Goal: Task Accomplishment & Management: Manage account settings

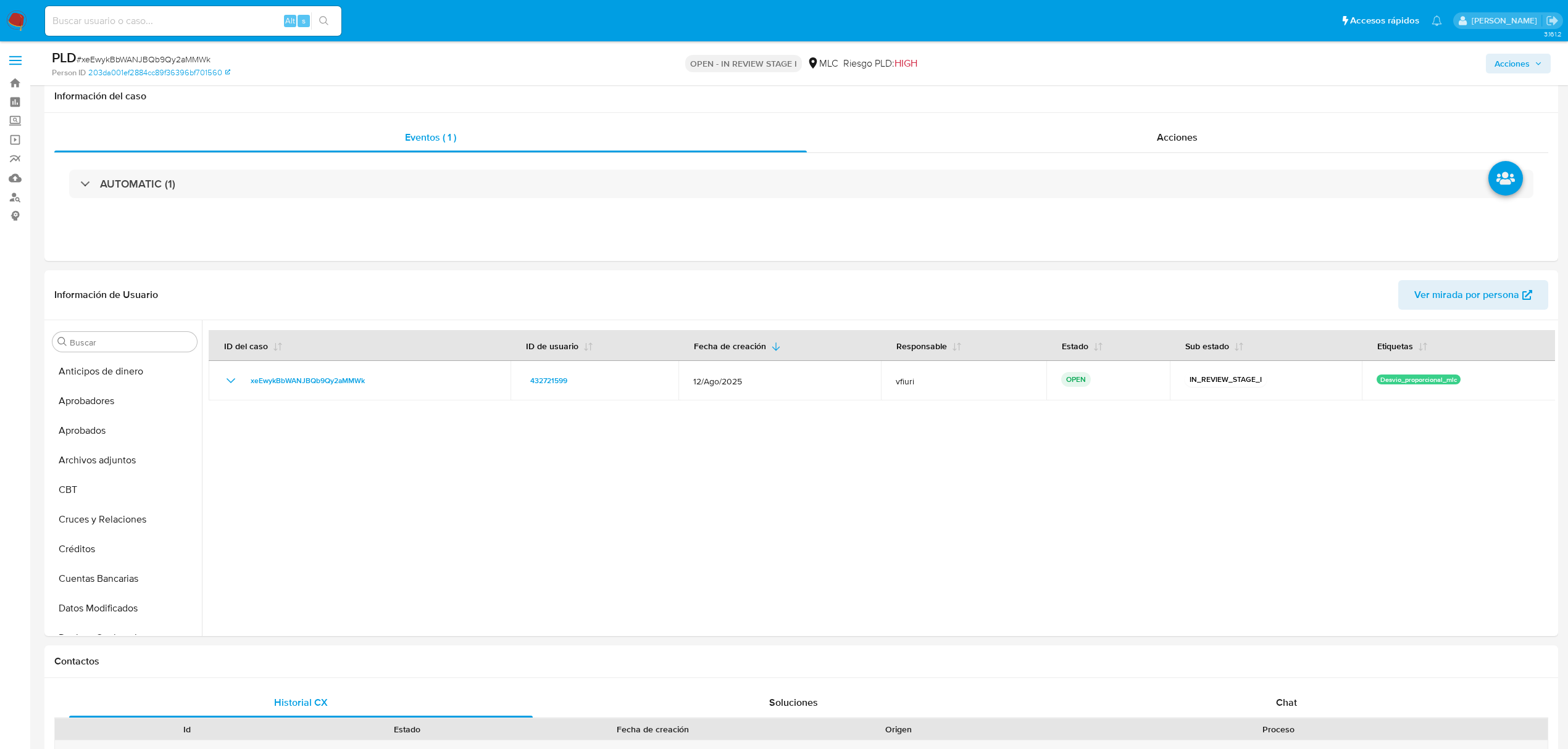
select select "10"
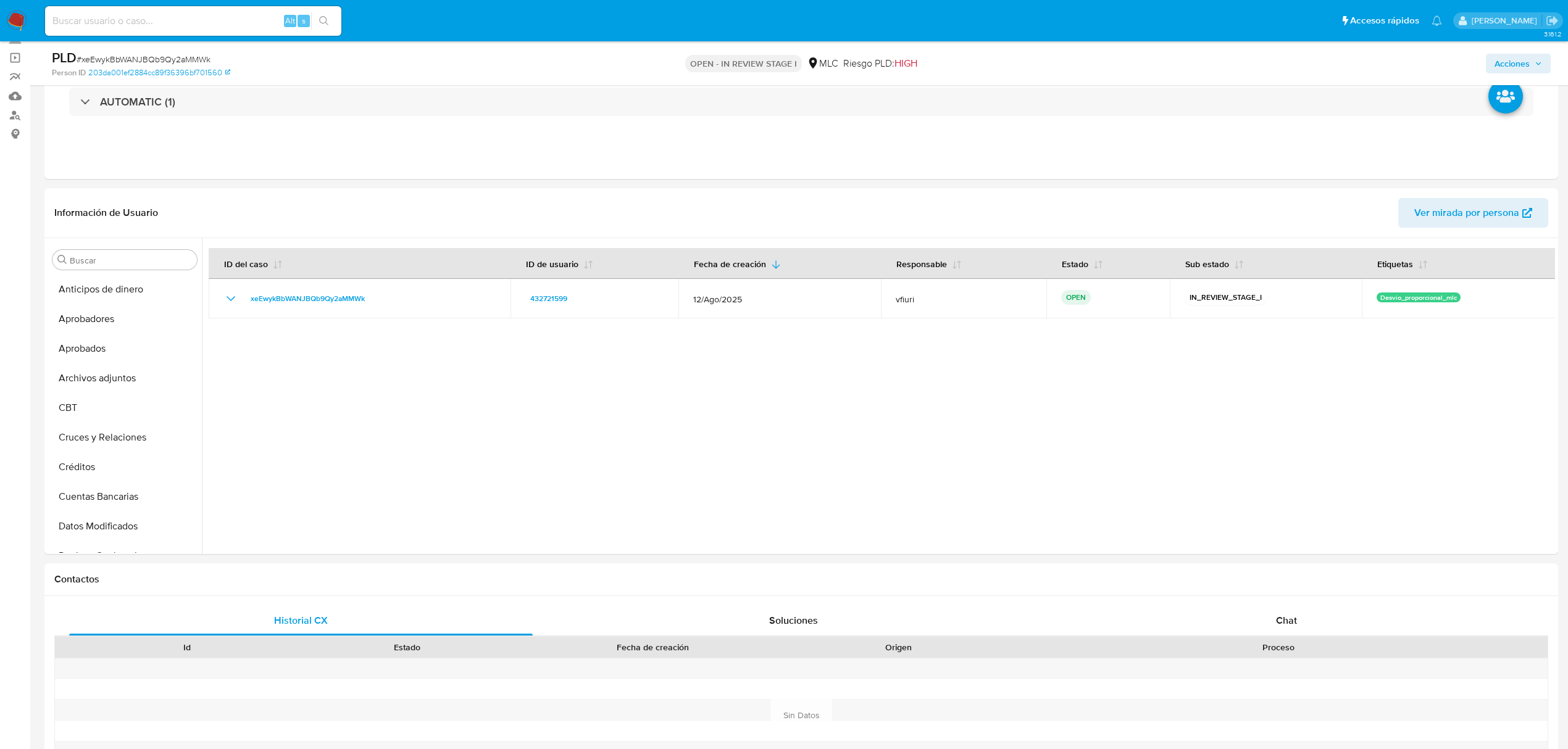
scroll to position [334, 0]
click at [105, 359] on button "General" at bounding box center [120, 370] width 145 height 30
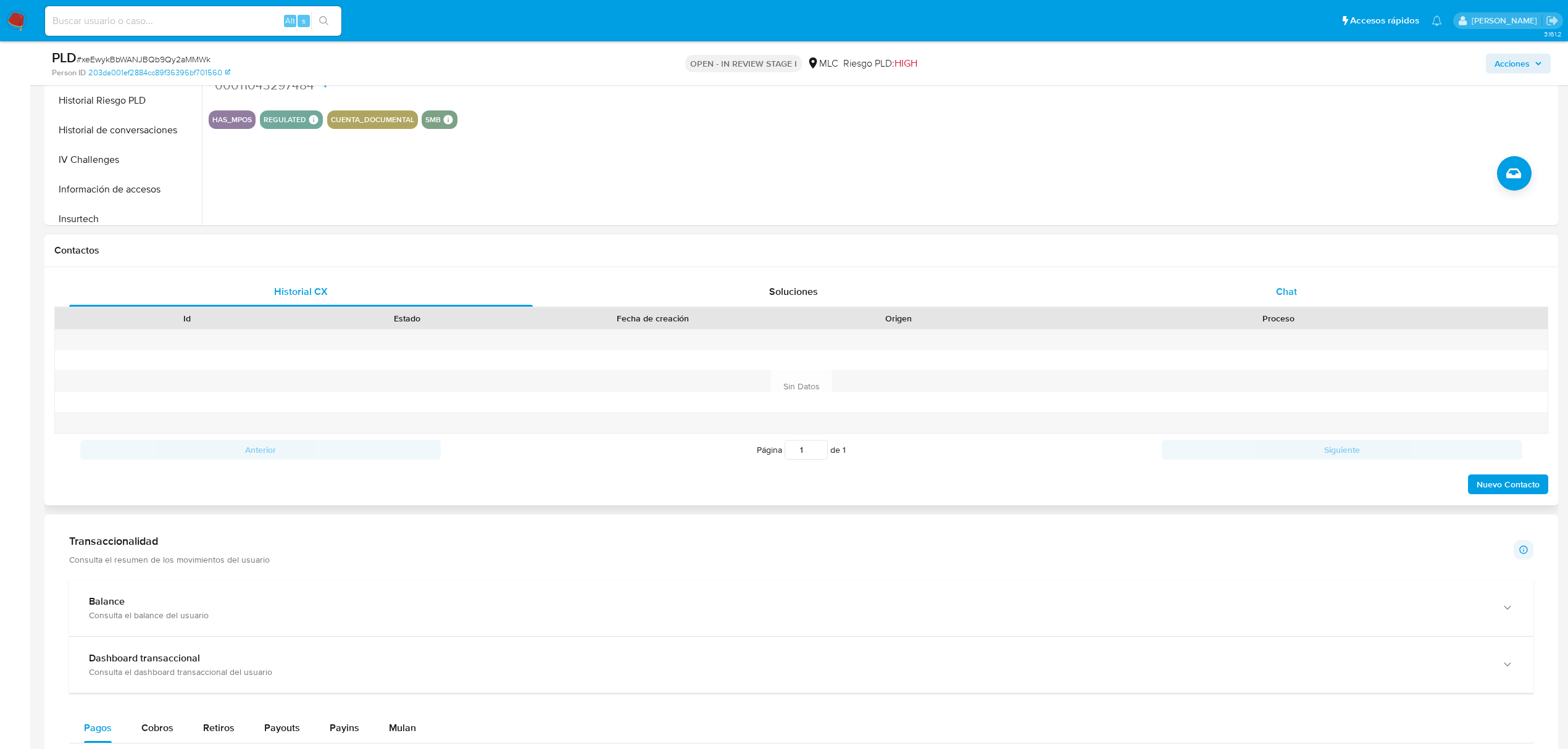
click at [1310, 291] on div "Chat" at bounding box center [1287, 292] width 464 height 30
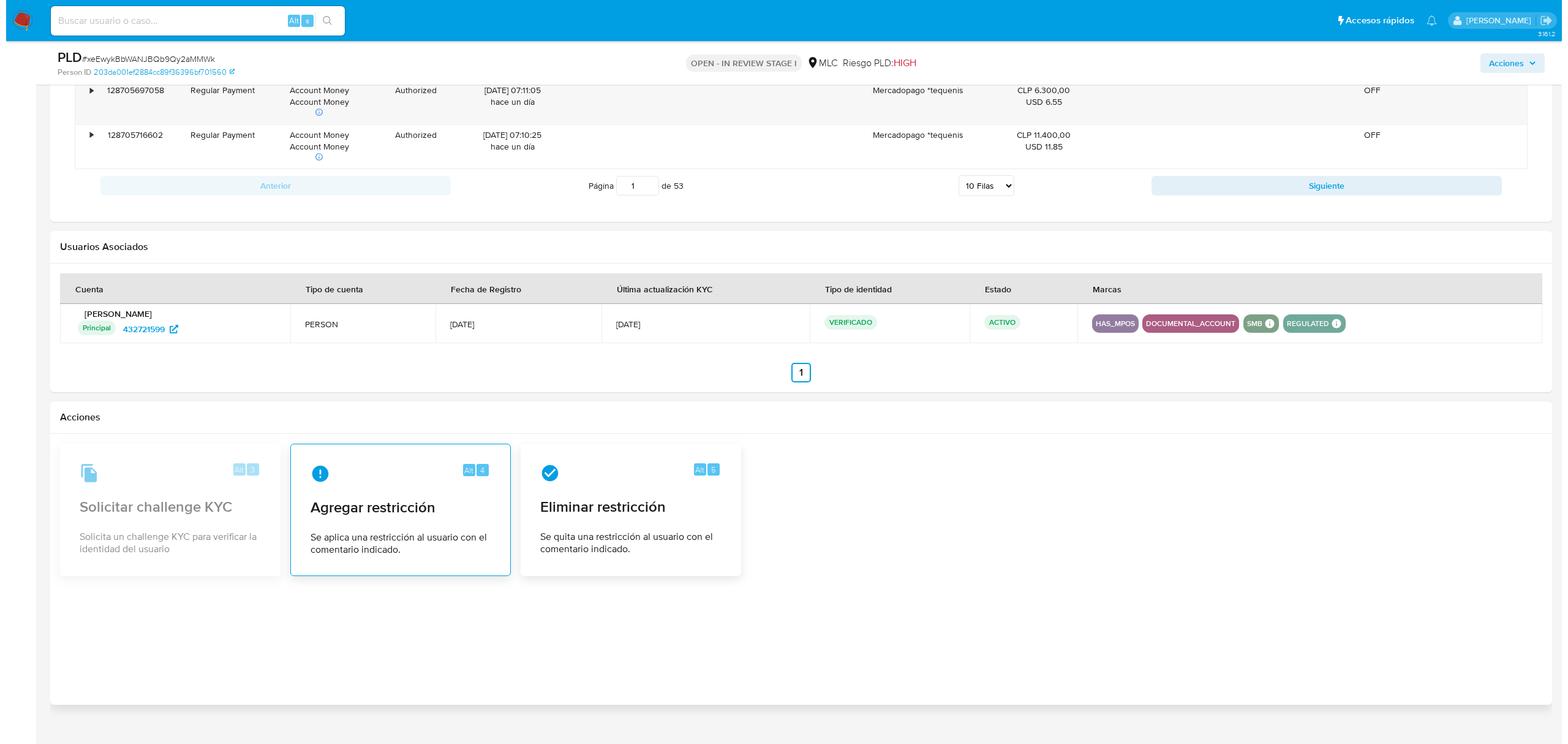
scroll to position [1979, 0]
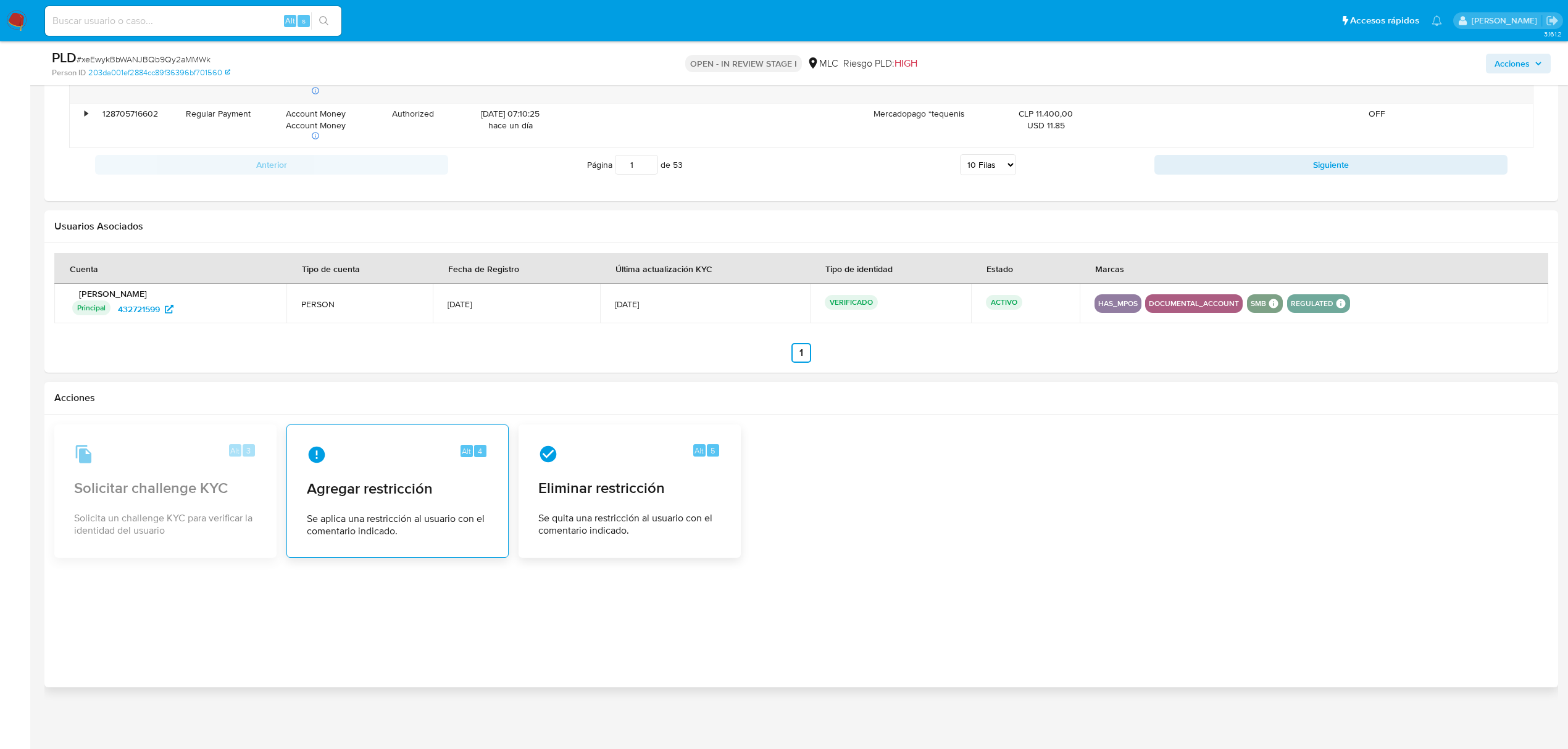
click at [371, 494] on span "Agregar restricción" at bounding box center [397, 489] width 182 height 19
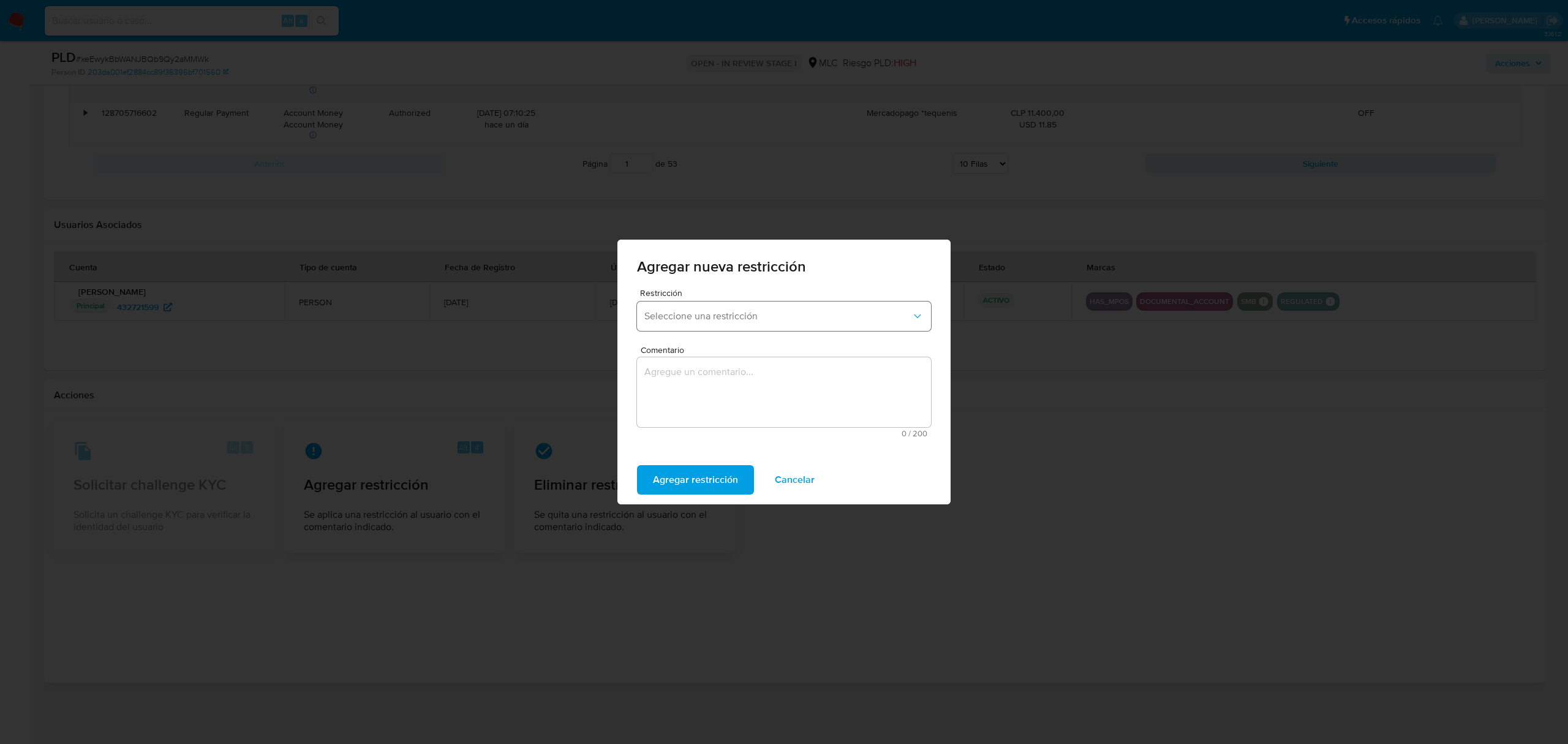
click at [778, 325] on button "Seleccione una restricción" at bounding box center [784, 316] width 294 height 30
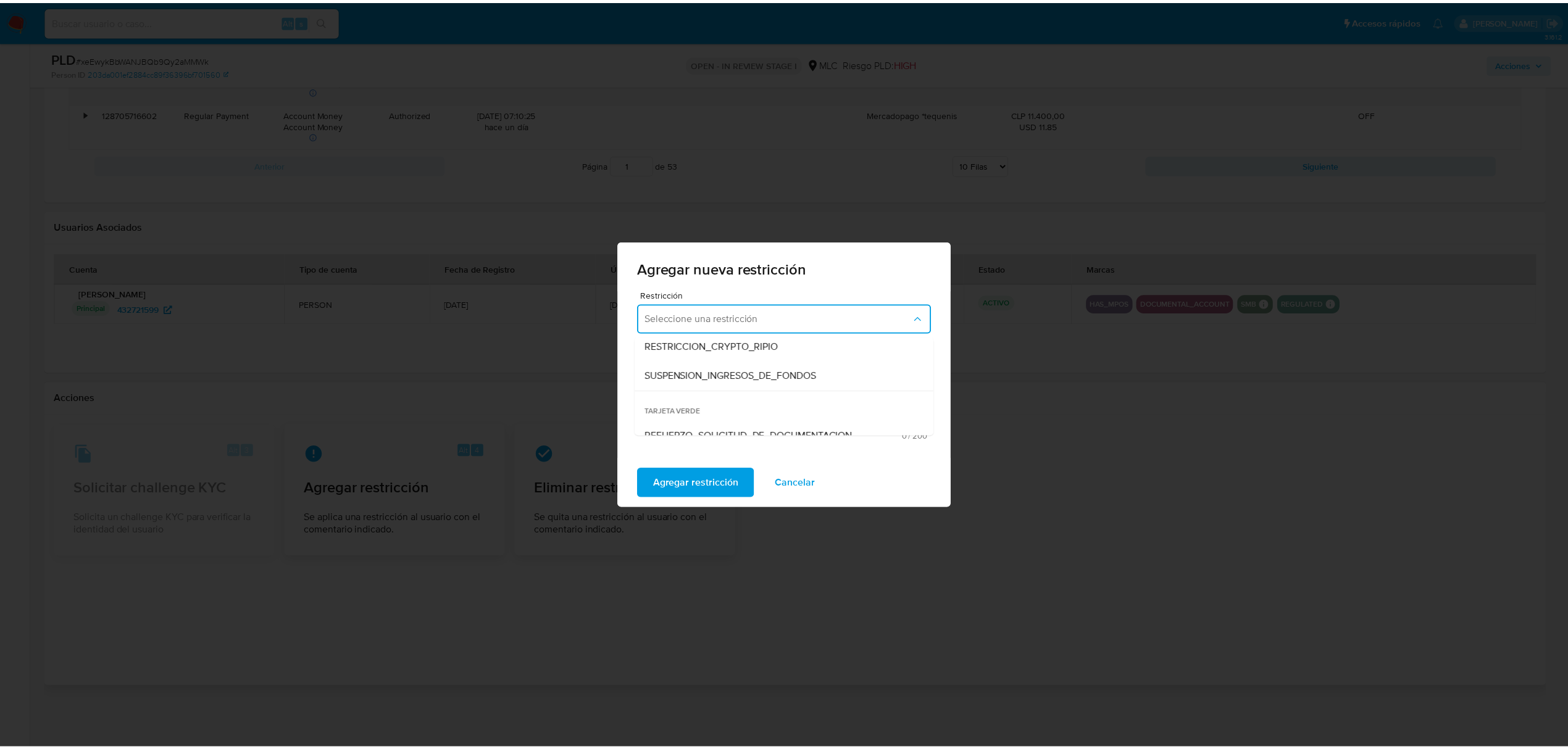
scroll to position [258, 0]
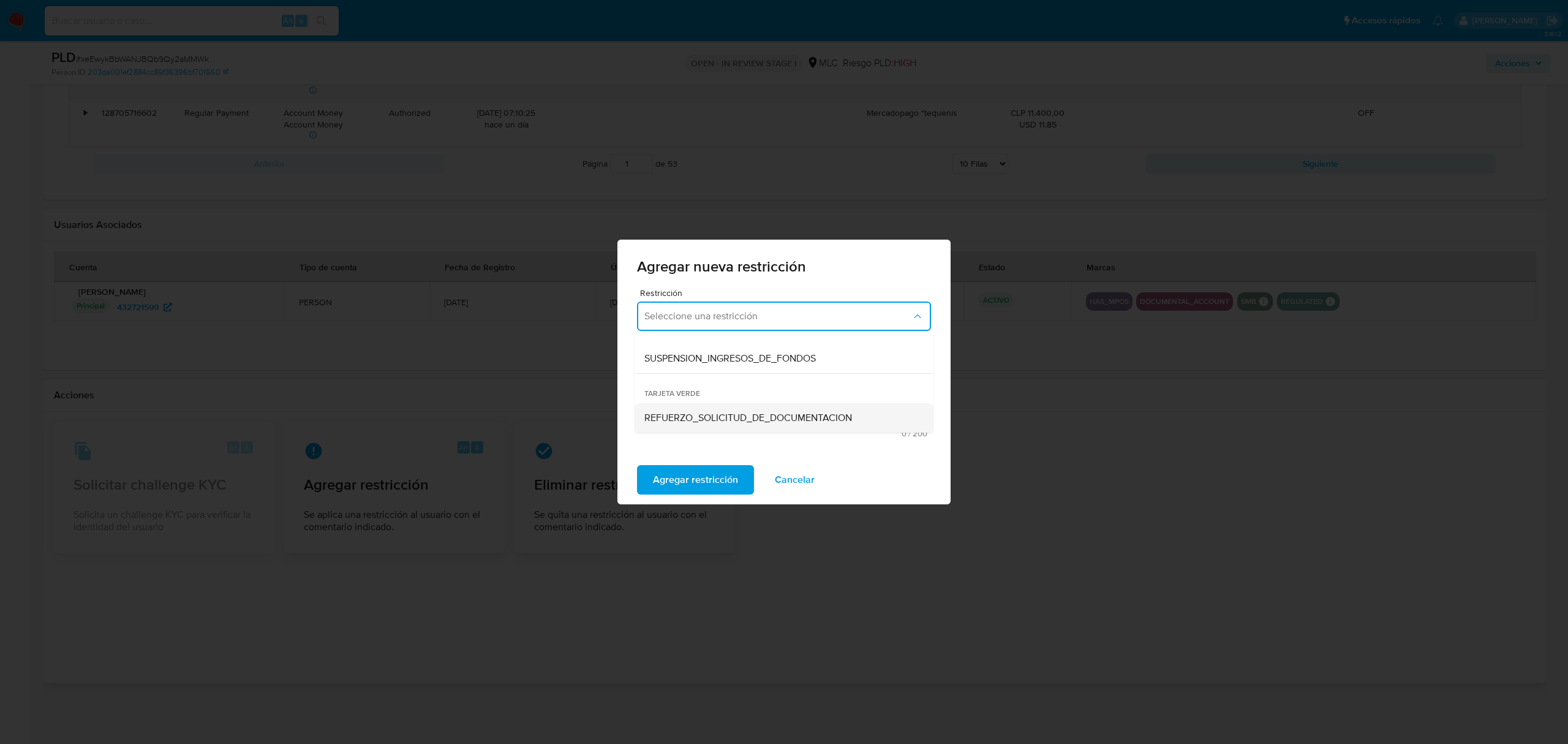
click at [741, 409] on div "REFUERZO_SOLICITUD_DE_DOCUMENTACION" at bounding box center [780, 418] width 272 height 30
click at [728, 397] on textarea "Comentario" at bounding box center [784, 392] width 294 height 70
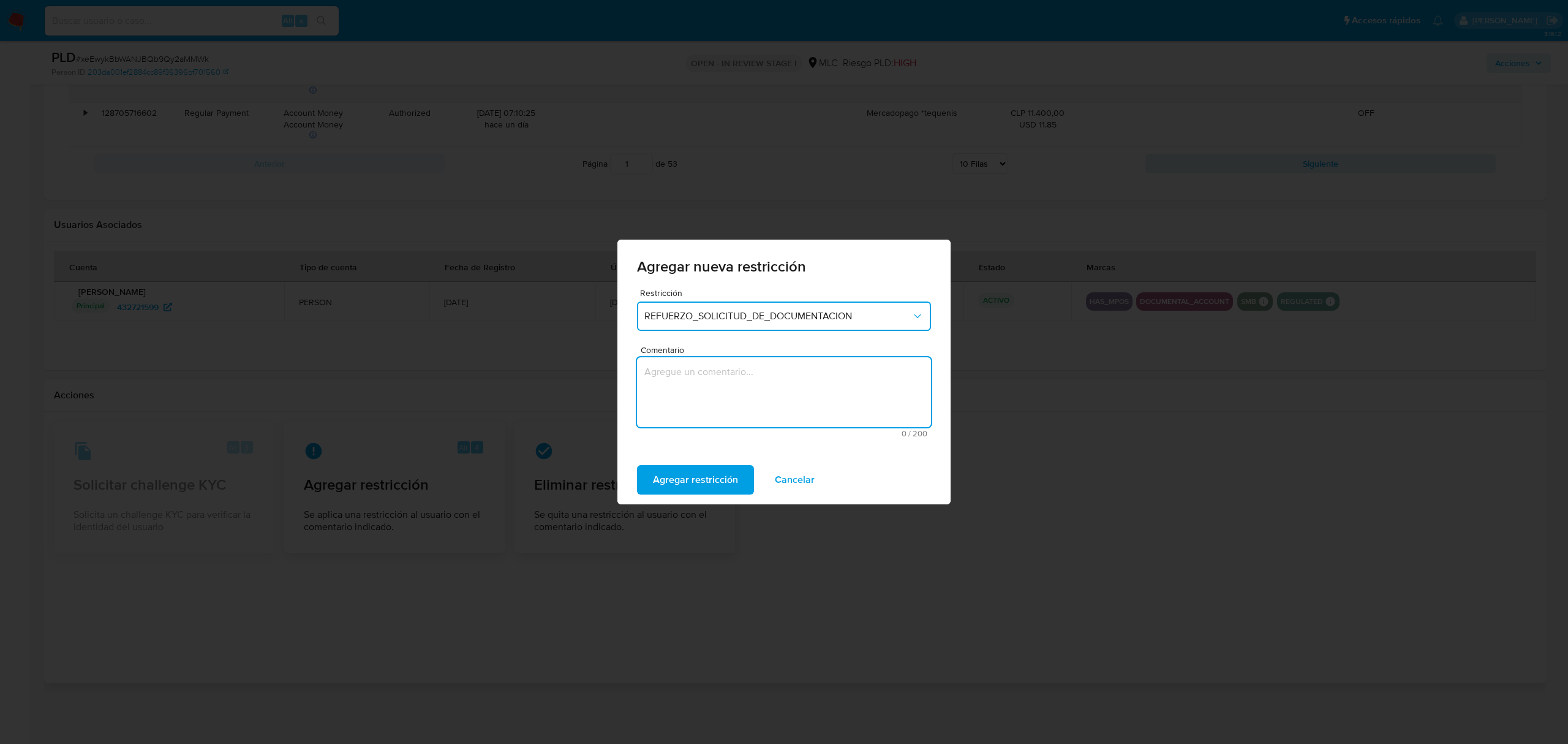
type textarea "e"
click at [650, 373] on textarea "Envio refuerzo de solicitud" at bounding box center [784, 392] width 294 height 70
click at [0, 0] on lt-span "Env í o" at bounding box center [0, 0] width 0 height 0
click at [729, 403] on textarea "Envío refuerzo de solicitud" at bounding box center [784, 392] width 294 height 70
type textarea "Envío refuerzo de solicitud"
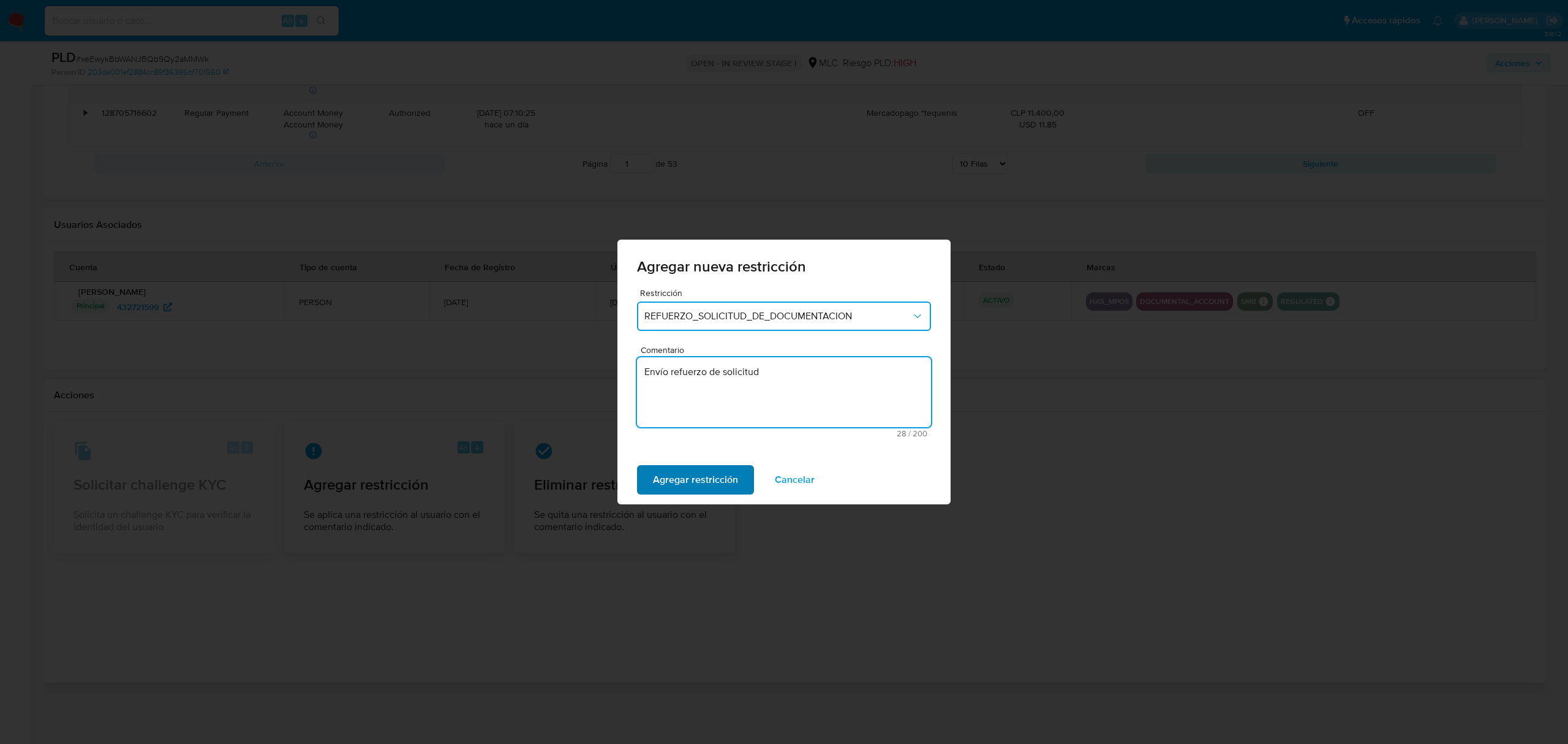
click at [683, 477] on span "Agregar restricción" at bounding box center [696, 480] width 85 height 27
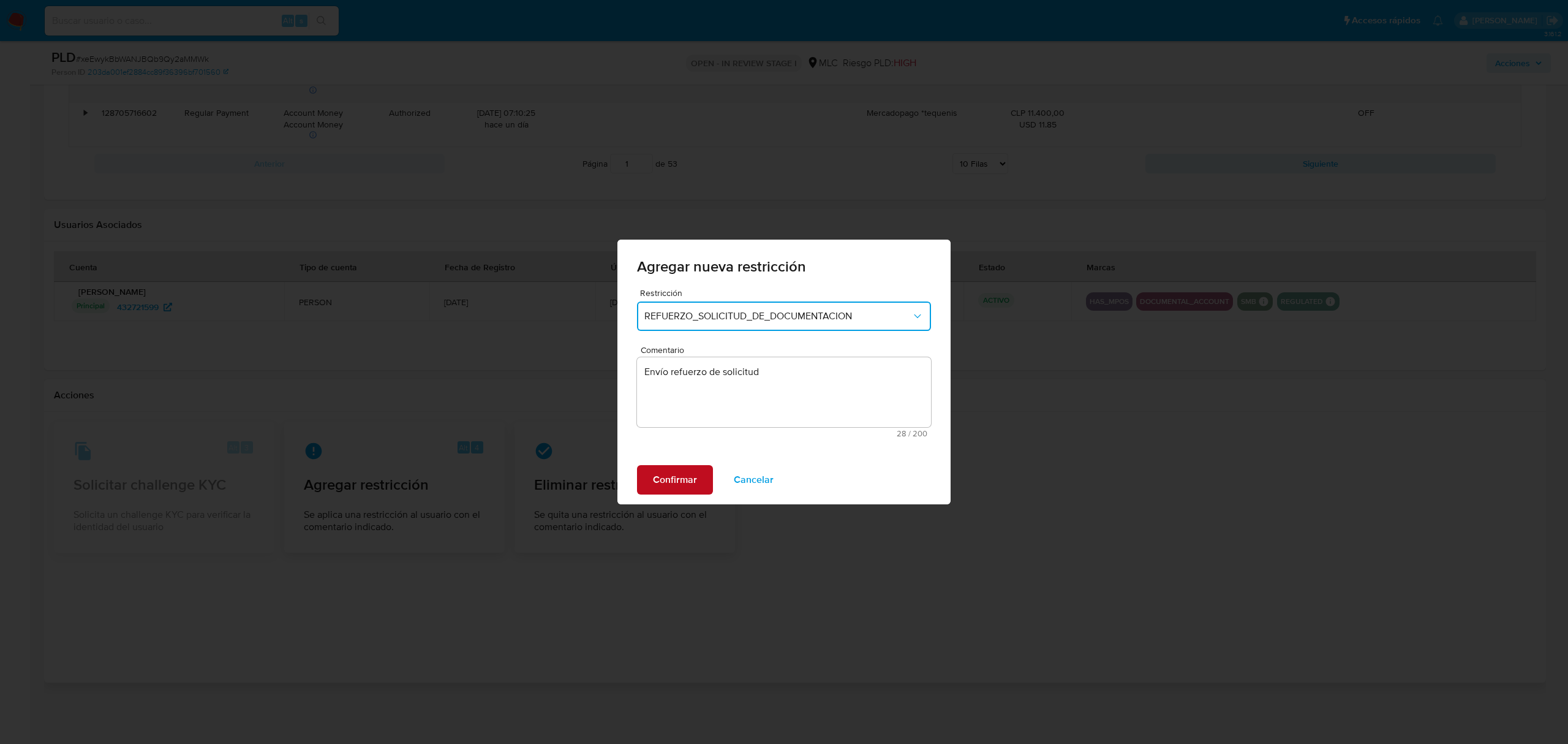
click at [662, 479] on span "Confirmar" at bounding box center [675, 480] width 44 height 27
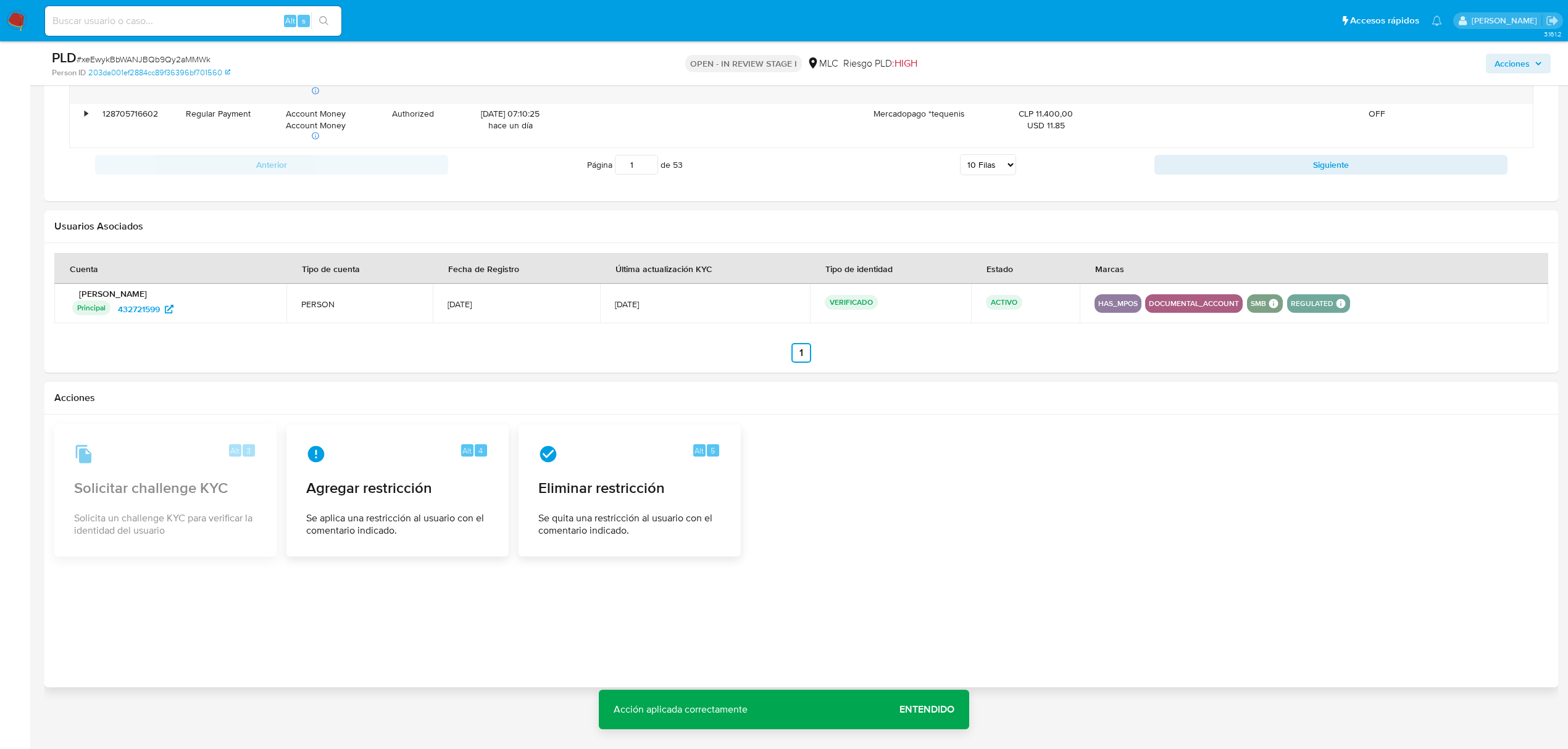
click at [922, 710] on span "Entendido" at bounding box center [926, 710] width 55 height 0
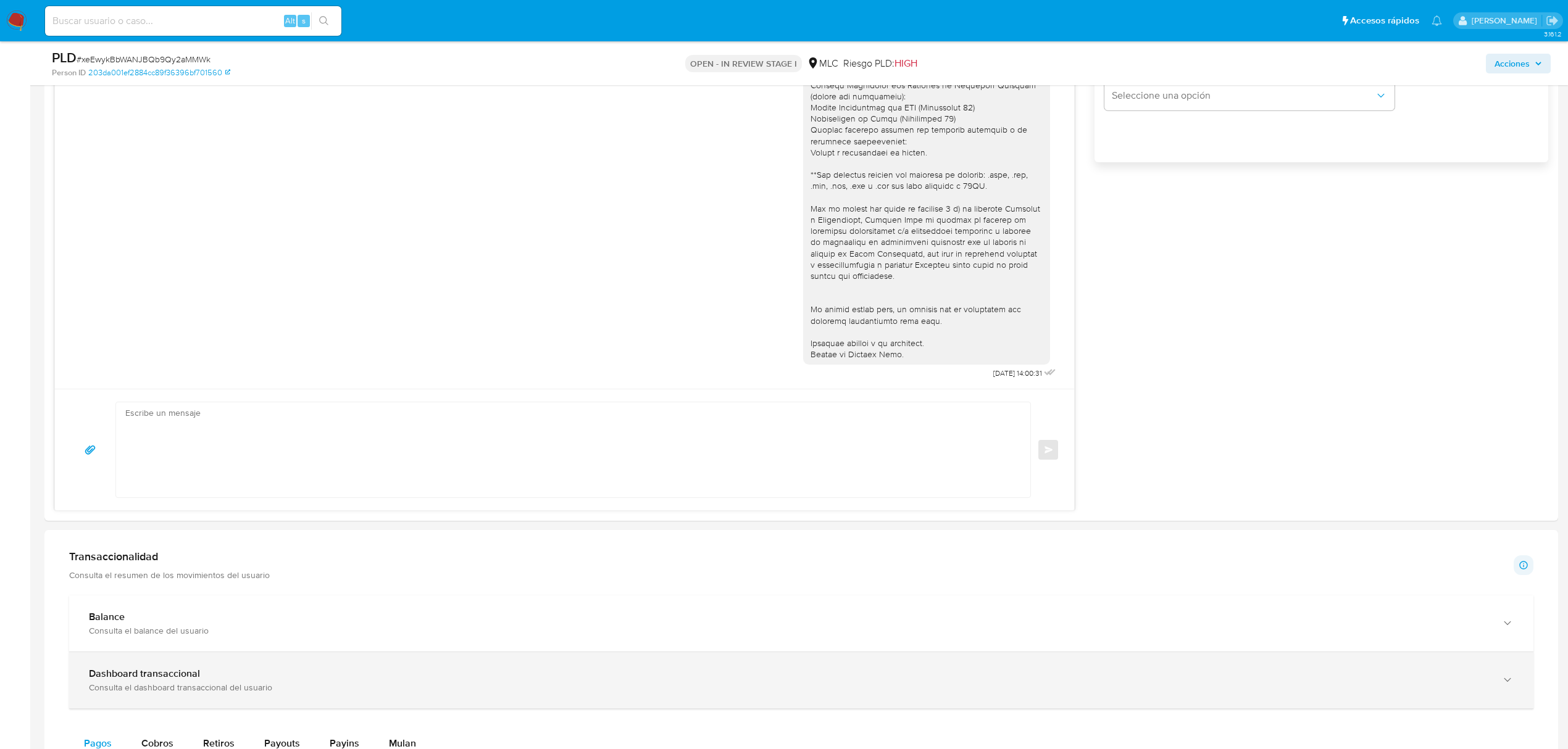
scroll to position [593, 0]
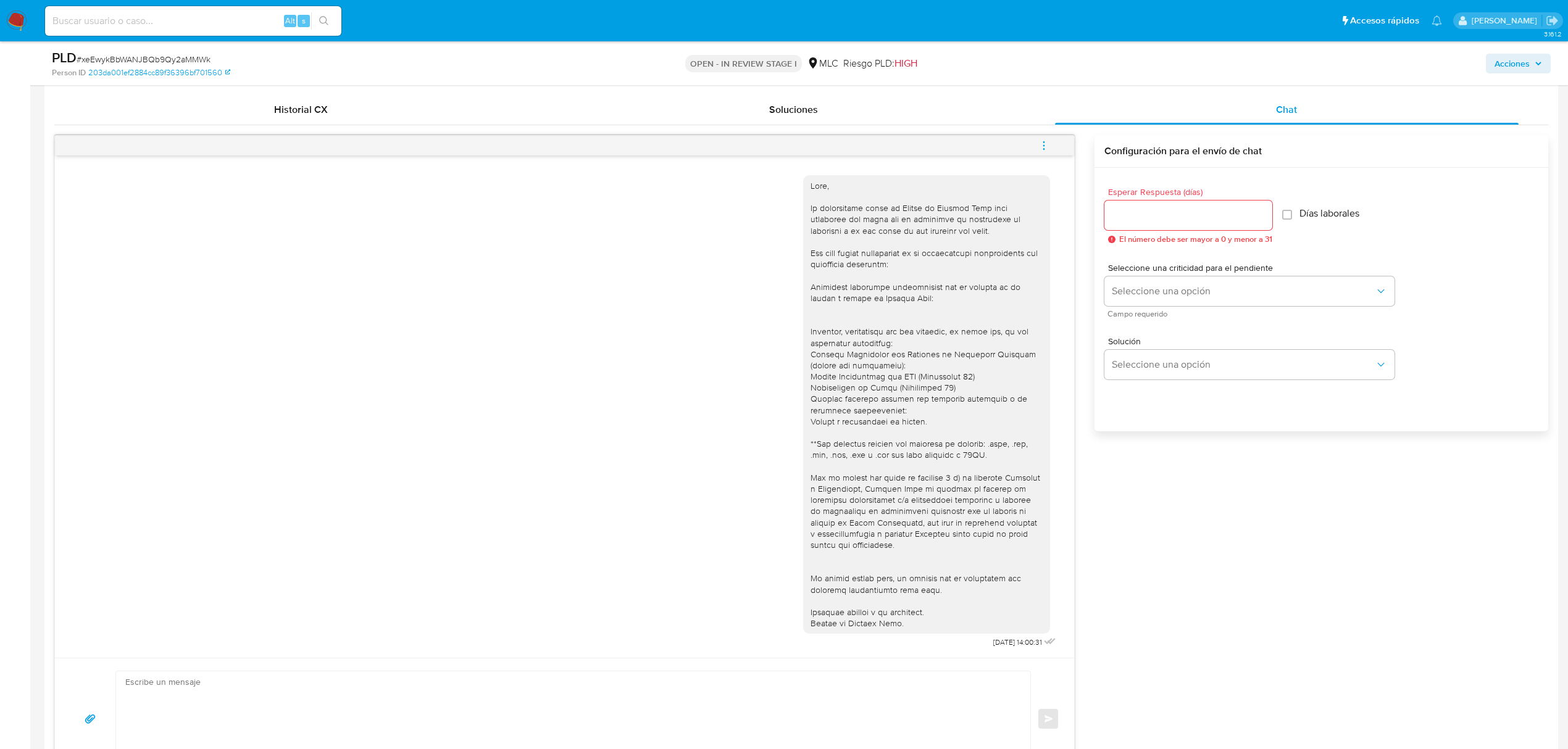
click at [1167, 227] on div at bounding box center [1189, 216] width 168 height 30
click at [1160, 218] on input "Esperar Respuesta (días)" at bounding box center [1189, 215] width 168 height 16
type input "2"
click at [1189, 285] on span "Seleccione una opción" at bounding box center [1243, 291] width 263 height 12
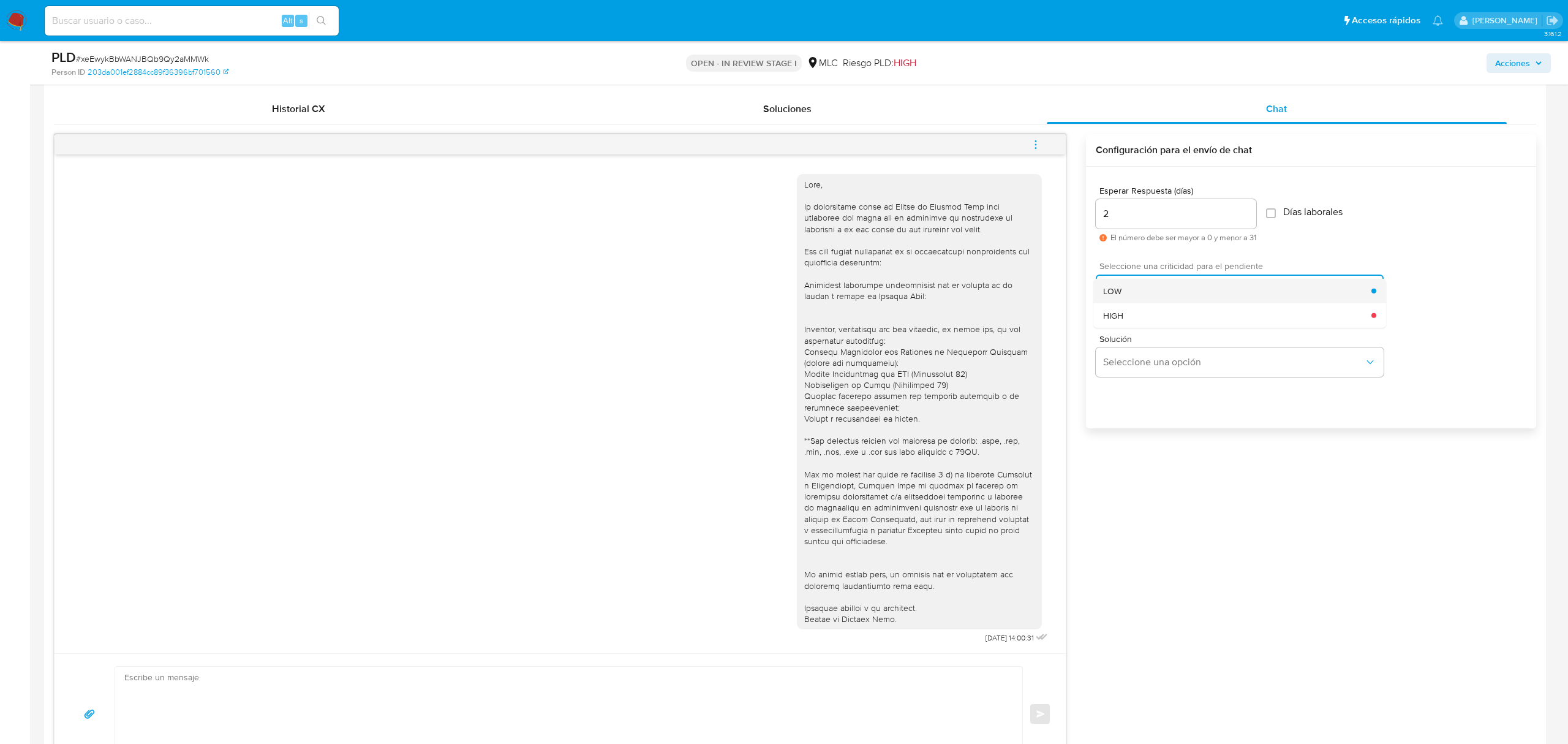
click at [1182, 293] on div "LOW" at bounding box center [1237, 291] width 269 height 24
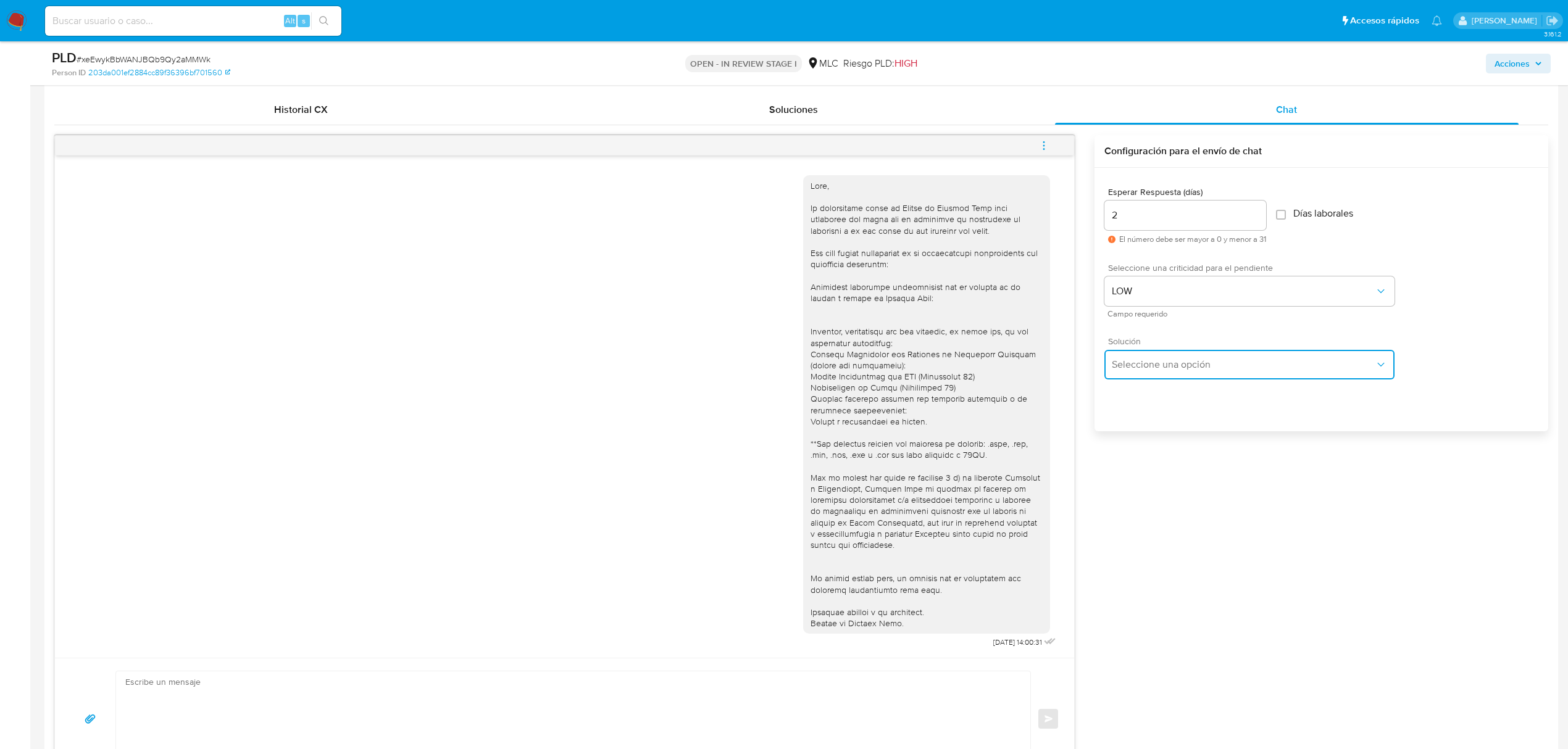
click at [1156, 356] on button "Seleccione una opción" at bounding box center [1249, 365] width 290 height 30
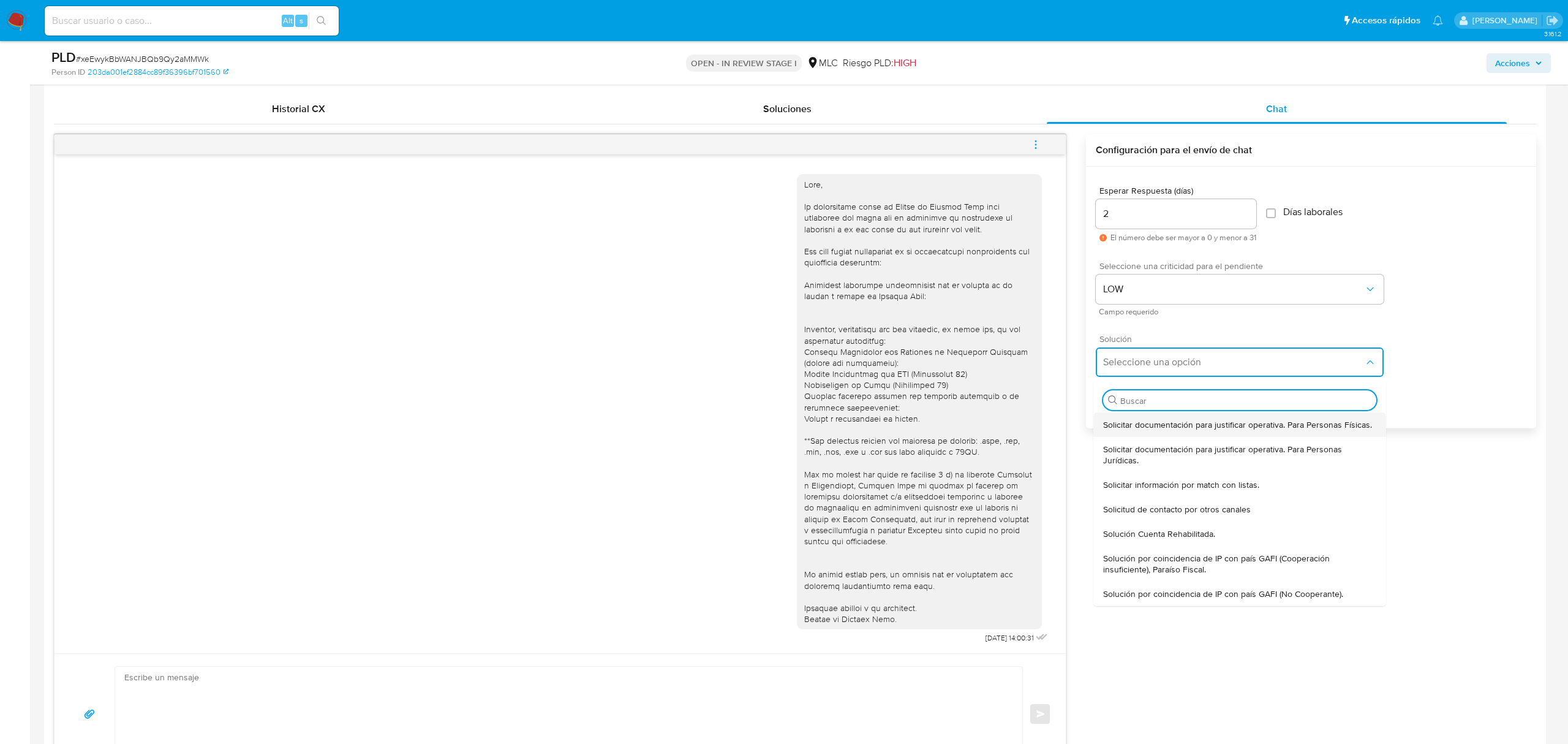
click at [1138, 427] on span "Solicitar documentación para justificar operativa. Para Personas Físicas." at bounding box center [1238, 425] width 269 height 11
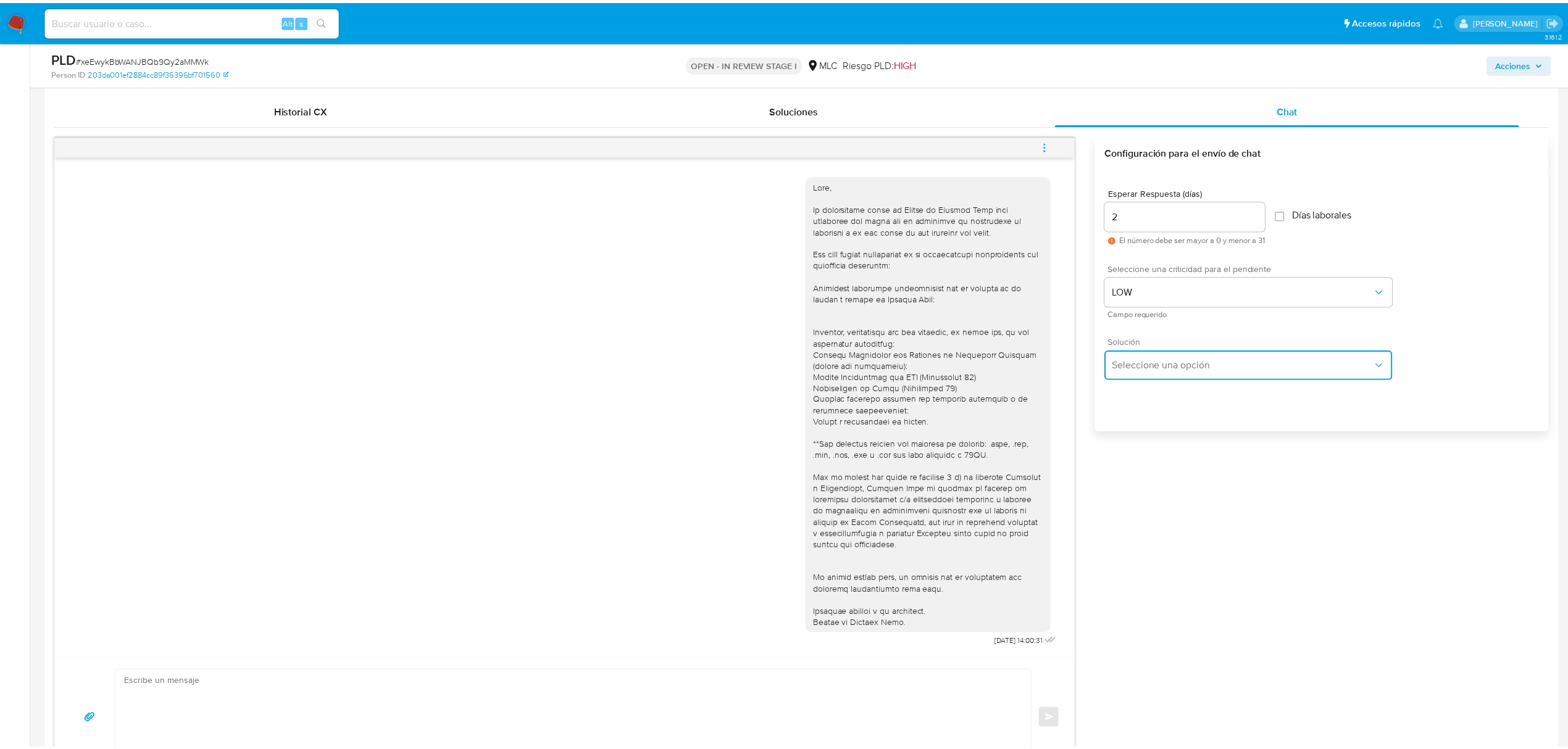
type textarea "Hola ,Te contactamos dado que tu cuenta fue suspendida para una verificación de…"
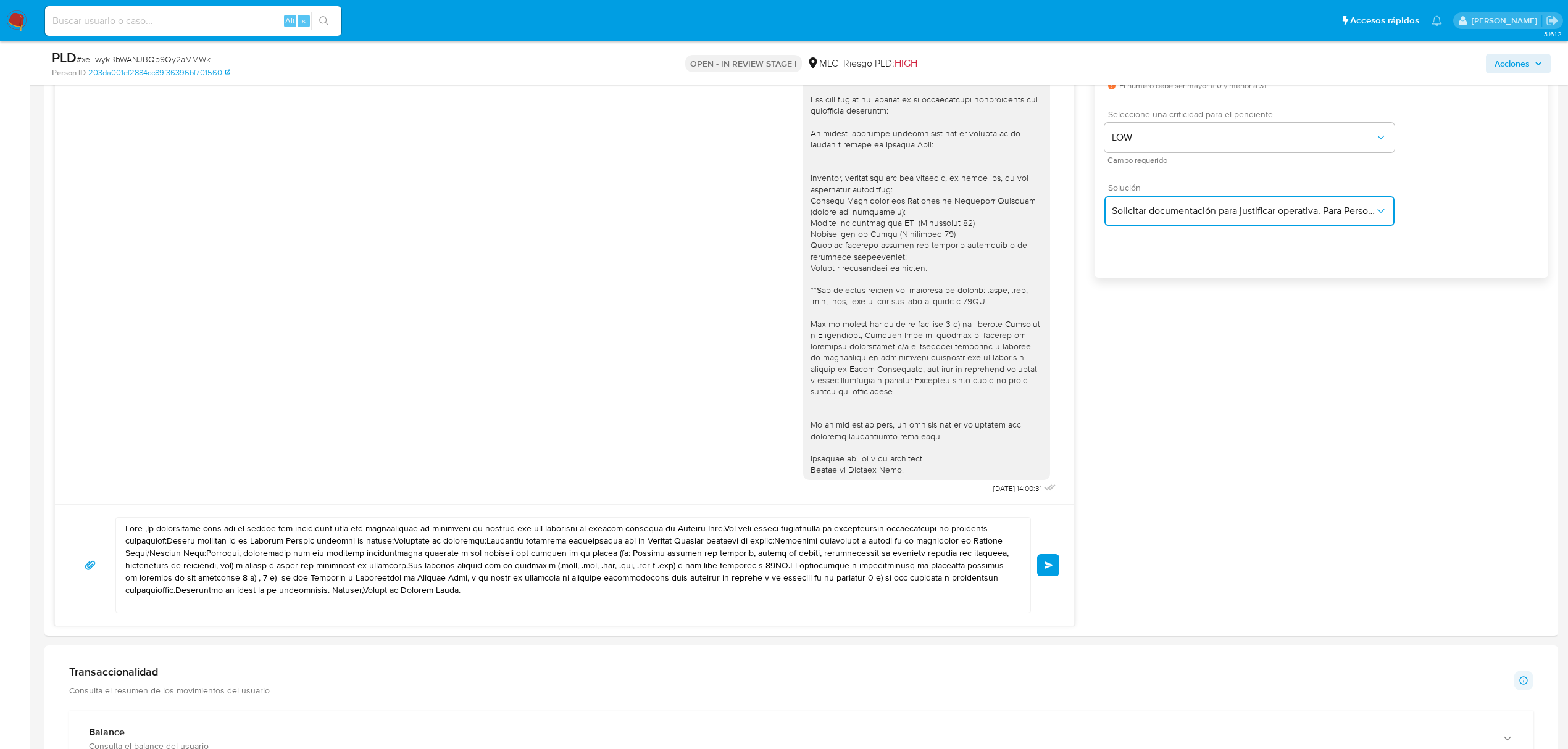
scroll to position [987, 0]
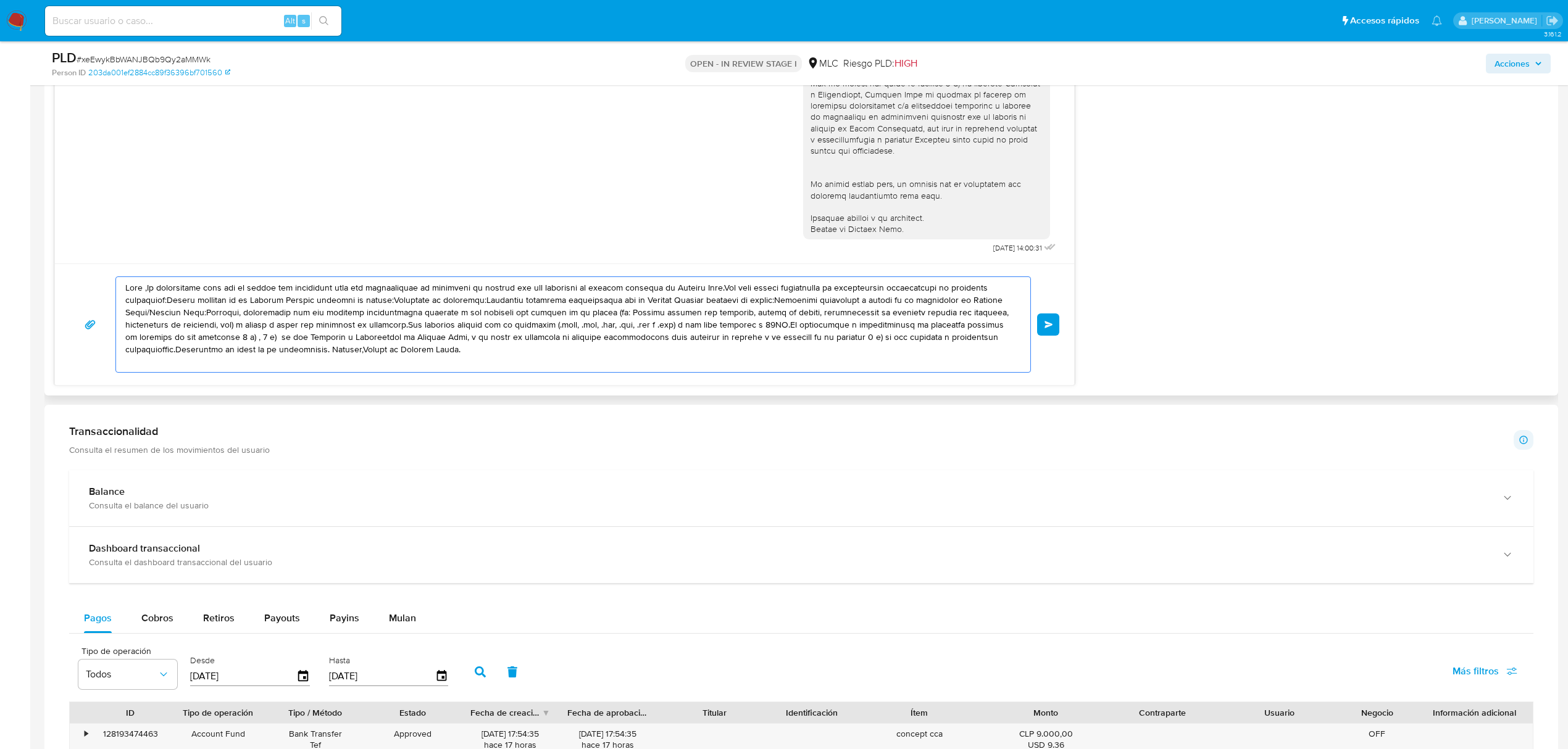
drag, startPoint x: 472, startPoint y: 348, endPoint x: 90, endPoint y: 286, distance: 387.0
click at [87, 287] on div "Enviar" at bounding box center [565, 324] width 990 height 96
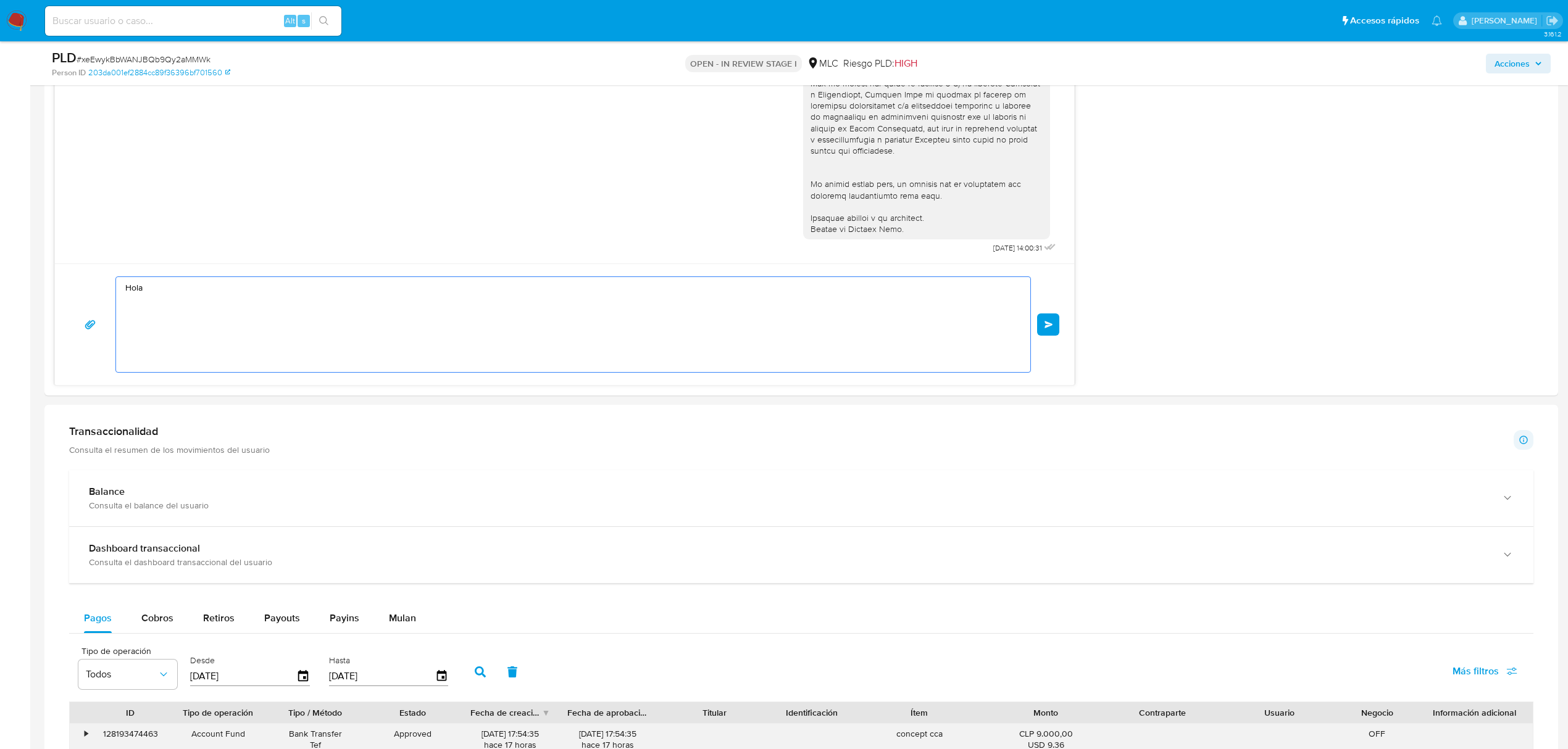
type textarea "Hola"
drag, startPoint x: 158, startPoint y: 296, endPoint x: 173, endPoint y: 296, distance: 15.0
click at [158, 296] on textarea "Hola" at bounding box center [570, 324] width 890 height 95
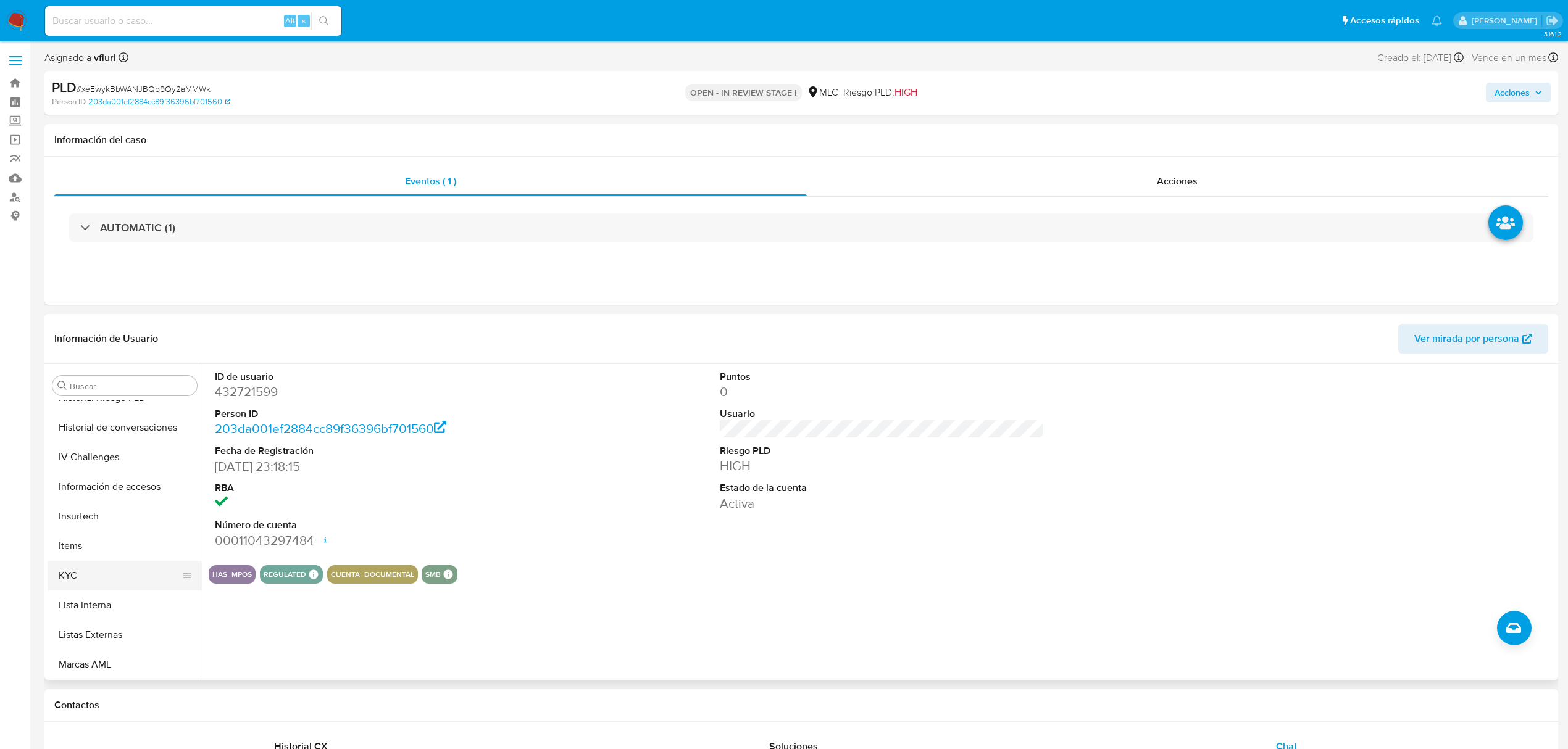
scroll to position [580, 0]
click at [79, 467] on button "Items" at bounding box center [120, 457] width 145 height 30
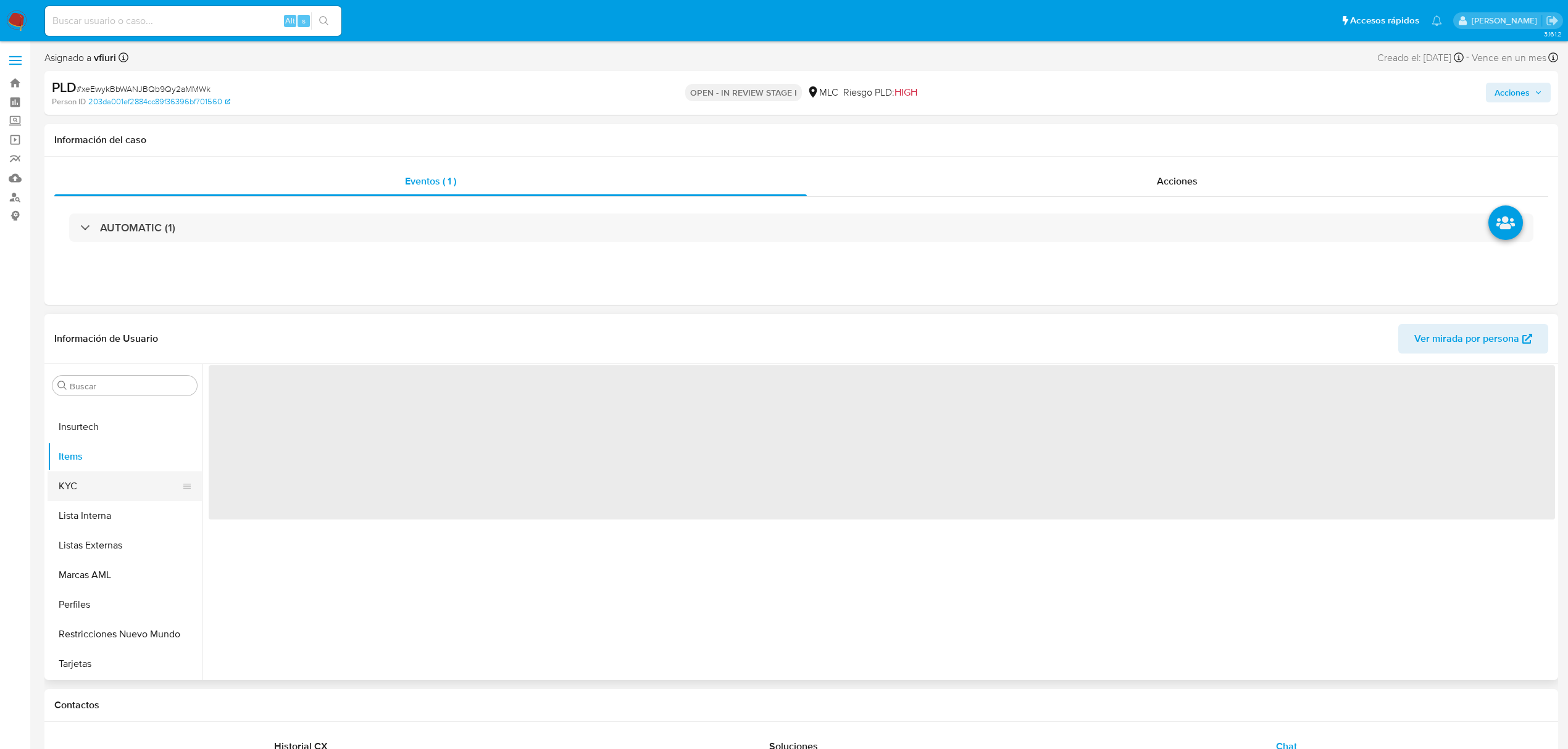
click at [77, 480] on button "KYC" at bounding box center [120, 486] width 145 height 30
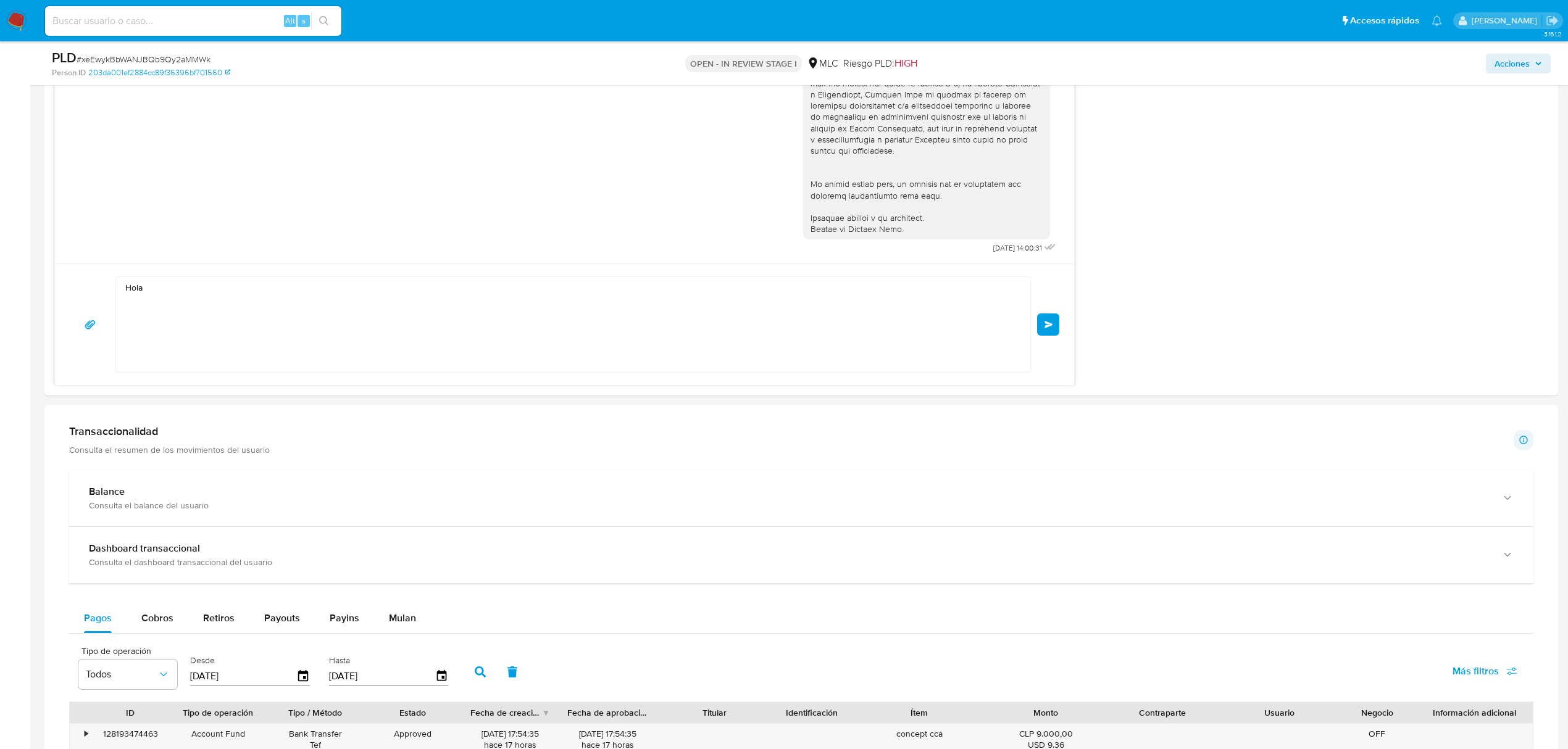
scroll to position [823, 0]
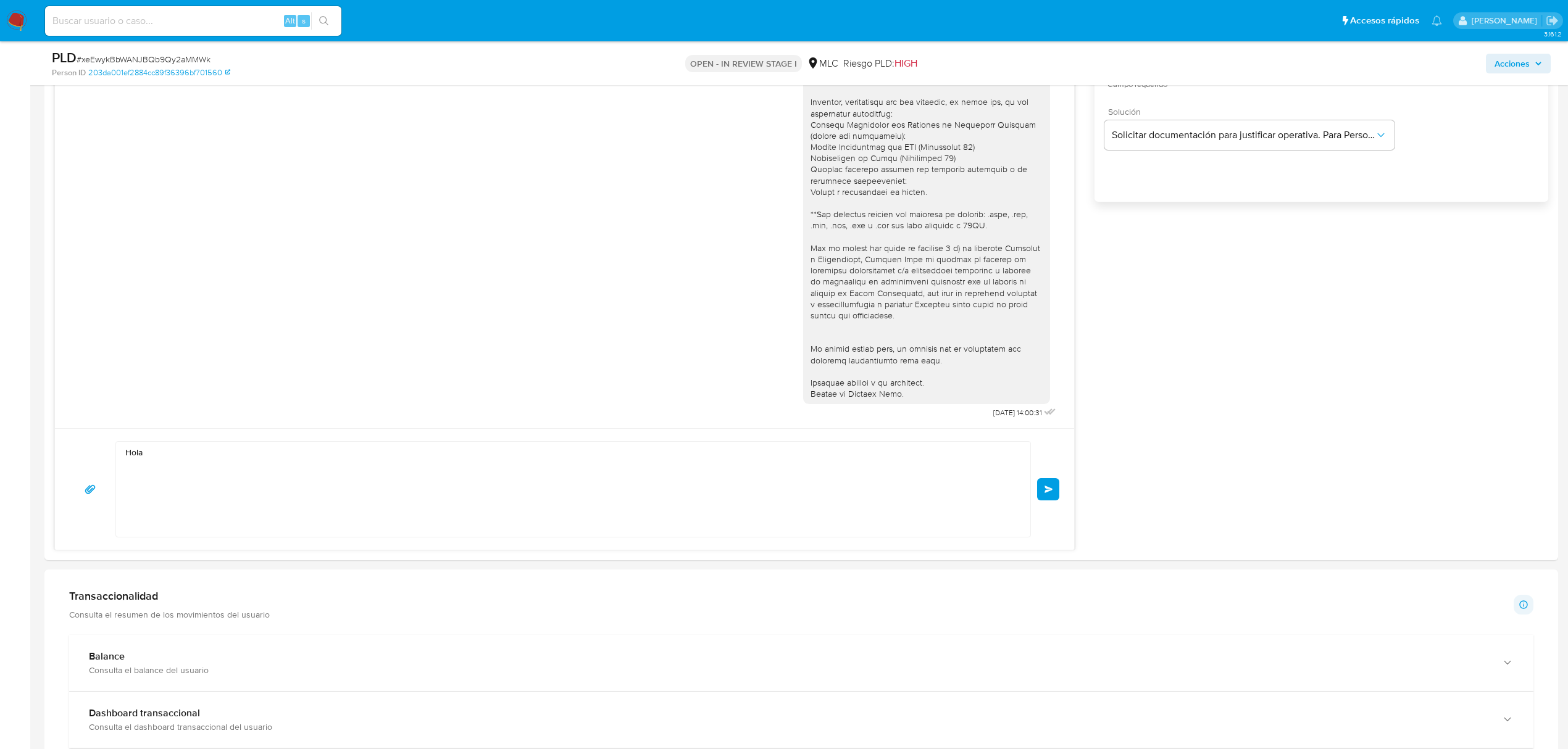
click at [277, 464] on textarea "Hola" at bounding box center [570, 489] width 890 height 95
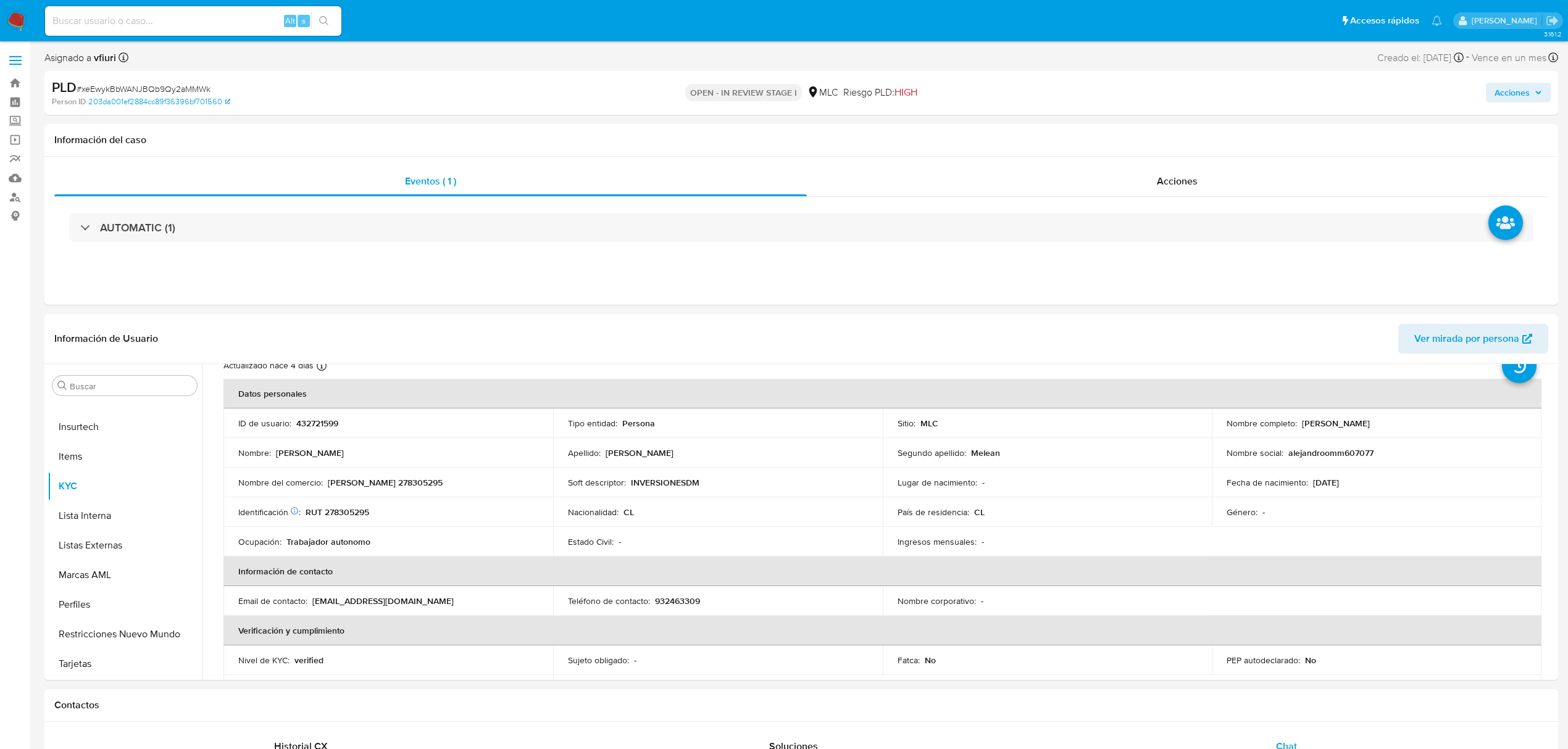
scroll to position [0, 0]
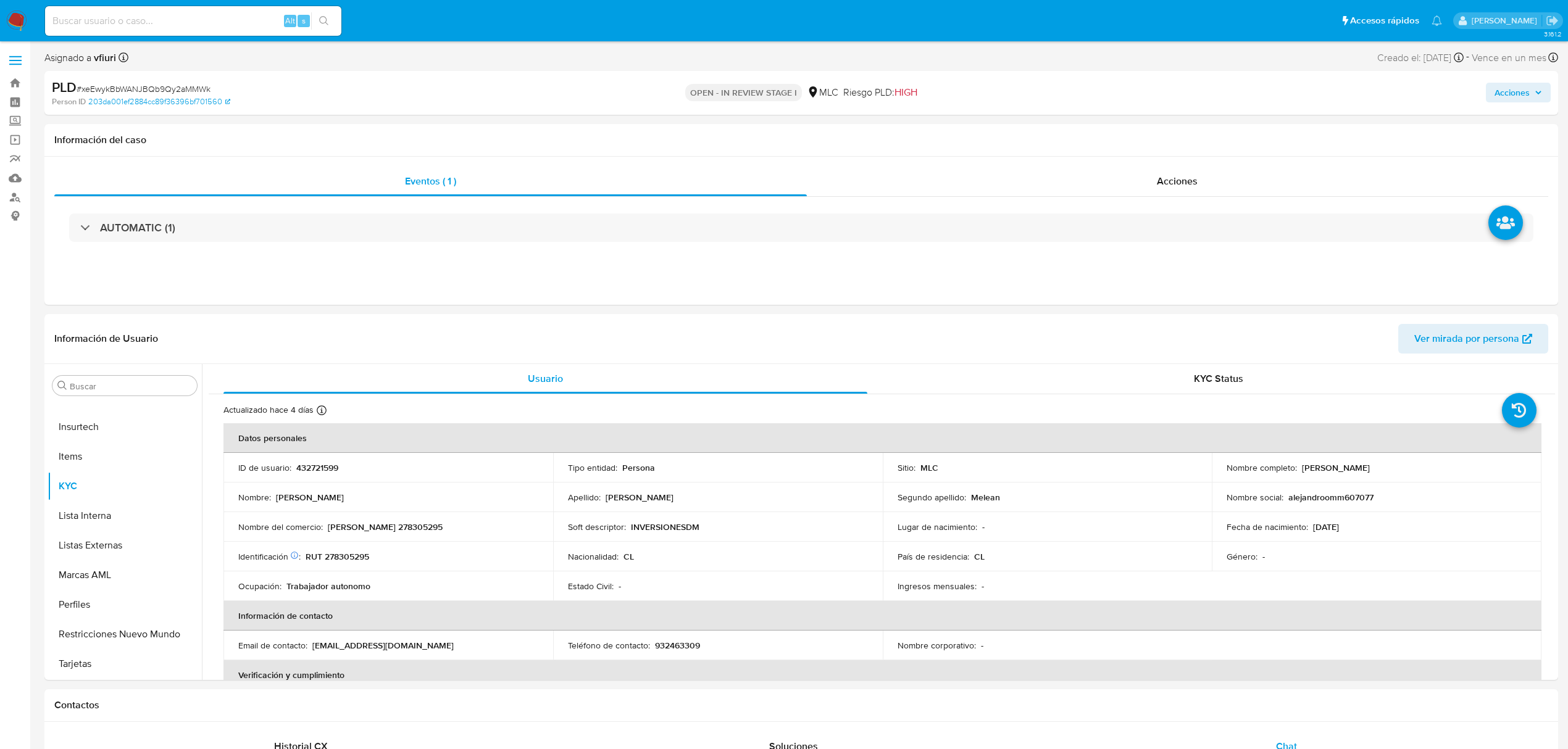
click at [285, 498] on p "Alejandro David" at bounding box center [309, 497] width 68 height 11
copy p "Alejandro"
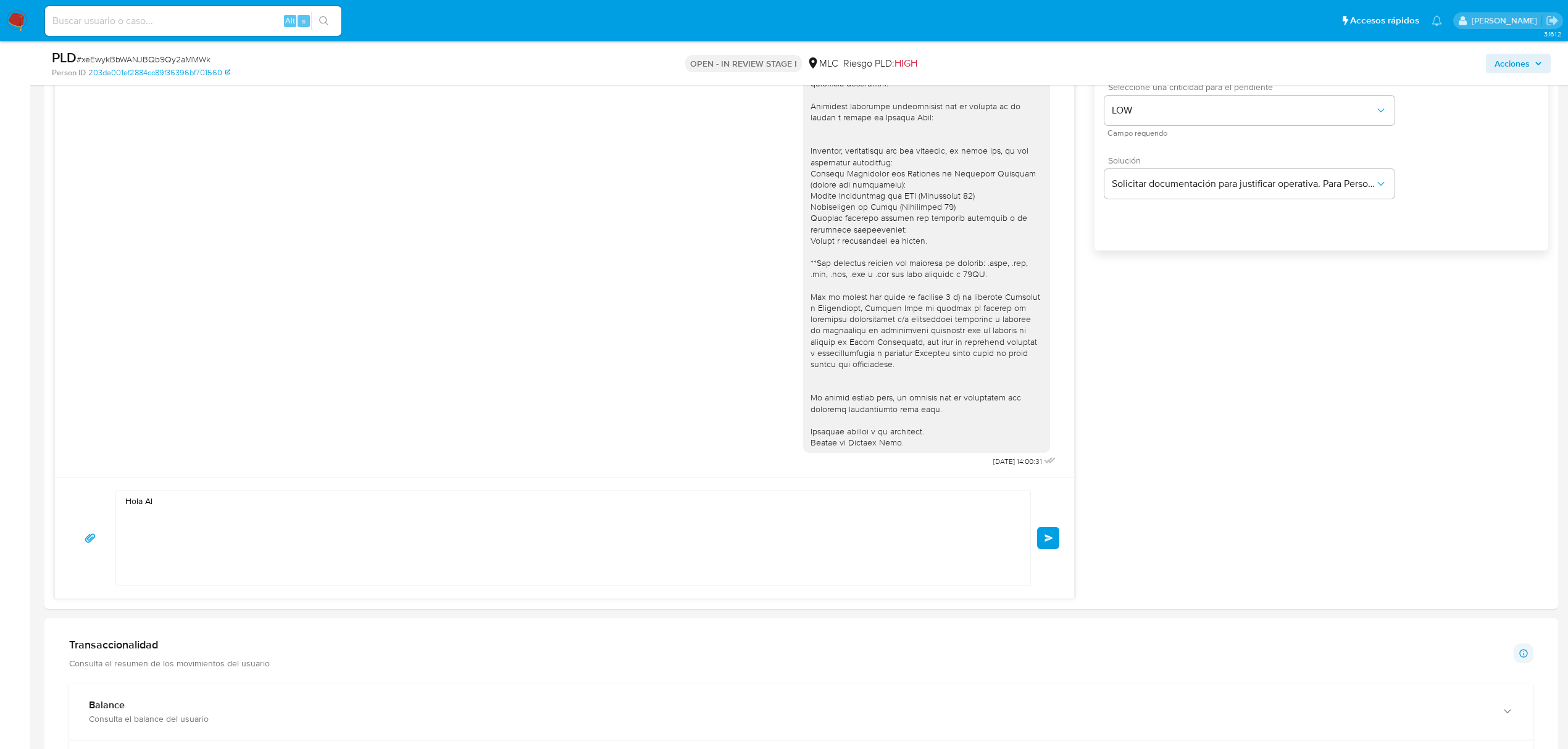
scroll to position [987, 0]
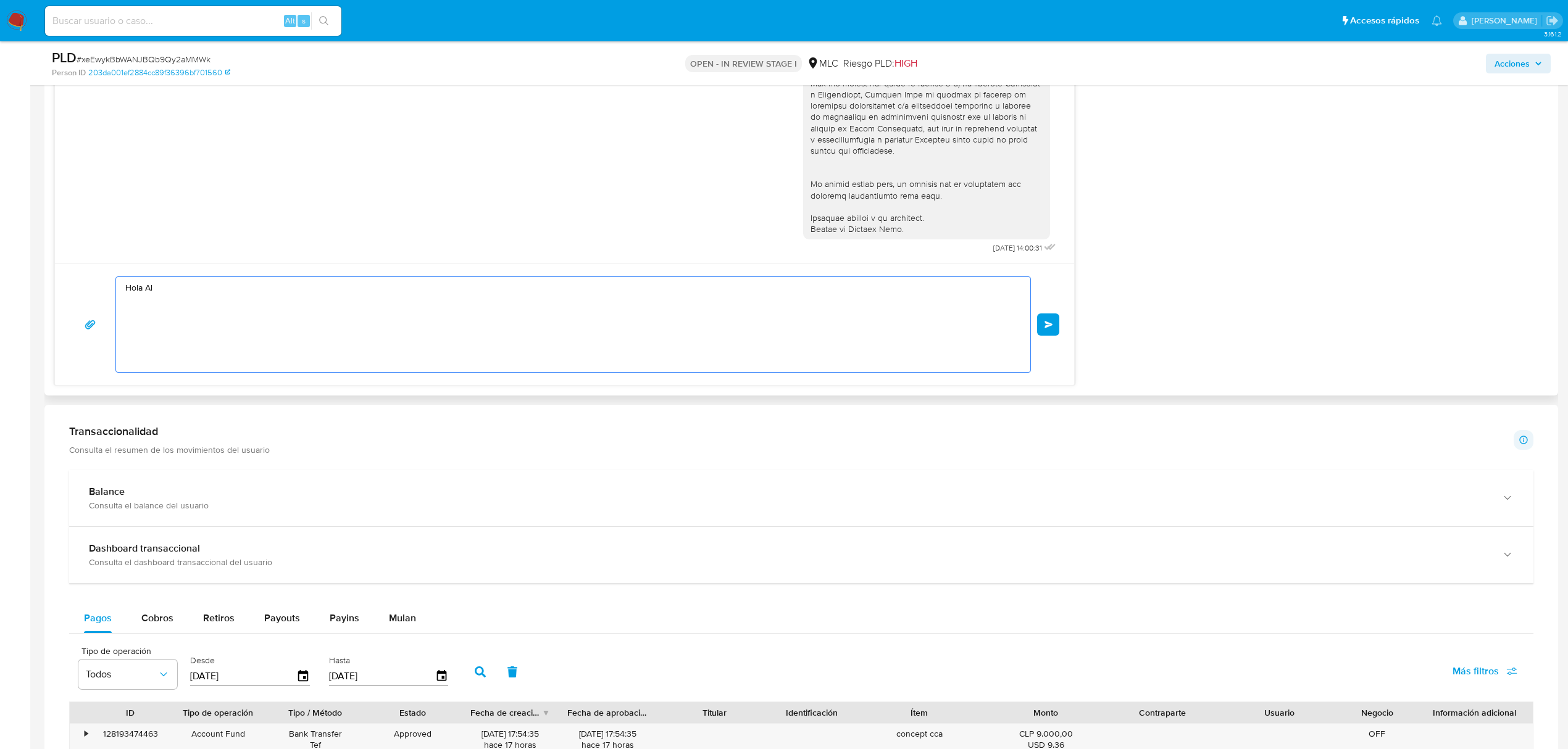
click at [280, 291] on textarea "Hola Al" at bounding box center [570, 324] width 890 height 95
drag, startPoint x: 157, startPoint y: 290, endPoint x: 75, endPoint y: 290, distance: 82.0
click at [75, 290] on div "Hola Al Enviar" at bounding box center [565, 324] width 990 height 96
paste textarea "ejandro, Te contactamos desde el Equipo de Mercado Pago para verificar tus dato…"
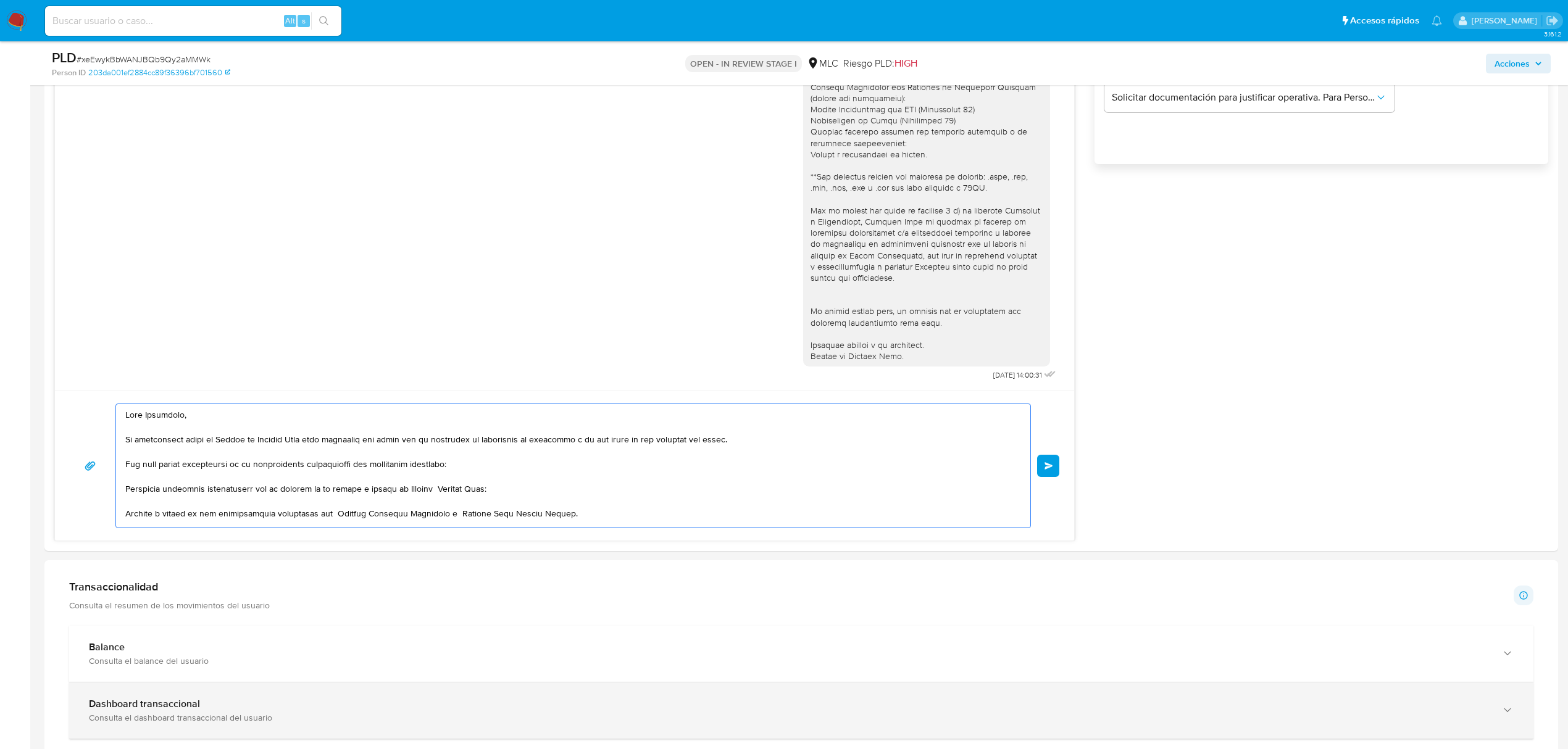
scroll to position [1069, 0]
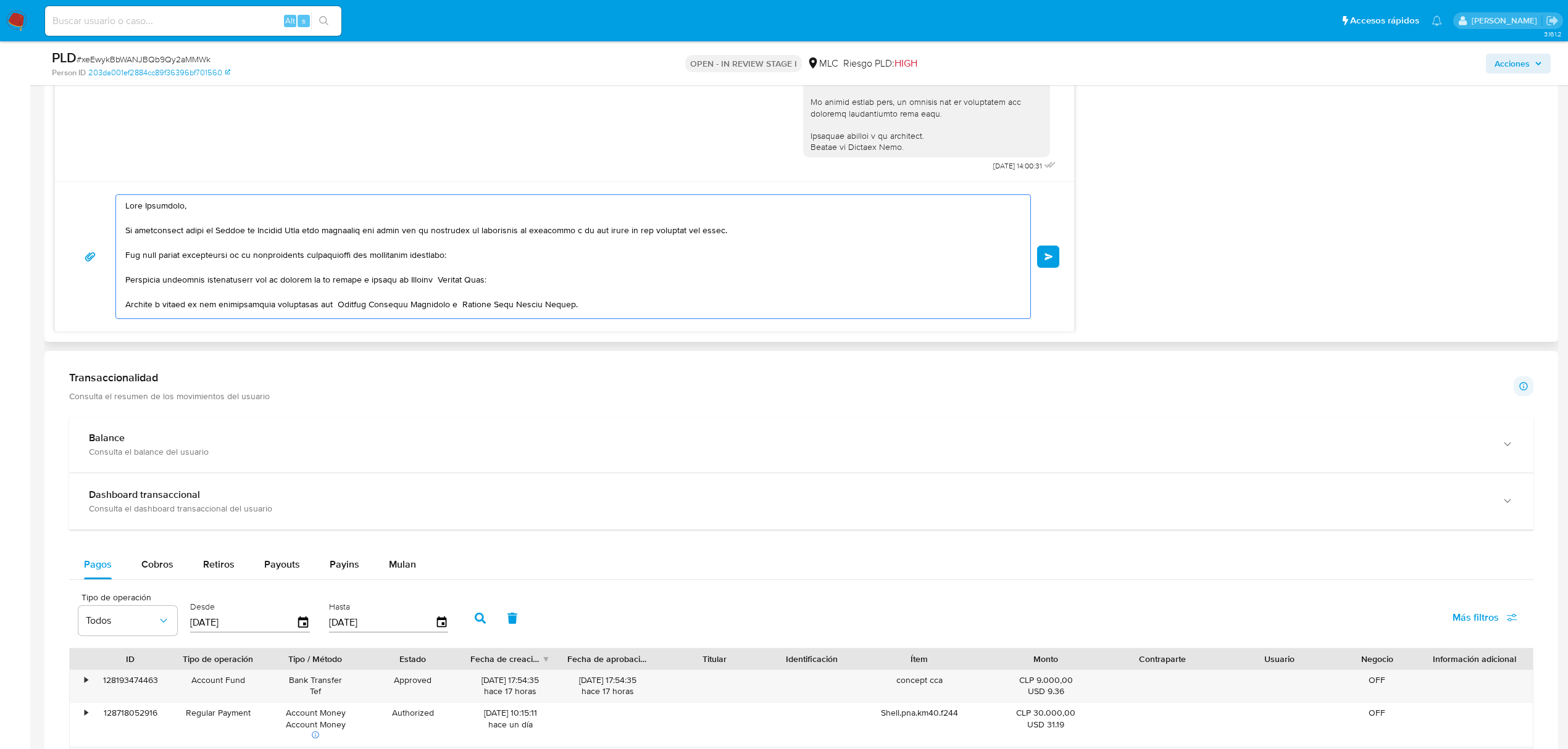
click at [439, 278] on textarea at bounding box center [570, 256] width 890 height 123
click at [0, 0] on lt-em "Mercado" at bounding box center [0, 0] width 0 height 0
click at [465, 301] on textarea at bounding box center [570, 256] width 890 height 123
click at [457, 306] on textarea at bounding box center [570, 256] width 890 height 123
click at [0, 0] on lt-span "Cándida" at bounding box center [0, 0] width 0 height 0
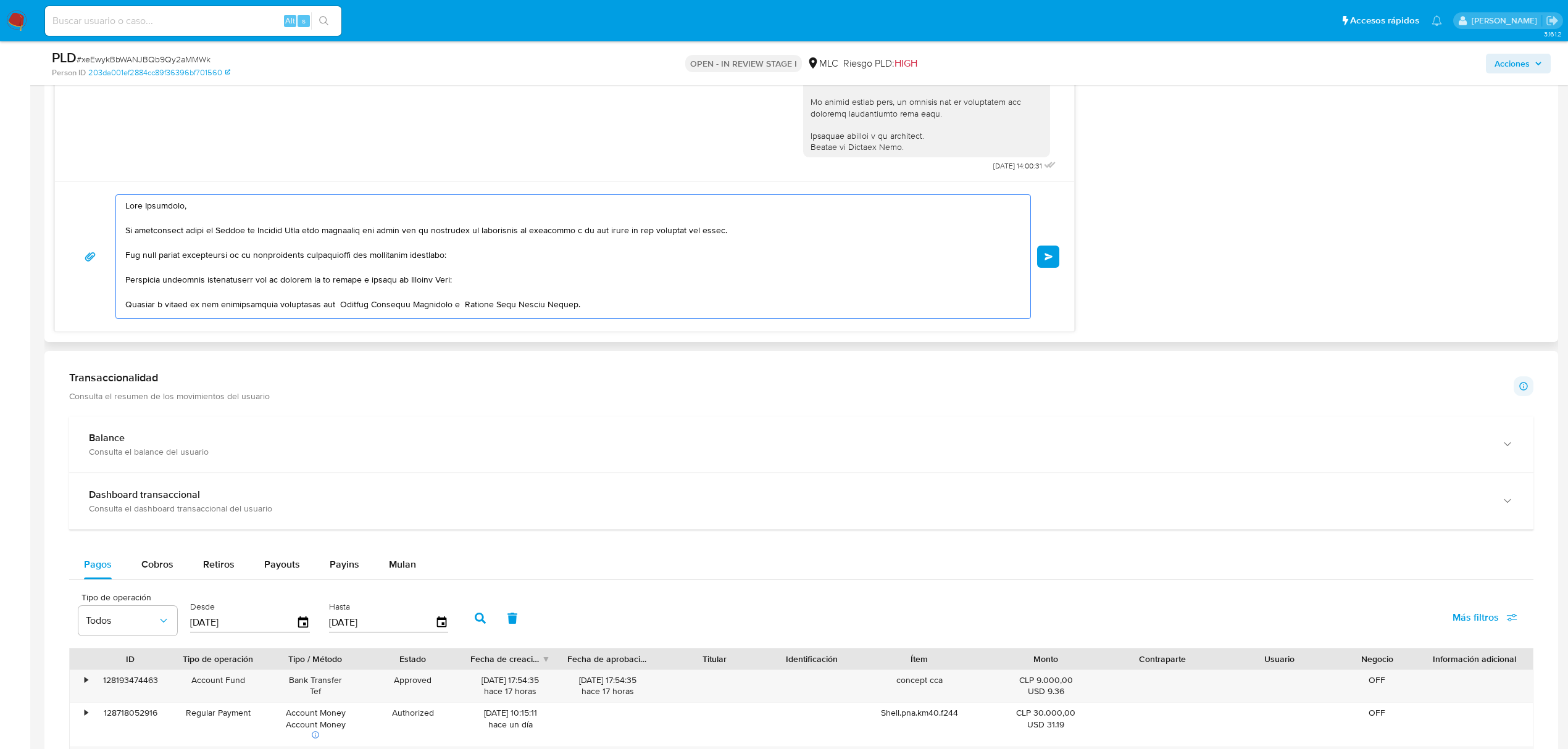
click at [524, 307] on textarea at bounding box center [570, 256] width 890 height 123
click at [516, 305] on textarea at bounding box center [570, 256] width 890 height 123
click at [603, 309] on textarea at bounding box center [570, 256] width 890 height 123
type textarea "Hola Alejandro, Te contactamos desde el Equipo de Mercado Pago para verificar t…"
click at [1051, 252] on button "Enviar" at bounding box center [1048, 256] width 22 height 22
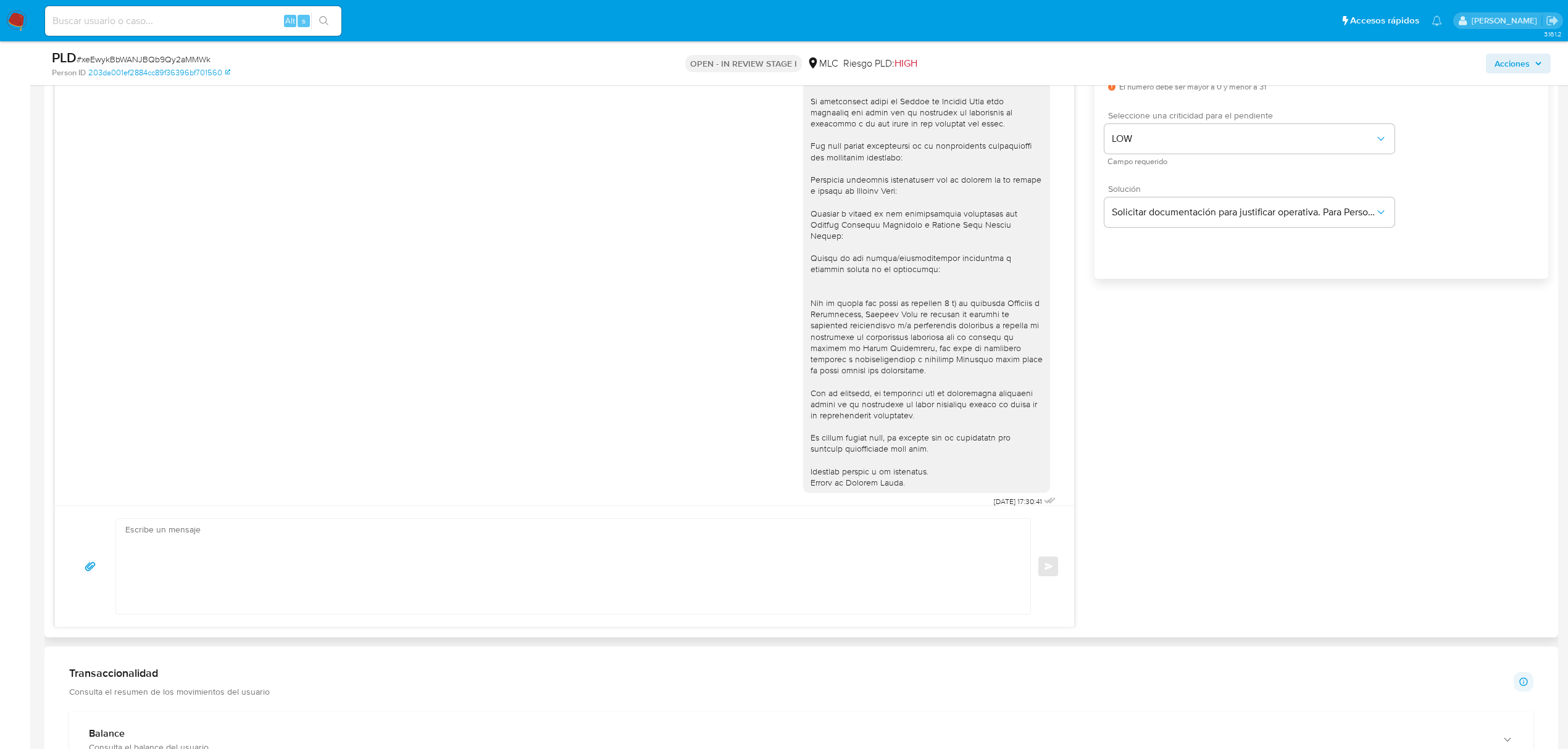
scroll to position [658, 0]
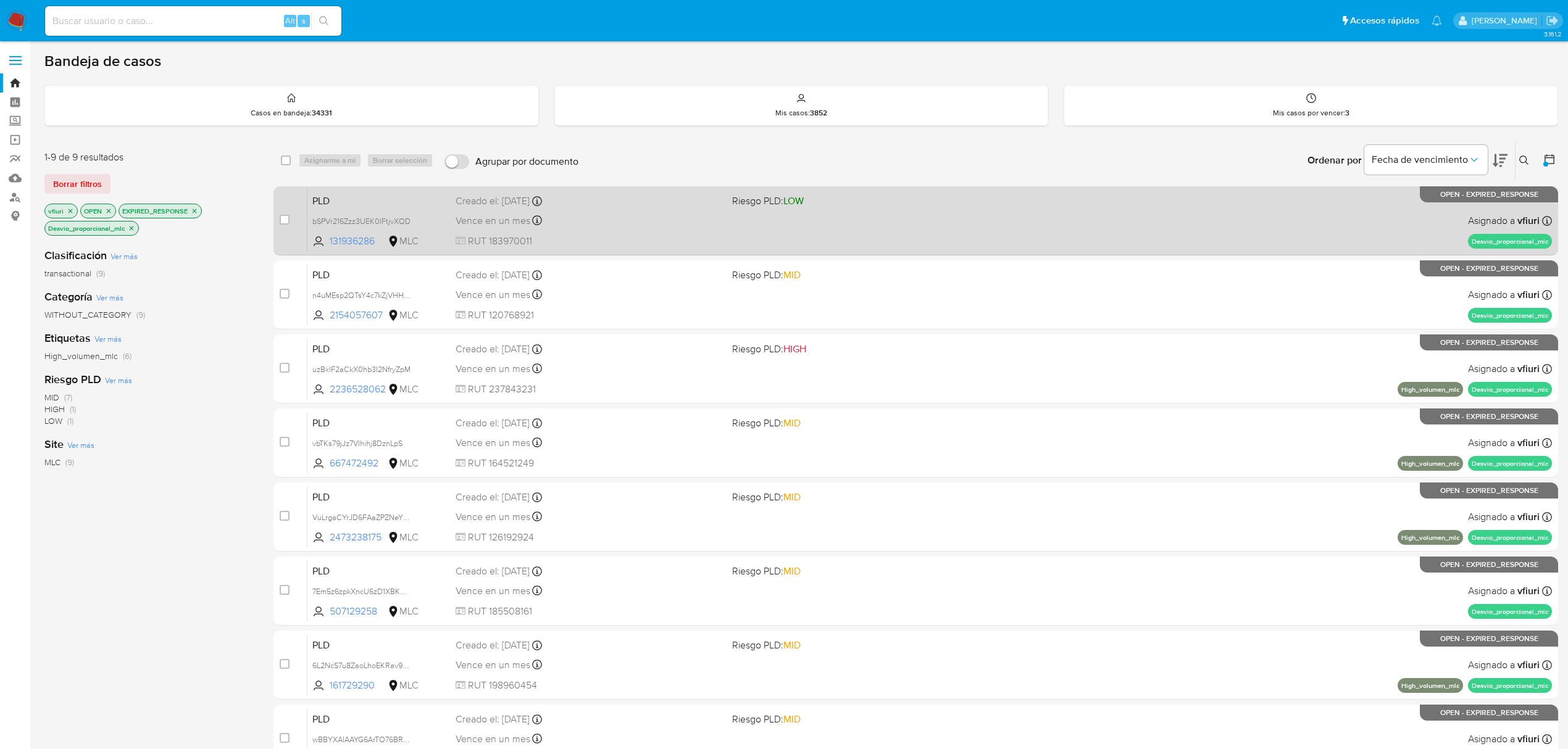
click at [682, 230] on div "PLD bSPVr216Zzz3UEK0lFtjvXOD 131936286 MLC Riesgo PLD: LOW Creado el: 12/08/202…" at bounding box center [930, 220] width 1245 height 63
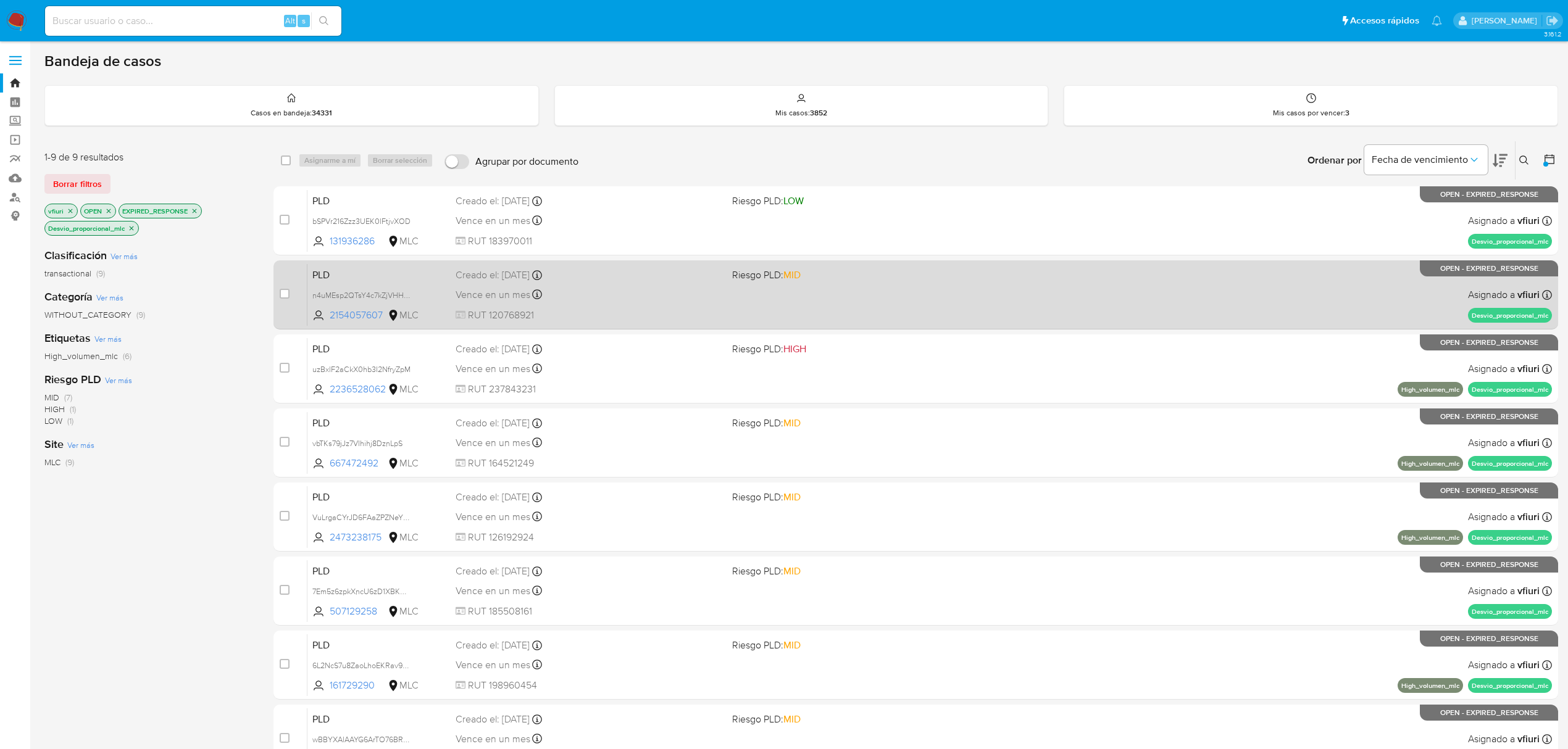
click at [634, 301] on div "Vence en un mes Vence el 10/11/2025 06:07:54" at bounding box center [589, 294] width 267 height 17
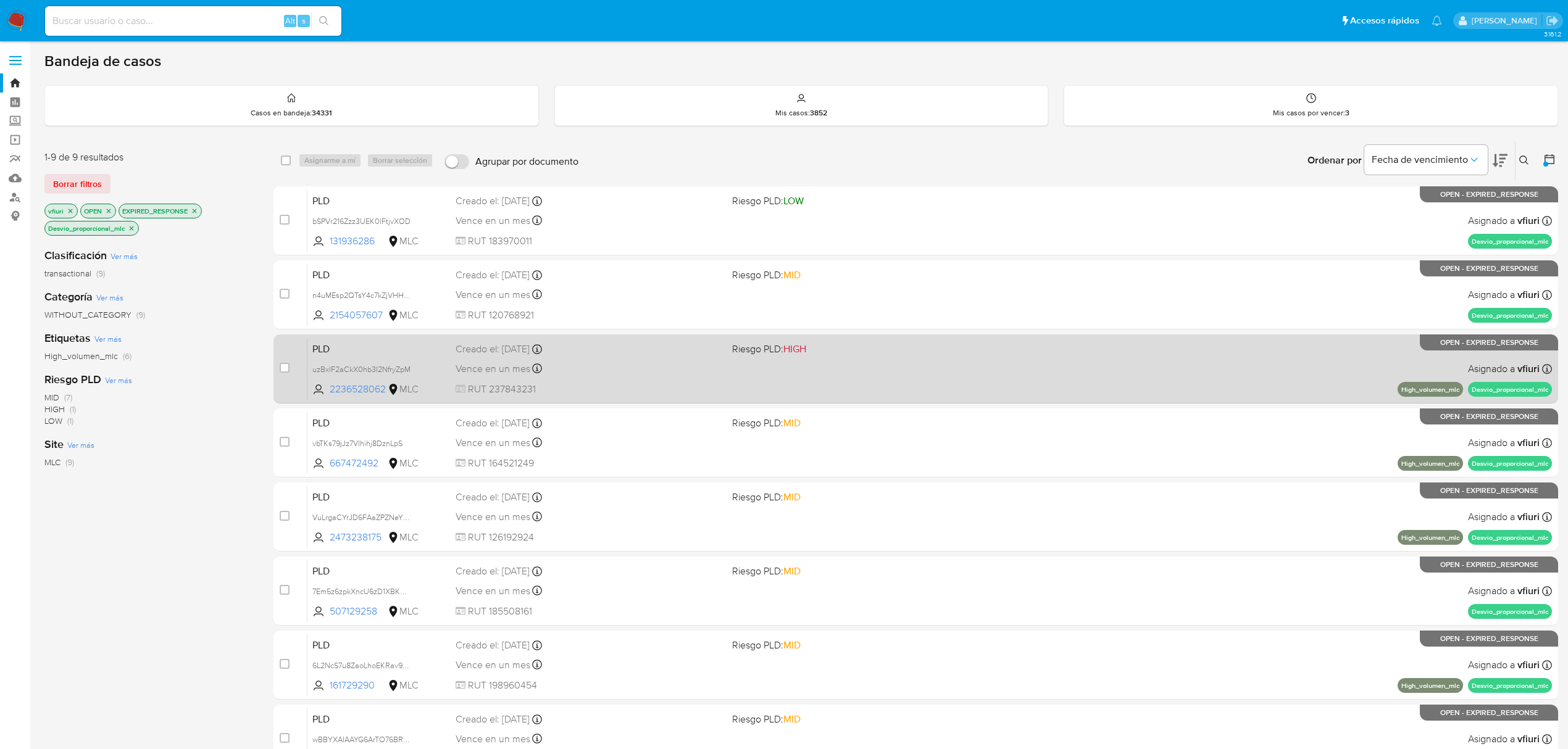
click at [604, 370] on div "Vence en un mes Vence el 10/11/2025 06:06:57" at bounding box center [589, 369] width 267 height 17
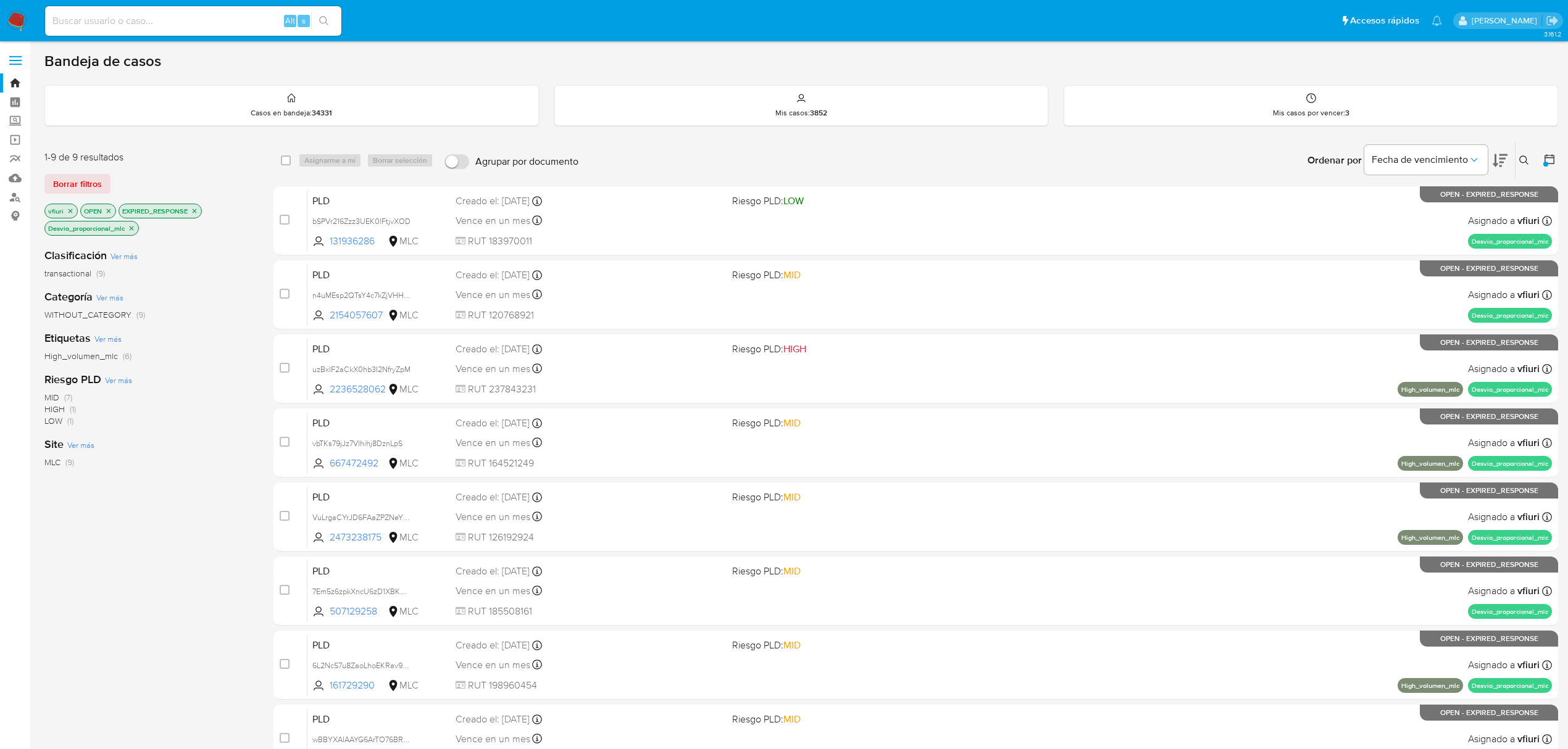
click at [132, 229] on icon "close-filter" at bounding box center [131, 228] width 7 height 7
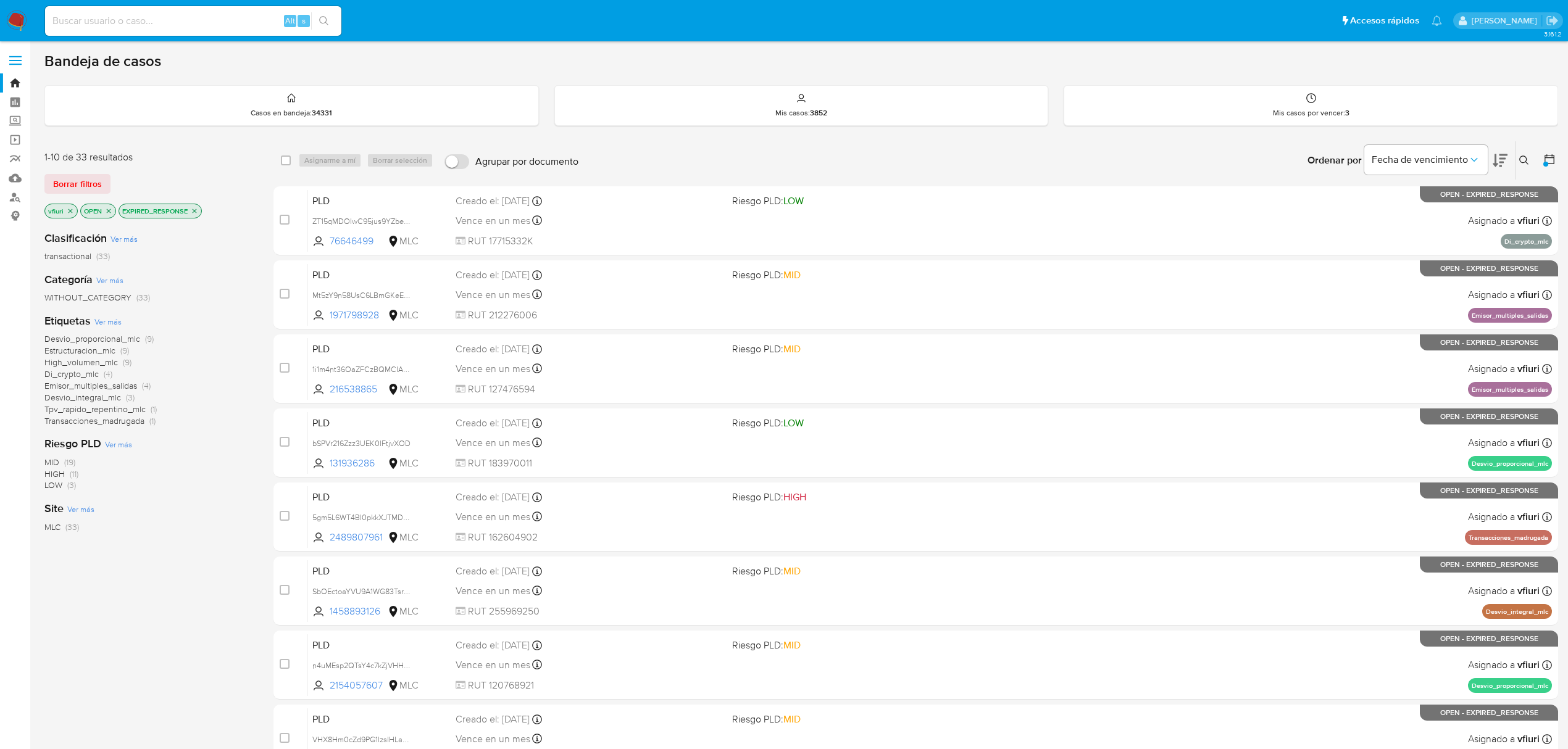
click at [62, 386] on span "Emisor_multiples_salidas" at bounding box center [90, 385] width 92 height 12
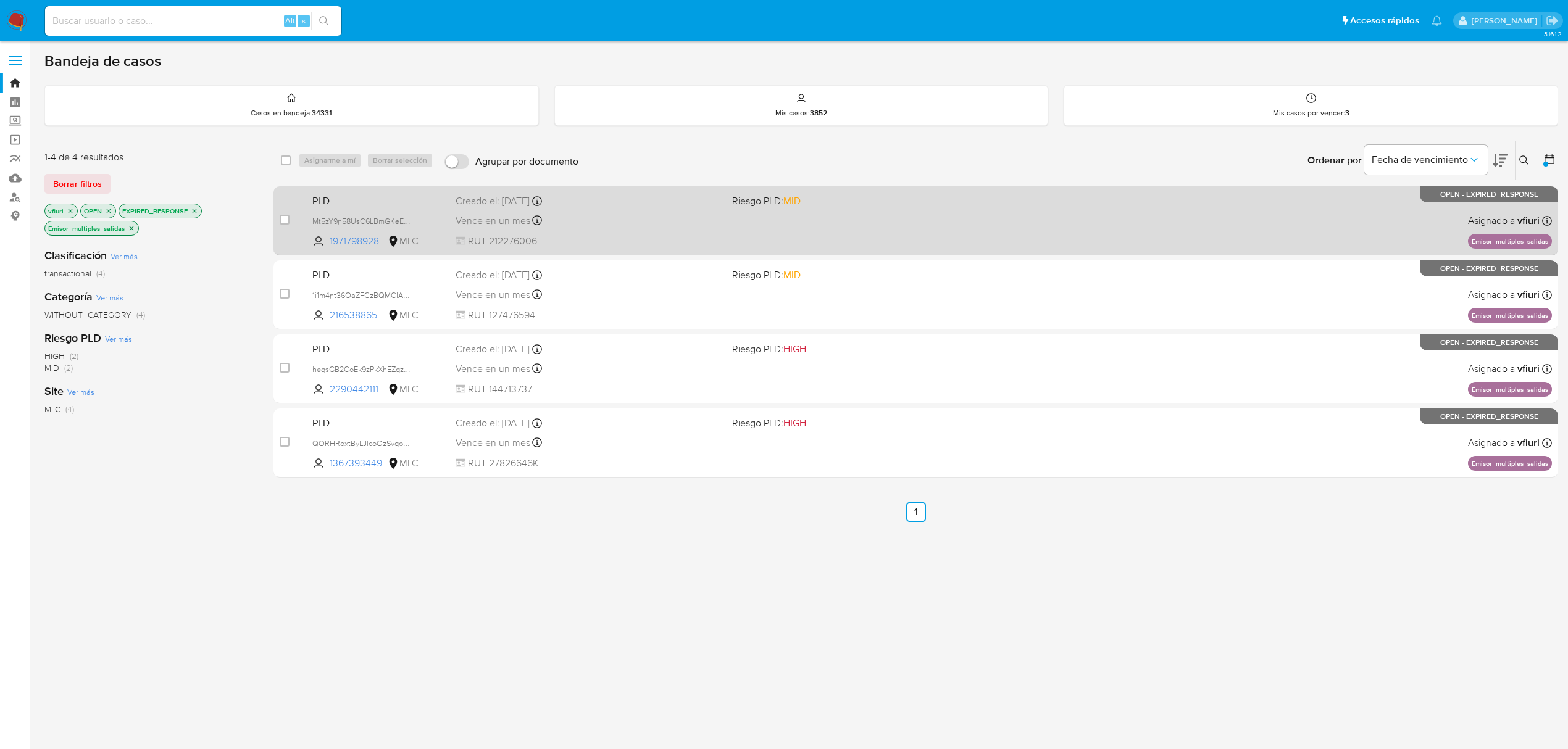
click at [835, 220] on span at bounding box center [865, 220] width 267 height 3
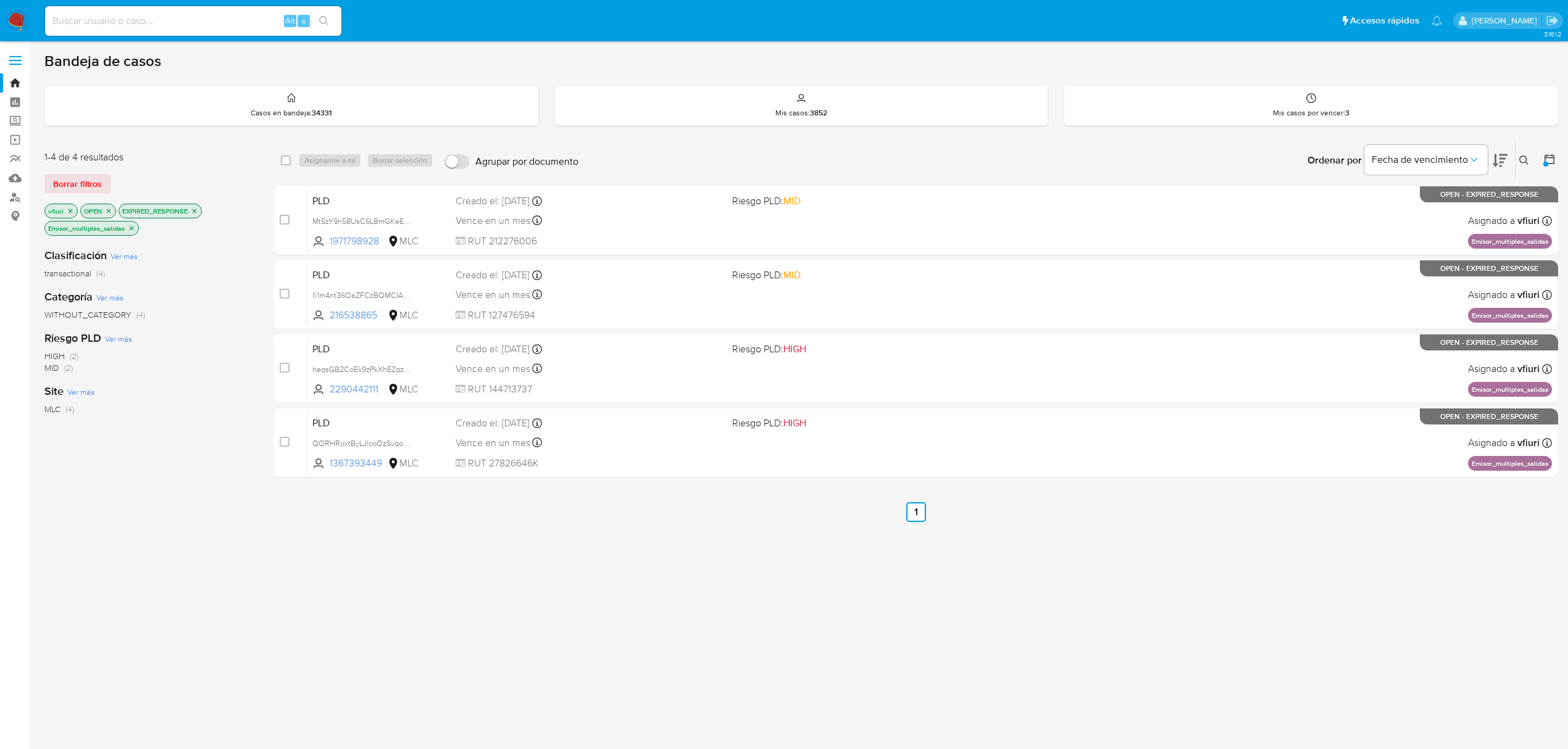
click at [75, 25] on input at bounding box center [193, 21] width 297 height 16
paste input "479781696"
type input "479781696"
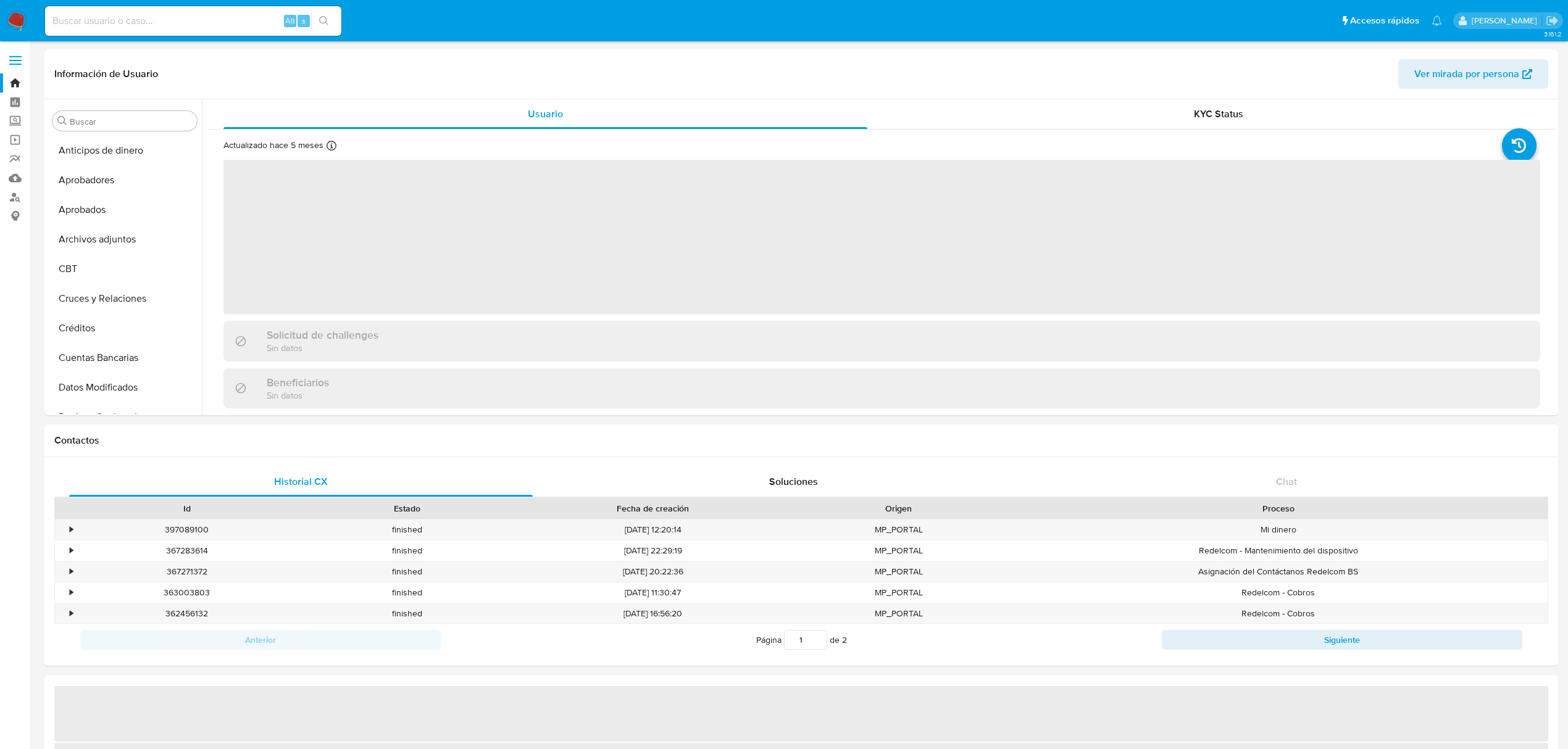
select select "10"
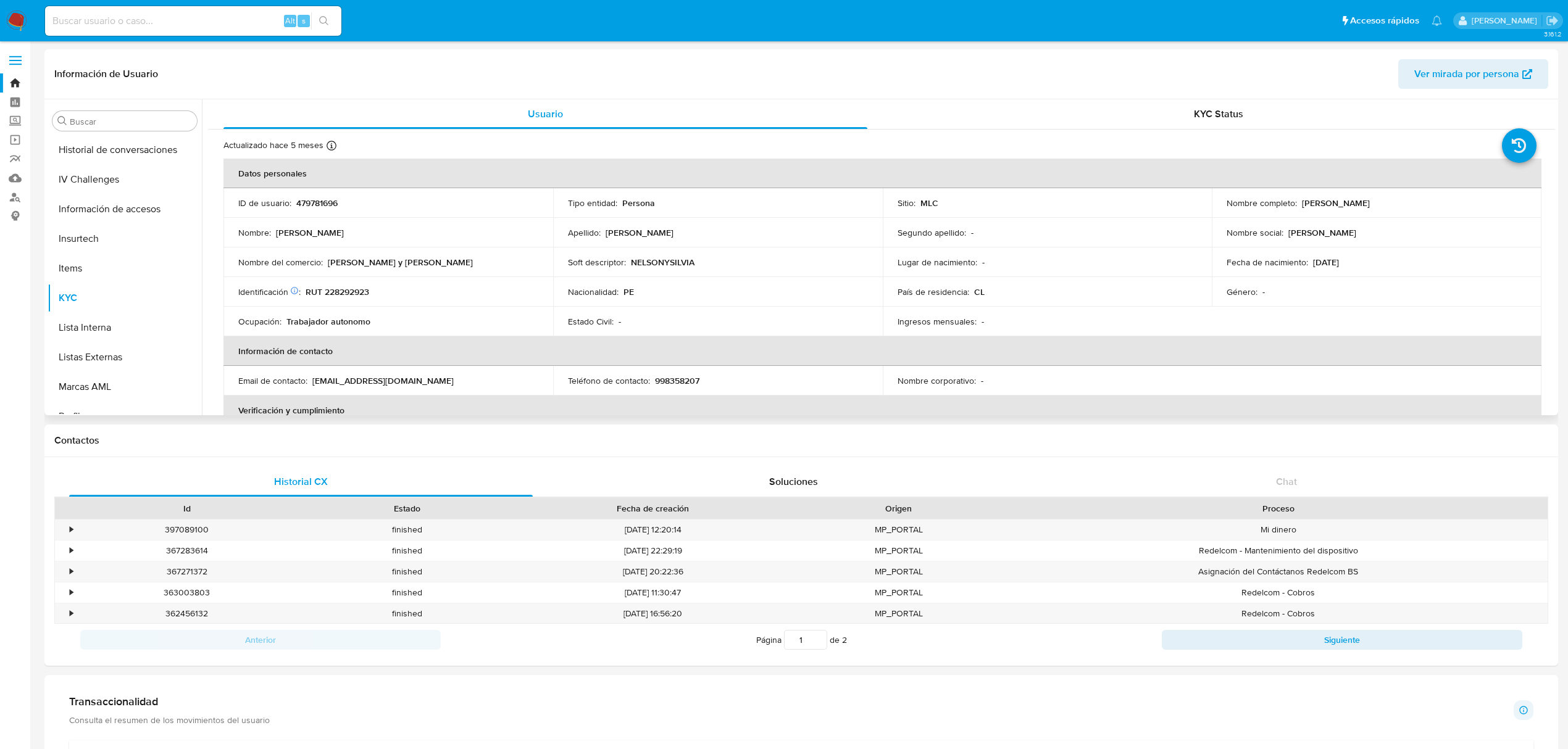
scroll to position [333, 0]
click at [77, 262] on button "Historial Casos" at bounding box center [120, 262] width 145 height 30
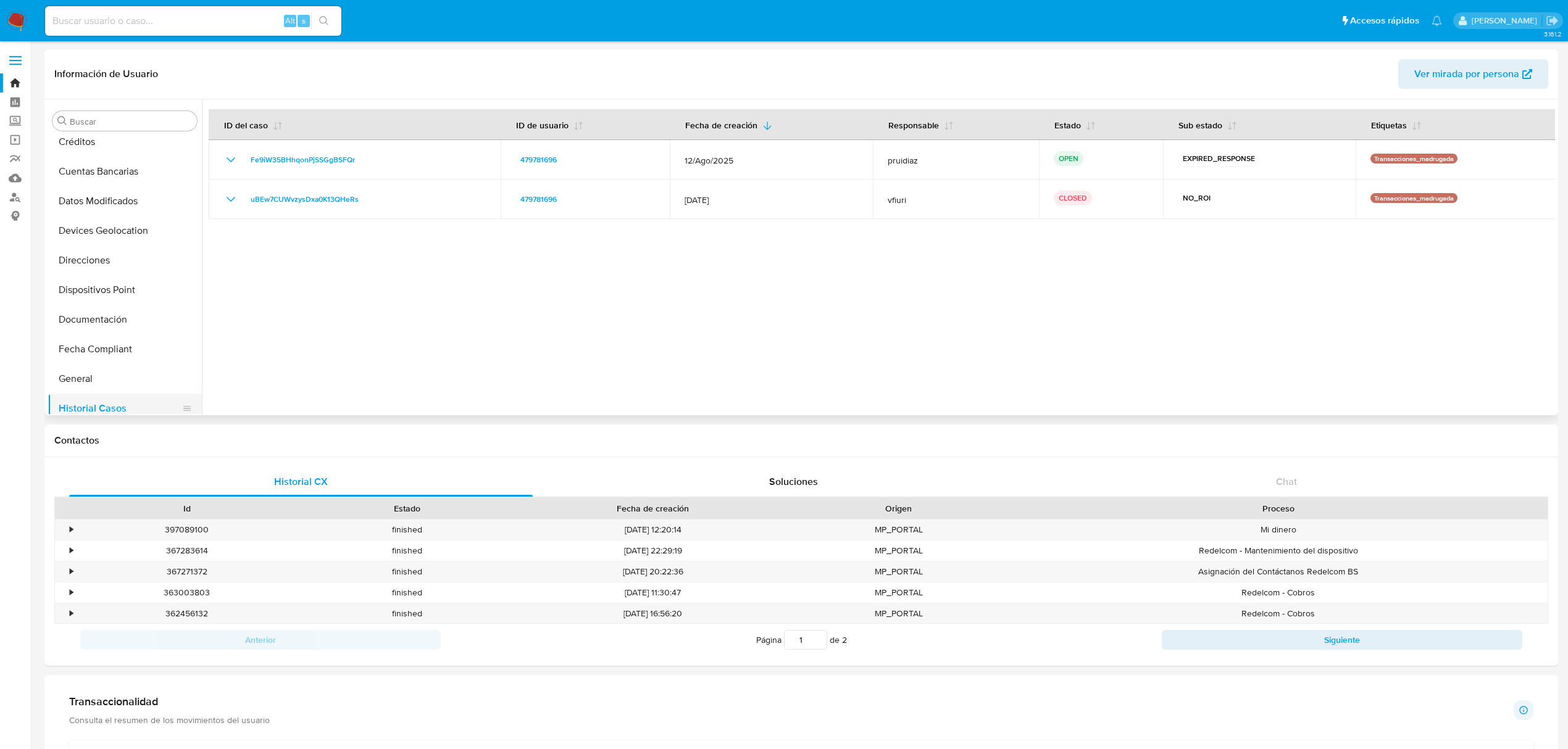
scroll to position [169, 0]
click at [76, 277] on button "Direcciones" at bounding box center [120, 278] width 145 height 30
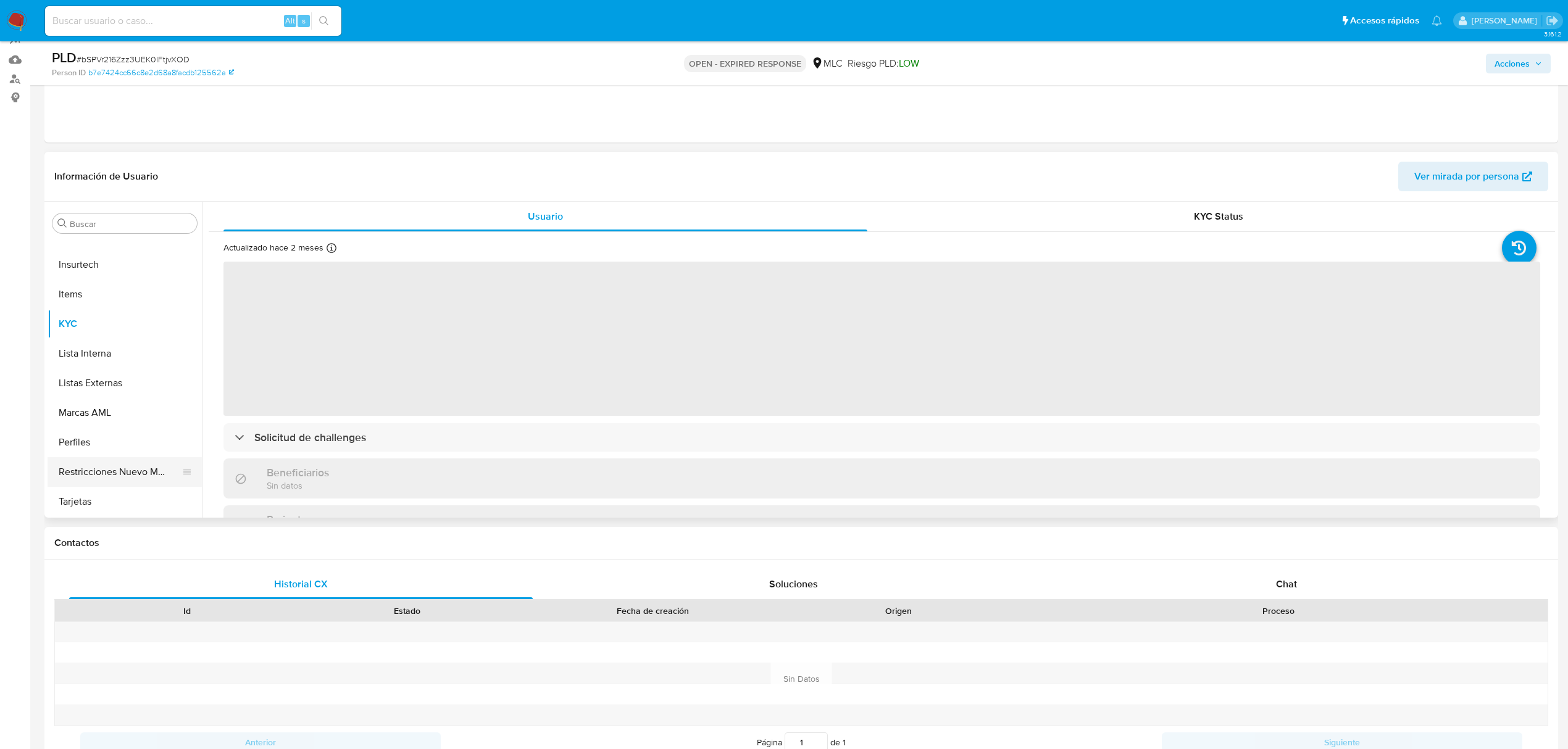
scroll to position [164, 0]
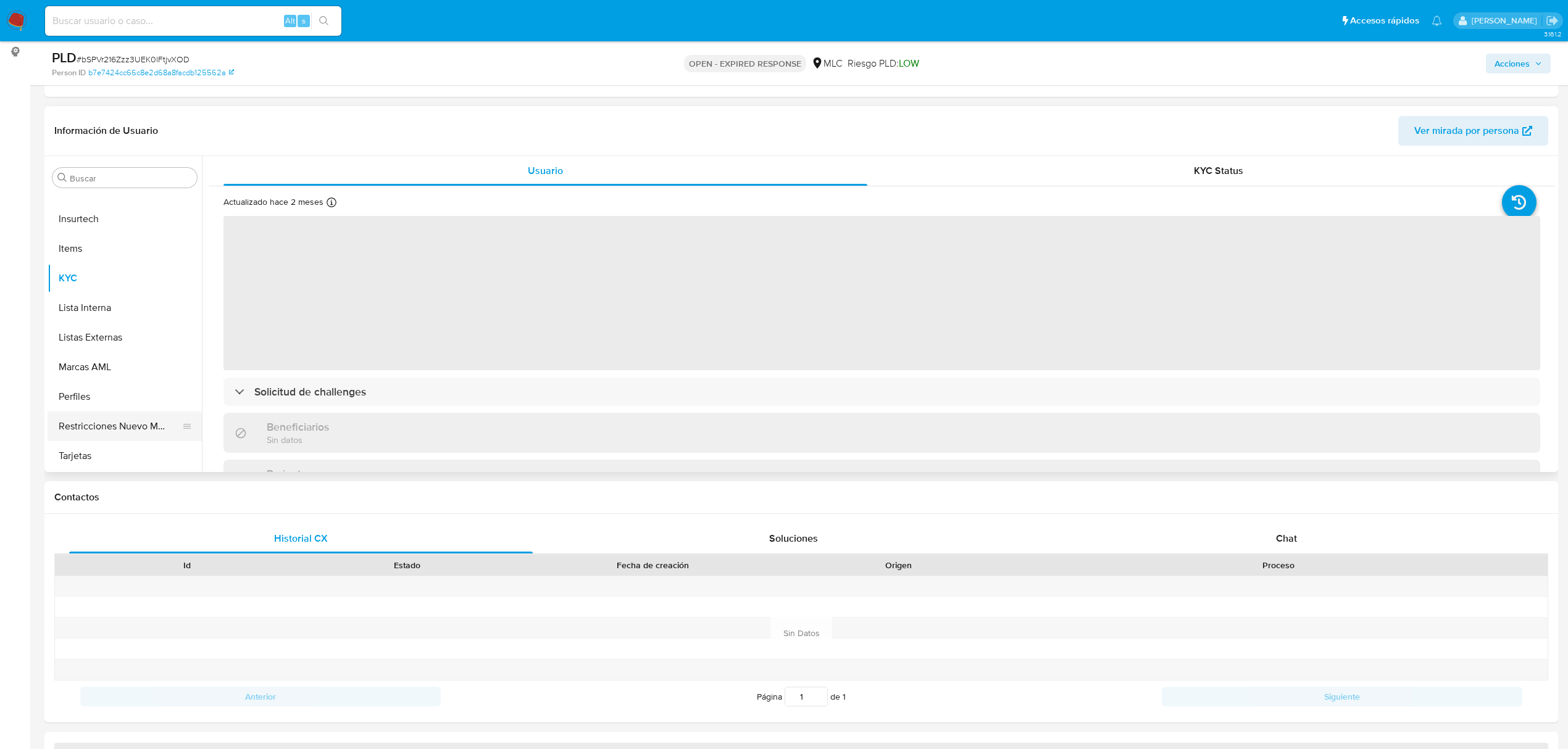
select select "10"
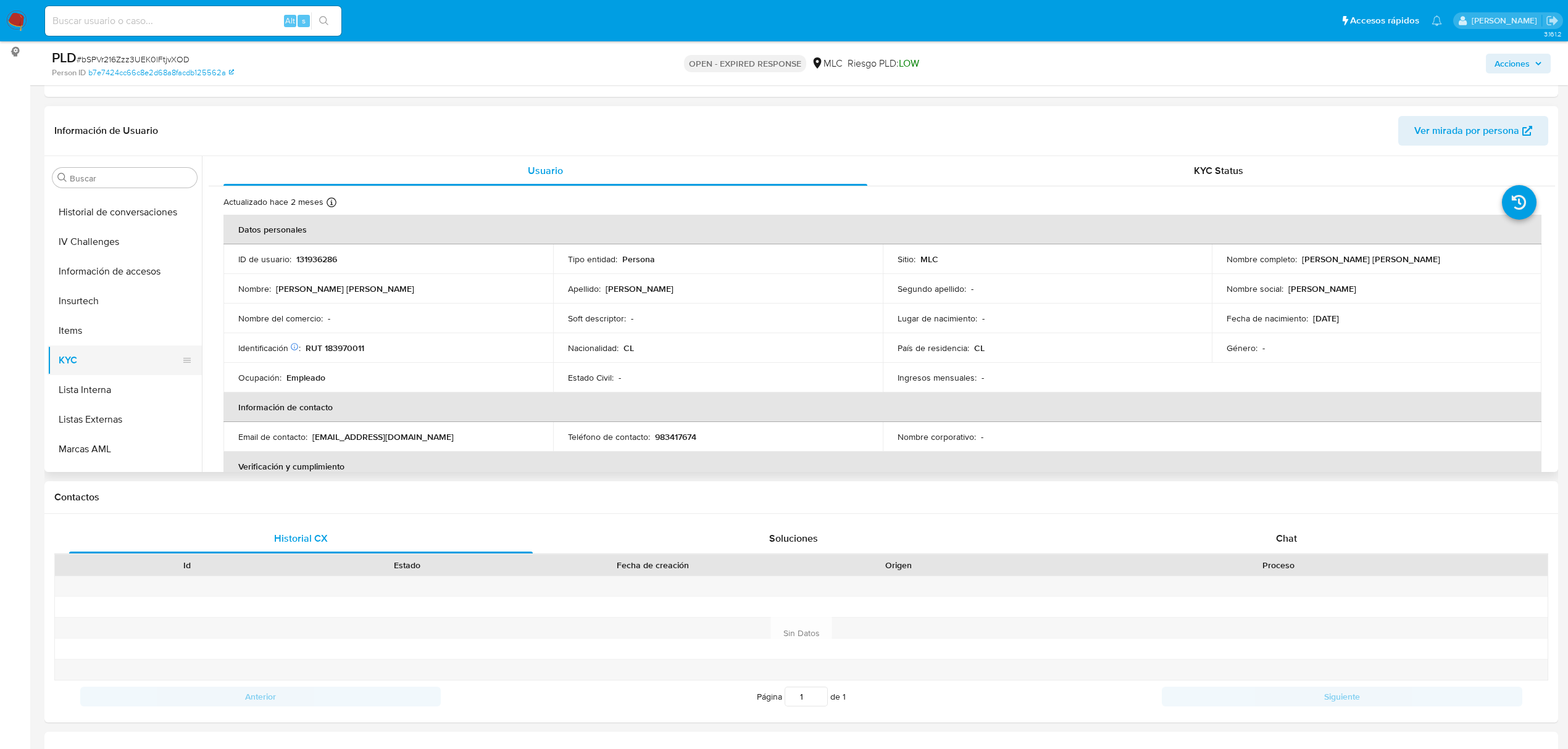
scroll to position [334, 0]
click at [121, 327] on button "Historial Casos" at bounding box center [120, 318] width 145 height 30
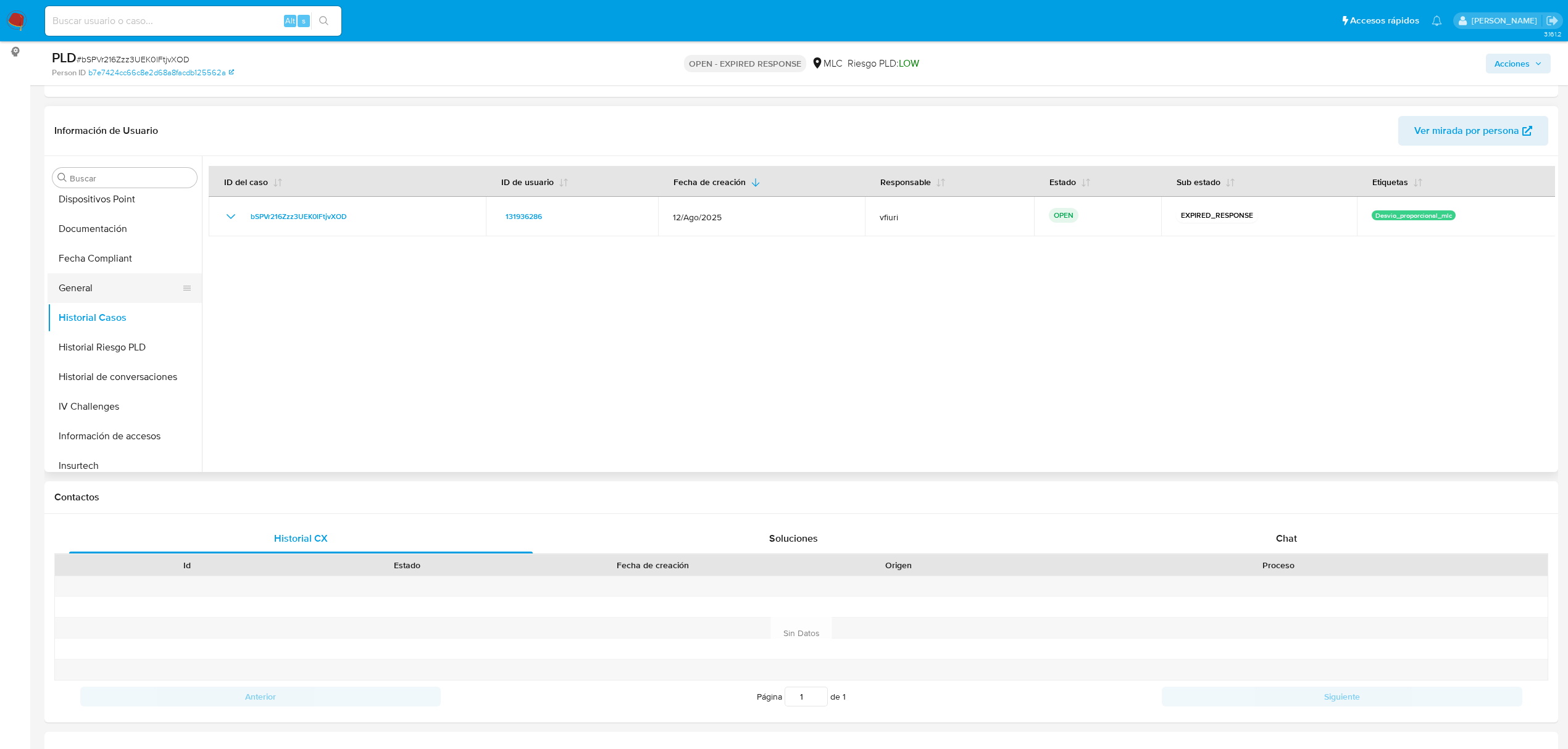
click at [110, 294] on button "General" at bounding box center [120, 288] width 145 height 30
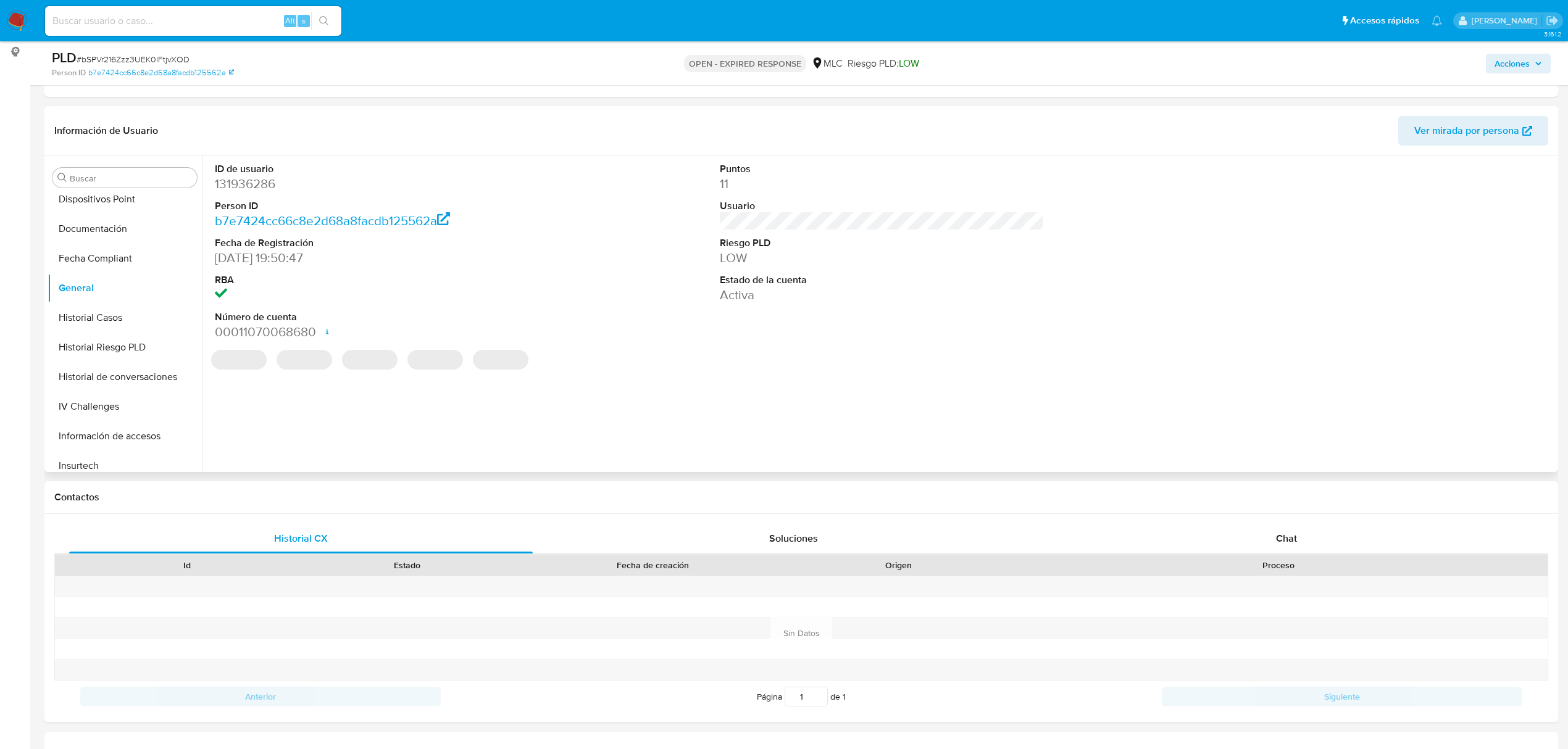
click at [246, 184] on dd "131936286" at bounding box center [377, 183] width 324 height 17
copy dd "131936286"
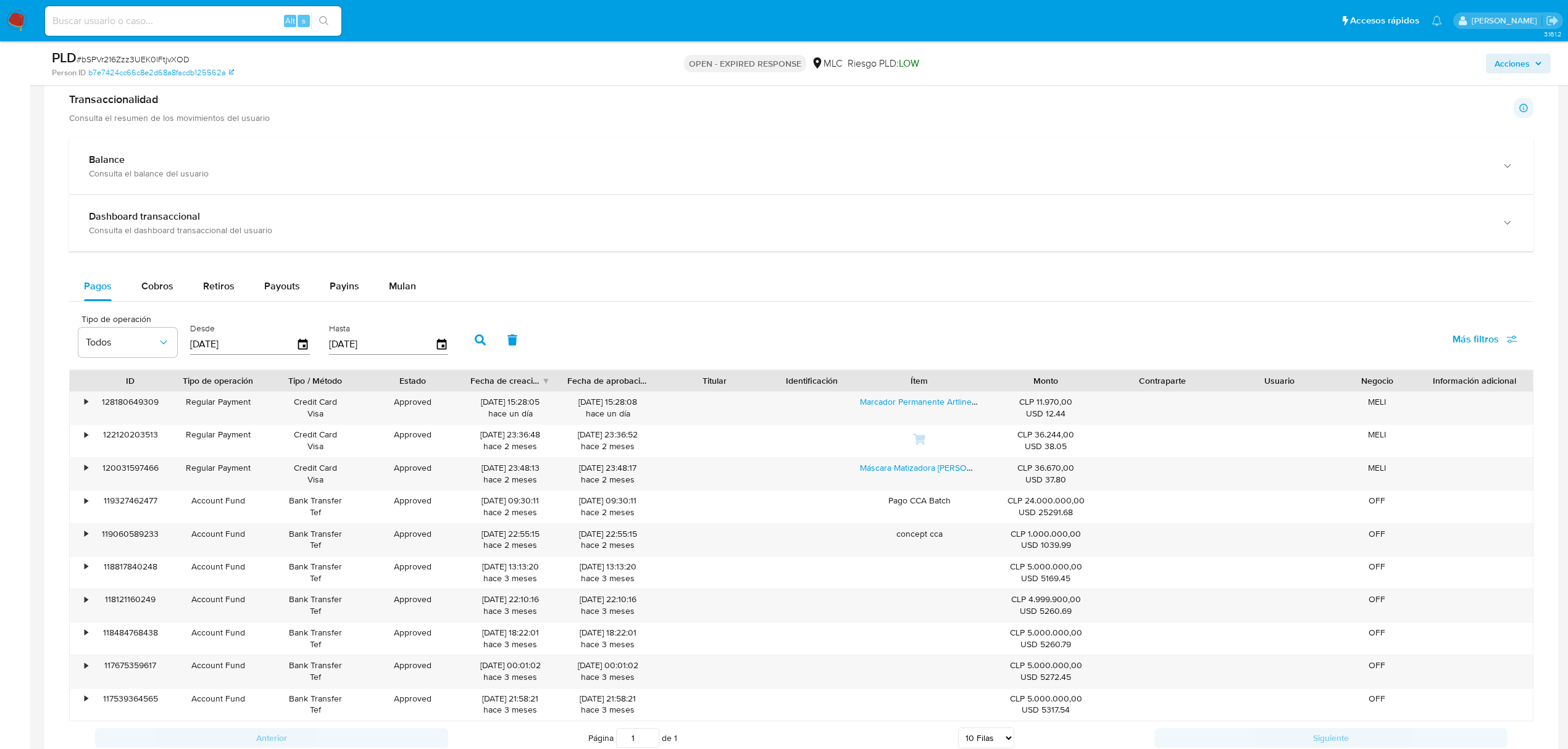
scroll to position [758, 0]
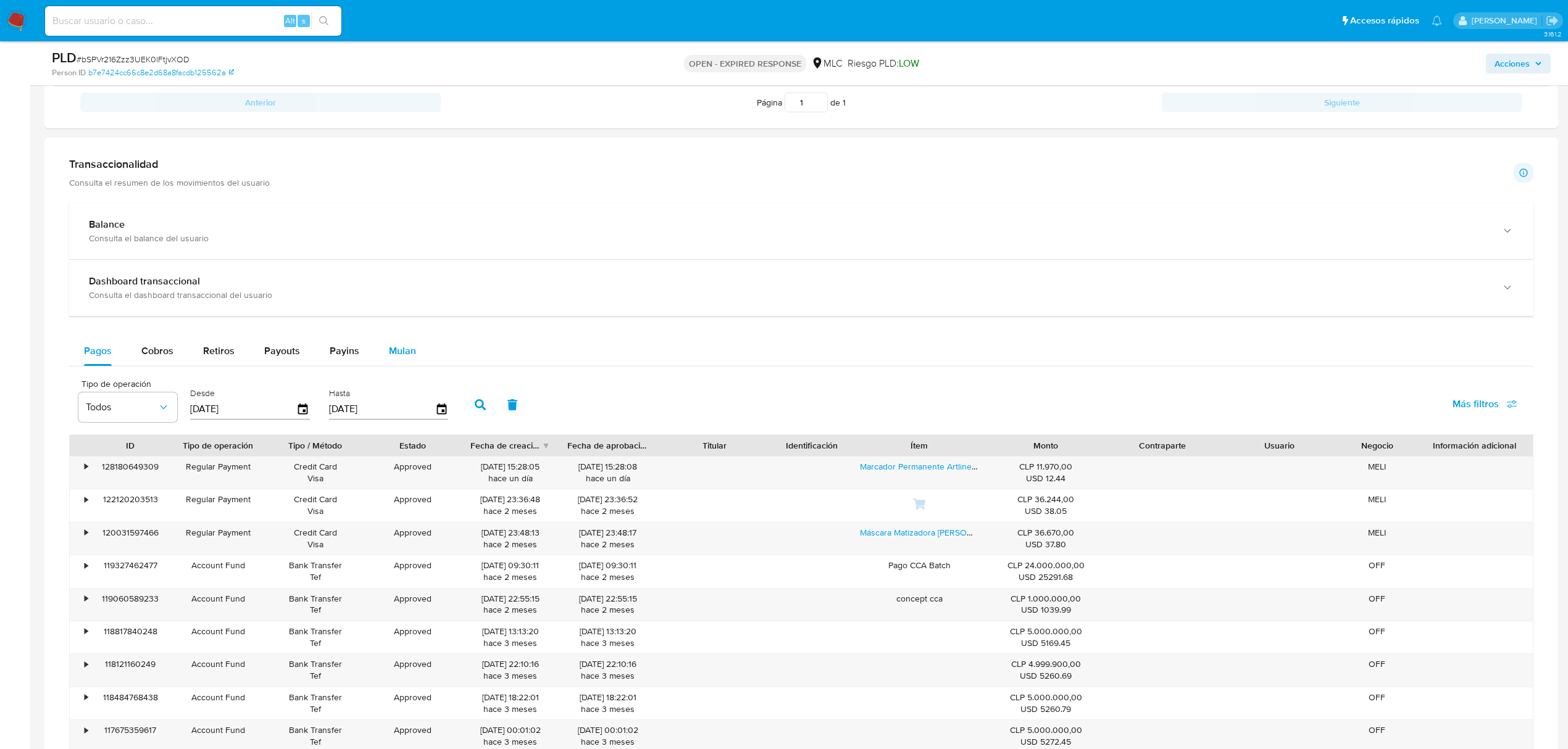
click at [393, 358] on span "Mulan" at bounding box center [402, 351] width 27 height 14
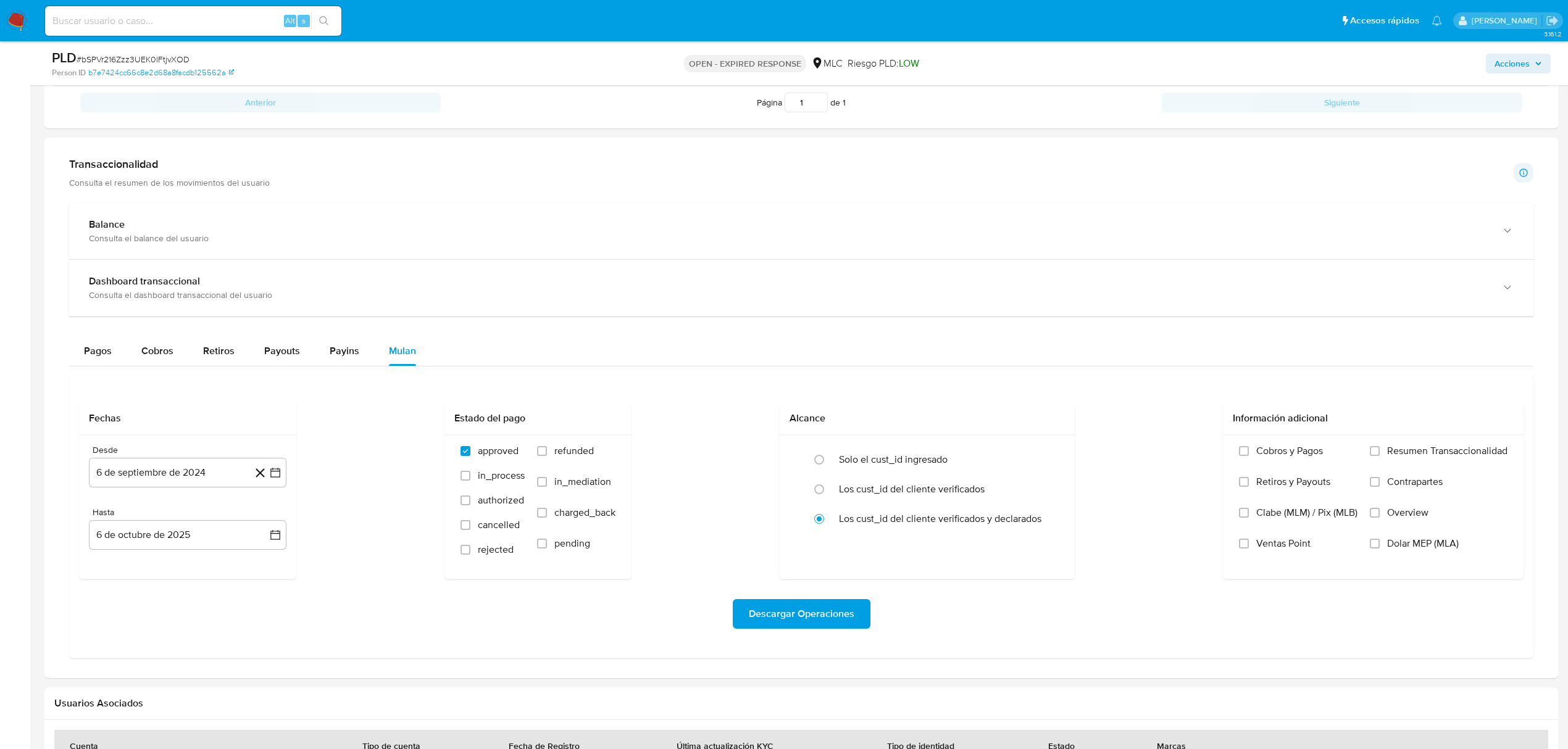
click at [162, 63] on span "# bSPVr216Zzz3UEK0lFtjvXOD" at bounding box center [133, 59] width 113 height 12
copy span "bSPVr216Zzz3UEK0lFtjvXOD"
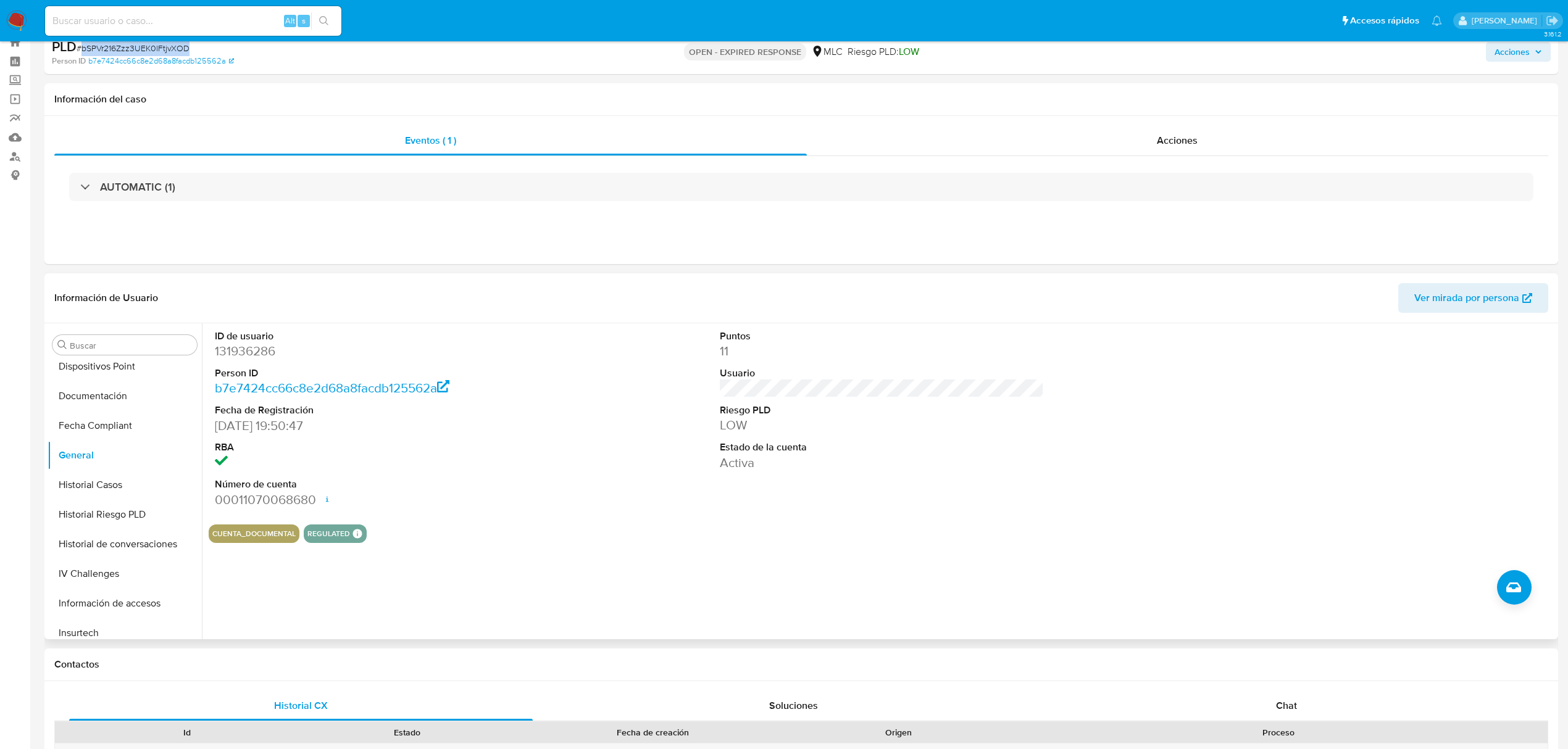
scroll to position [0, 0]
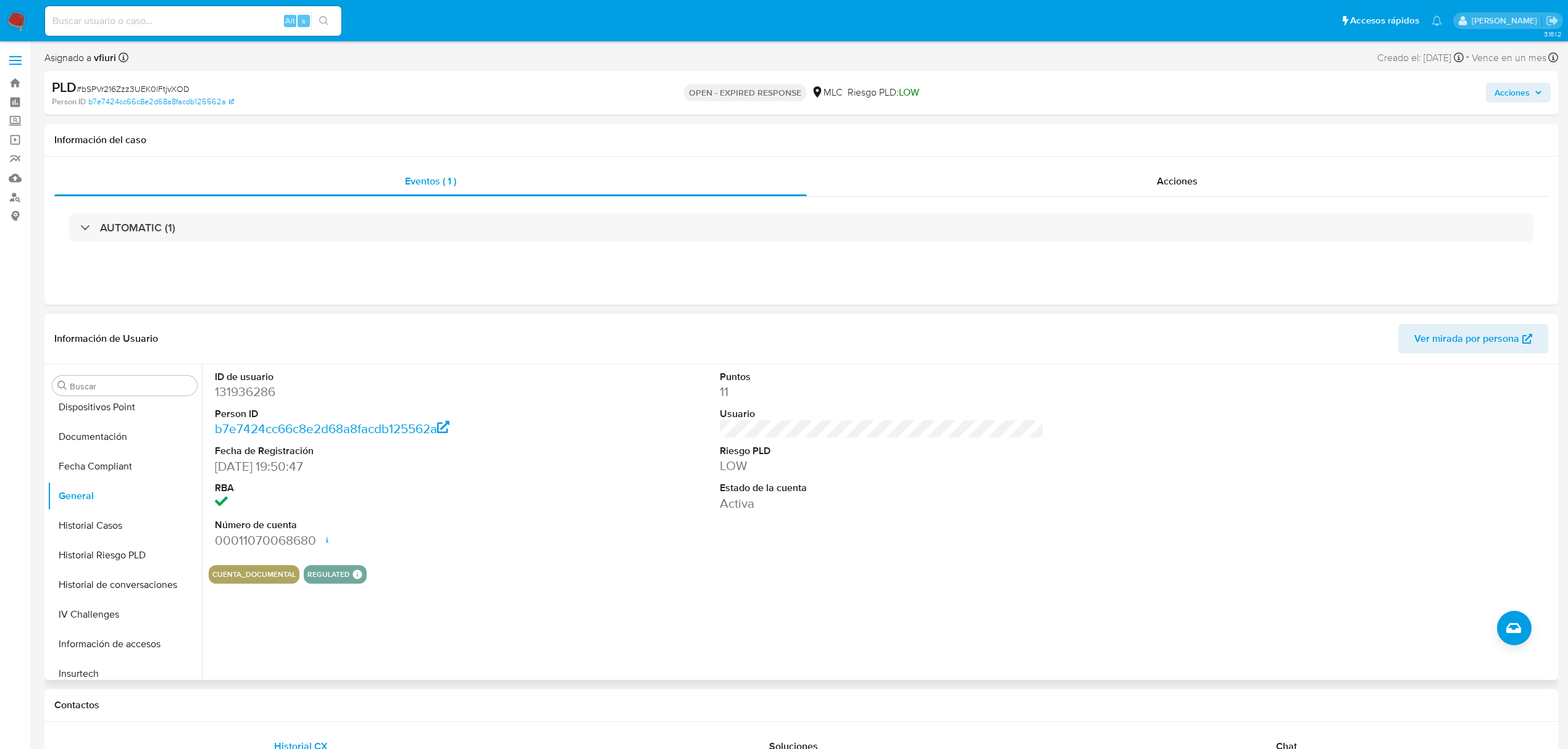
click at [259, 397] on dd "131936286" at bounding box center [377, 391] width 324 height 17
copy dd "131936286"
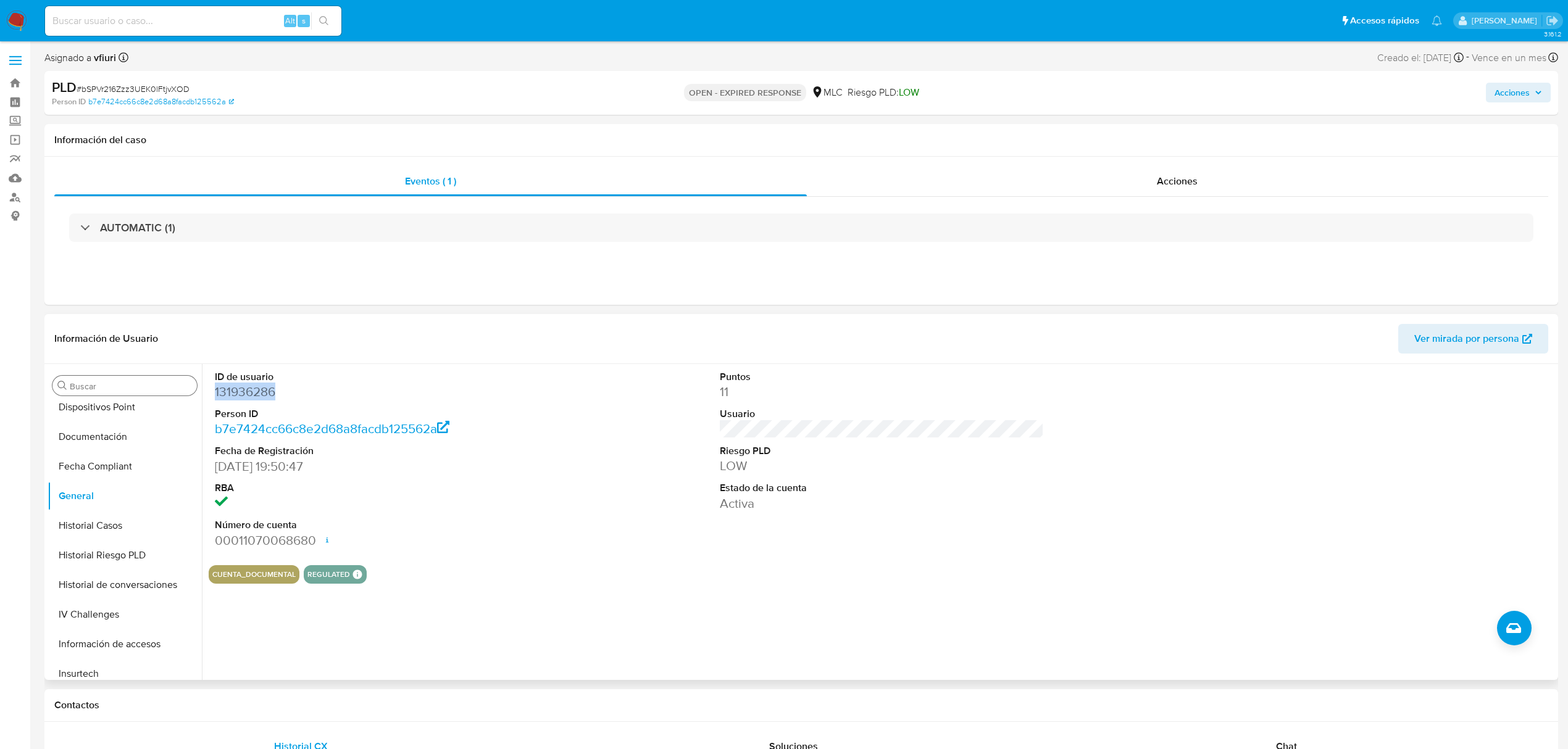
scroll to position [580, 0]
click at [81, 490] on button "KYC" at bounding box center [120, 486] width 145 height 30
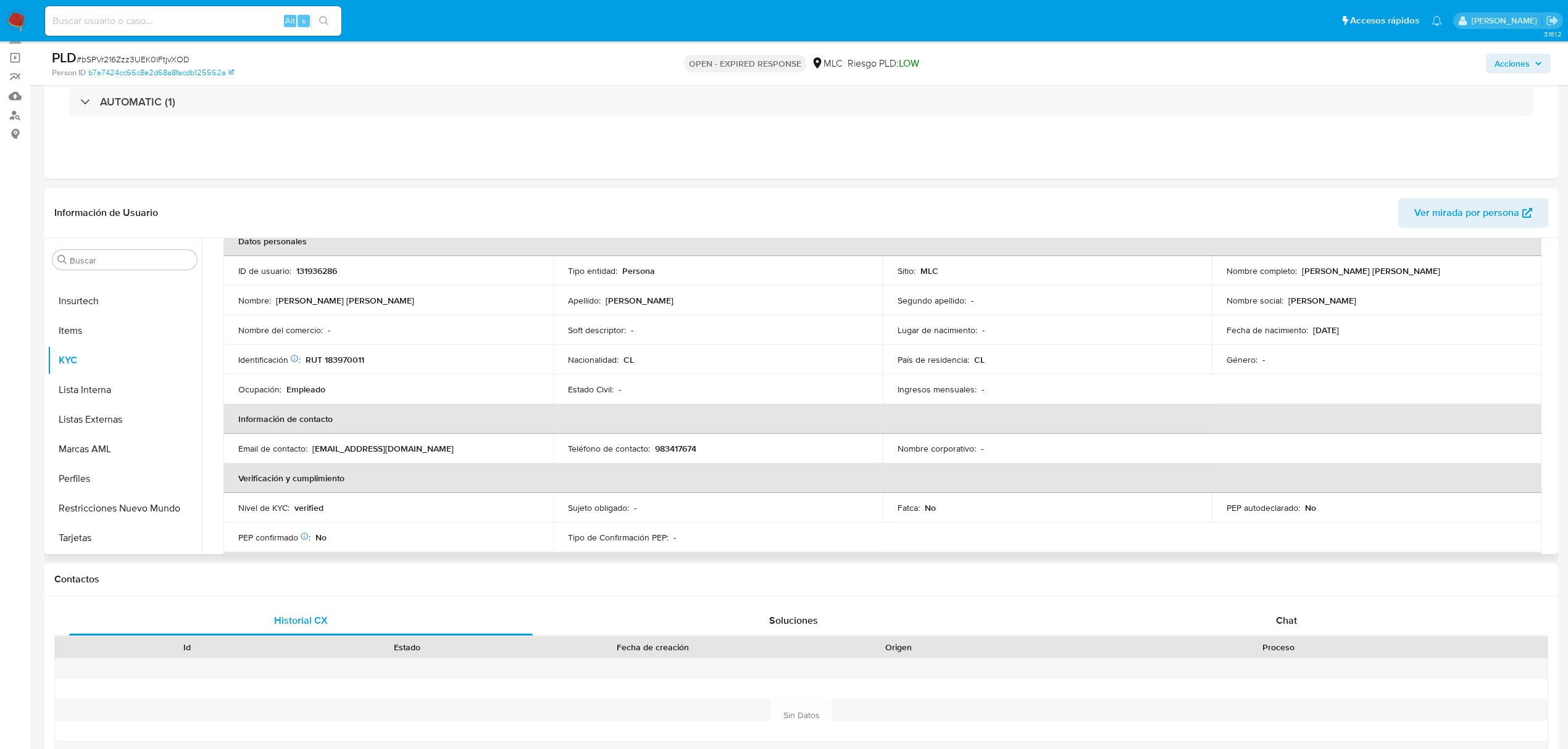
scroll to position [54, 0]
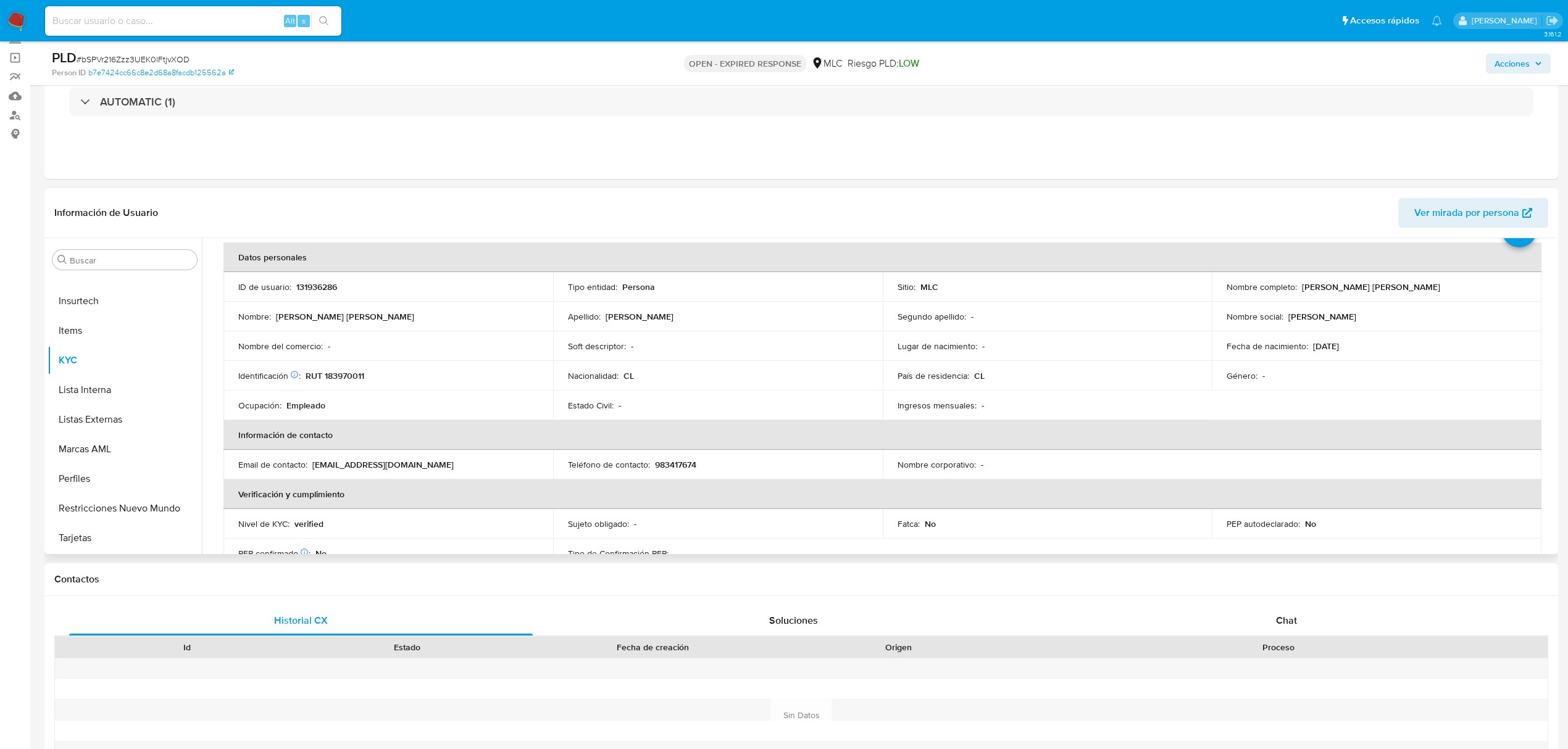
click at [344, 378] on p "RUT 183970011" at bounding box center [335, 375] width 59 height 11
copy p "183970011"
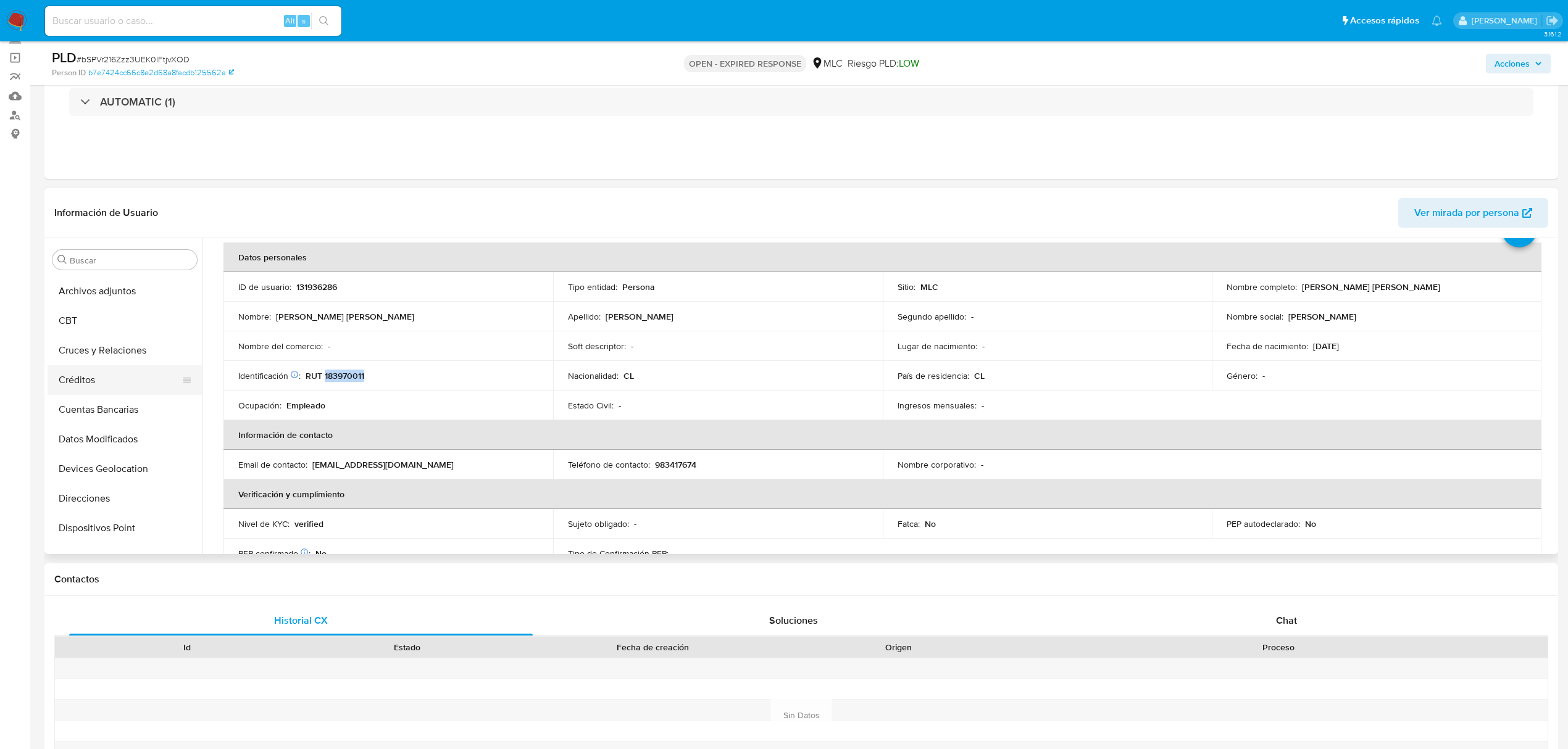
click at [114, 366] on button "Créditos" at bounding box center [120, 380] width 145 height 30
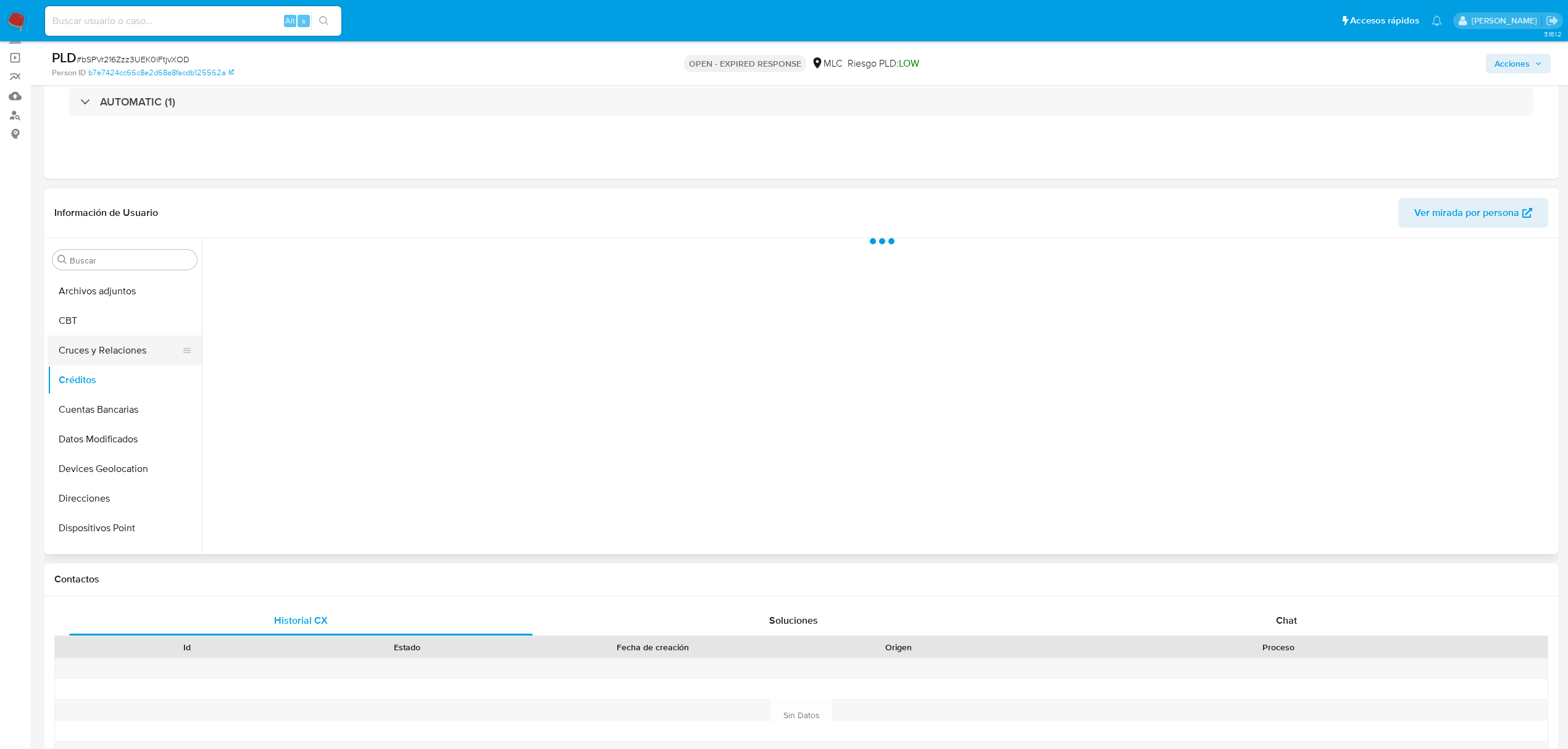
click at [107, 352] on button "Cruces y Relaciones" at bounding box center [120, 351] width 145 height 30
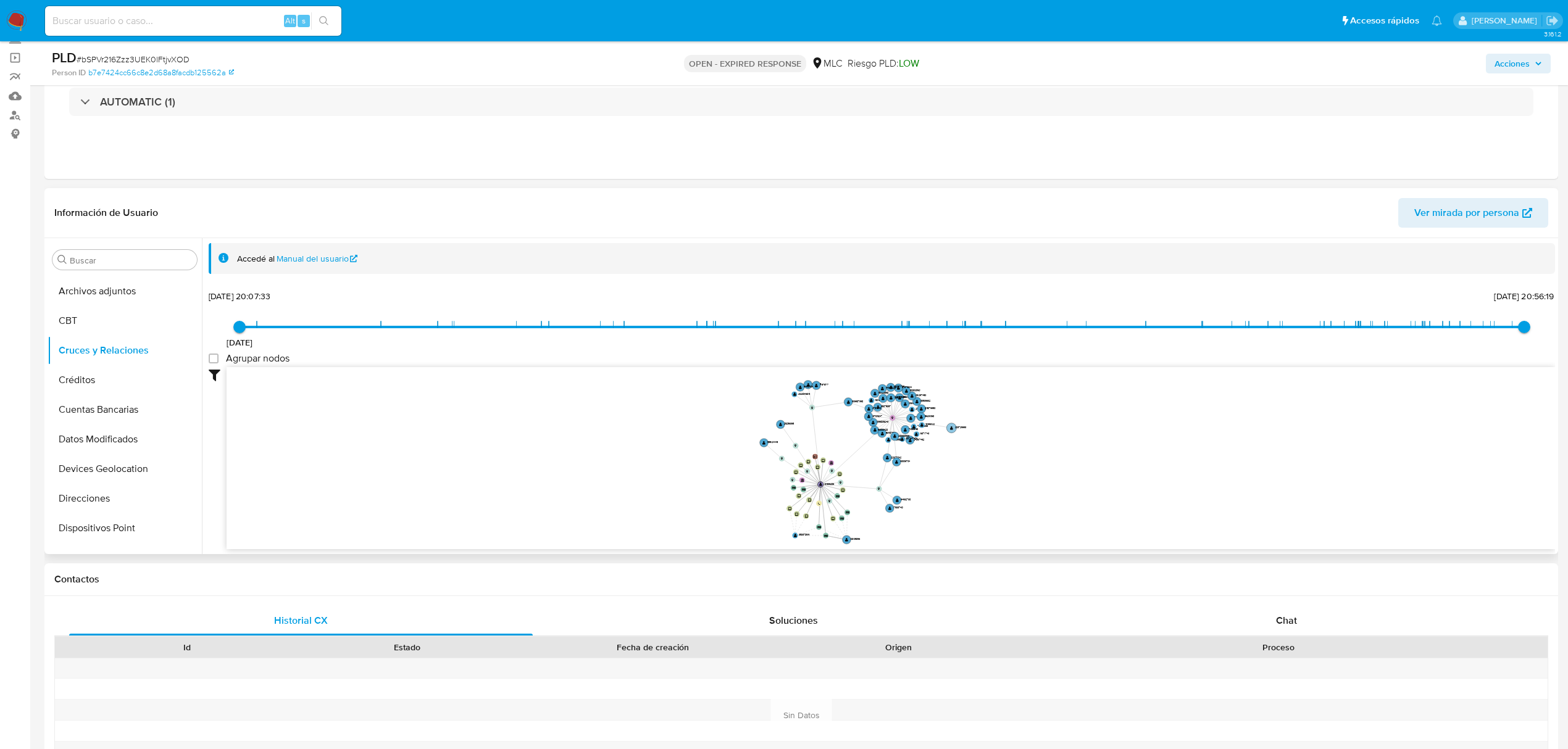
drag, startPoint x: 901, startPoint y: 449, endPoint x: 952, endPoint y: 432, distance: 53.8
click at [952, 432] on circle at bounding box center [951, 427] width 10 height 10
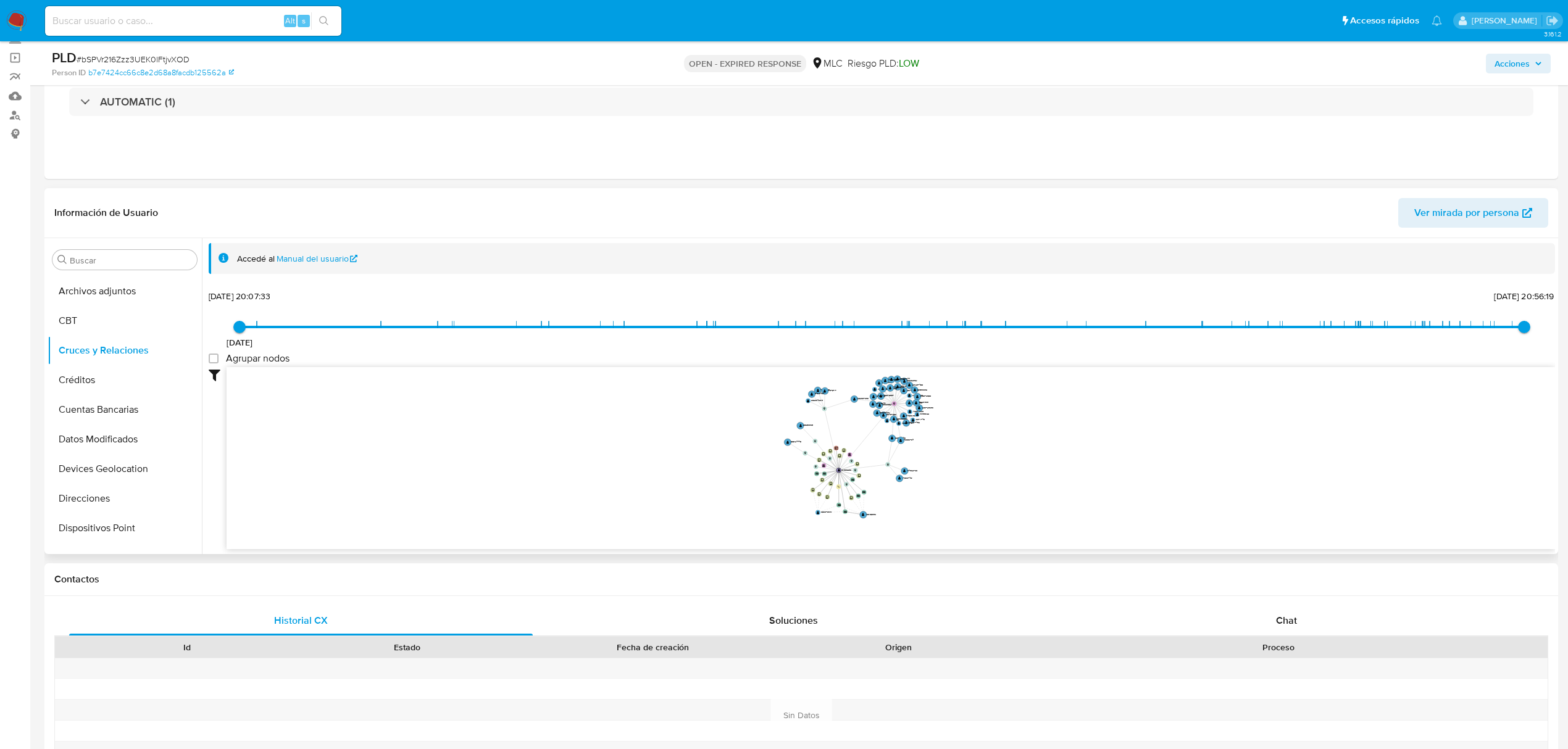
drag, startPoint x: 956, startPoint y: 442, endPoint x: 948, endPoint y: 431, distance: 13.6
click at [948, 431] on icon "device-605b383508813b0019309ec1  user-131936286  131936286 device-6335dbf2088…" at bounding box center [891, 457] width 1329 height 179
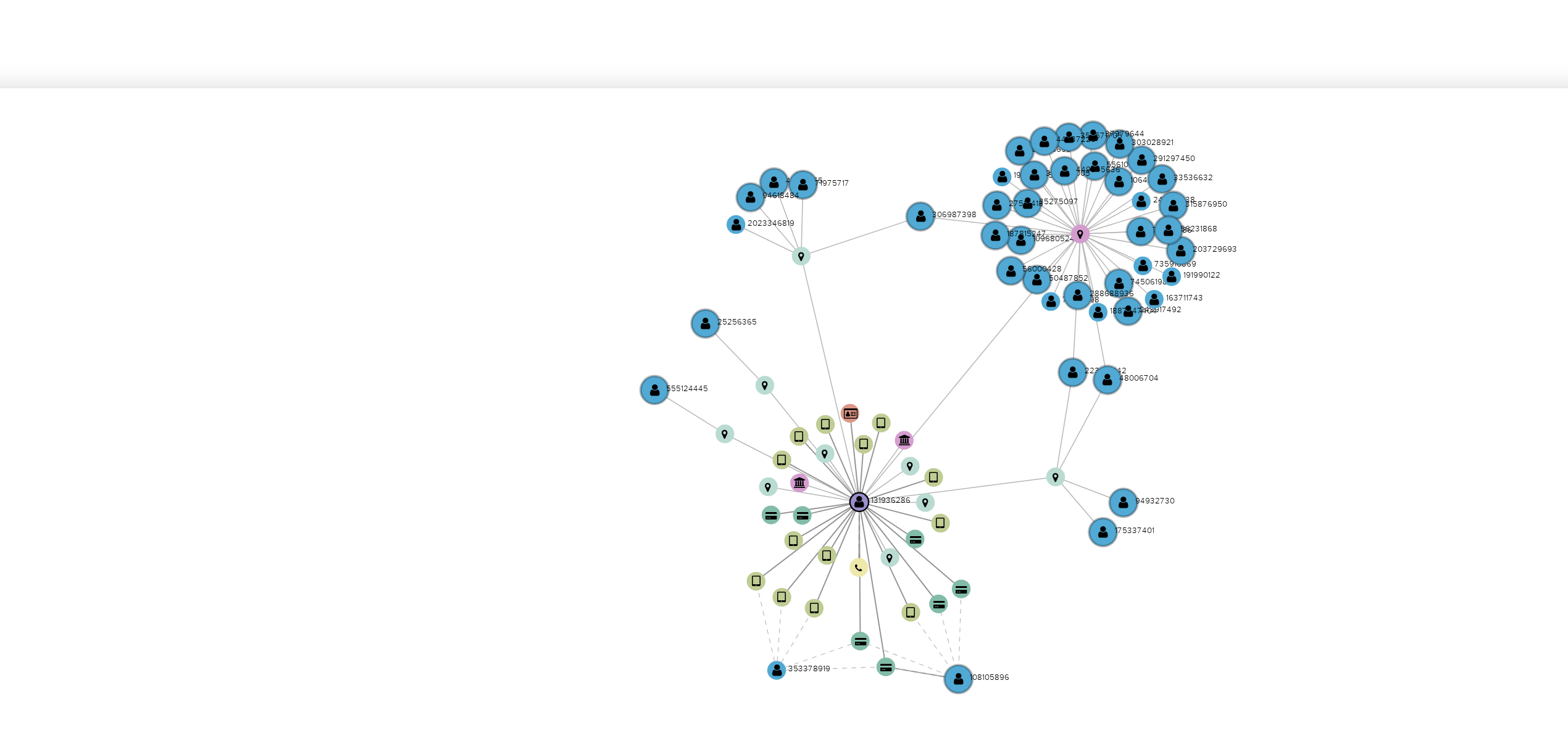
scroll to position [82, 0]
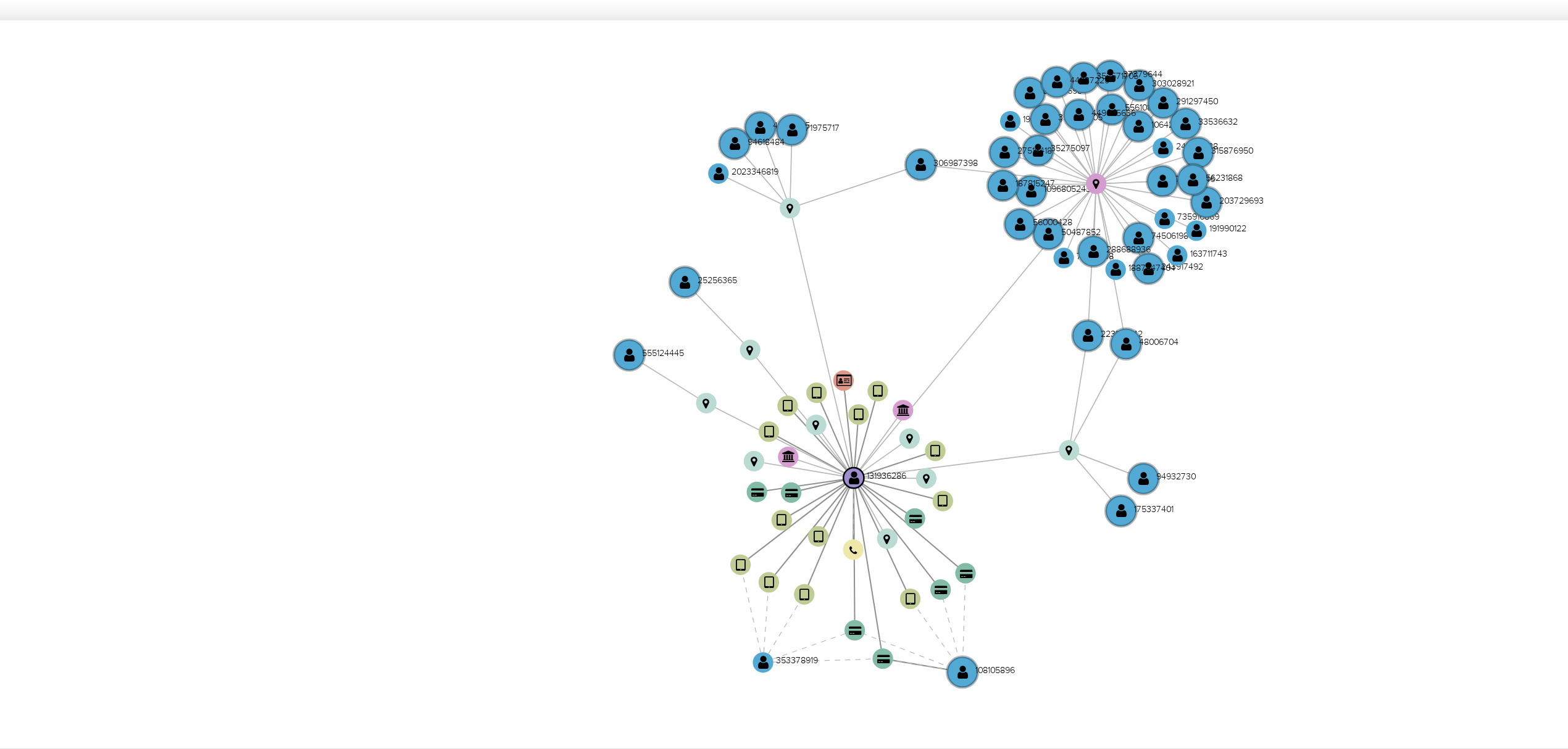
drag, startPoint x: 847, startPoint y: 422, endPoint x: 846, endPoint y: 427, distance: 5.1
click at [846, 427] on icon "device-605b383508813b0019309ec1  user-131936286  131936286 device-6335dbf2088…" at bounding box center [891, 457] width 1329 height 179
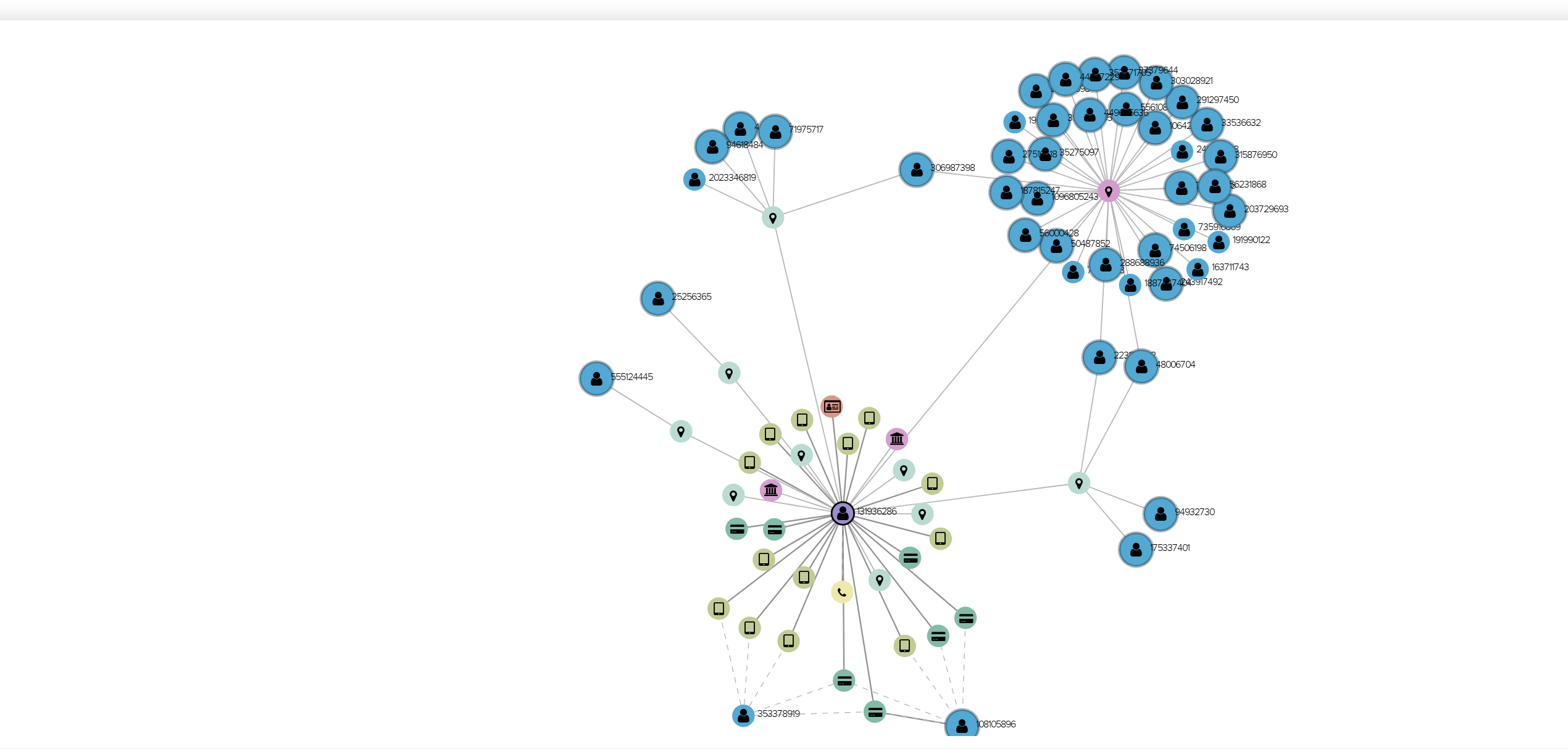
click at [846, 433] on icon "device-605b383508813b0019309ec1  user-131936286  131936286 device-6335dbf2088…" at bounding box center [891, 457] width 1329 height 179
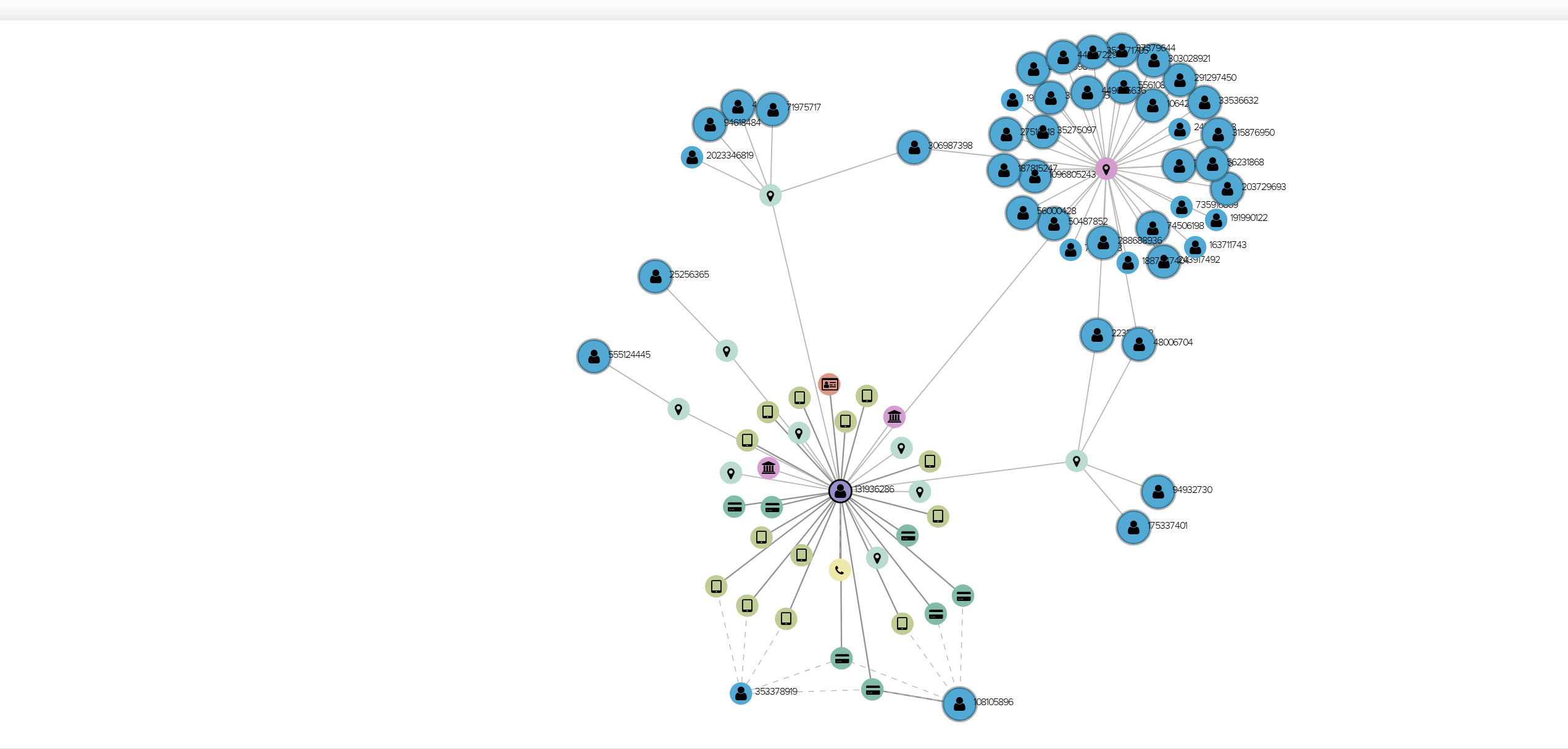
click at [850, 427] on icon "device-605b383508813b0019309ec1  user-131936286  131936286 device-6335dbf2088…" at bounding box center [891, 457] width 1329 height 179
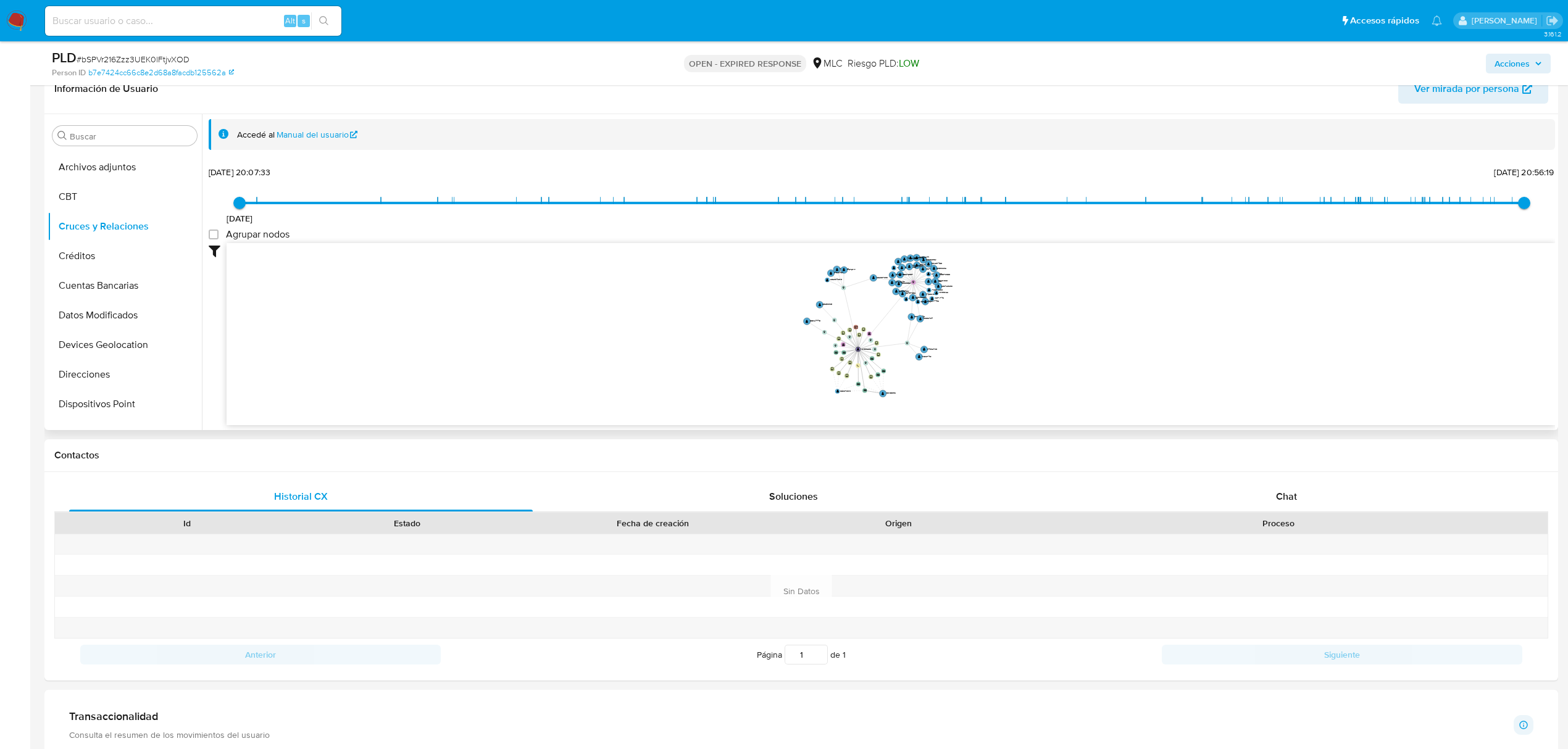
scroll to position [184, 0]
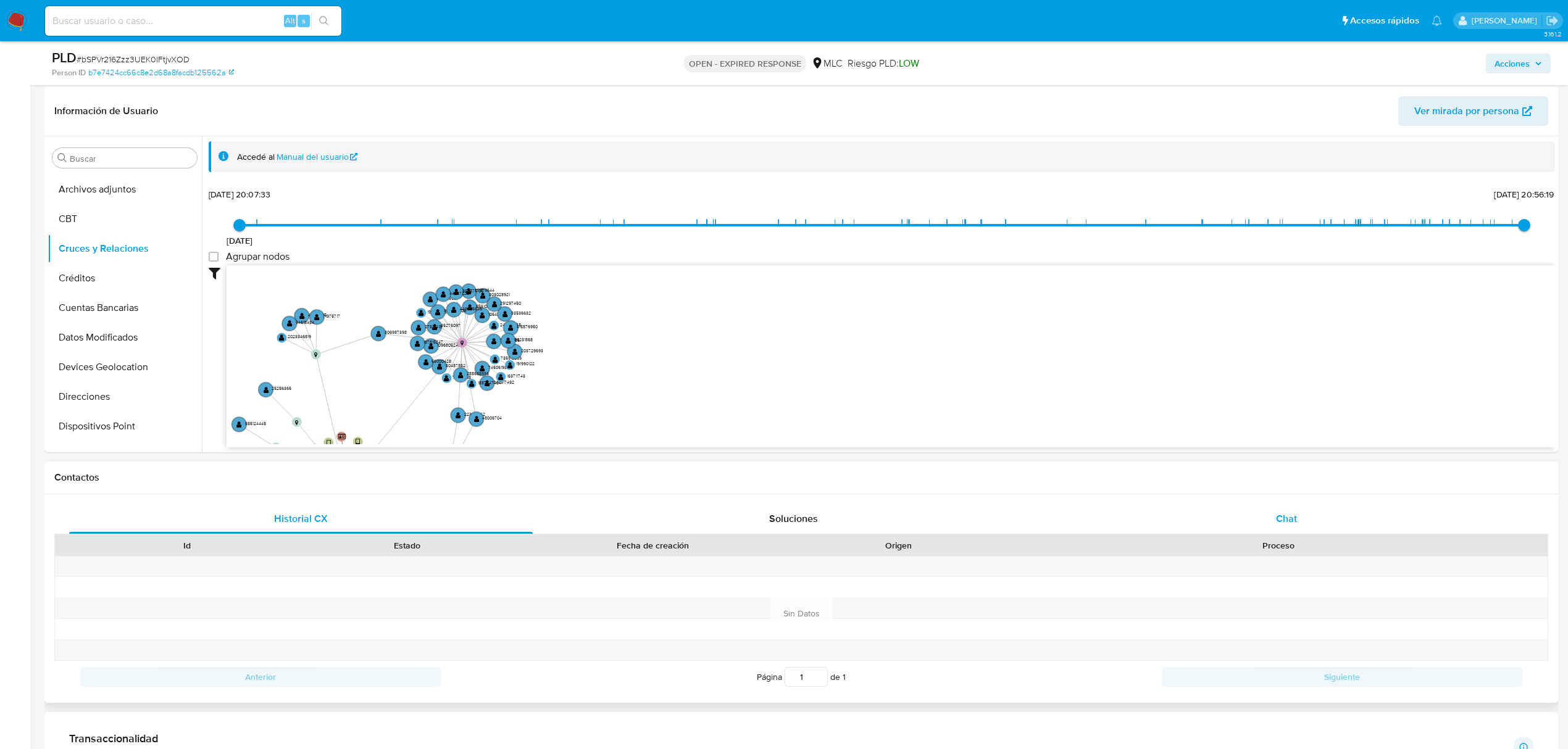
click at [1270, 526] on div "Chat" at bounding box center [1287, 519] width 464 height 30
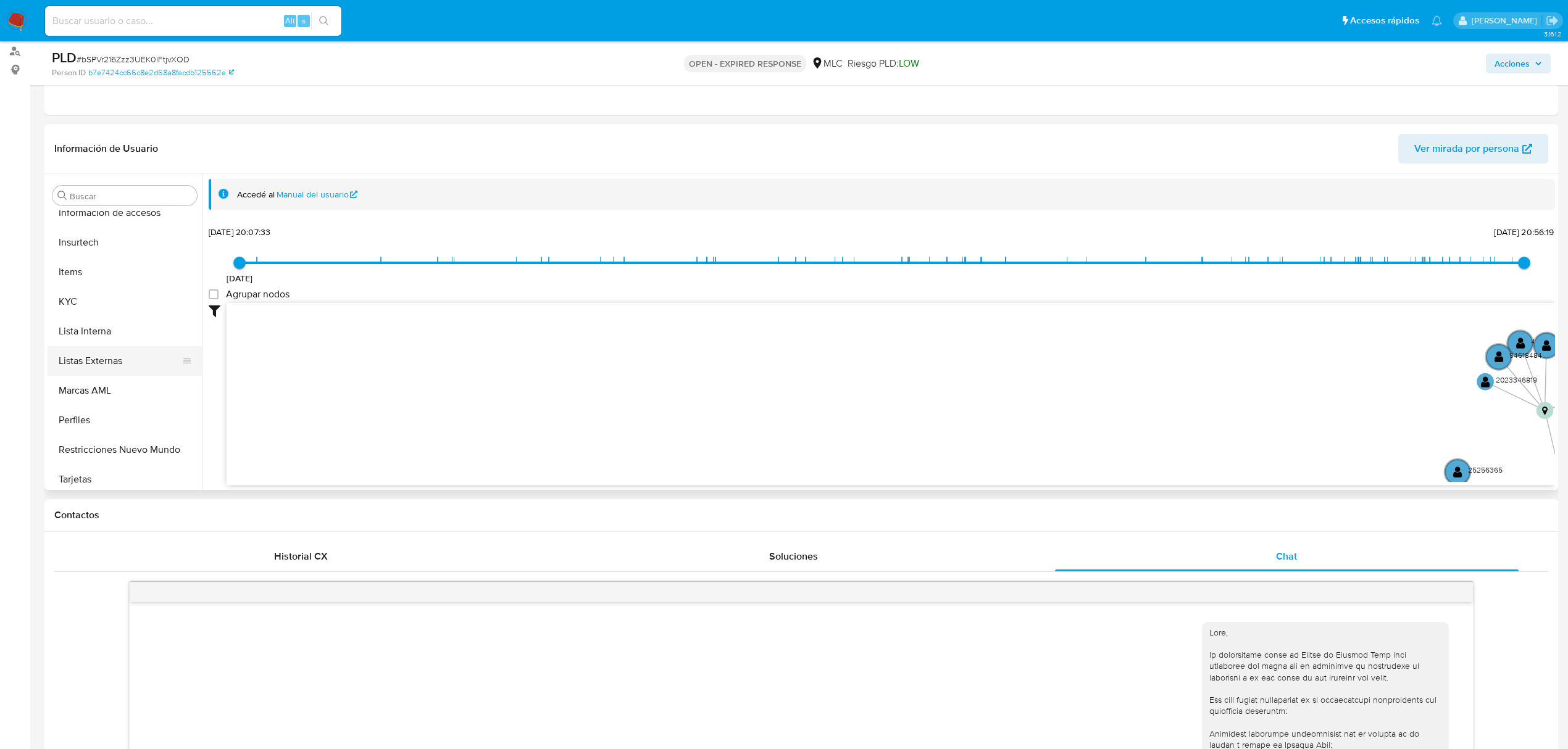
scroll to position [580, 0]
click at [101, 305] on button "KYC" at bounding box center [120, 296] width 145 height 30
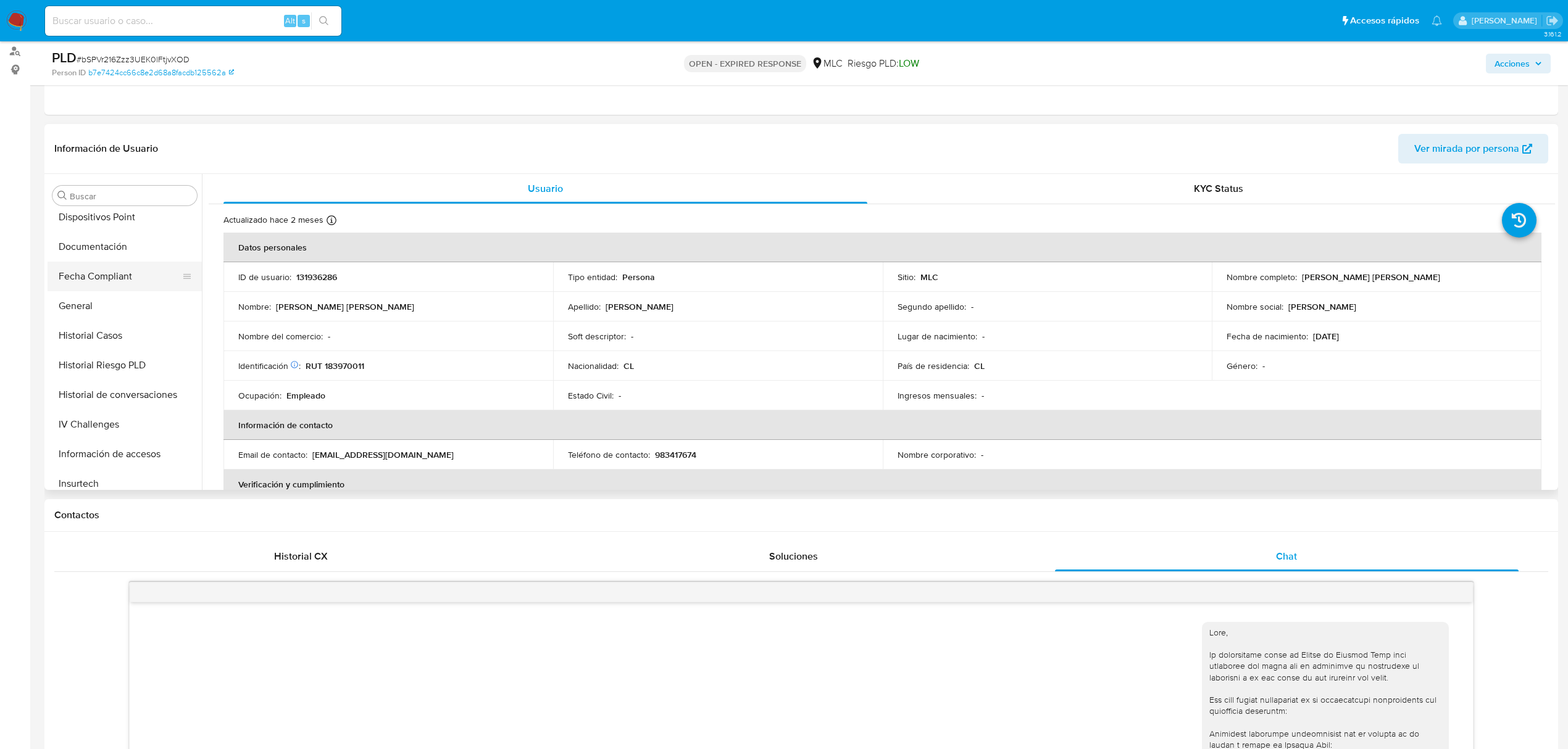
scroll to position [252, 0]
click at [124, 271] on button "Direcciones" at bounding box center [120, 270] width 145 height 30
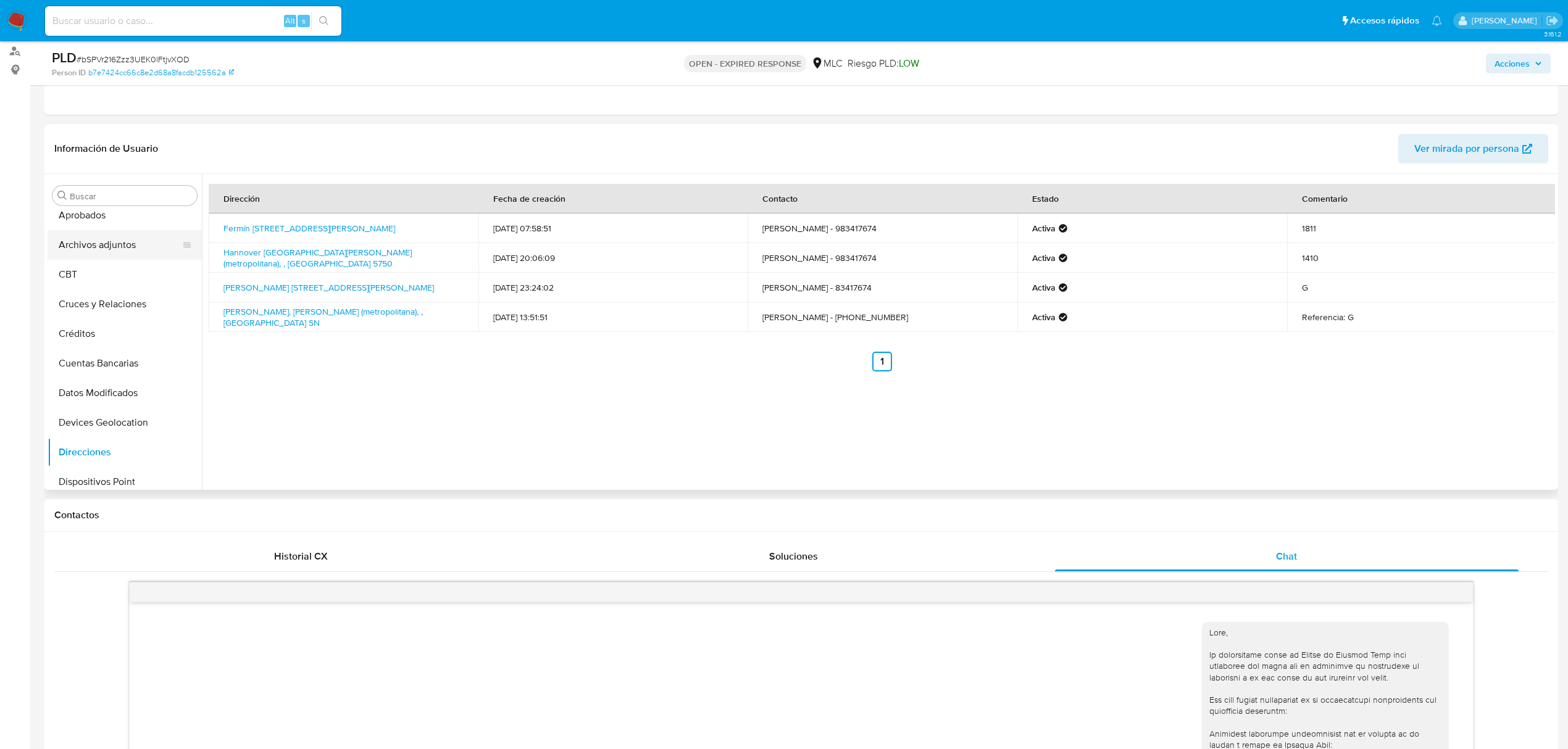
scroll to position [164, 0]
click at [91, 349] on button "Direcciones" at bounding box center [120, 357] width 145 height 30
click at [111, 344] on button "Direcciones" at bounding box center [120, 357] width 145 height 30
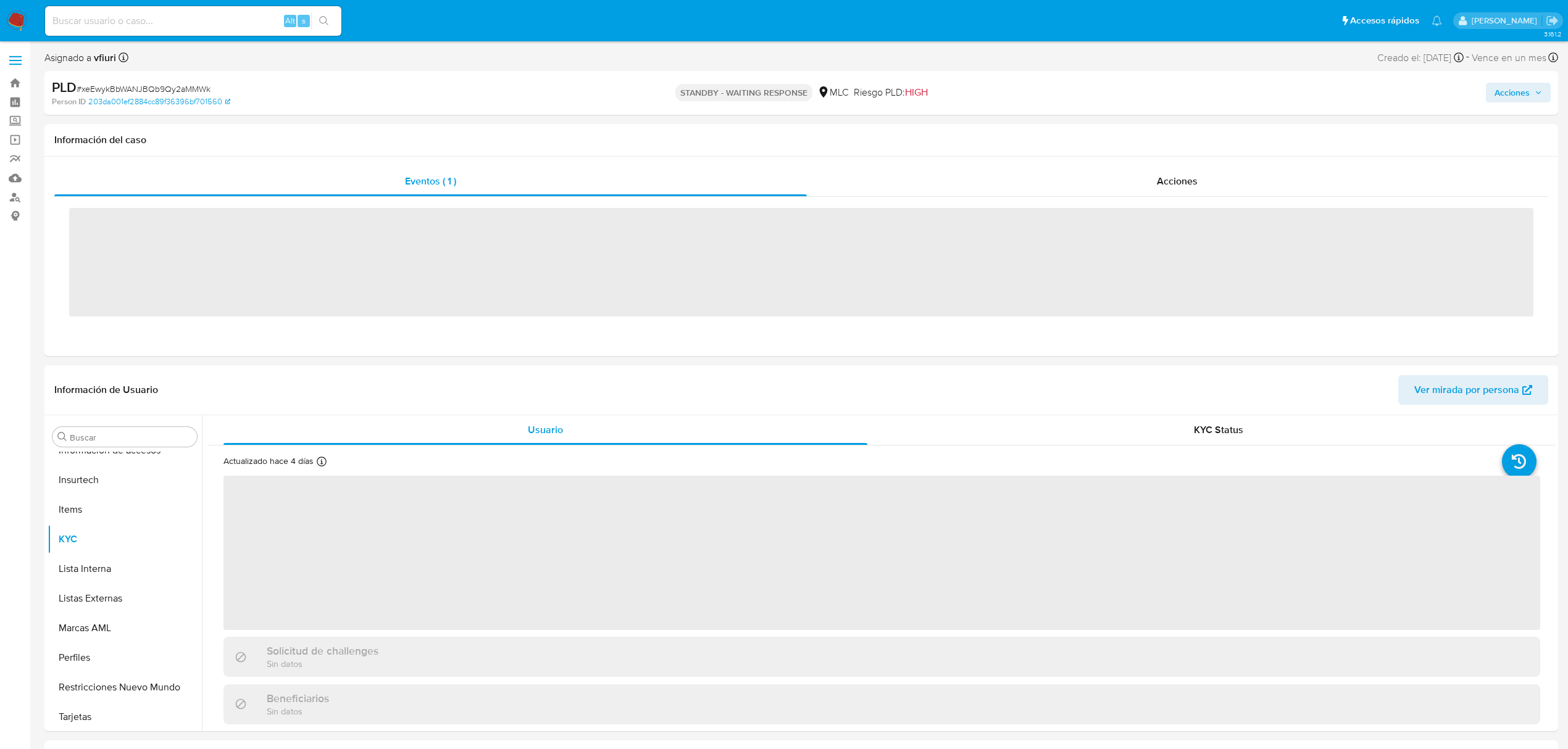
scroll to position [580, 0]
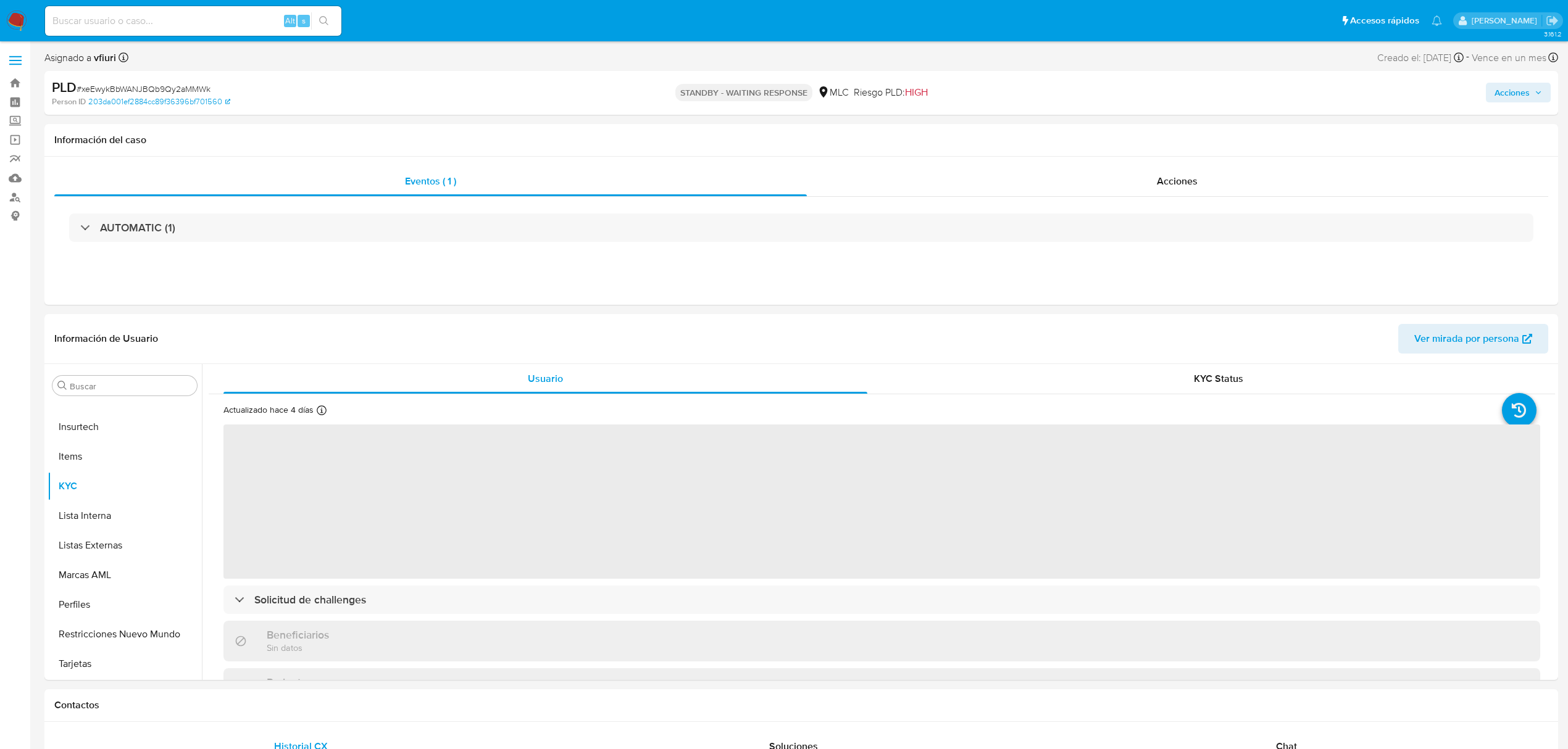
select select "10"
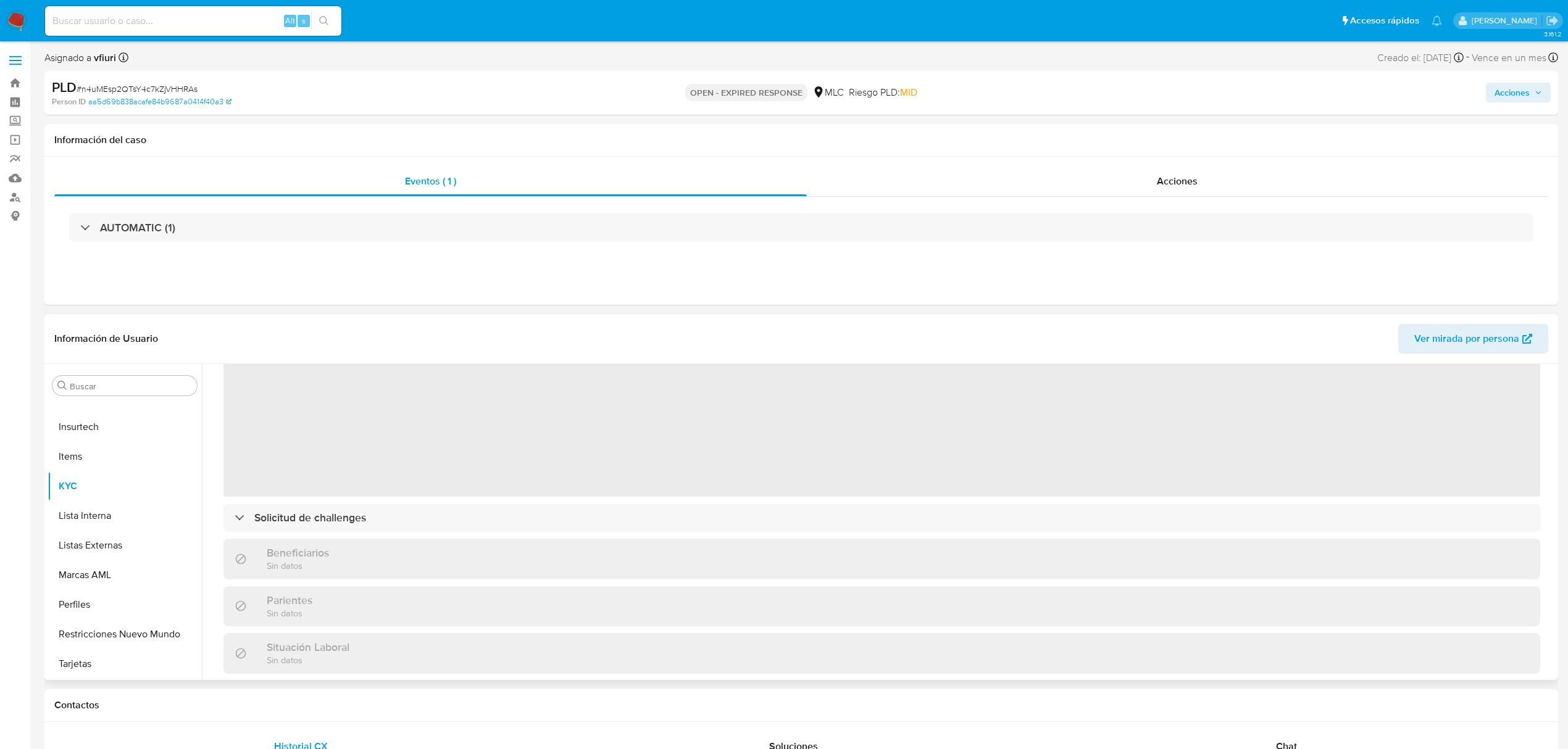
scroll to position [12, 0]
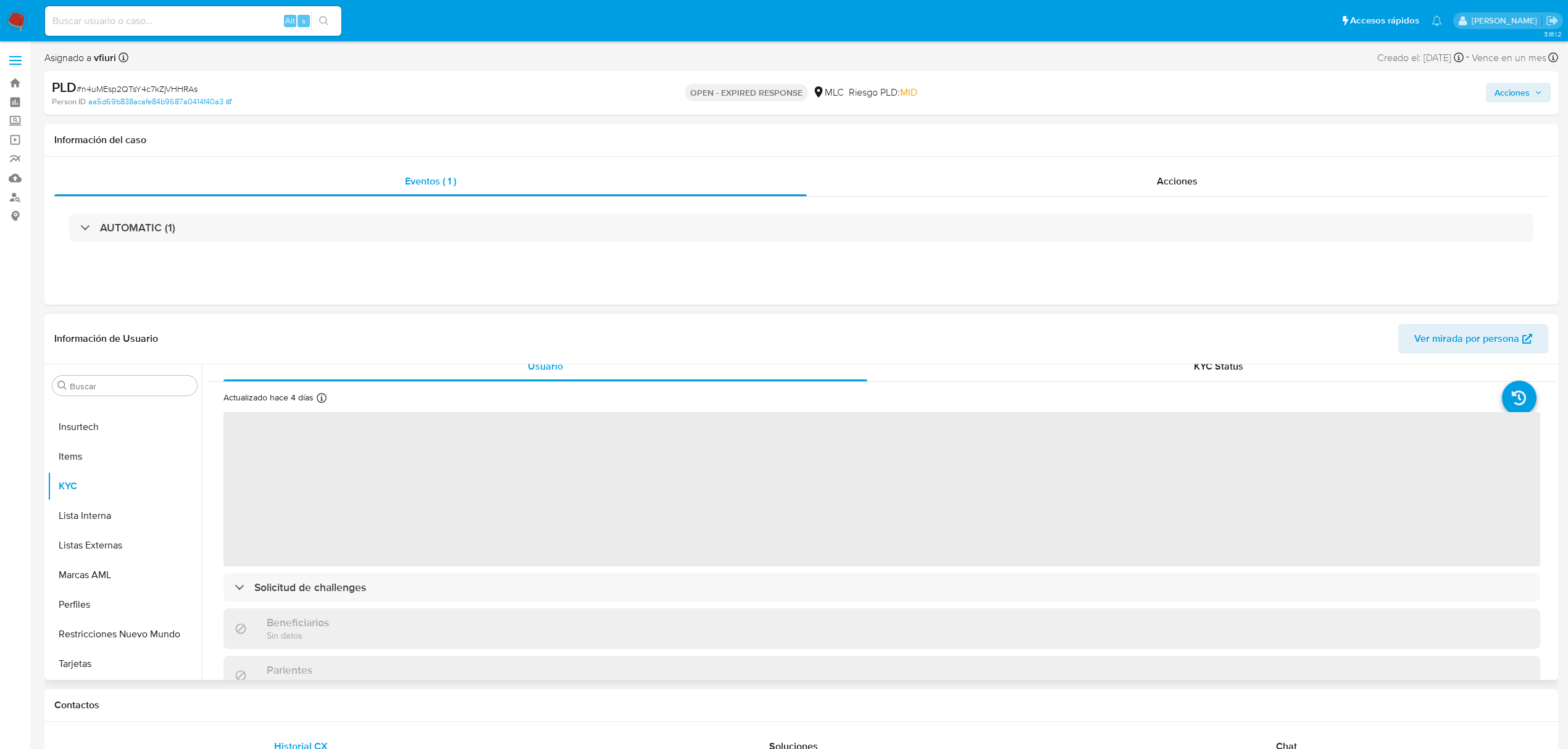
select select "10"
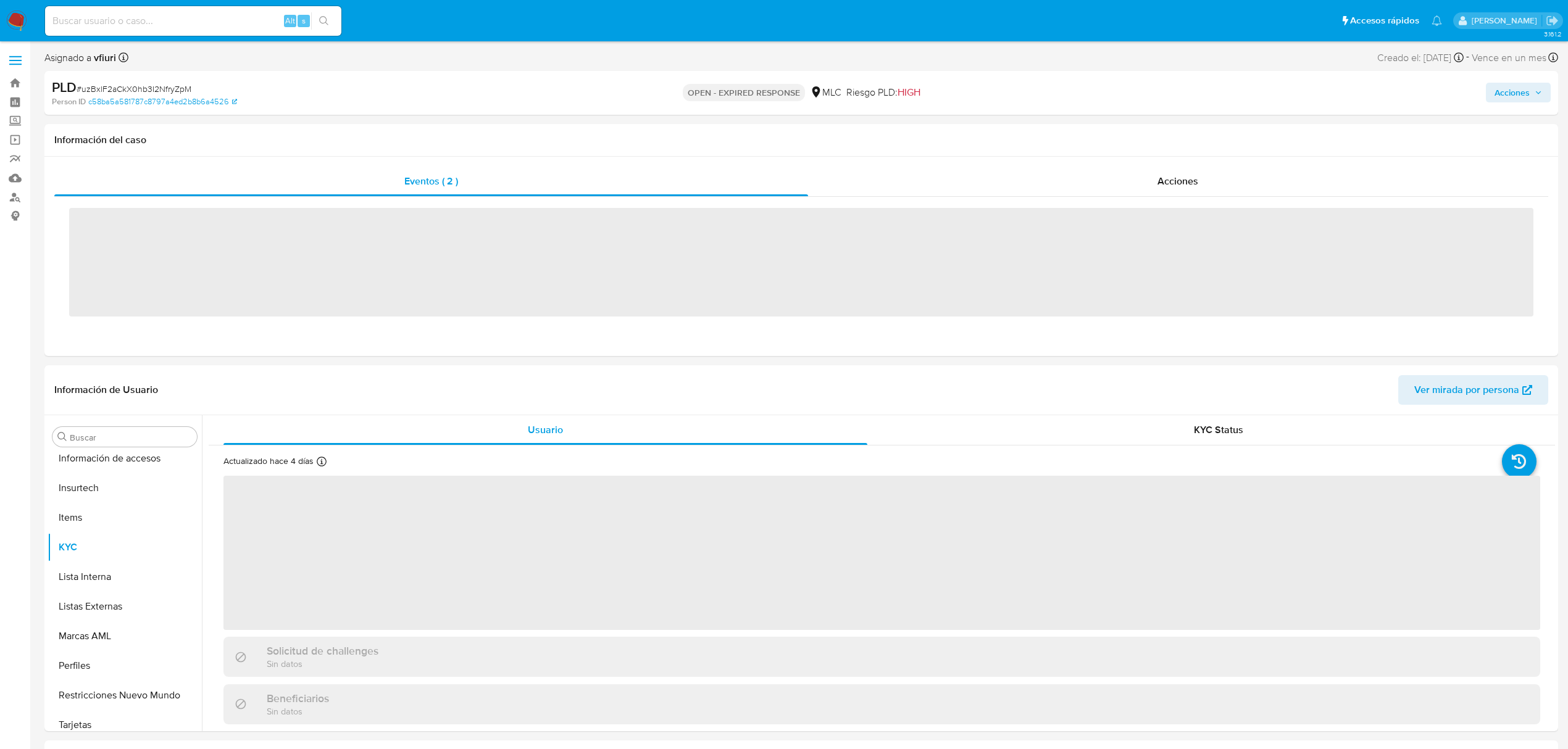
scroll to position [580, 0]
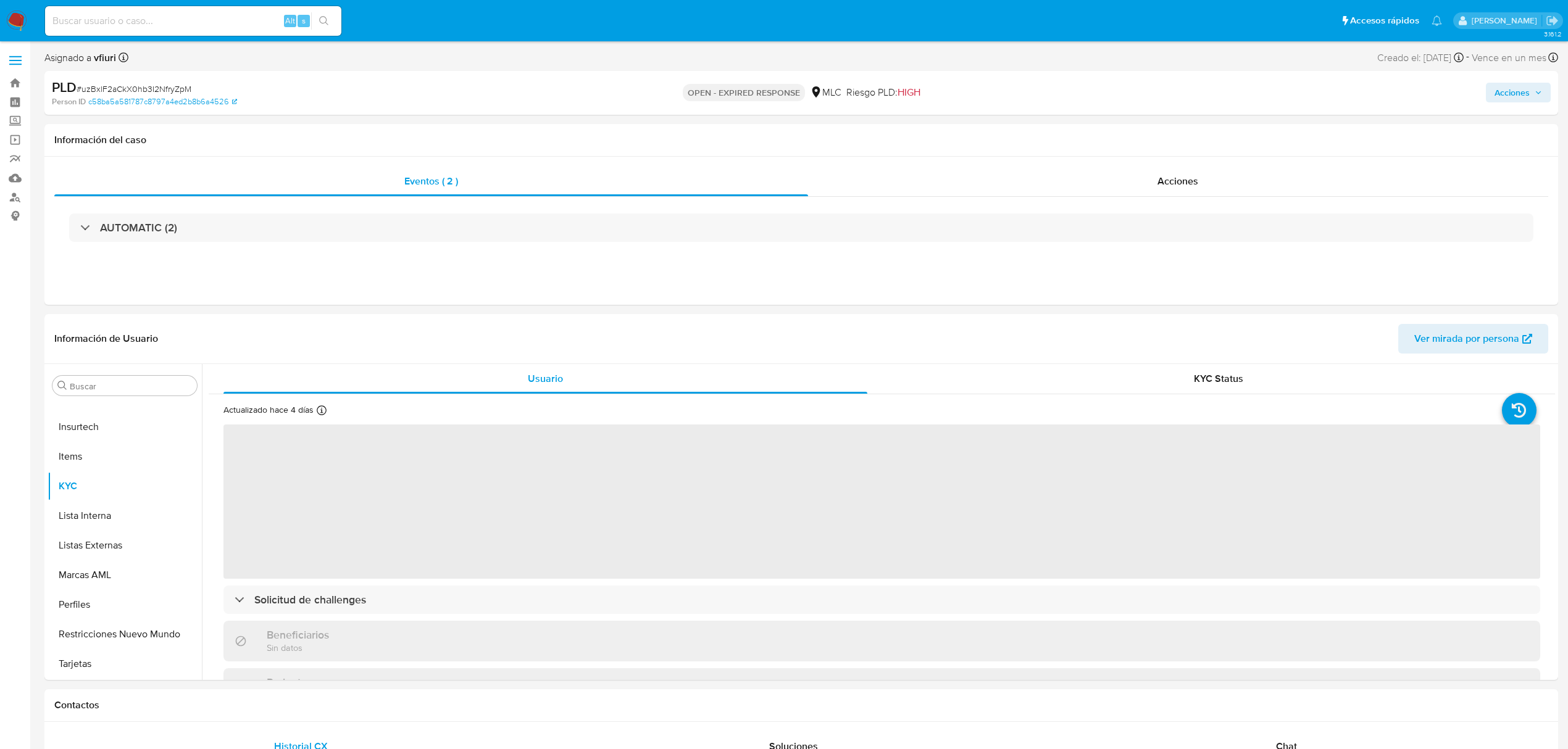
select select "10"
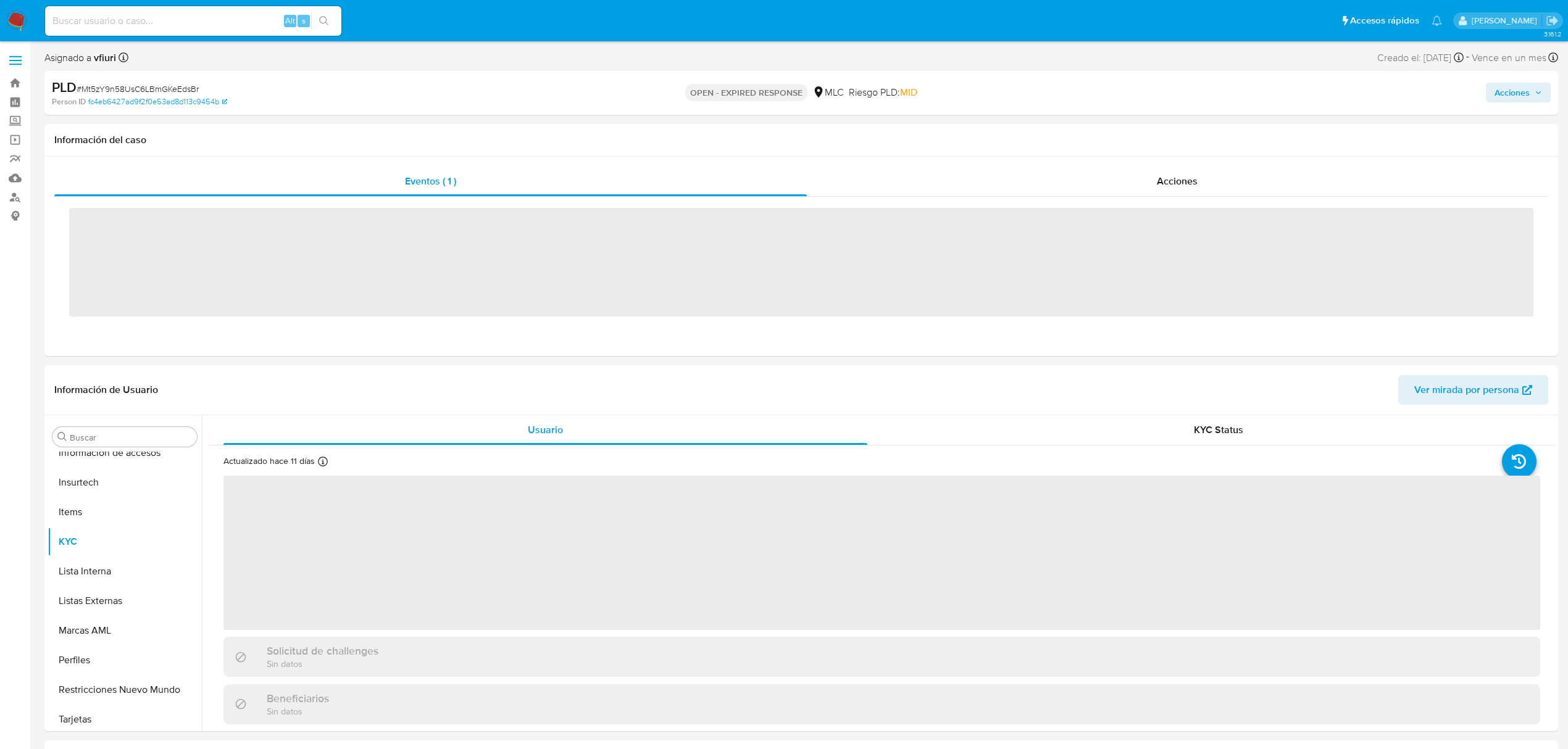
scroll to position [580, 0]
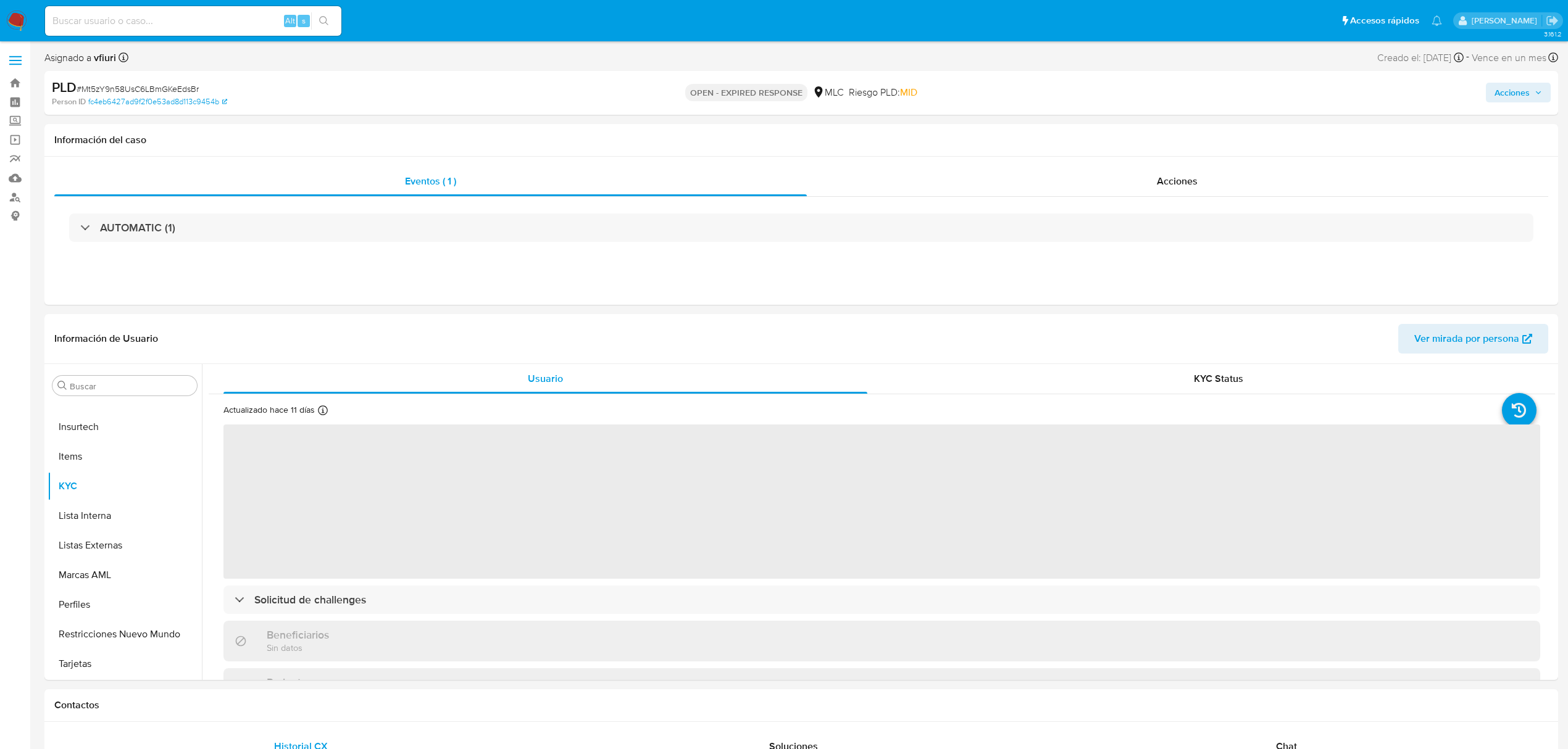
select select "10"
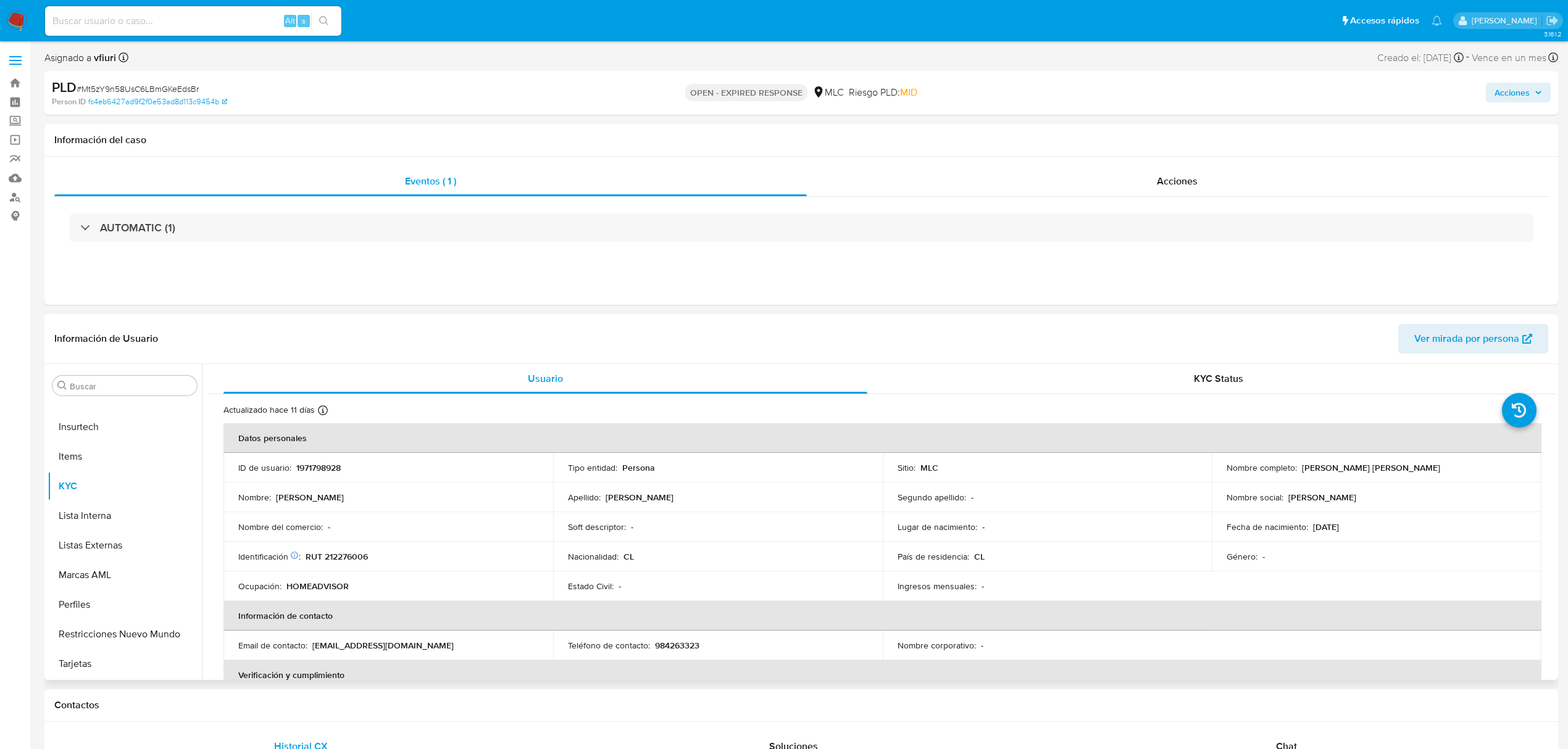
click at [326, 460] on td "ID de usuario : 1971798928" at bounding box center [388, 467] width 329 height 30
copy p "1971798928"
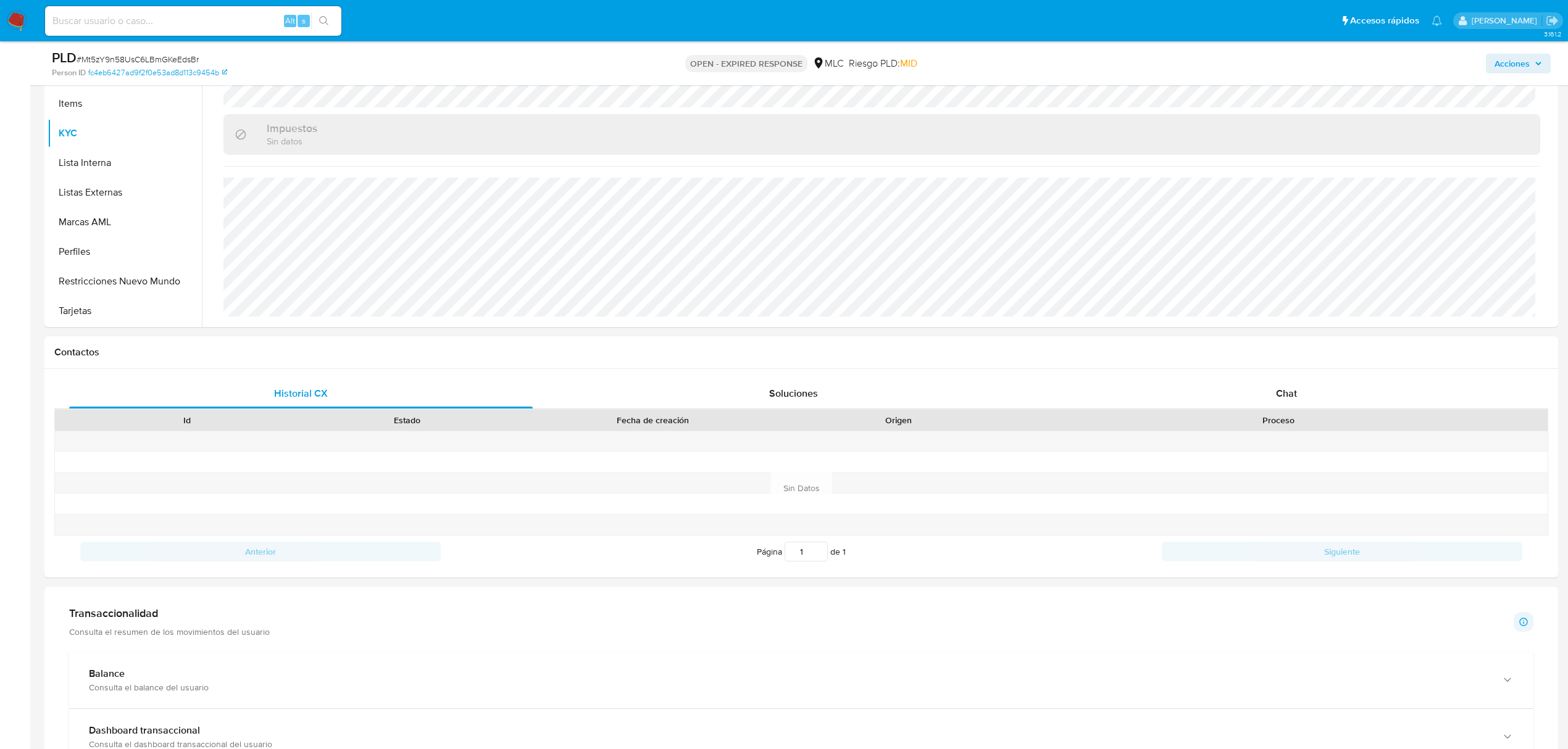
scroll to position [576, 0]
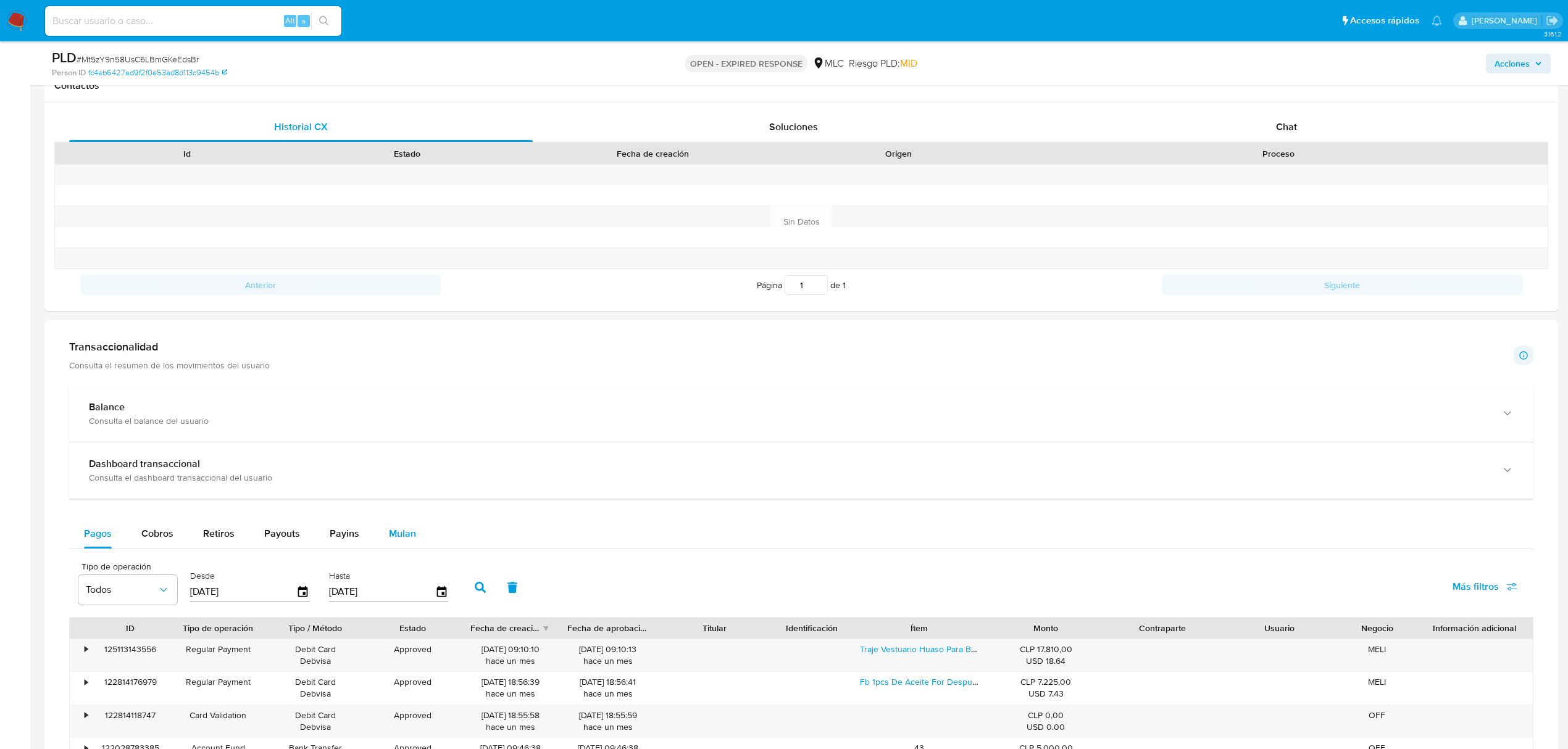
drag, startPoint x: 404, startPoint y: 534, endPoint x: 397, endPoint y: 486, distance: 48.5
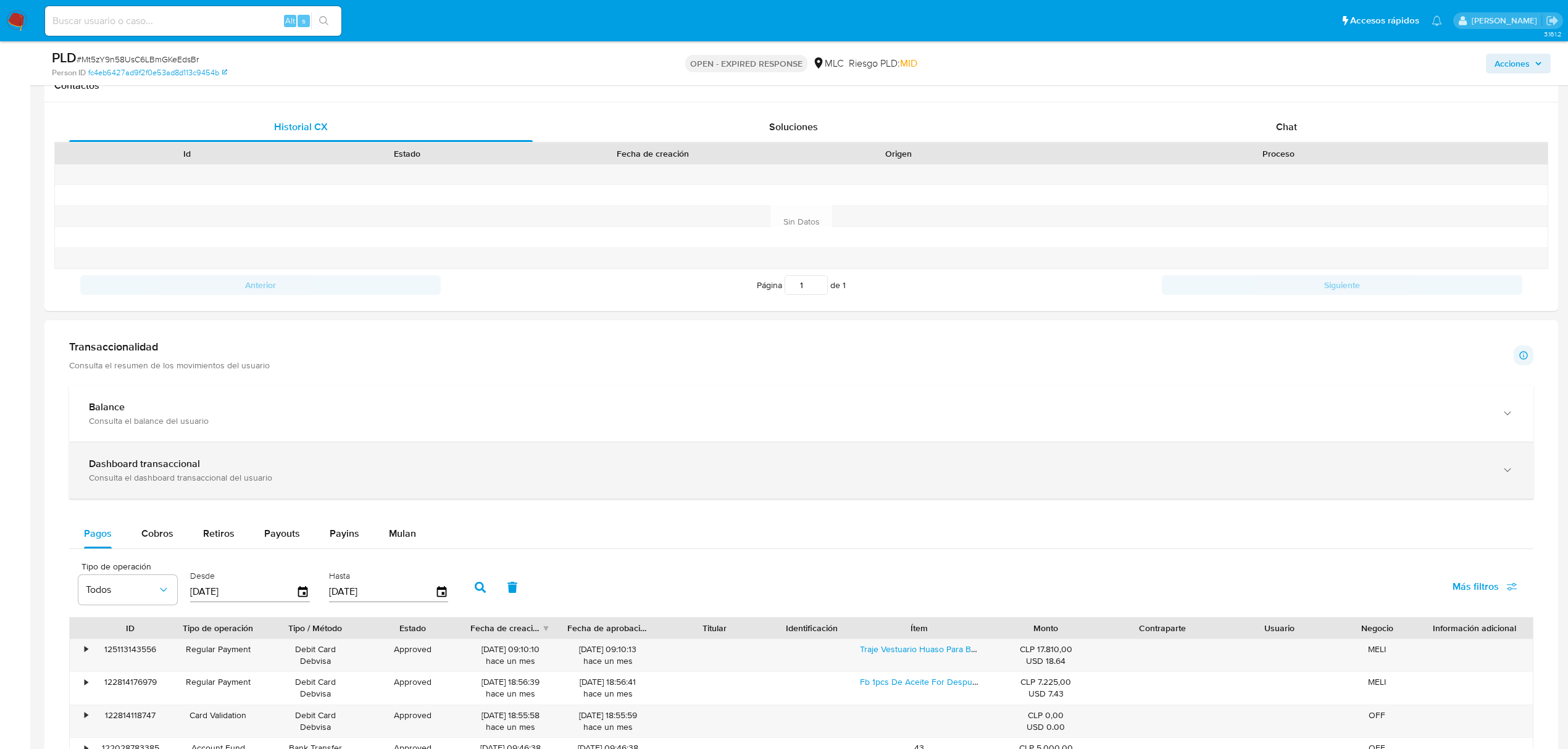
click at [405, 534] on span "Mulan" at bounding box center [402, 533] width 27 height 14
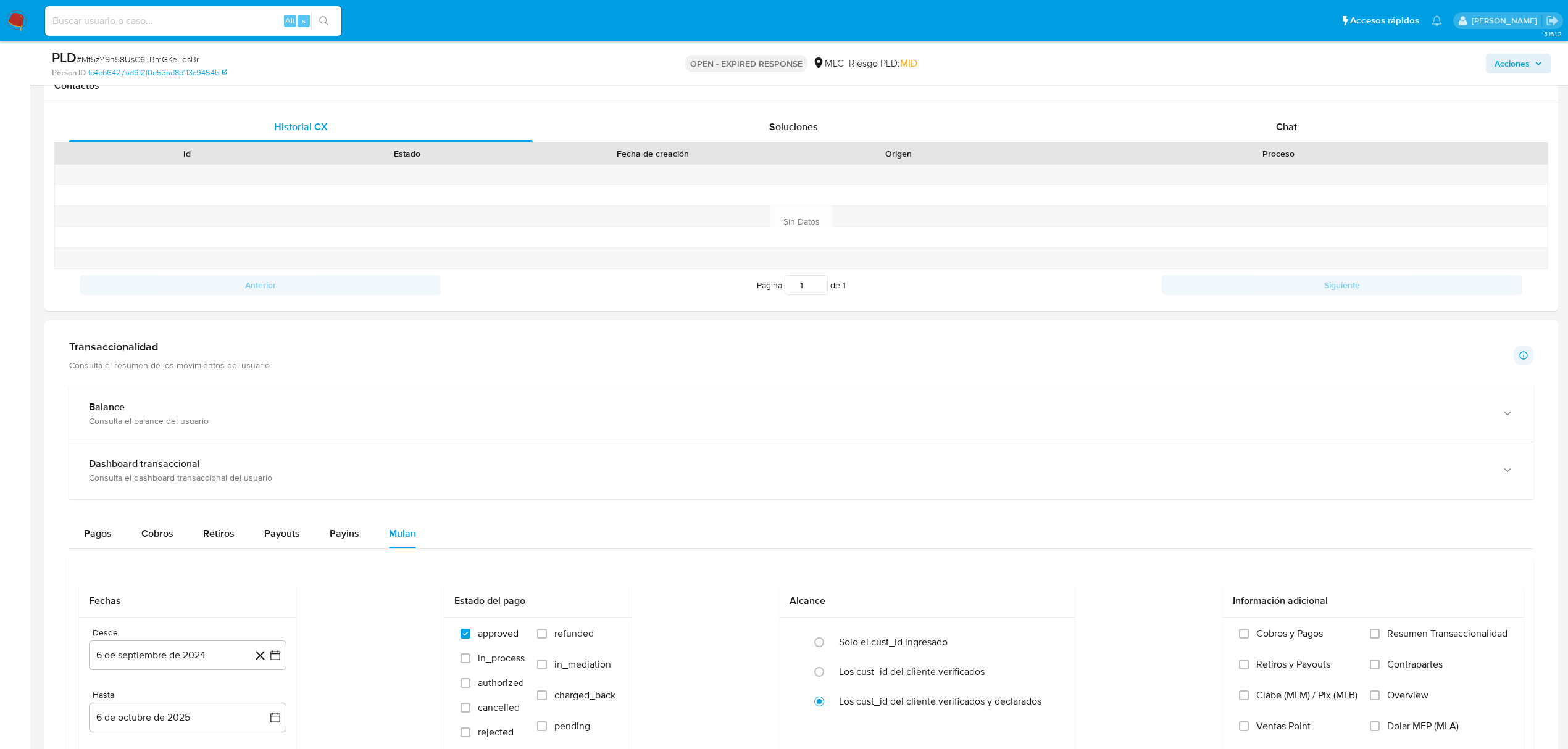
scroll to position [741, 0]
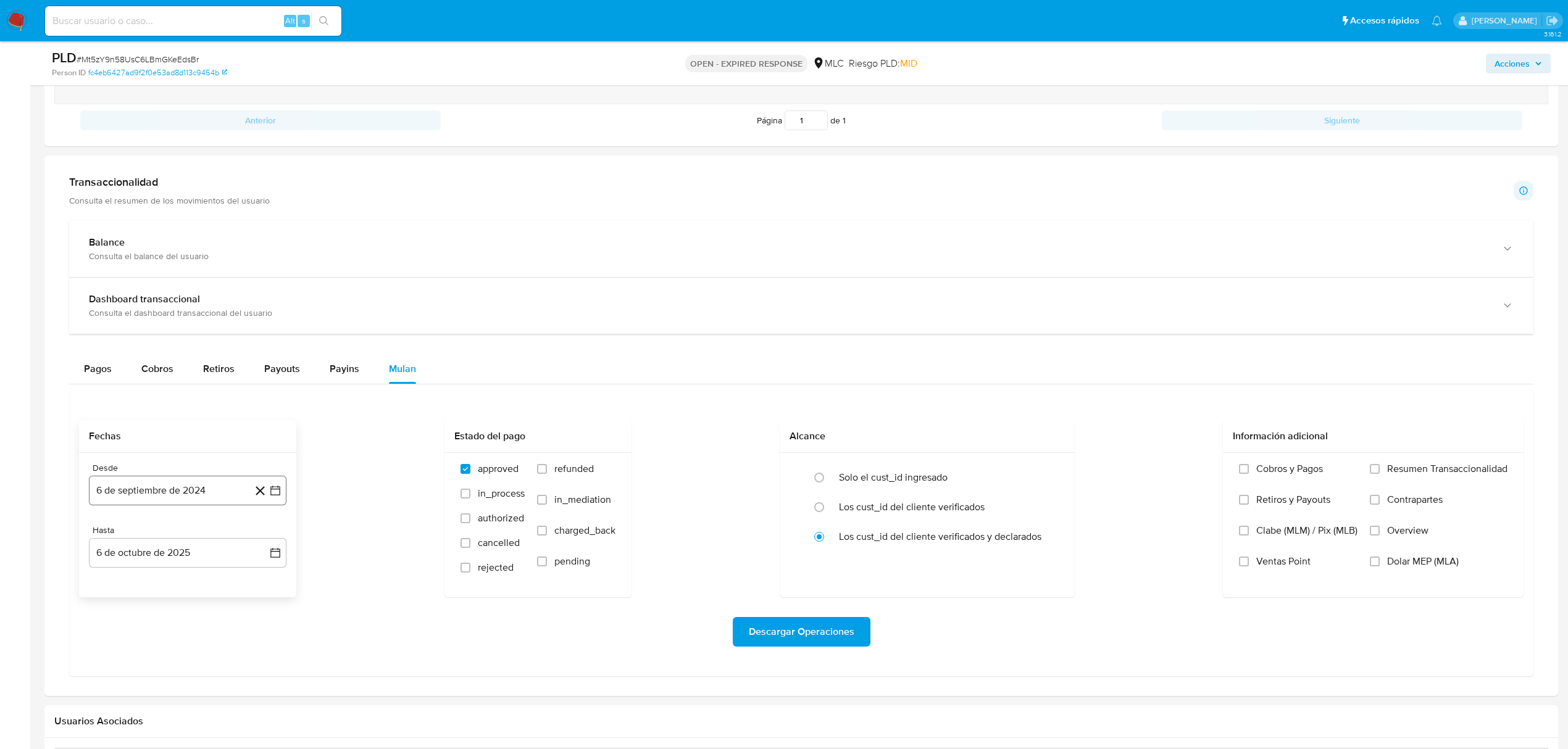
click at [278, 492] on icon "button" at bounding box center [275, 490] width 10 height 10
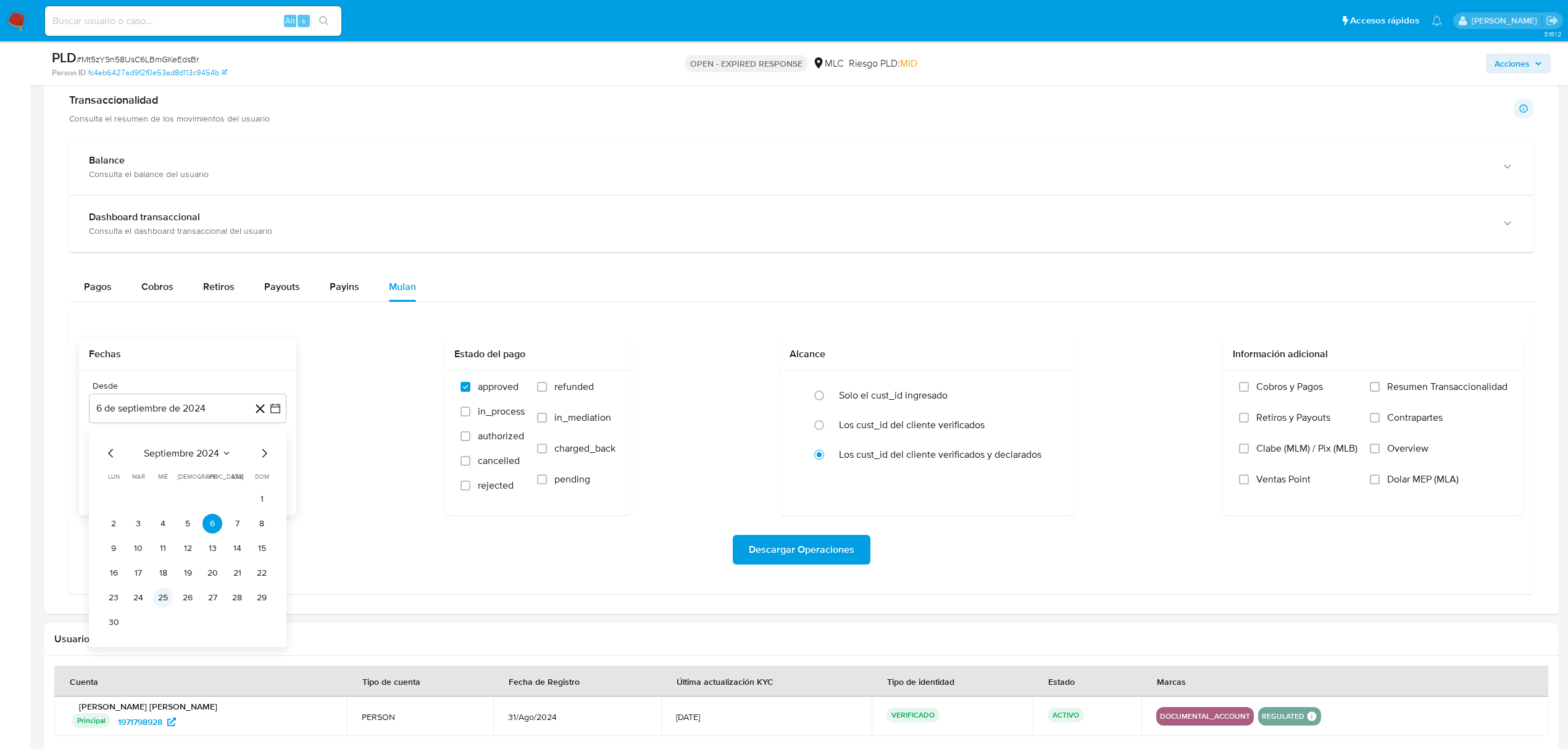
click at [164, 595] on button "25" at bounding box center [163, 598] width 20 height 20
click at [277, 477] on icon "button" at bounding box center [275, 471] width 12 height 12
click at [119, 516] on div "octubre 2025" at bounding box center [188, 515] width 168 height 15
click at [109, 516] on icon "Mes anterior" at bounding box center [111, 515] width 15 height 15
click at [163, 638] on button "24" at bounding box center [163, 635] width 20 height 20
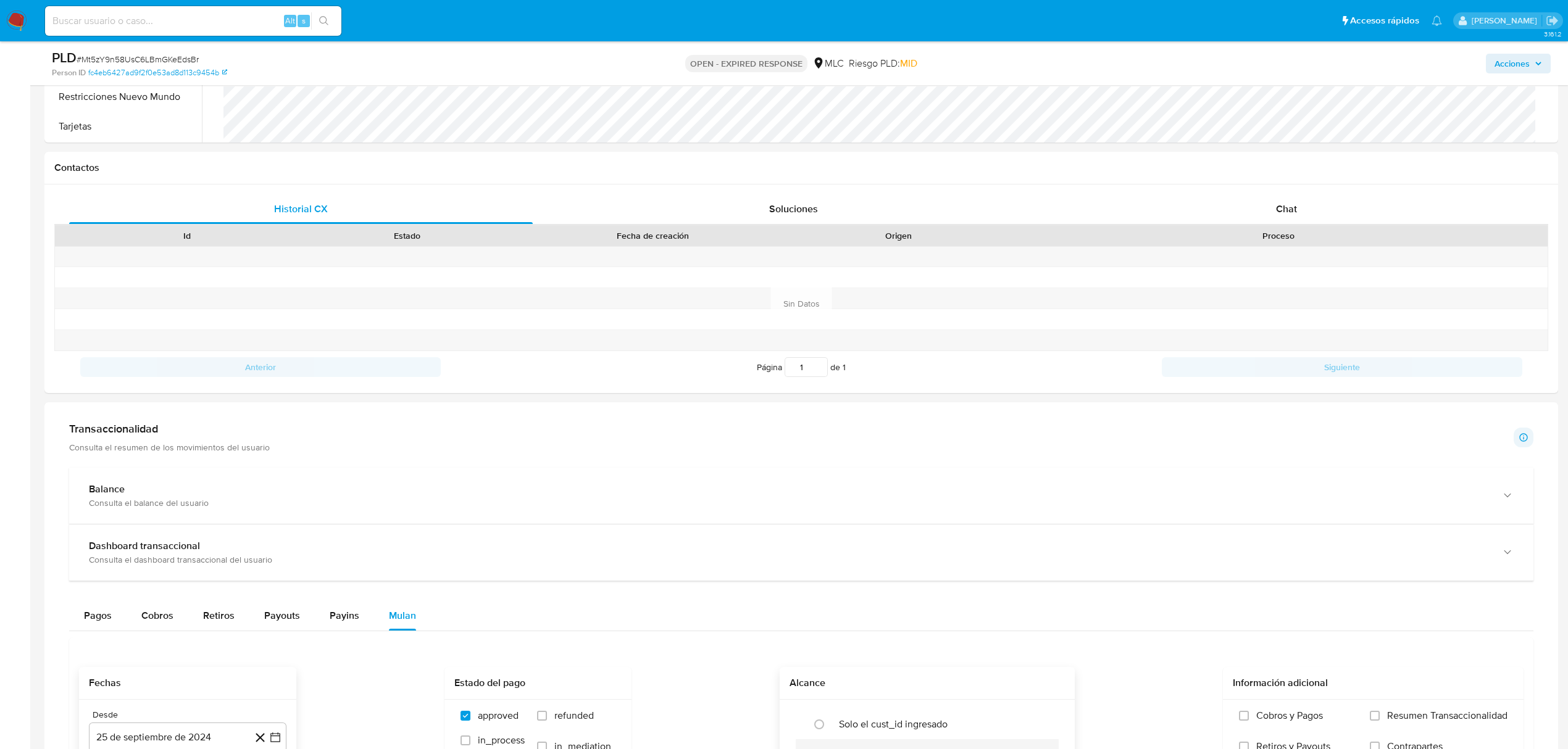
scroll to position [925, 0]
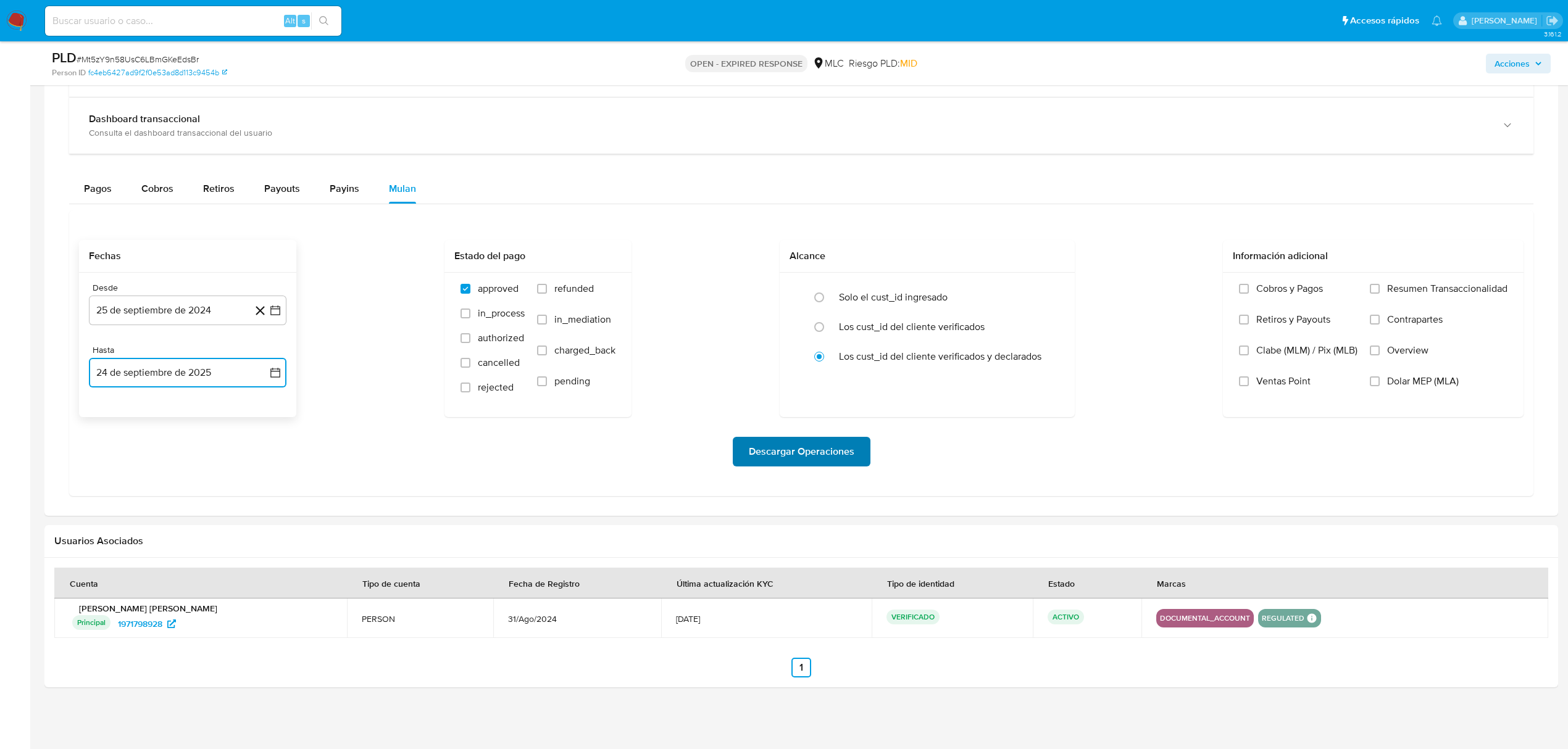
click at [780, 455] on span "Descargar Operaciones" at bounding box center [801, 452] width 105 height 27
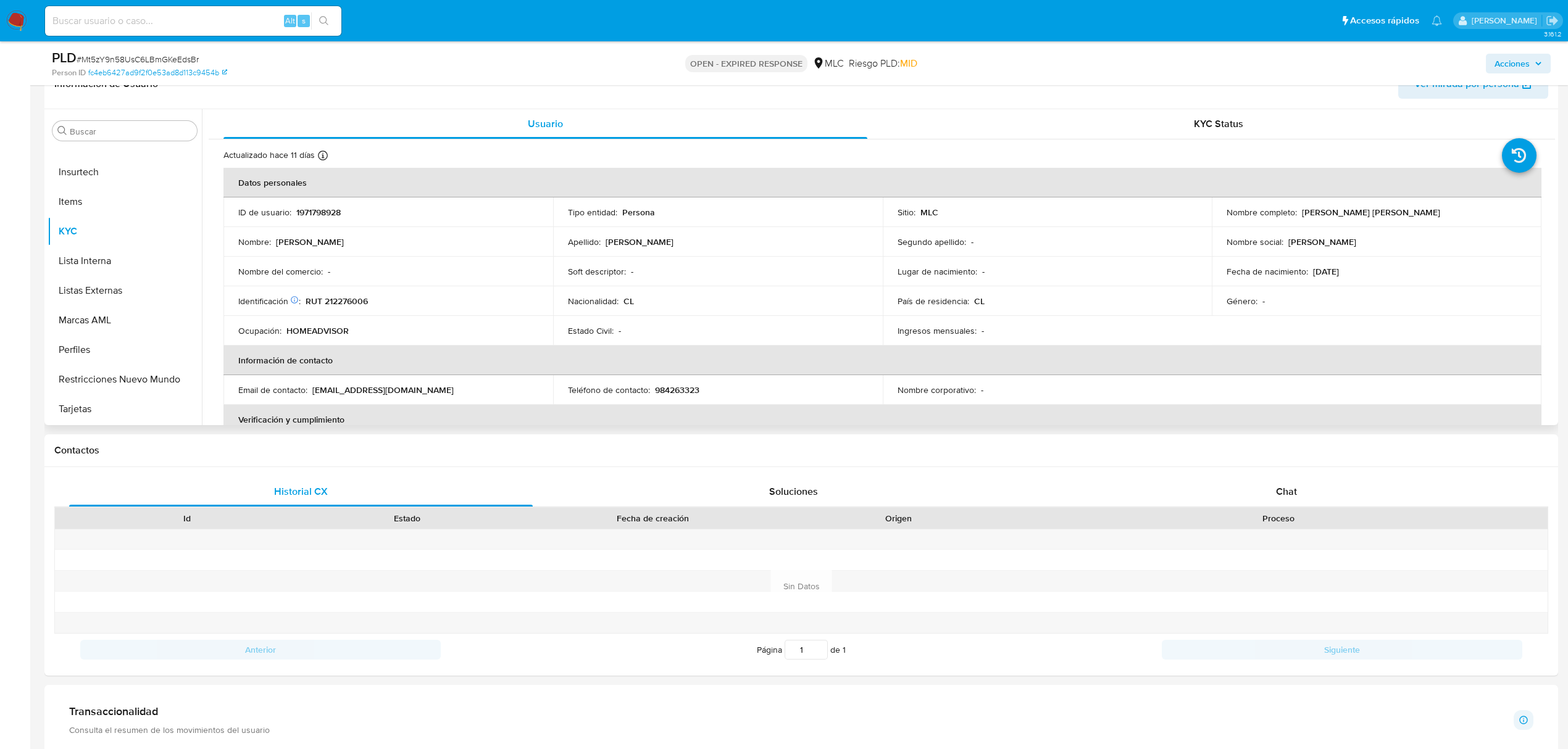
scroll to position [184, 0]
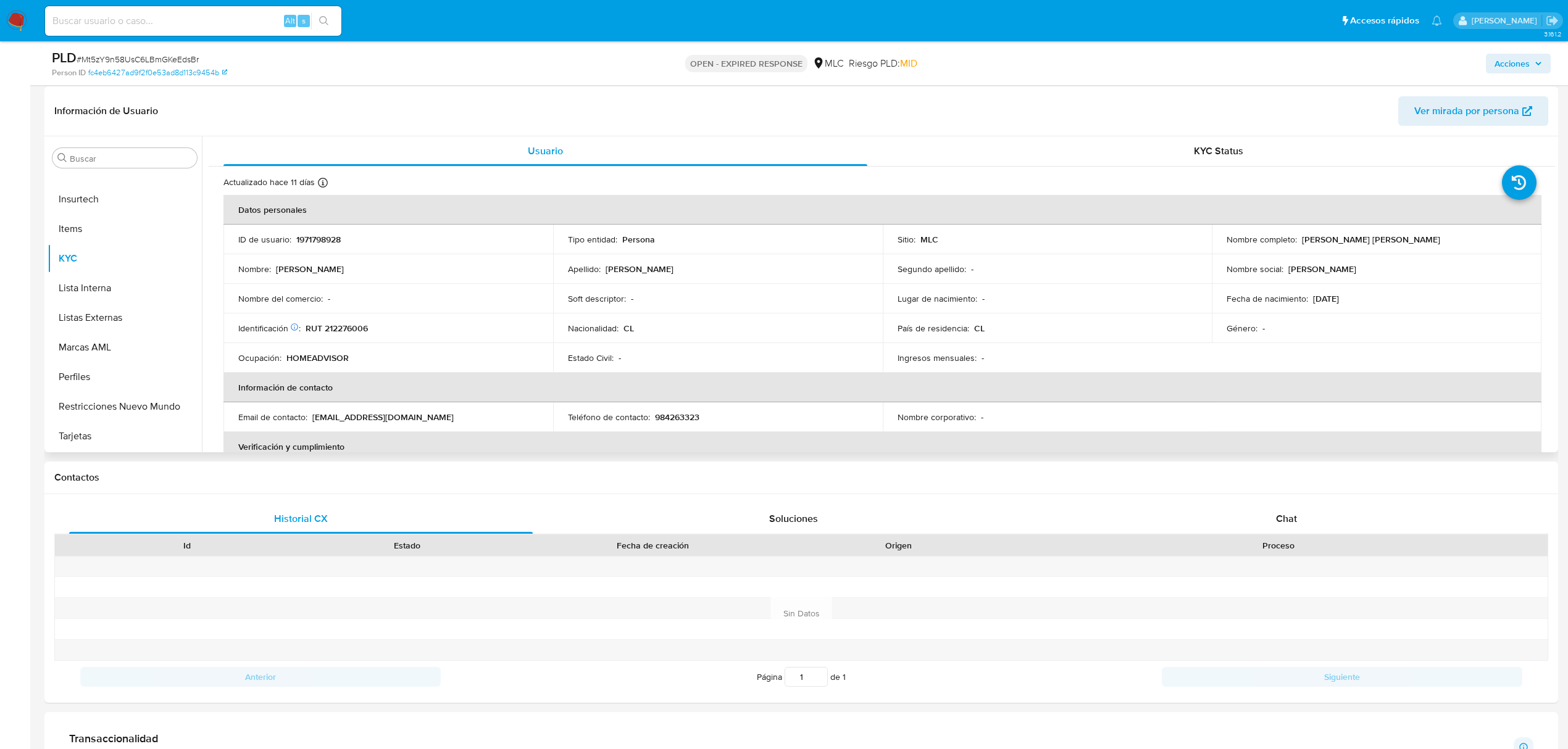
click at [302, 240] on p "1971798928" at bounding box center [319, 239] width 45 height 11
copy p "1971798928"
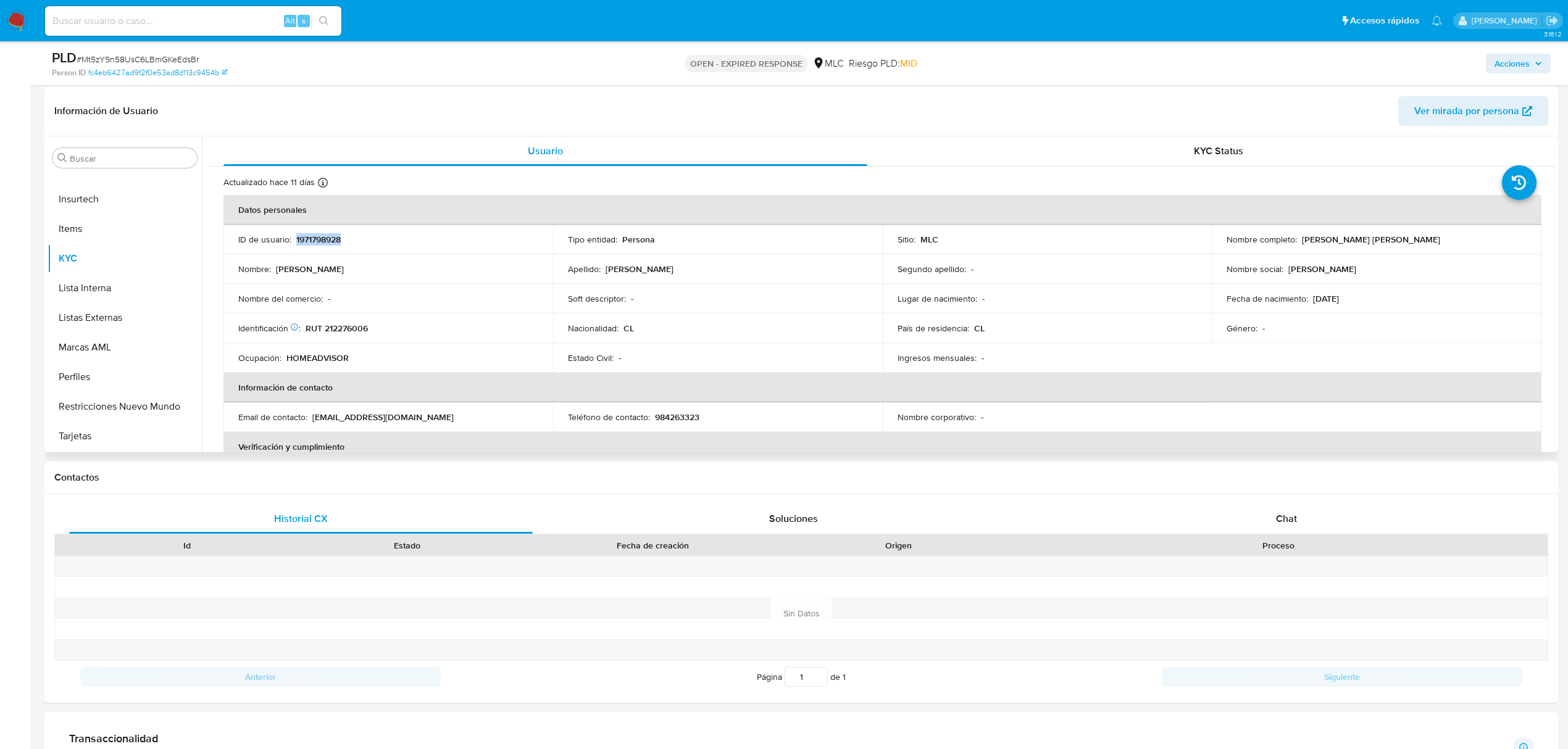
copy p "1971798928"
click at [127, 57] on span "# Mt5zY9n58UsC6LBmGKeEdsBr" at bounding box center [138, 59] width 122 height 12
copy span "Mt5zY9n58UsC6LBmGKeEdsBr"
click at [472, 274] on div "Nombre : Catalina Aiyeleen" at bounding box center [388, 269] width 300 height 11
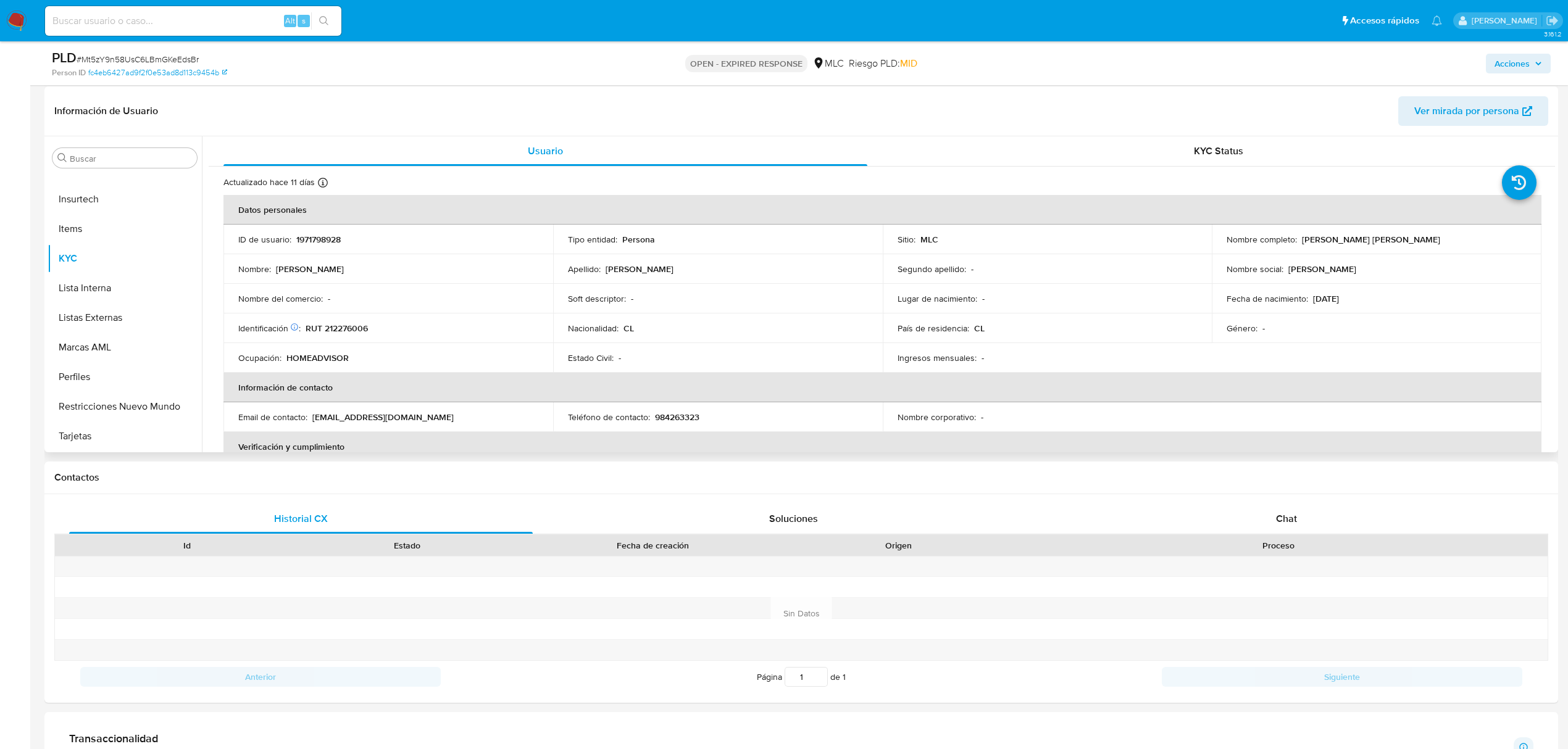
drag, startPoint x: 1550, startPoint y: 218, endPoint x: 1553, endPoint y: 227, distance: 9.5
click at [1553, 227] on div "Usuario KYC Status Actualizado hace 11 días Creado: 31/08/2024 14:28:08 Actuali…" at bounding box center [878, 294] width 1354 height 316
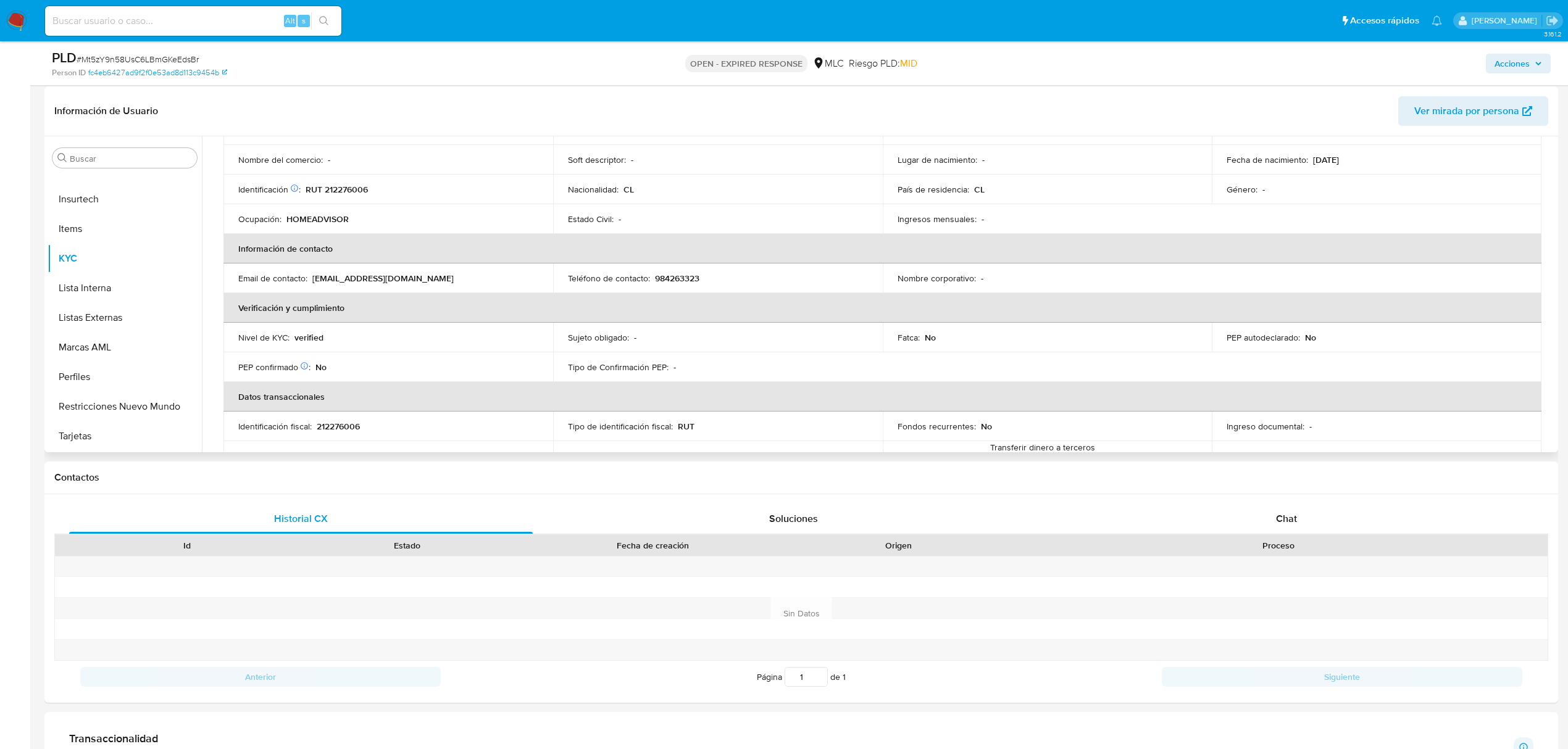
scroll to position [0, 0]
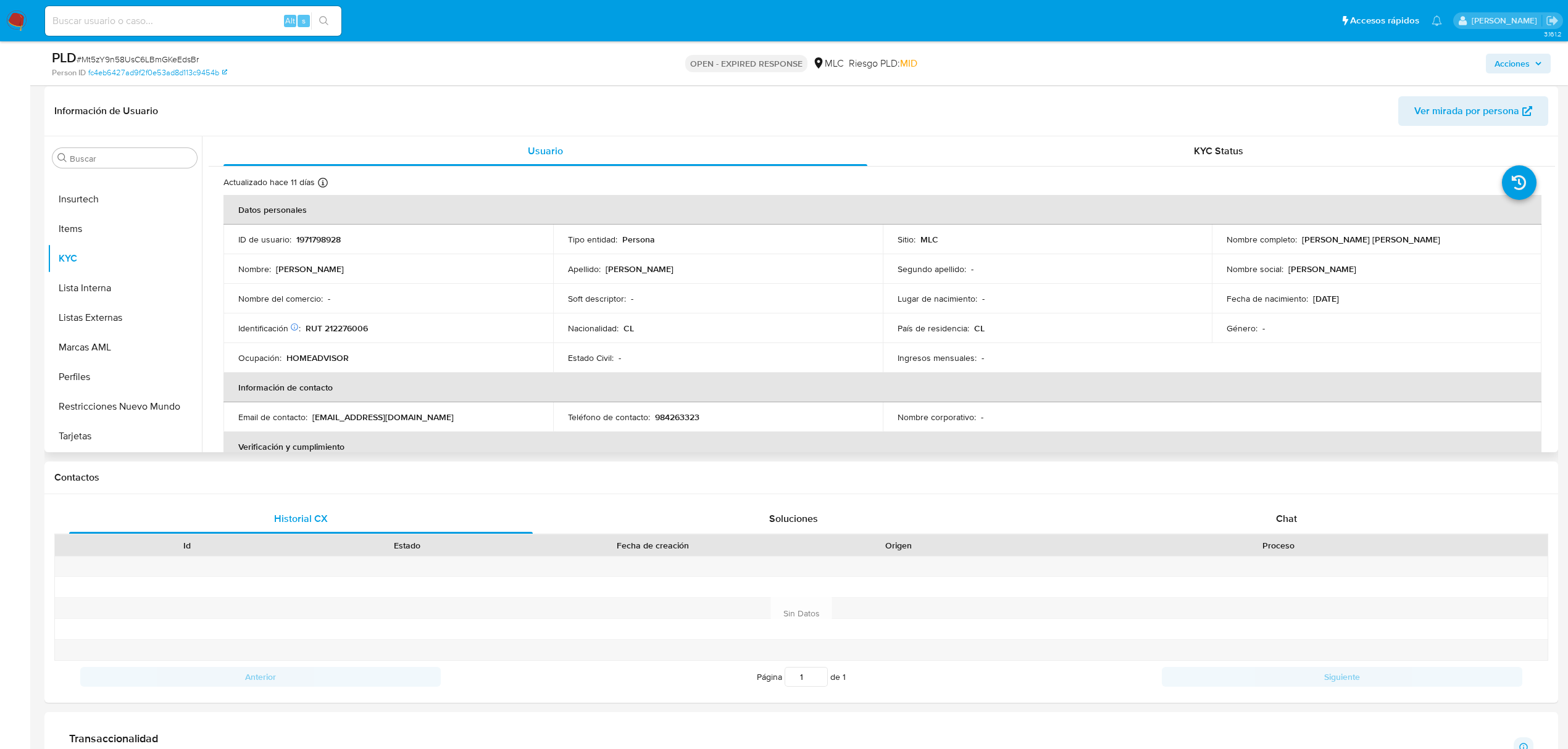
click at [349, 328] on p "RUT 212276006" at bounding box center [337, 328] width 63 height 11
copy p "212276006"
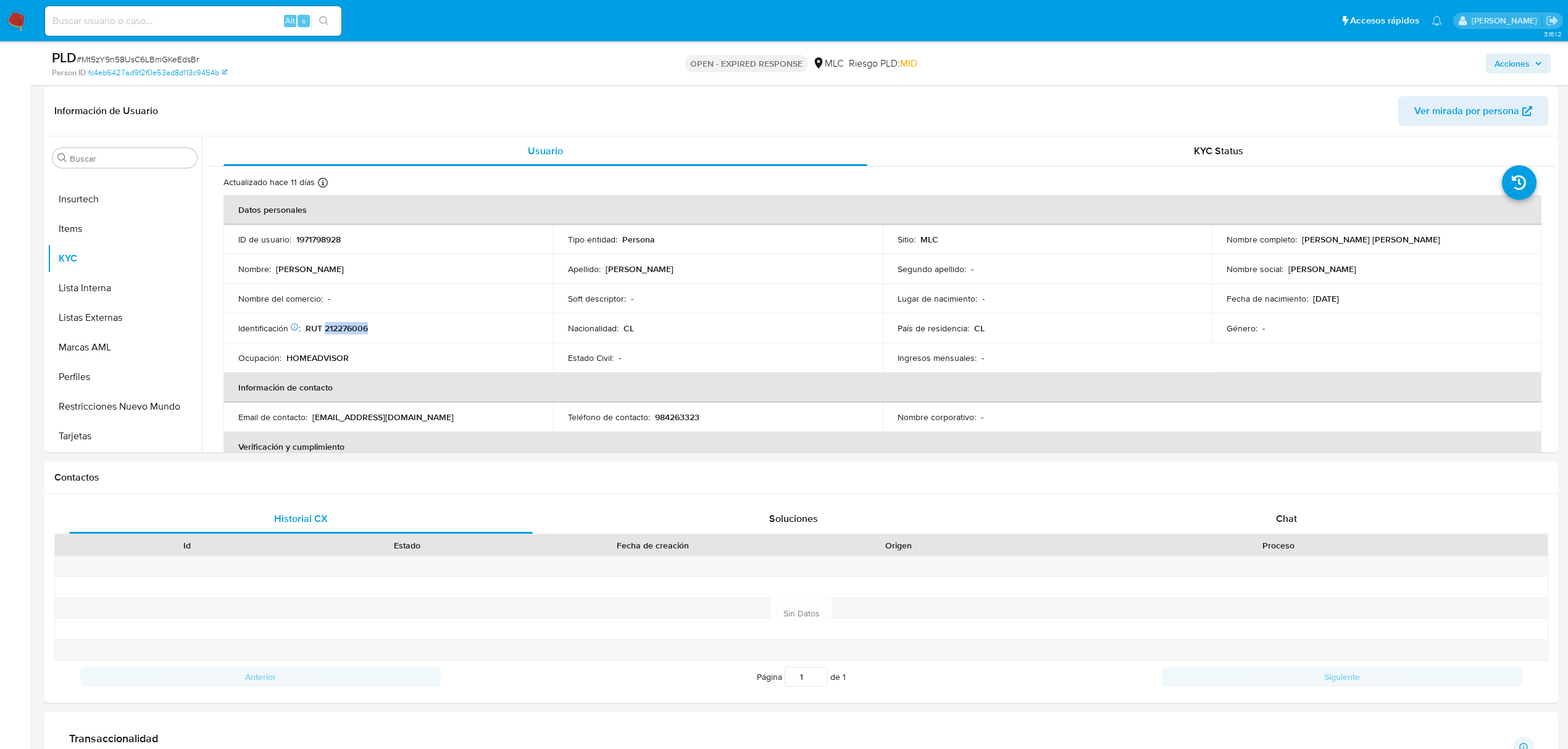
copy p "212276006"
click at [98, 253] on button "Cruces y Relaciones" at bounding box center [120, 249] width 145 height 30
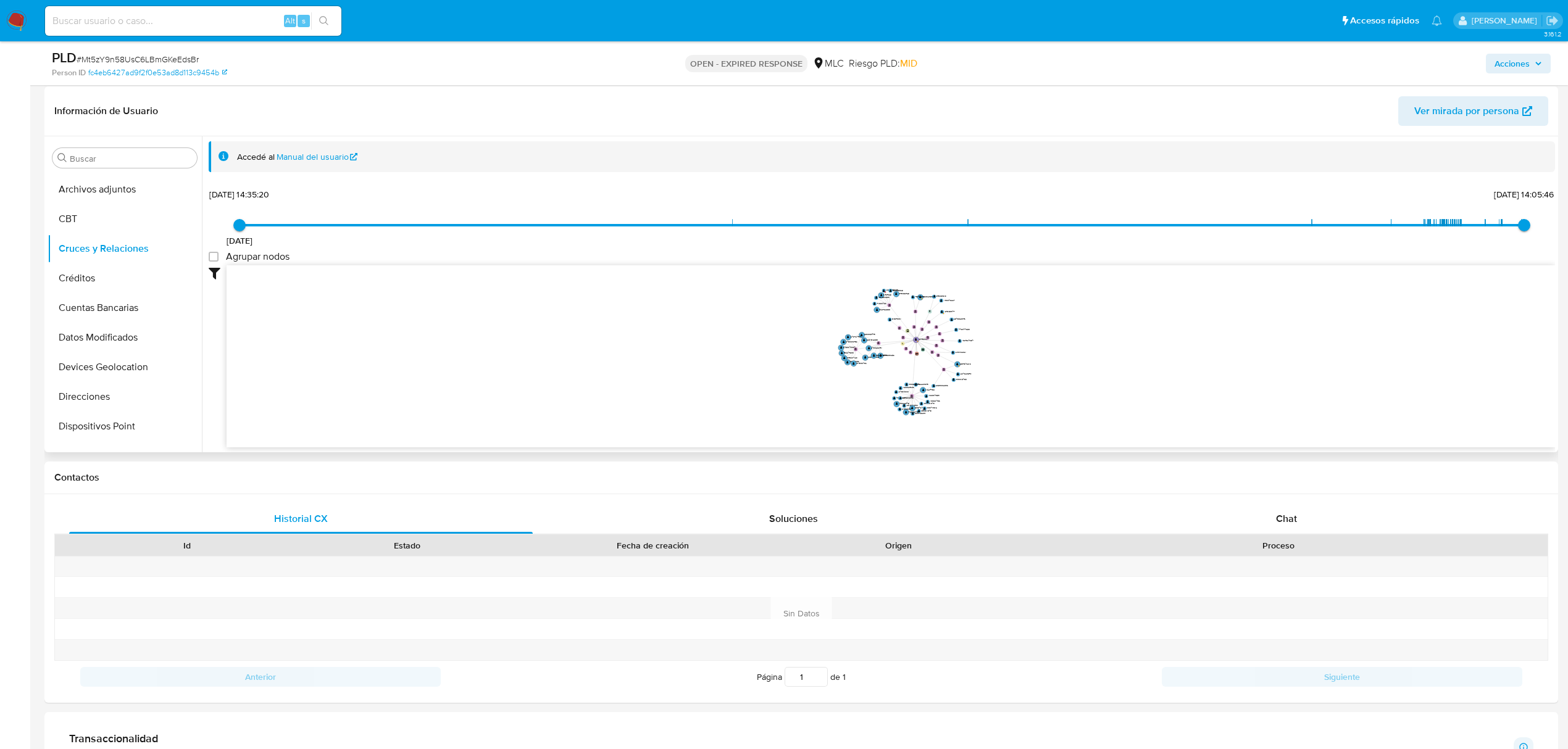
drag, startPoint x: 1105, startPoint y: 334, endPoint x: 1051, endPoint y: 280, distance: 76.4
click at [1078, 295] on icon "device-66d352a840ee507aa25195af  user-1971798928  1971798928 card-OJHPUEDOXXT…" at bounding box center [891, 354] width 1329 height 179
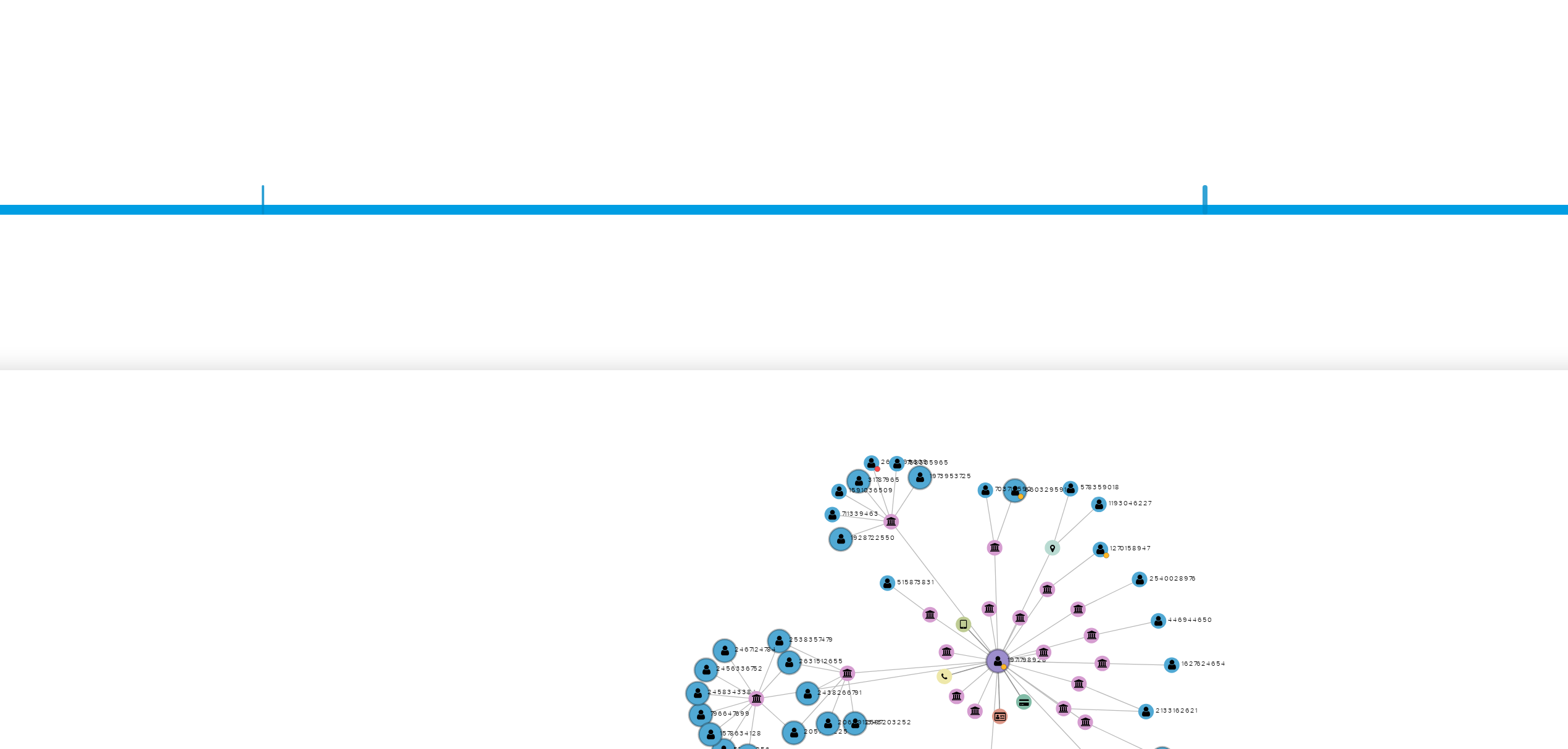
scroll to position [184, 0]
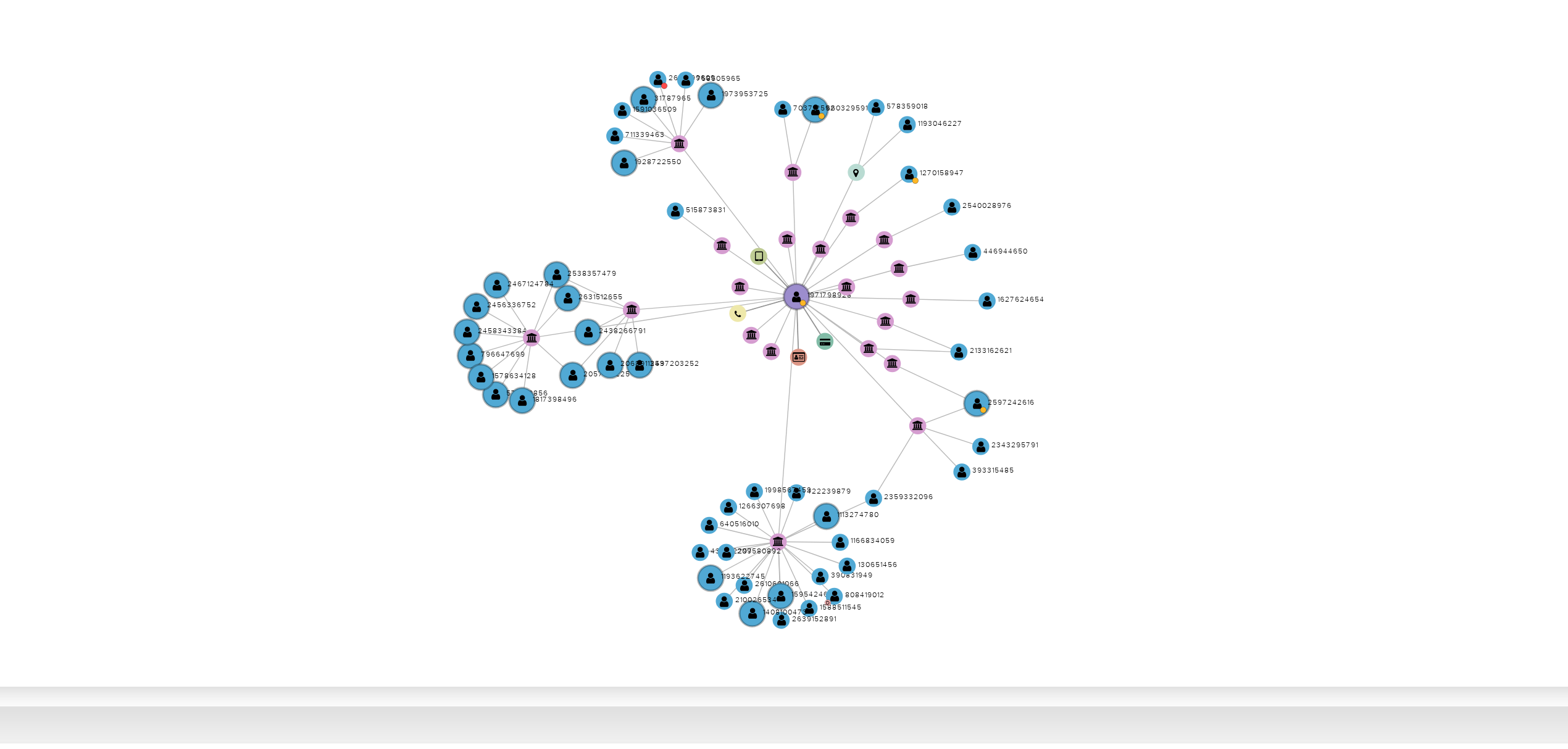
drag, startPoint x: 815, startPoint y: 320, endPoint x: 797, endPoint y: 326, distance: 19.0
click at [780, 326] on icon "device-66d352a840ee507aa25195af  user-1971798928  1971798928 card-OJHPUEDOXXT…" at bounding box center [891, 354] width 1329 height 179
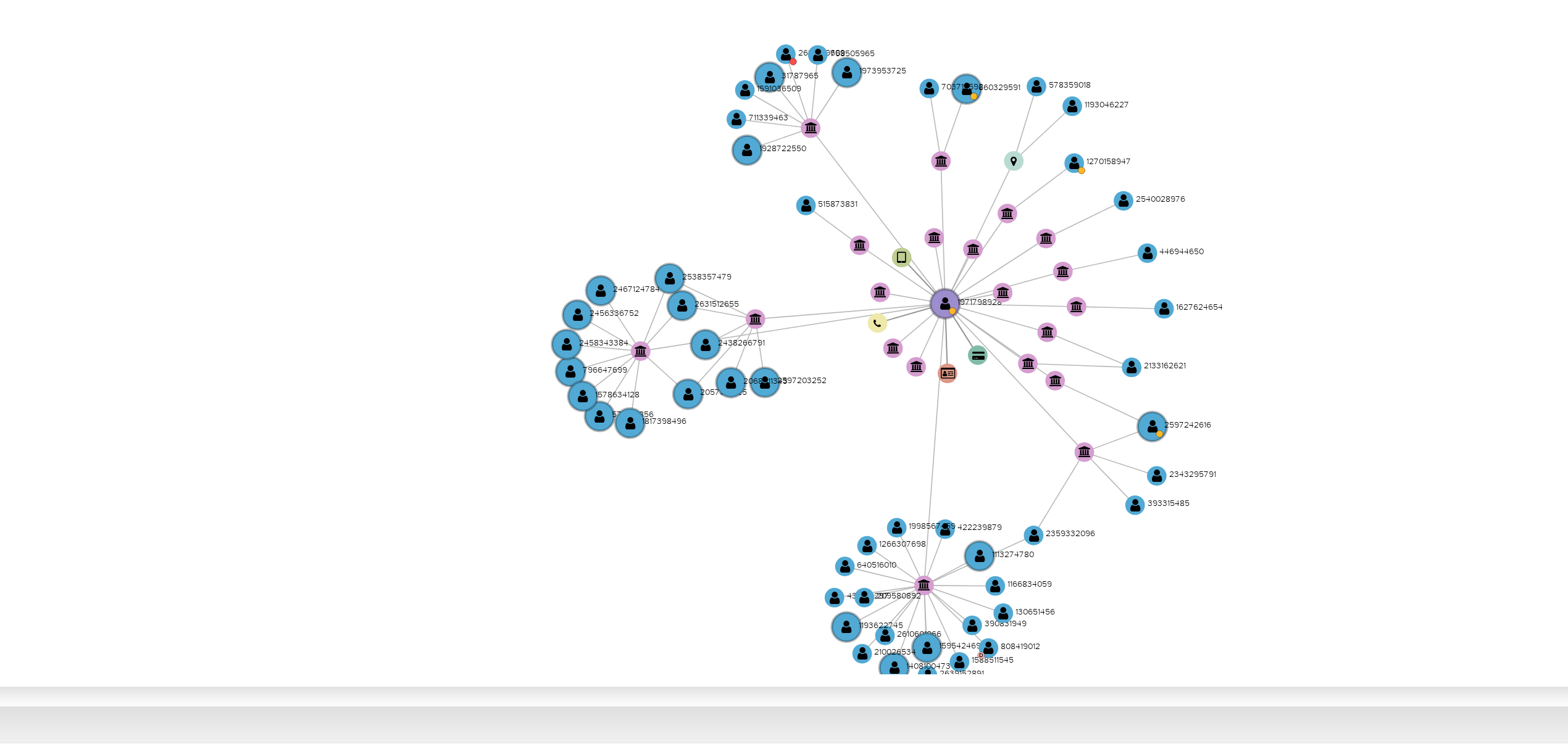
drag, startPoint x: 797, startPoint y: 326, endPoint x: 826, endPoint y: 323, distance: 29.2
click at [826, 323] on icon "device-66d352a840ee507aa25195af  user-1971798928  1971798928 card-OJHPUEDOXXT…" at bounding box center [891, 354] width 1329 height 179
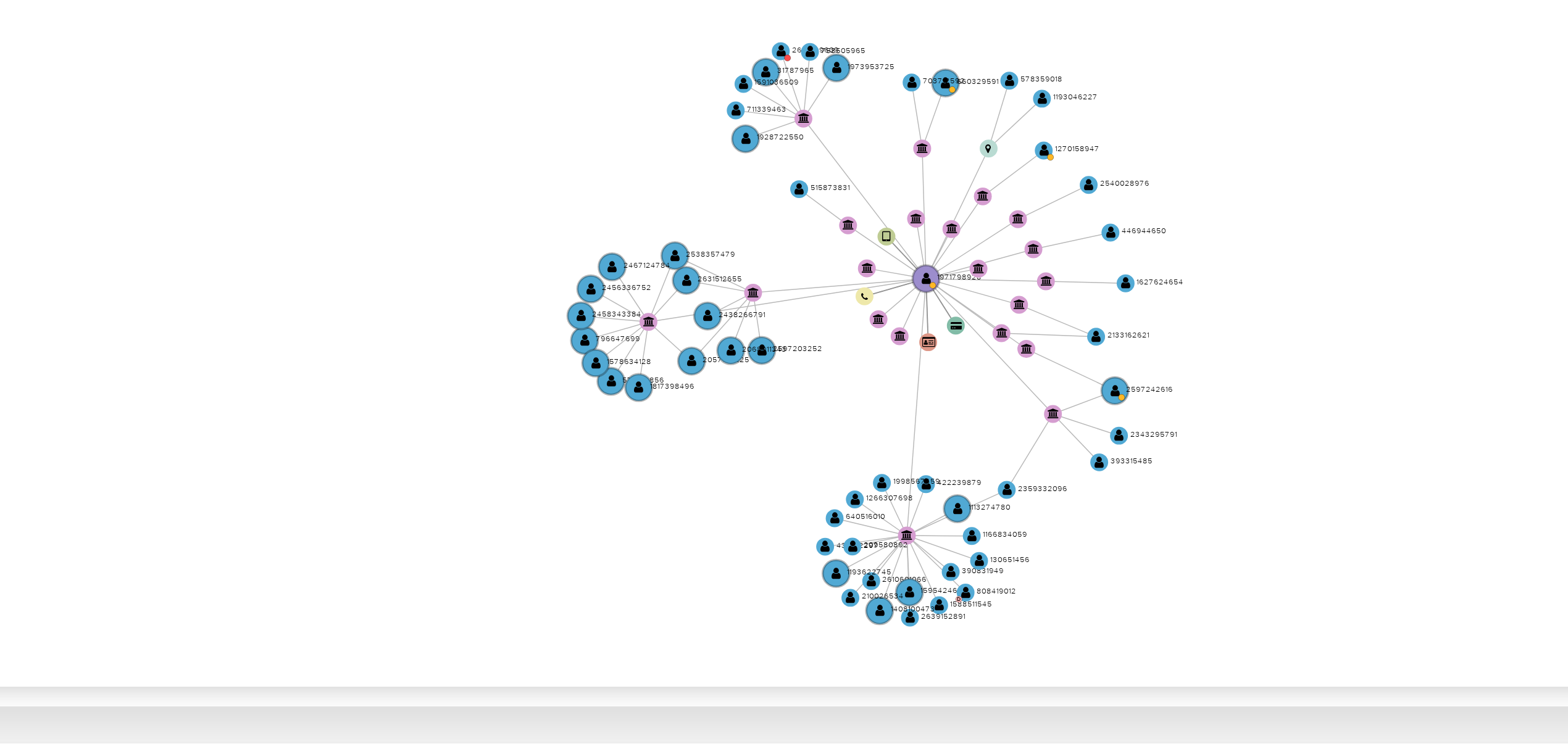
click at [823, 318] on icon "device-66d352a840ee507aa25195af  user-1971798928  1971798928 card-OJHPUEDOXXT…" at bounding box center [891, 354] width 1329 height 179
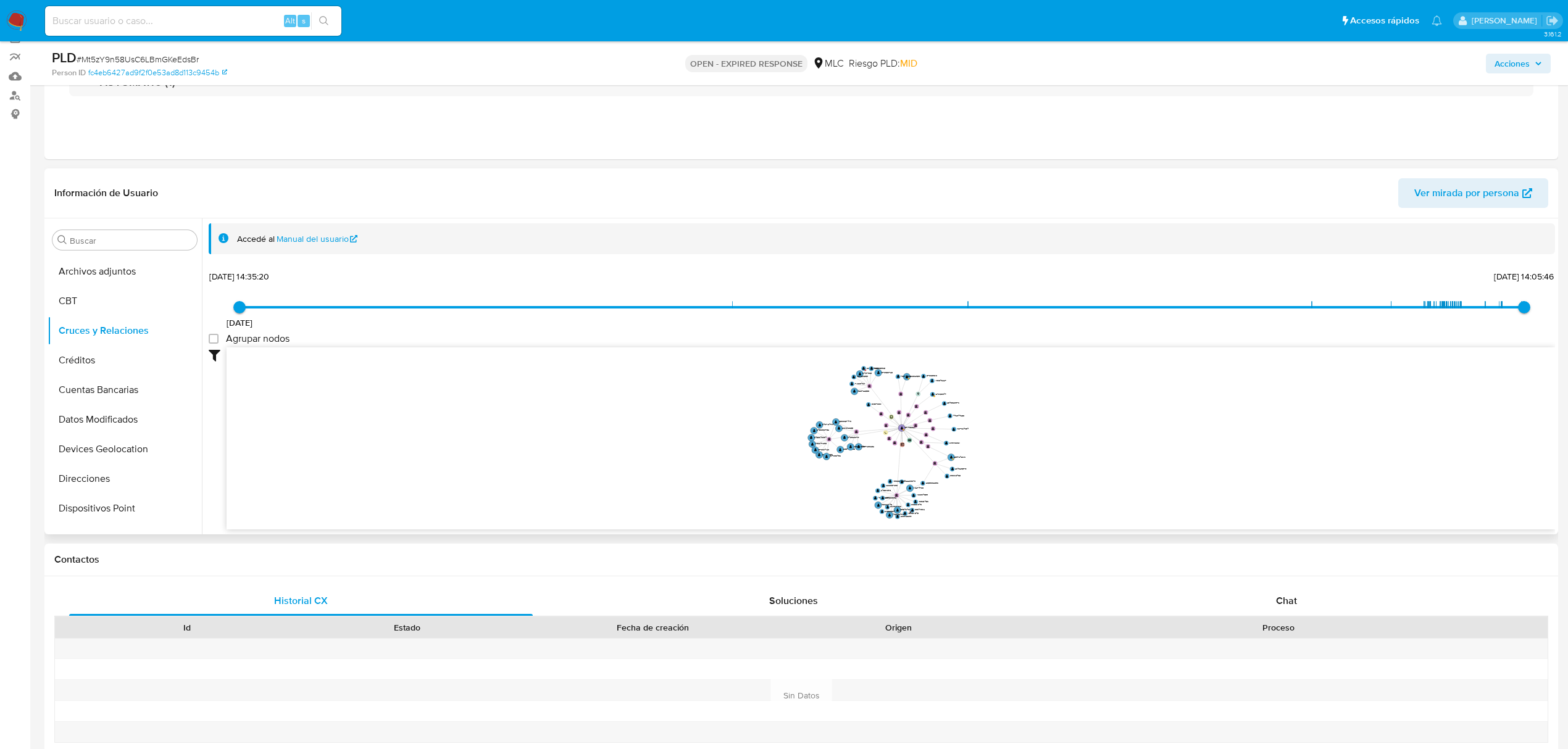
scroll to position [411, 0]
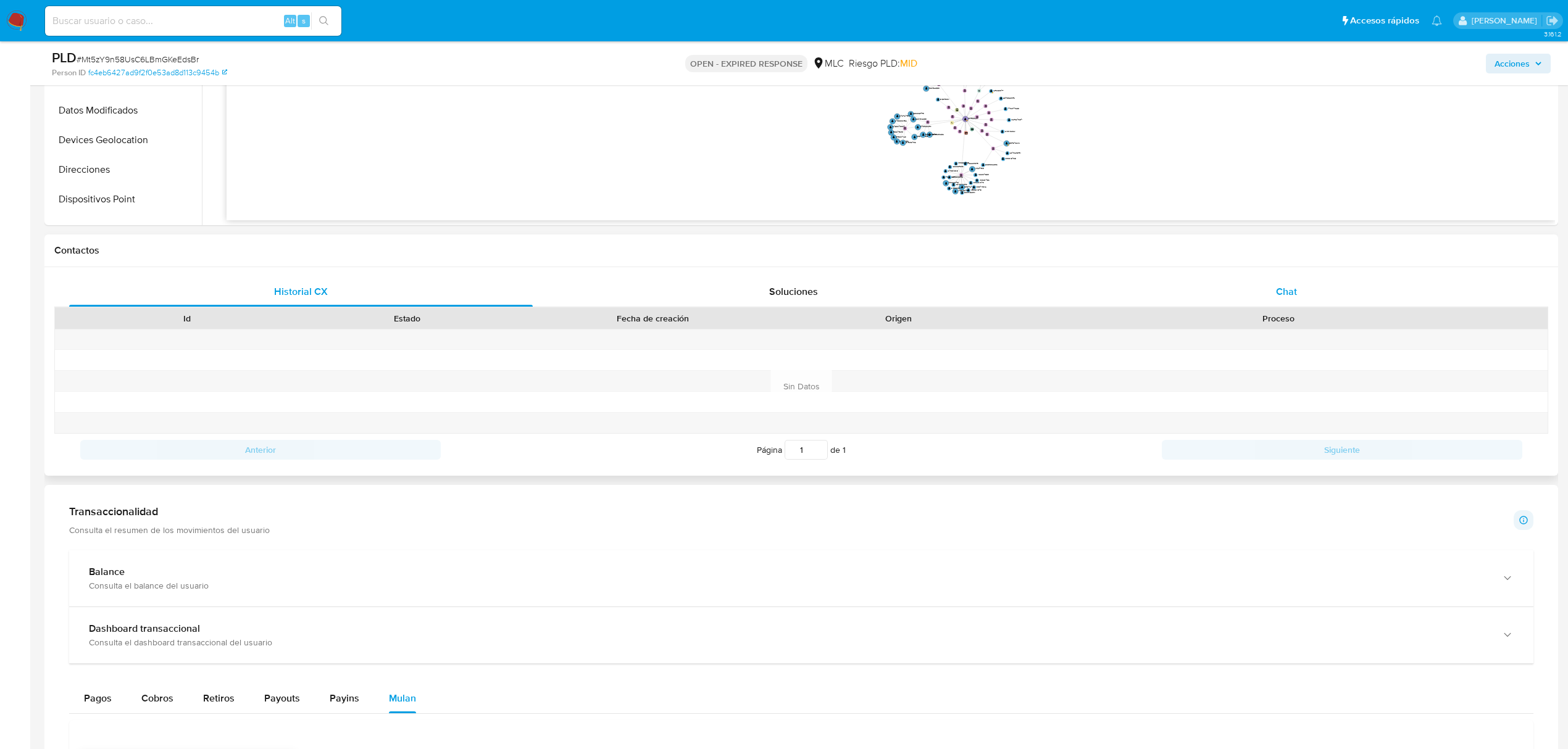
click at [1302, 292] on div "Chat" at bounding box center [1287, 292] width 464 height 30
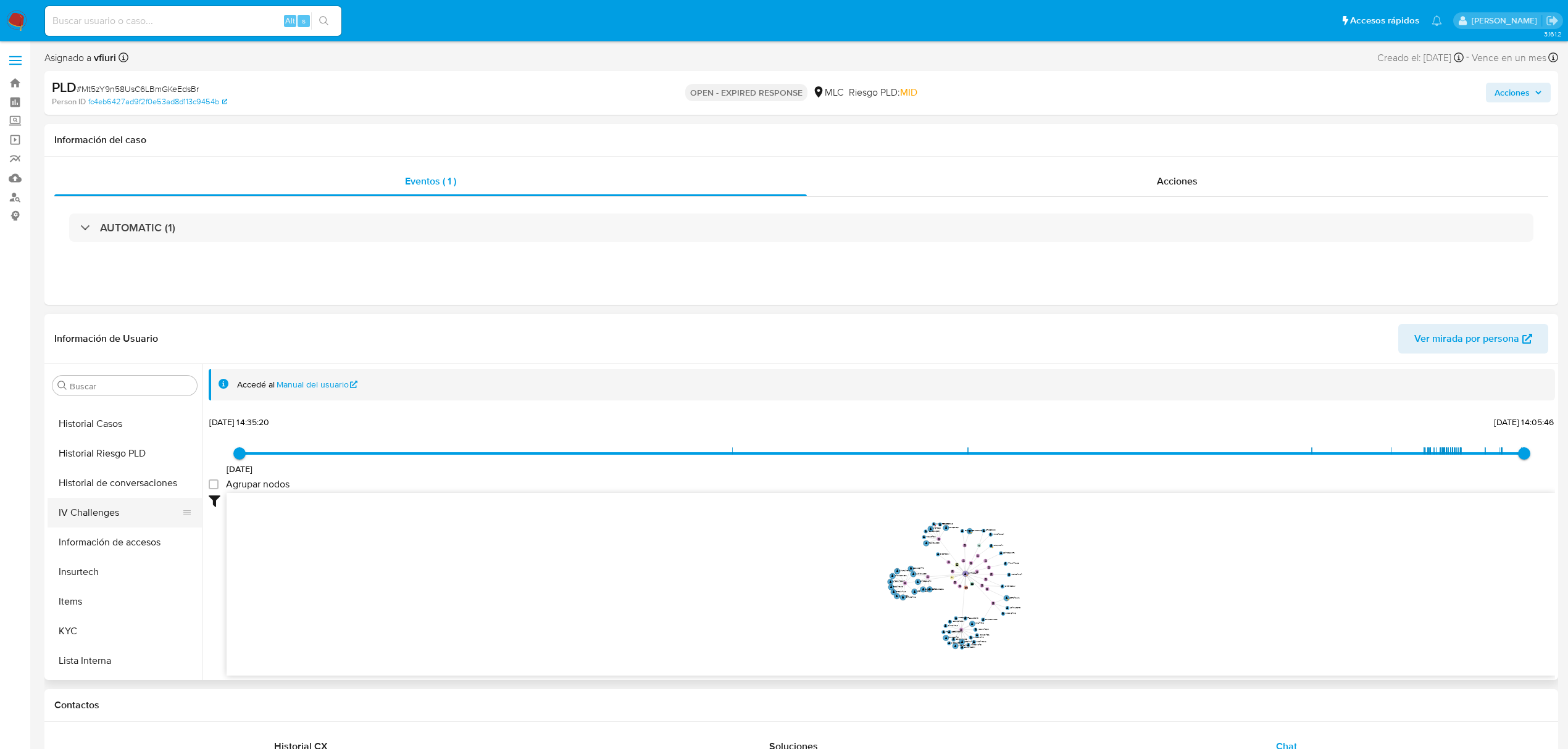
scroll to position [580, 0]
click at [85, 492] on button "KYC" at bounding box center [120, 486] width 145 height 30
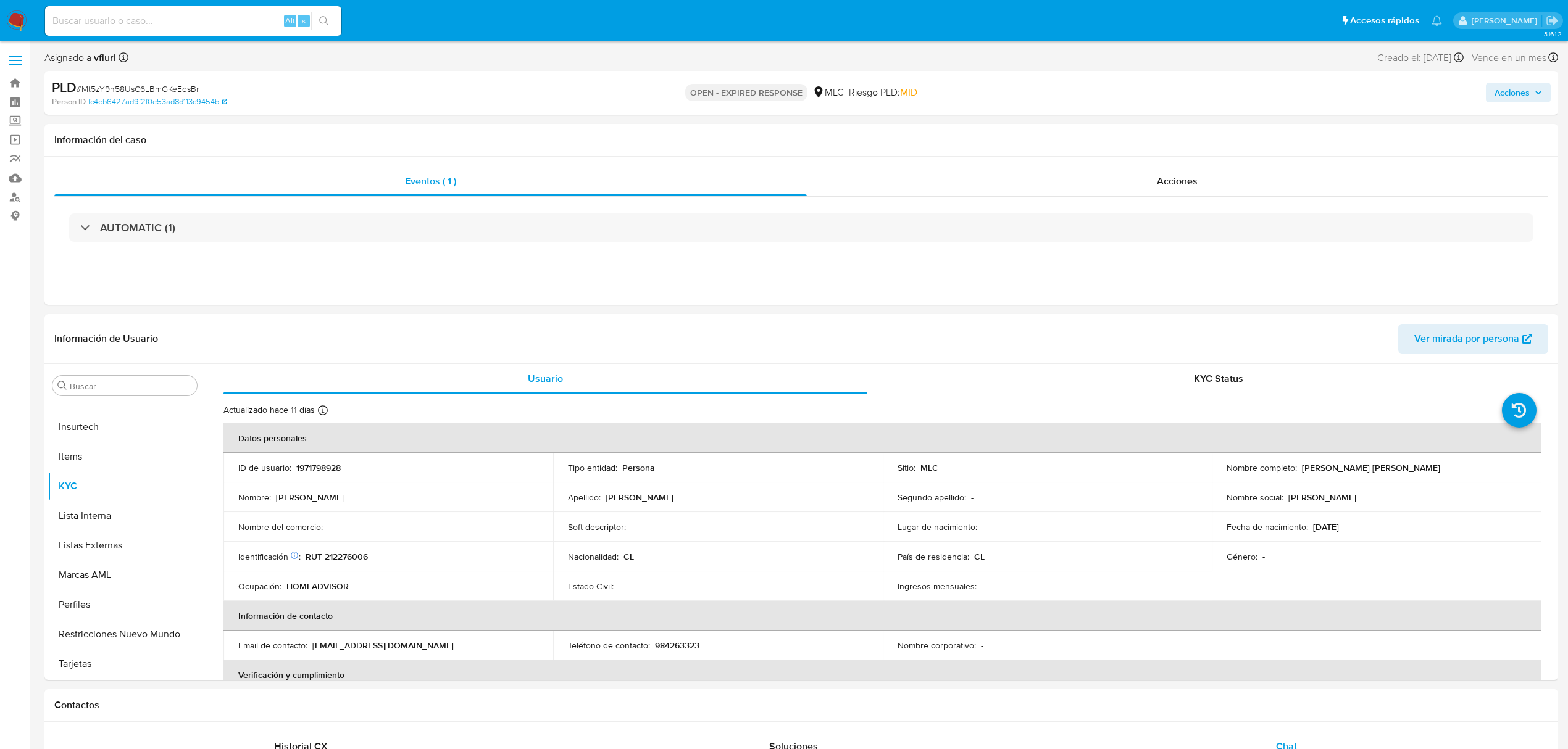
click at [121, 89] on span "# Mt5zY9n58UsC6LBmGKeEdsBr" at bounding box center [138, 88] width 122 height 12
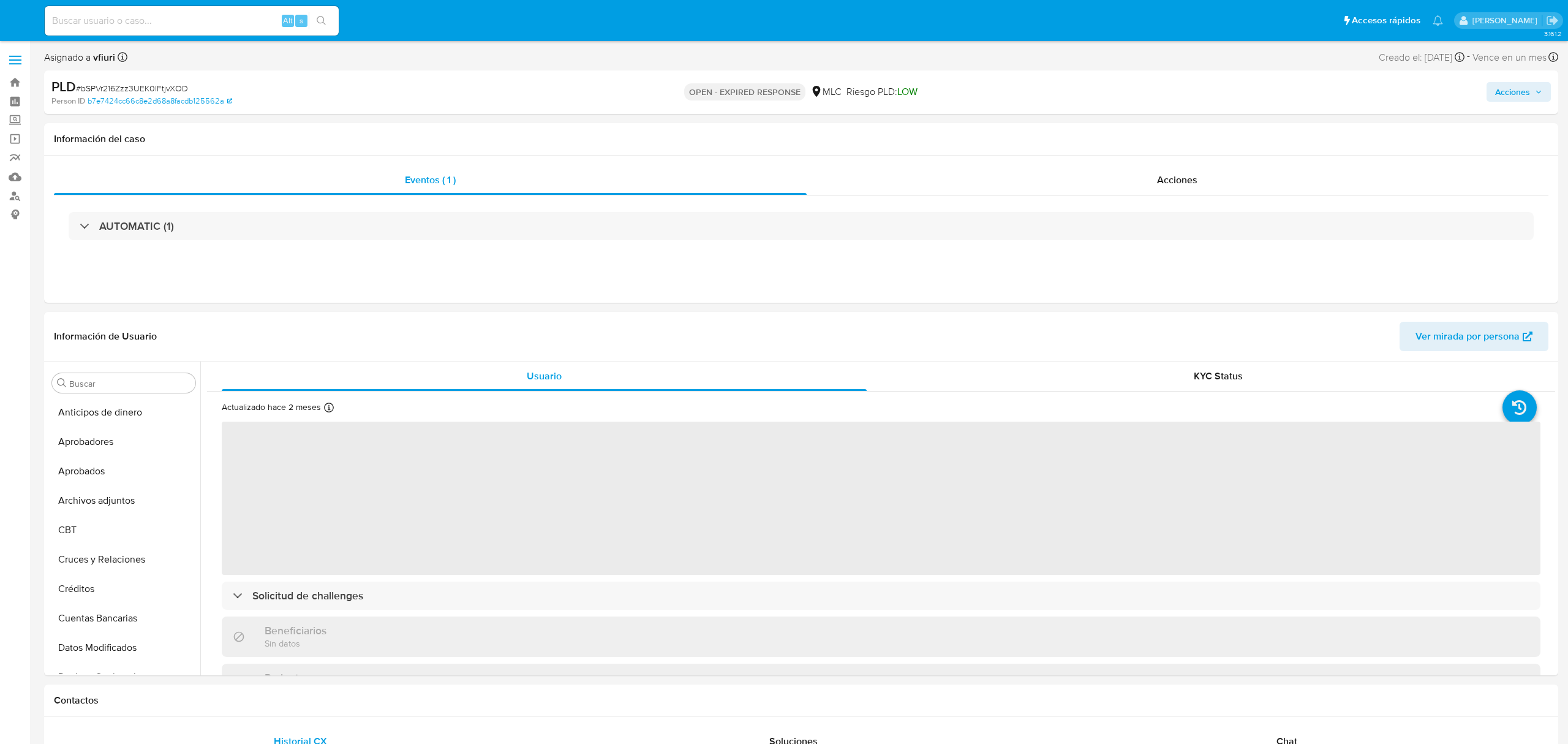
select select "10"
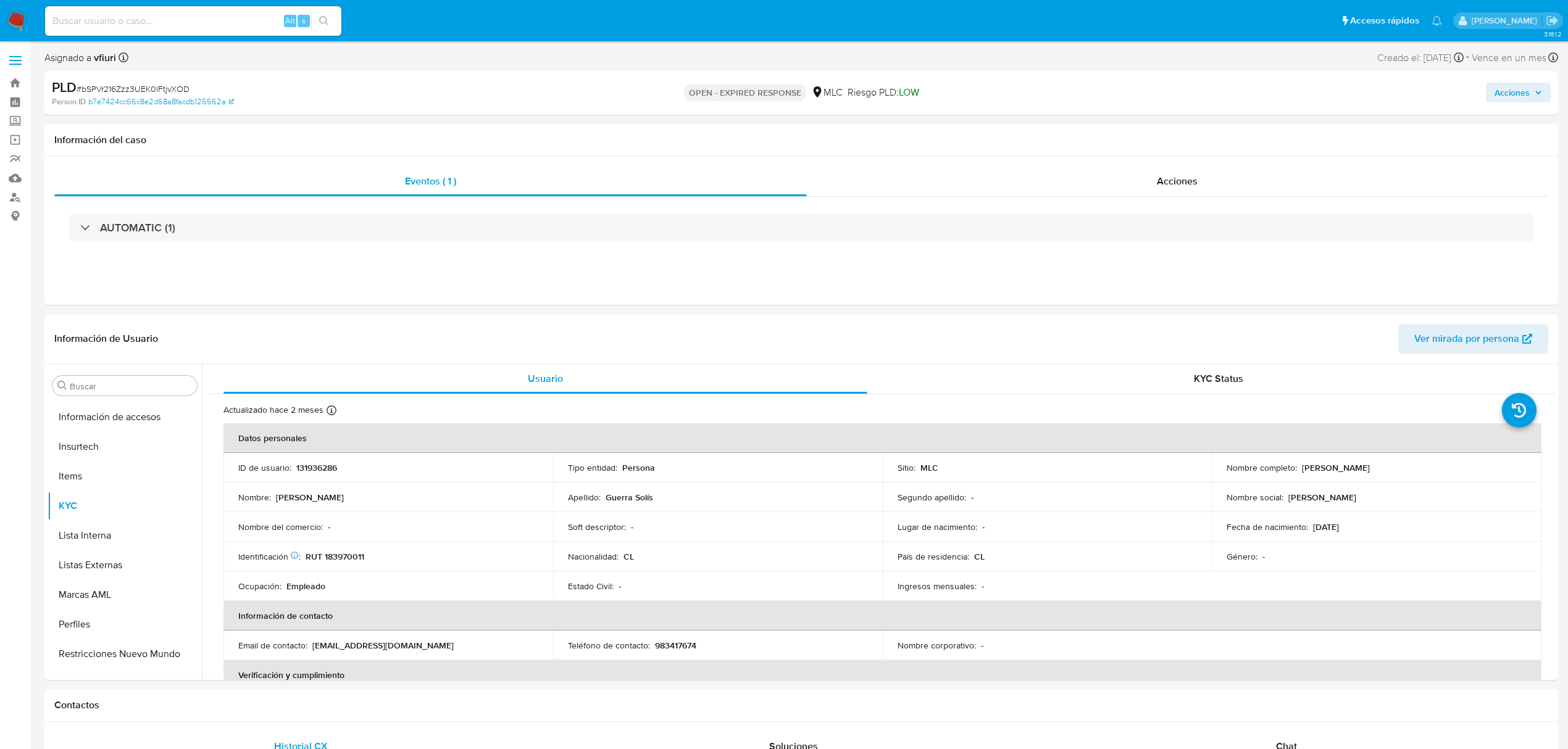
scroll to position [580, 0]
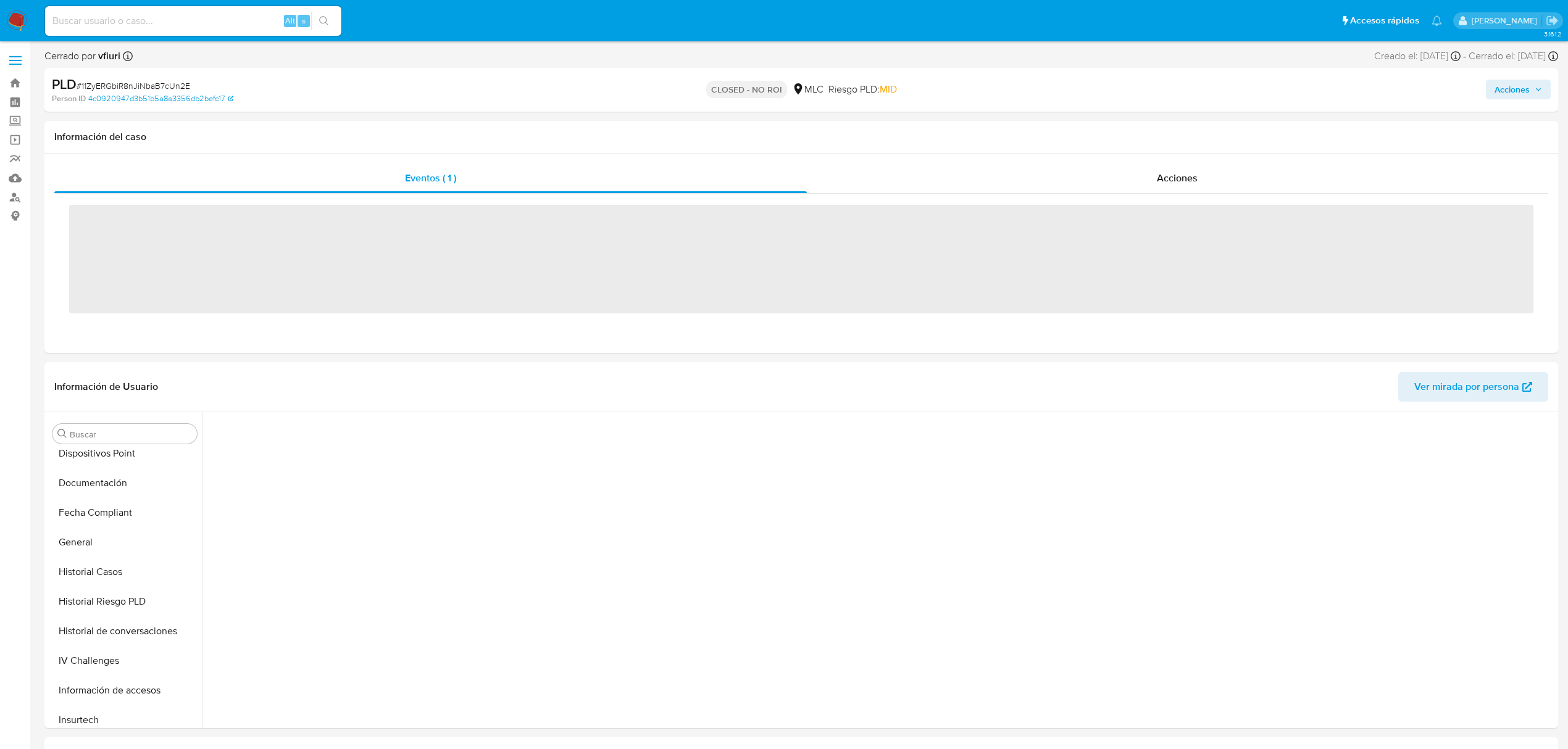
scroll to position [511, 0]
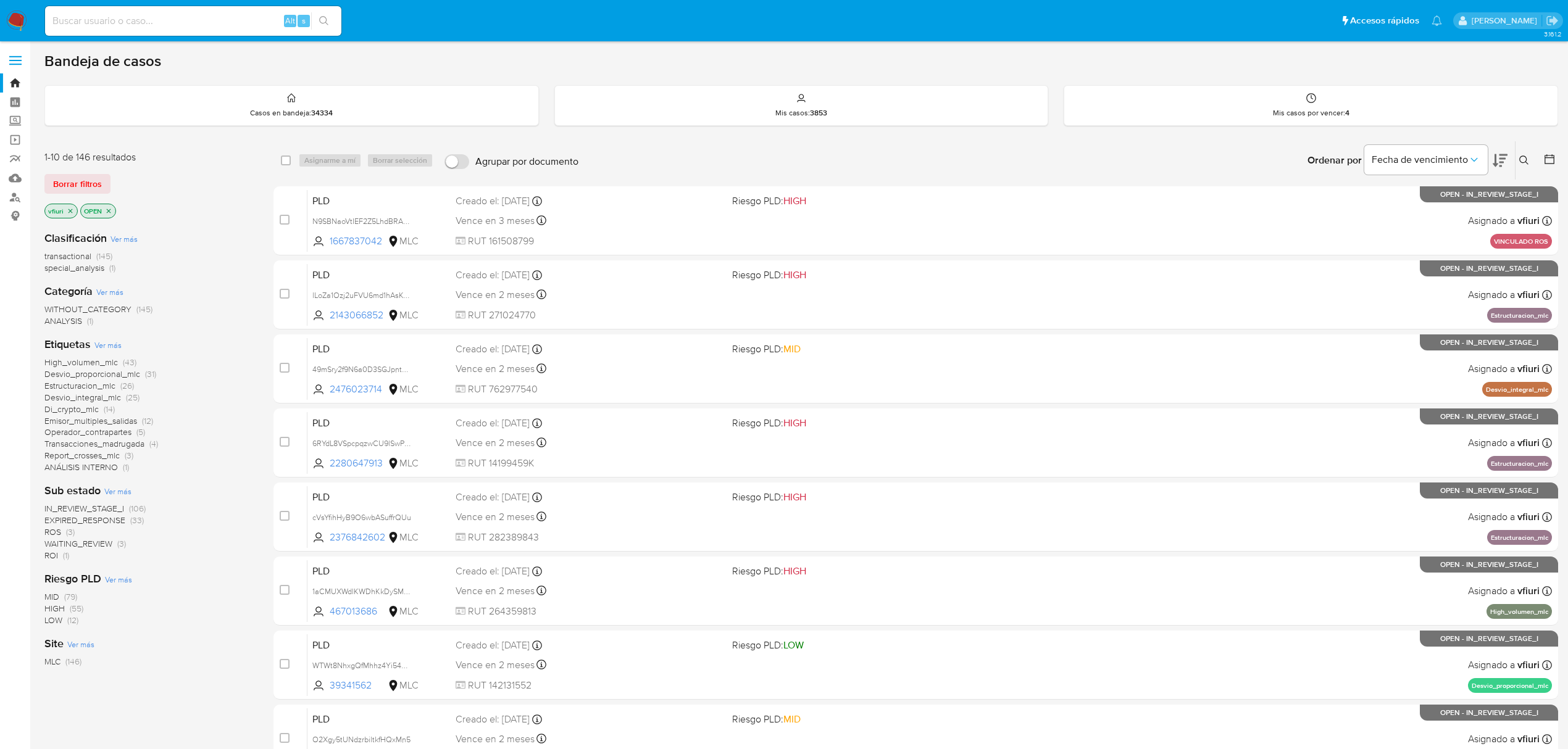
click at [1524, 159] on icon at bounding box center [1524, 160] width 10 height 10
click at [1433, 215] on input at bounding box center [1421, 207] width 209 height 16
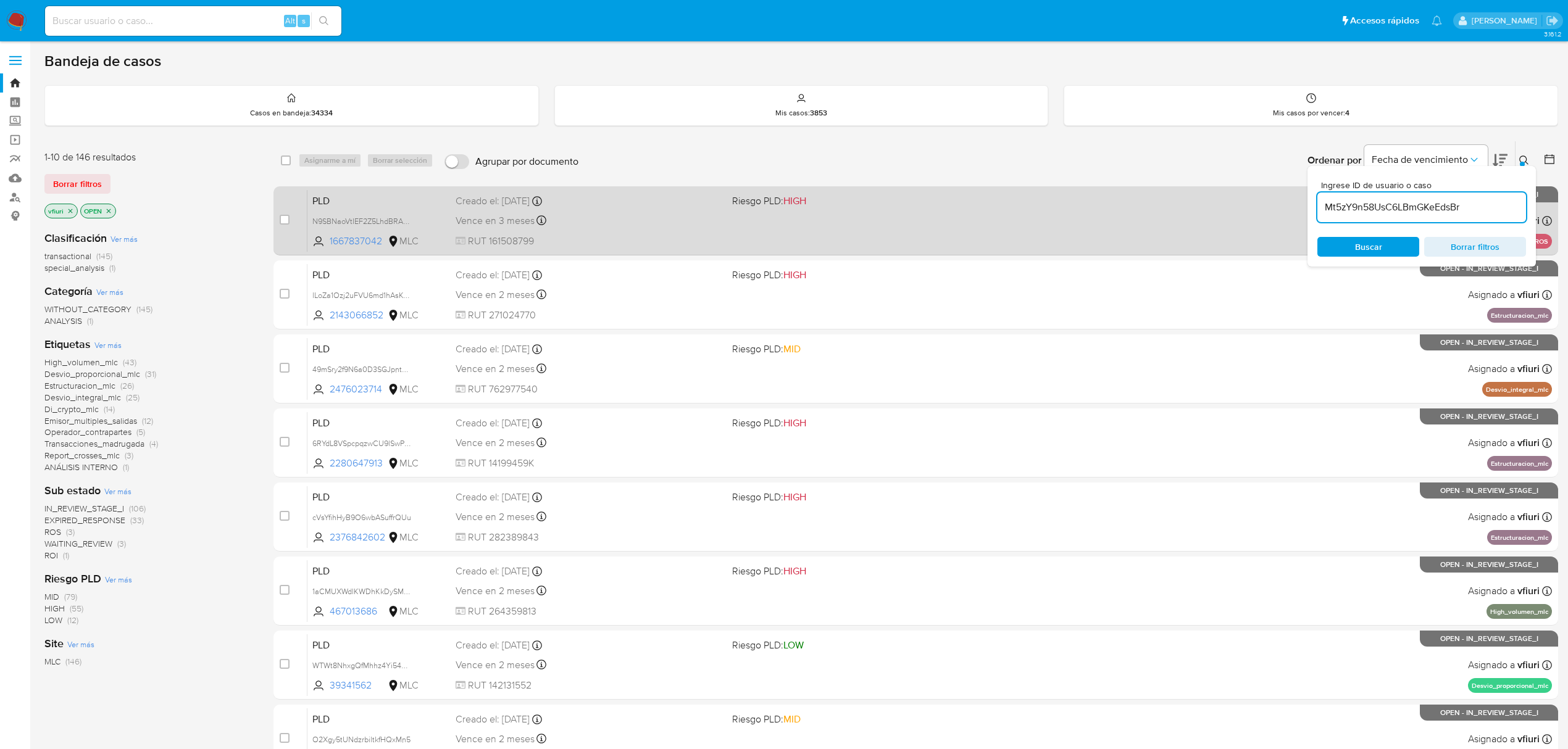
type input "Mt5zY9n58UsC6LBmGKeEdsBr"
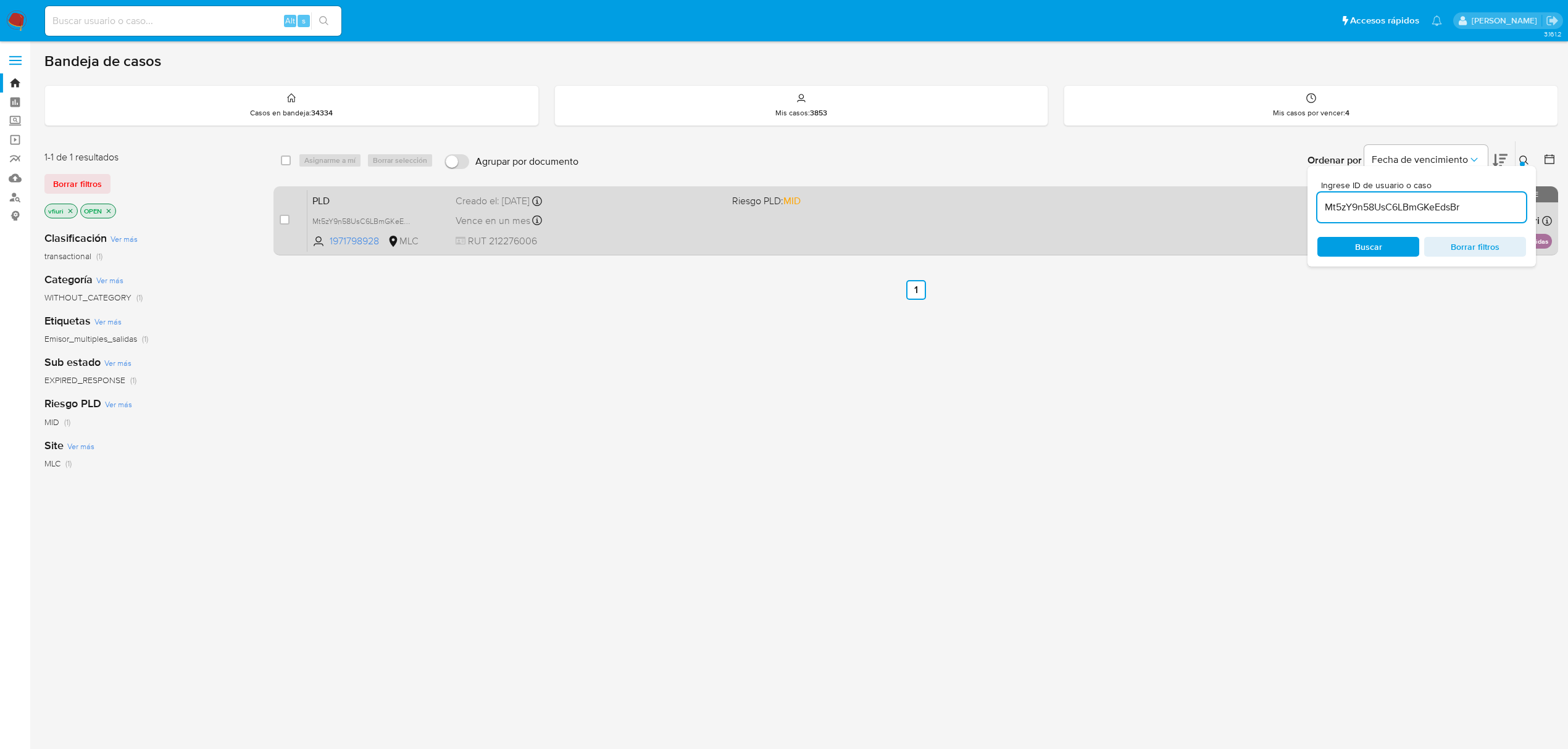
click at [277, 216] on div "case-item-checkbox No es posible asignar el caso PLD Mt5zY9n58UsC6LBmGKeEdsBr 1…" at bounding box center [915, 221] width 1285 height 69
click at [279, 216] on div "case-item-checkbox No es posible asignar el caso PLD Mt5zY9n58UsC6LBmGKeEdsBr 1…" at bounding box center [915, 221] width 1285 height 69
click at [283, 217] on input "checkbox" at bounding box center [284, 220] width 10 height 10
checkbox input "true"
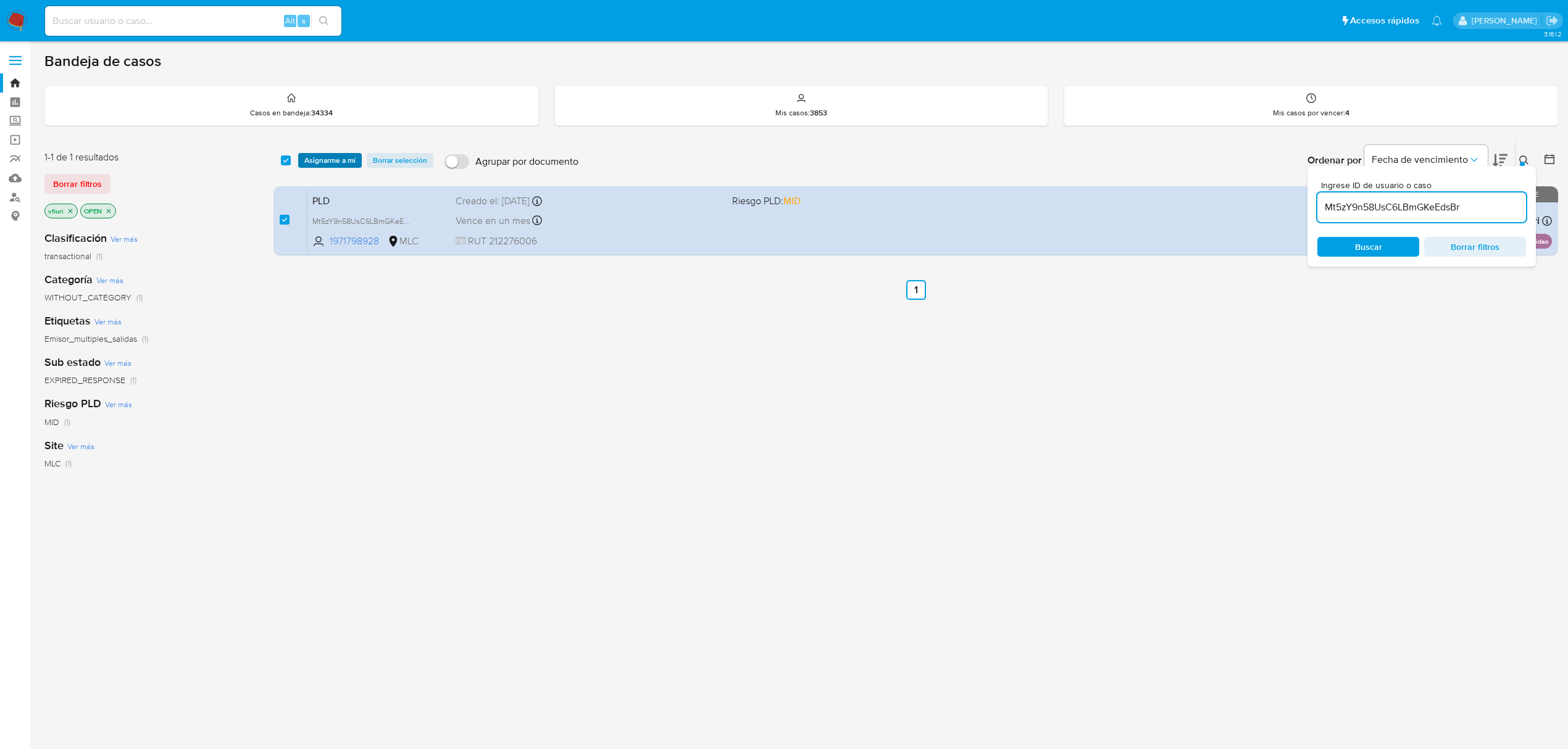
click at [327, 158] on span "Asignarme a mí" at bounding box center [329, 160] width 51 height 12
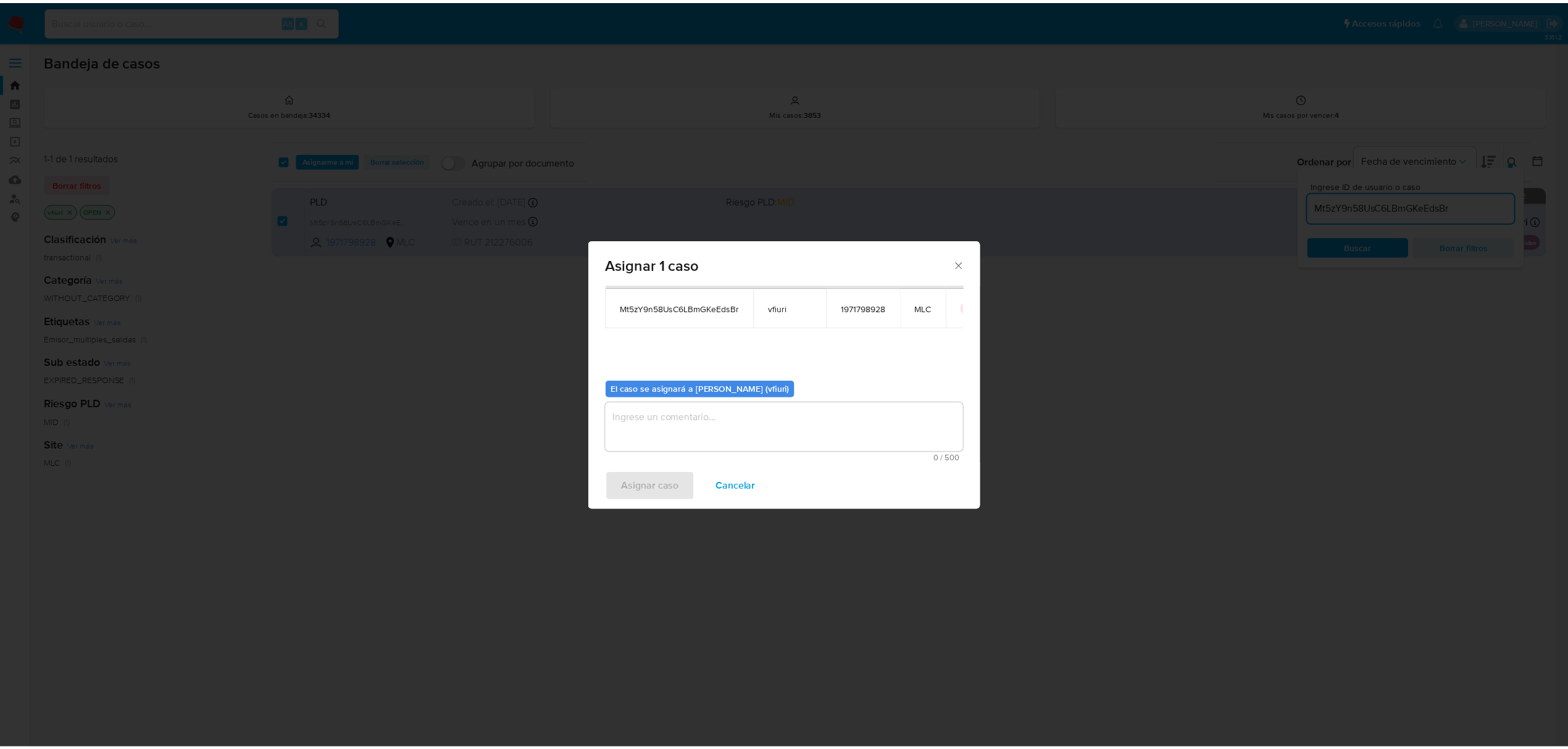
scroll to position [63, 0]
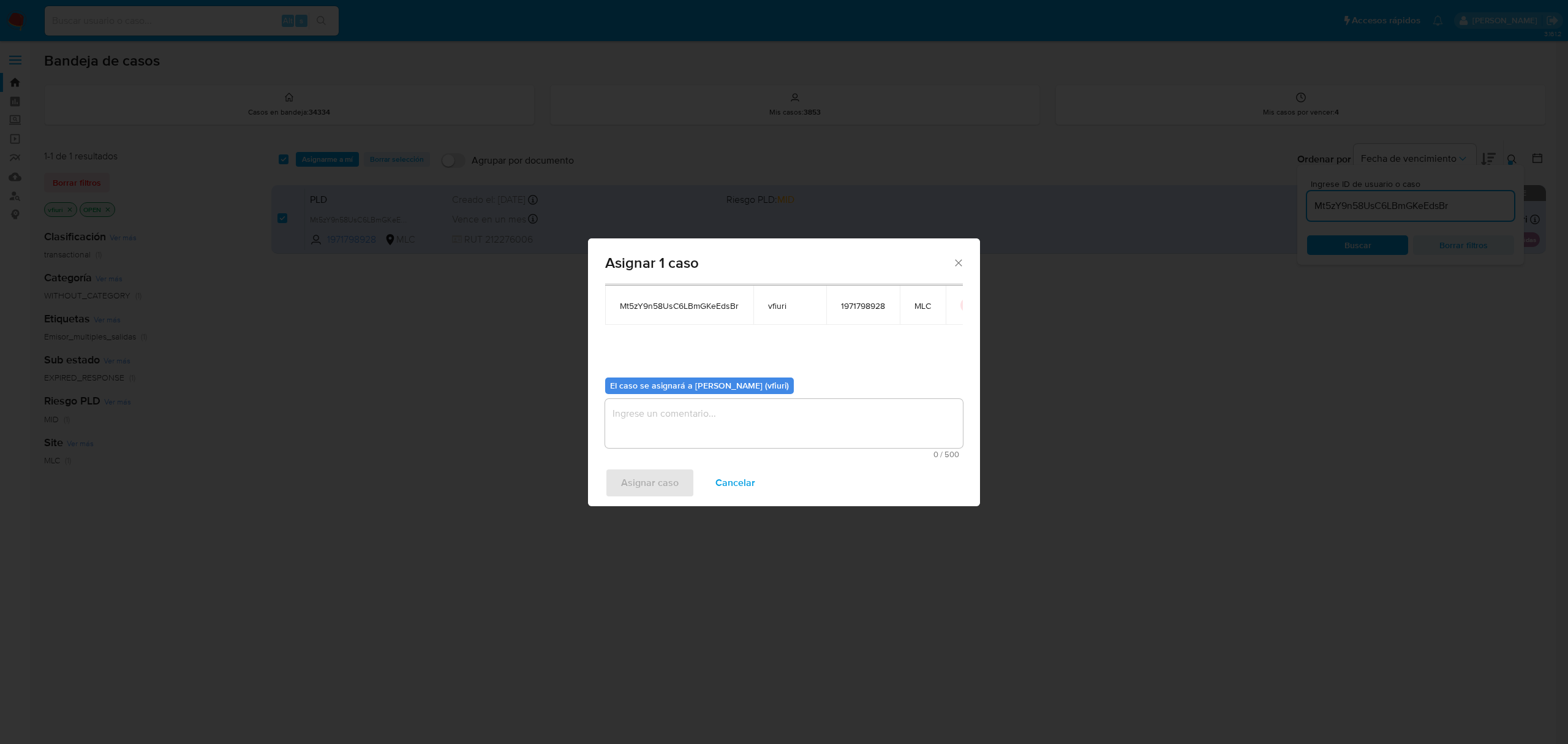
click at [672, 425] on textarea "assign-modal" at bounding box center [784, 423] width 358 height 49
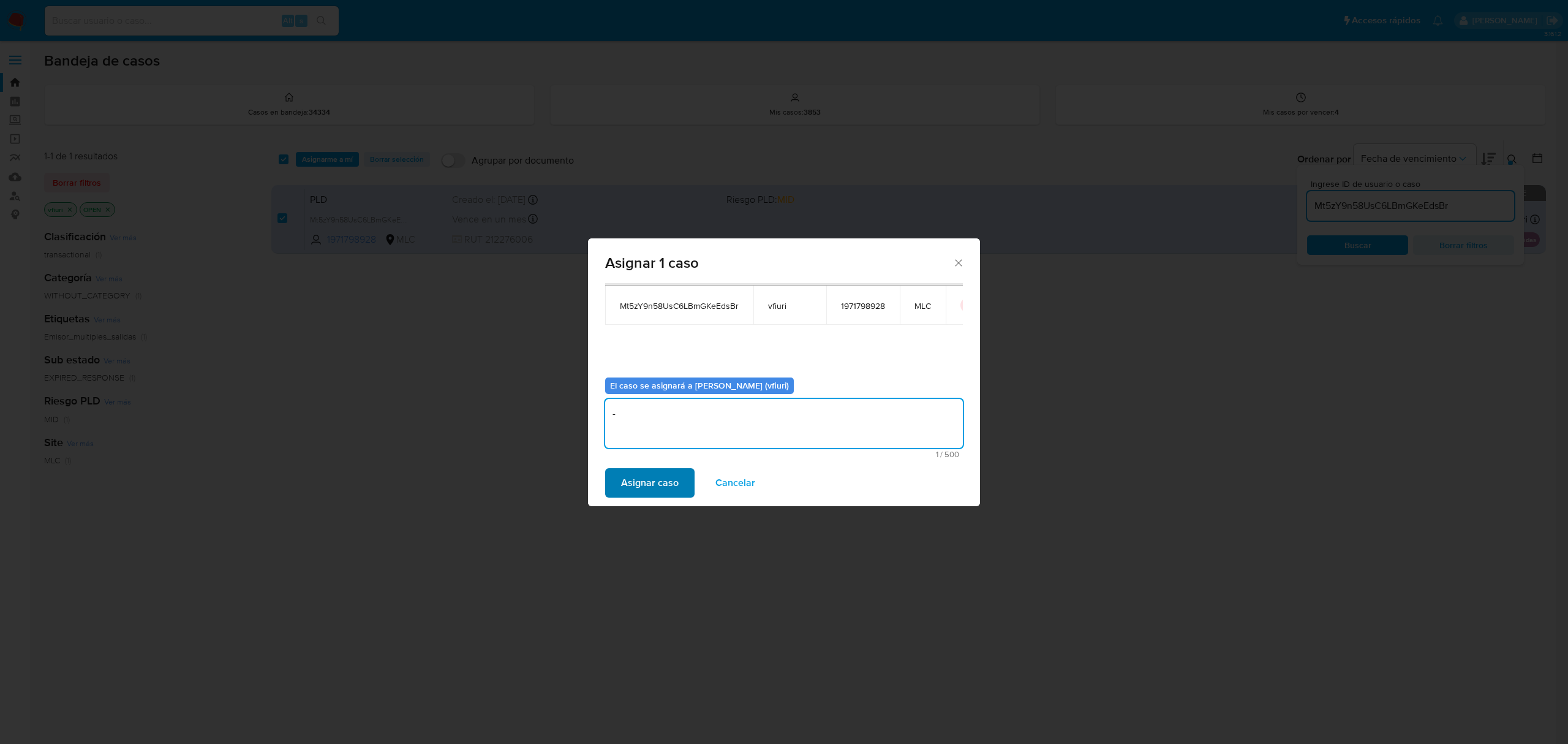
type textarea "-"
click at [642, 486] on span "Asignar caso" at bounding box center [650, 483] width 58 height 27
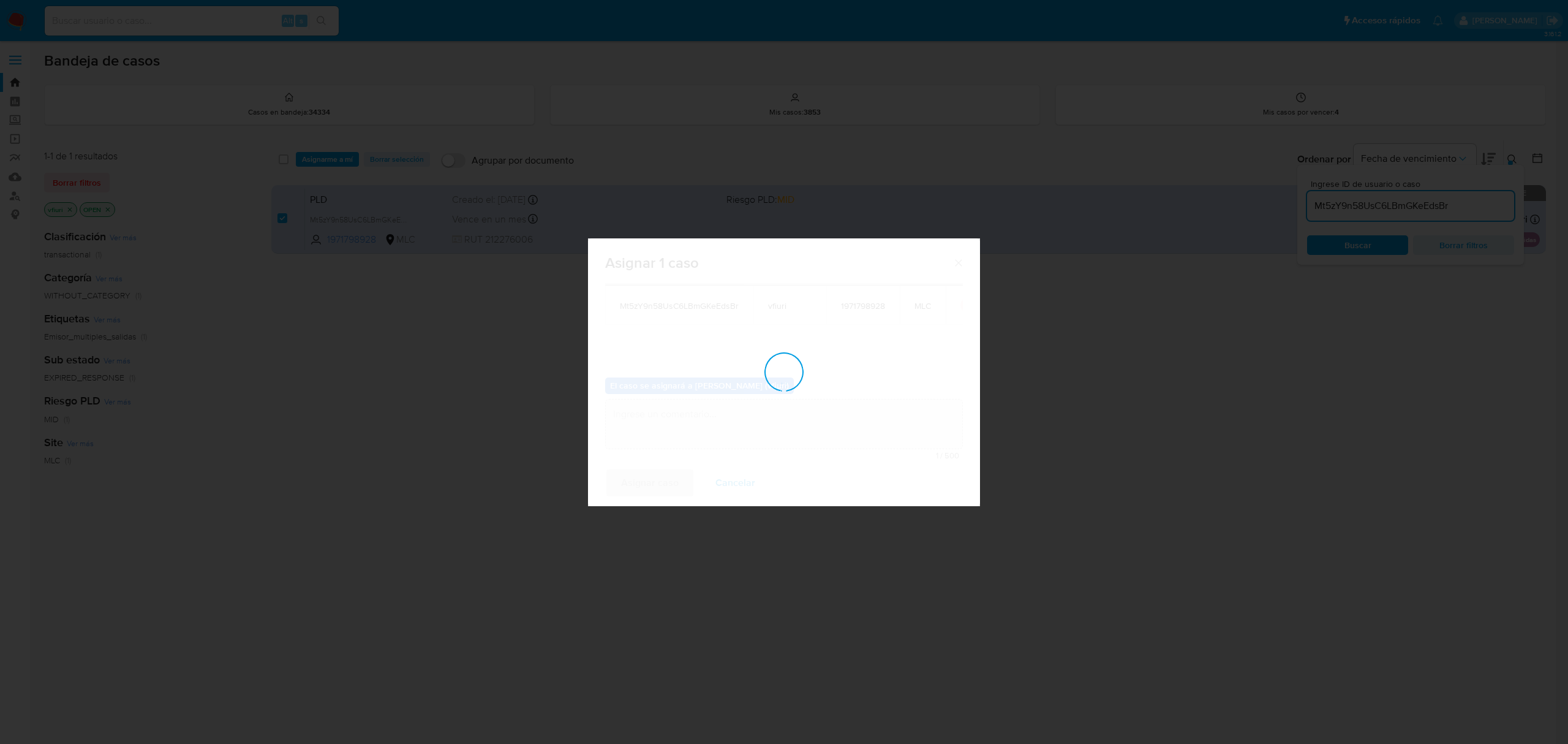
checkbox input "false"
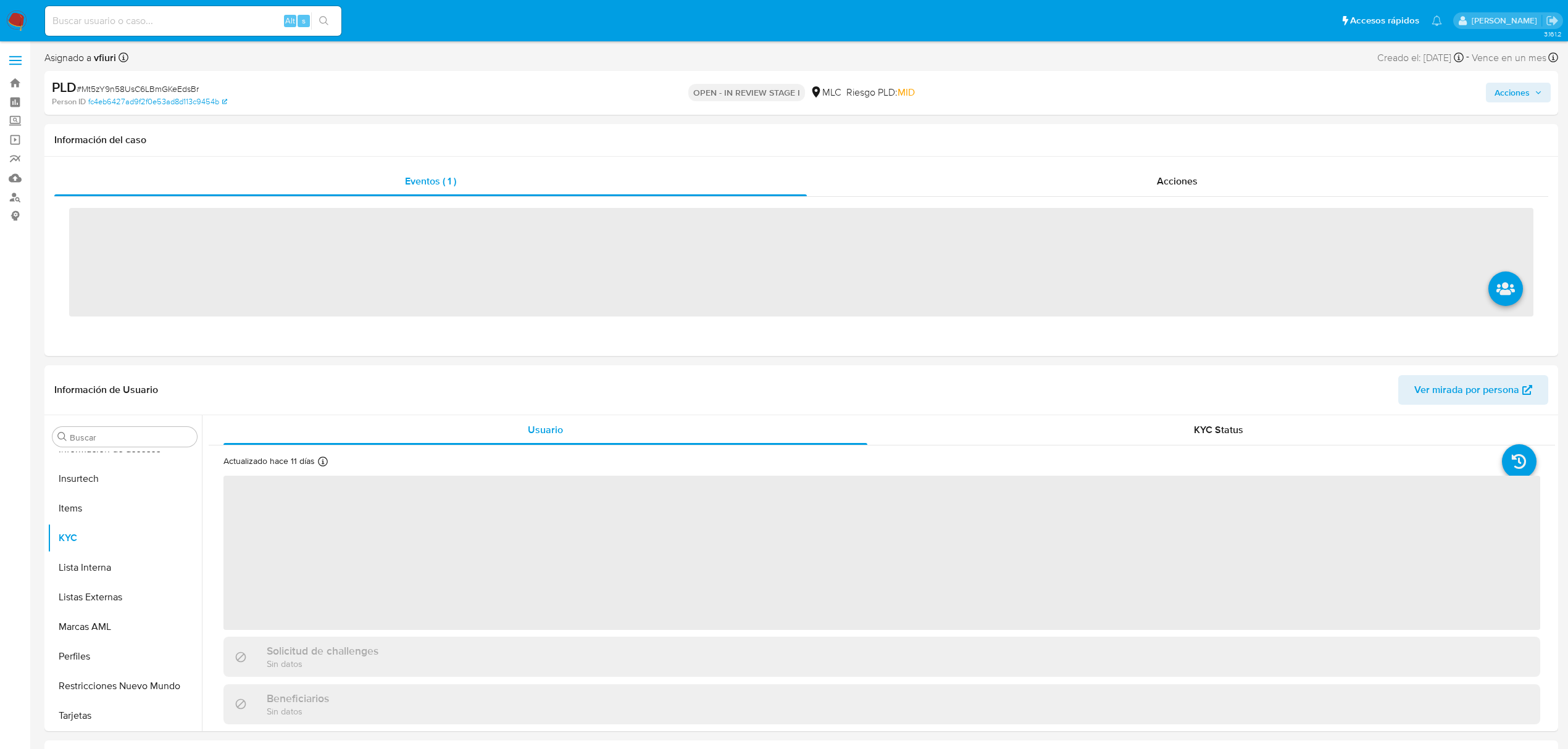
scroll to position [580, 0]
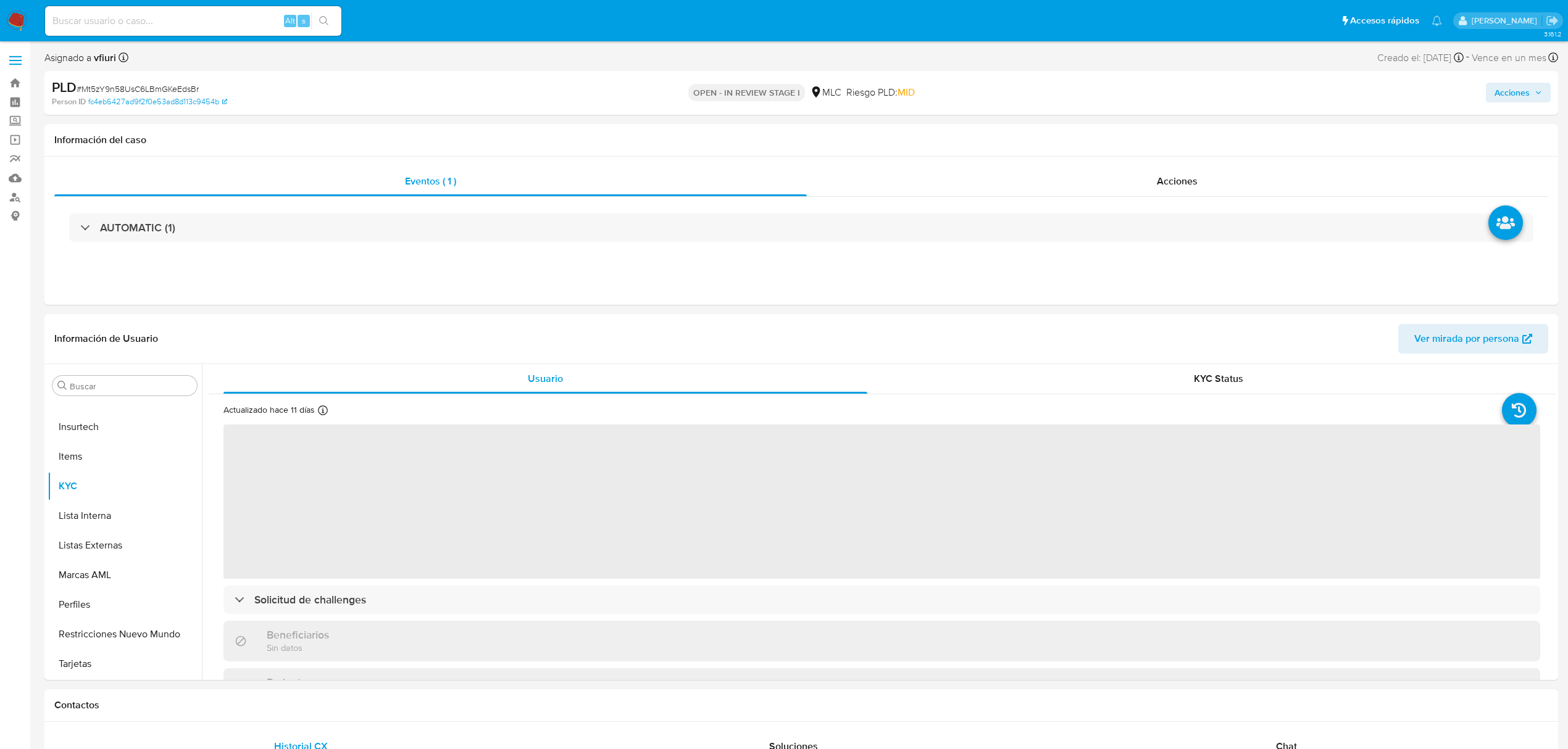
select select "10"
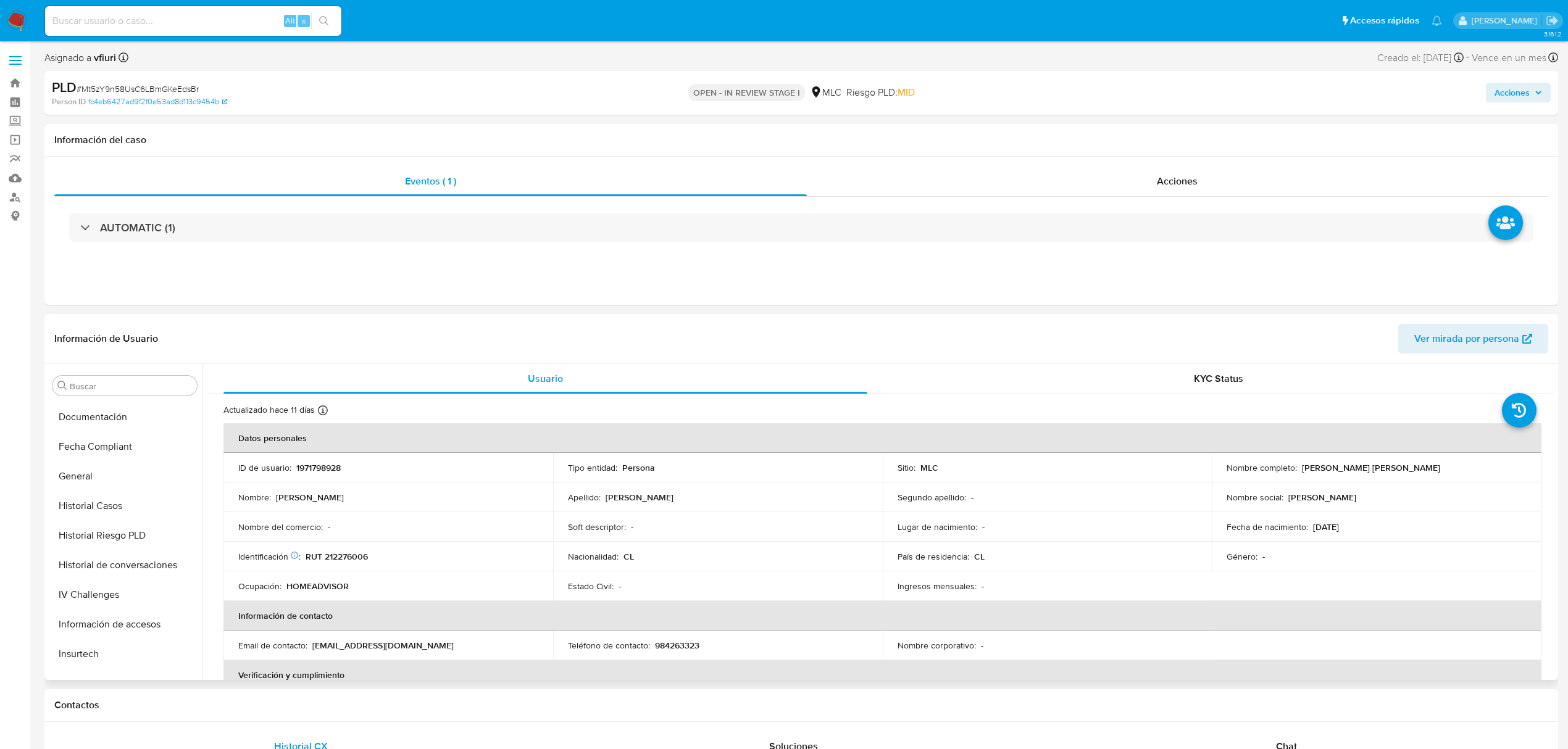
scroll to position [334, 0]
click at [107, 431] on button "Documentación" at bounding box center [120, 437] width 145 height 30
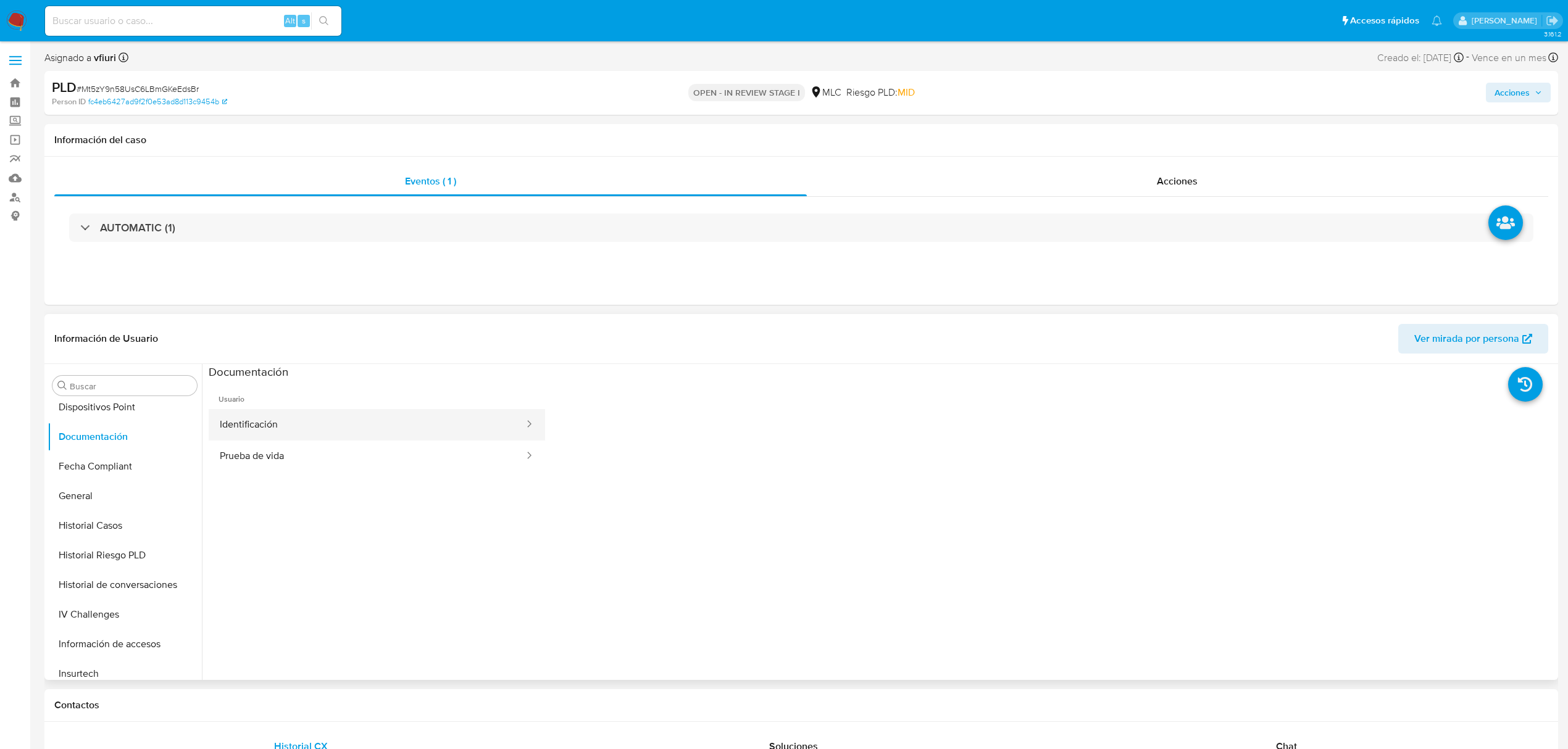
click at [286, 422] on button "Identificación" at bounding box center [367, 425] width 317 height 32
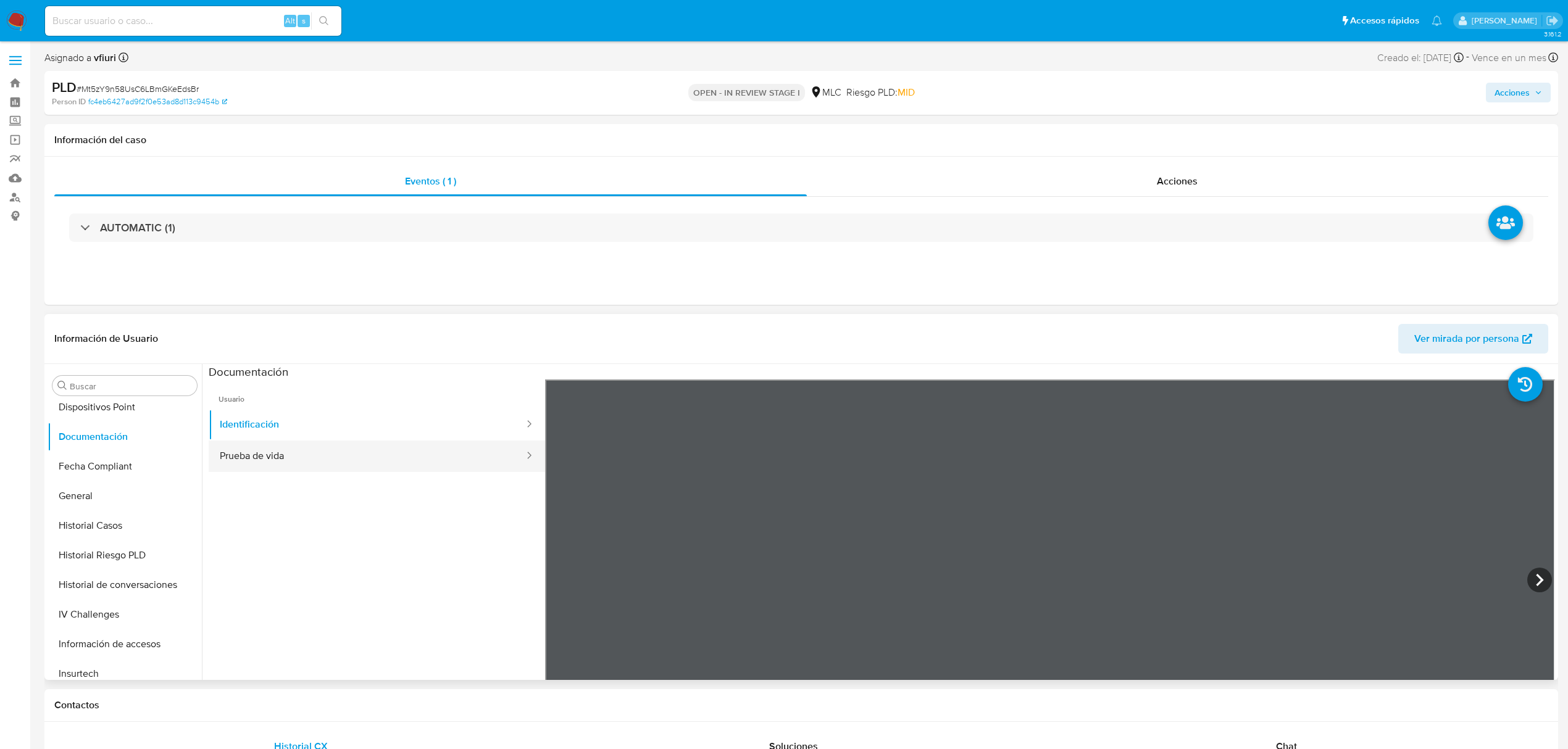
click at [366, 452] on button "Prueba de vida" at bounding box center [367, 456] width 317 height 32
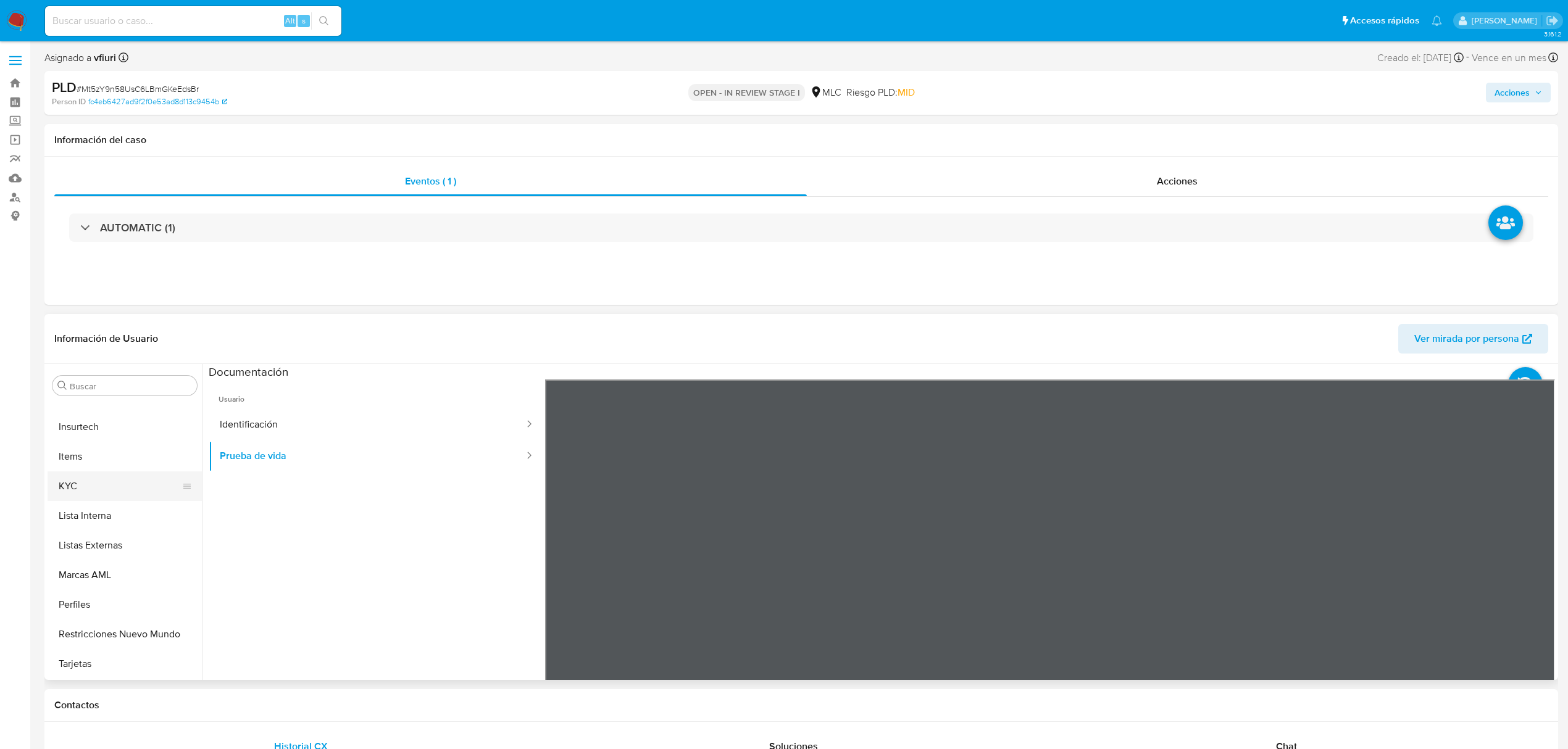
click at [99, 489] on button "KYC" at bounding box center [120, 486] width 145 height 30
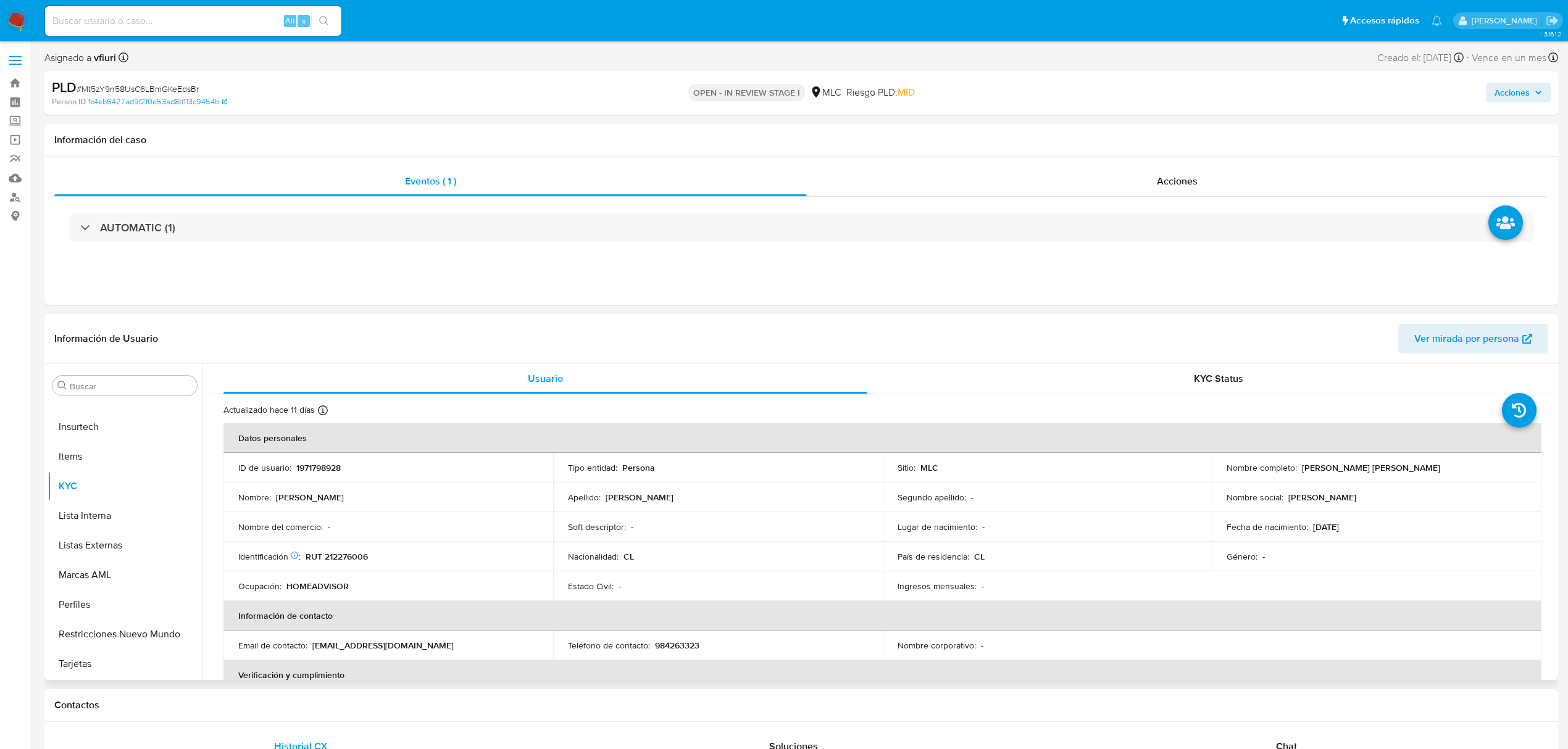
drag, startPoint x: 1300, startPoint y: 464, endPoint x: 1445, endPoint y: 457, distance: 145.2
click at [1445, 457] on td "Nombre completo : [PERSON_NAME] [PERSON_NAME]" at bounding box center [1377, 467] width 329 height 30
copy p "[PERSON_NAME] [PERSON_NAME]"
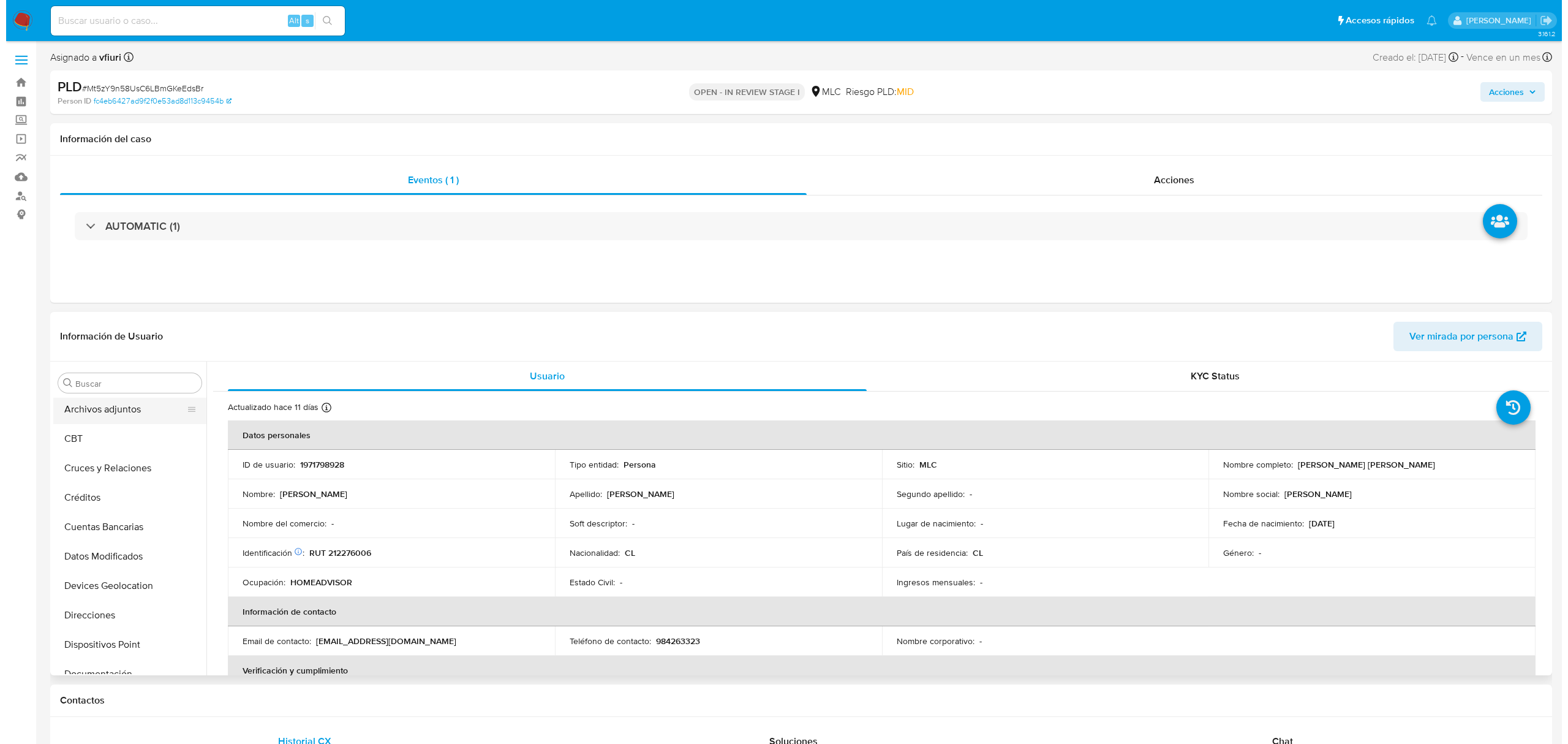
scroll to position [5, 0]
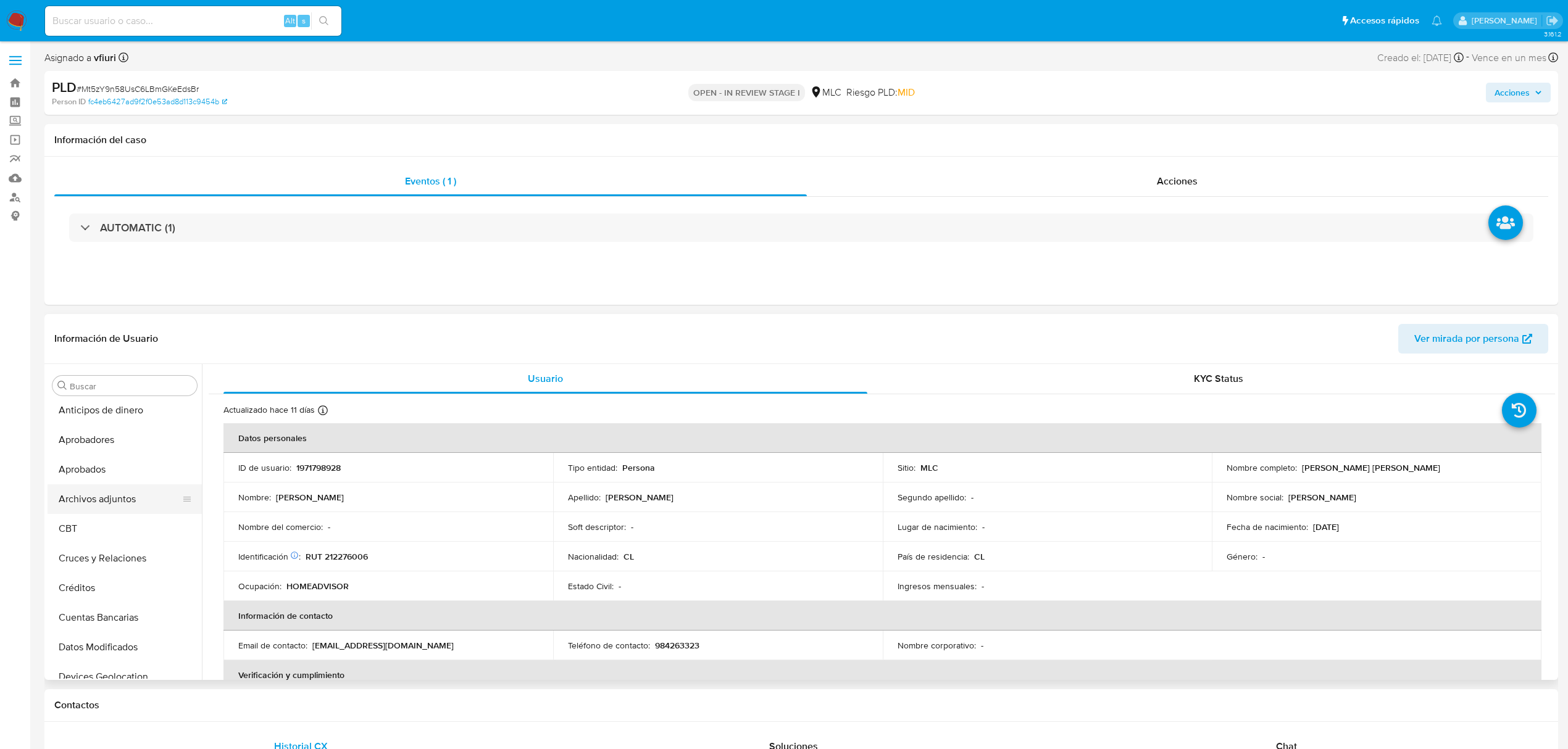
click at [102, 497] on button "Archivos adjuntos" at bounding box center [120, 499] width 145 height 30
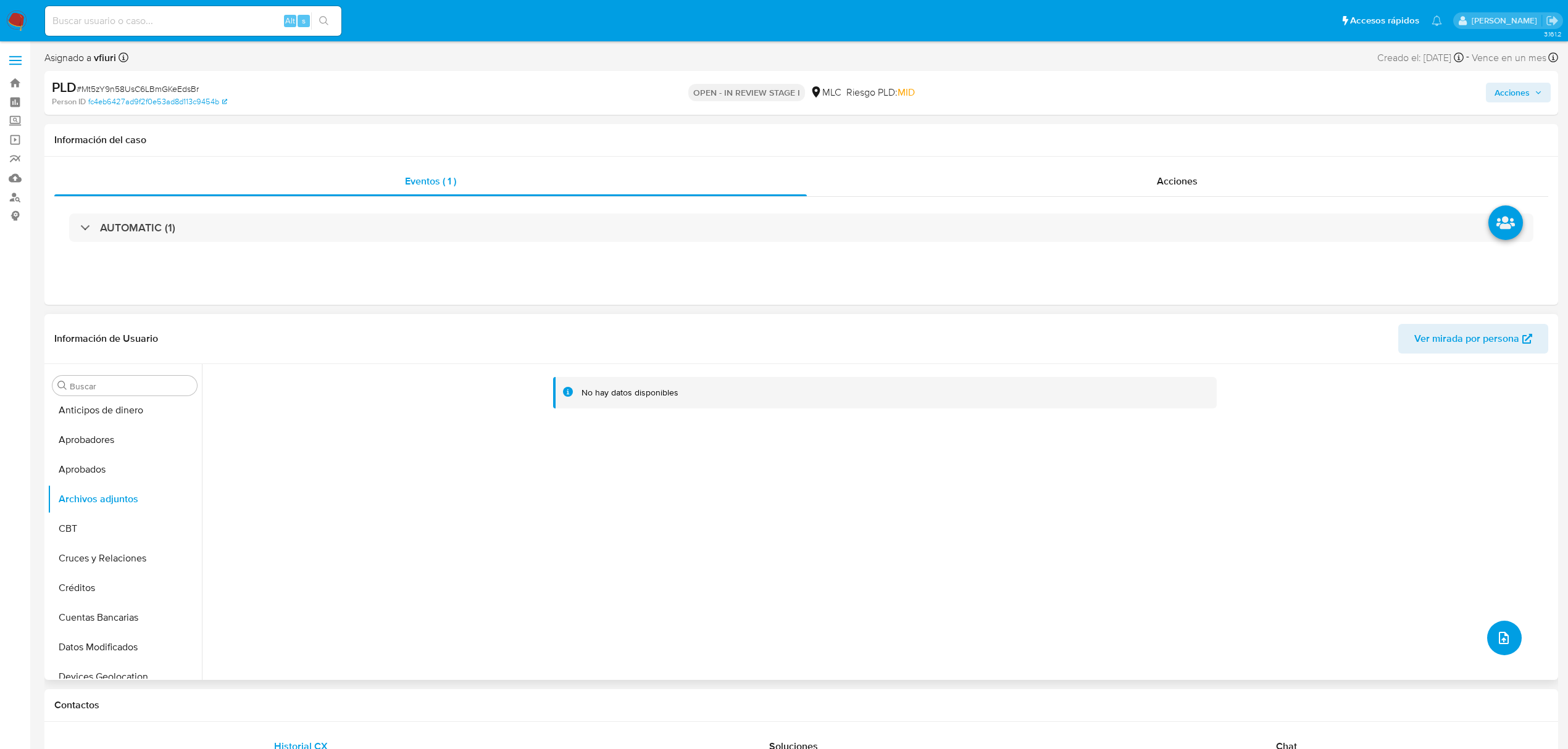
click at [1508, 650] on button "upload-file" at bounding box center [1505, 638] width 35 height 35
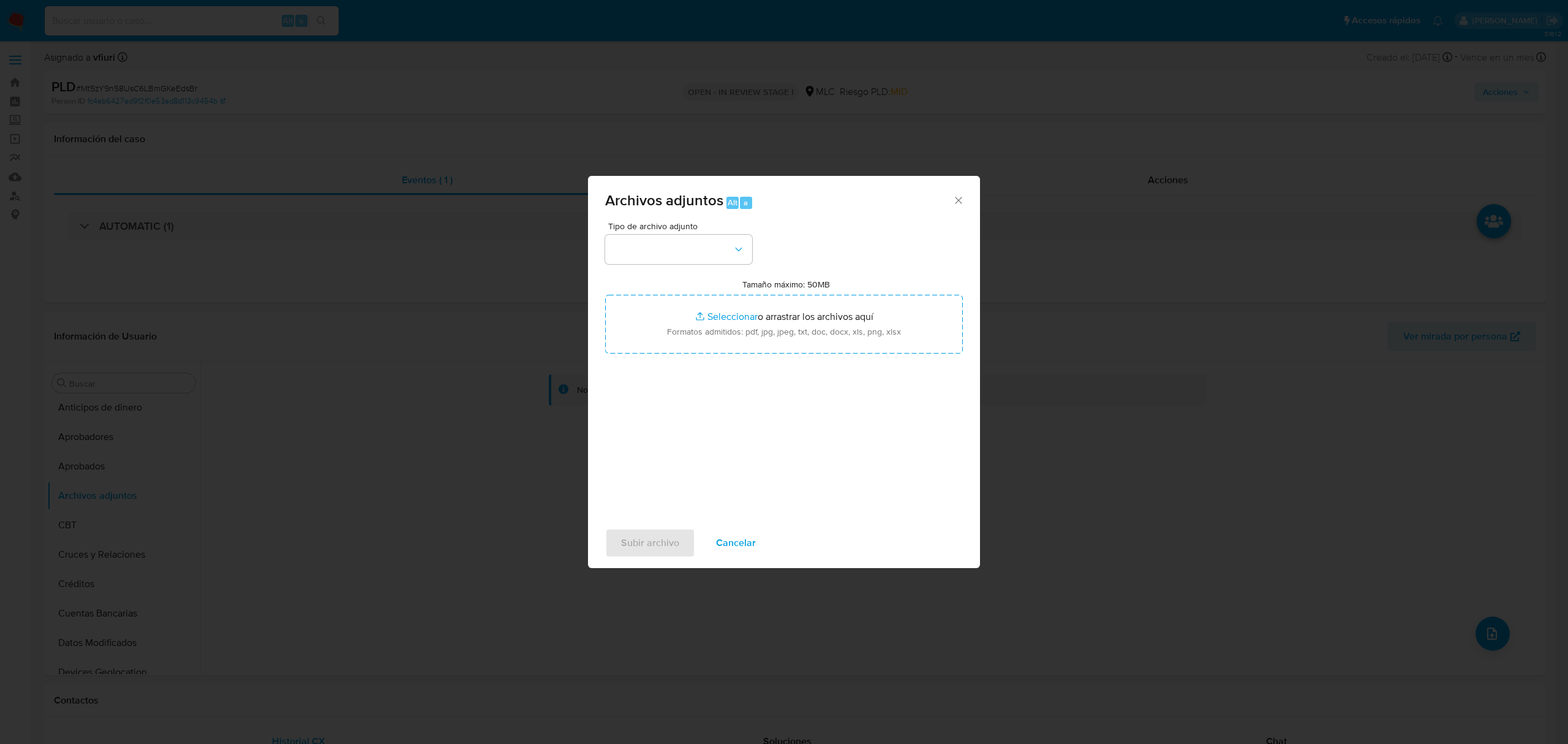
click at [642, 230] on span "Tipo de archivo adjunto" at bounding box center [681, 226] width 147 height 8
click at [647, 242] on button "button" at bounding box center [678, 249] width 147 height 30
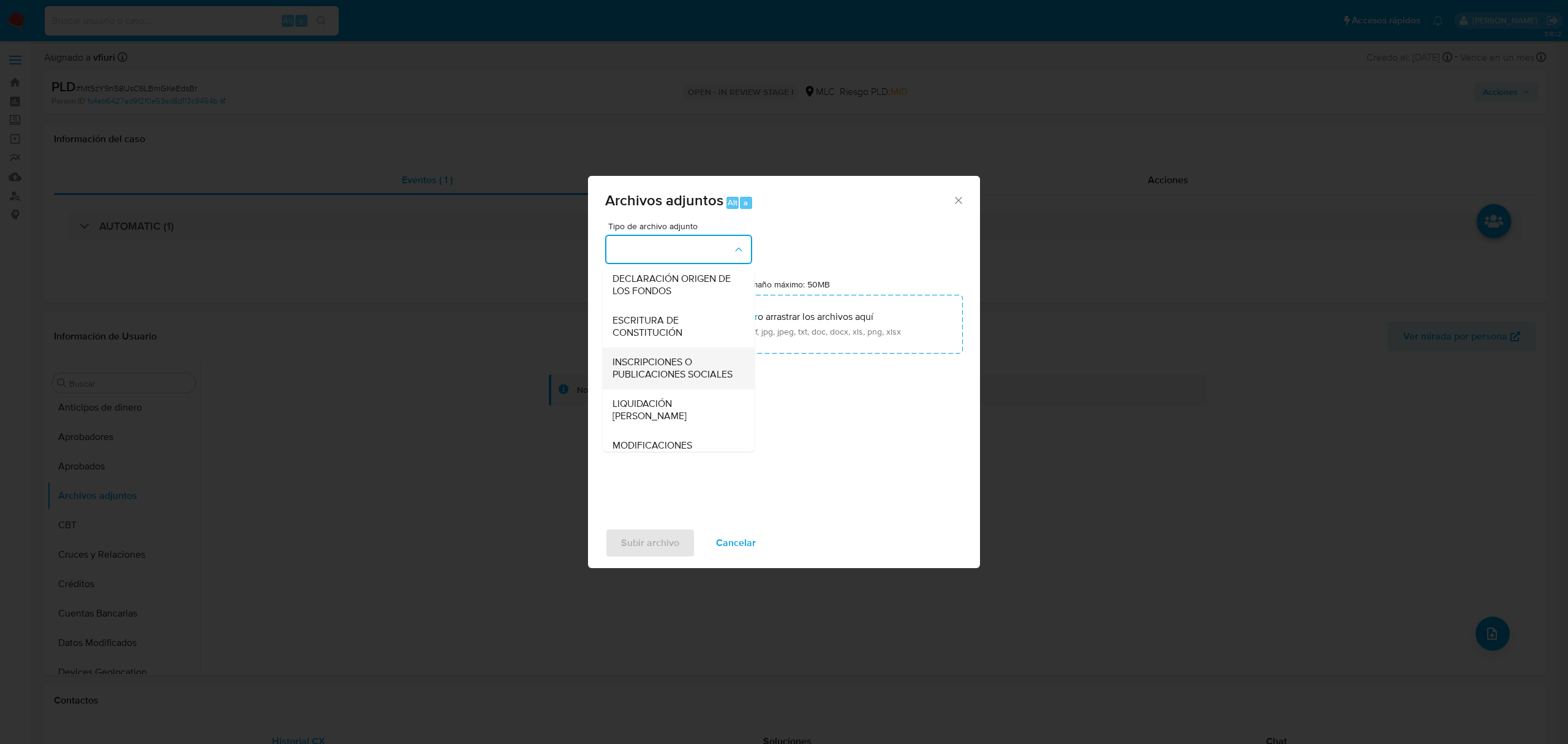
scroll to position [183, 0]
click at [653, 317] on div "OTROS" at bounding box center [675, 306] width 125 height 30
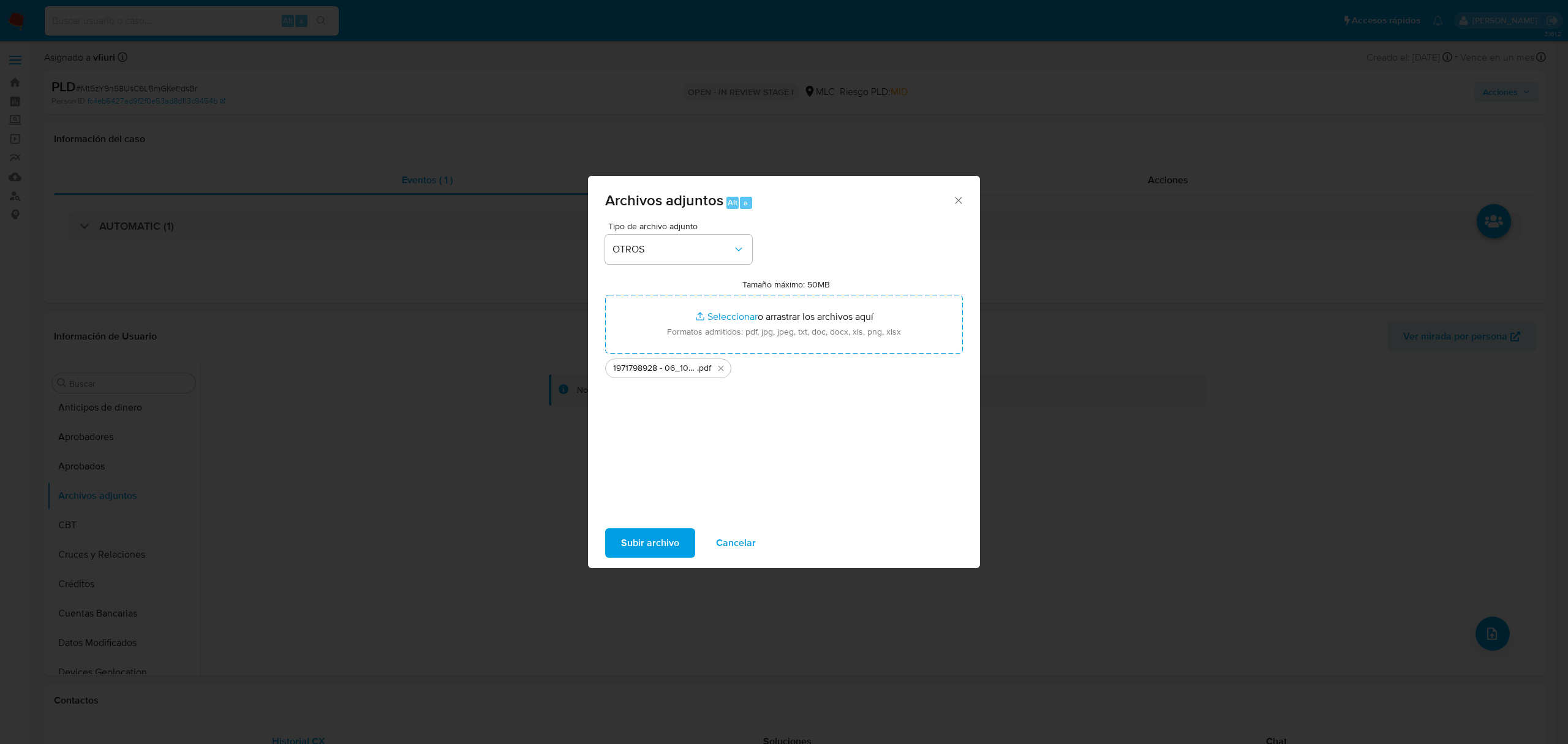
click at [643, 550] on span "Subir archivo" at bounding box center [650, 543] width 58 height 27
click at [621, 540] on span "Subir archivo" at bounding box center [650, 543] width 58 height 27
click at [628, 560] on div "Subir archivo Cancelar" at bounding box center [784, 543] width 392 height 47
click at [628, 552] on span "Subir archivo" at bounding box center [650, 543] width 58 height 27
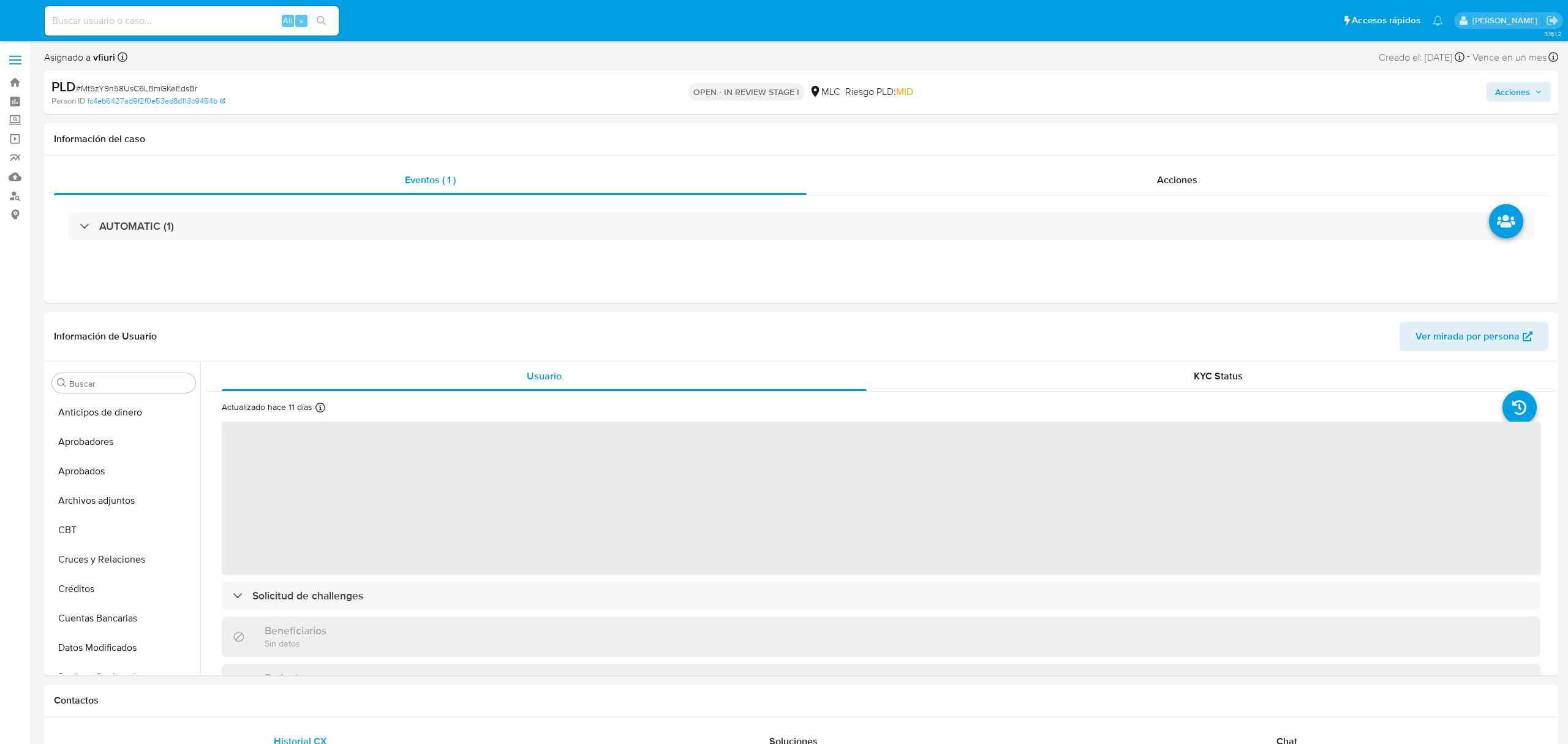
select select "10"
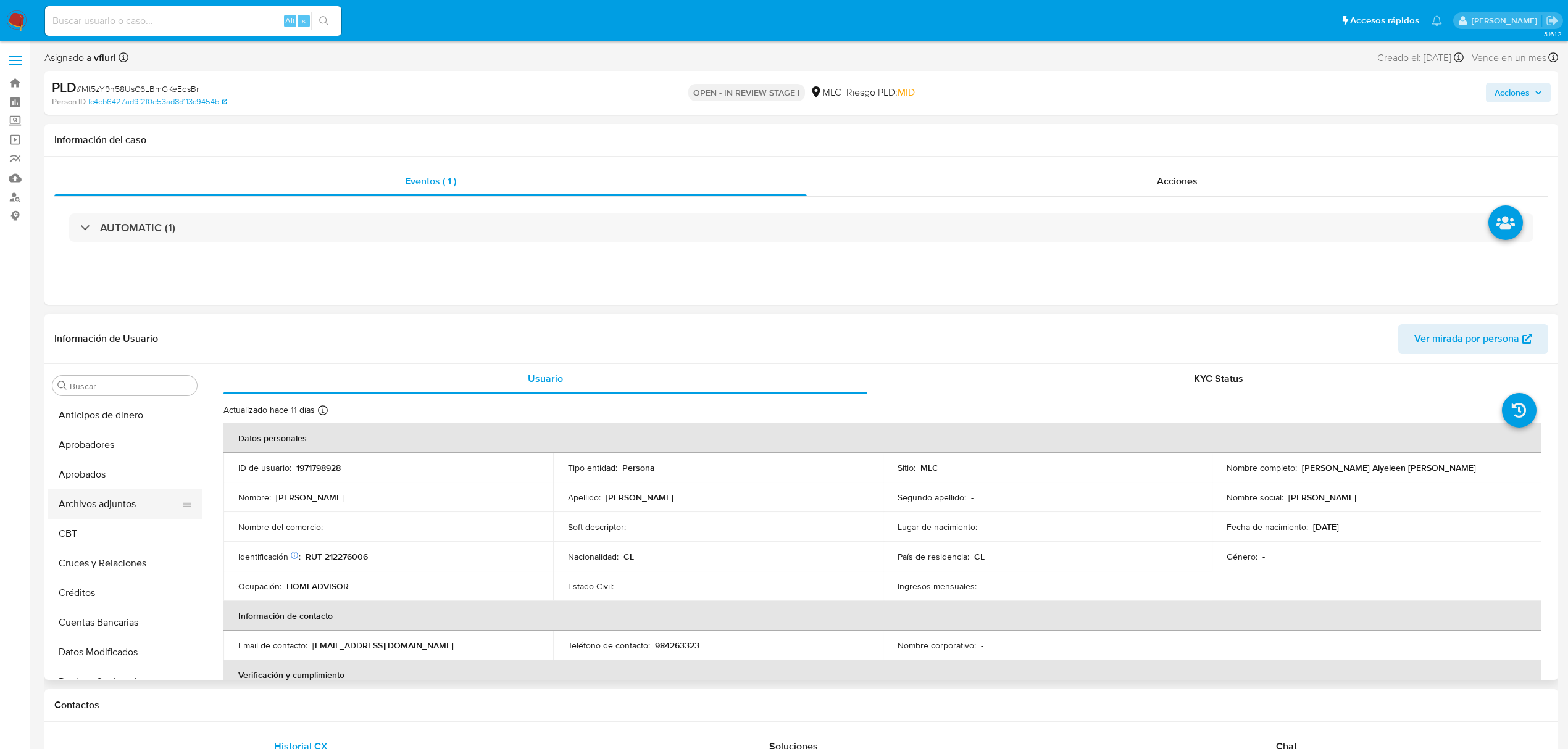
click at [101, 502] on button "Archivos adjuntos" at bounding box center [120, 504] width 145 height 30
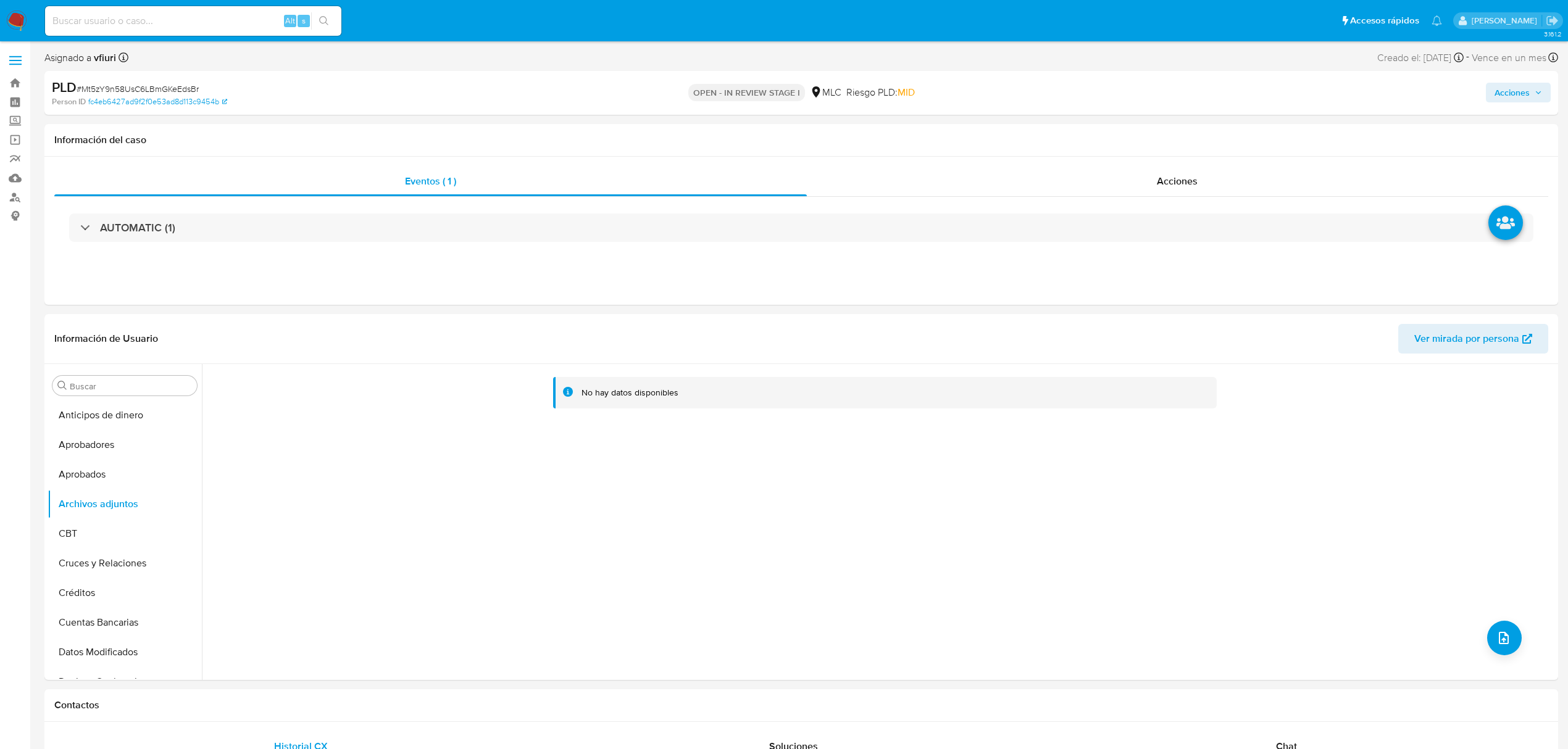
click at [1493, 87] on button "Acciones" at bounding box center [1518, 92] width 65 height 20
click at [1199, 97] on div "Acciones Enviar comentario Alt c Resolución del caso Alt r Enviar" at bounding box center [1302, 92] width 496 height 29
click at [1178, 127] on div "Información del caso" at bounding box center [801, 140] width 1514 height 33
drag, startPoint x: 1532, startPoint y: 99, endPoint x: 1521, endPoint y: 97, distance: 11.2
click at [1532, 99] on span "Acciones" at bounding box center [1519, 92] width 48 height 17
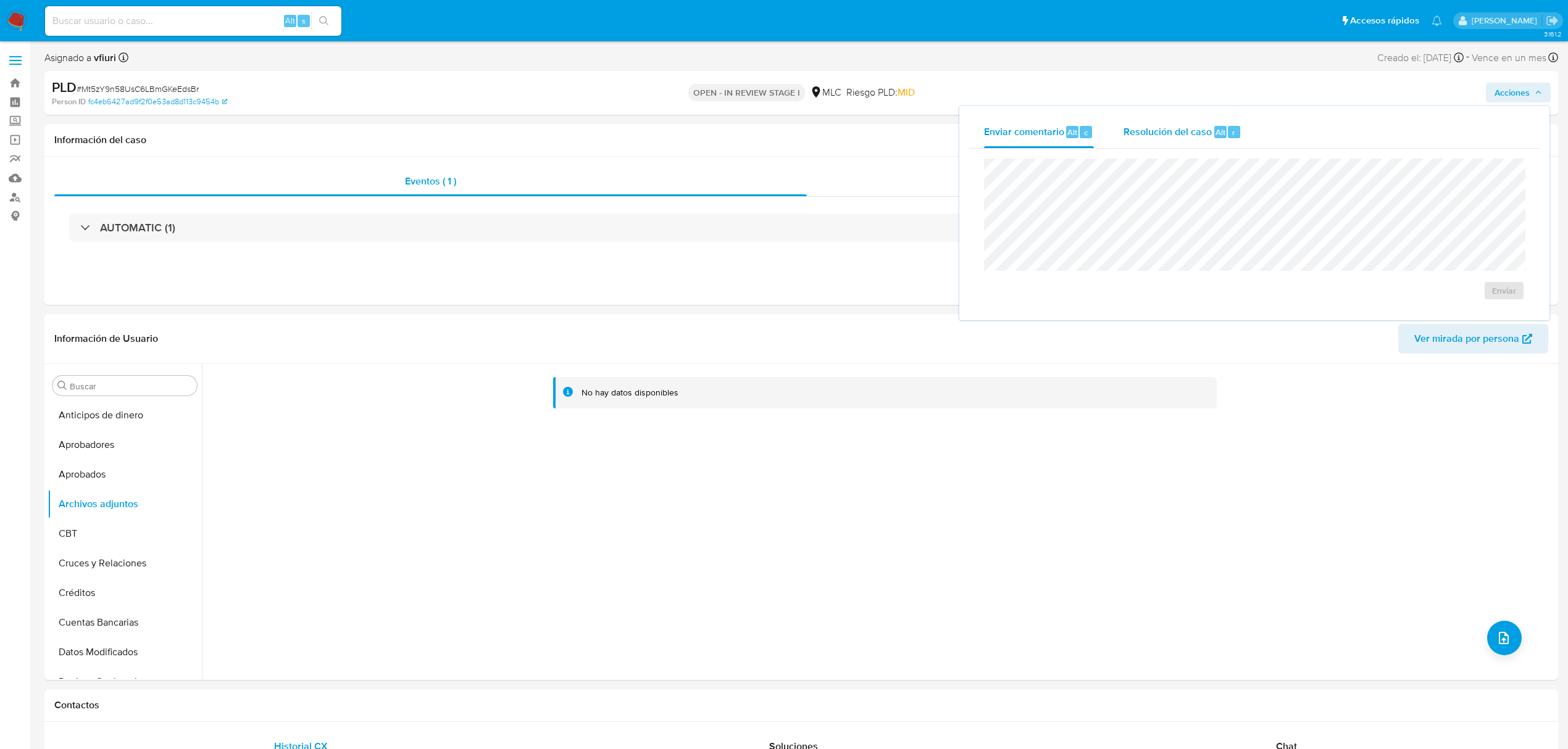
click at [1242, 129] on button "Resolución del caso Alt r" at bounding box center [1182, 132] width 147 height 32
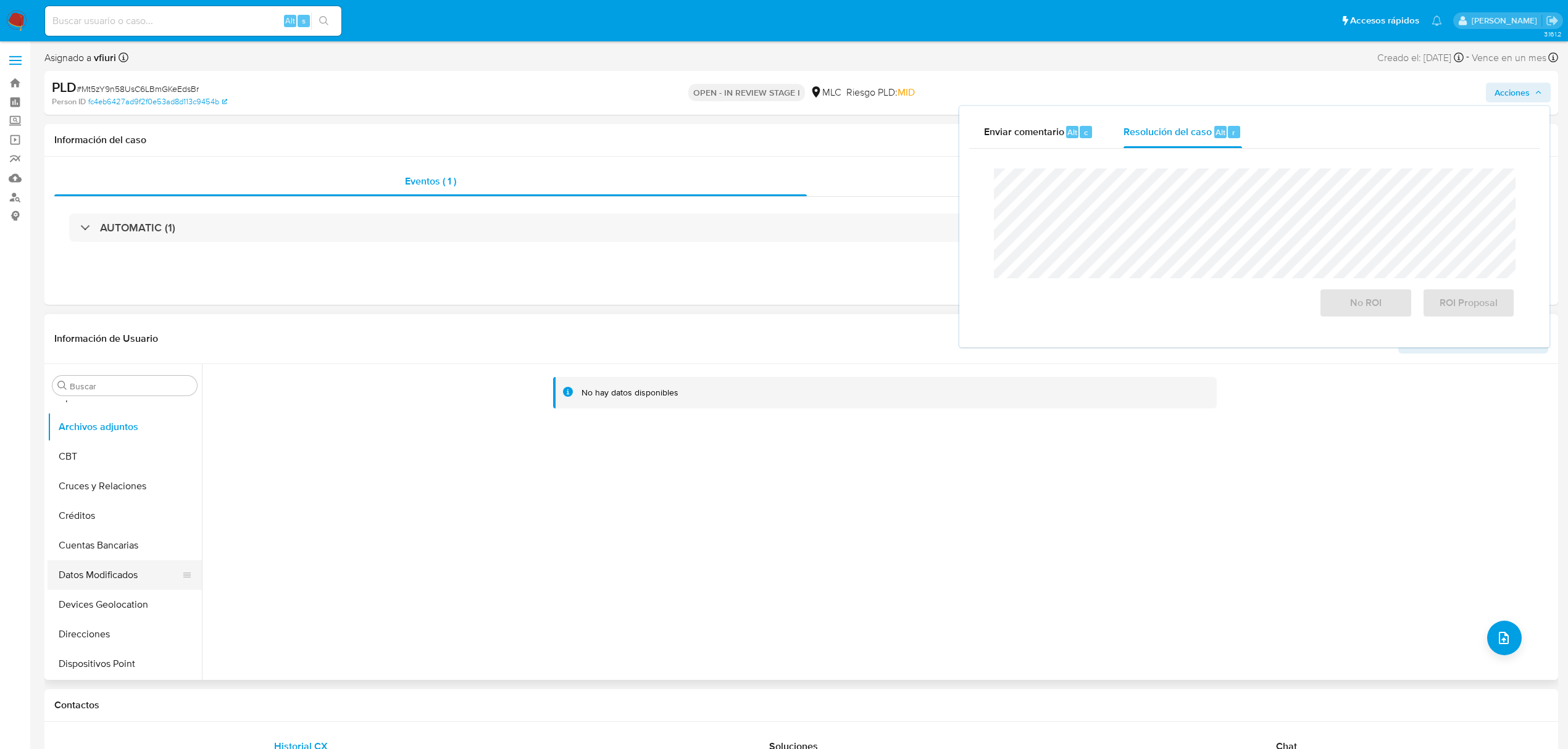
scroll to position [247, 0]
click at [94, 601] on button "Historial Casos" at bounding box center [120, 613] width 145 height 30
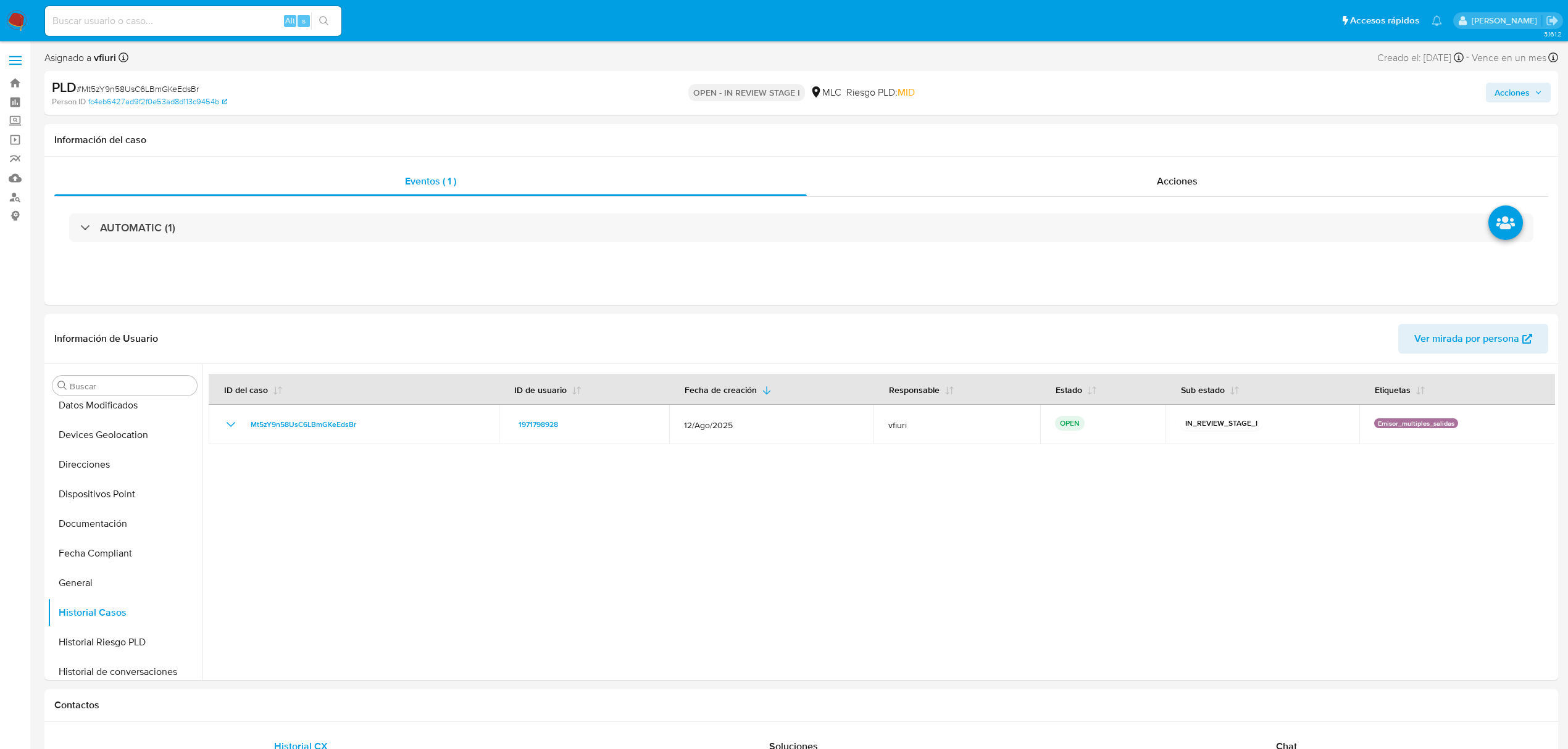
click at [1538, 90] on icon "button" at bounding box center [1538, 92] width 7 height 7
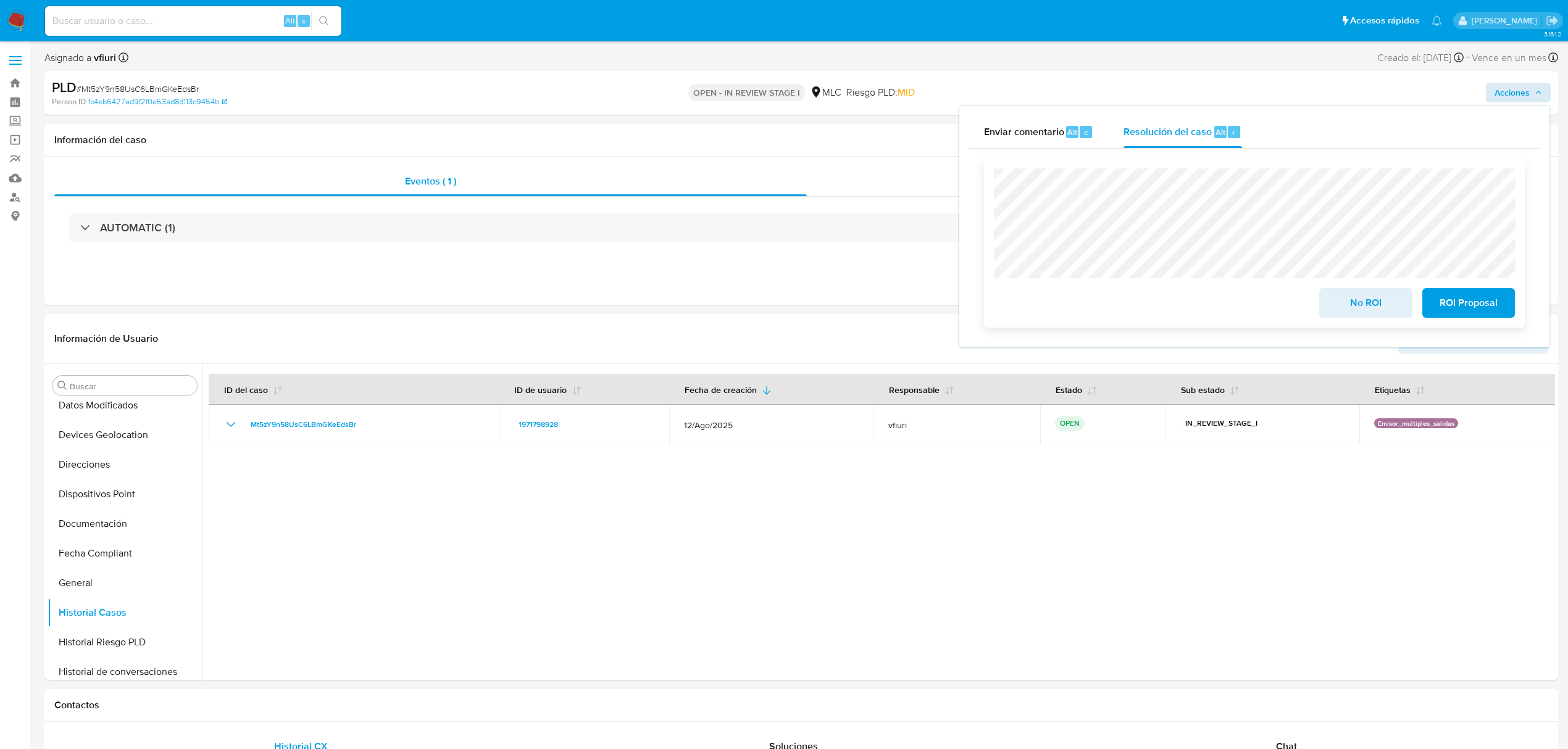
click at [1456, 299] on span "ROI Proposal" at bounding box center [1469, 303] width 61 height 27
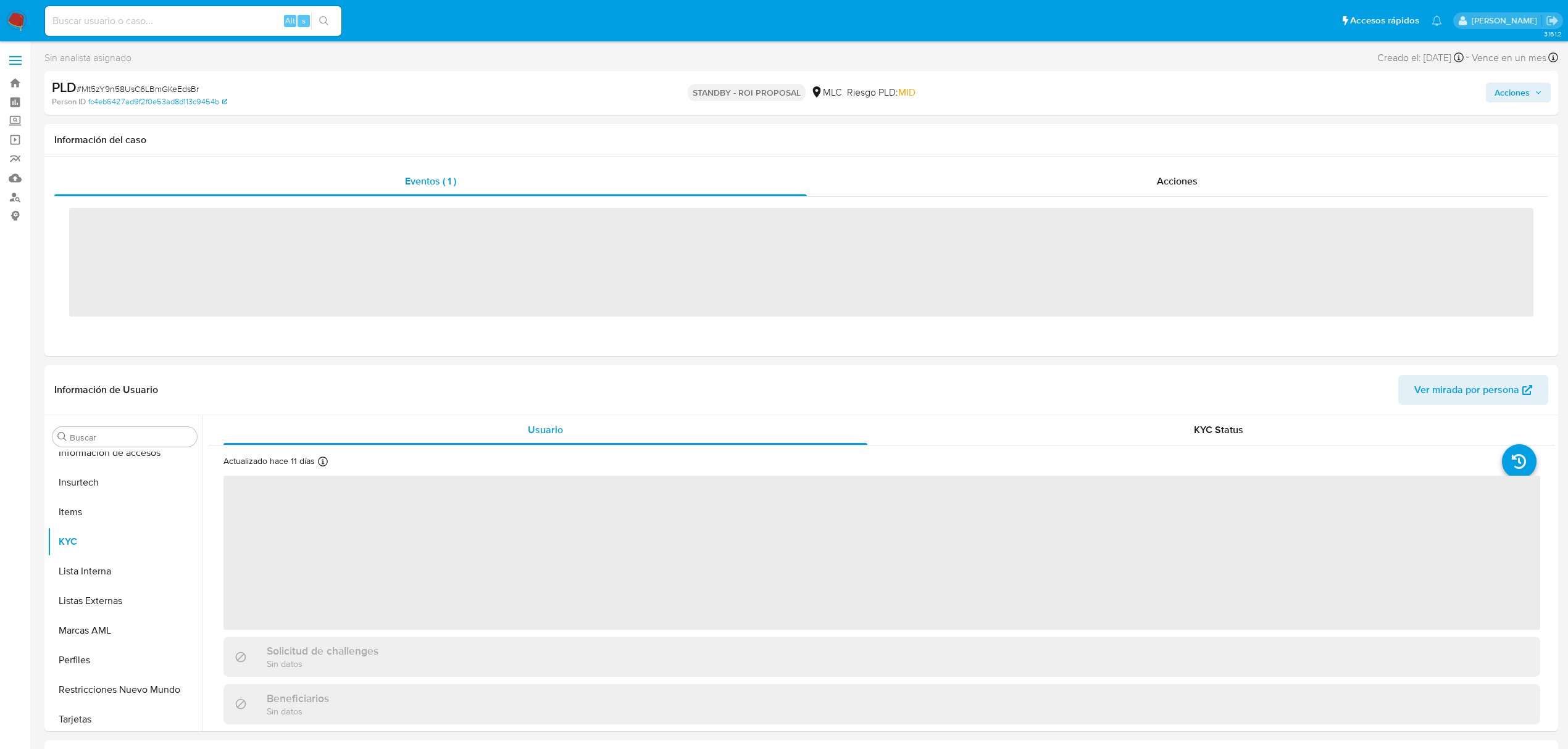
scroll to position [580, 0]
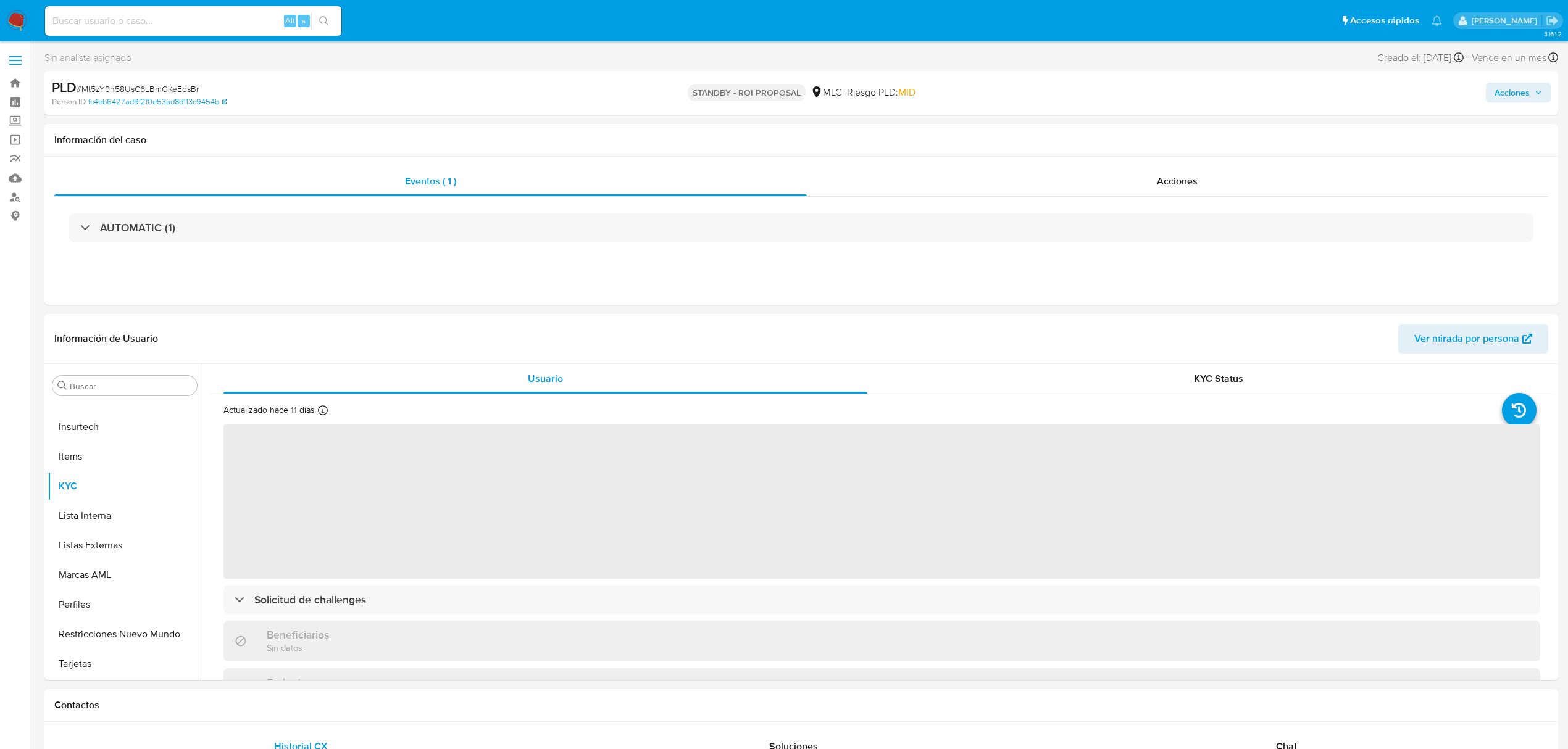
select select "10"
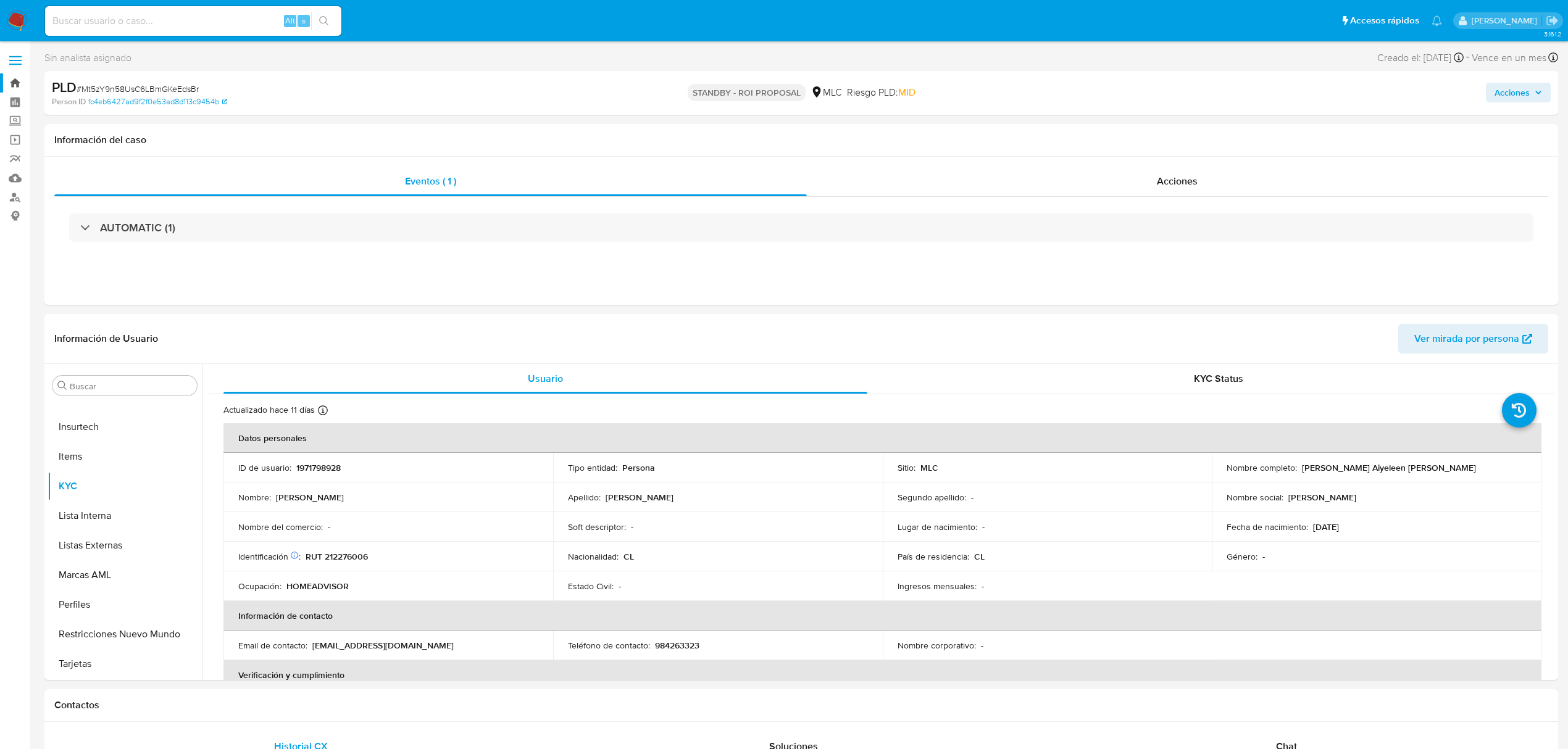
click at [10, 80] on link "Bandeja" at bounding box center [73, 83] width 147 height 19
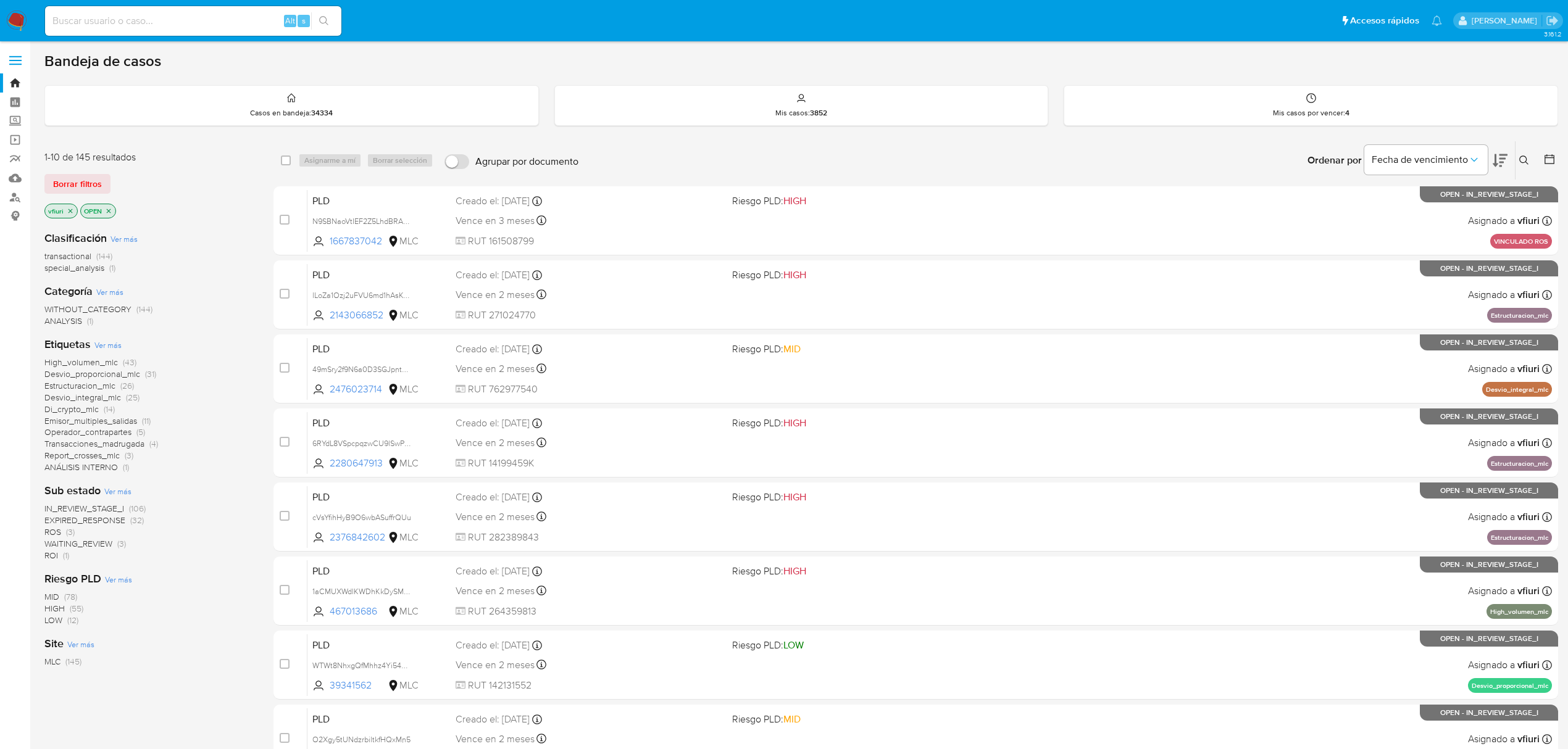
click at [1520, 164] on icon at bounding box center [1524, 160] width 10 height 10
click at [1420, 210] on input at bounding box center [1421, 207] width 209 height 16
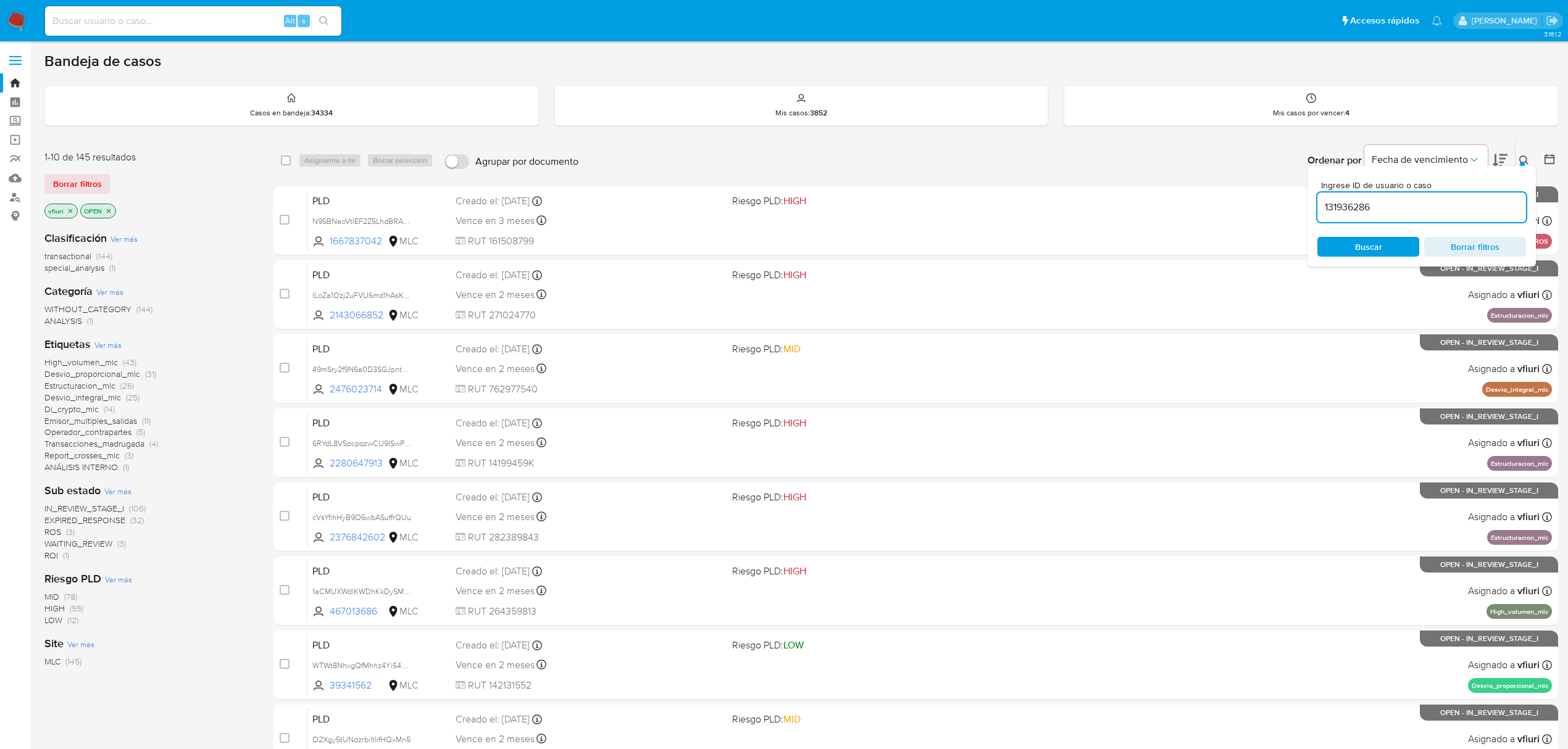
type input "131936286"
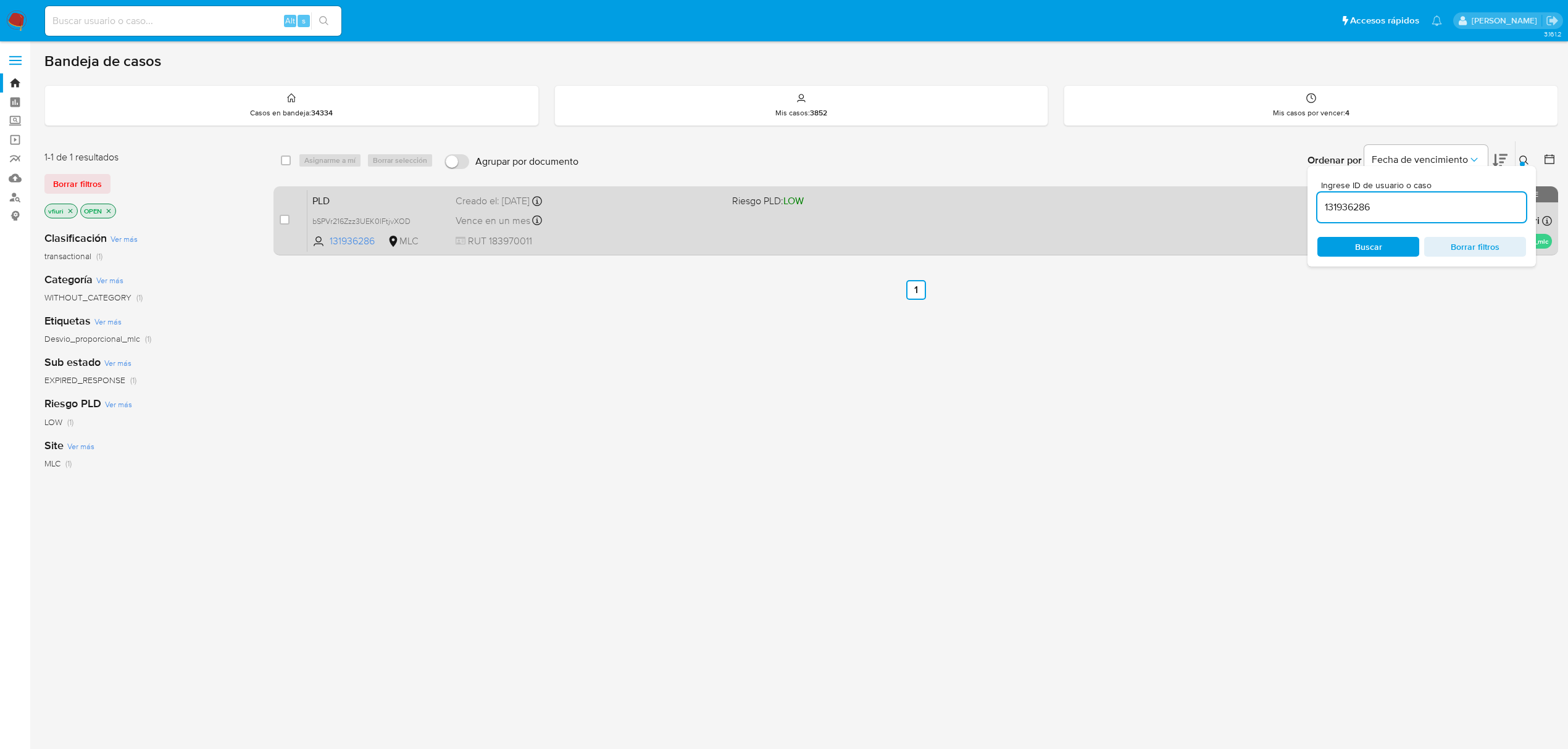
click at [760, 215] on div "PLD bSPVr216Zzz3UEK0lFtjvXOD 131936286 MLC Riesgo PLD: LOW Creado el: 12/08/202…" at bounding box center [930, 220] width 1245 height 63
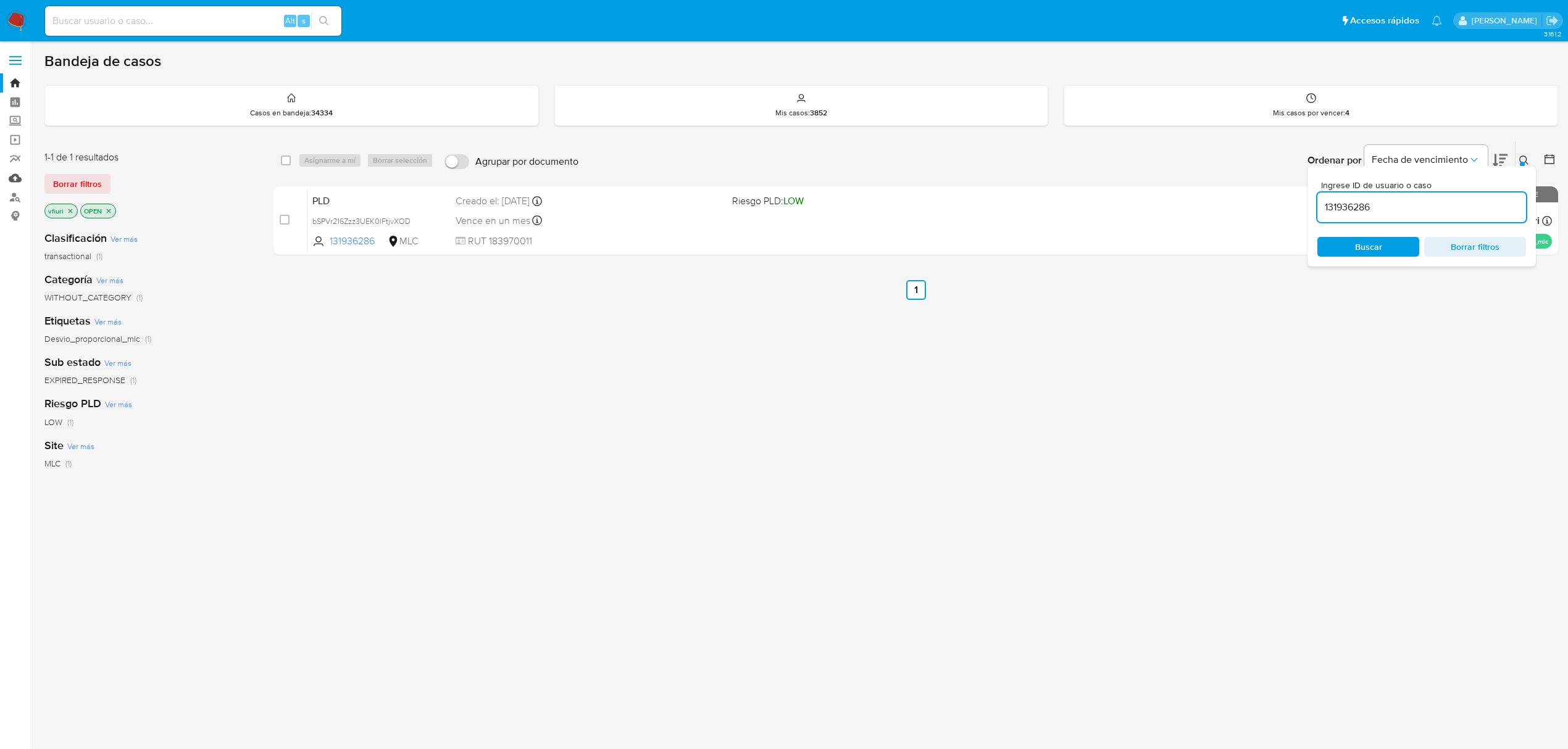
click at [11, 180] on link "Mulan" at bounding box center [73, 178] width 147 height 19
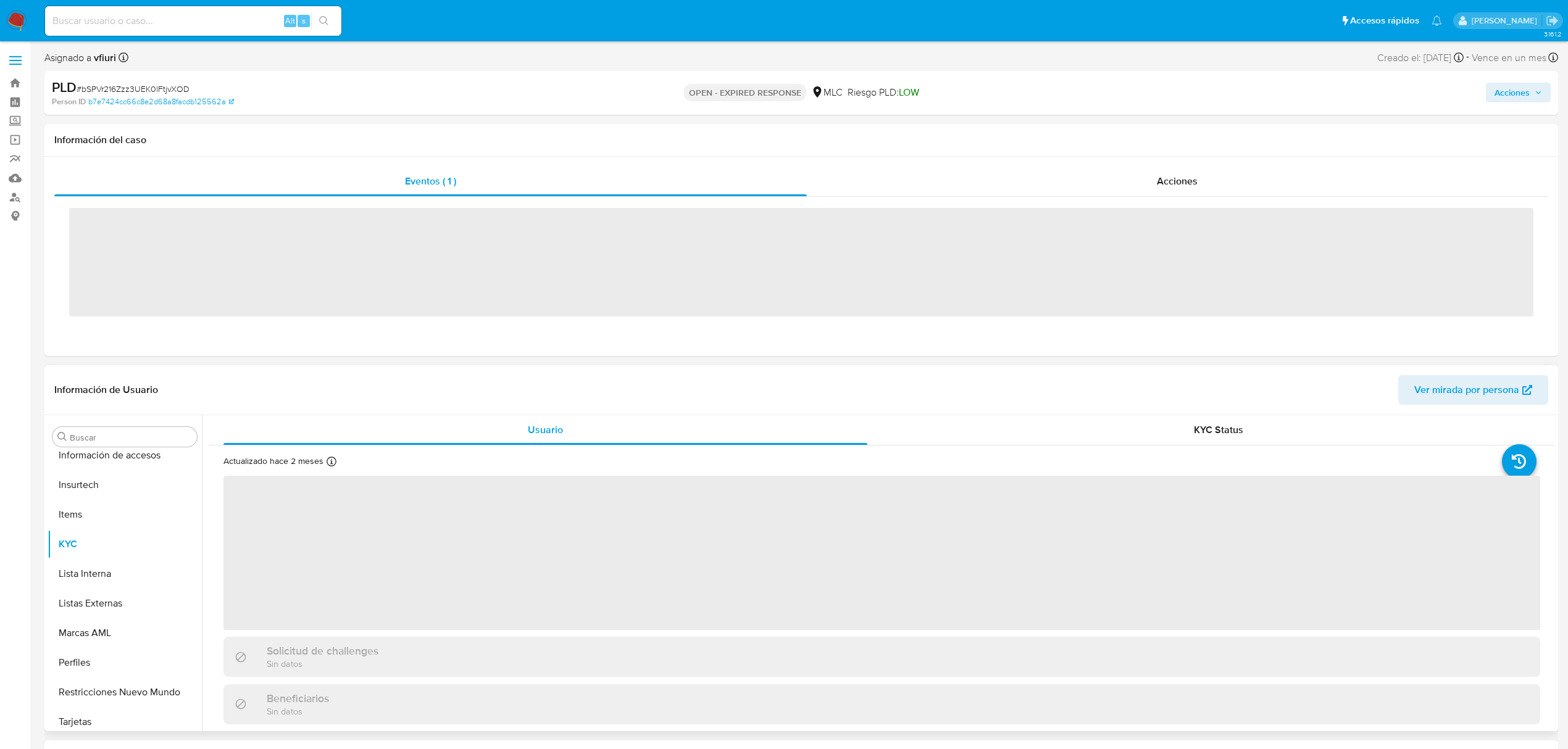
scroll to position [580, 0]
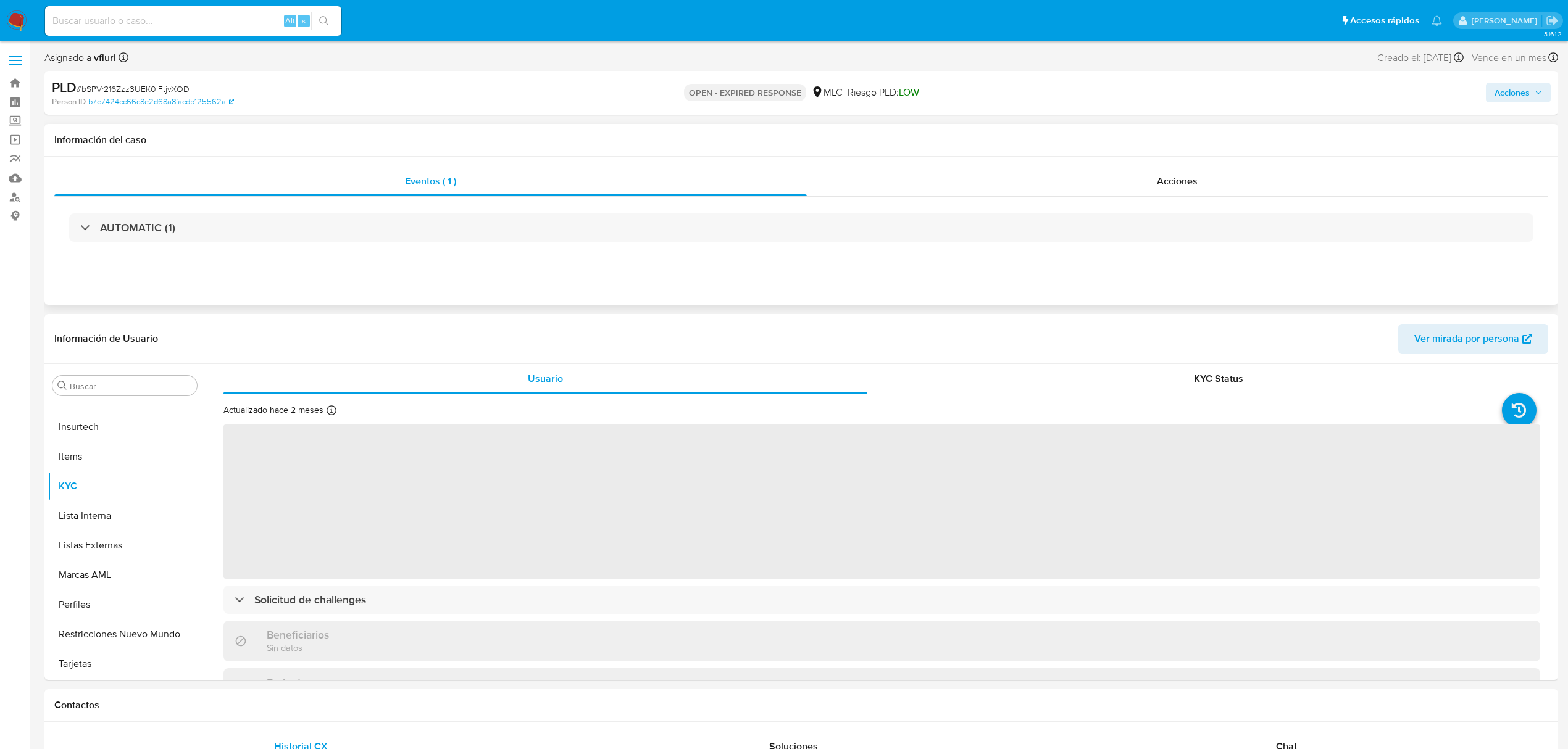
select select "10"
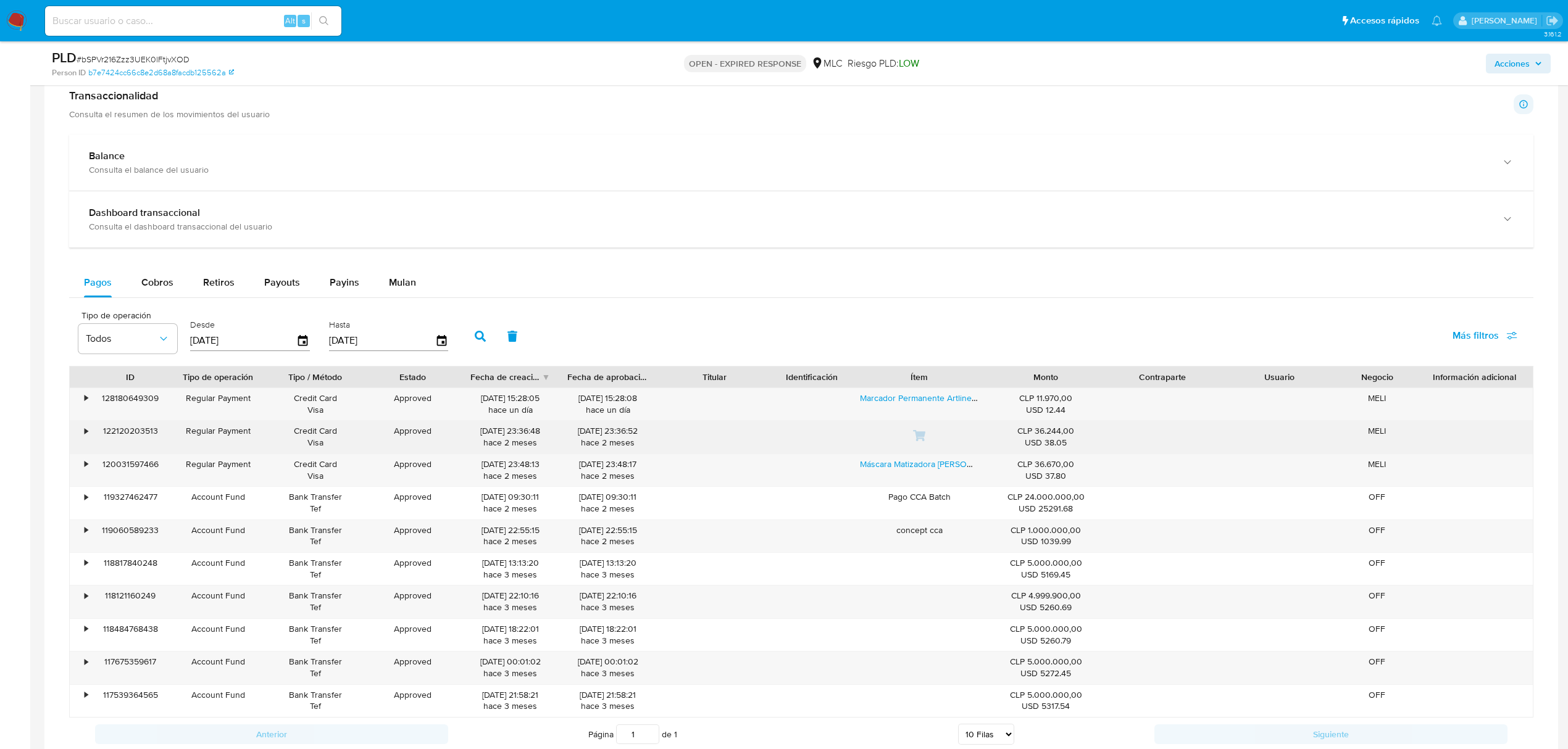
scroll to position [741, 0]
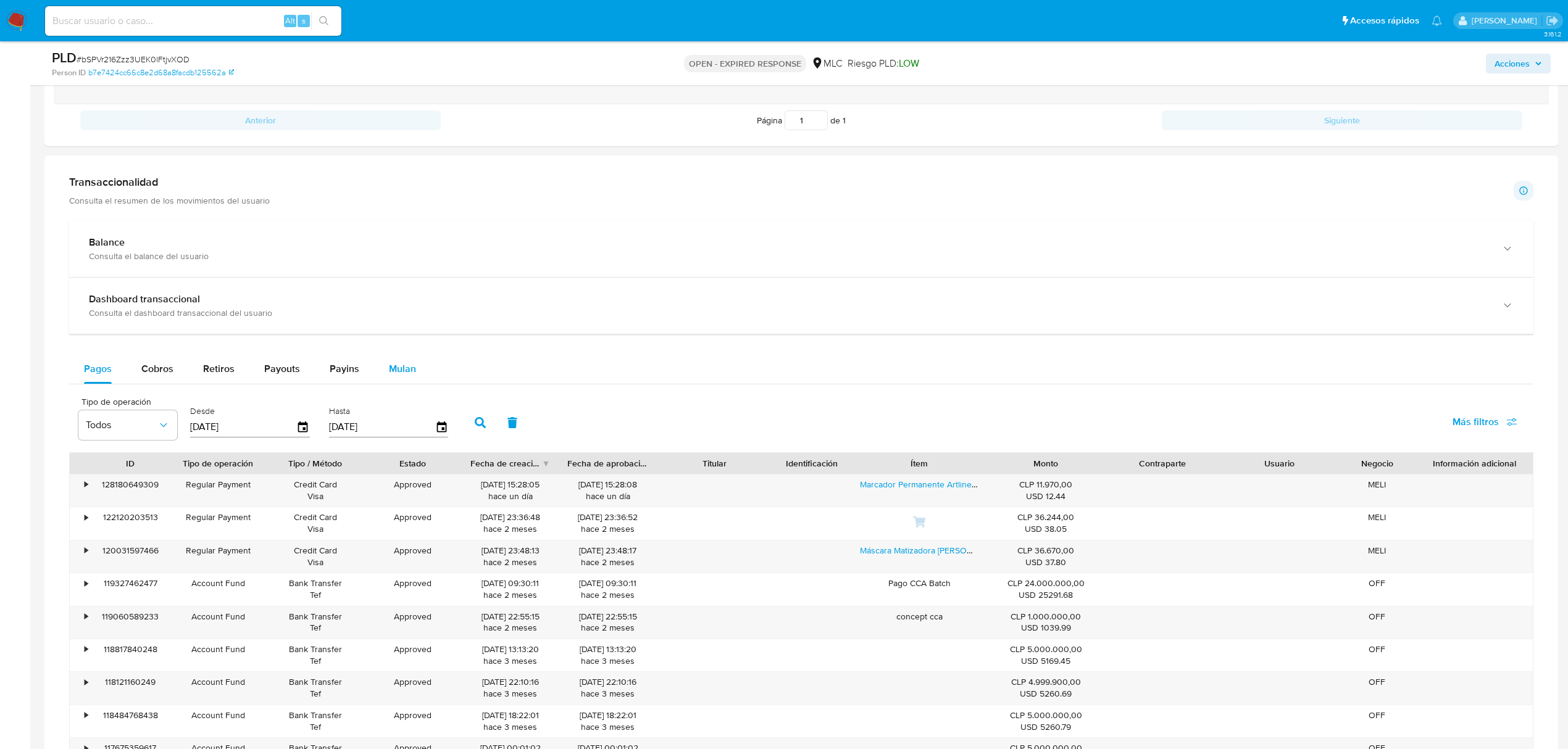
click at [405, 374] on span "Mulan" at bounding box center [402, 369] width 27 height 14
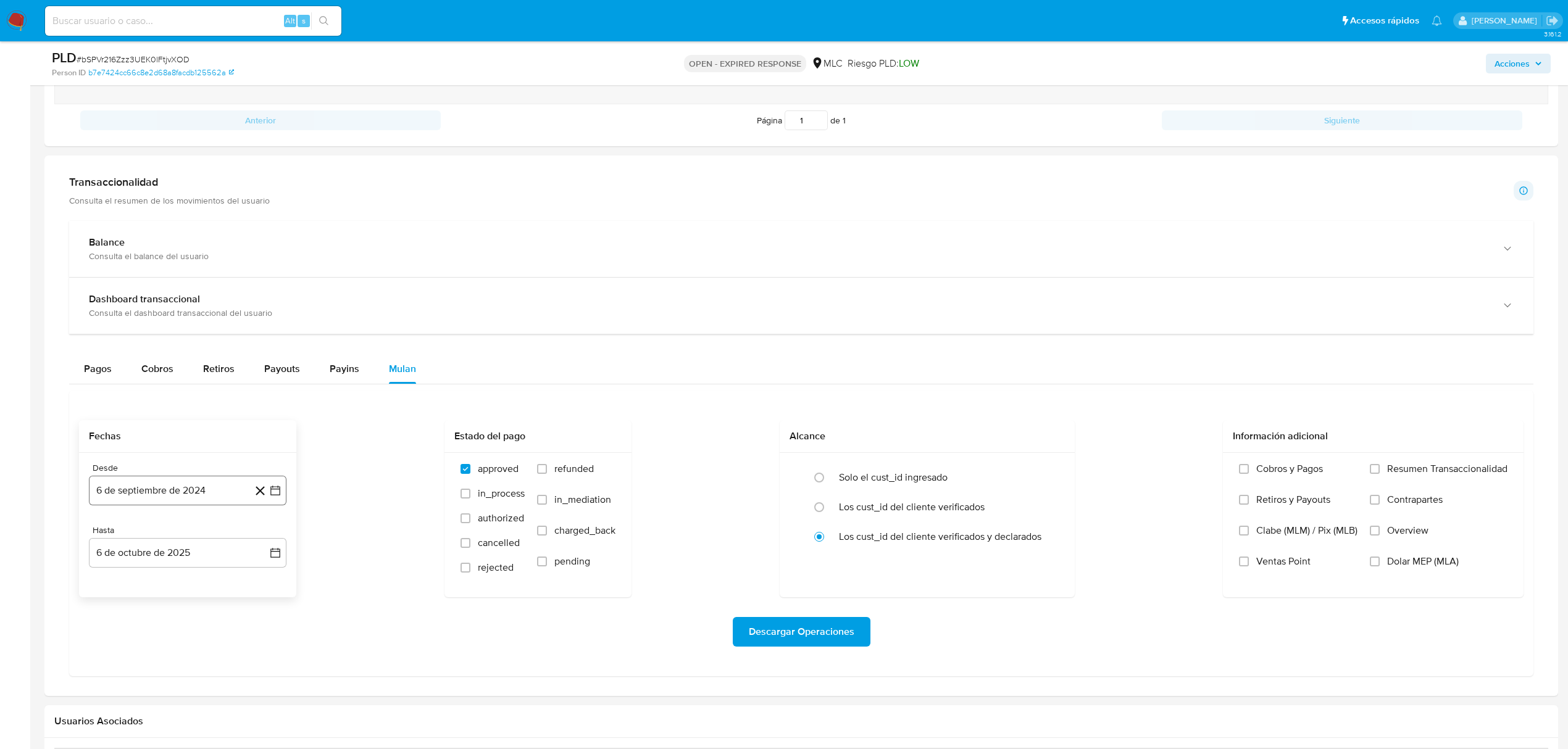
click at [279, 493] on icon "button" at bounding box center [275, 490] width 12 height 12
click at [163, 677] on button "25" at bounding box center [163, 680] width 20 height 20
click at [270, 558] on icon "button" at bounding box center [275, 553] width 12 height 12
click at [104, 369] on icon "Mes anterior" at bounding box center [111, 365] width 15 height 15
click at [173, 489] on tr "22 23 24 25 26 27 28" at bounding box center [188, 486] width 168 height 20
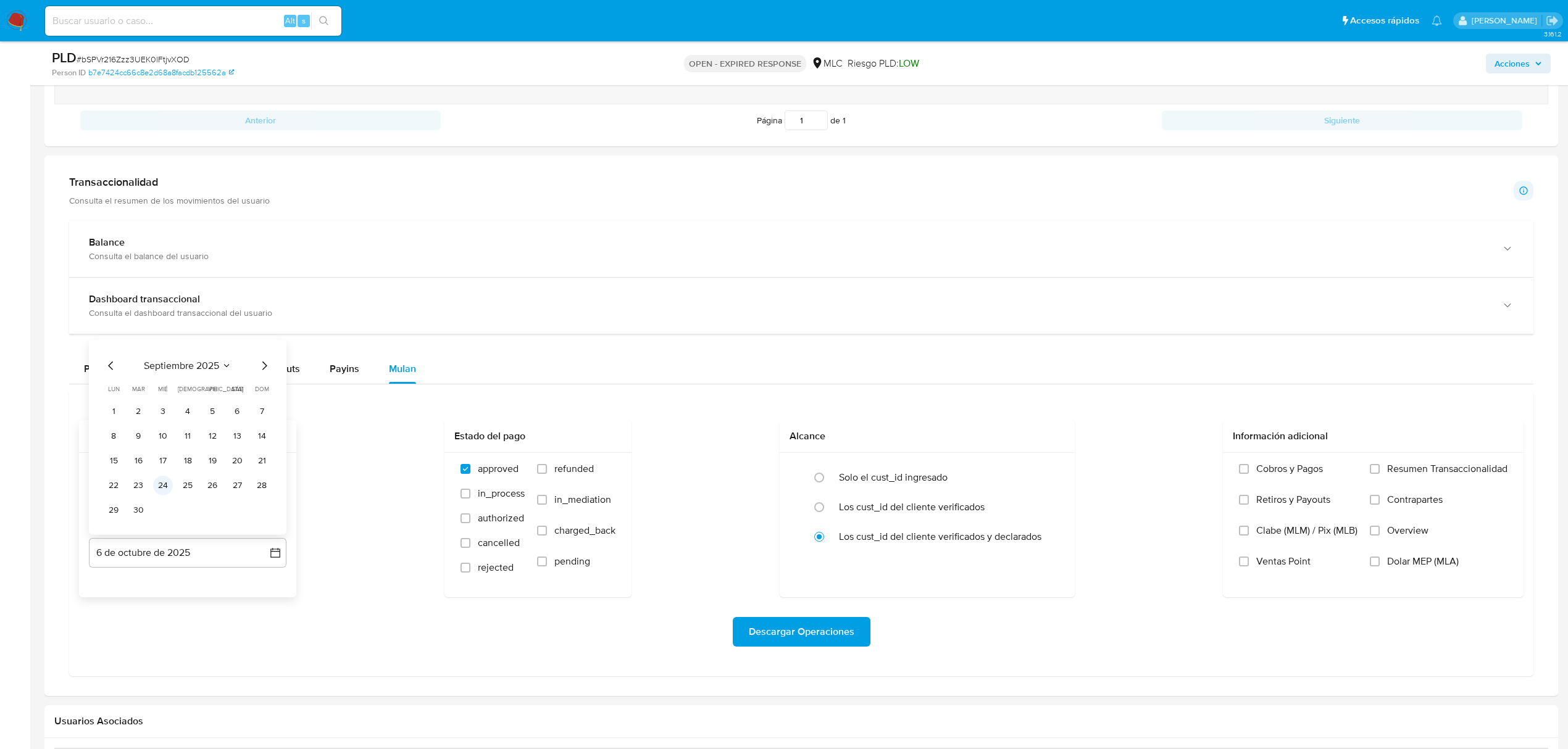
click at [167, 487] on button "24" at bounding box center [163, 486] width 20 height 20
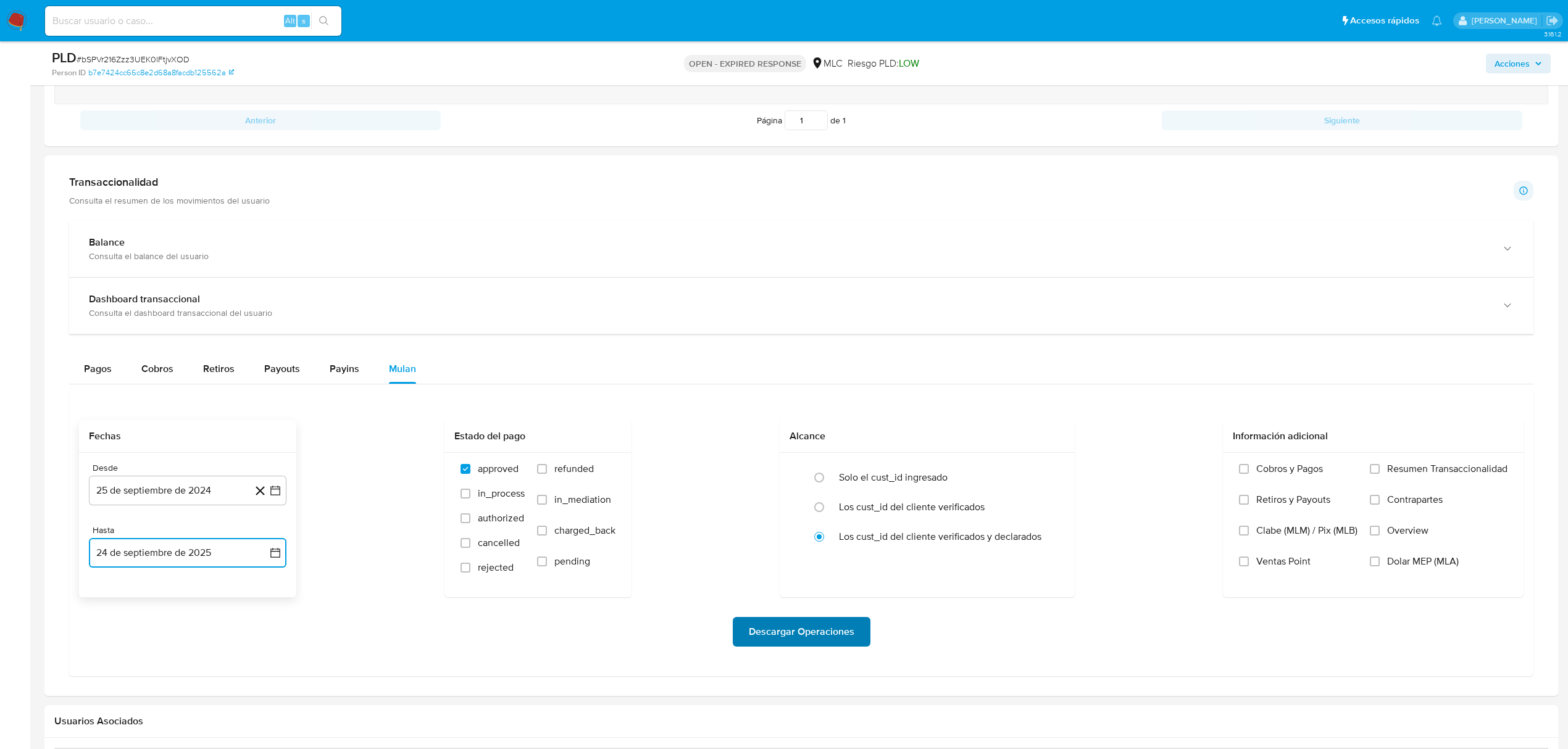
click at [795, 632] on span "Descargar Operaciones" at bounding box center [801, 632] width 105 height 27
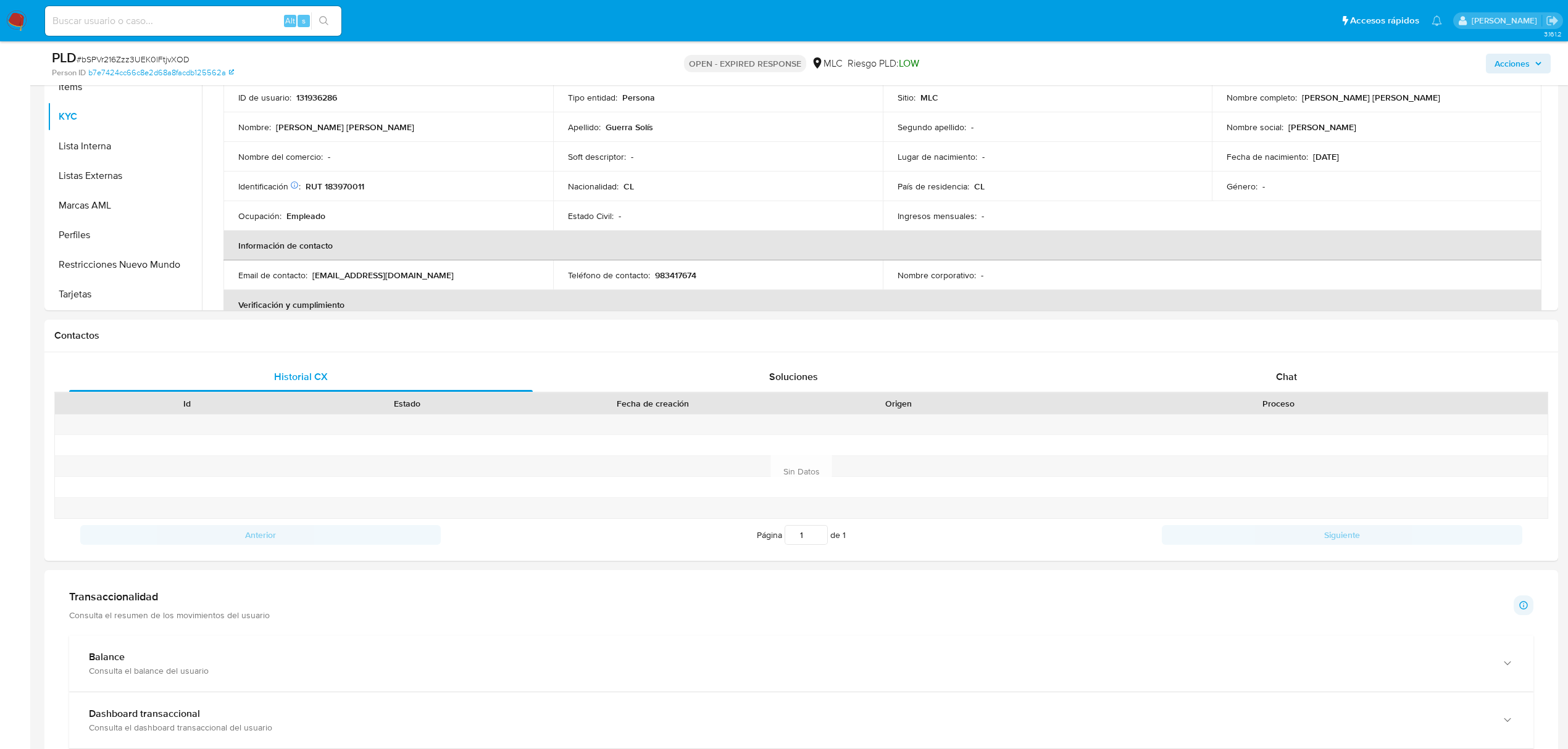
scroll to position [0, 0]
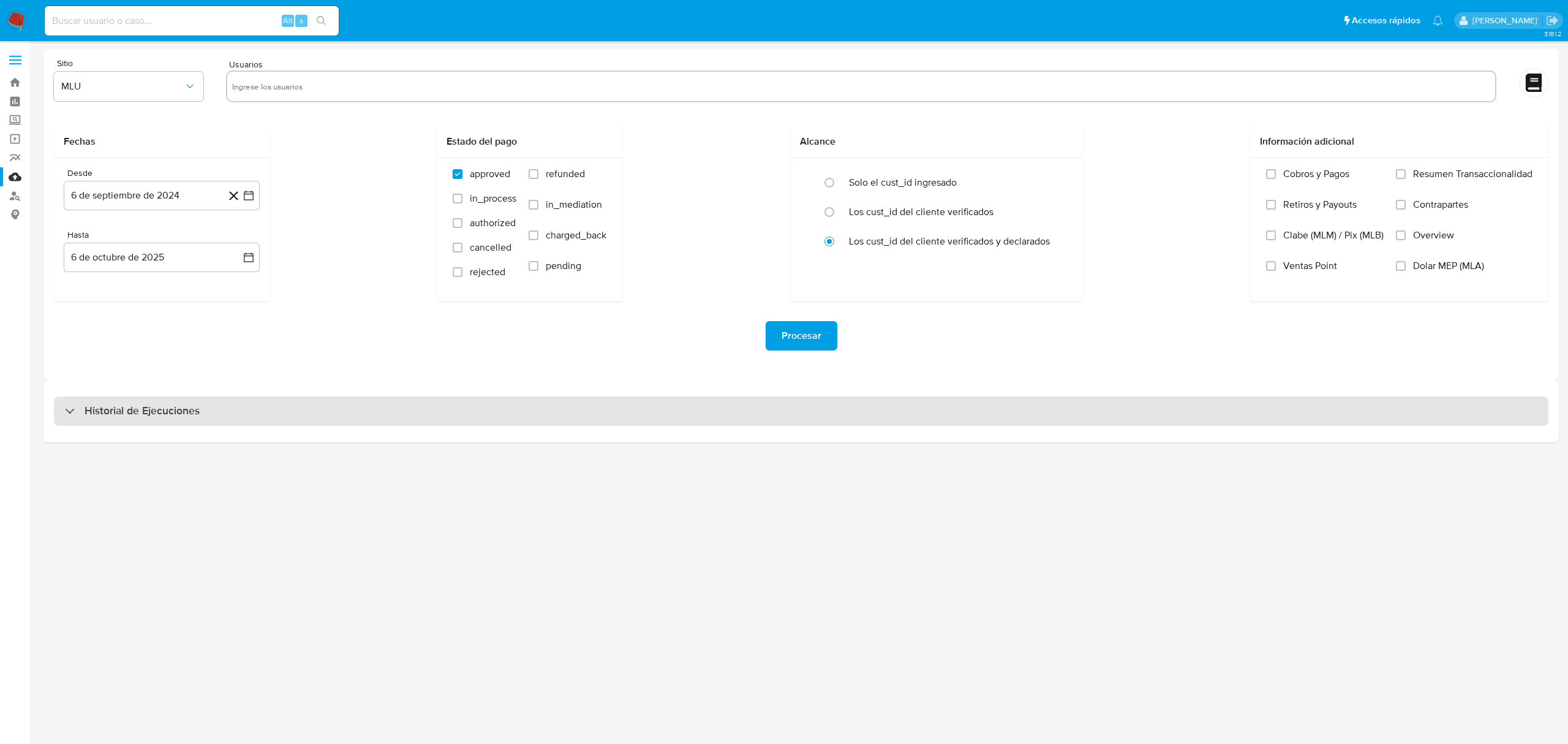
click at [125, 406] on h3 "Historial de Ejecuciones" at bounding box center [142, 411] width 115 height 15
select select "10"
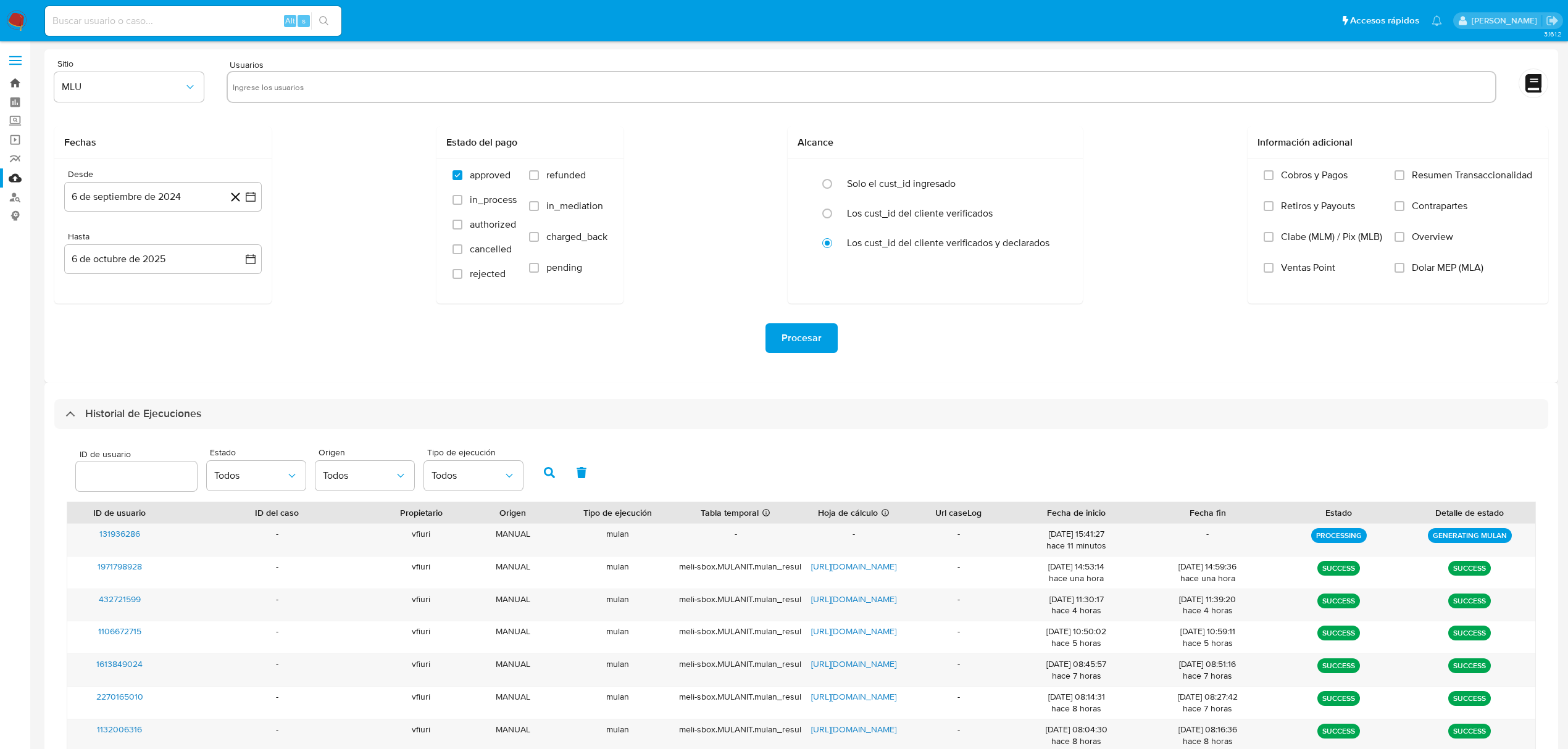
click at [7, 76] on link "Bandeja" at bounding box center [73, 83] width 147 height 19
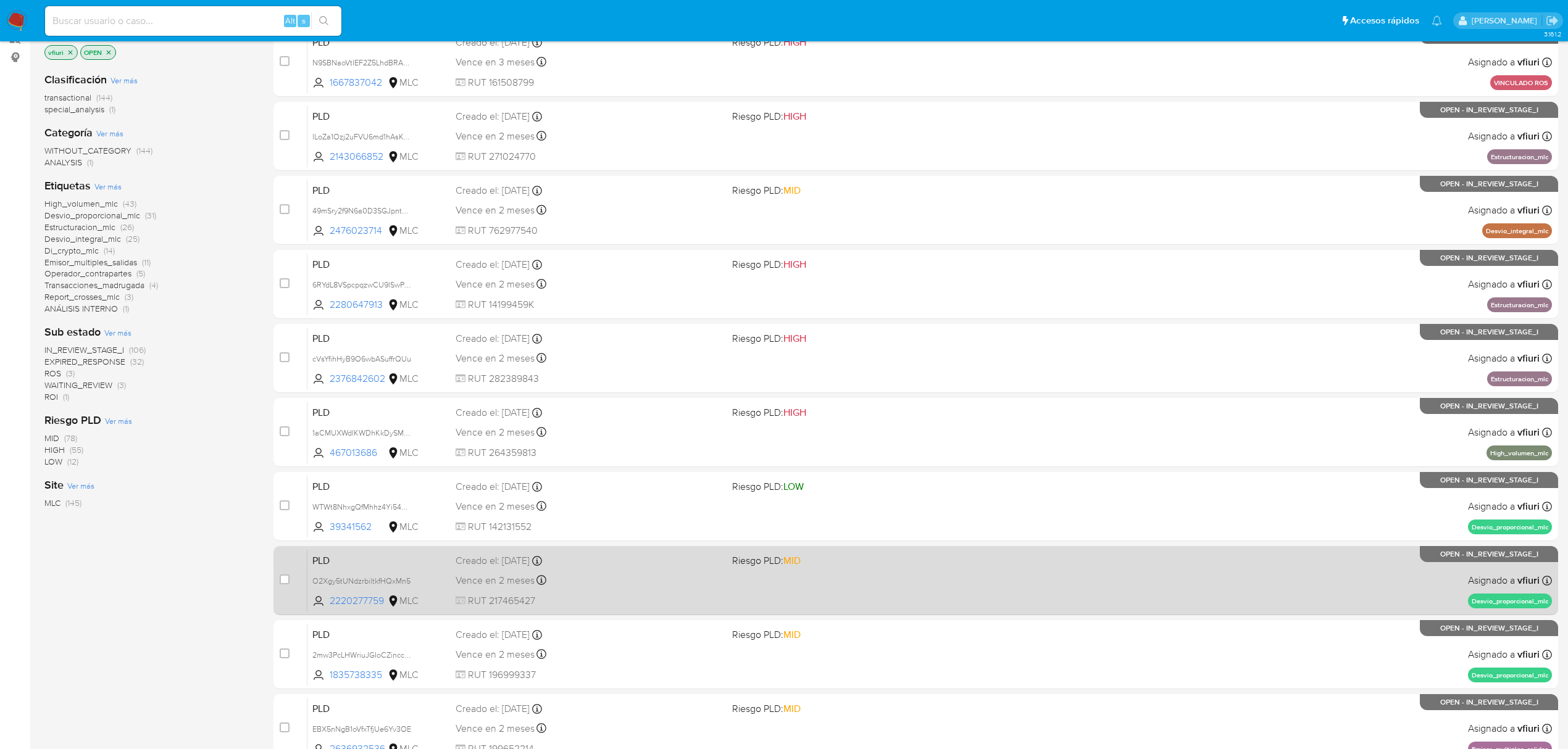
scroll to position [269, 0]
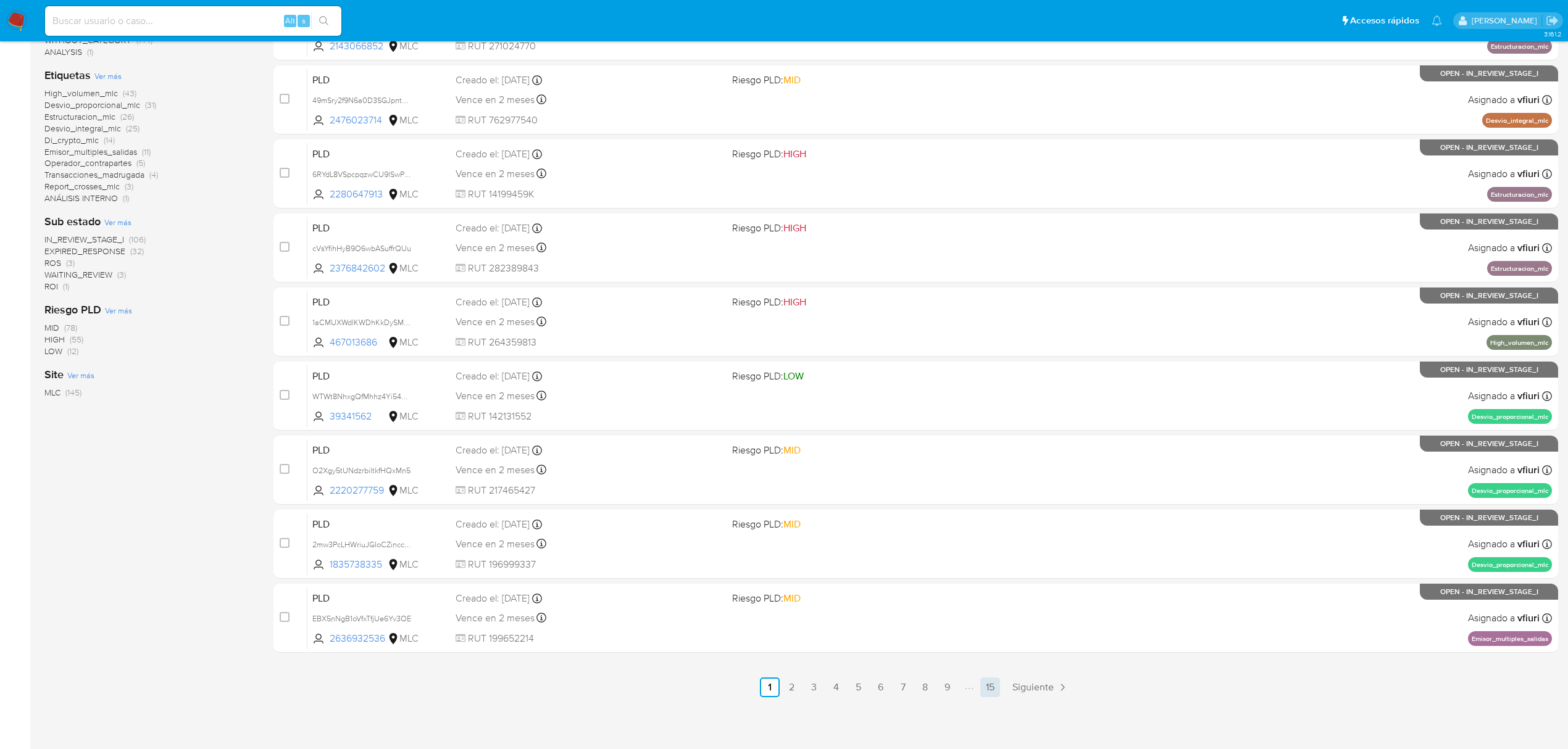
click at [991, 694] on link "15" at bounding box center [990, 687] width 20 height 20
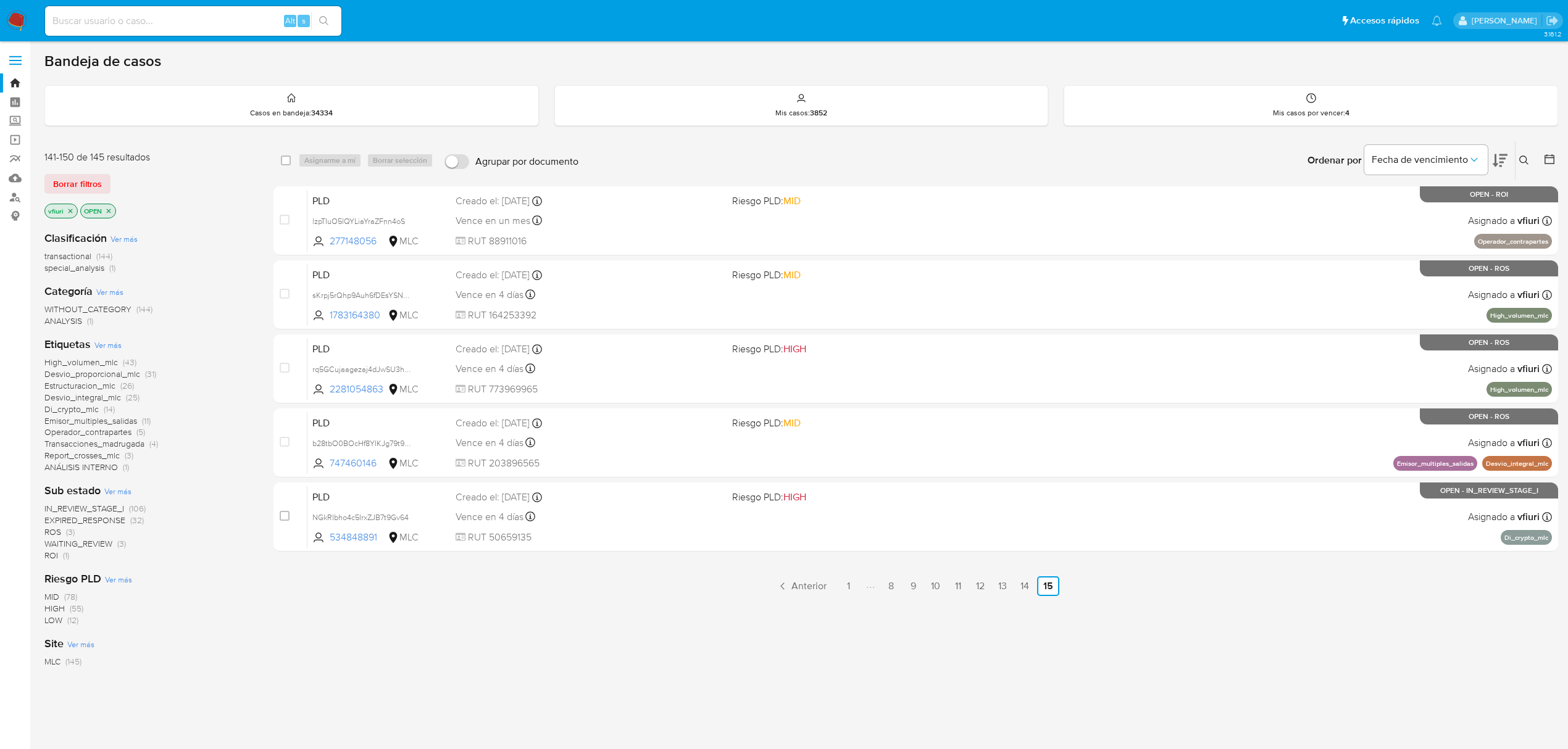
click at [110, 421] on span "Emisor_multiples_salidas" at bounding box center [90, 420] width 92 height 12
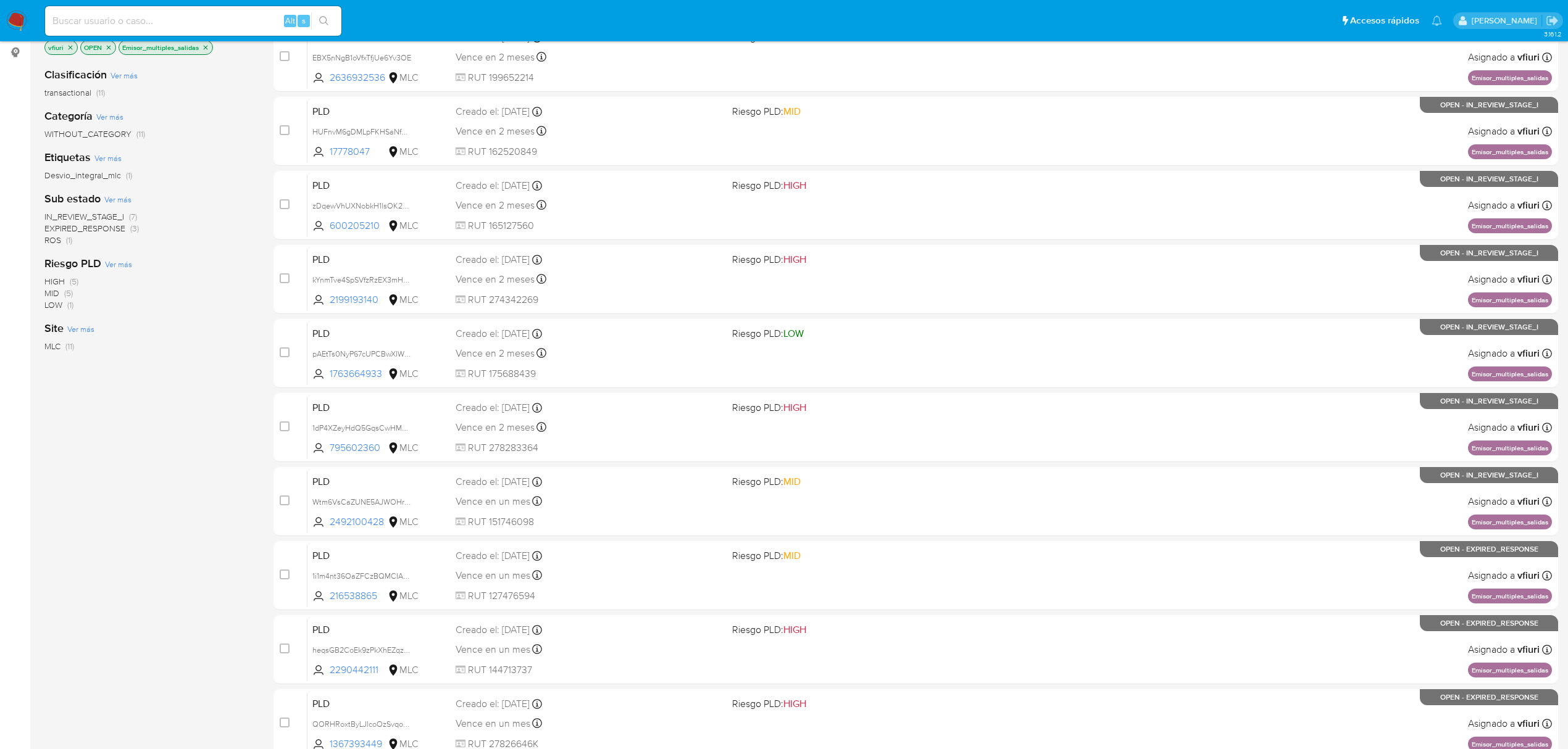
scroll to position [269, 0]
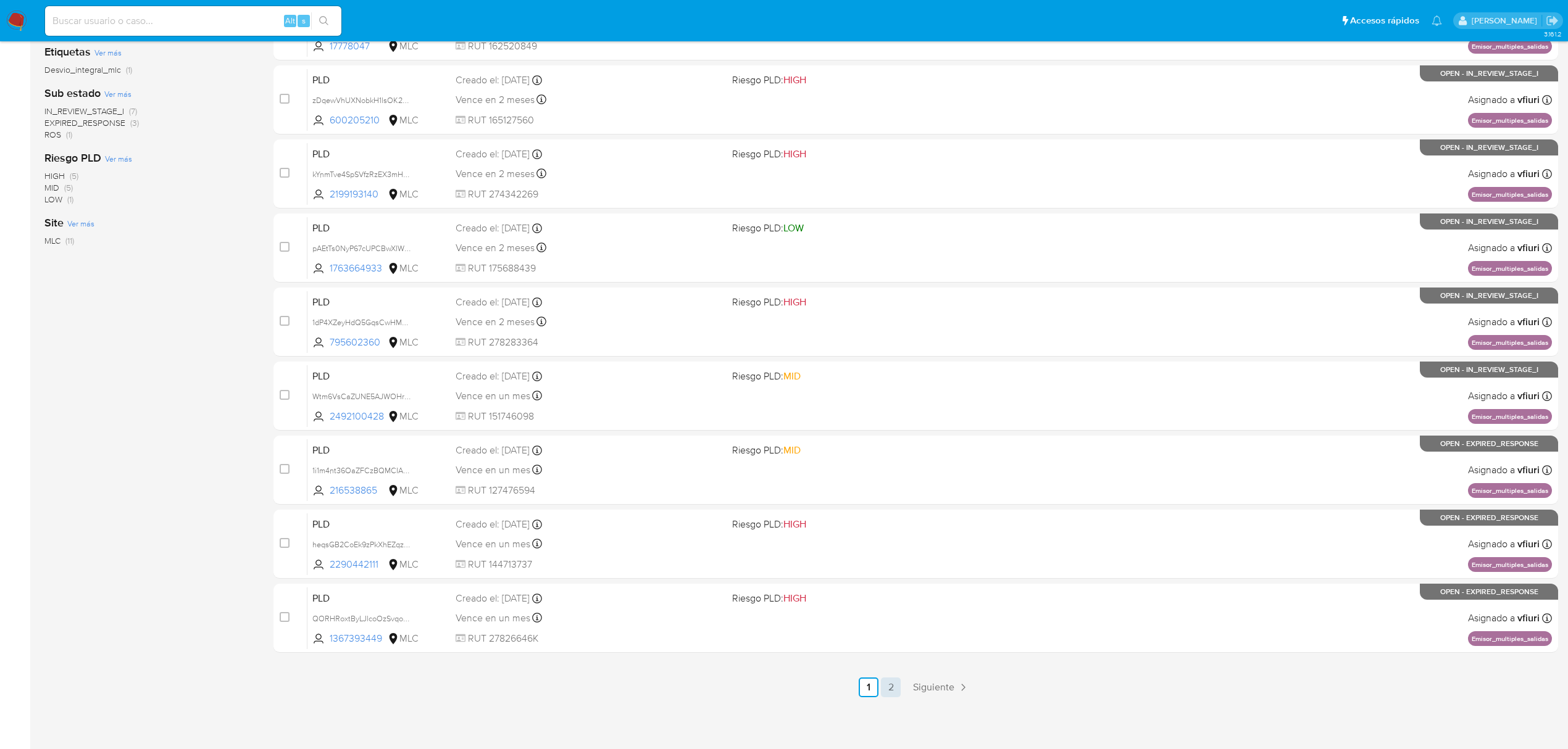
click at [892, 692] on link "2" at bounding box center [891, 687] width 20 height 20
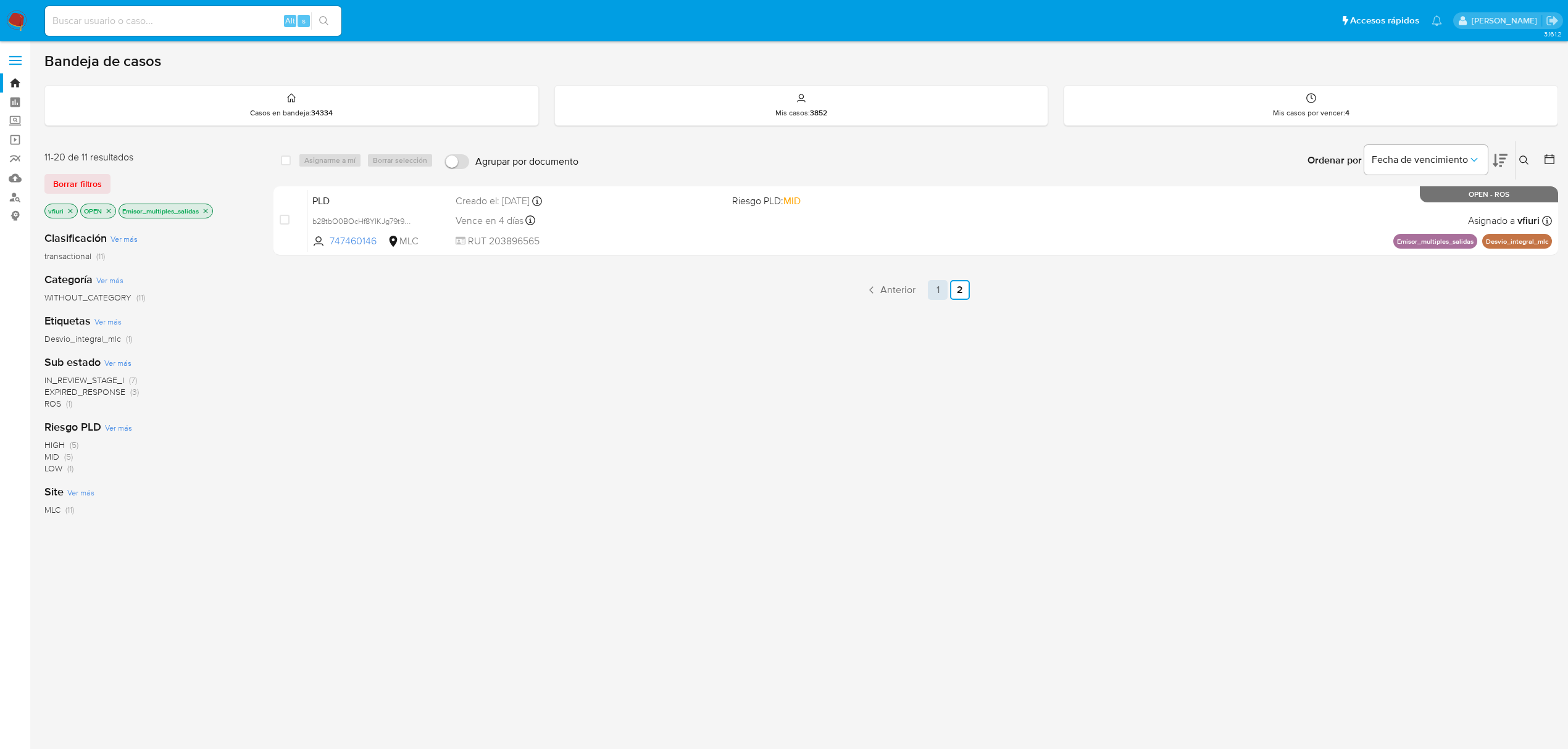
click at [930, 287] on link "1" at bounding box center [937, 290] width 20 height 20
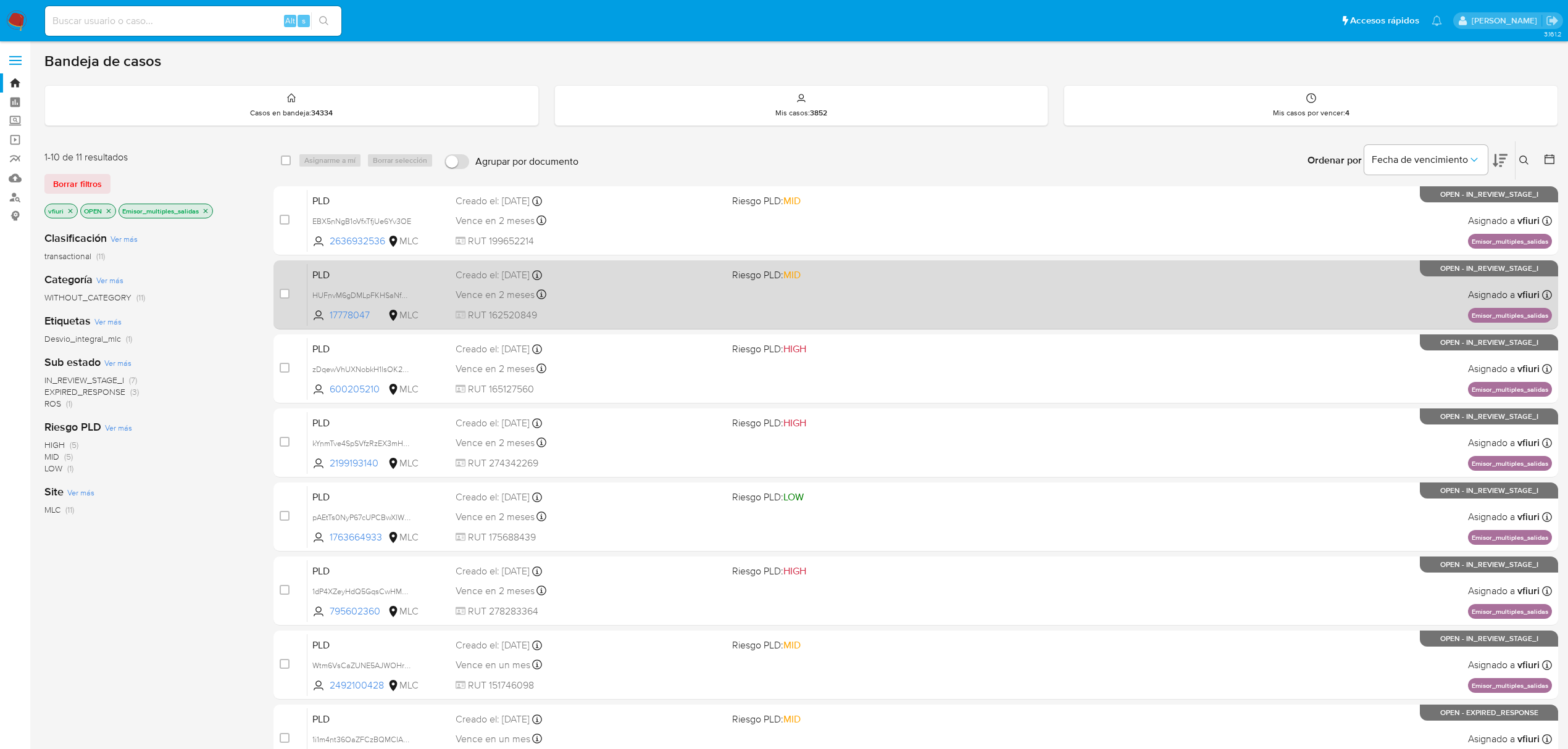
click at [631, 309] on span "RUT 162520849" at bounding box center [589, 315] width 267 height 14
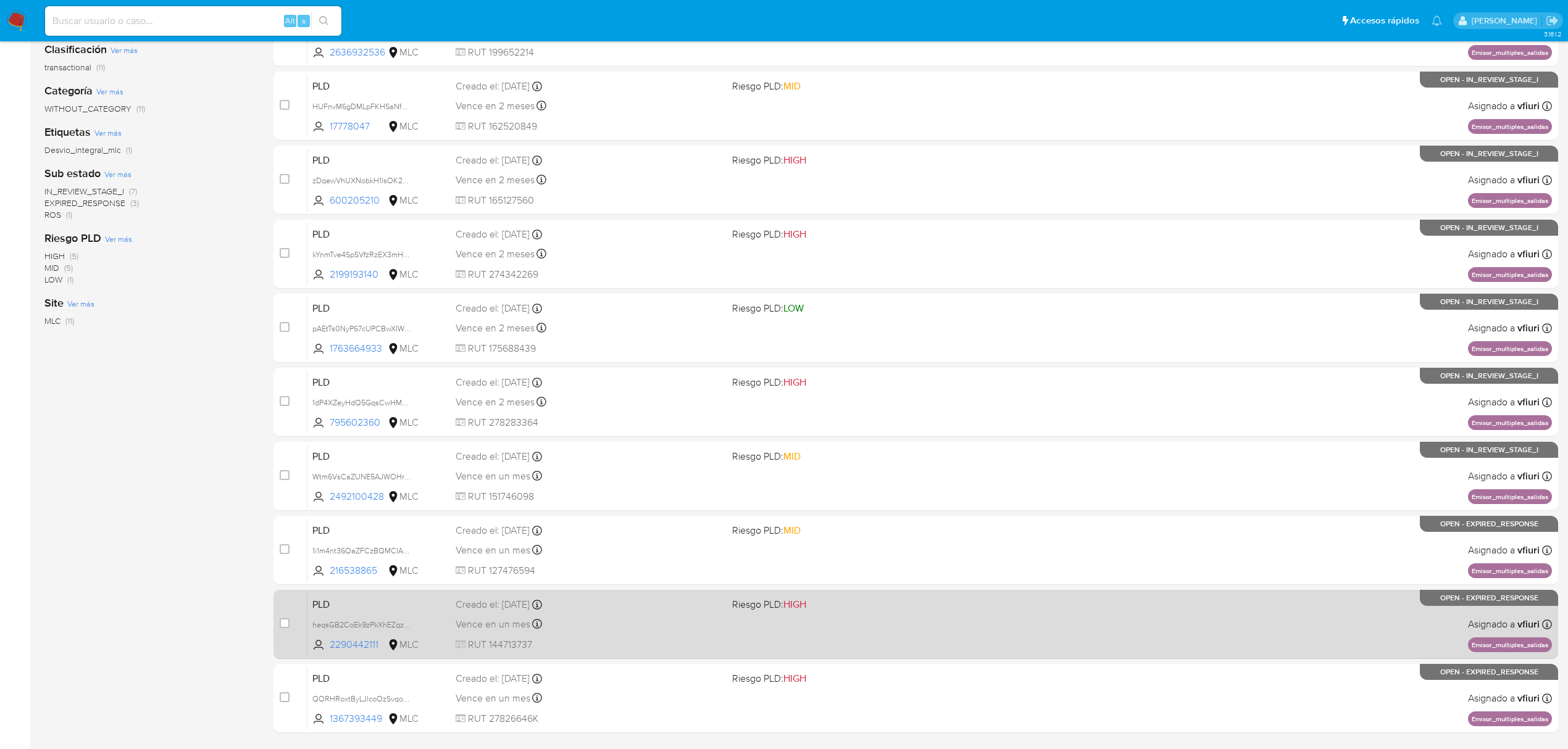
scroll to position [269, 0]
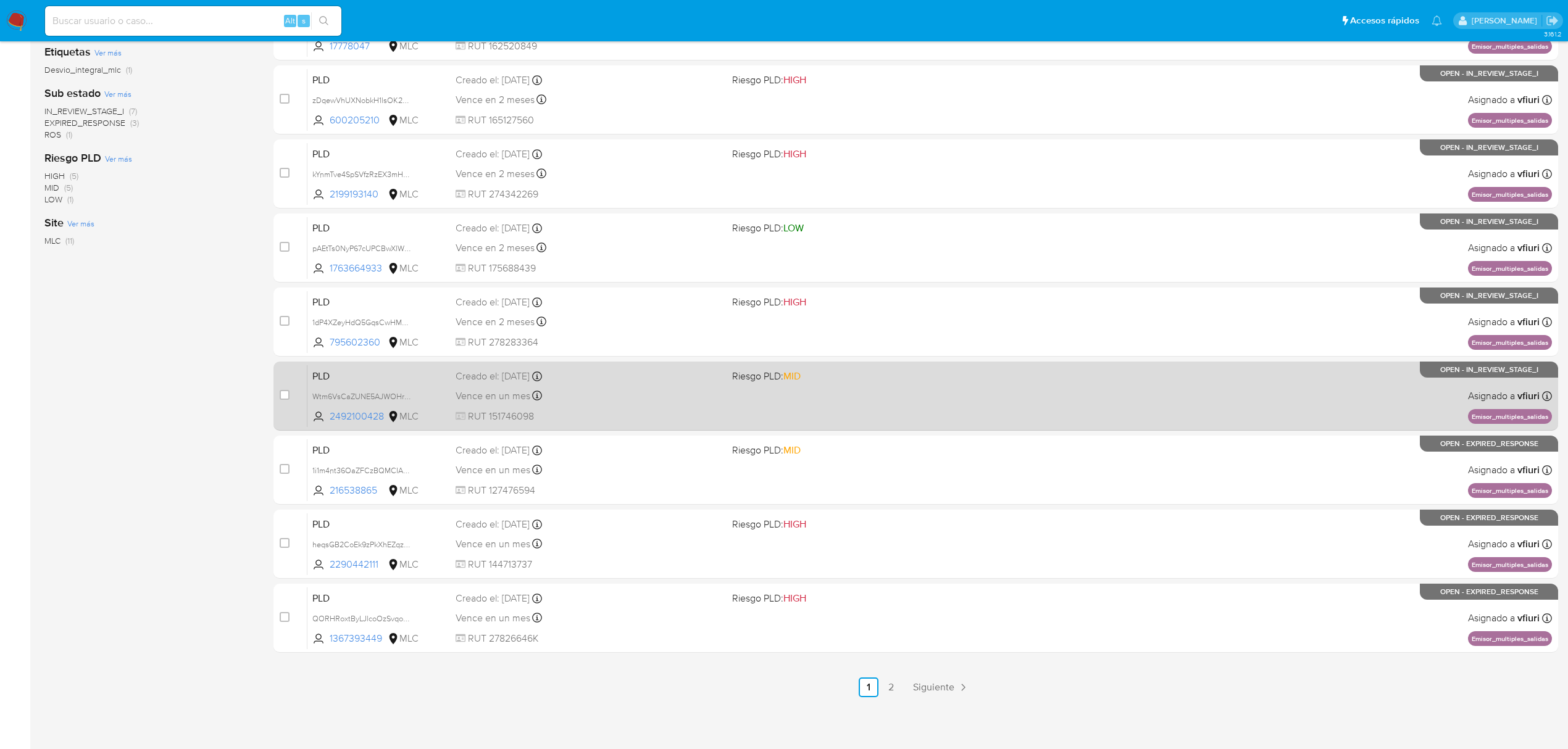
click at [653, 387] on div "Vence en un mes Vence el 10/11/2025 06:08:42" at bounding box center [589, 396] width 267 height 17
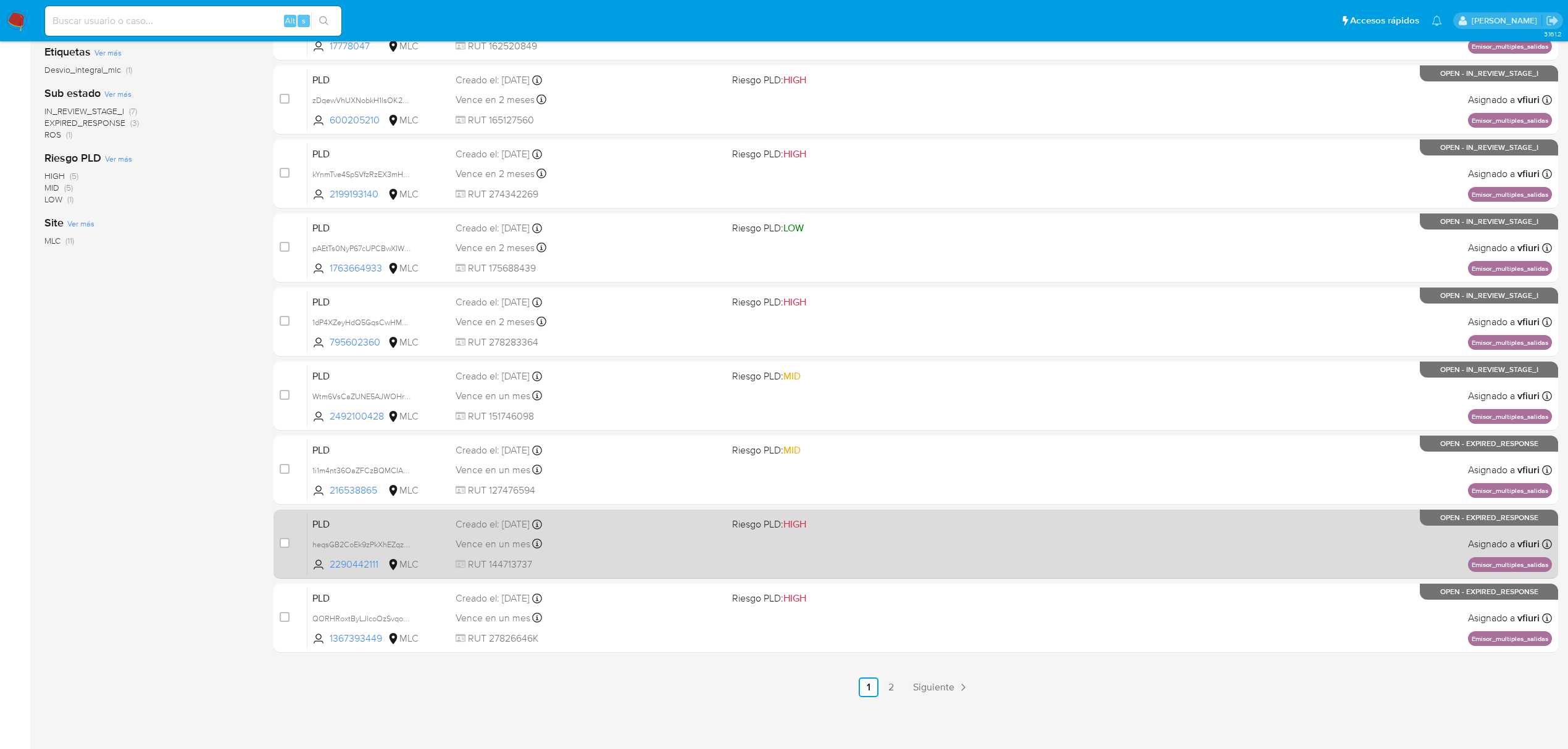
click at [645, 548] on div "Vence en un mes Vence el 10/11/2025 06:07:31" at bounding box center [589, 544] width 267 height 17
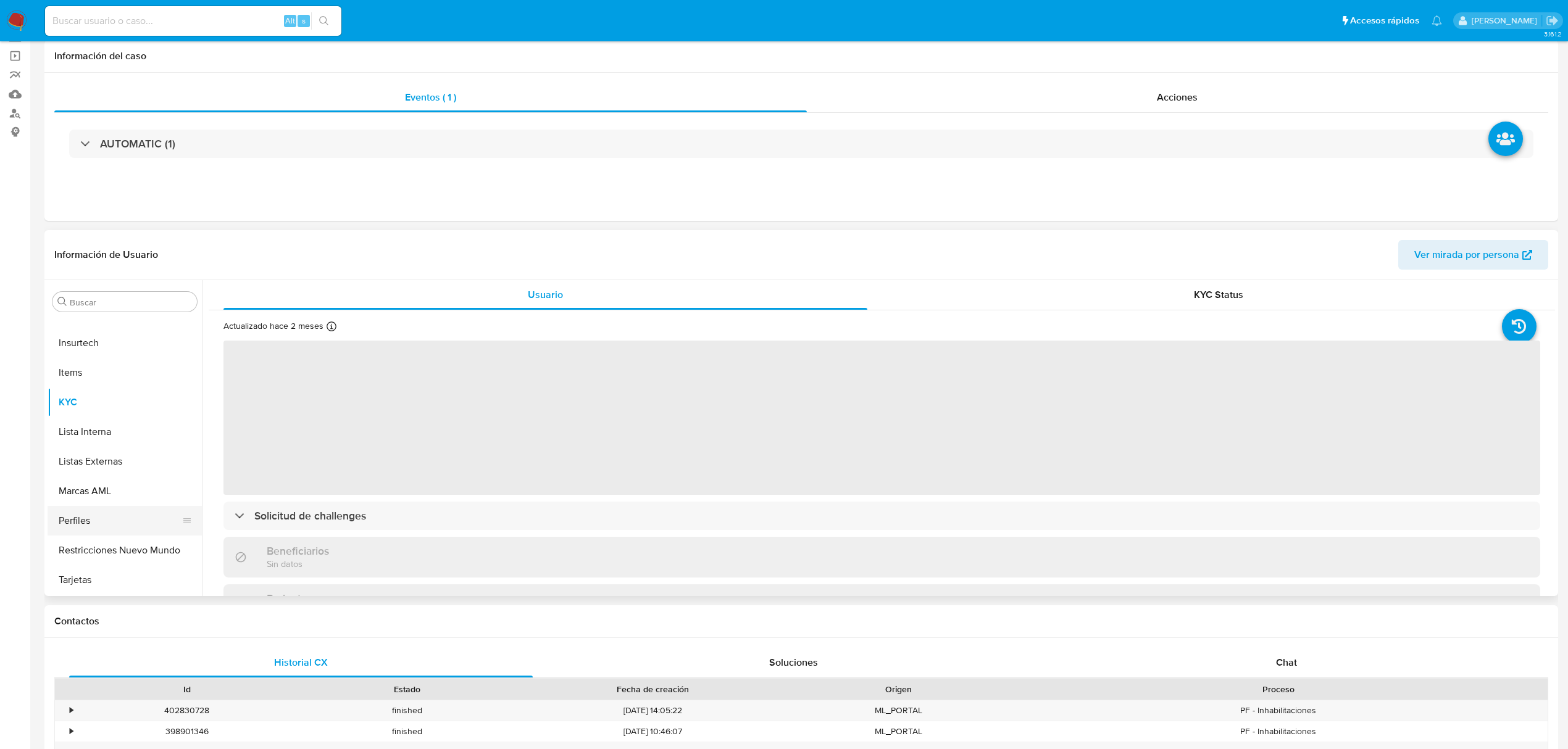
scroll to position [164, 0]
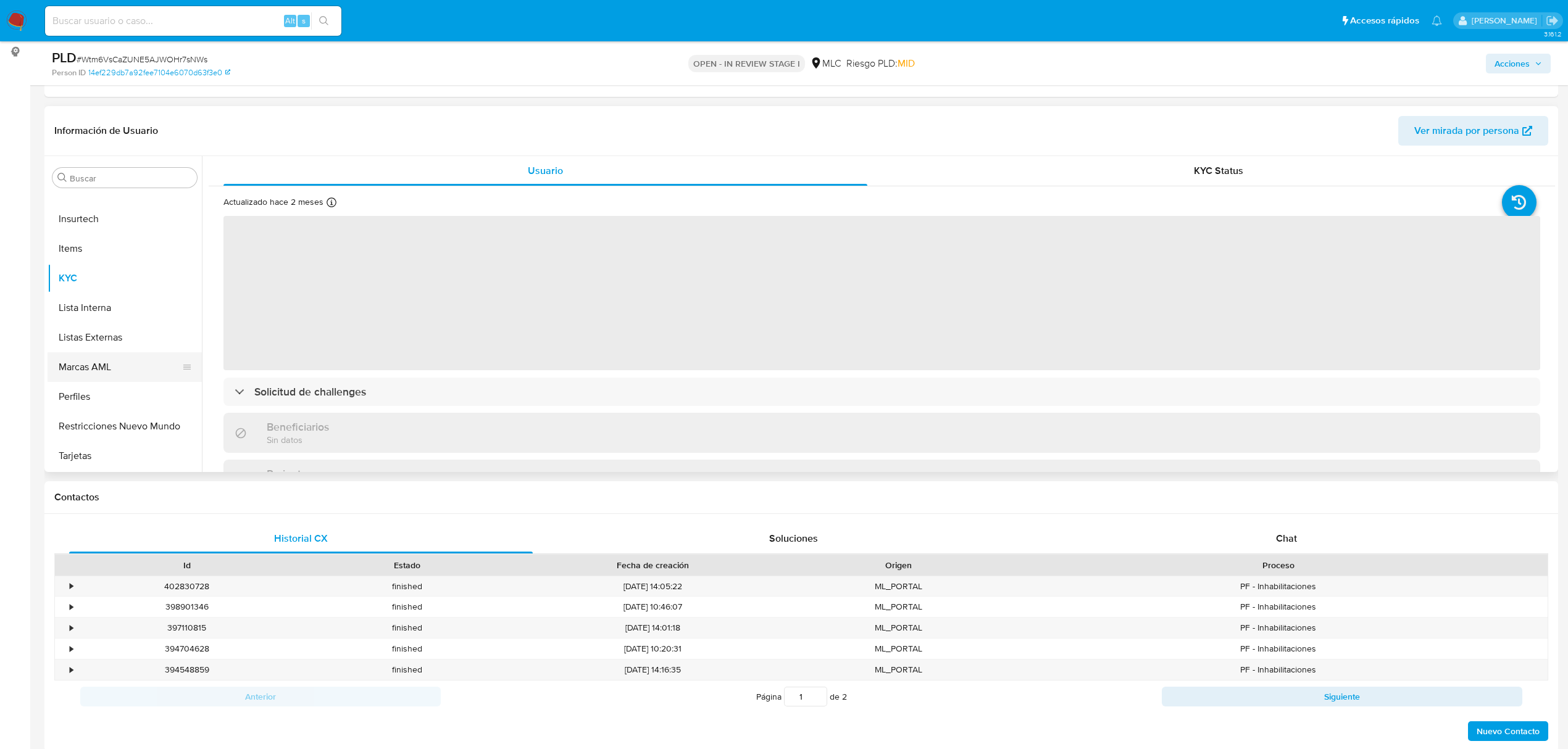
select select "10"
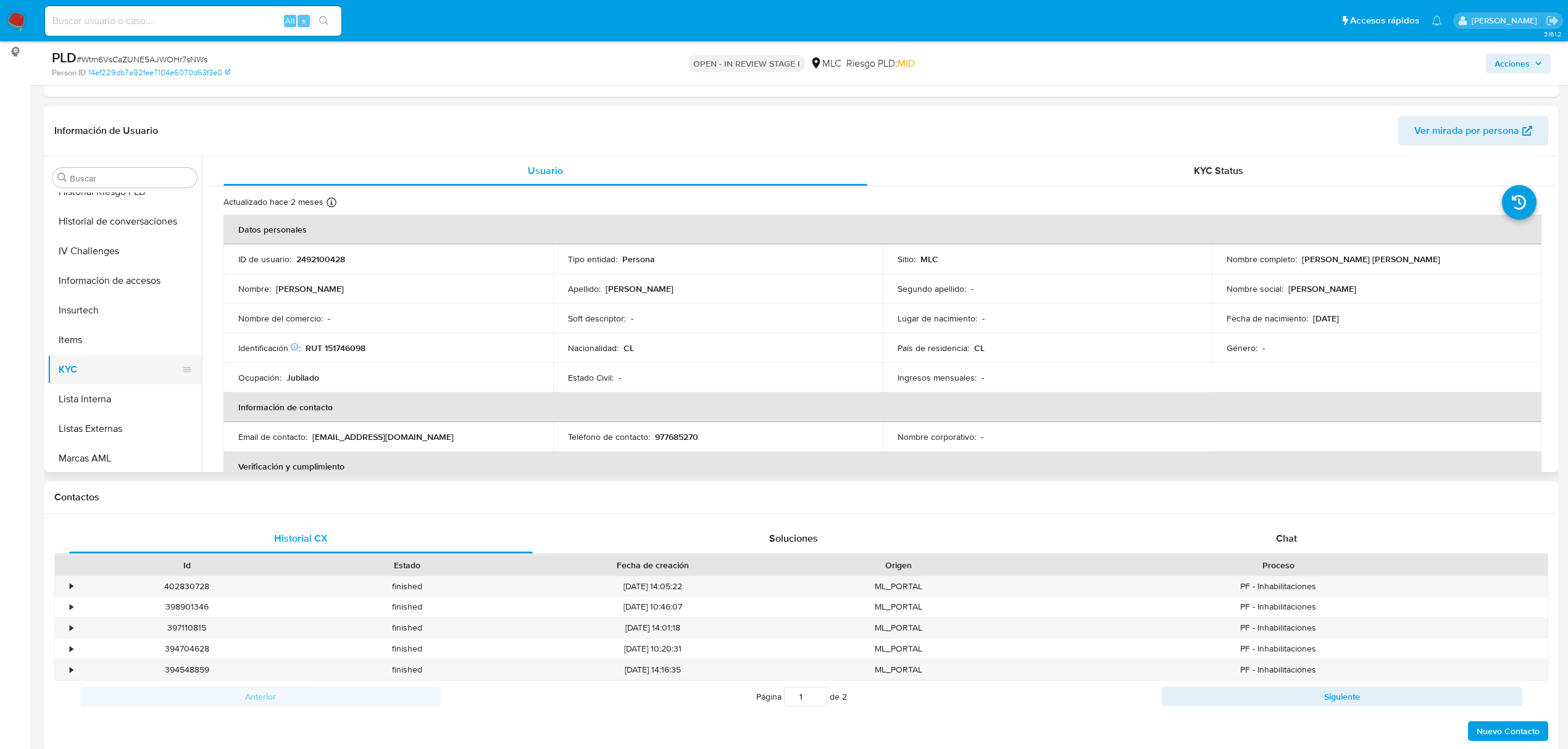
scroll to position [252, 0]
click at [114, 364] on button "General" at bounding box center [120, 370] width 145 height 30
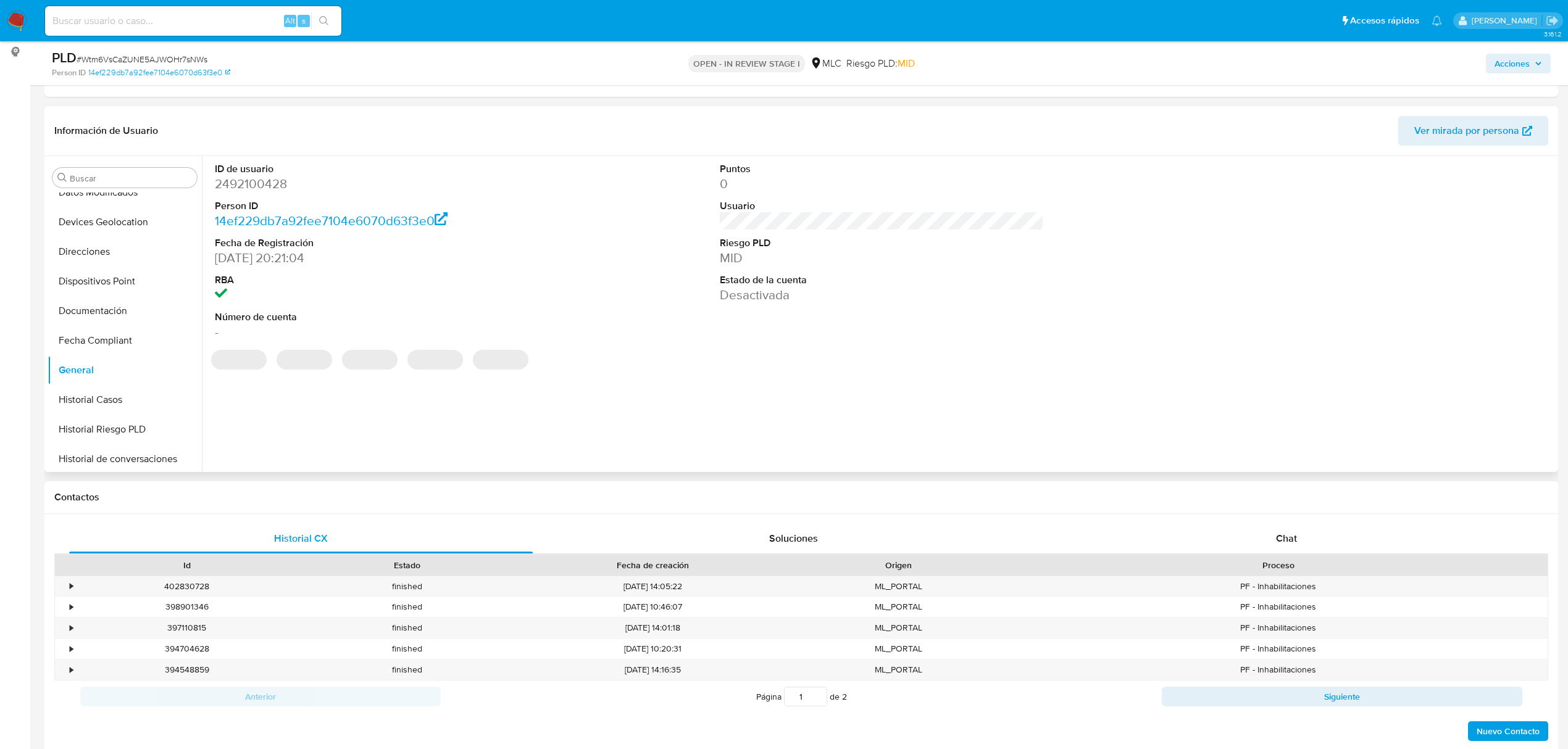
click at [245, 187] on dd "2492100428" at bounding box center [377, 183] width 324 height 17
copy dd "2492100428"
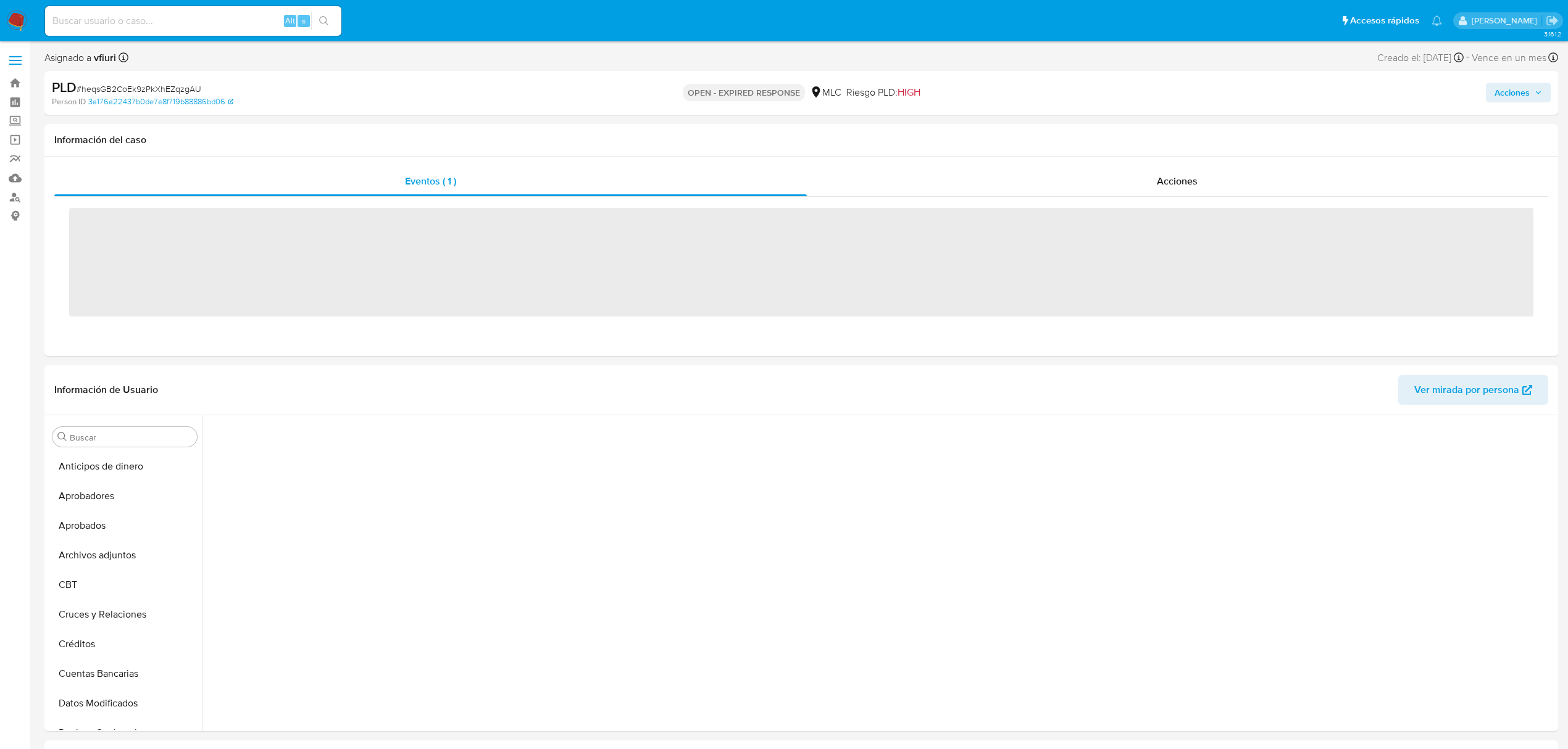
scroll to position [554, 0]
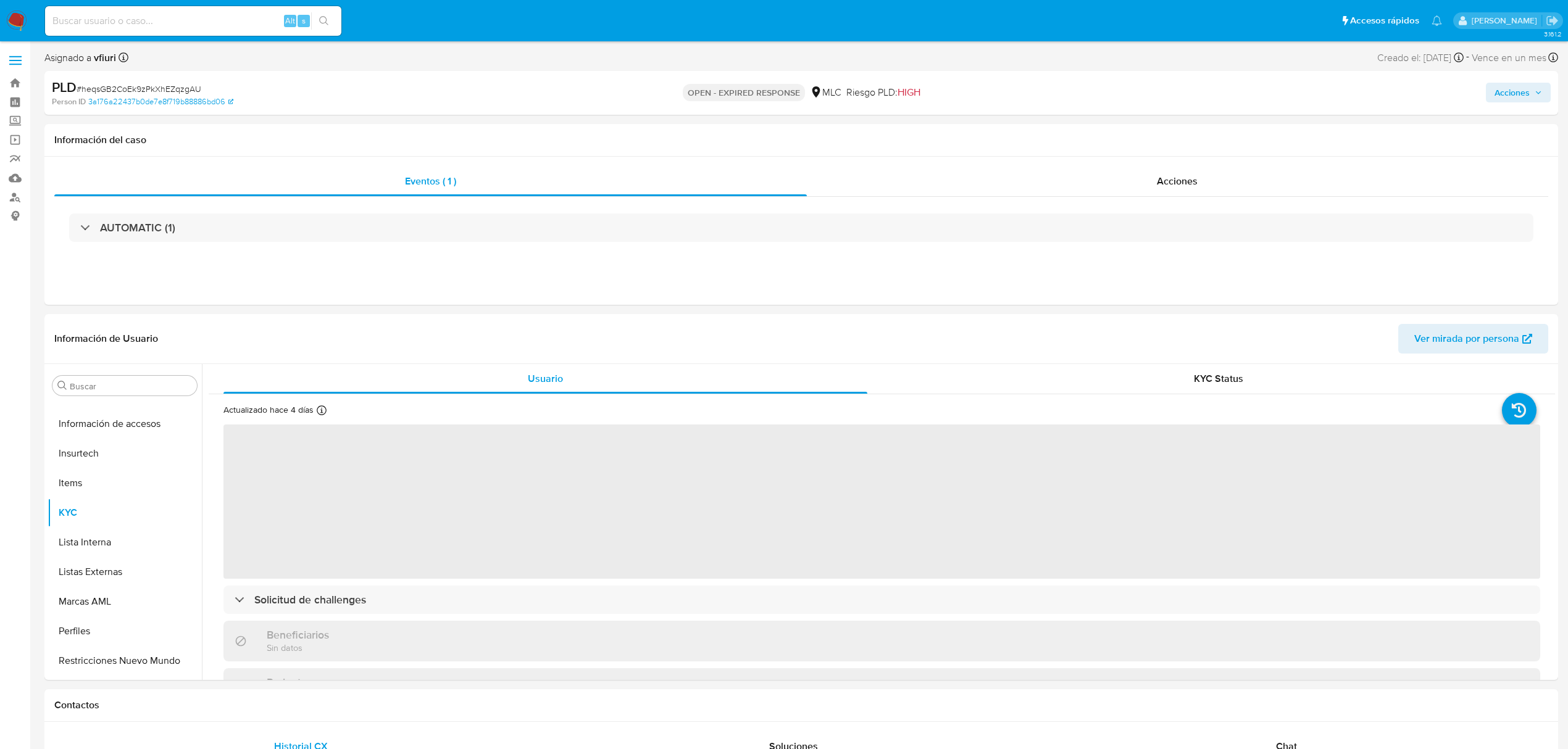
select select "10"
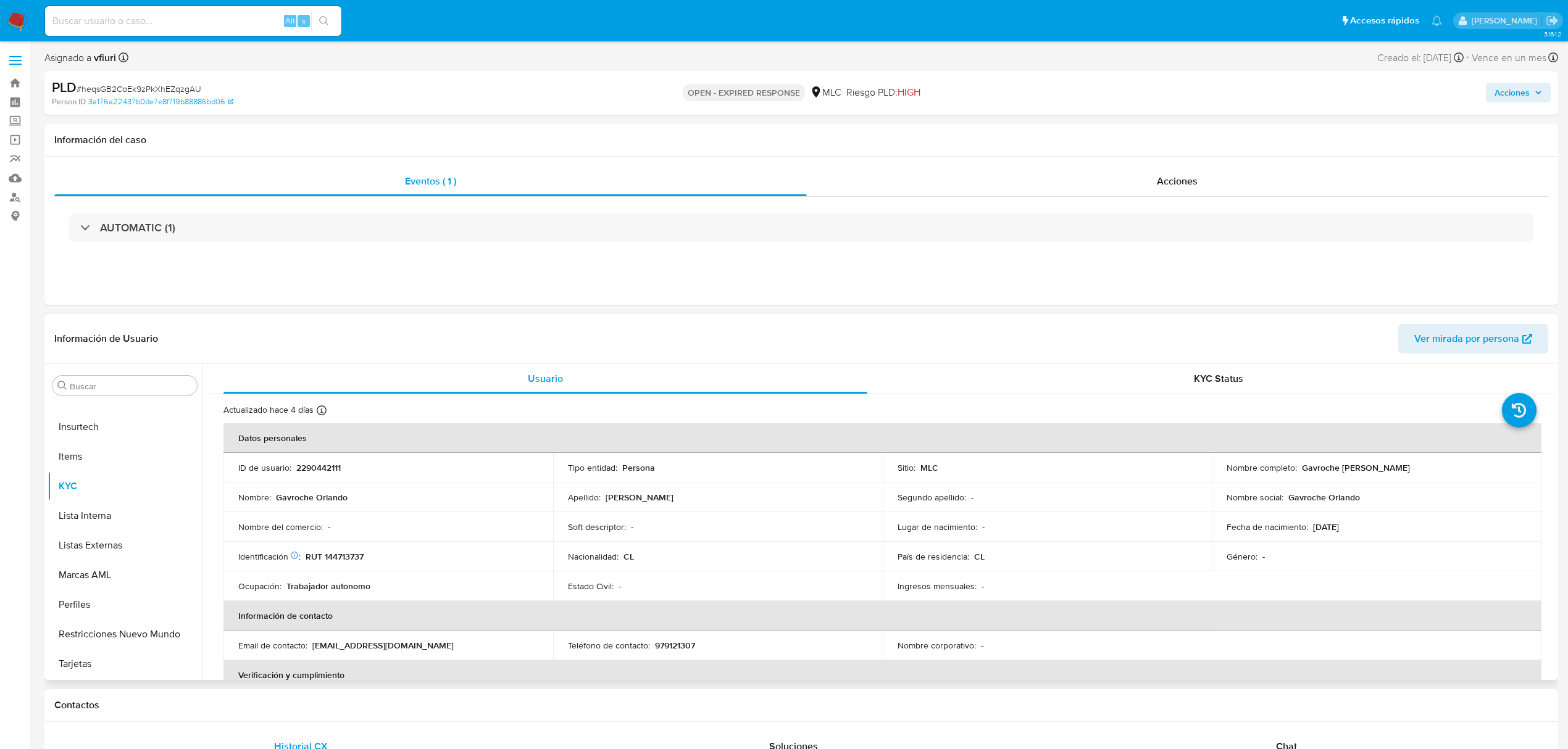
click at [316, 466] on p "2290442111" at bounding box center [319, 467] width 45 height 11
copy p "2290442111"
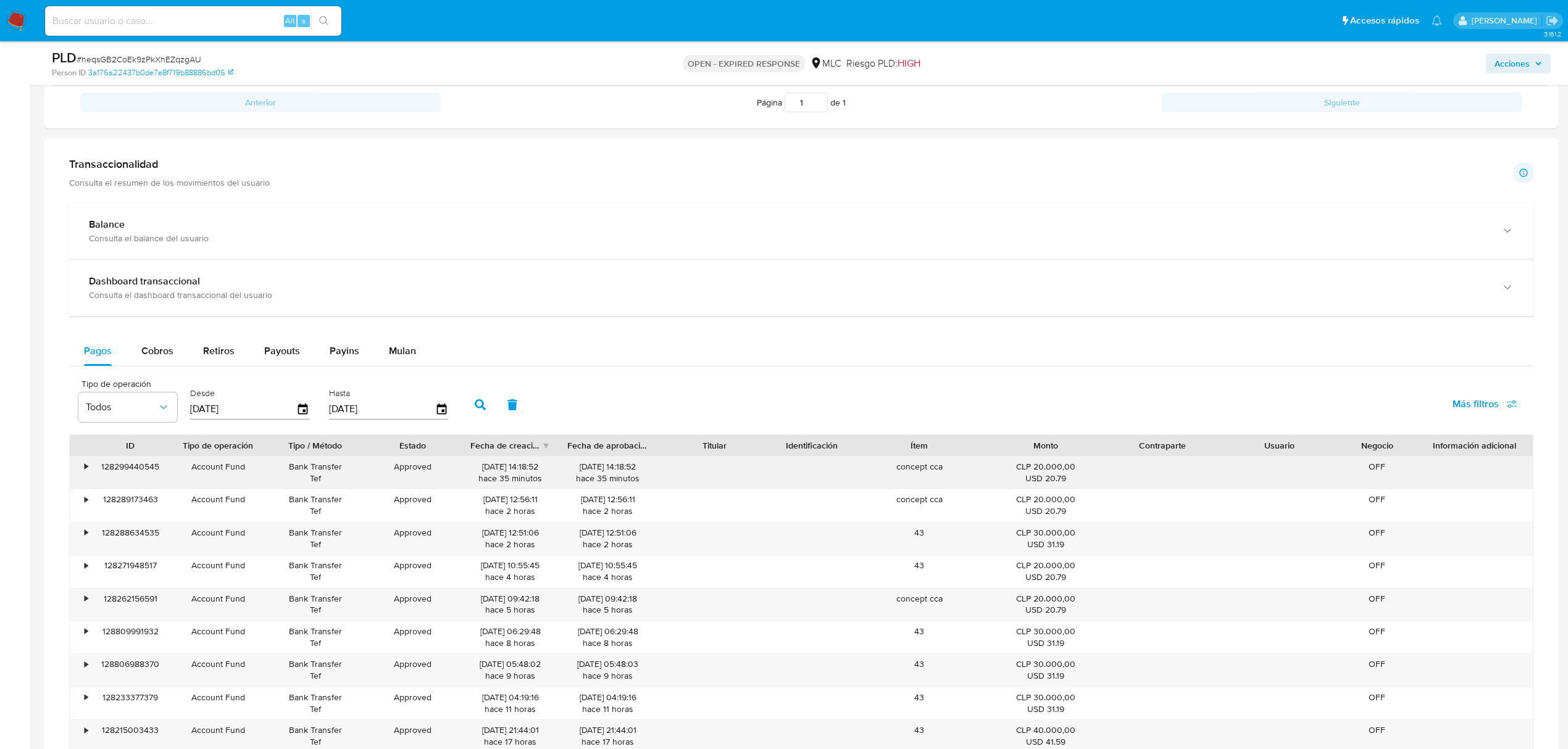
scroll to position [905, 0]
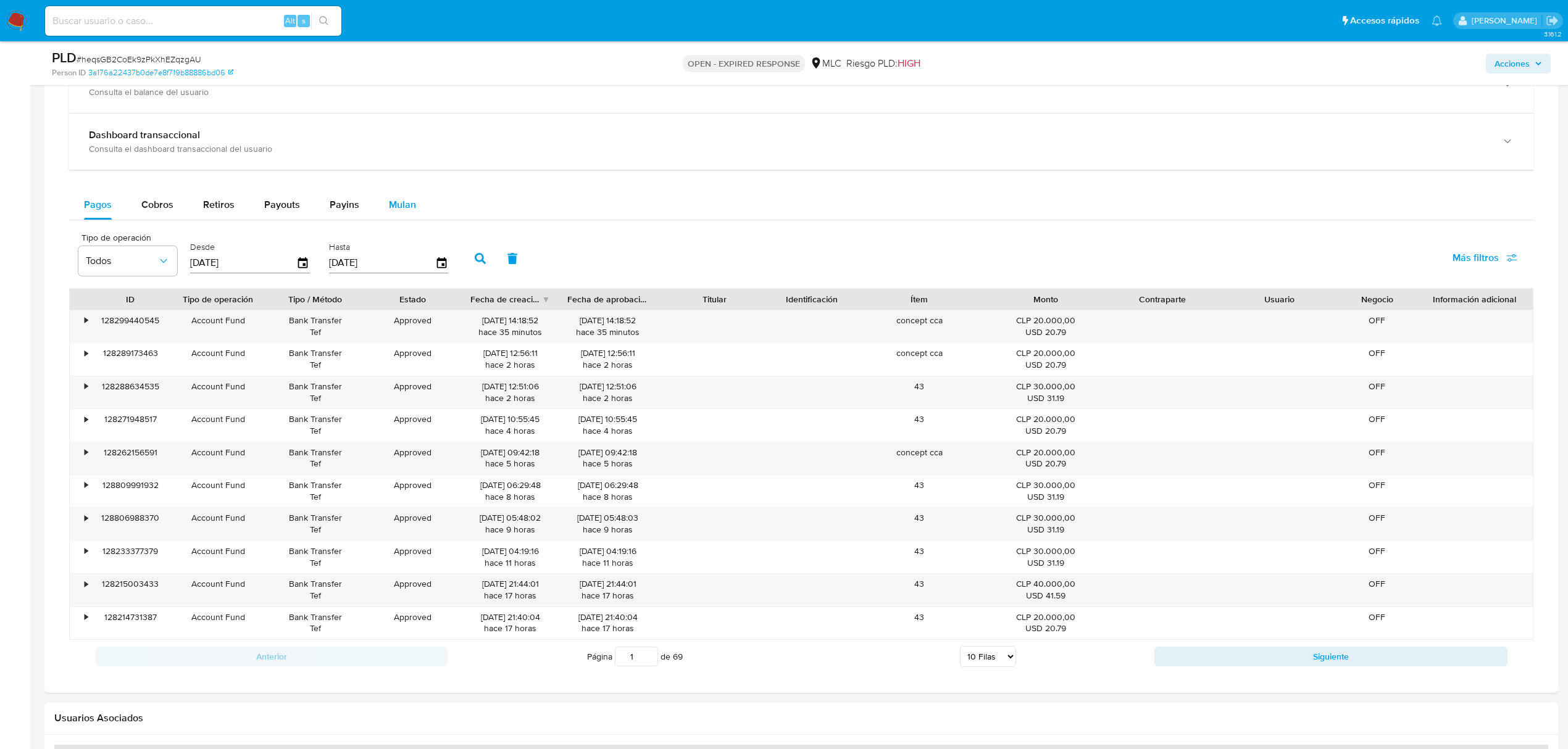
click at [411, 216] on div "Mulan" at bounding box center [402, 205] width 27 height 30
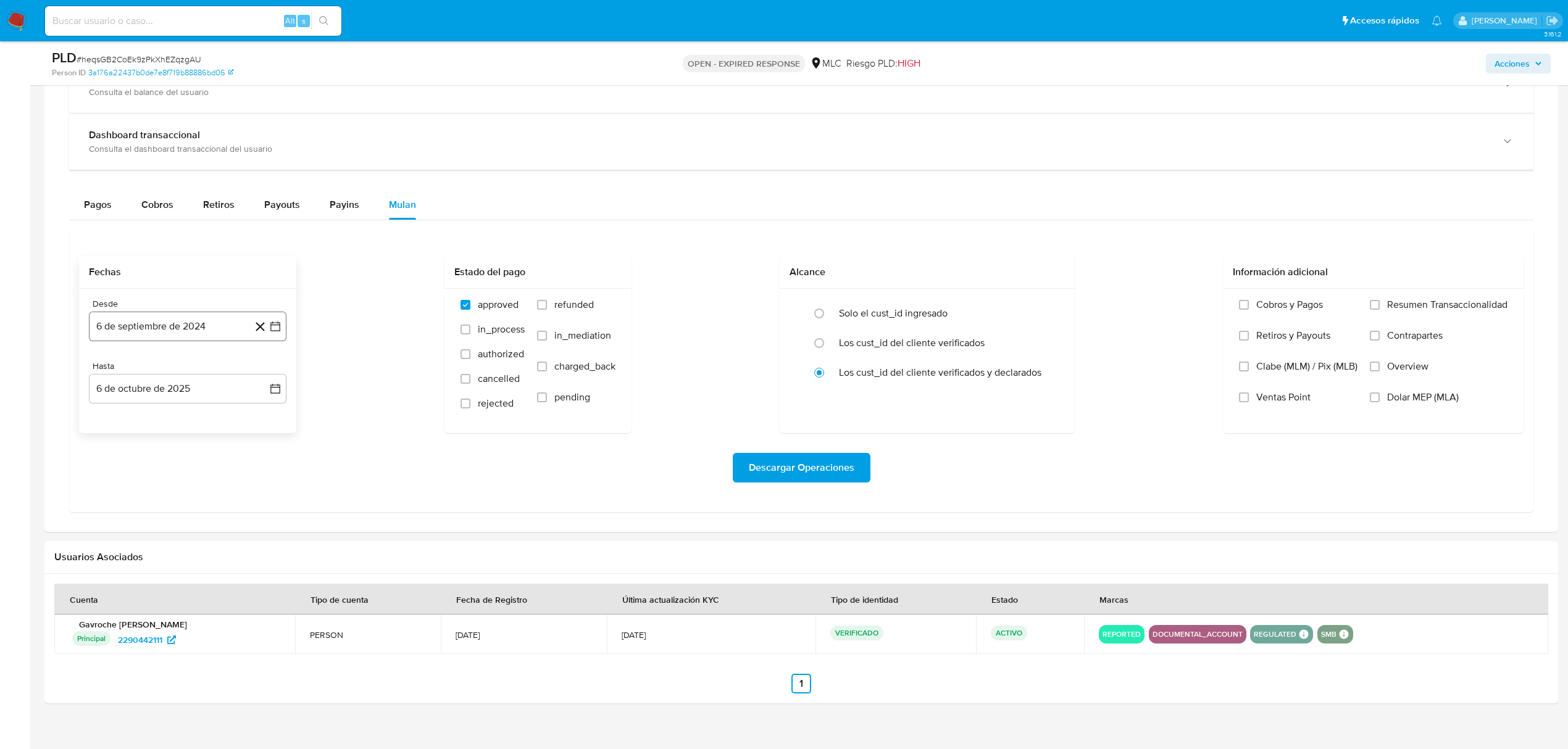
click at [273, 337] on button "6 de septiembre de 2024" at bounding box center [188, 327] width 198 height 30
click at [169, 522] on button "25" at bounding box center [163, 516] width 20 height 20
click at [270, 389] on icon "button" at bounding box center [275, 389] width 12 height 12
click at [112, 438] on icon "Mes anterior" at bounding box center [110, 433] width 5 height 8
click at [161, 564] on button "24" at bounding box center [163, 553] width 20 height 20
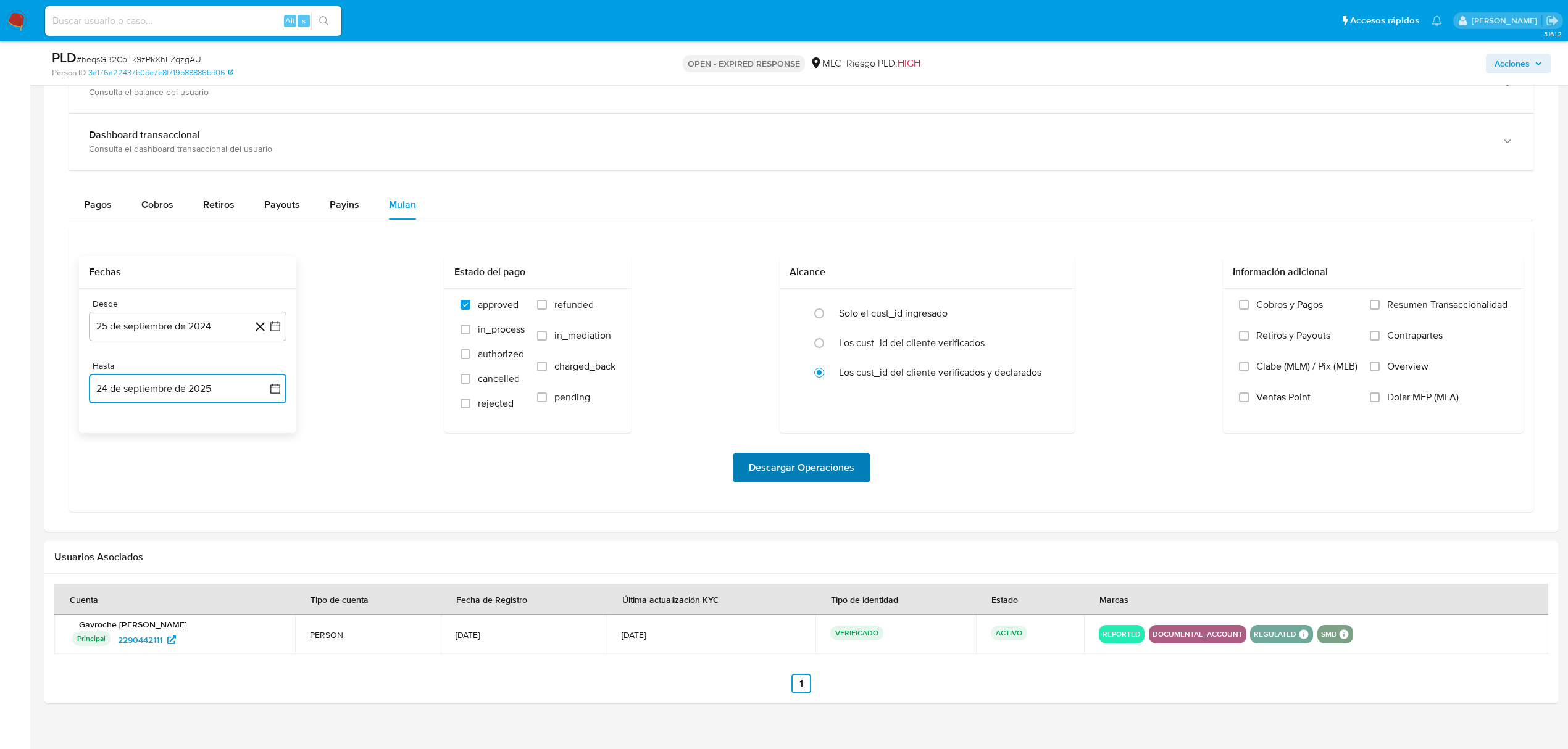
click at [814, 475] on span "Descargar Operaciones" at bounding box center [801, 467] width 105 height 27
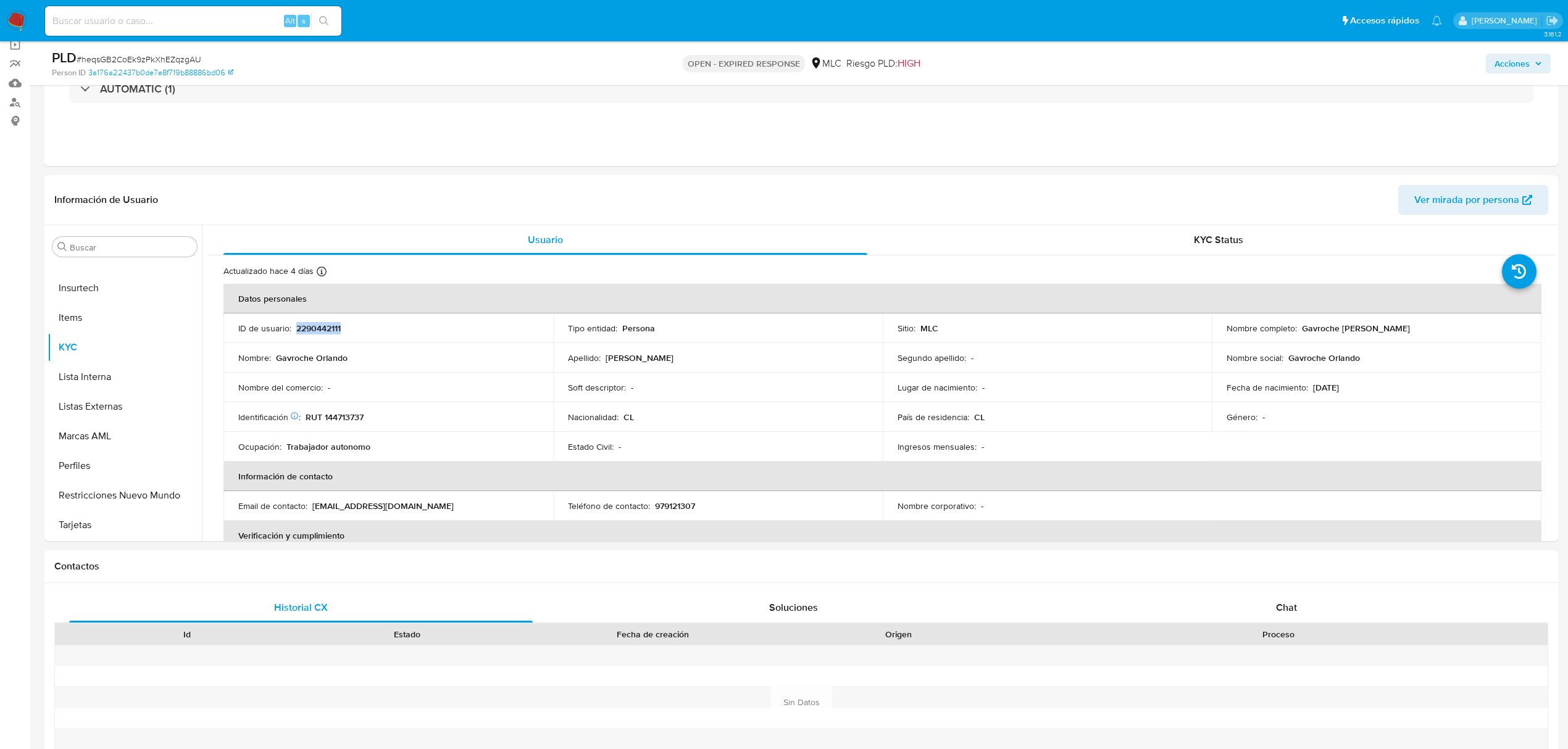
scroll to position [0, 0]
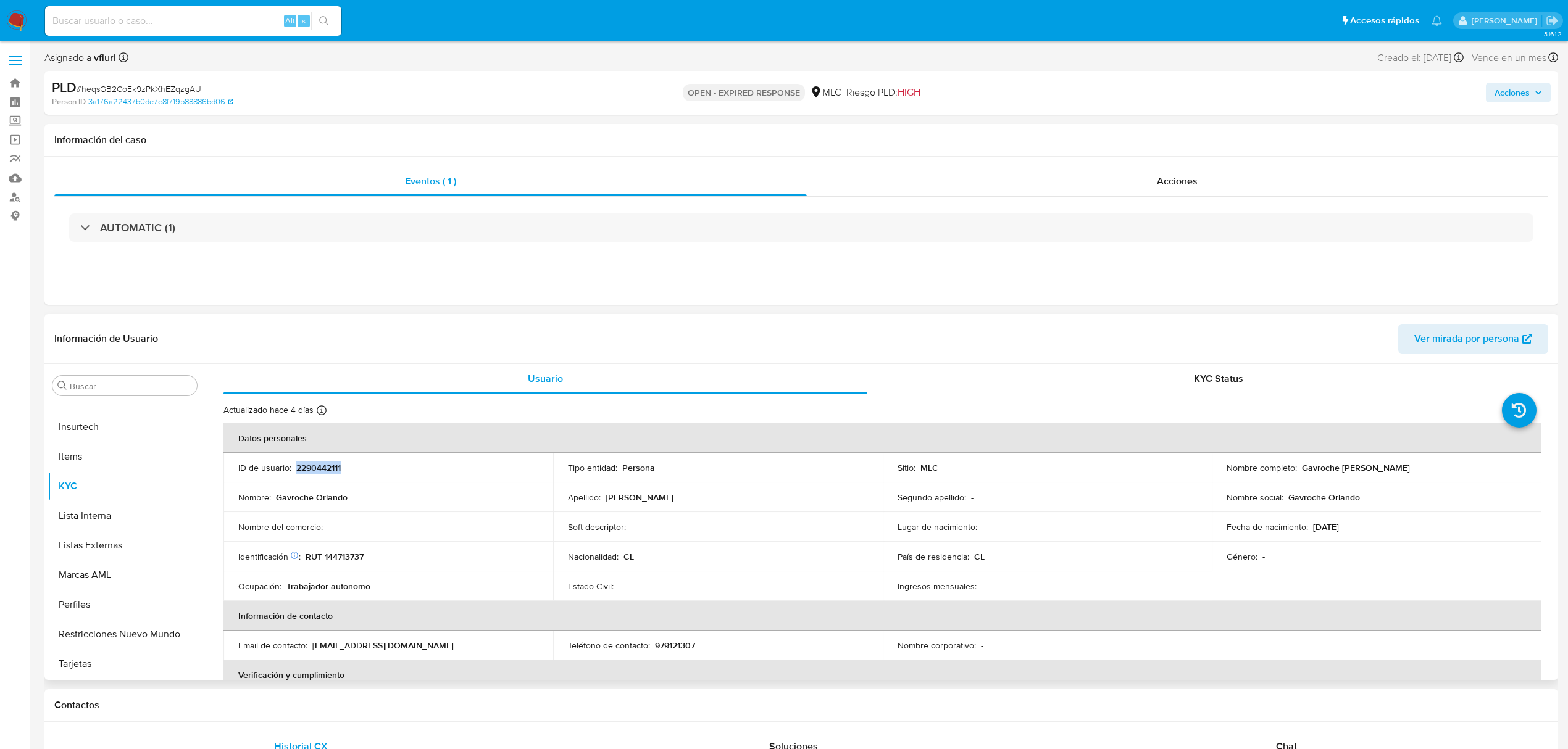
copy p "2290442111"
click at [145, 84] on span "# heqsGB2CoEk9zPkXhEZqzgAU" at bounding box center [139, 88] width 125 height 12
copy span "heqsGB2CoEk9zPkXhEZqzgAU"
click at [329, 463] on p "2290442111" at bounding box center [319, 467] width 45 height 11
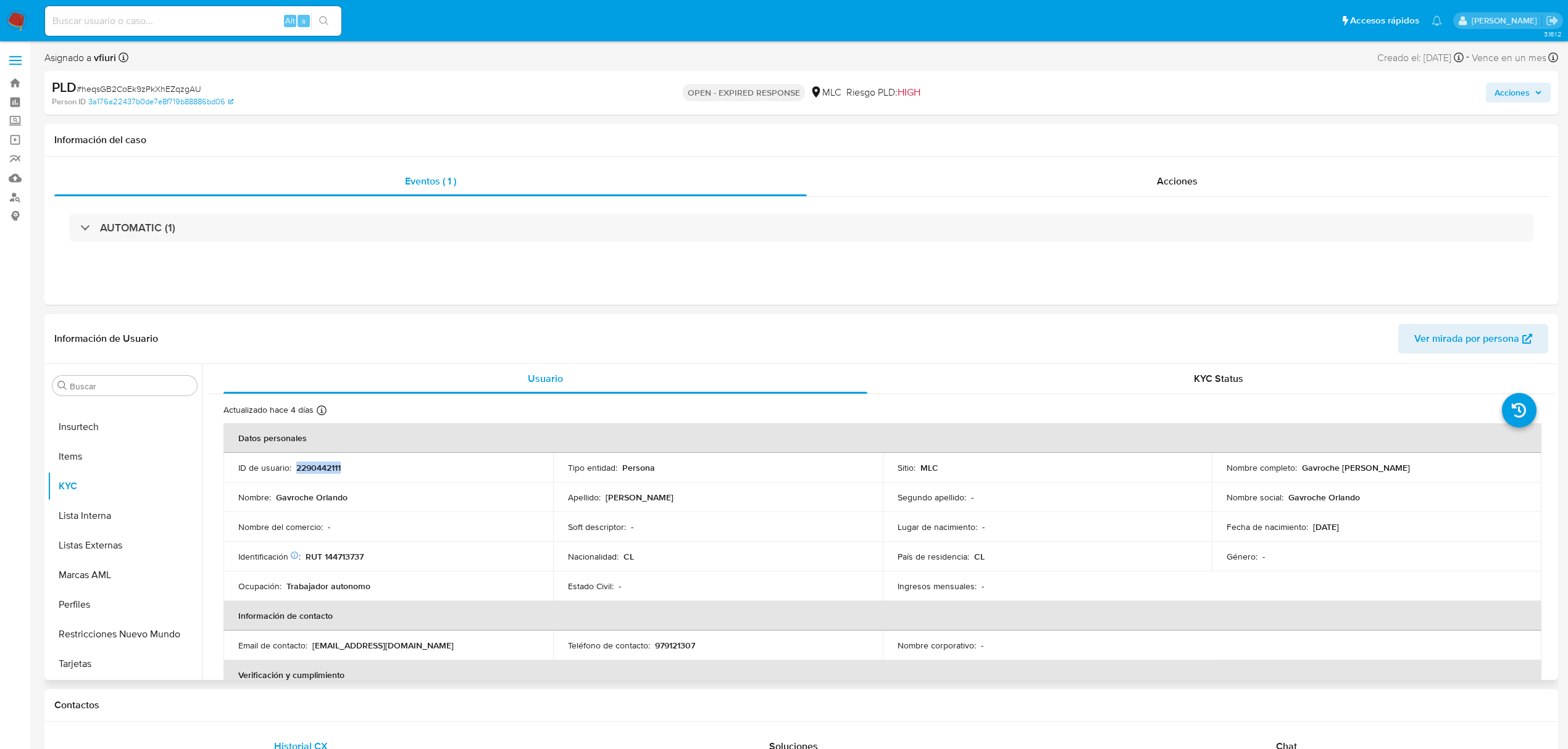
click at [329, 463] on p "2290442111" at bounding box center [319, 467] width 45 height 11
copy p "2290442111"
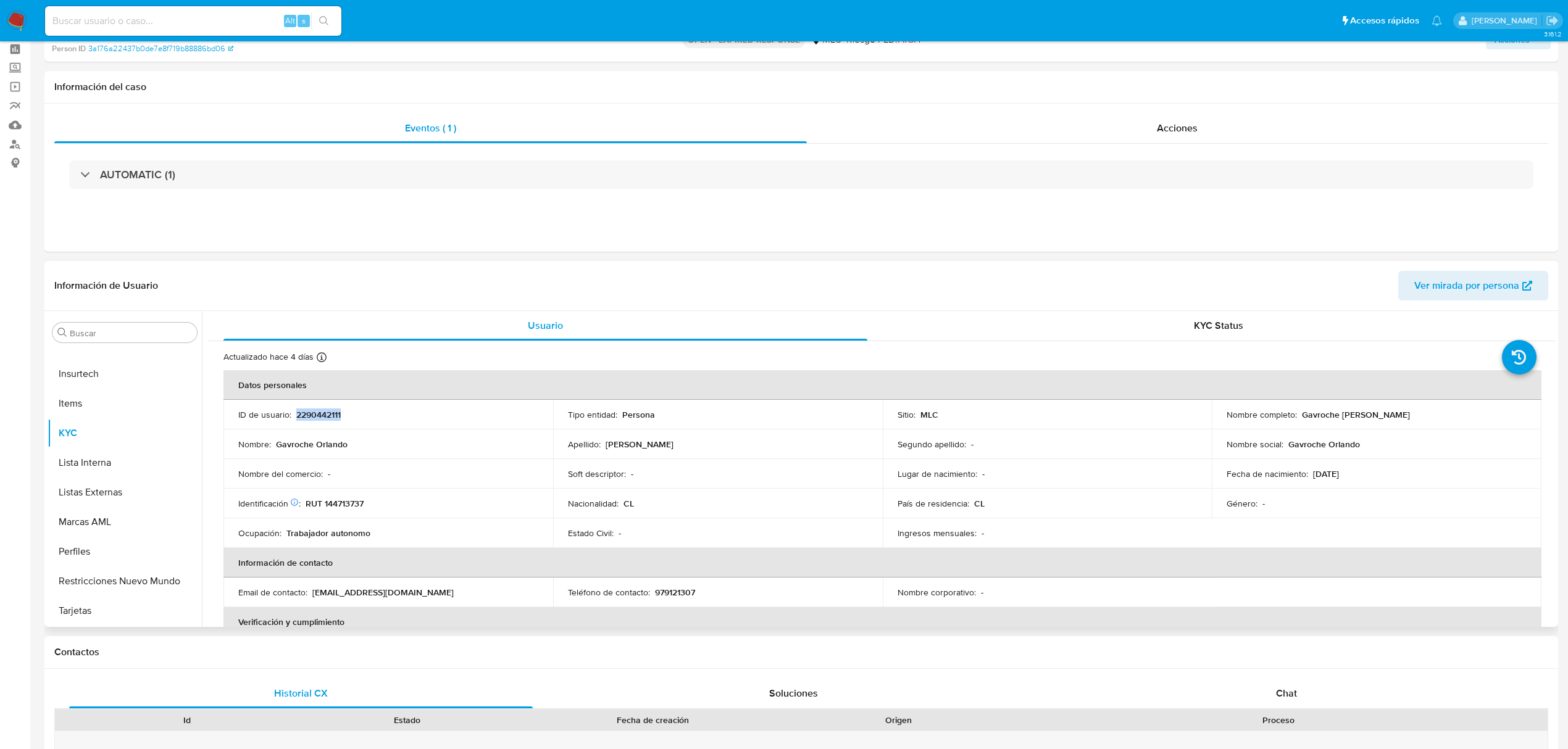
scroll to position [82, 0]
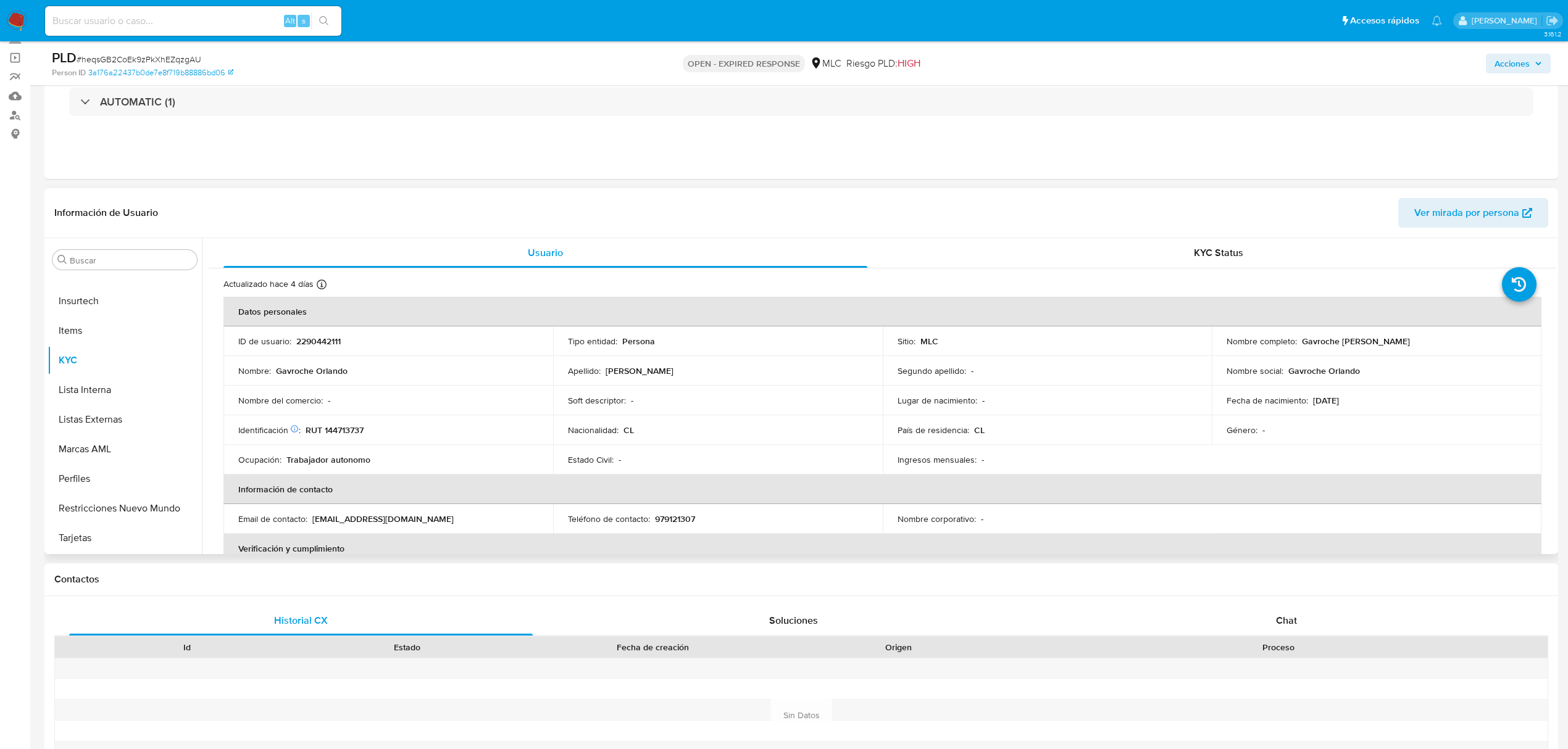
click at [1042, 400] on div "Lugar de nacimiento : -" at bounding box center [1048, 400] width 300 height 11
drag, startPoint x: 1554, startPoint y: 326, endPoint x: 1556, endPoint y: 336, distance: 10.2
click at [1556, 336] on div "Buscar Anticipos de dinero Aprobadores Aprobados Archivos adjuntos CBT Cruces y…" at bounding box center [801, 396] width 1514 height 316
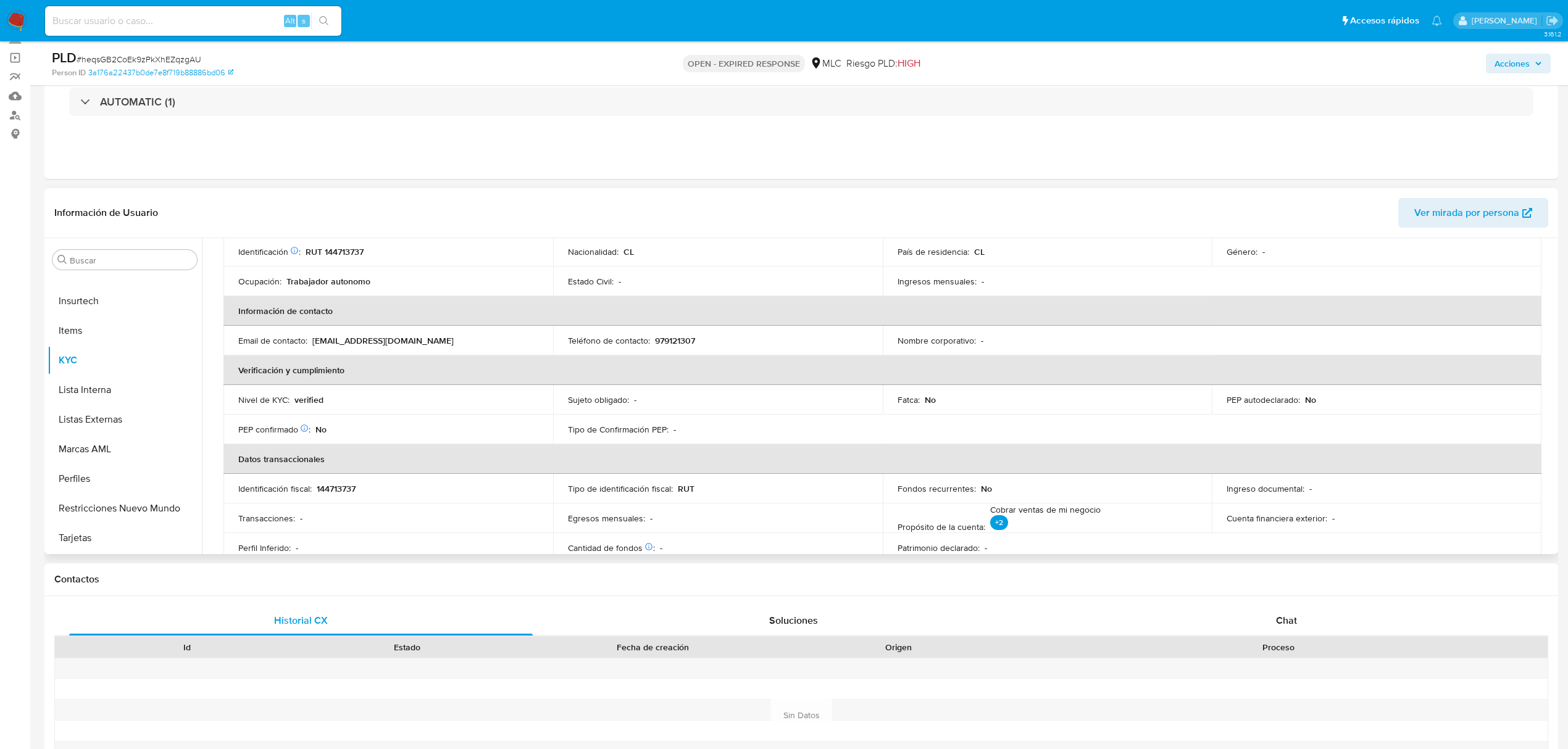
scroll to position [0, 0]
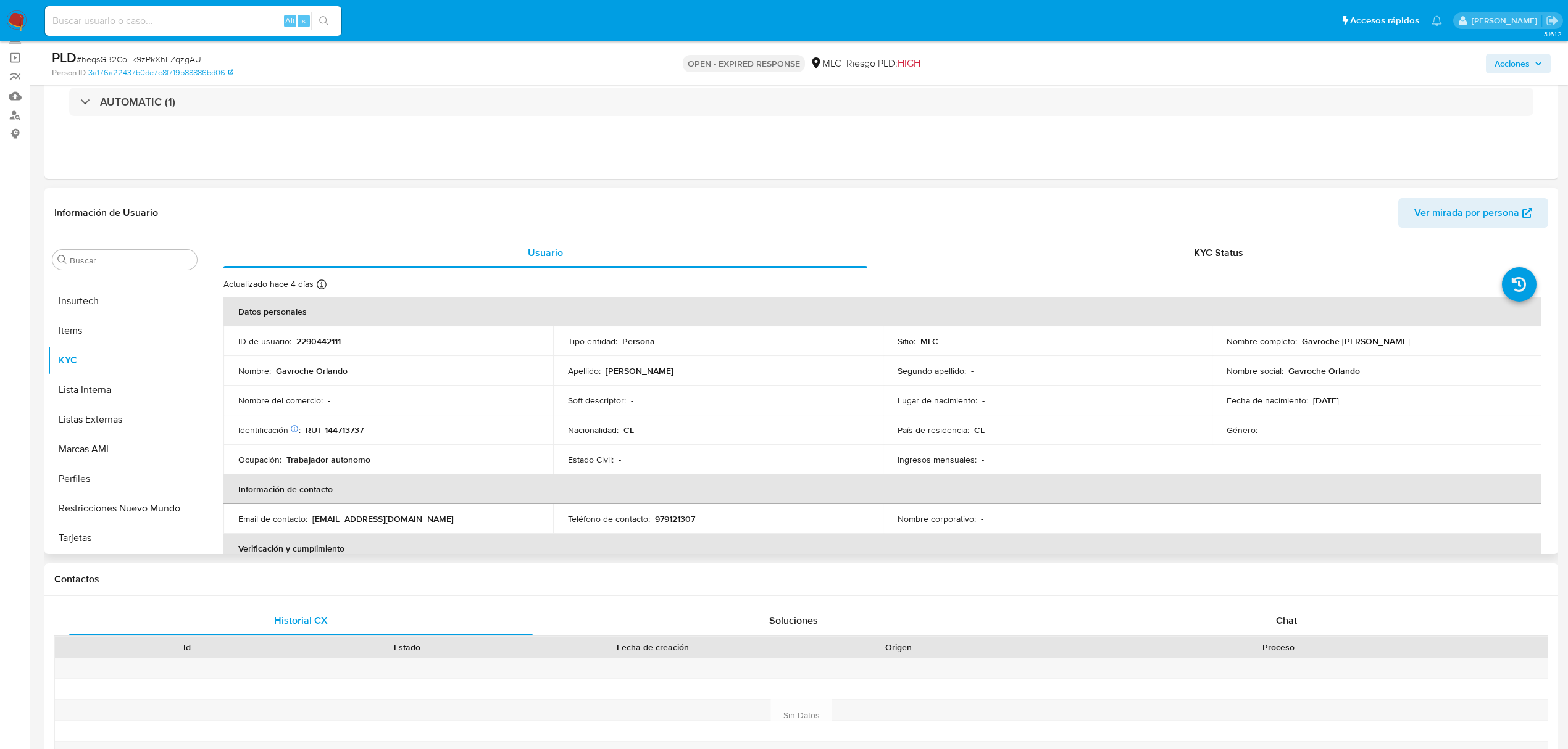
click at [352, 430] on p "RUT 144713737" at bounding box center [335, 429] width 58 height 11
copy p "144713737"
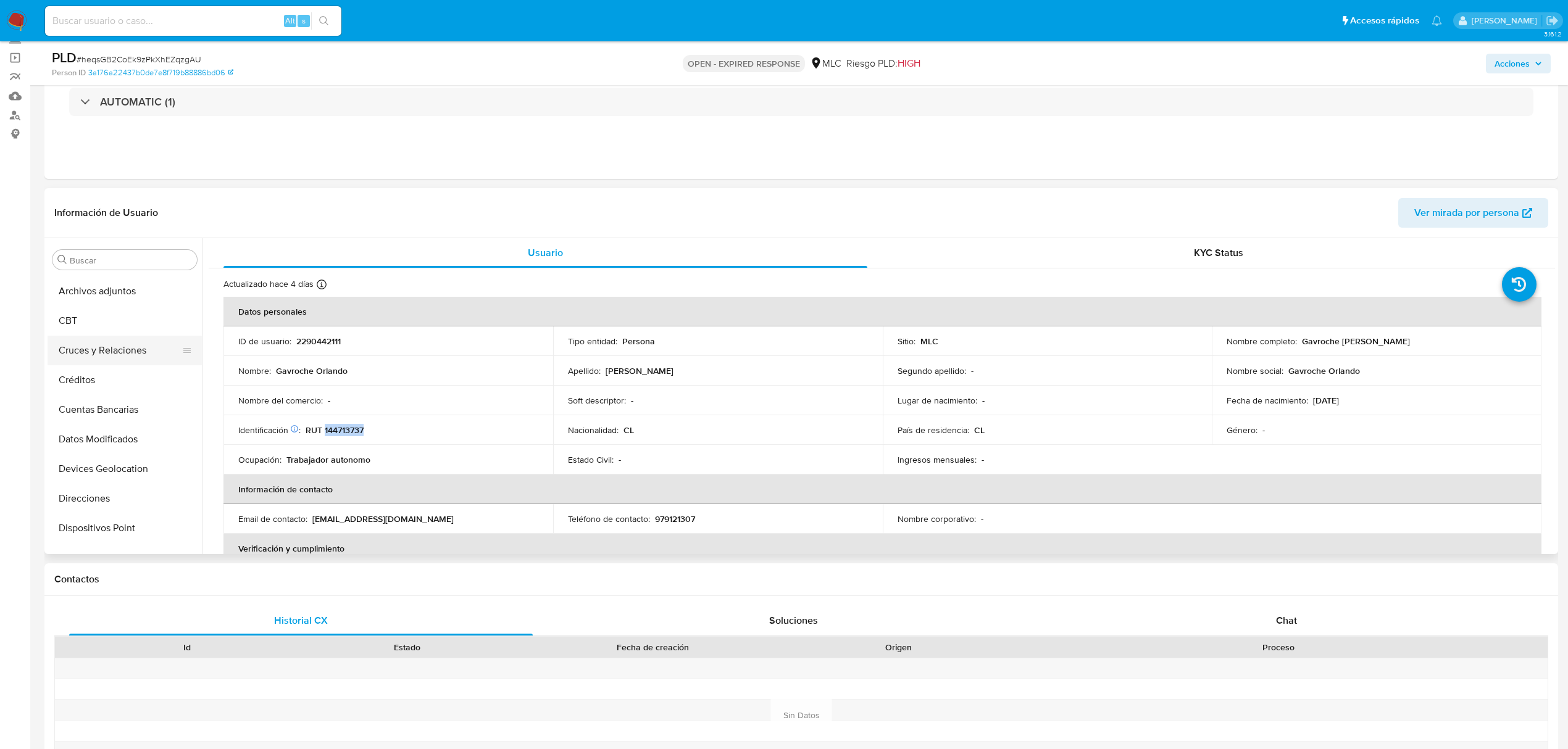
click at [98, 341] on button "Cruces y Relaciones" at bounding box center [120, 351] width 145 height 30
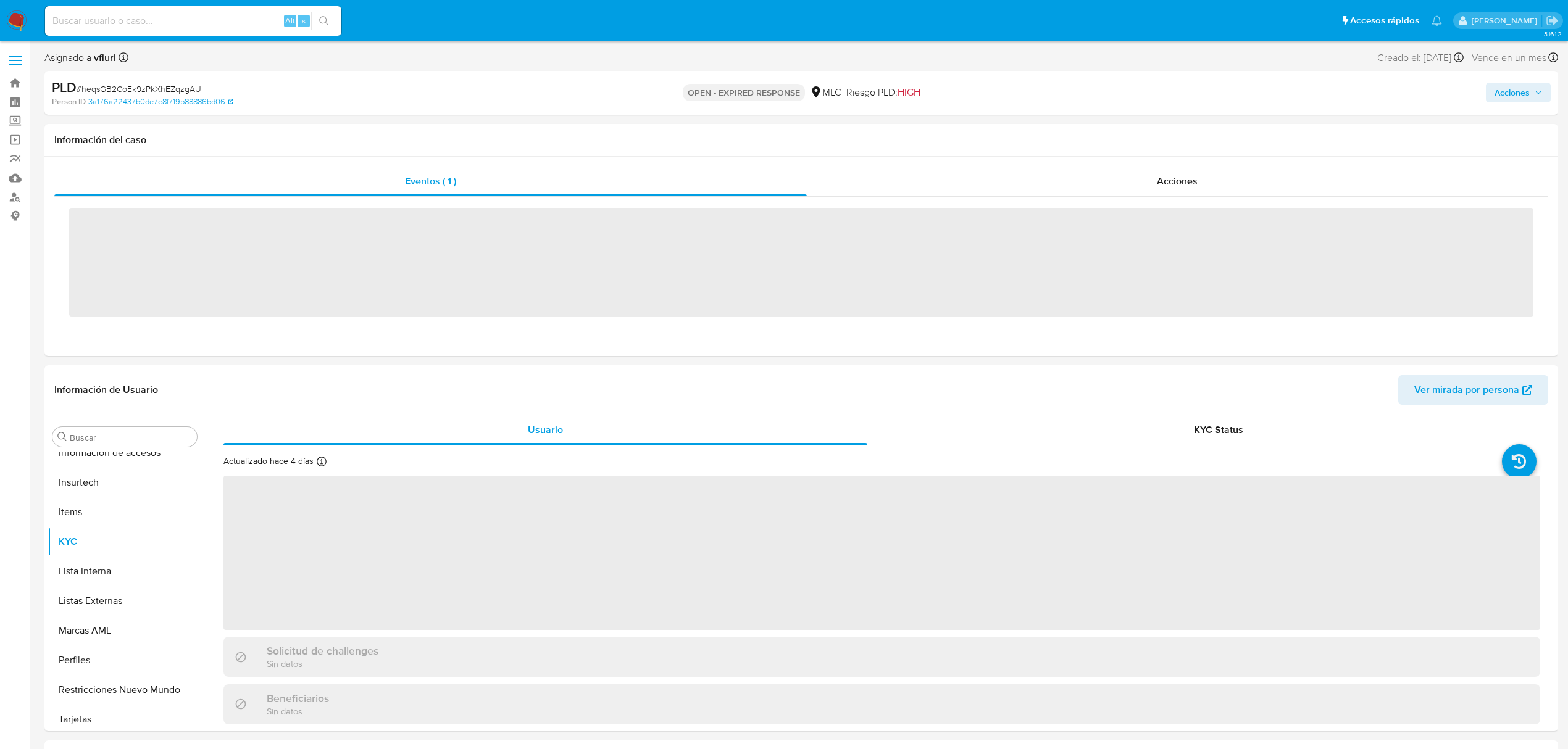
scroll to position [580, 0]
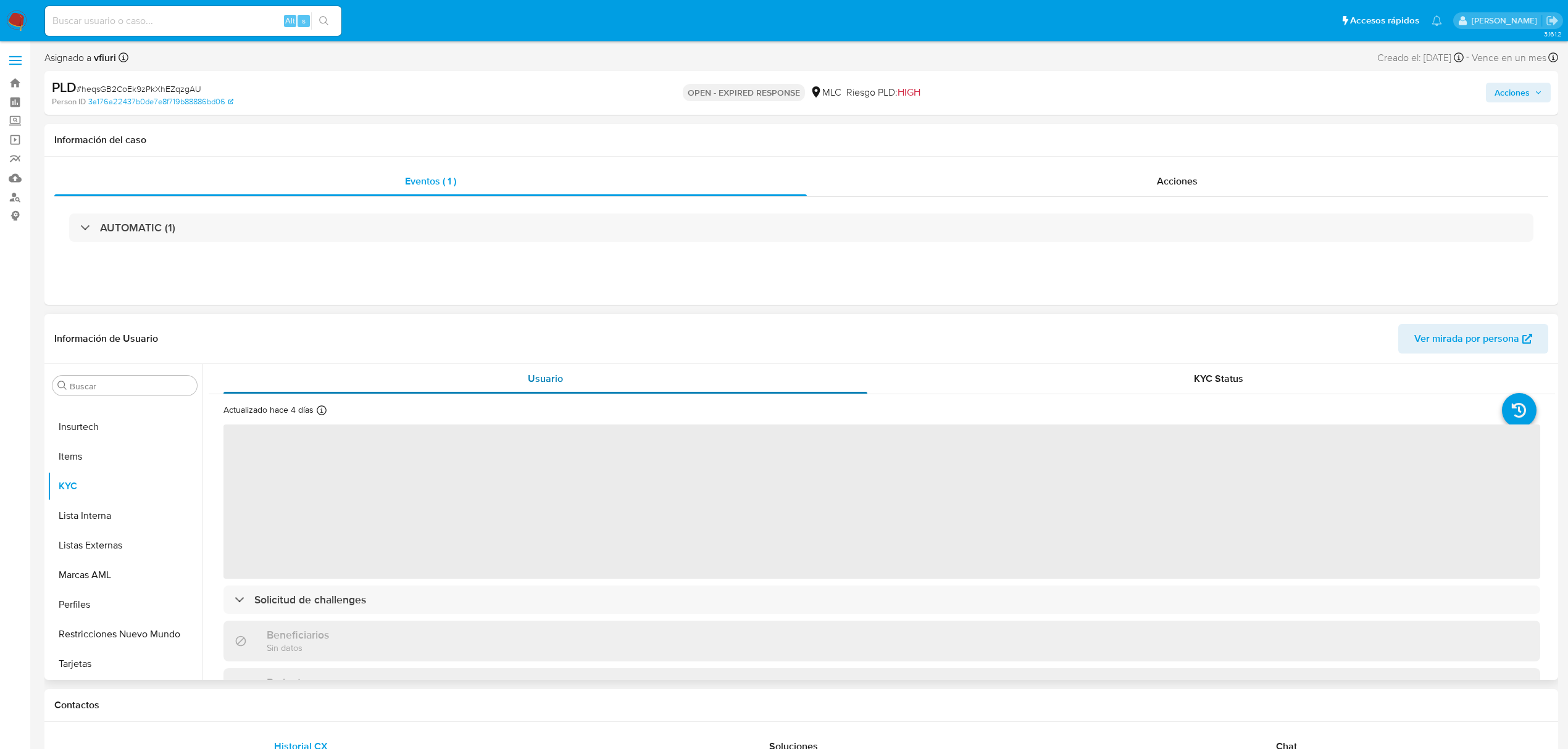
select select "10"
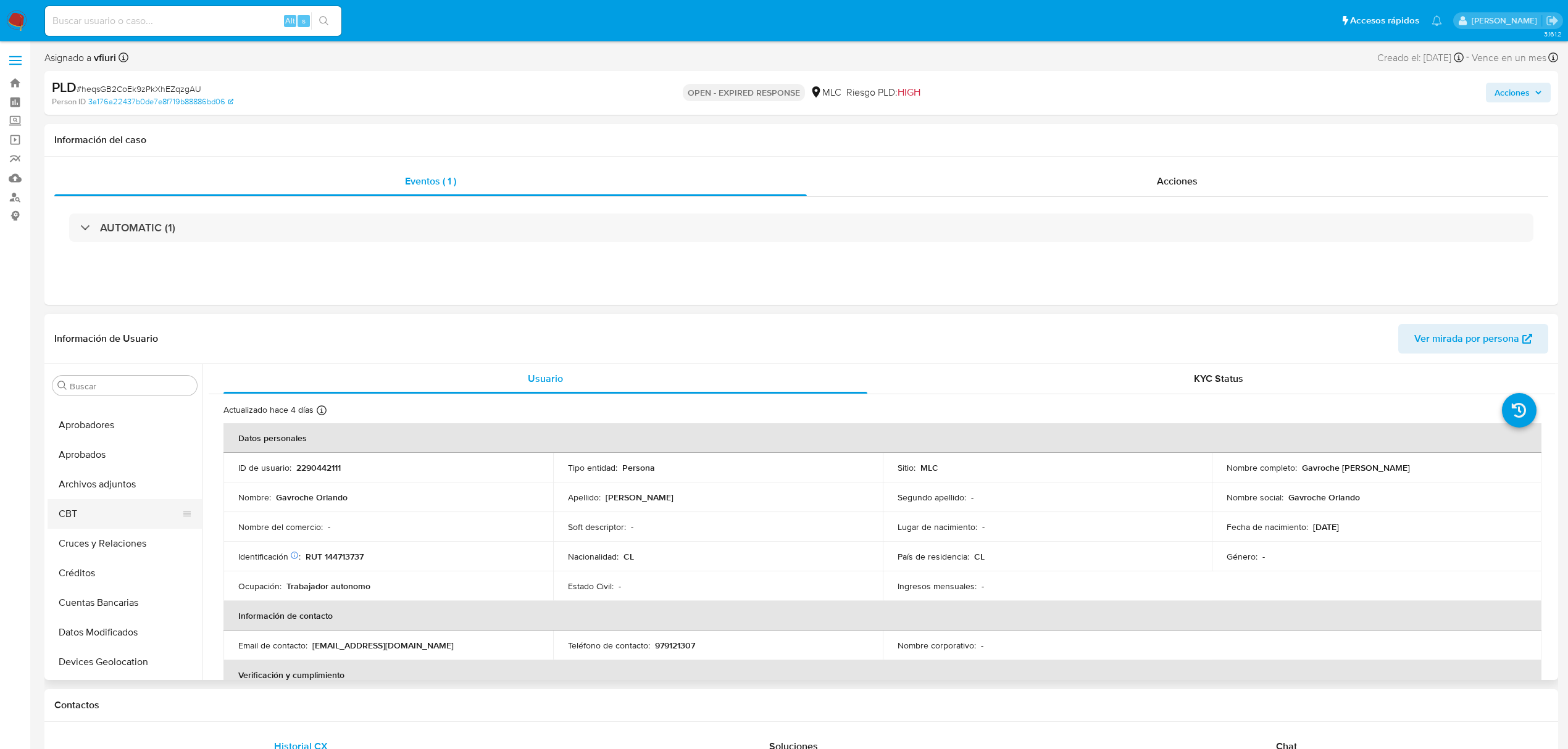
scroll to position [5, 0]
click at [121, 563] on button "Cruces y Relaciones" at bounding box center [120, 559] width 145 height 30
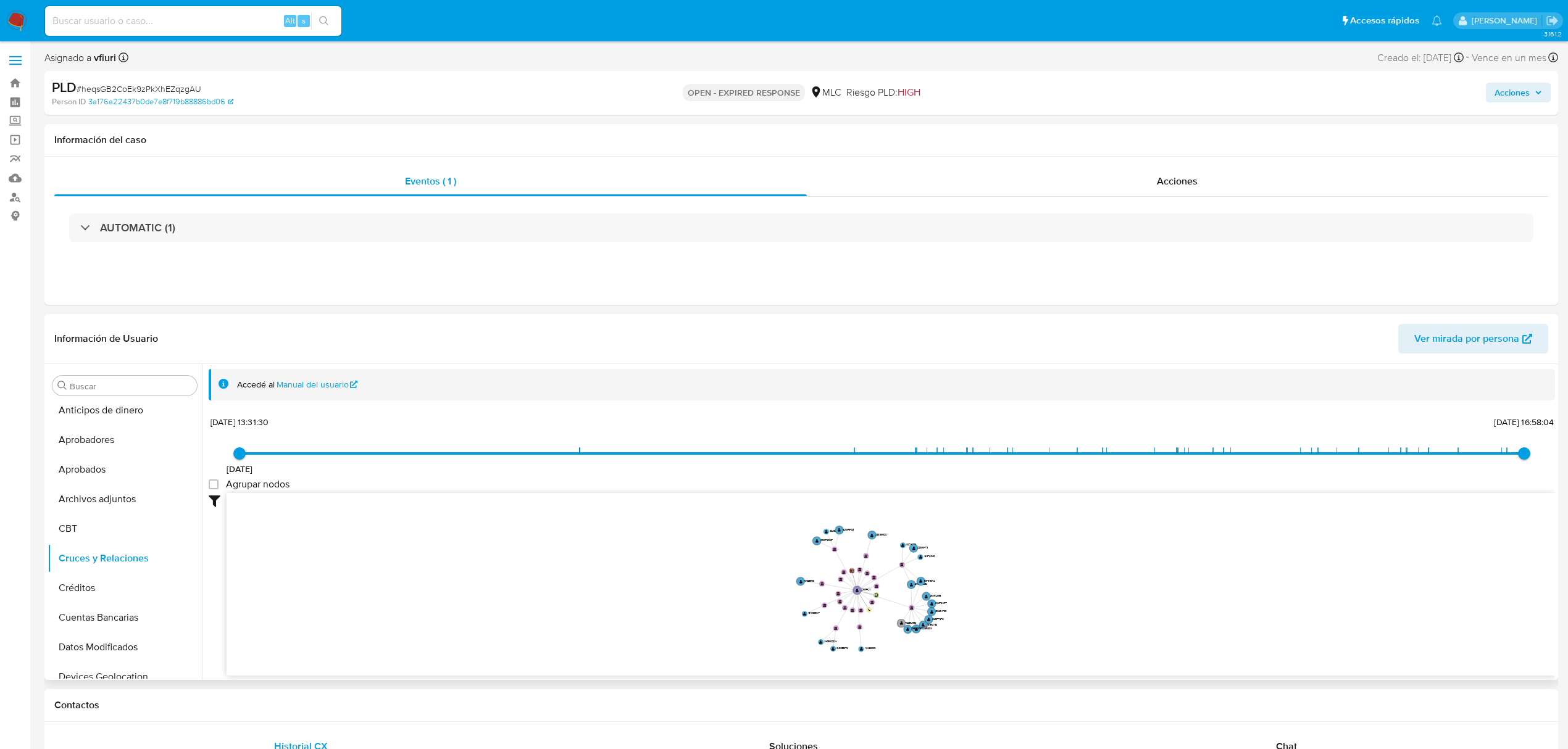
drag, startPoint x: 1079, startPoint y: 542, endPoint x: 981, endPoint y: 591, distance: 109.6
click at [981, 591] on icon "device-67bf41e24e4bba0a9b2d56d8  user-2290442111  2290442111 person-3a176a224…" at bounding box center [891, 582] width 1329 height 179
click at [959, 568] on icon "device-67bf41e24e4bba0a9b2d56d8  user-2290442111  2290442111 person-3a176a224…" at bounding box center [891, 582] width 1329 height 179
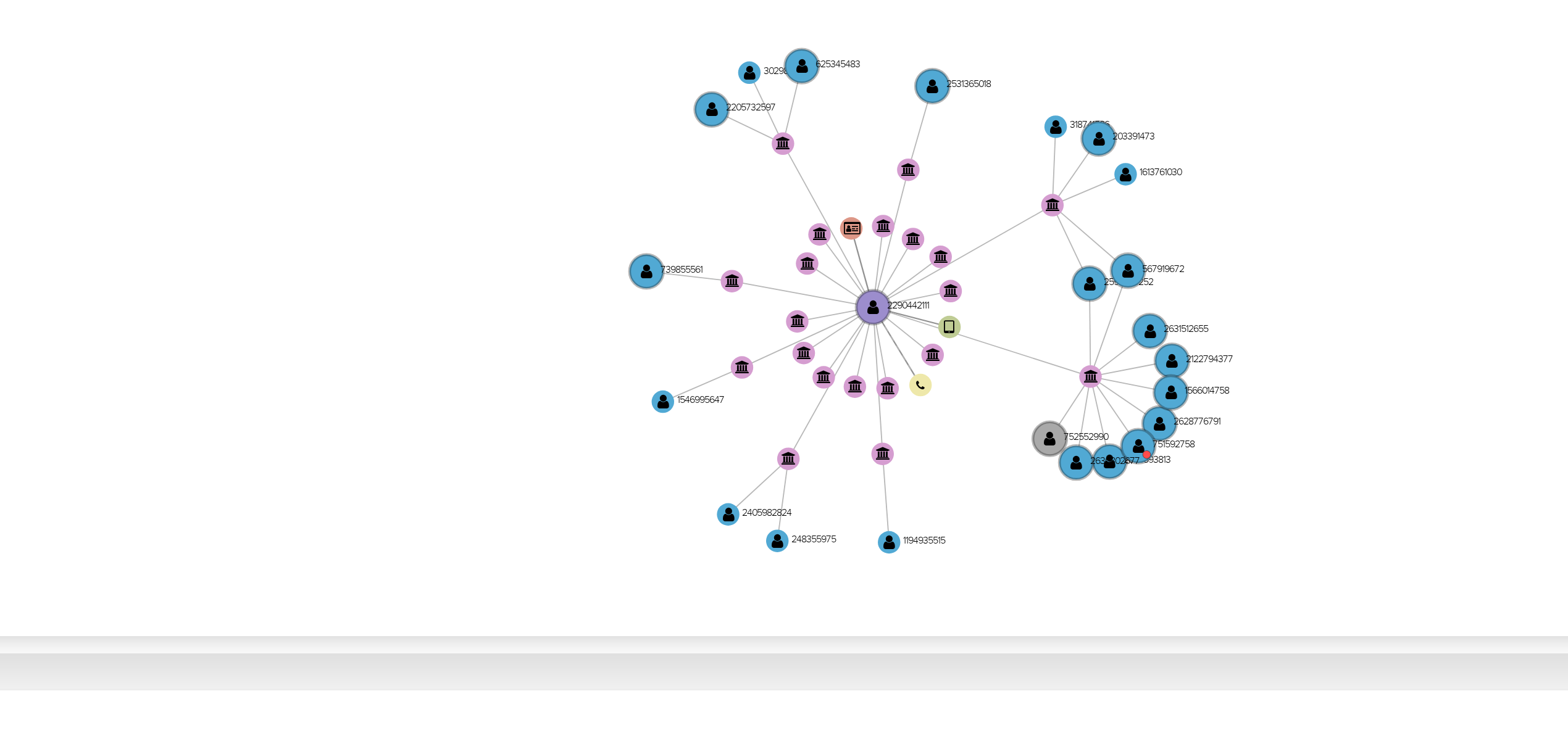
drag, startPoint x: 959, startPoint y: 587, endPoint x: 924, endPoint y: 590, distance: 35.1
click at [924, 590] on icon "device-67bf41e24e4bba0a9b2d56d8  user-2290442111  2290442111 person-3a176a224…" at bounding box center [891, 582] width 1329 height 179
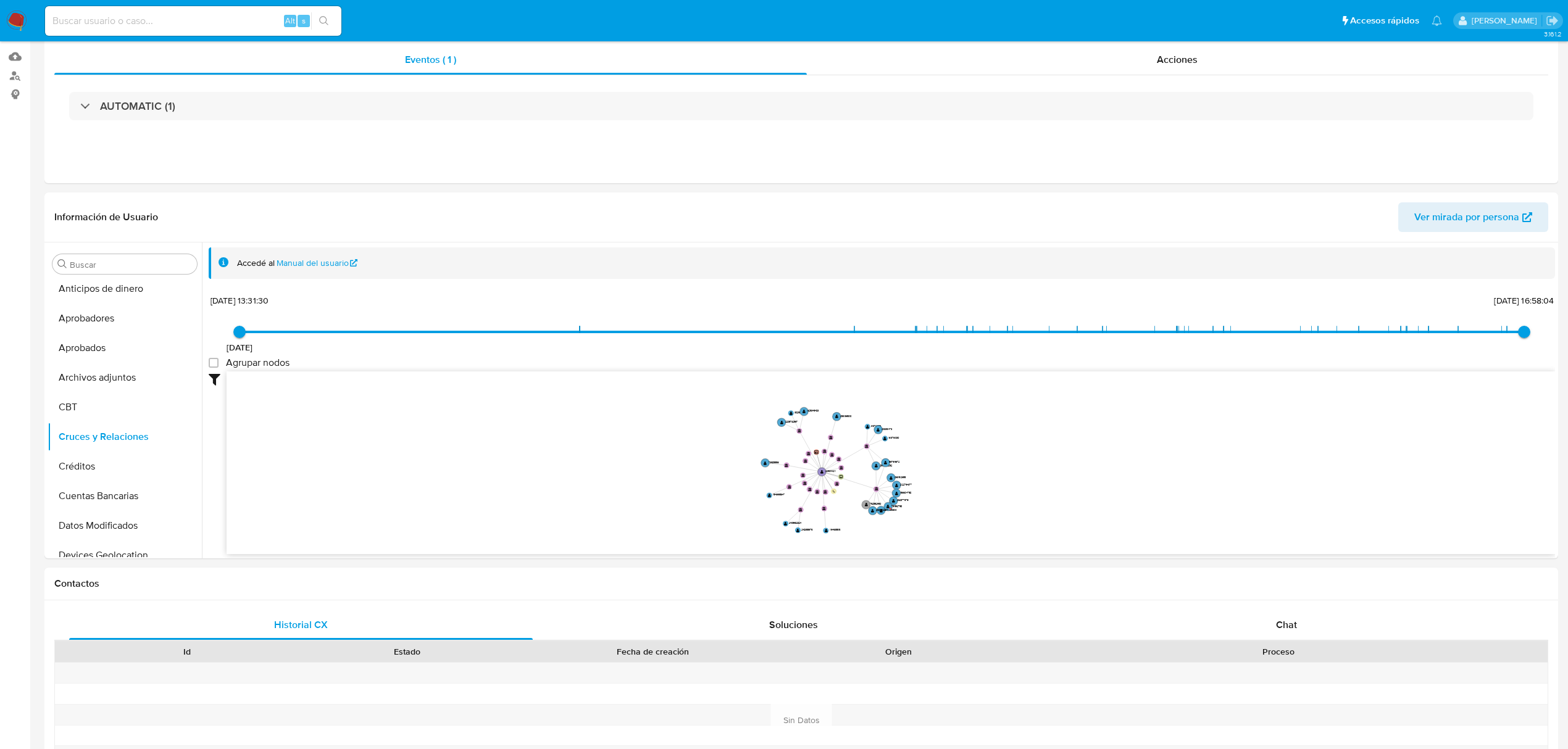
scroll to position [329, 0]
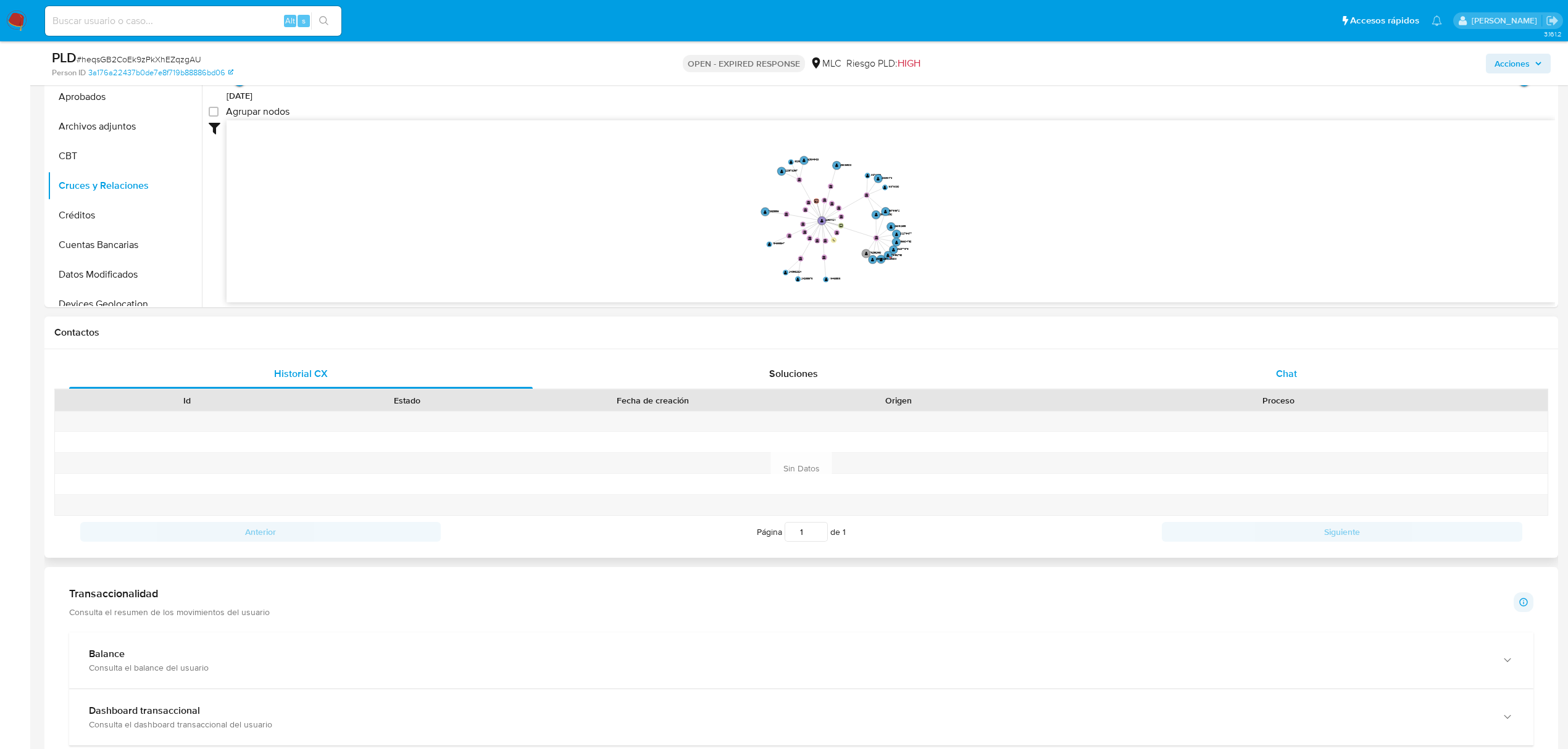
click at [1304, 386] on div "Chat" at bounding box center [1287, 374] width 464 height 30
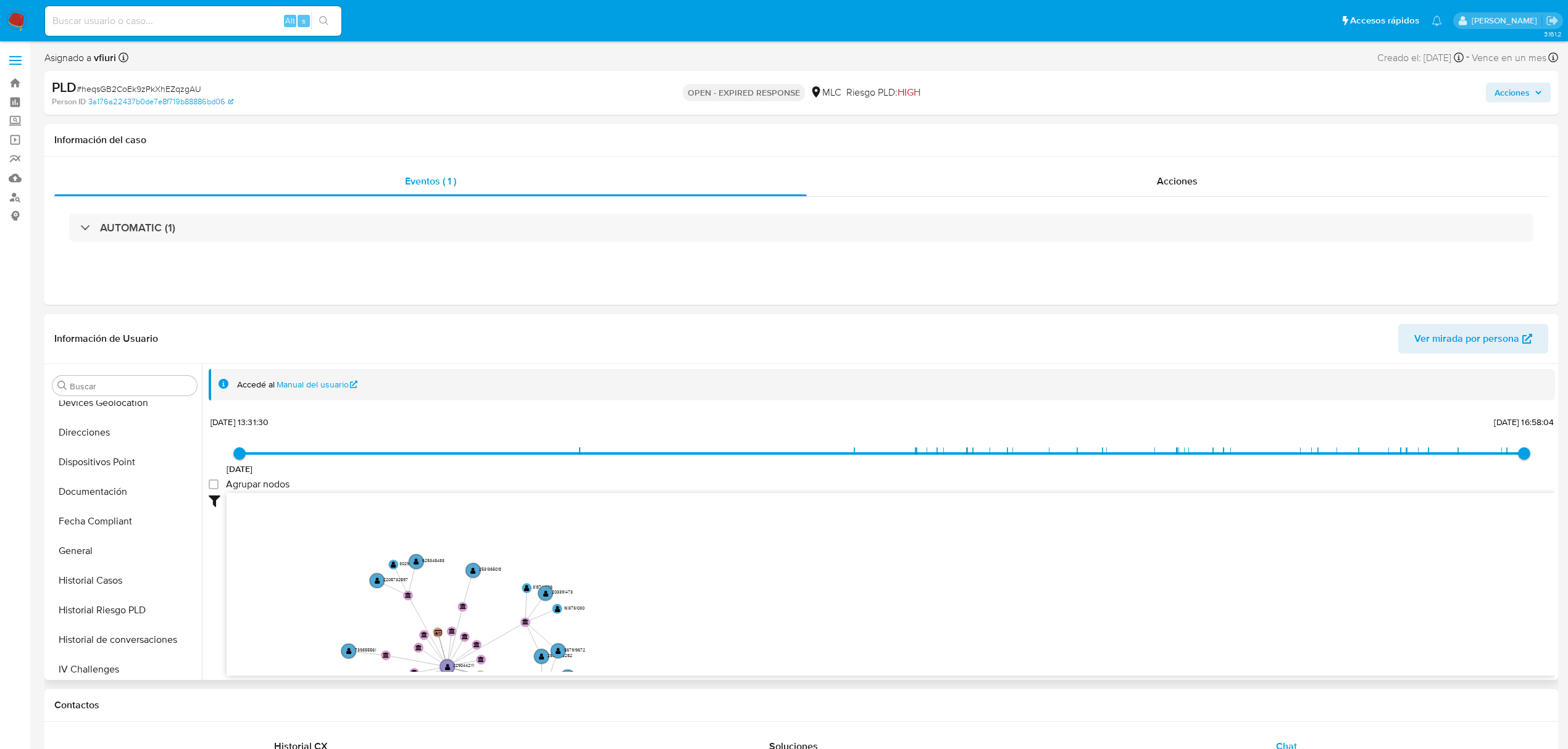
scroll to position [498, 0]
click at [85, 569] on button "KYC" at bounding box center [120, 568] width 145 height 30
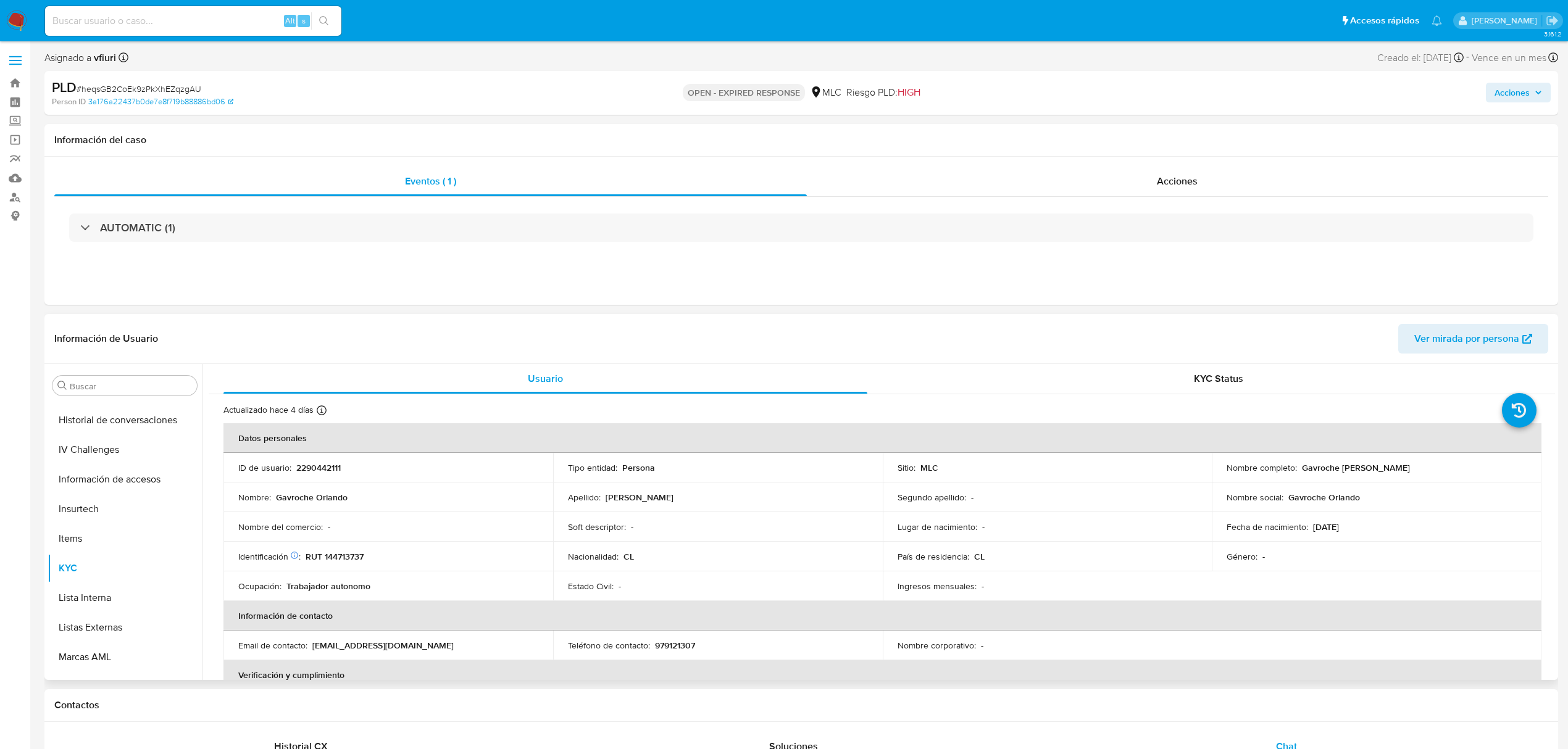
click at [317, 467] on p "2290442111" at bounding box center [319, 467] width 45 height 11
copy p "2290442111"
click at [105, 600] on button "Historial Casos" at bounding box center [120, 608] width 145 height 30
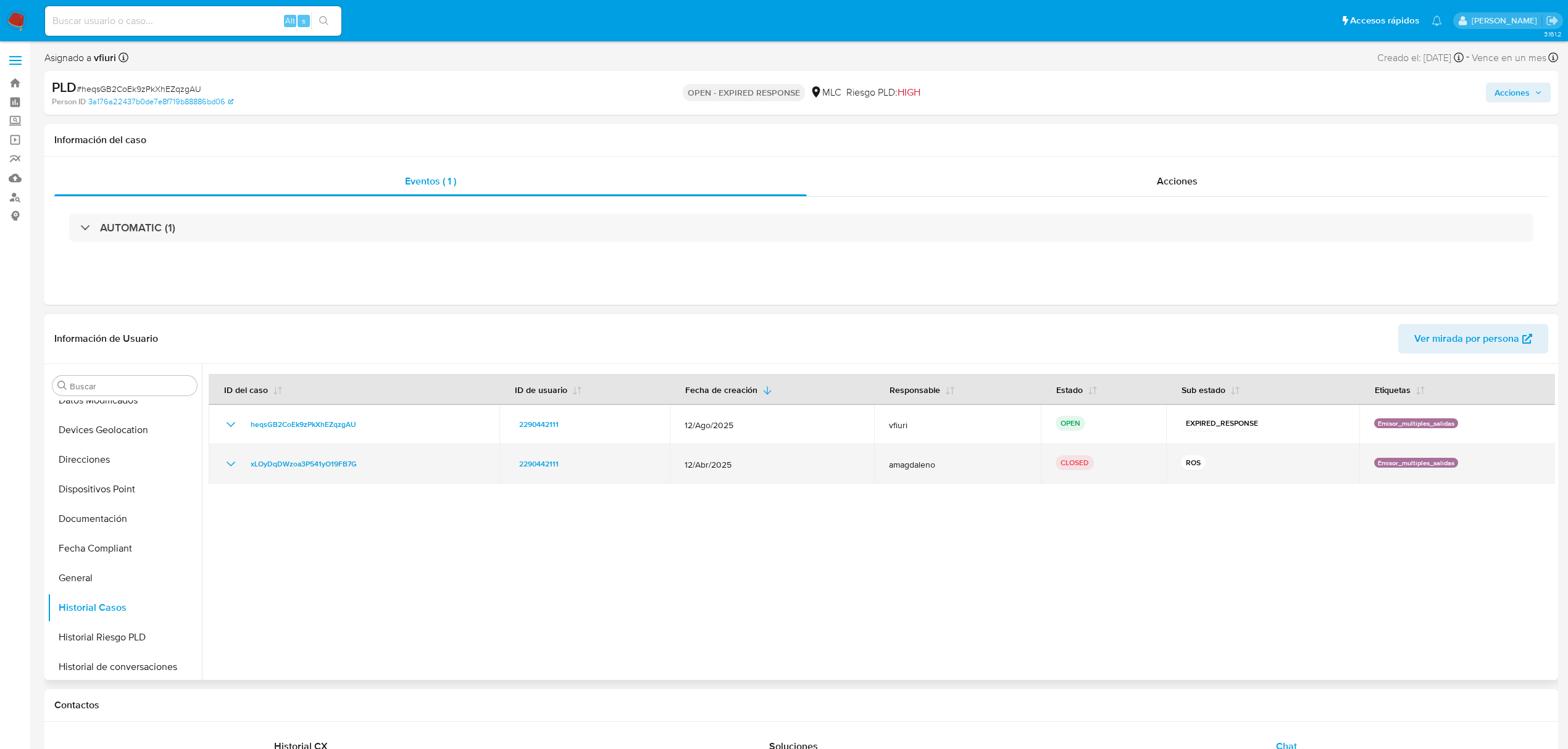
click at [226, 460] on icon "Mostrar/Ocultar" at bounding box center [231, 464] width 15 height 15
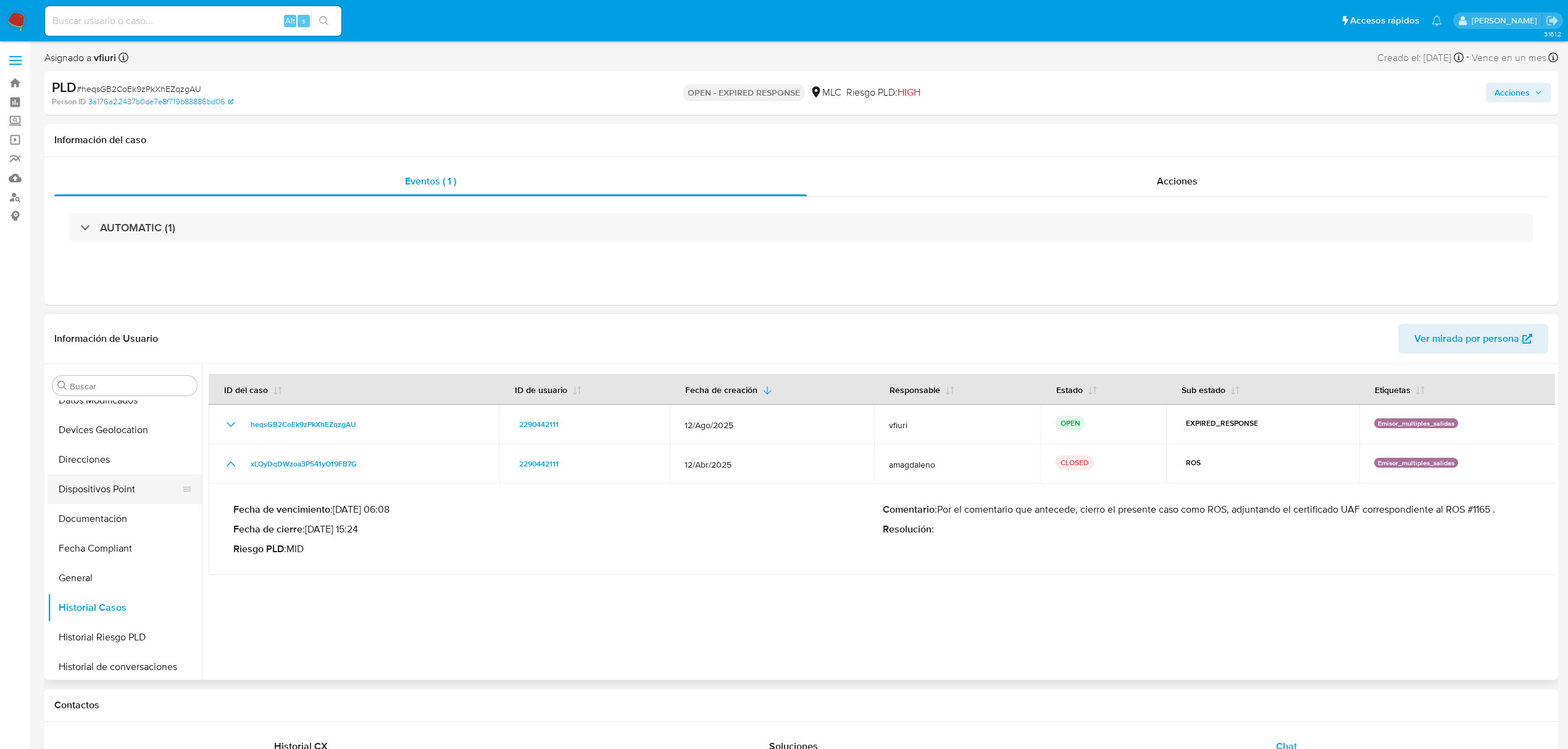
scroll to position [580, 0]
click at [85, 496] on button "KYC" at bounding box center [120, 486] width 145 height 30
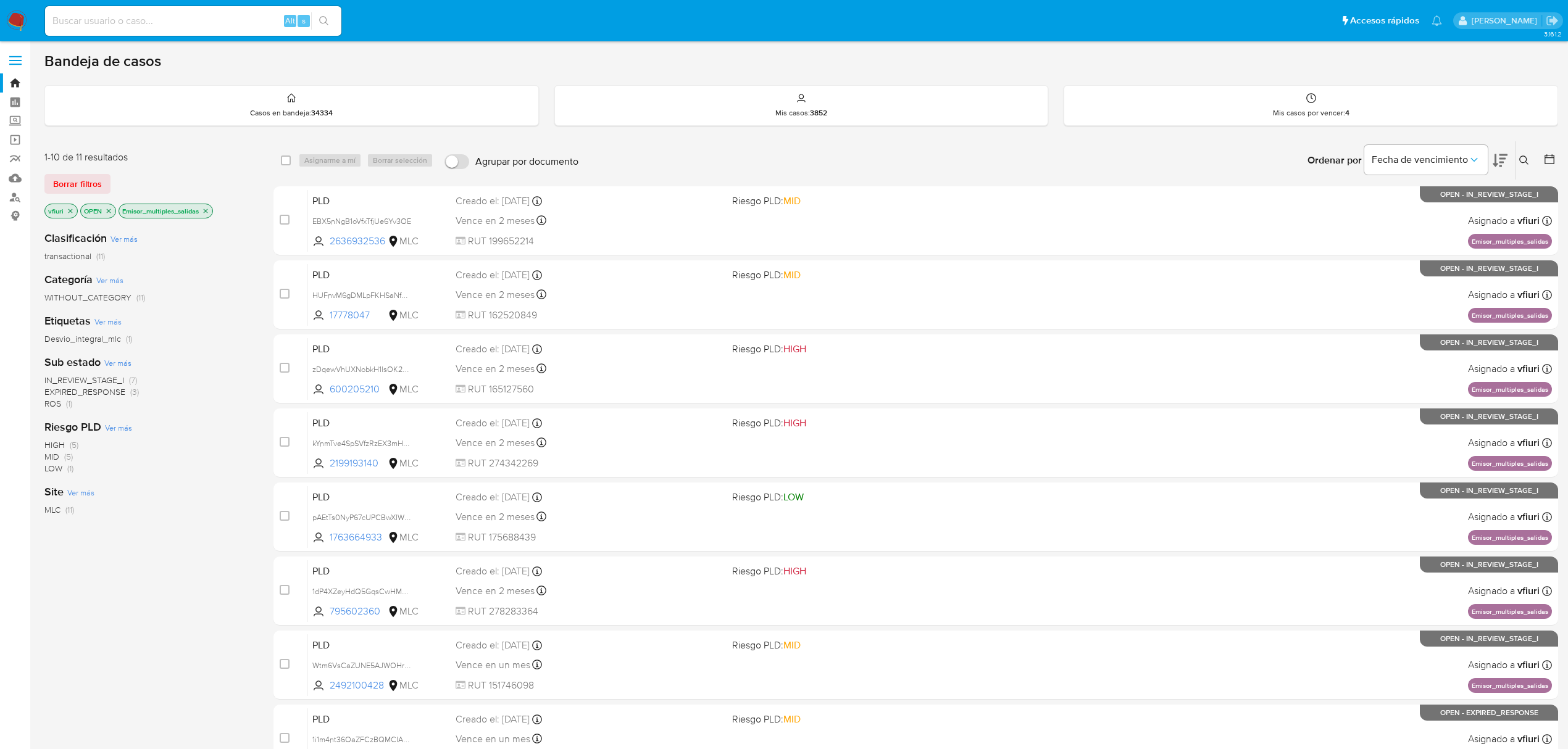
click at [1525, 168] on div "Ingrese ID de usuario o caso Buscar Borrar filtros" at bounding box center [1525, 160] width 21 height 38
click at [1520, 153] on button at bounding box center [1526, 160] width 21 height 15
click at [1404, 205] on input at bounding box center [1421, 207] width 209 height 16
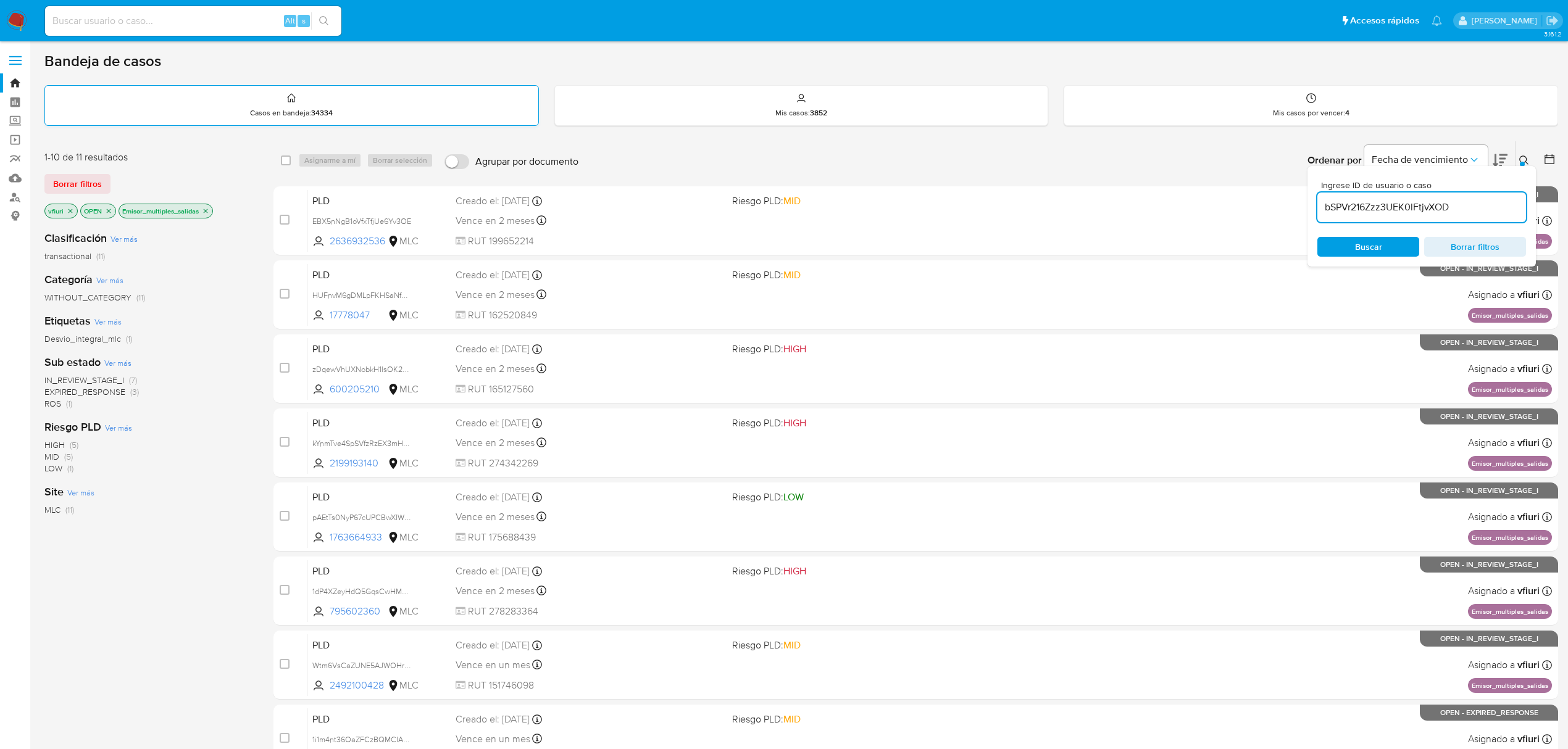
type input "bSPVr216Zzz3UEK0lFtjvXOD"
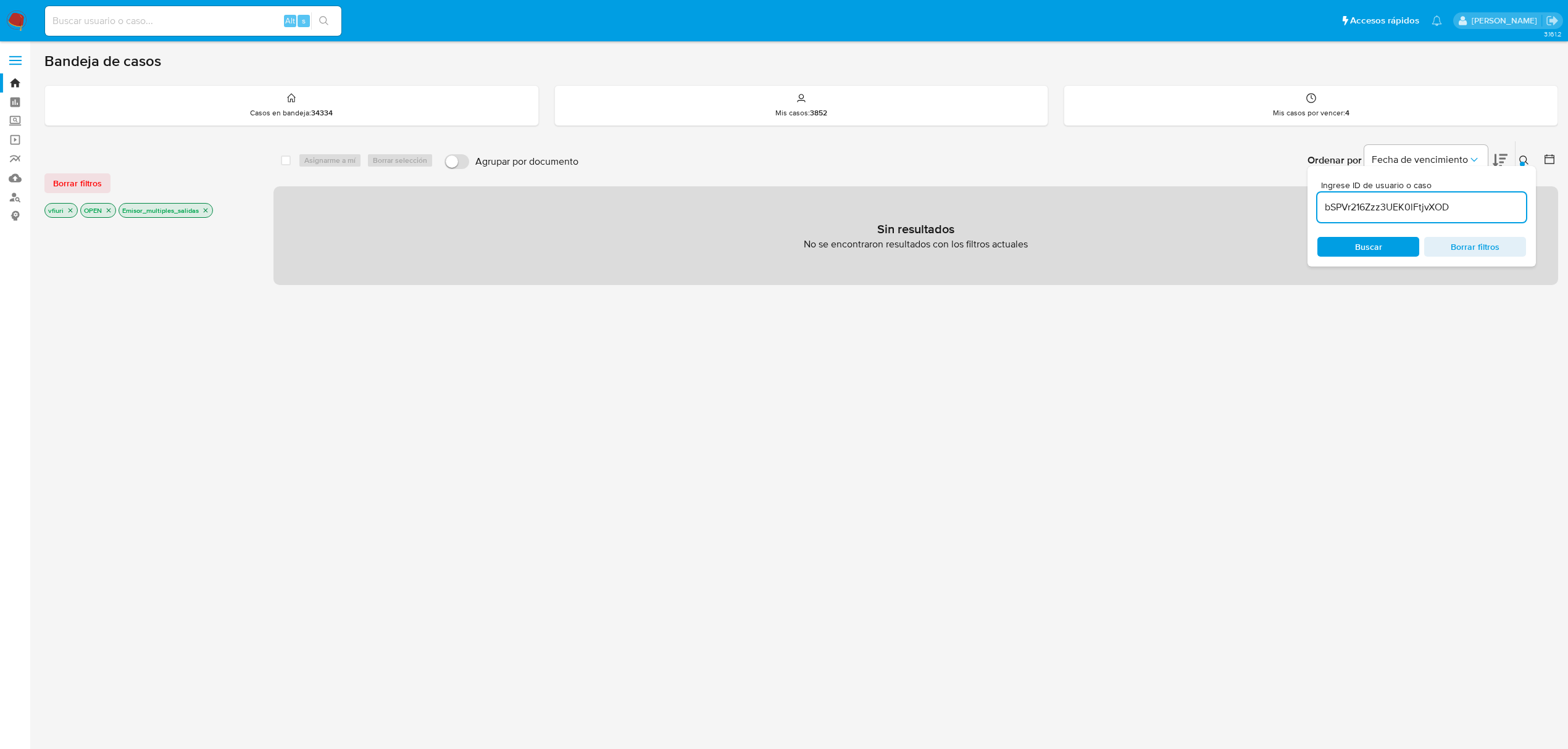
click at [207, 210] on icon "close-filter" at bounding box center [205, 210] width 7 height 7
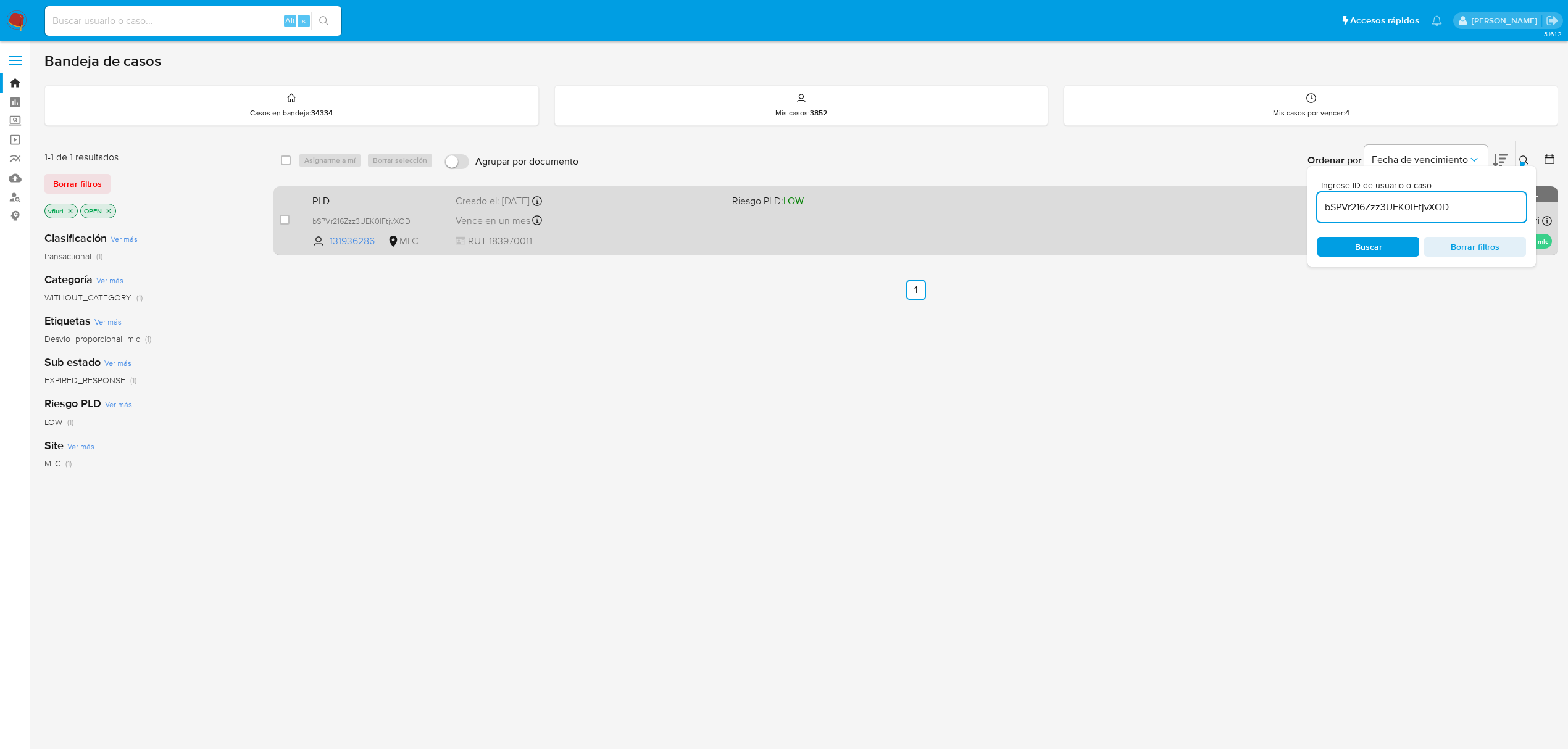
click at [698, 240] on span "RUT 183970011" at bounding box center [589, 241] width 267 height 14
click at [287, 221] on input "checkbox" at bounding box center [284, 220] width 10 height 10
checkbox input "true"
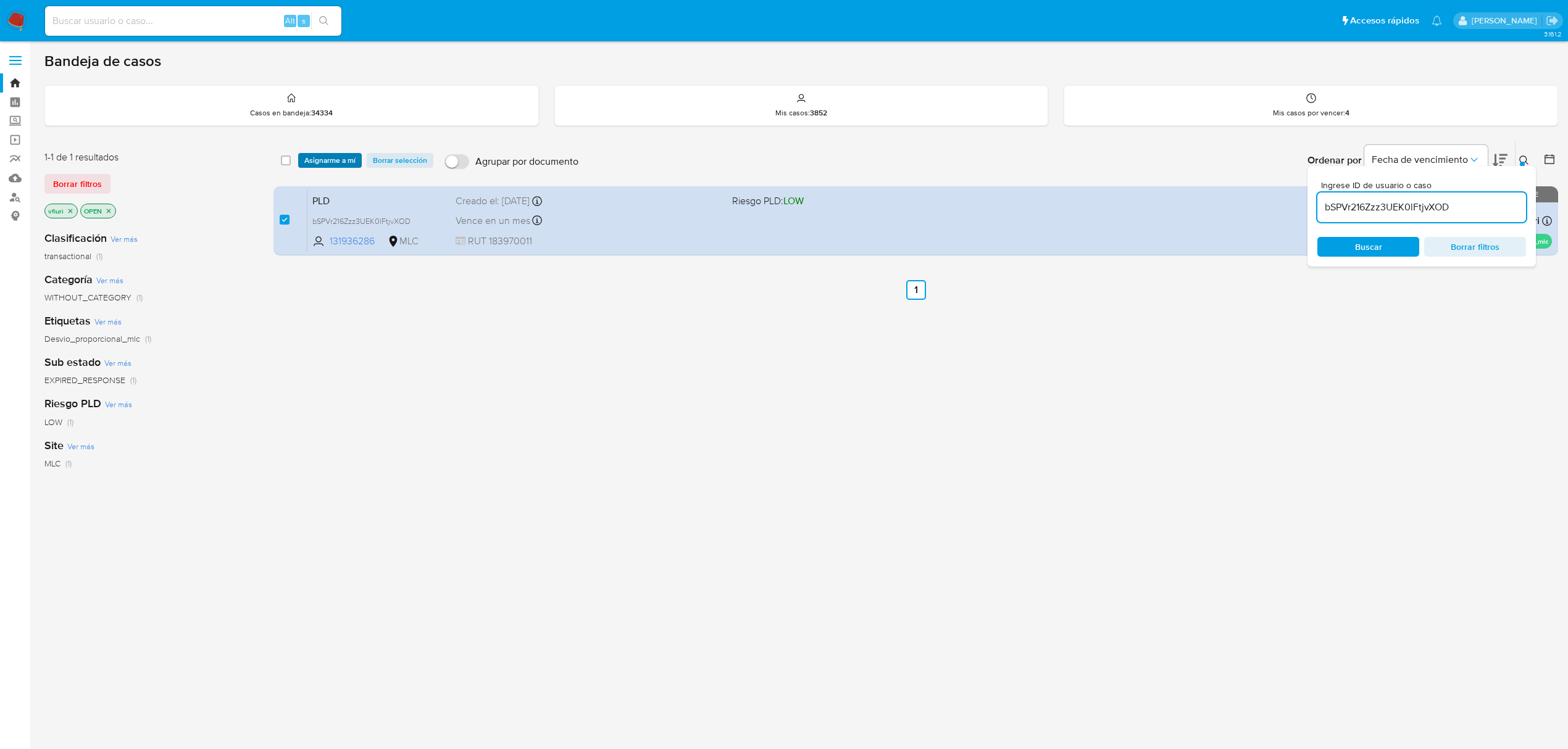
click at [341, 160] on span "Asignarme a mí" at bounding box center [329, 160] width 51 height 12
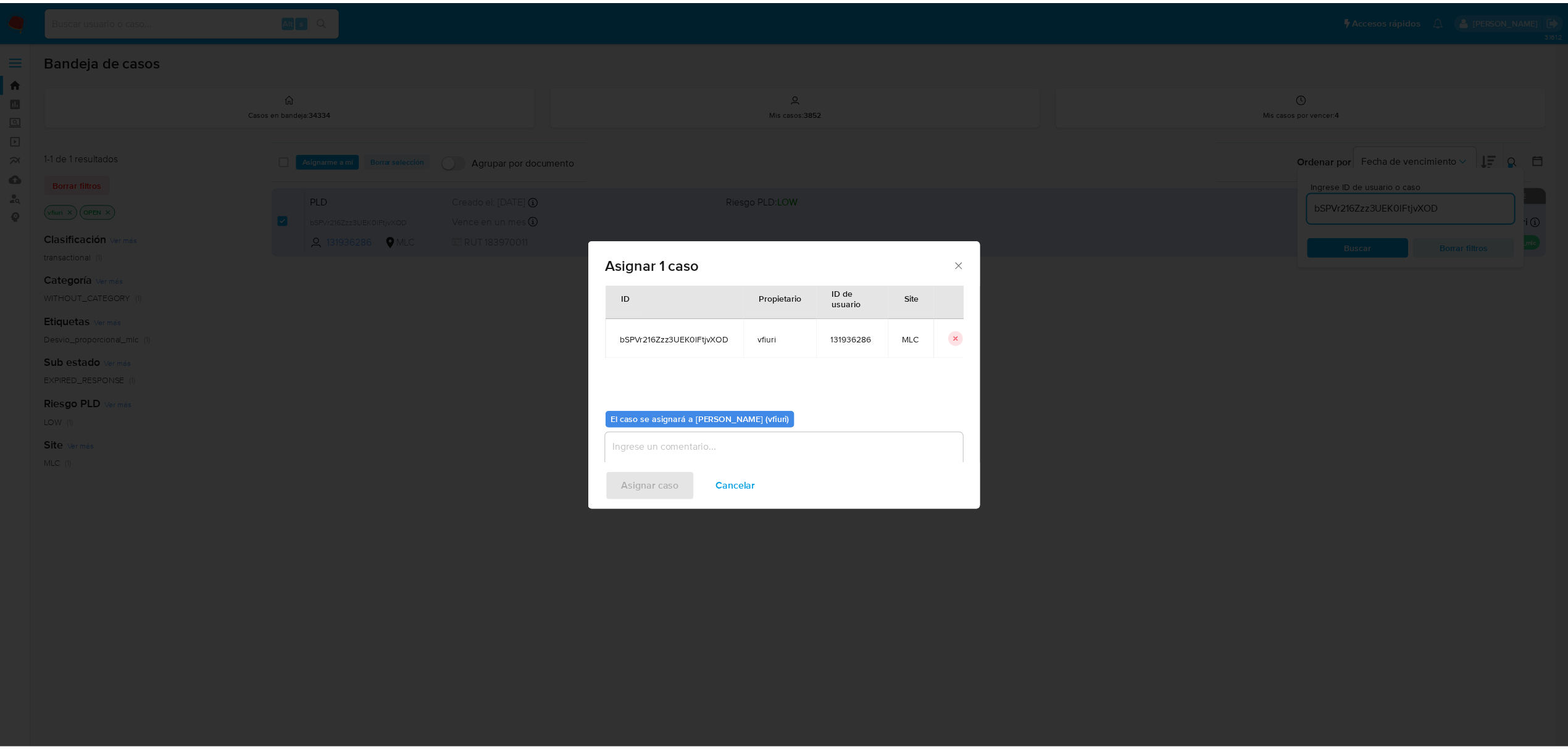
scroll to position [63, 0]
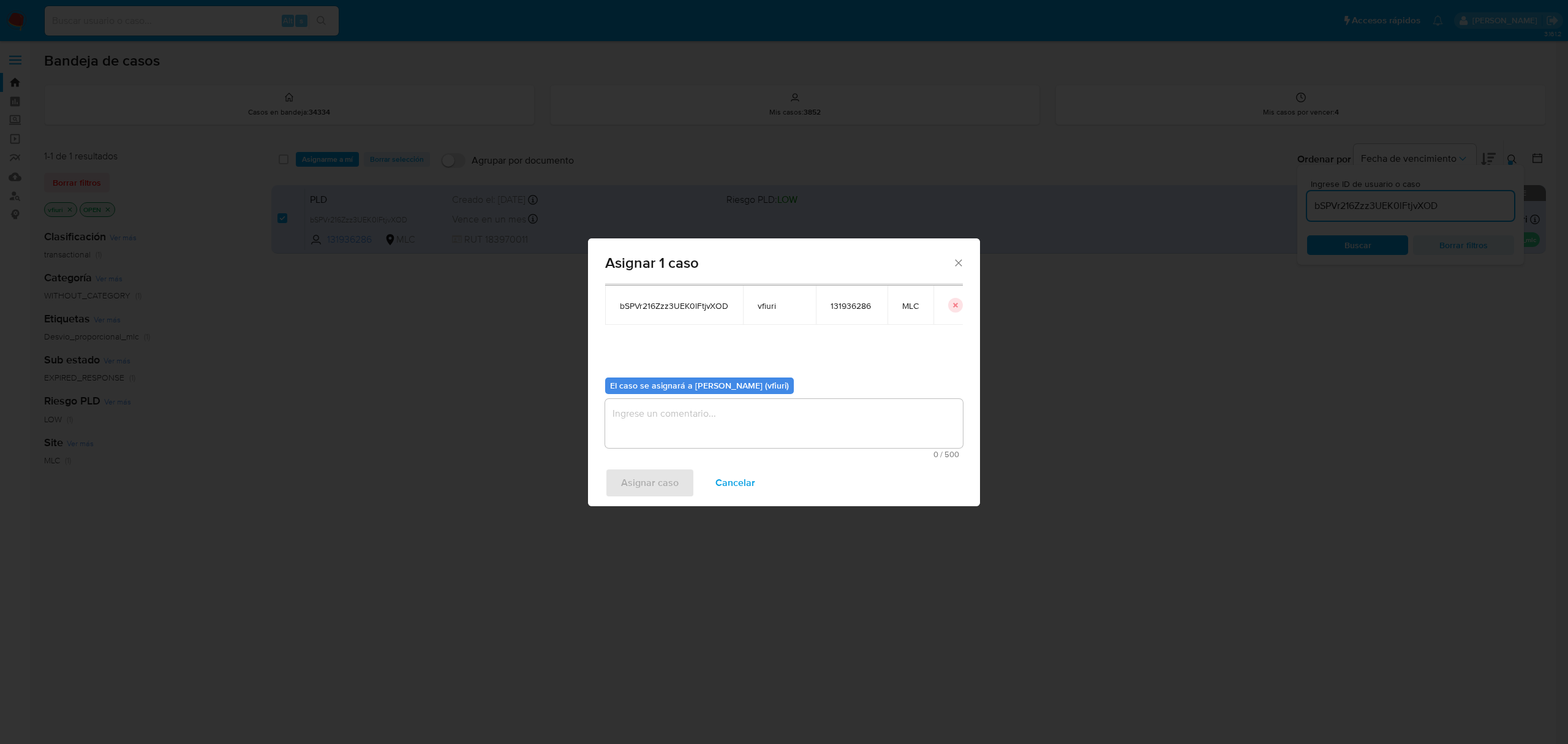
click at [652, 417] on textarea "assign-modal" at bounding box center [784, 423] width 358 height 49
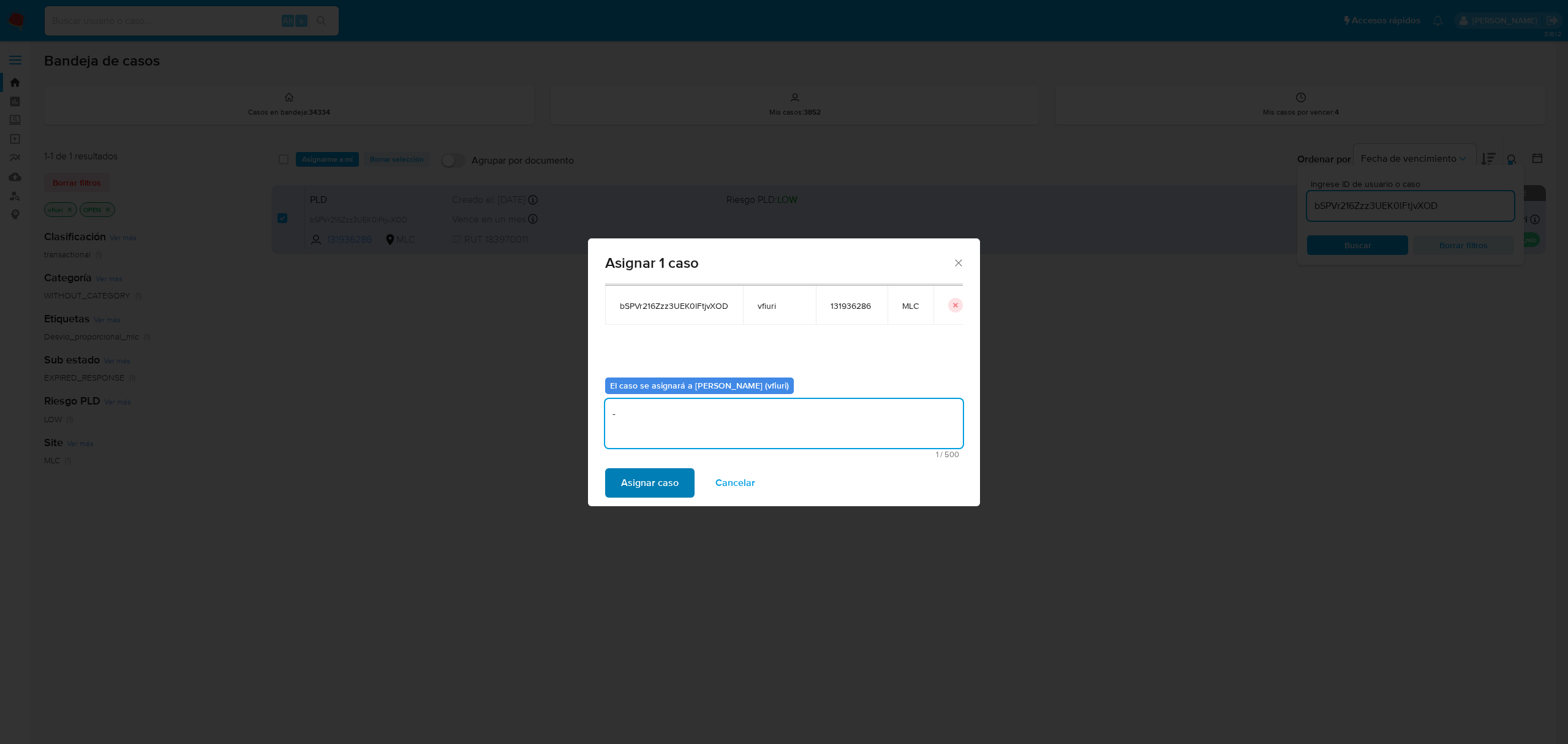
type textarea "-"
click at [640, 483] on span "Asignar caso" at bounding box center [650, 483] width 58 height 27
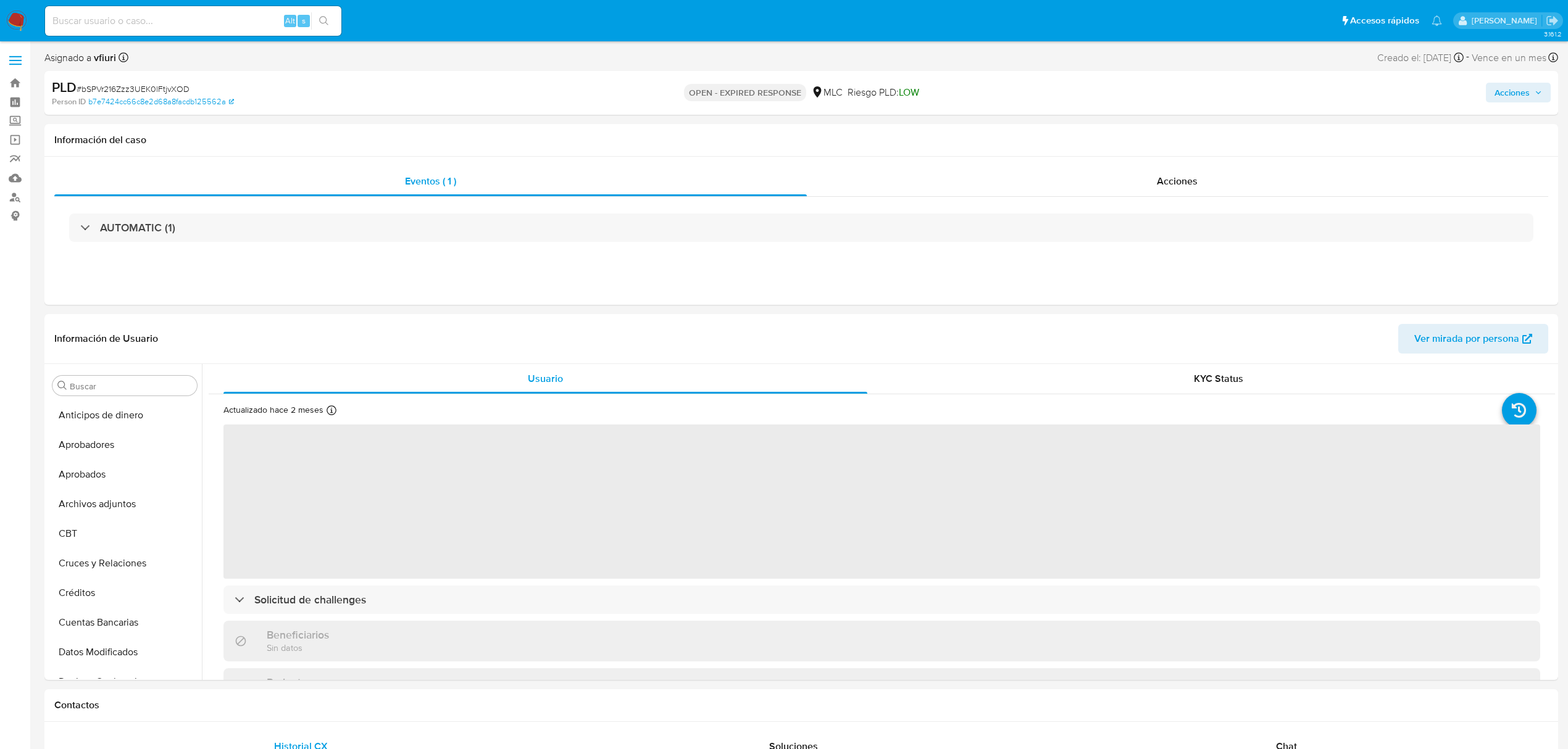
select select "10"
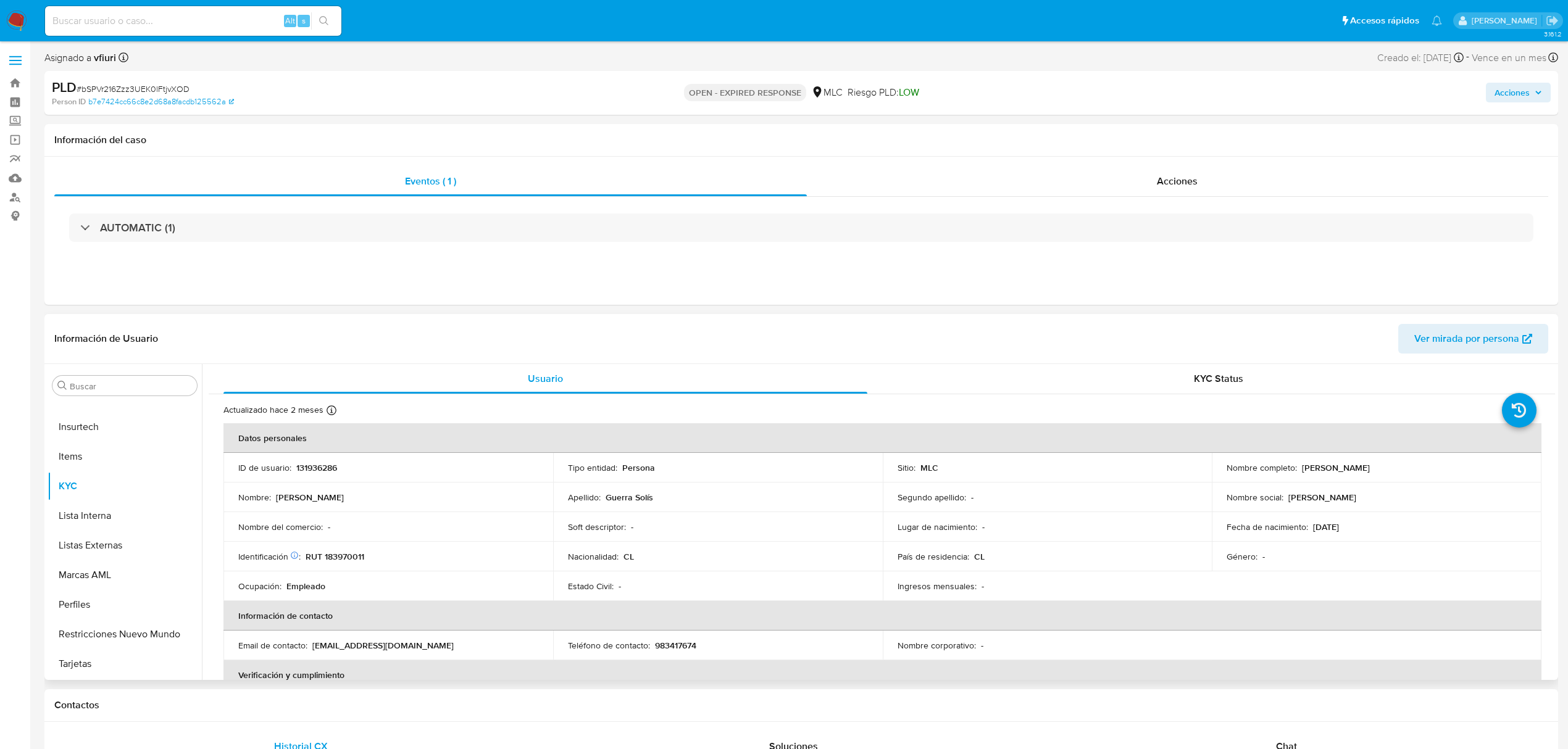
click at [344, 553] on p "RUT 183970011" at bounding box center [335, 556] width 59 height 11
copy p "183970011"
drag, startPoint x: 1300, startPoint y: 465, endPoint x: 1420, endPoint y: 465, distance: 120.0
click at [1420, 465] on div "Nombre completo : [PERSON_NAME]" at bounding box center [1377, 467] width 300 height 11
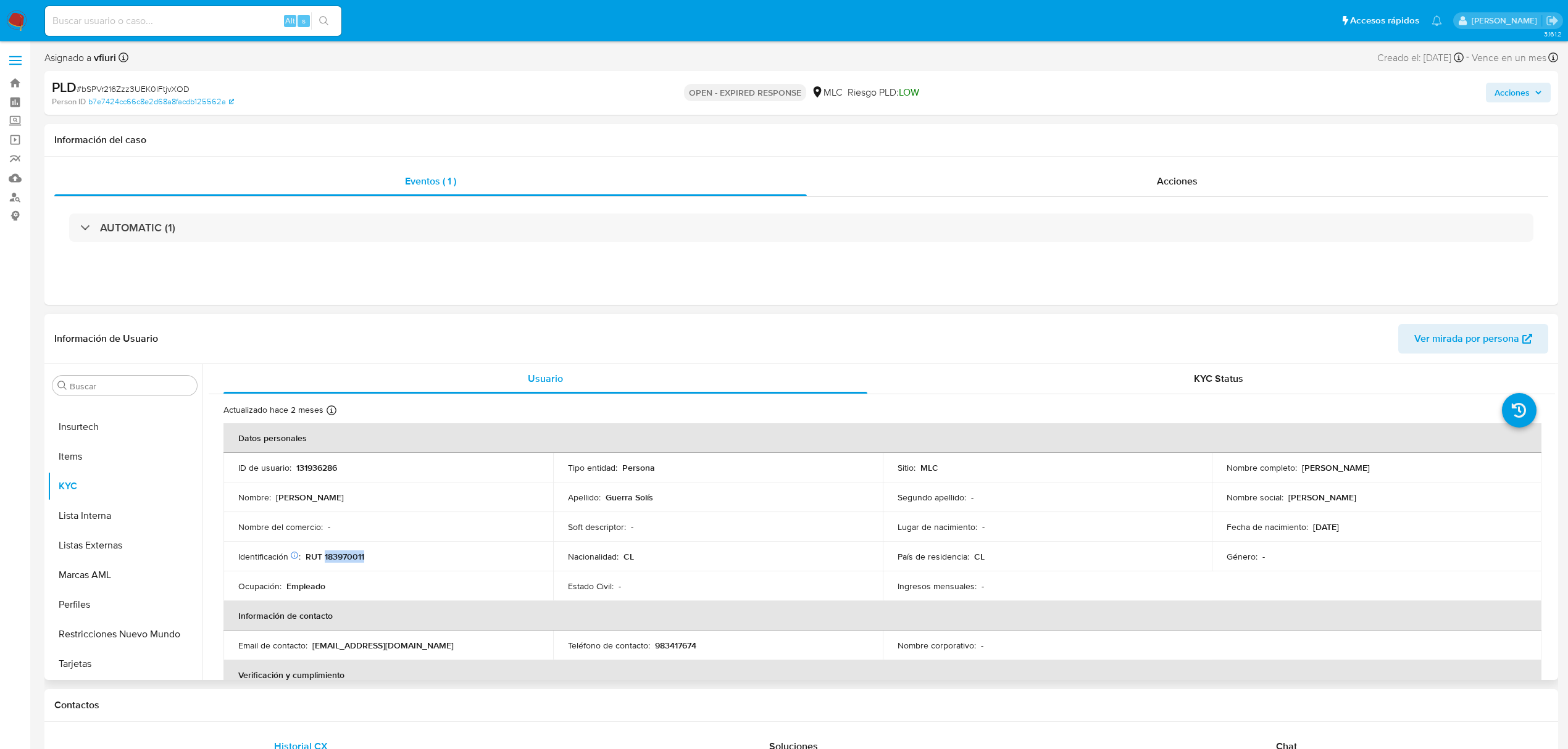
copy p "[PERSON_NAME]"
click at [92, 493] on button "Archivos adjuntos" at bounding box center [120, 499] width 145 height 30
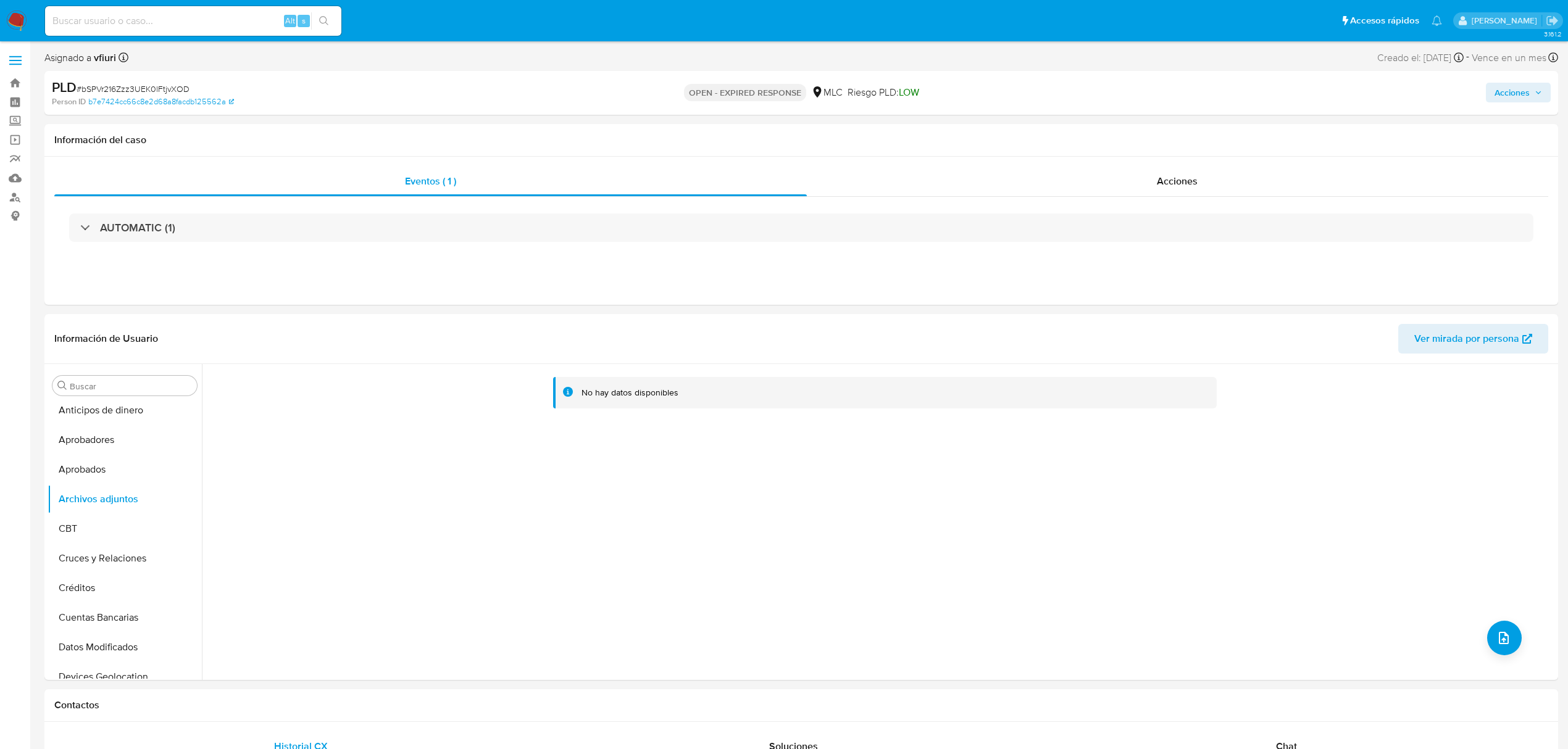
click at [142, 79] on div "PLD # bSPVr216Zzz3UEK0lFtjvXOD" at bounding box center [299, 87] width 495 height 19
copy span "bSPVr216Zzz3UEK0lFtjvXOD"
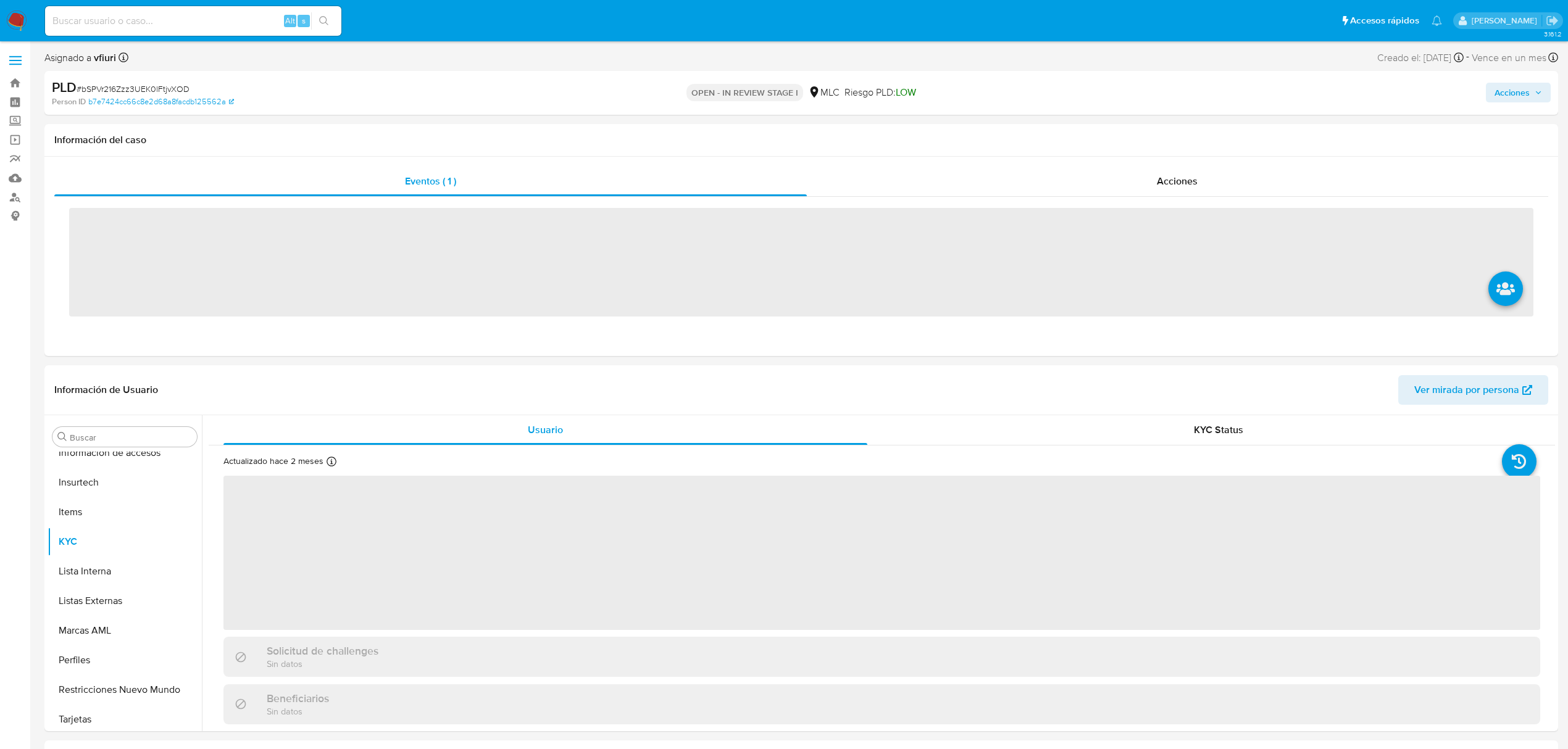
scroll to position [580, 0]
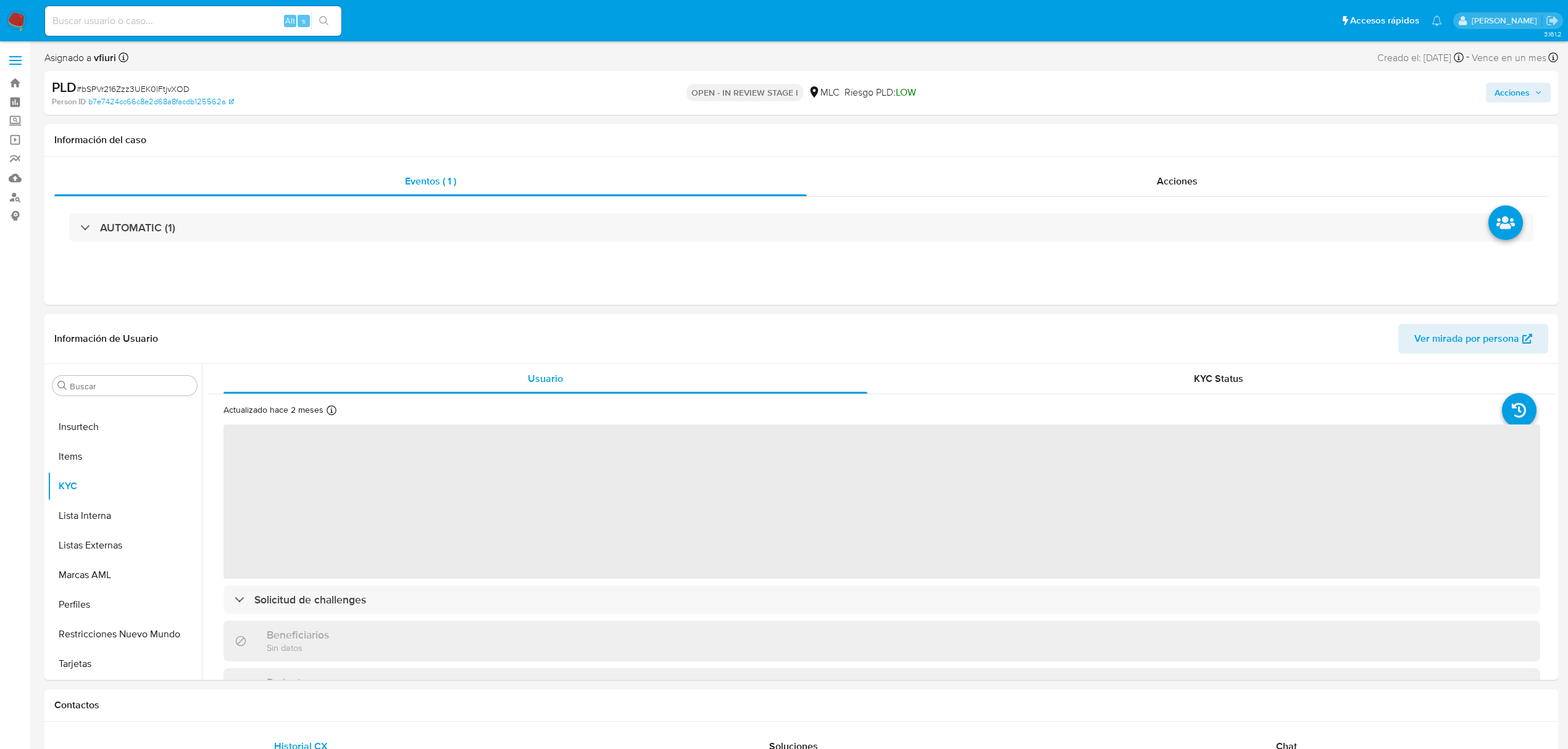
select select "10"
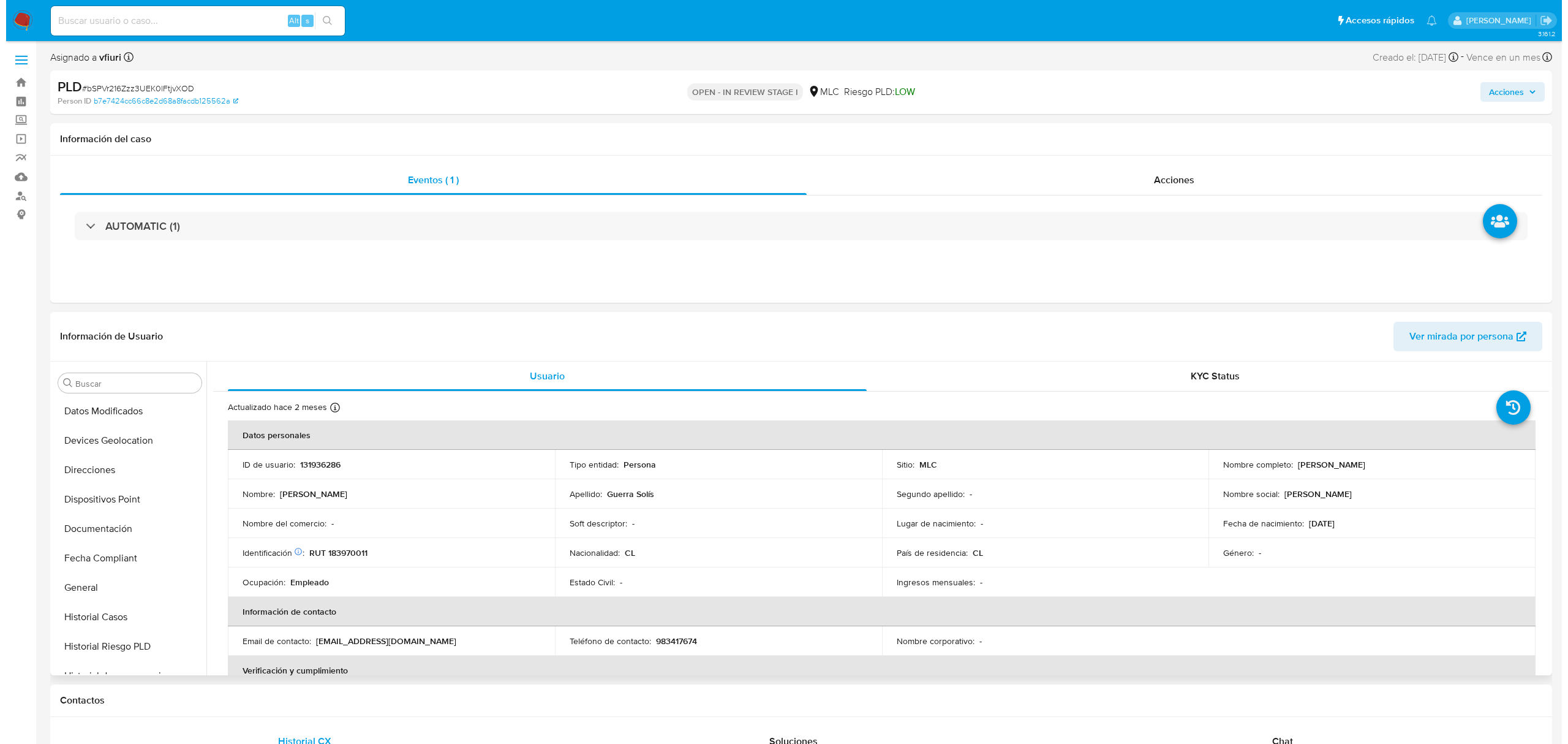
scroll to position [5, 0]
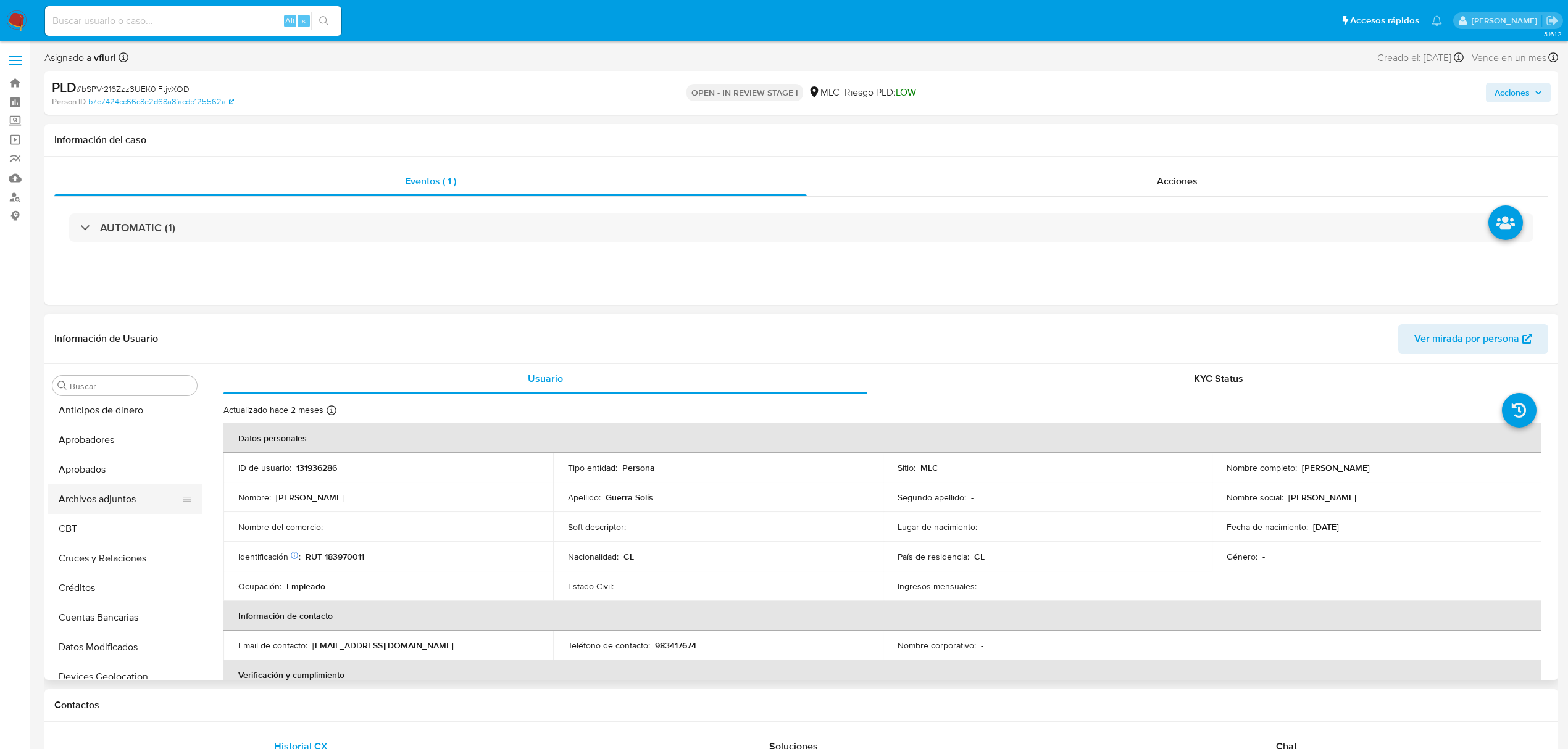
click at [102, 504] on button "Archivos adjuntos" at bounding box center [120, 499] width 145 height 30
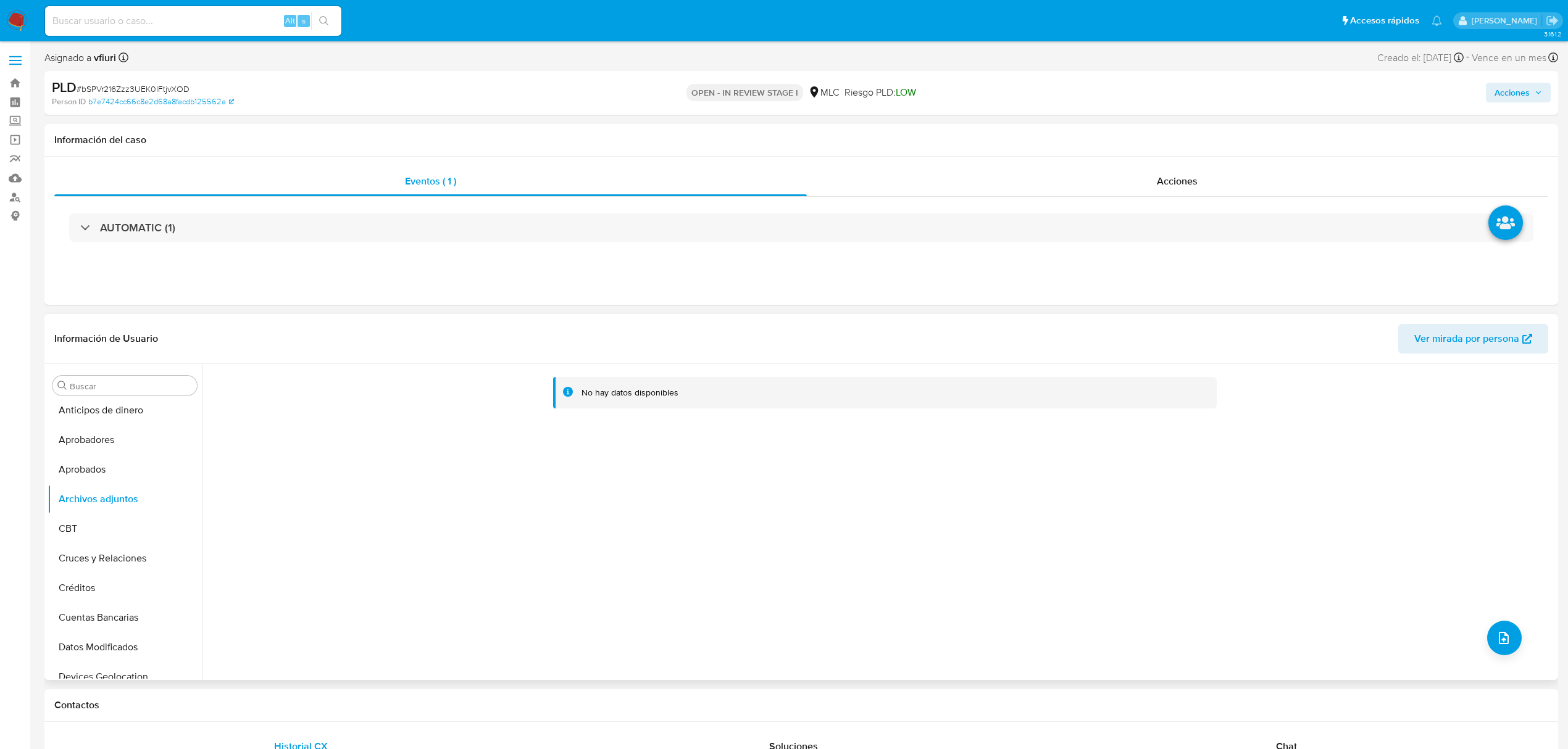
click at [1480, 644] on div "No hay datos disponibles" at bounding box center [878, 522] width 1354 height 316
click at [1487, 642] on button "upload-file" at bounding box center [1505, 638] width 35 height 35
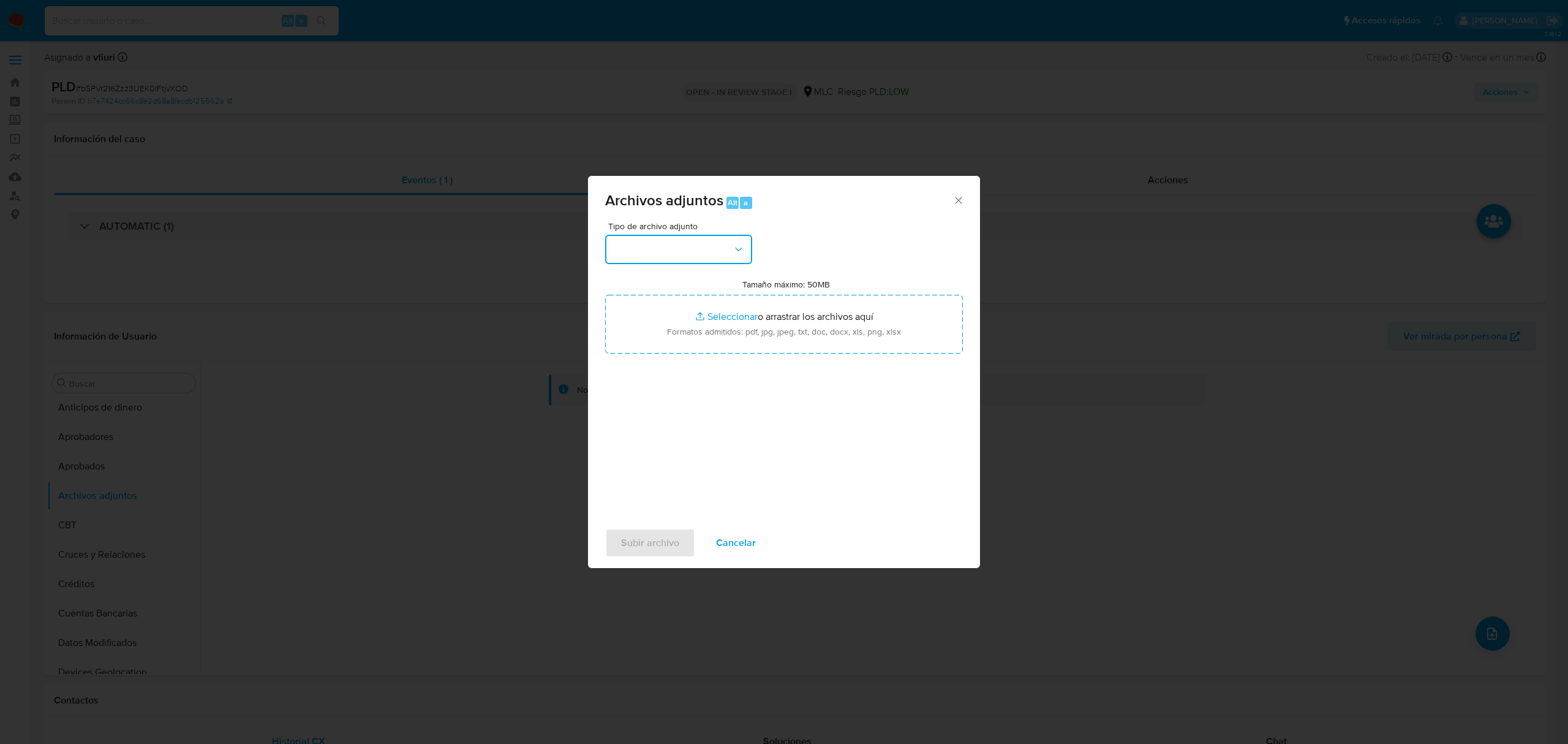
click at [655, 238] on button "button" at bounding box center [678, 249] width 147 height 30
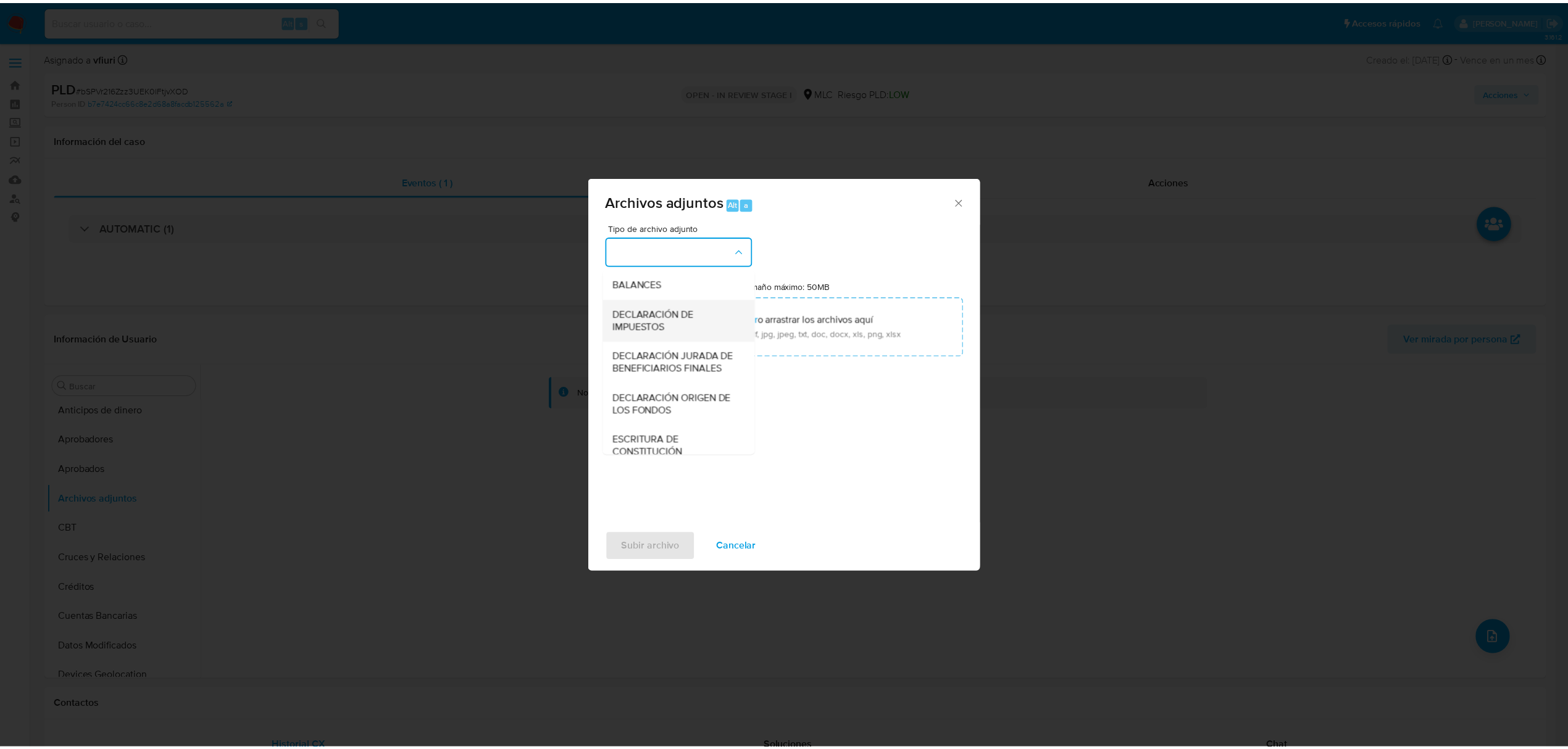
scroll to position [184, 0]
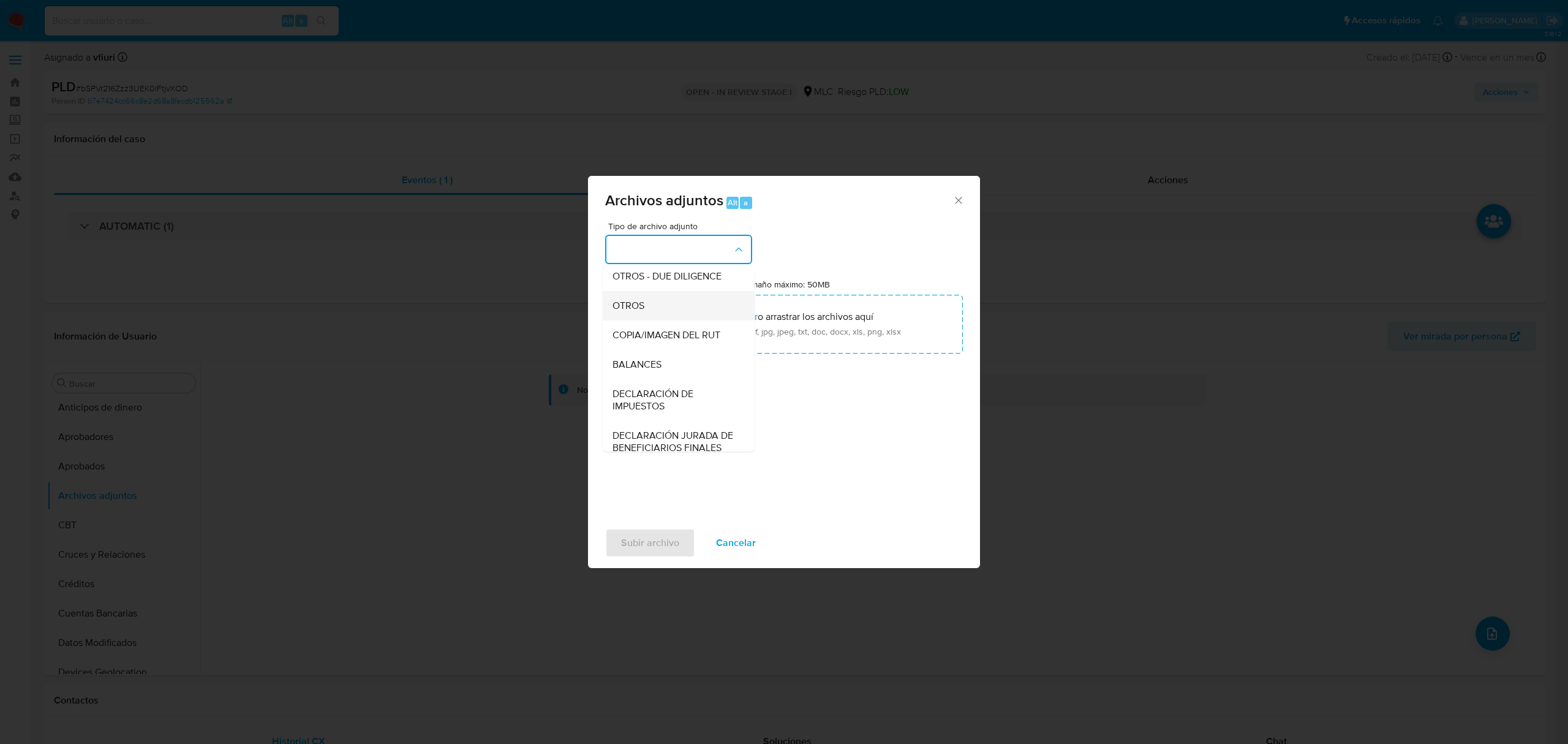
click at [641, 312] on span "OTROS" at bounding box center [629, 305] width 32 height 12
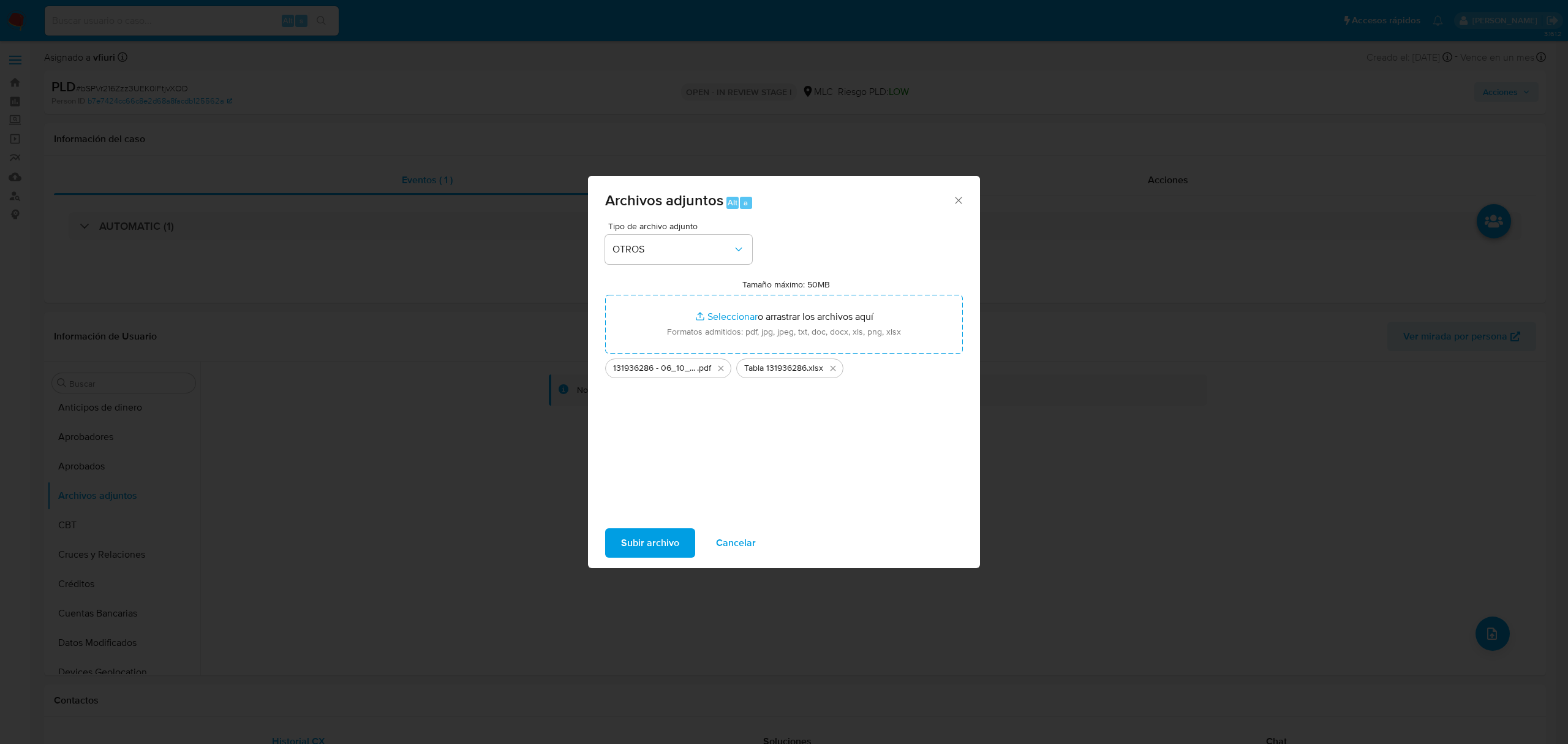
click at [672, 523] on div "Subir archivo Cancelar" at bounding box center [784, 543] width 392 height 47
click at [671, 533] on span "Subir archivo" at bounding box center [650, 543] width 58 height 27
click at [743, 536] on span "Cancelar" at bounding box center [736, 543] width 40 height 27
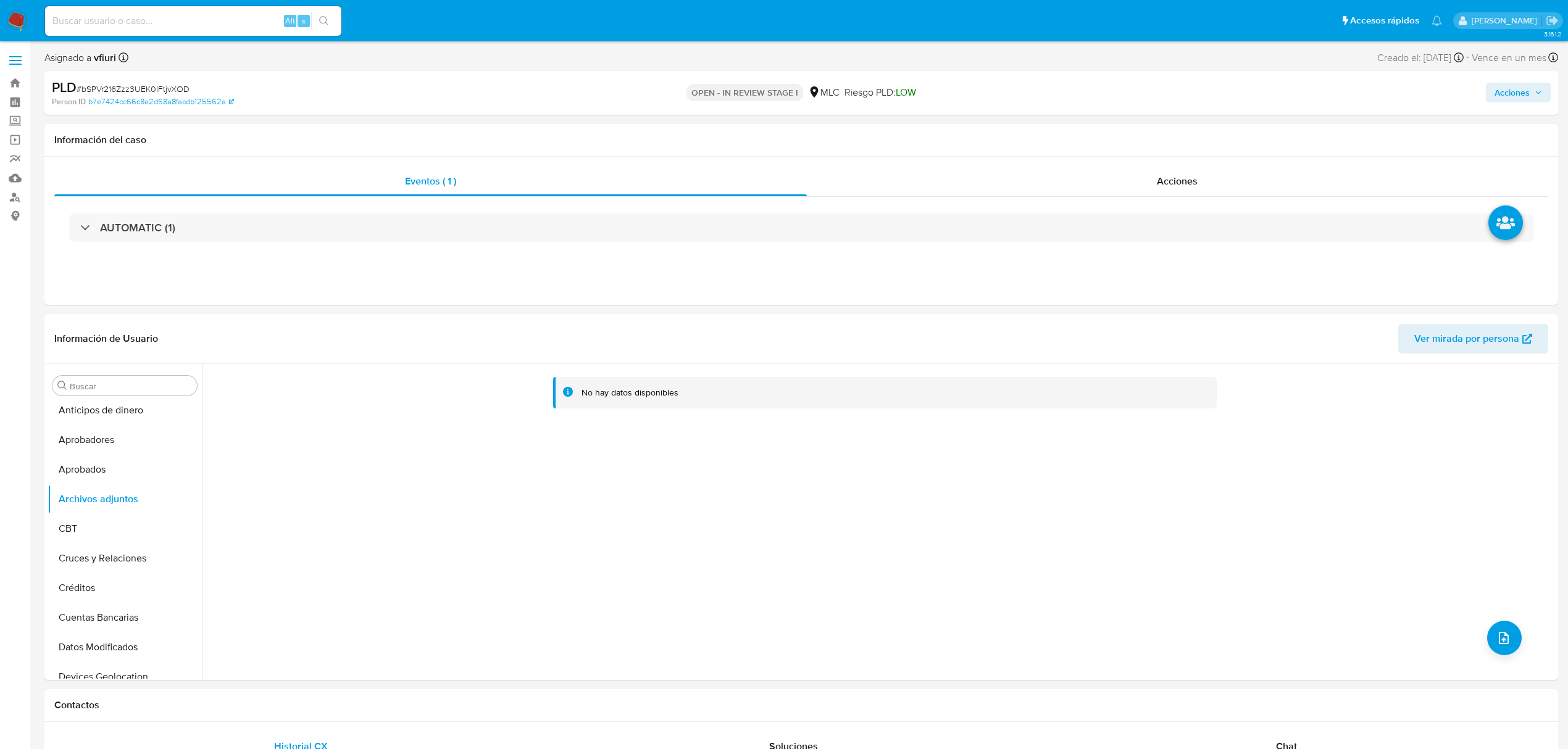
click at [1545, 87] on button "Acciones" at bounding box center [1518, 92] width 65 height 20
click at [1193, 129] on span "Resolución del caso" at bounding box center [1167, 132] width 89 height 14
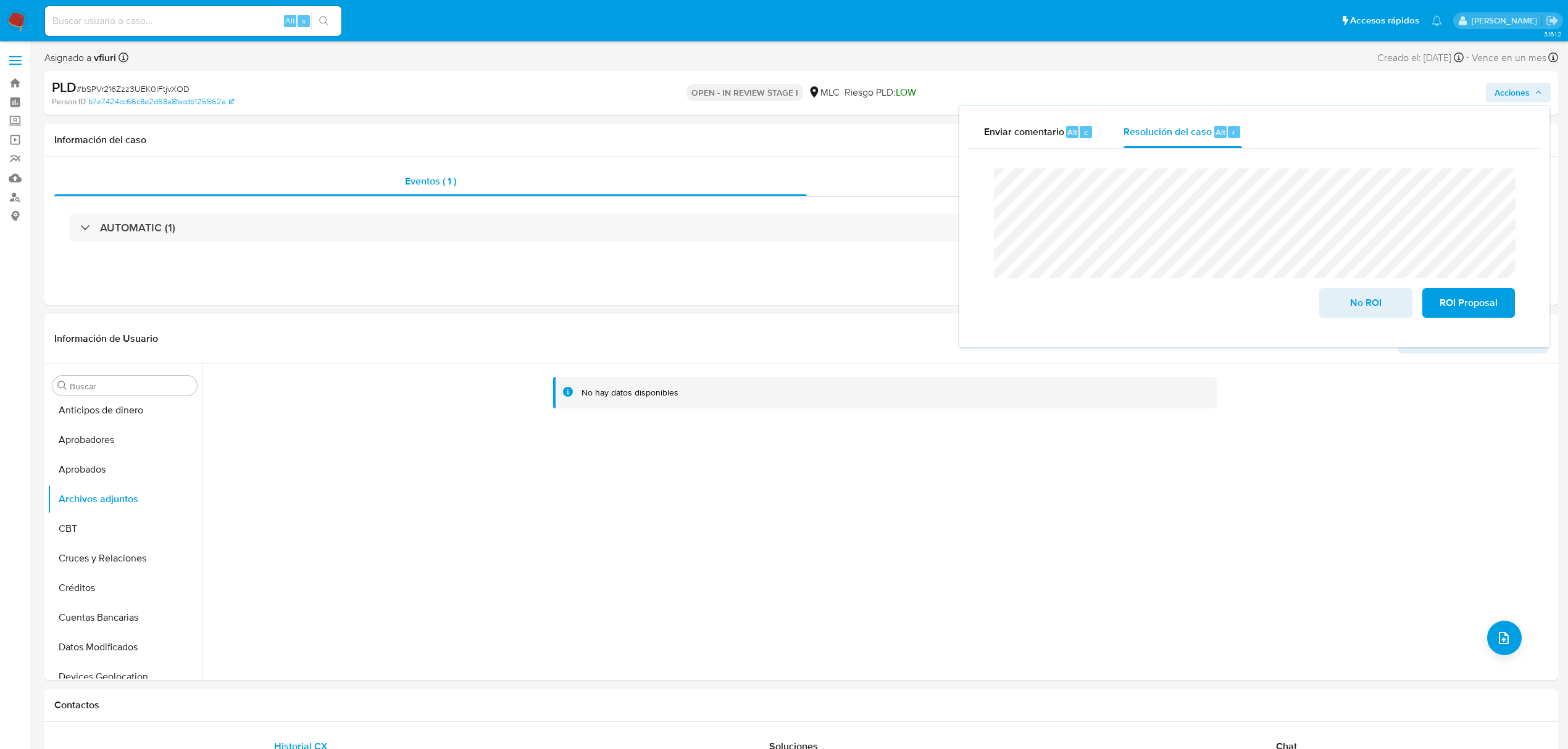
click at [0, 0] on lt-em "en el" at bounding box center [0, 0] width 0 height 0
click at [1344, 304] on span "No ROI" at bounding box center [1366, 303] width 61 height 27
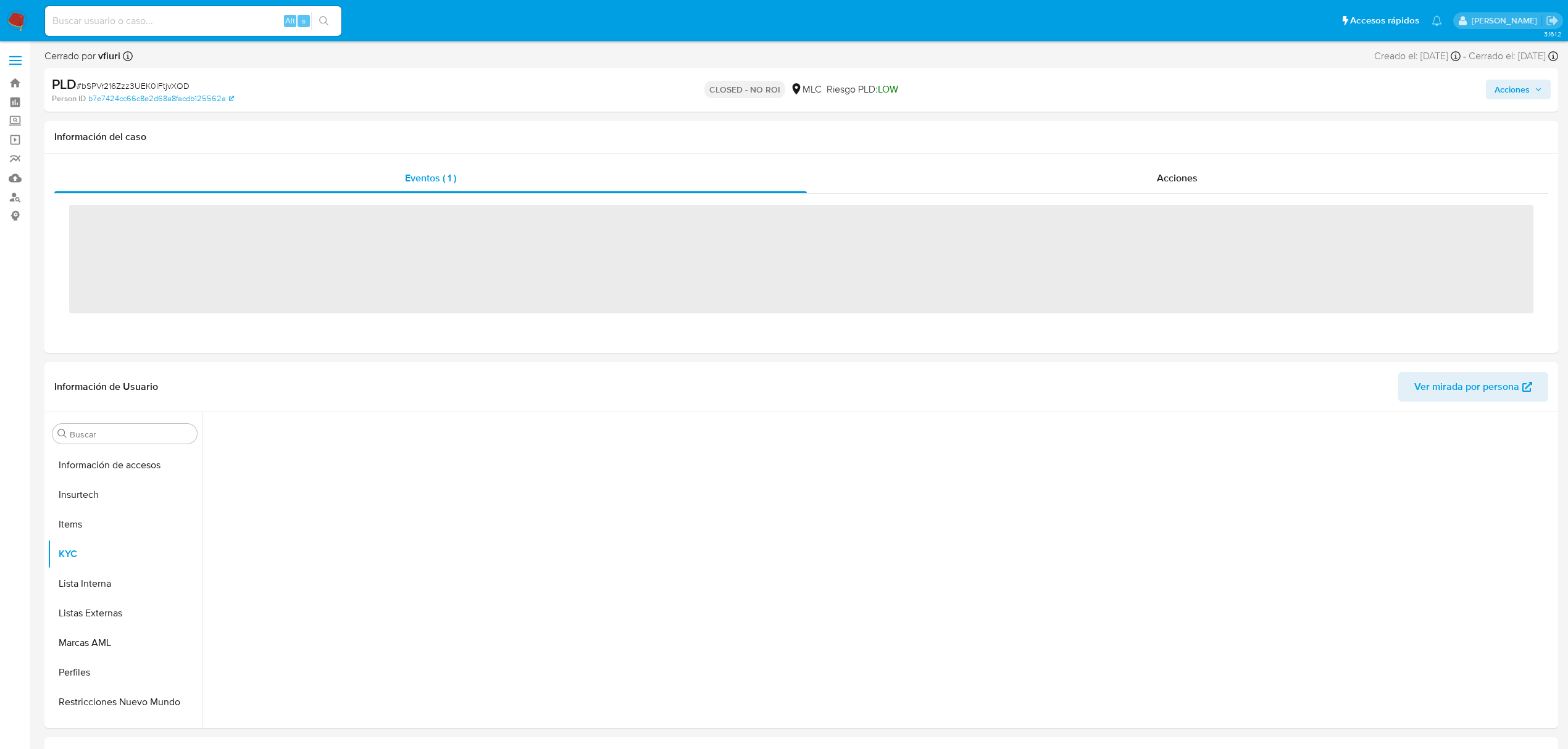
scroll to position [580, 0]
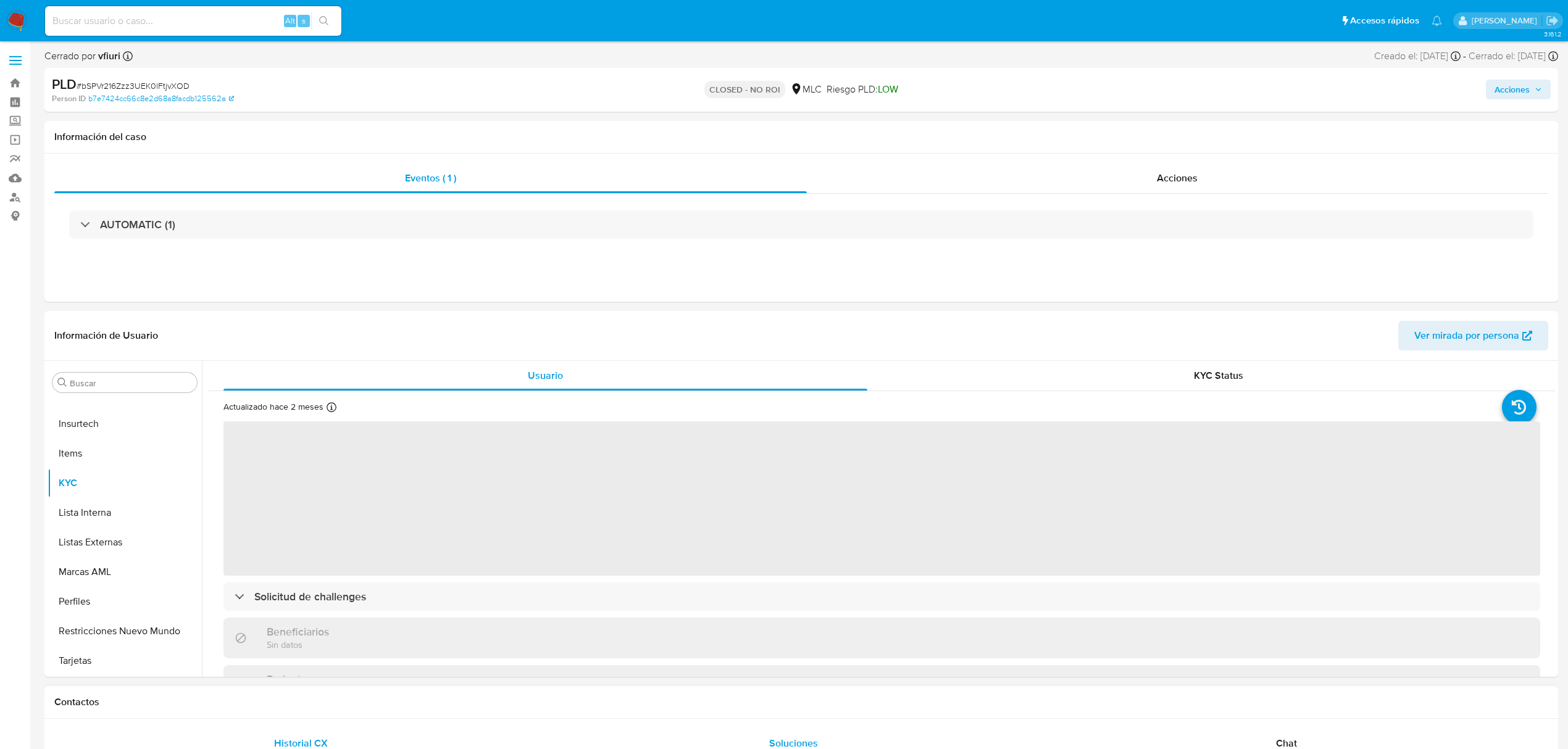
select select "10"
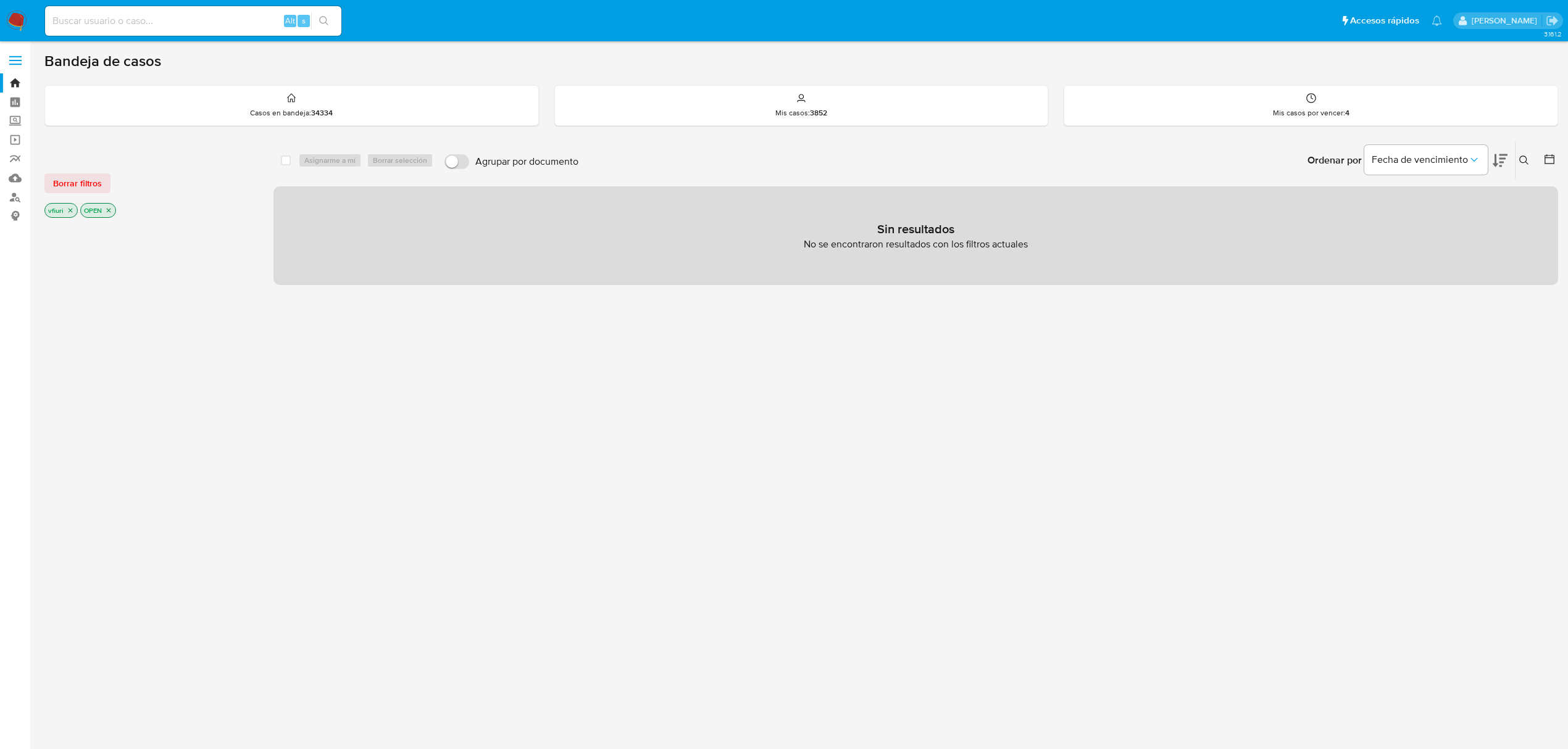
click at [109, 212] on icon "close-filter" at bounding box center [108, 210] width 7 height 7
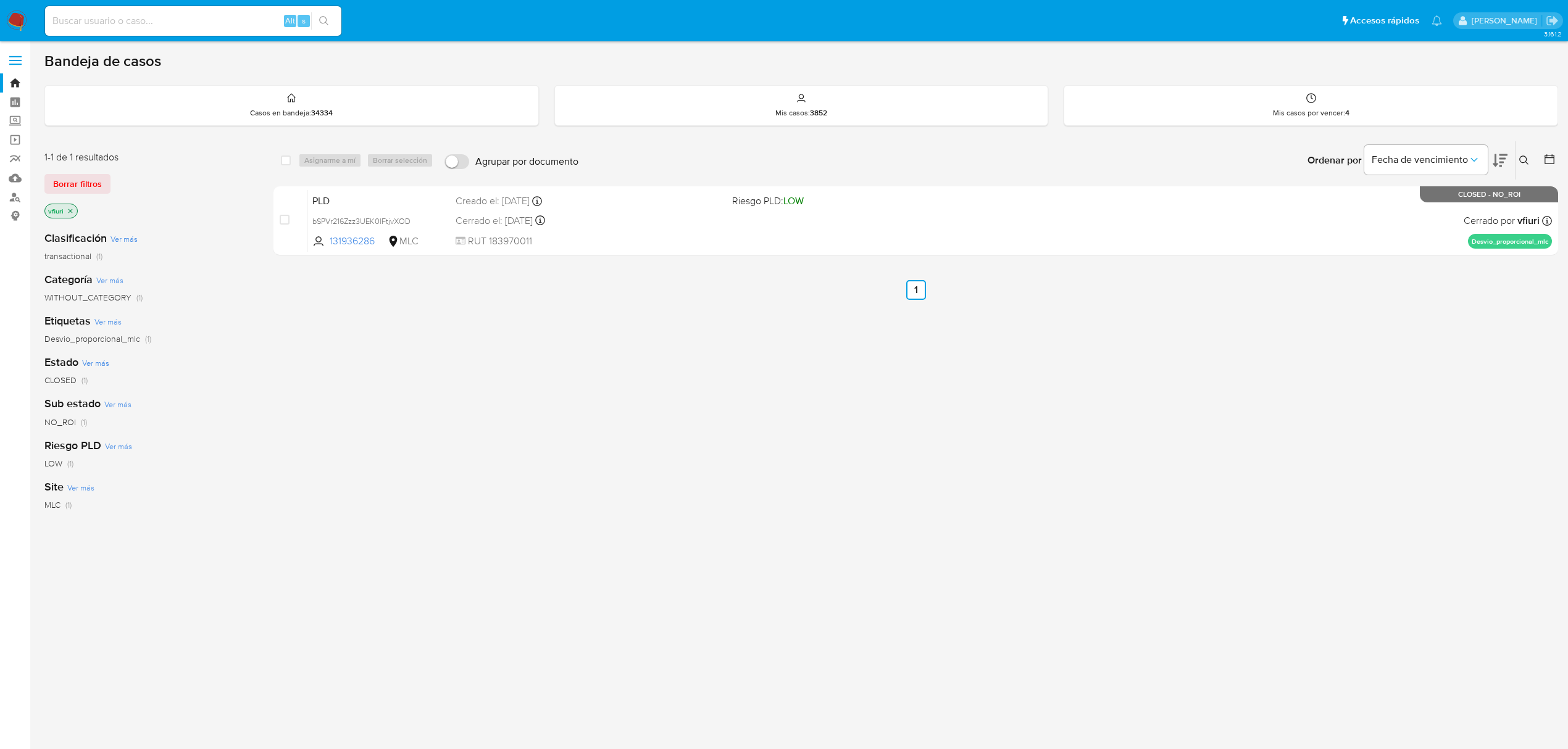
click at [73, 210] on icon "close-filter" at bounding box center [70, 210] width 7 height 7
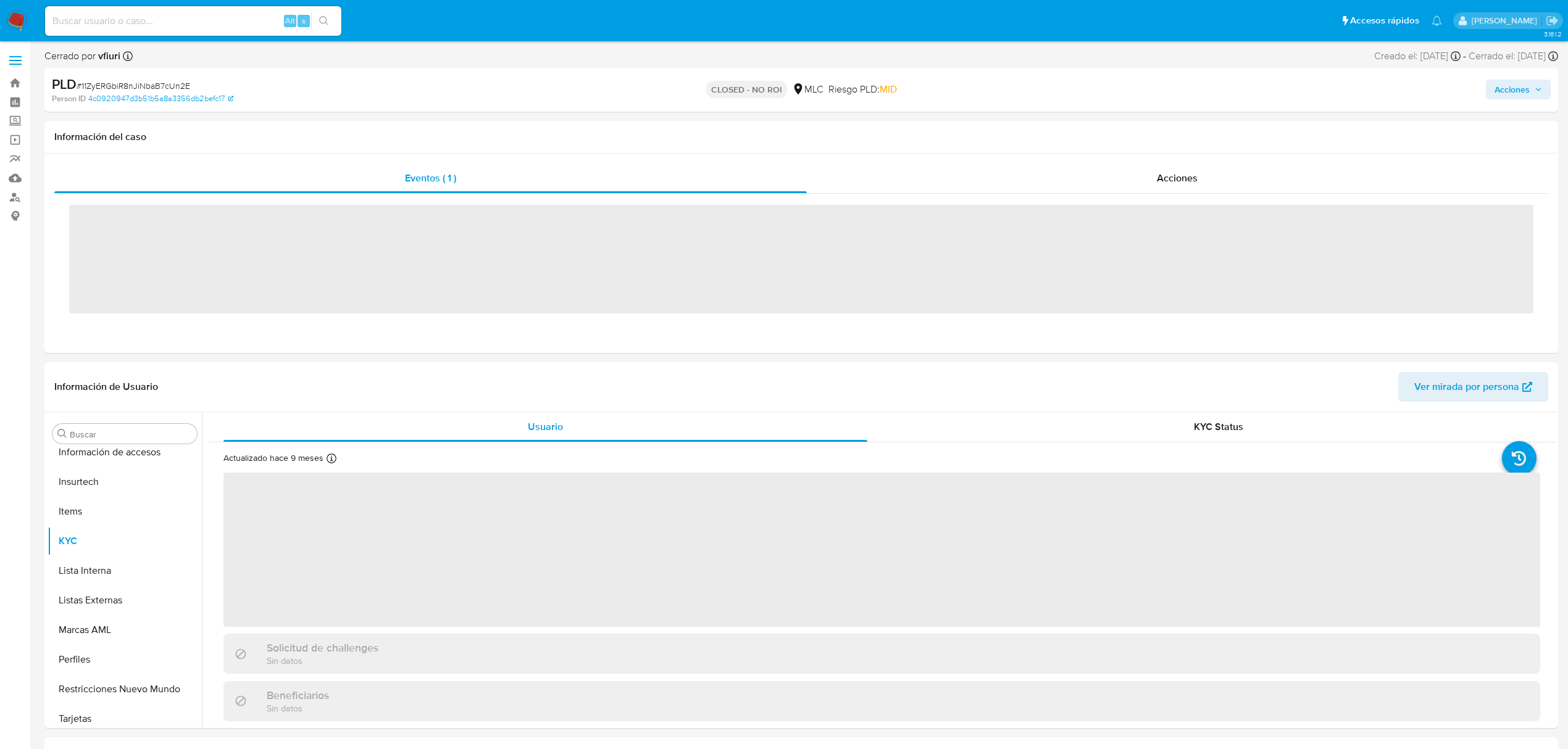
scroll to position [580, 0]
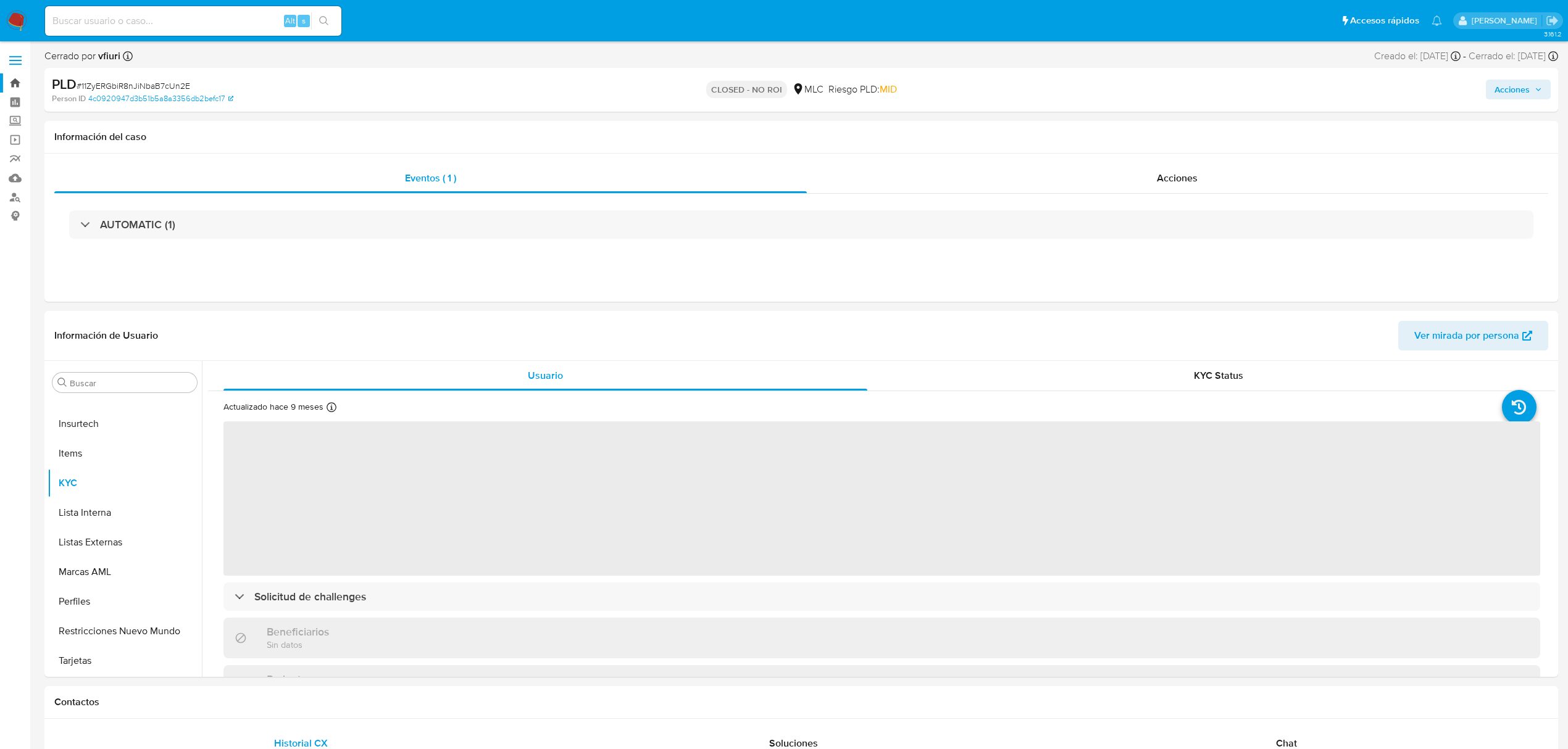
select select "10"
click at [3, 79] on link "Bandeja" at bounding box center [73, 83] width 147 height 19
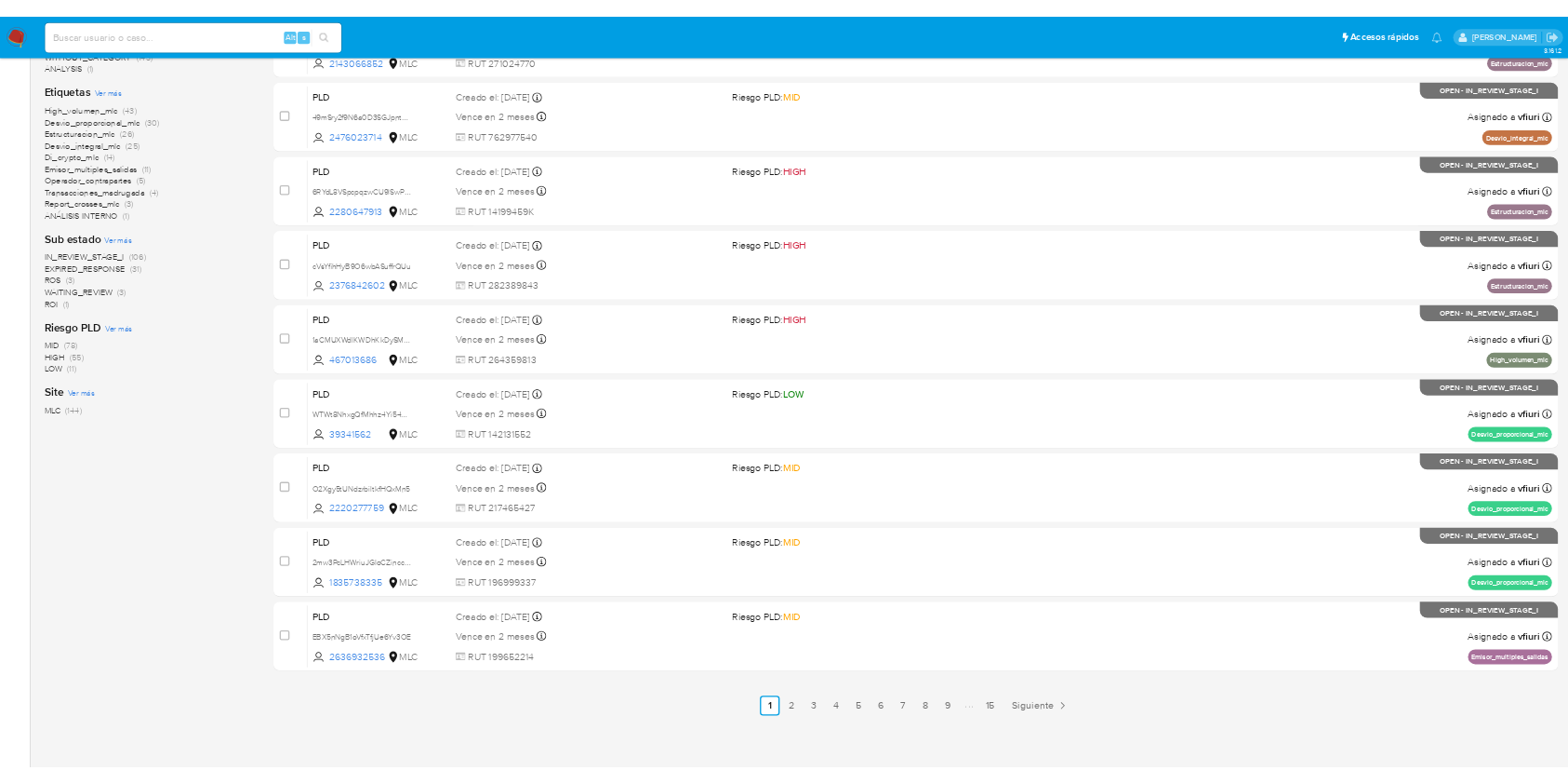
scroll to position [404, 0]
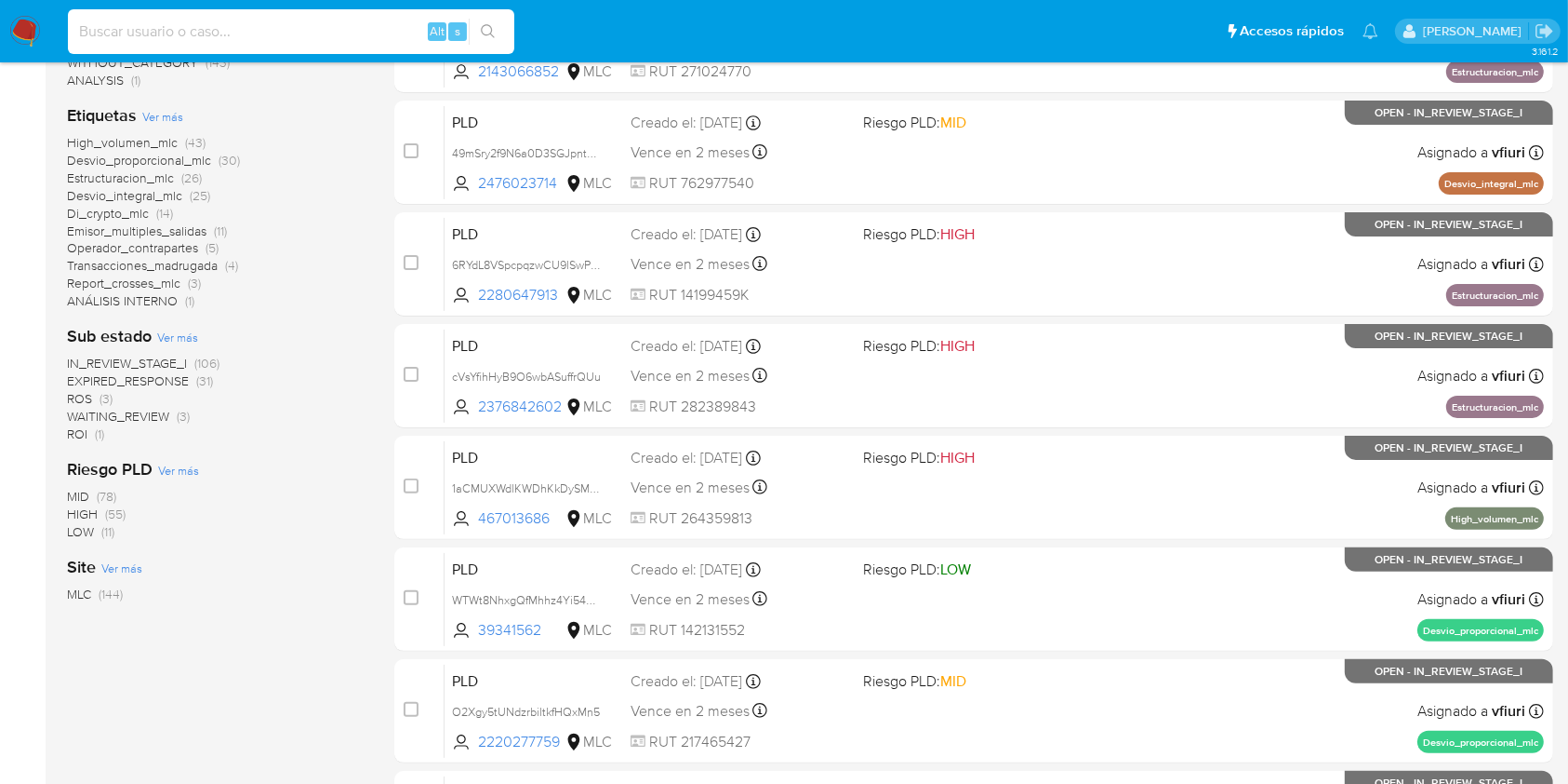
click at [242, 30] on input at bounding box center [291, 31] width 447 height 24
paste input "Mt5zY9n58UsC6LBmGKeEdsBr"
type input "Mt5zY9n58UsC6LBmGKeEdsBr"
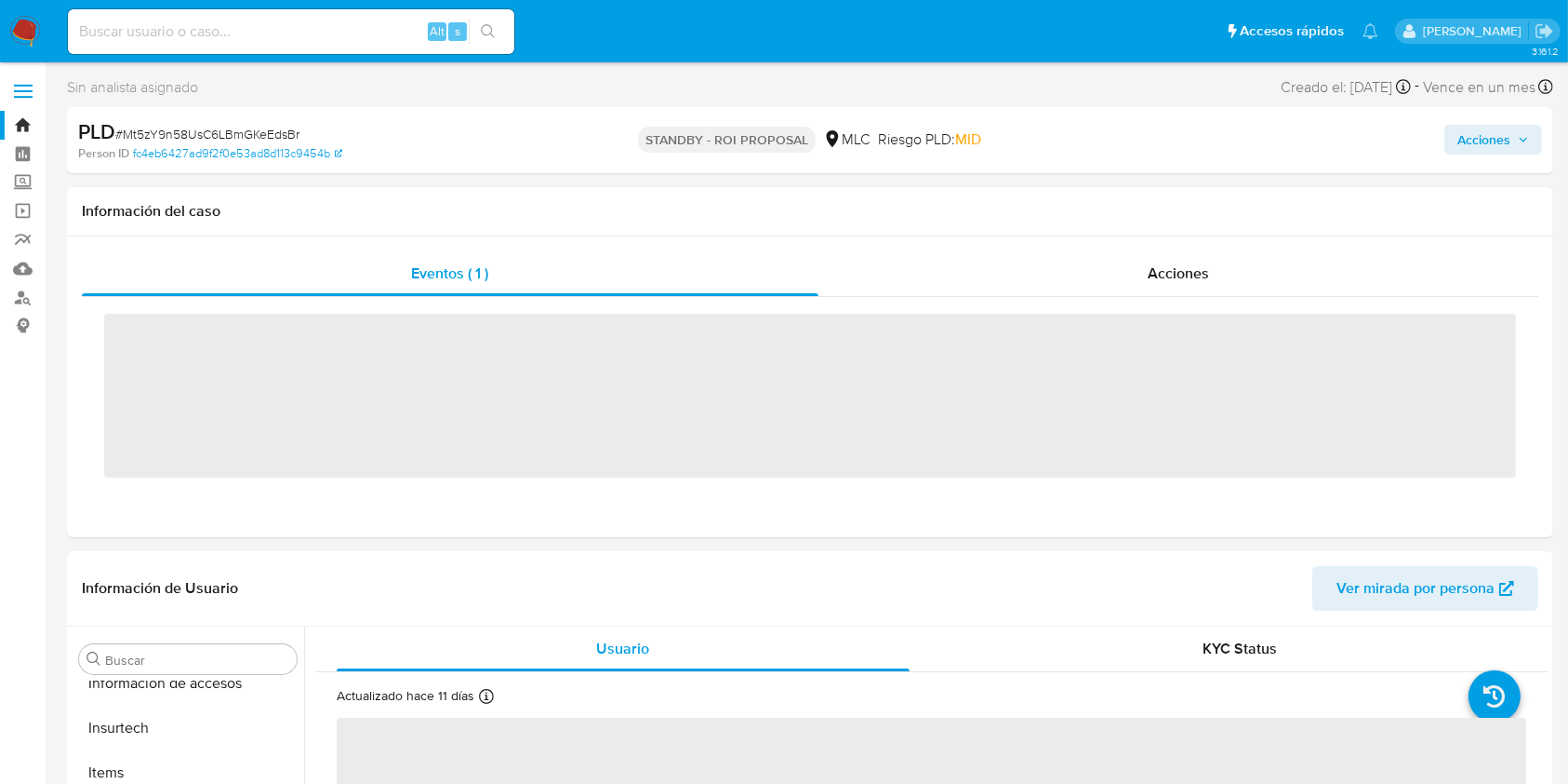
scroll to position [876, 0]
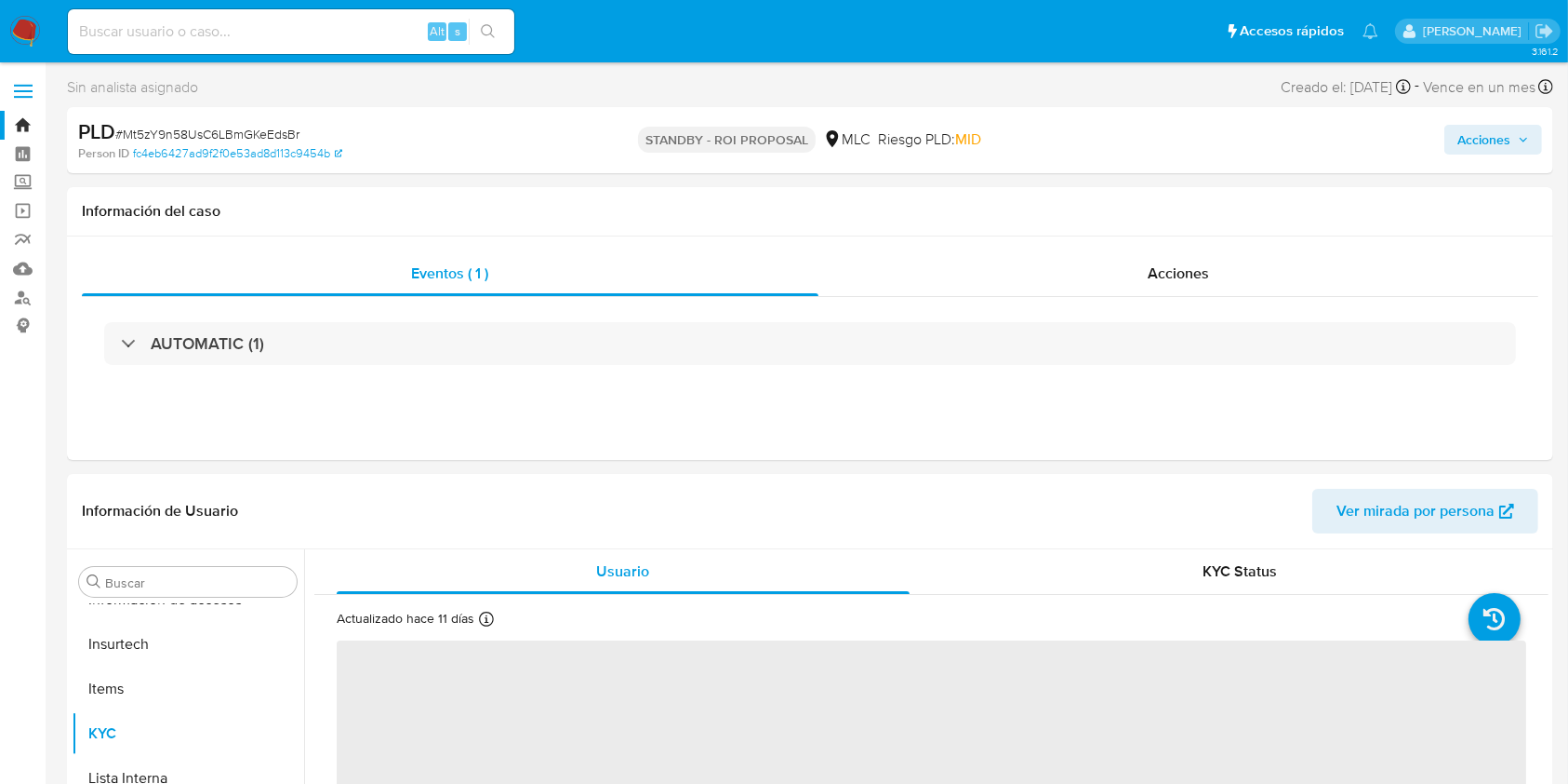
select select "10"
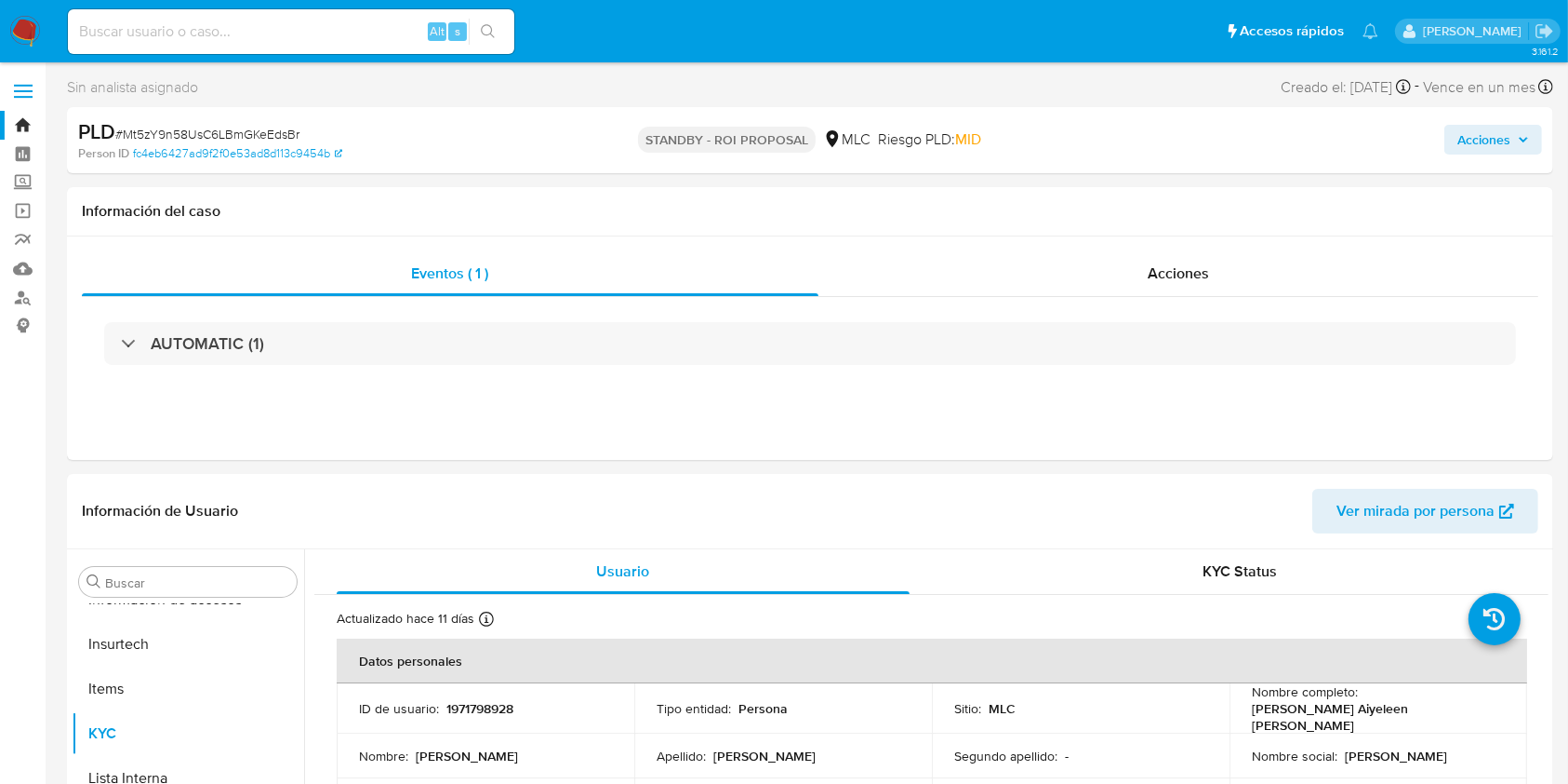
click at [201, 2] on nav "Pausado Ver notificaciones Alt s Accesos rápidos Presiona las siguientes teclas…" at bounding box center [784, 31] width 1568 height 62
click at [198, 38] on input at bounding box center [291, 31] width 447 height 24
paste input "heqsGB2CoEk9zPkXhEZqzgAU"
type input "heqsGB2CoEk9zPkXhEZqzgAU"
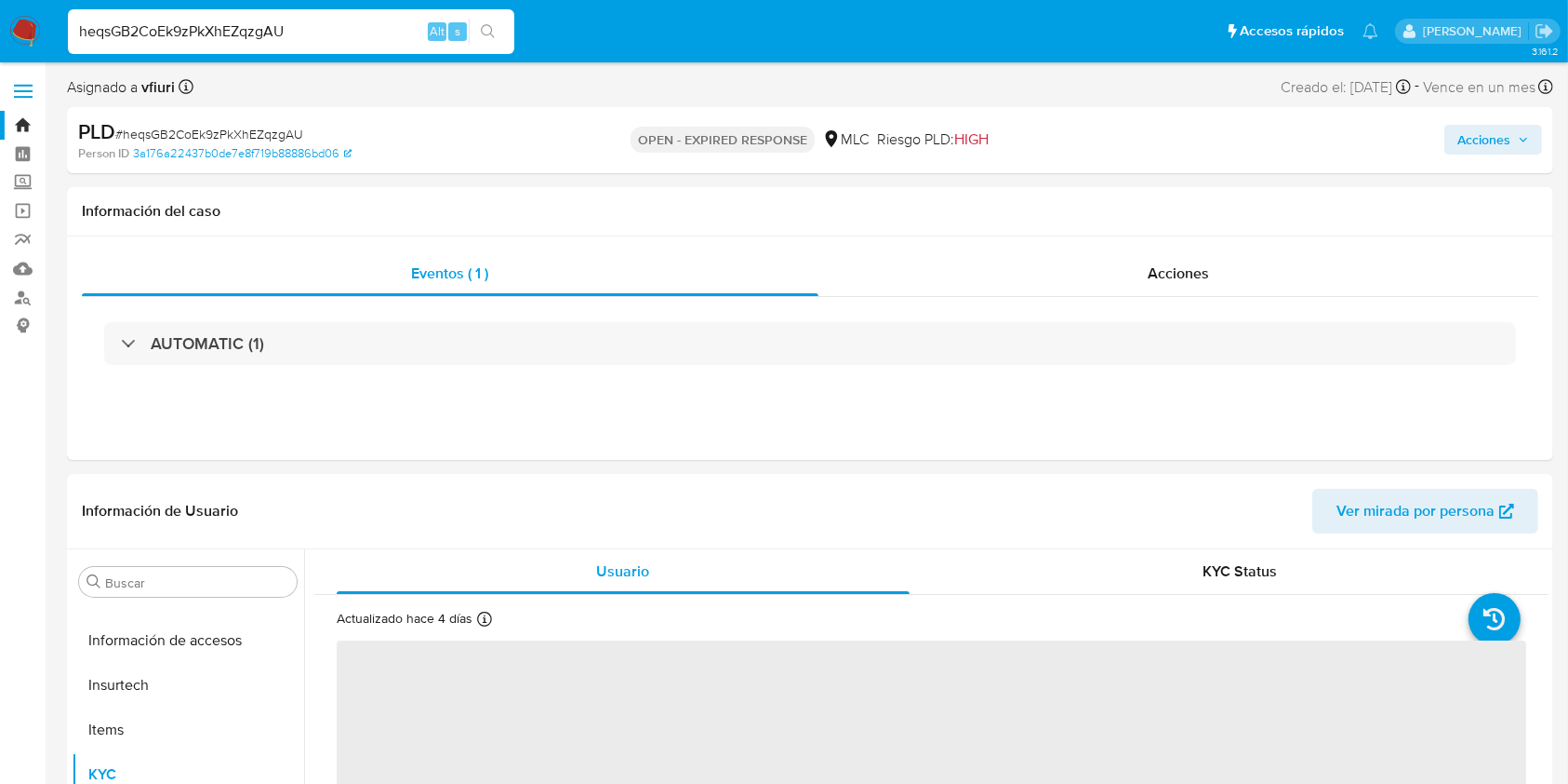
scroll to position [876, 0]
select select "10"
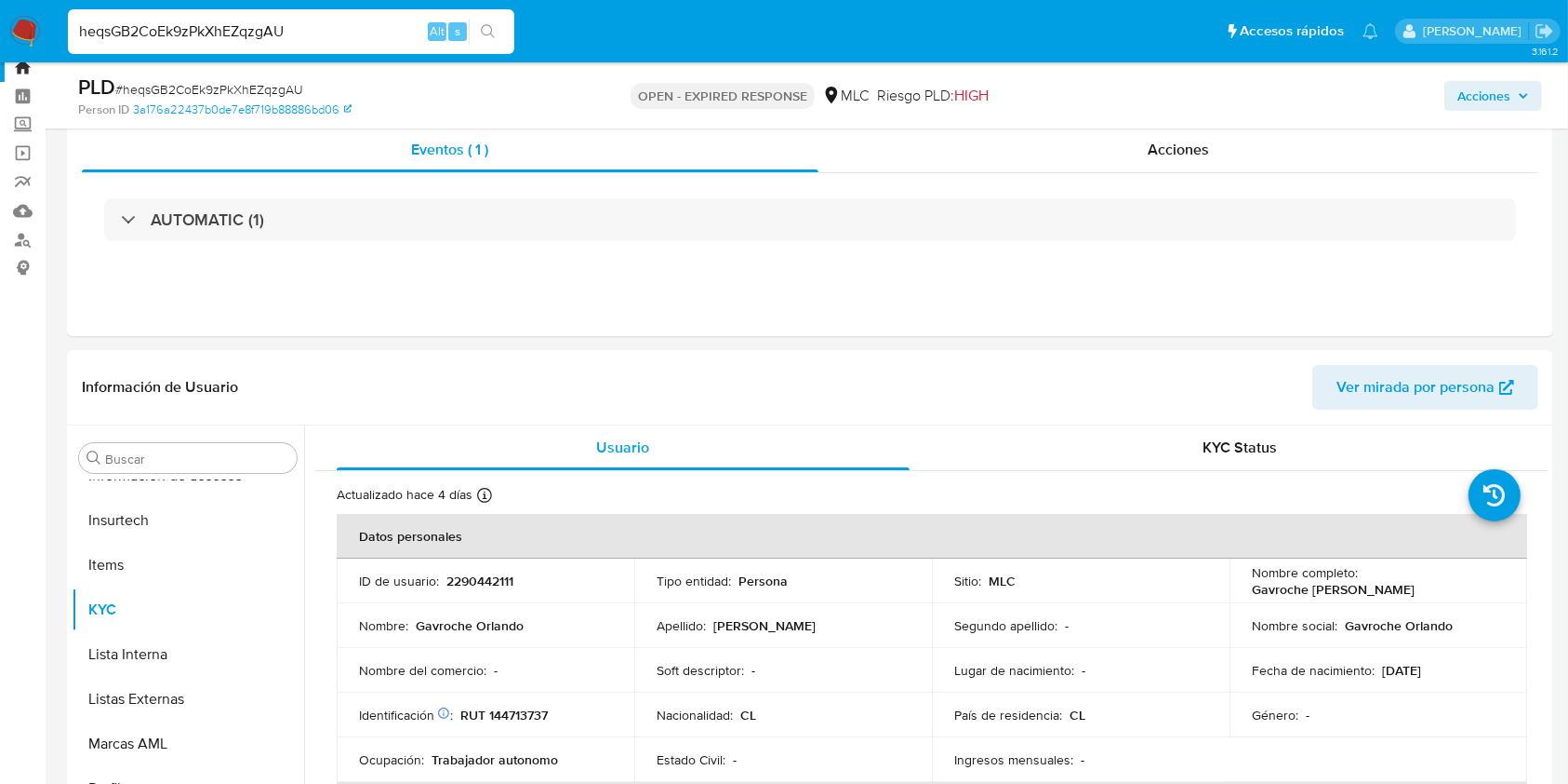
scroll to position [0, 0]
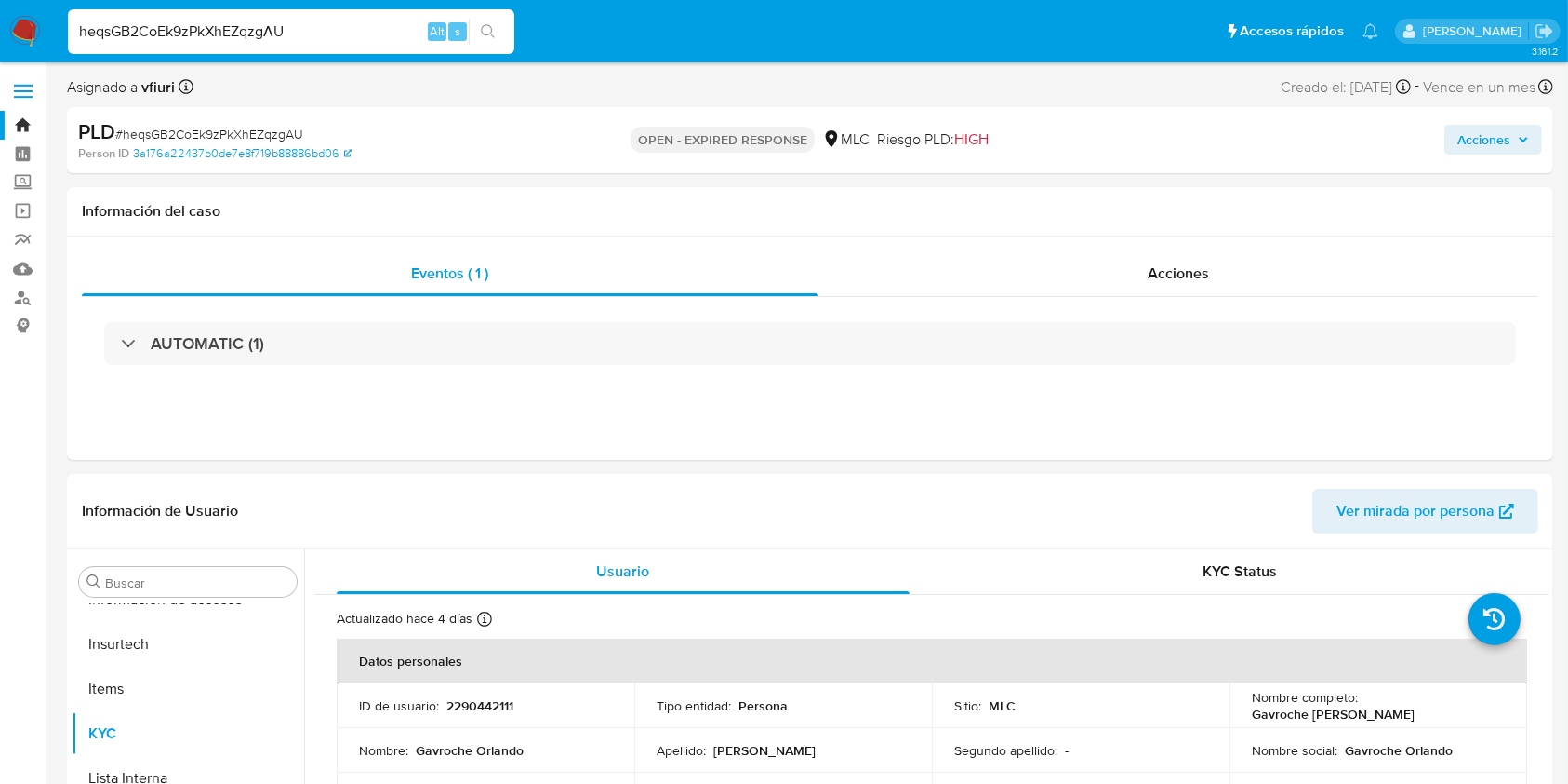
click at [268, 20] on input "heqsGB2CoEk9zPkXhEZqzgAU" at bounding box center [291, 31] width 447 height 24
paste input "bSPVr216Zzz3UEK0lFtjvXOD"
type input "bSPVr216Zzz3UEK0lFtjvXOD"
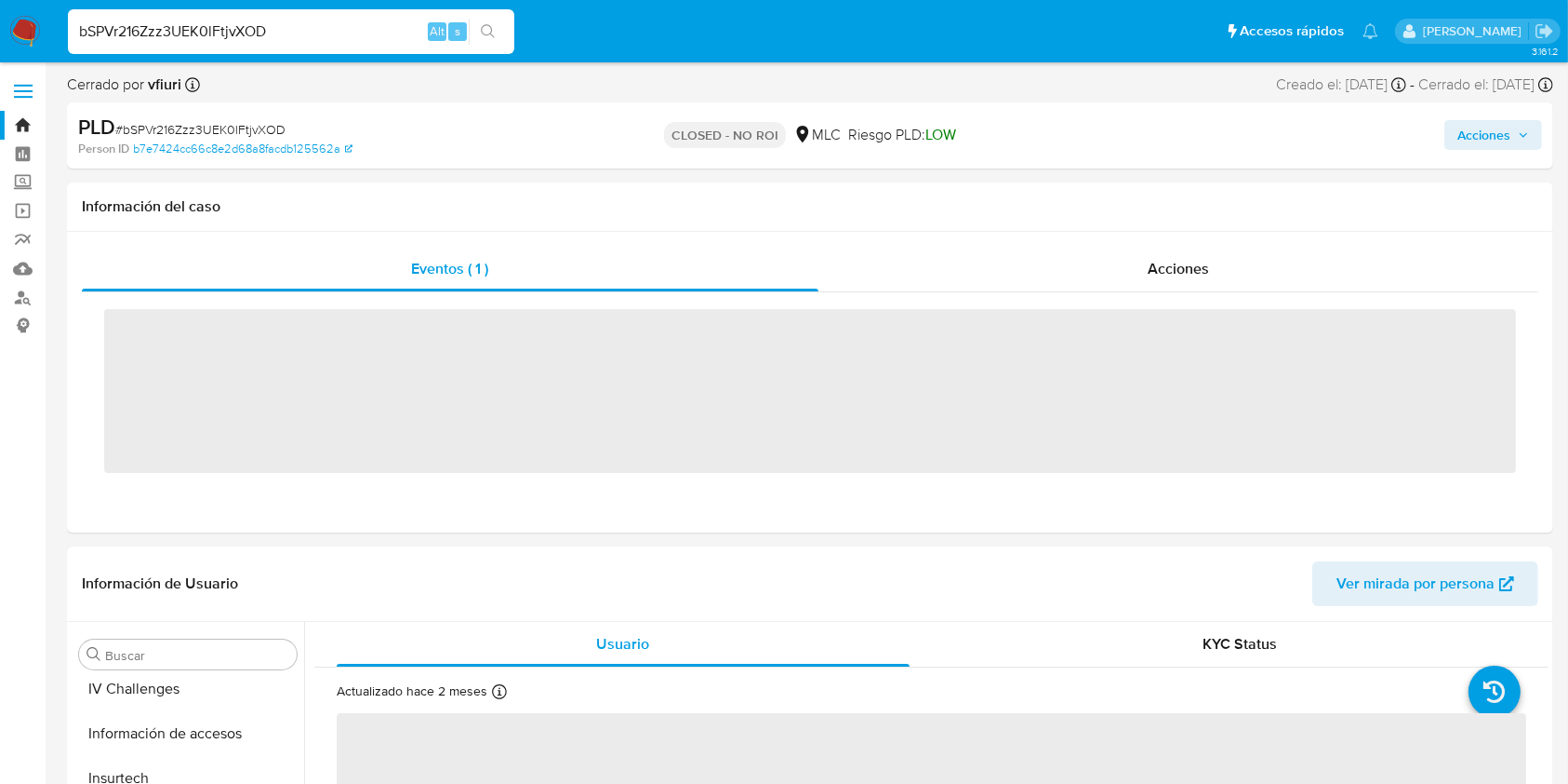
scroll to position [876, 0]
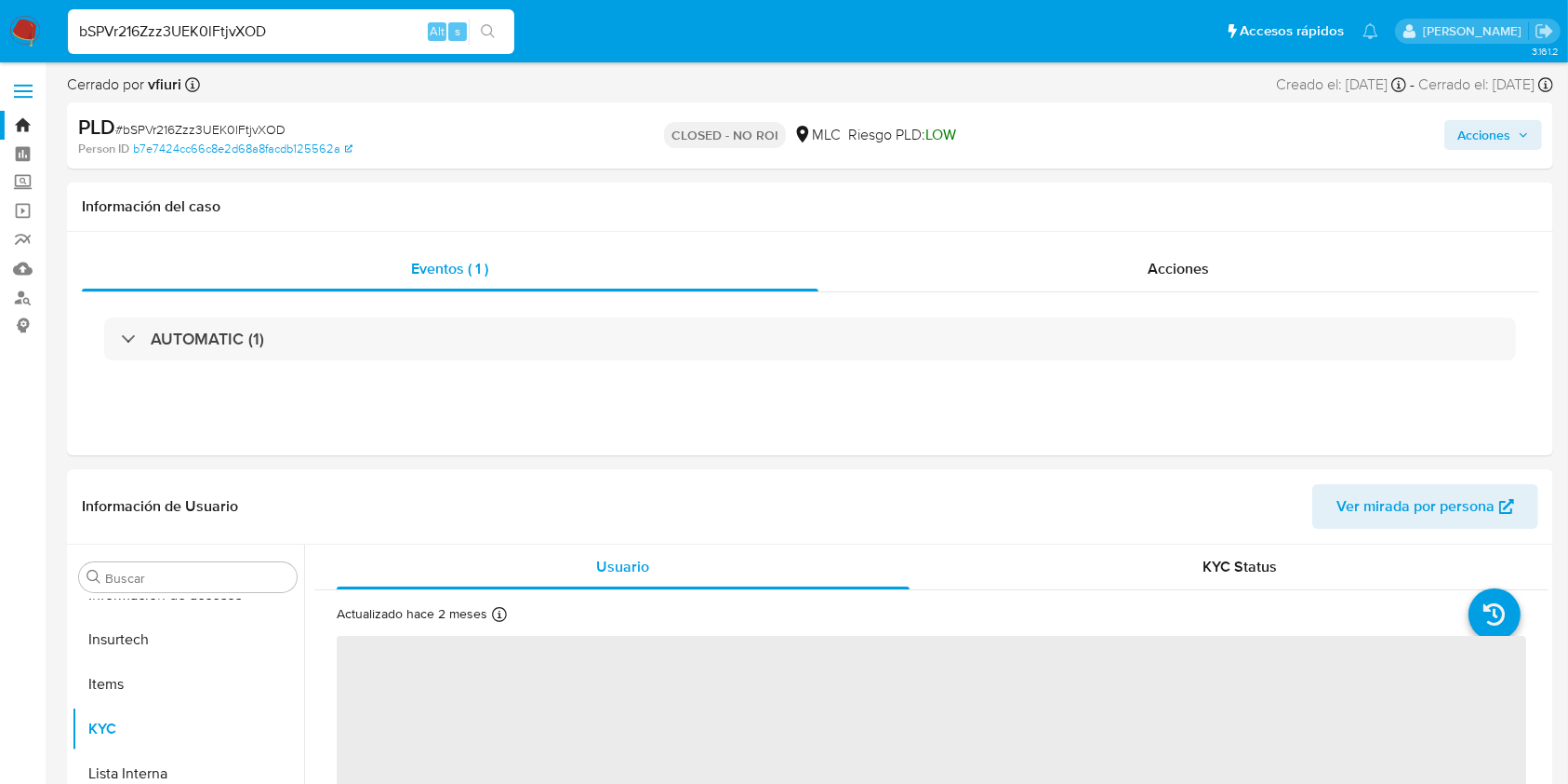
select select "10"
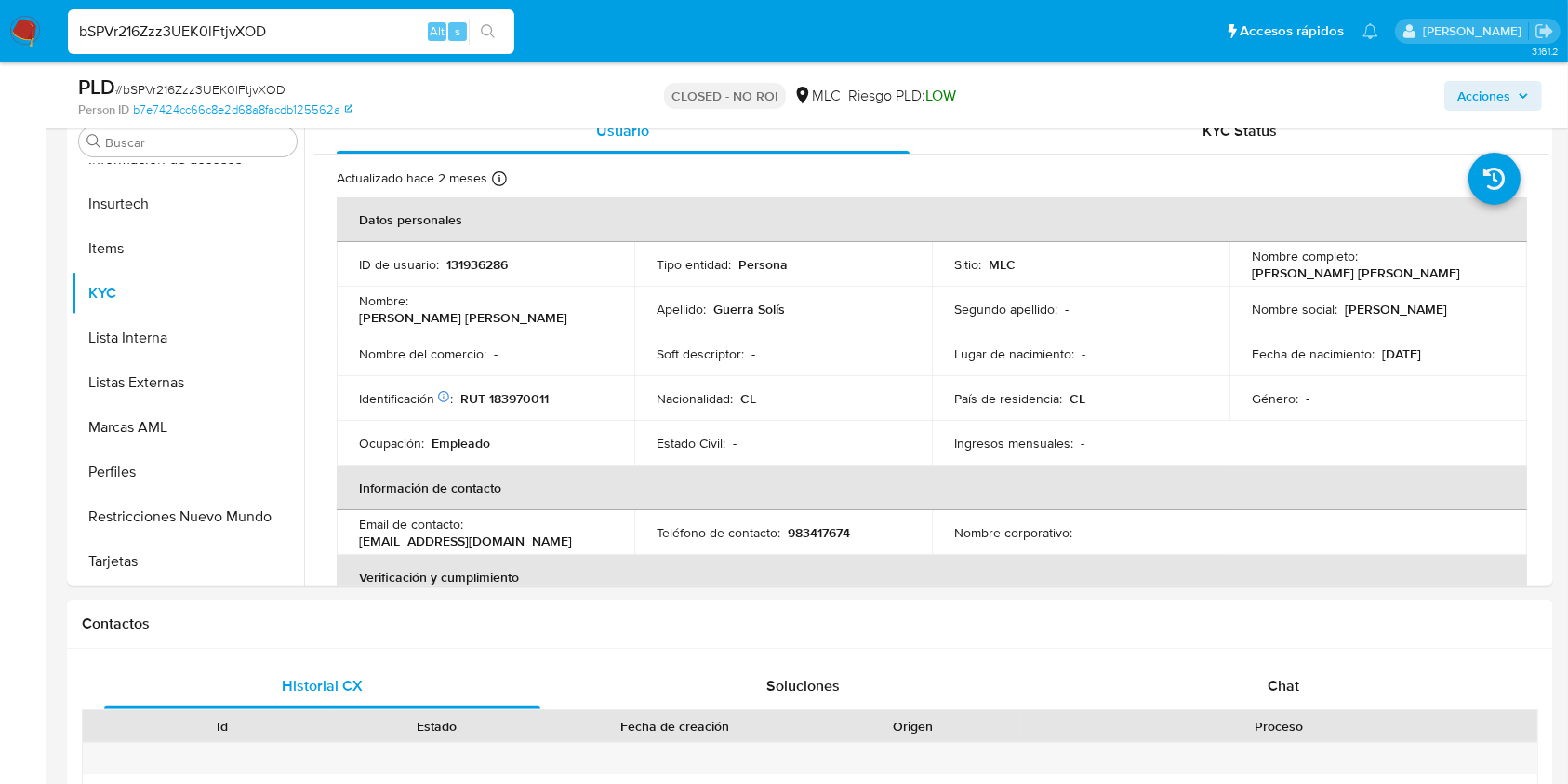
scroll to position [388, 0]
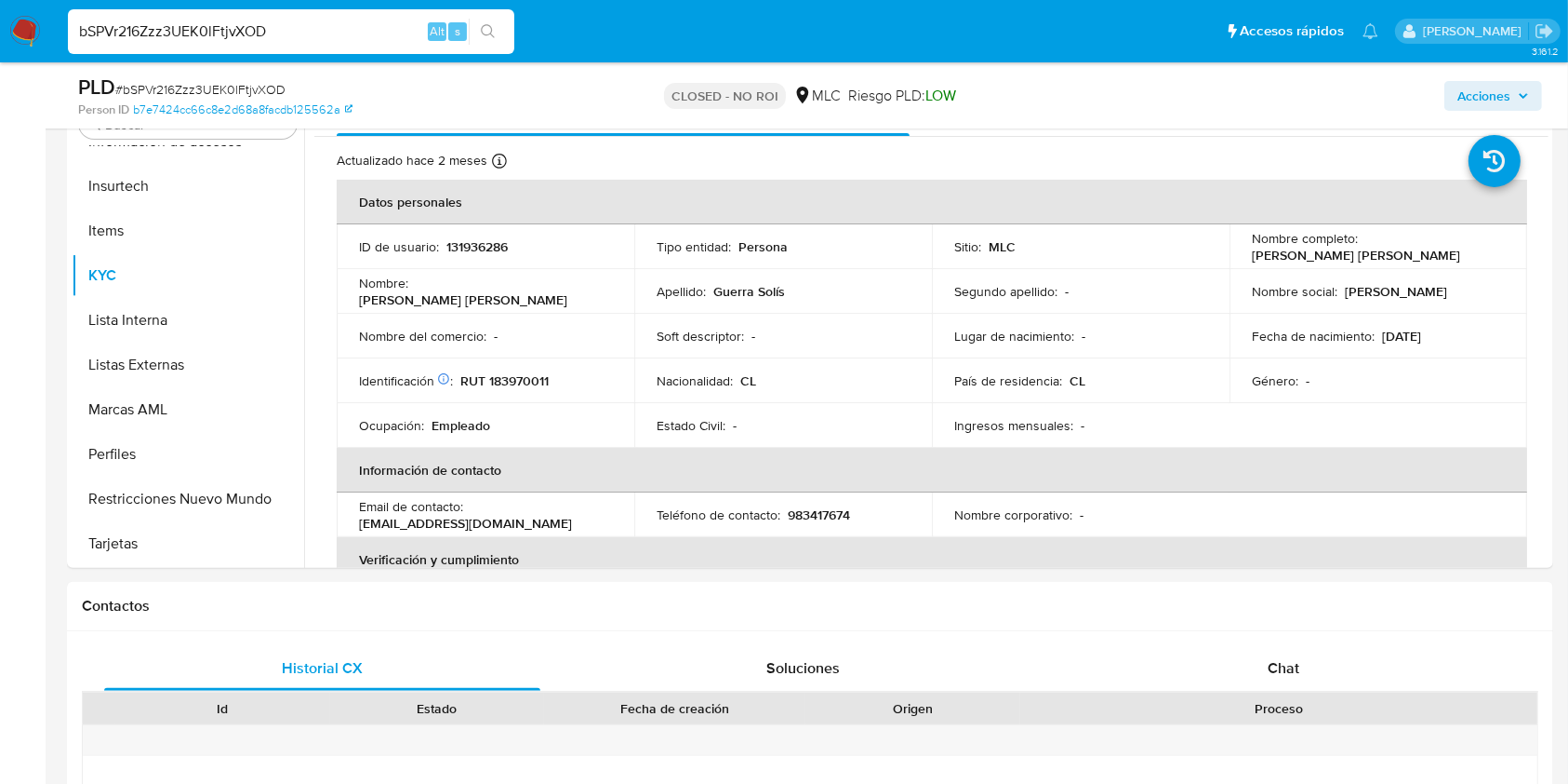
click at [201, 23] on input "bSPVr216Zzz3UEK0lFtjvXOD" at bounding box center [291, 31] width 447 height 24
paste input "161379721"
type input "161379721"
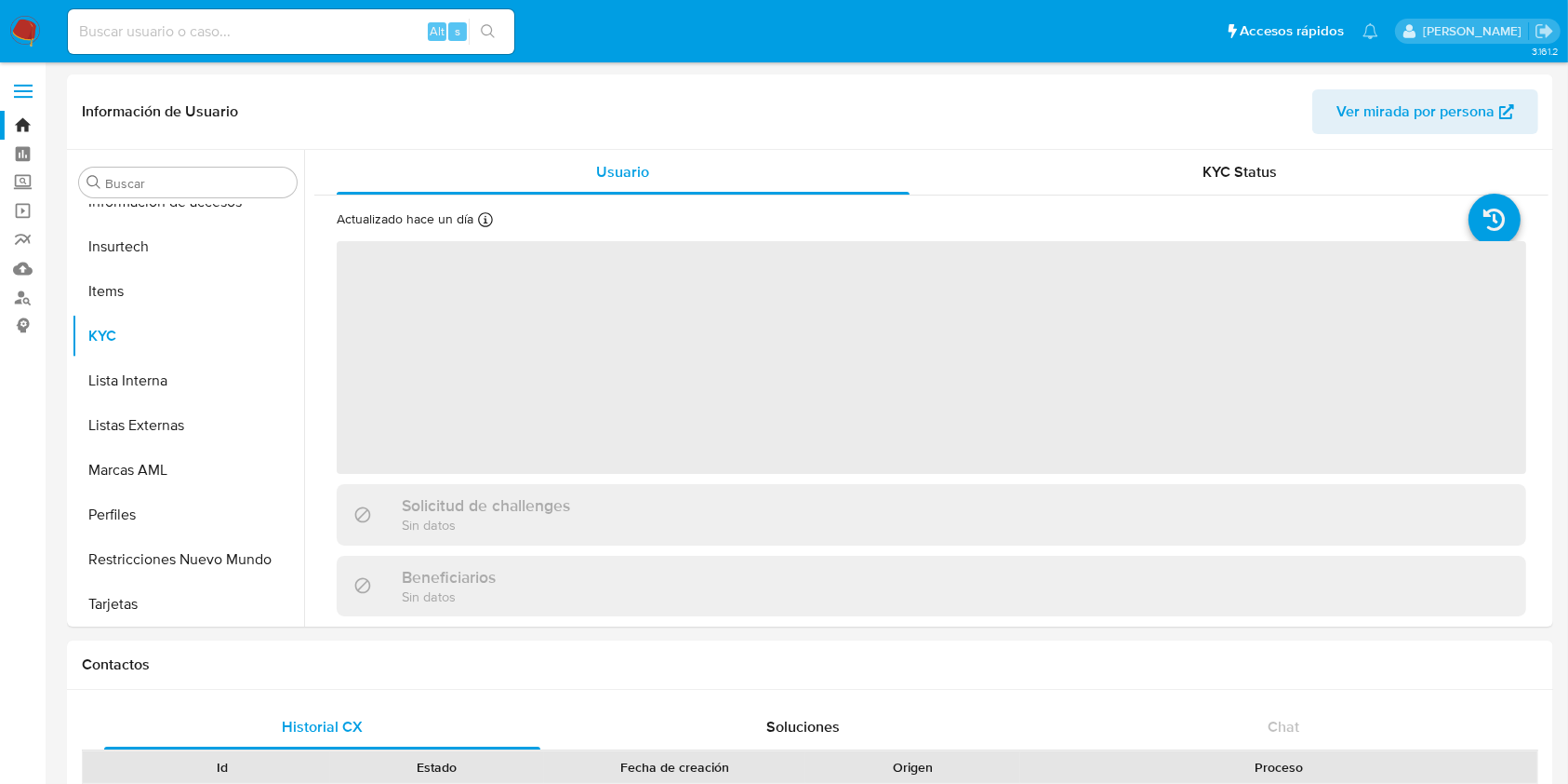
scroll to position [876, 0]
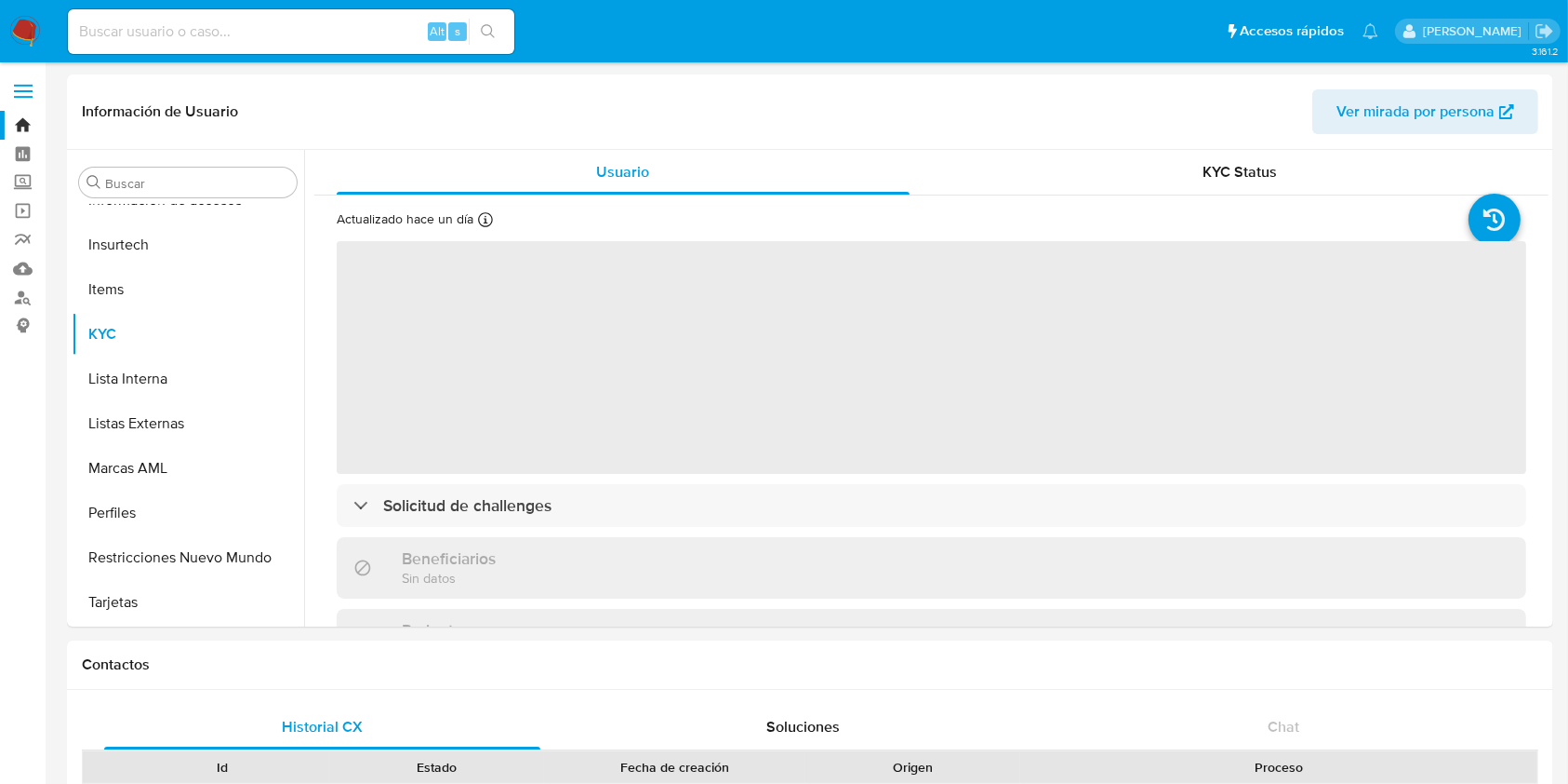
select select "10"
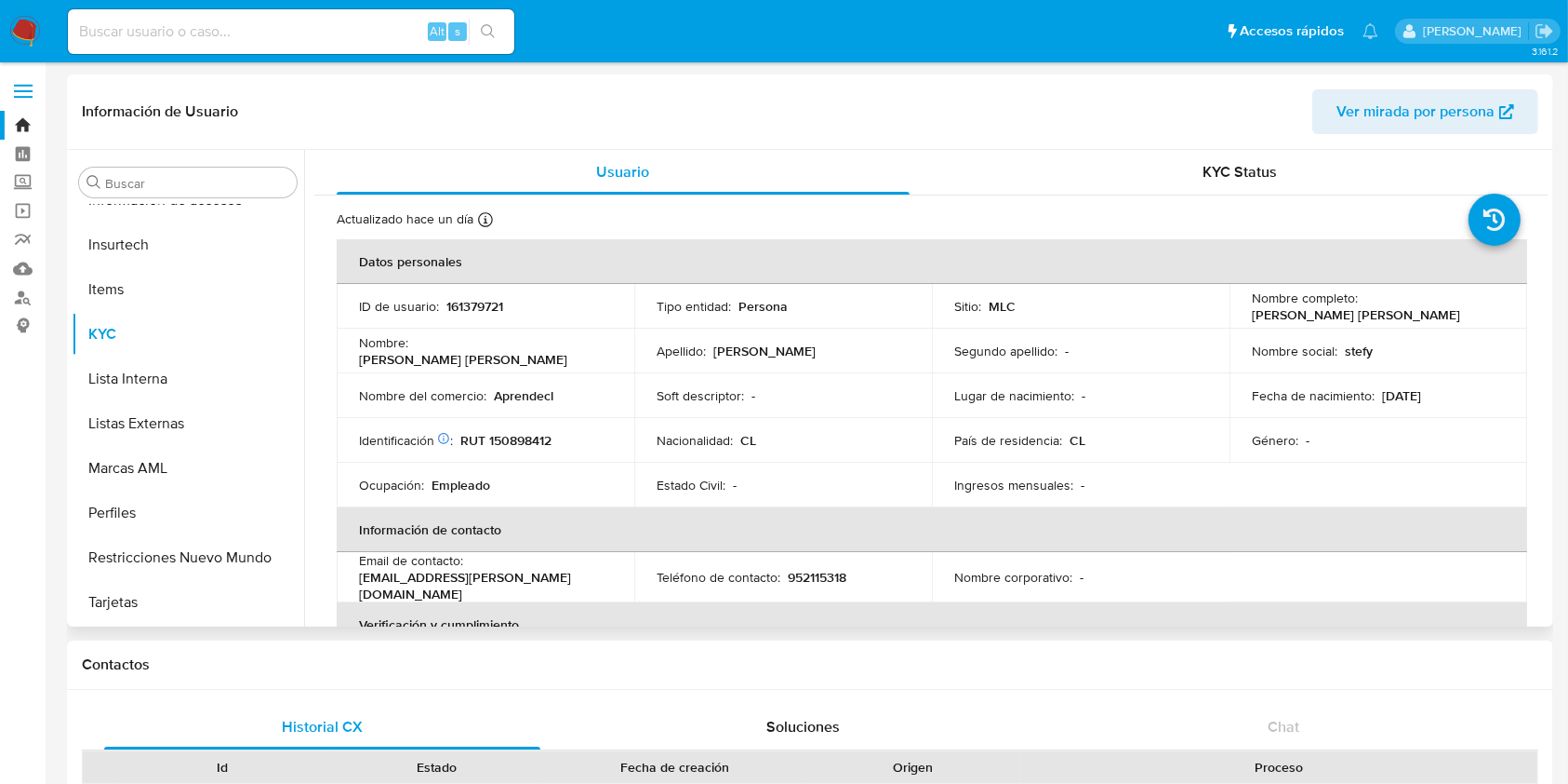
drag, startPoint x: 305, startPoint y: 535, endPoint x: 317, endPoint y: 446, distance: 89.8
click at [317, 446] on div "Usuario KYC Status Actualizado hace un día Creado: 20/11/2020 02:30:32 Actualiz…" at bounding box center [926, 388] width 1245 height 476
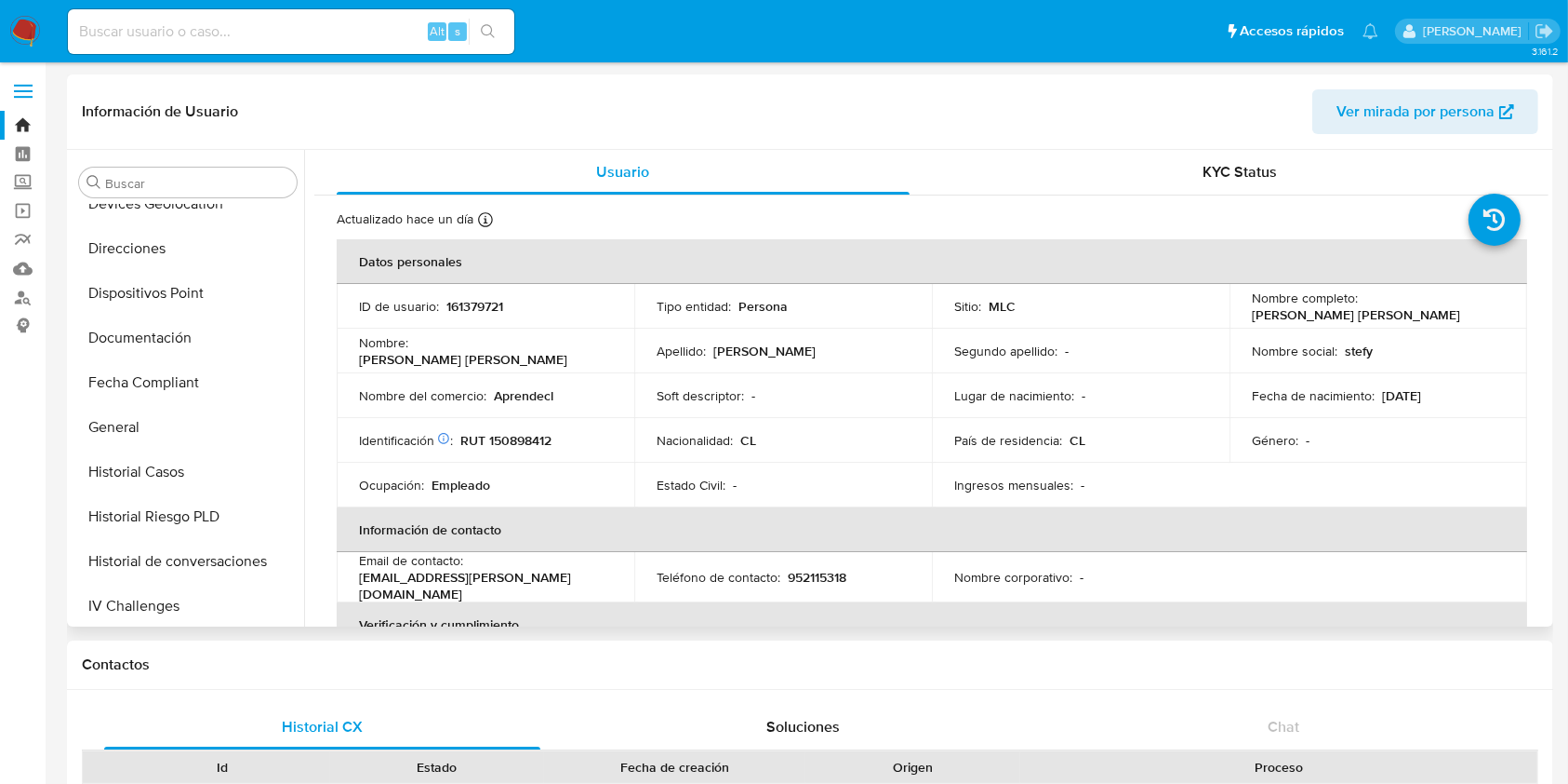
scroll to position [418, 0]
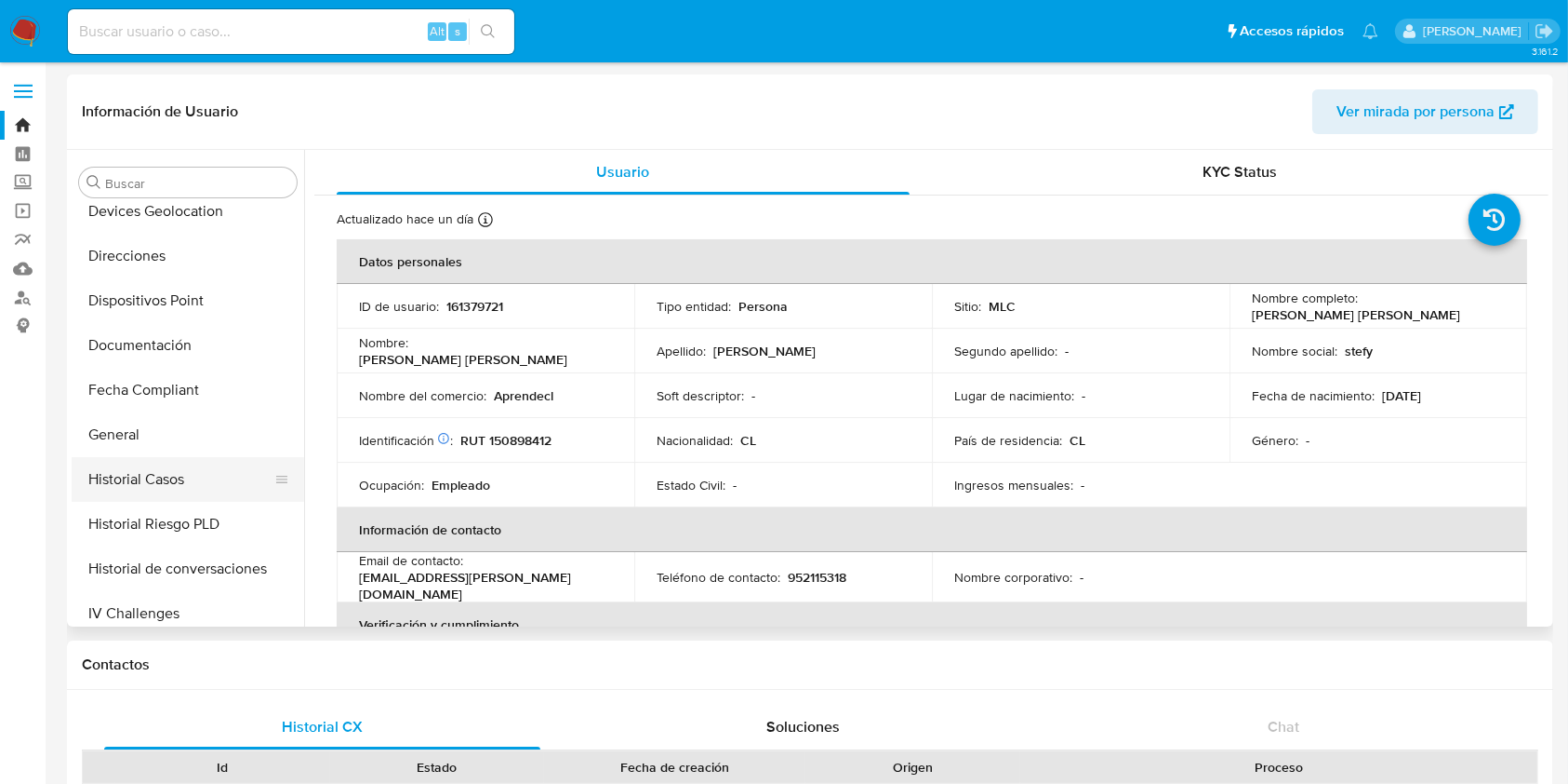
click at [128, 476] on button "Historial Casos" at bounding box center [181, 479] width 218 height 45
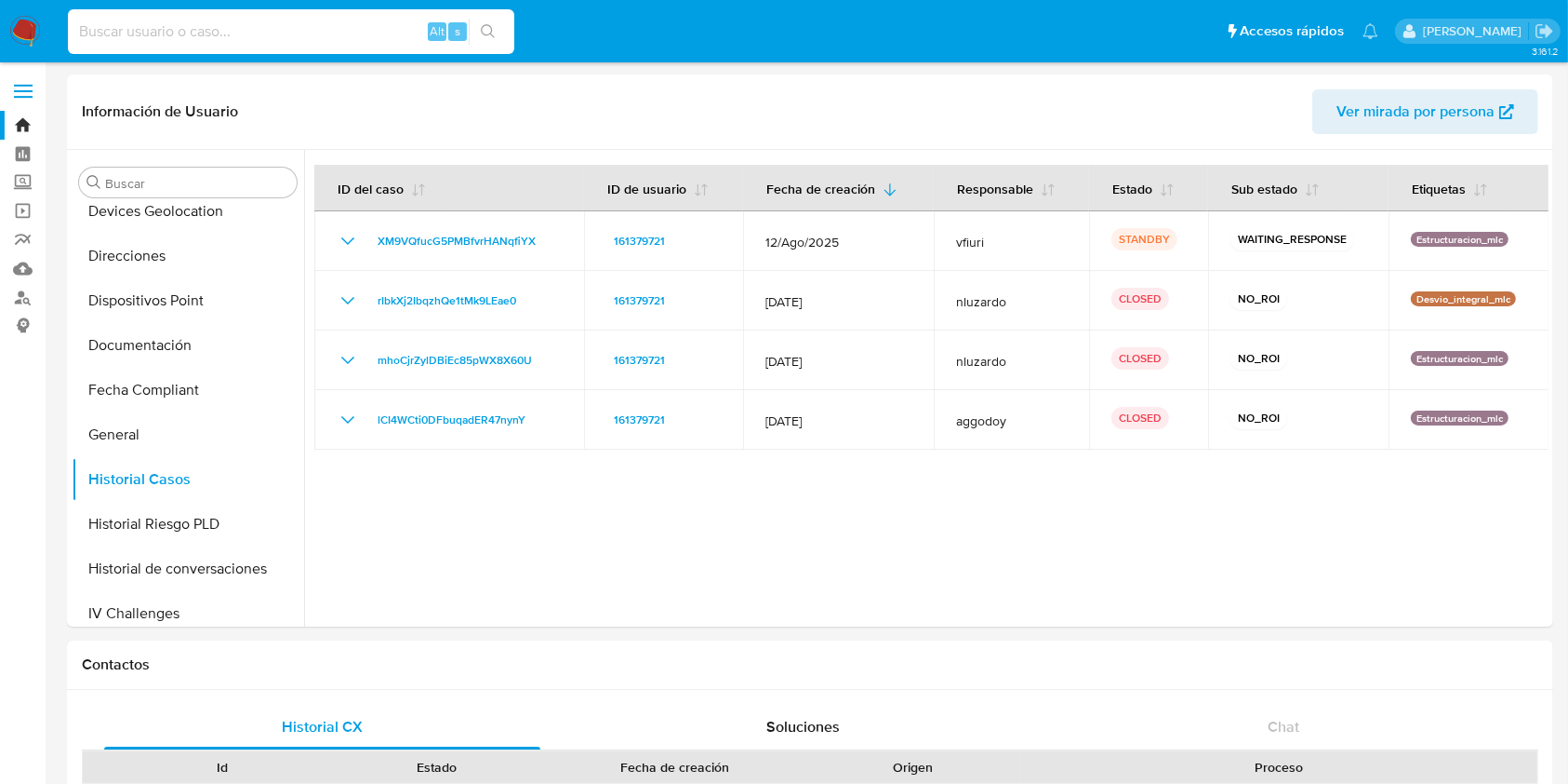
click at [173, 28] on input at bounding box center [291, 31] width 447 height 24
paste input "Mt5zY9n58UsC6LBmGKeEdsBr"
type input "Mt5zY9n58UsC6LBmGKeEdsBr"
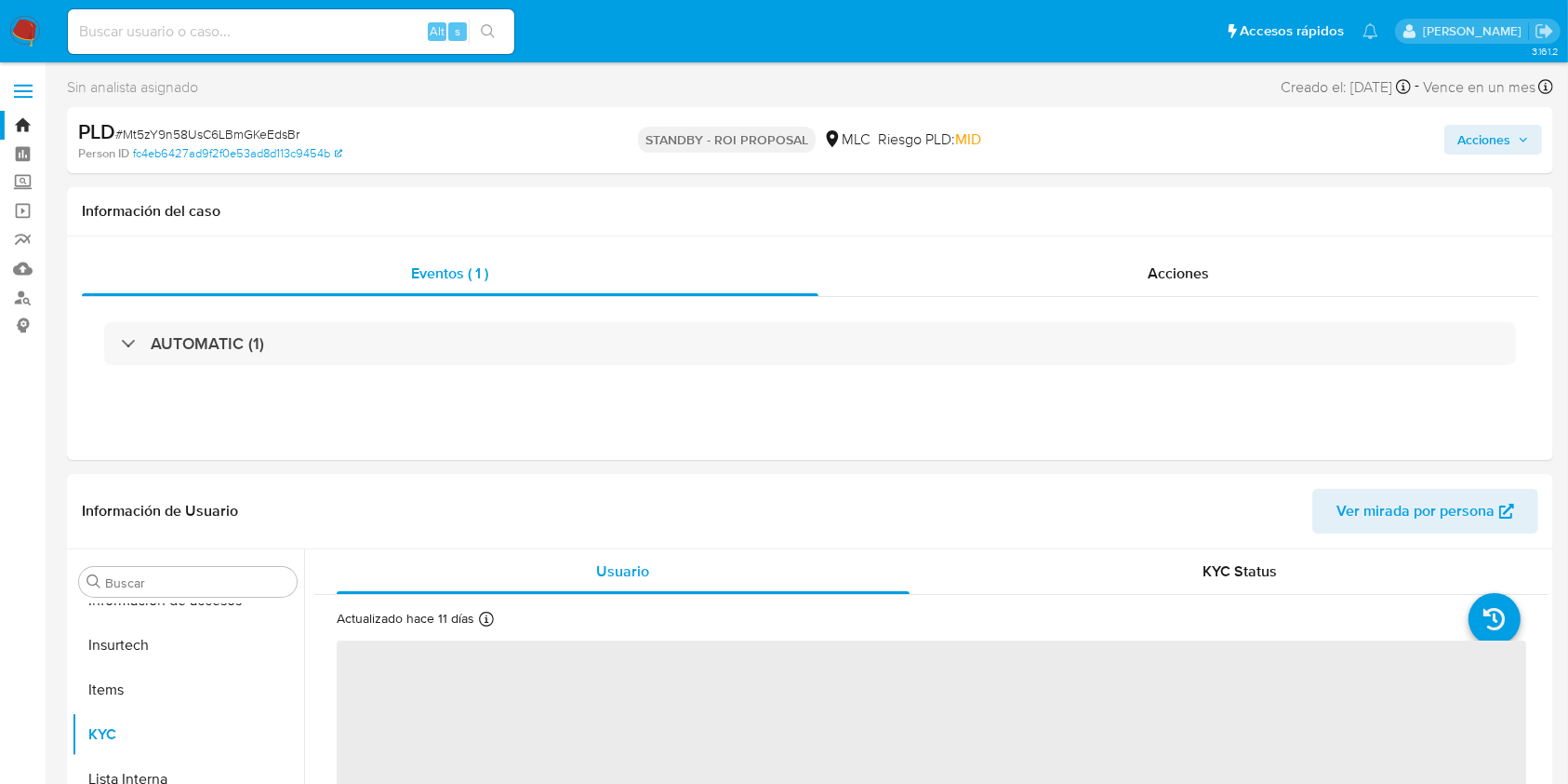
scroll to position [876, 0]
select select "10"
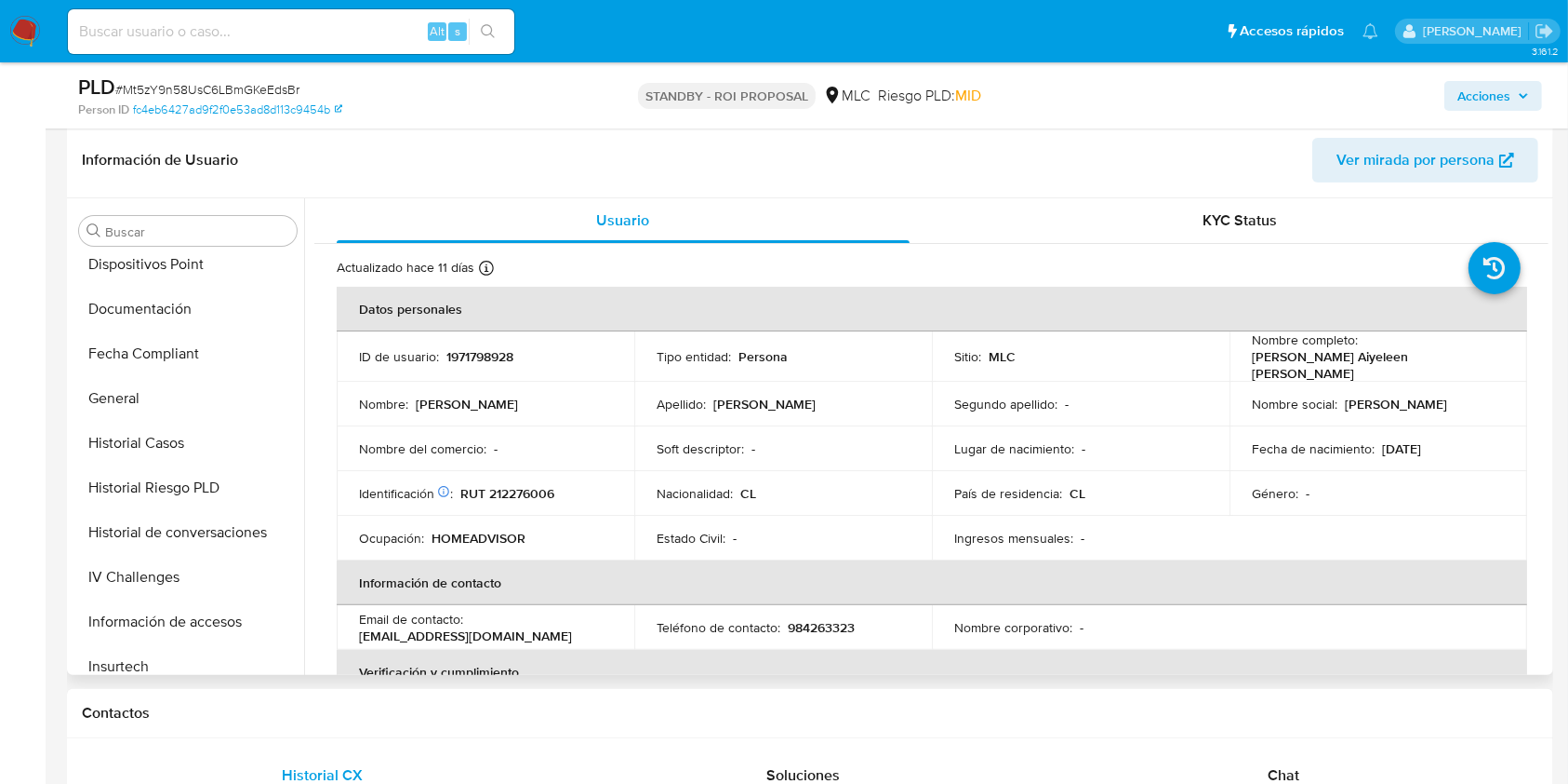
scroll to position [498, 0]
click at [179, 440] on button "Historial Casos" at bounding box center [181, 448] width 218 height 45
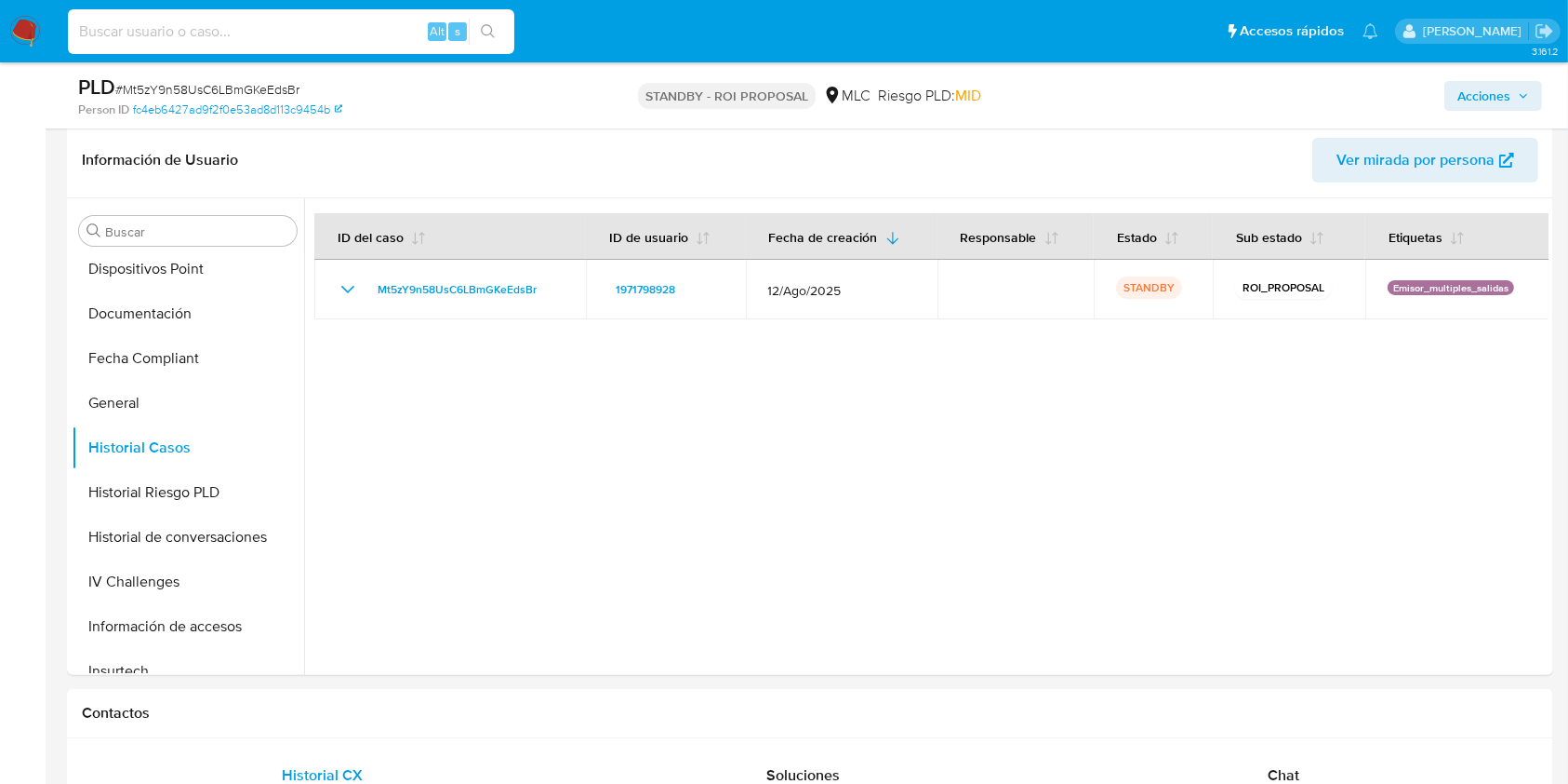
click at [200, 19] on input at bounding box center [291, 31] width 447 height 24
paste input "heqsGB2CoEk9zPkXhEZqzgAU"
type input "heqsGB2CoEk9zPkXhEZqzgAU"
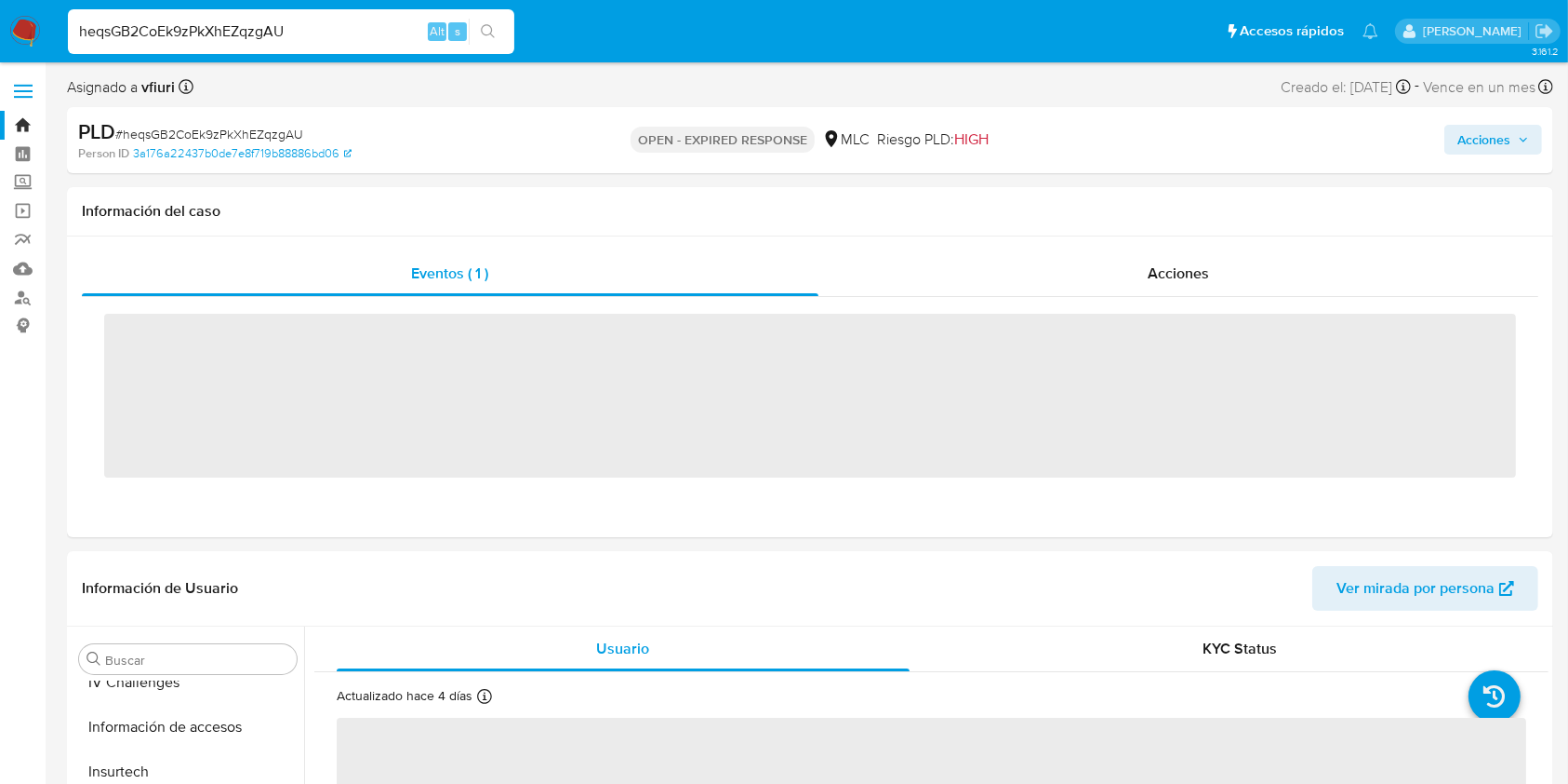
scroll to position [876, 0]
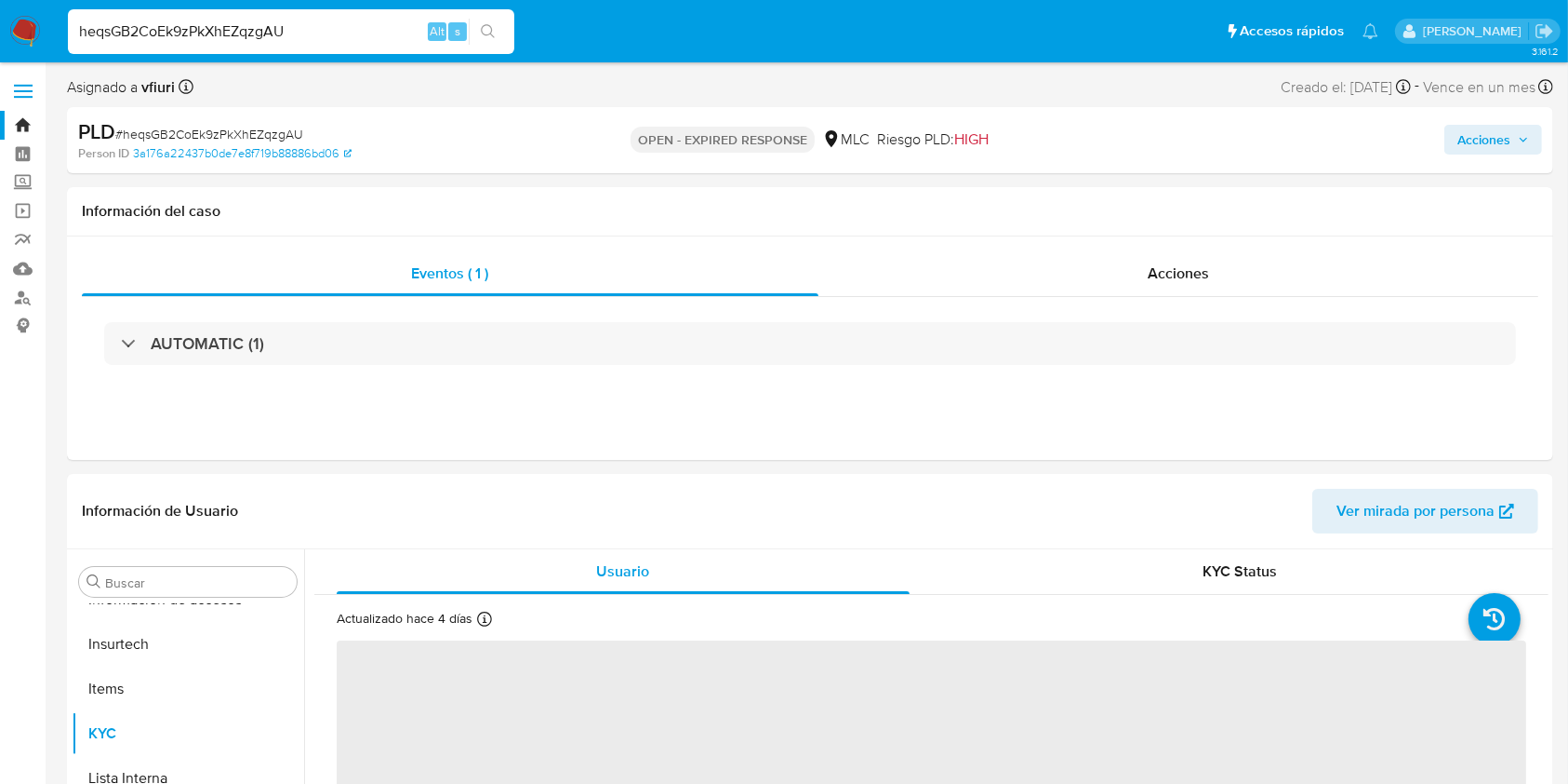
select select "10"
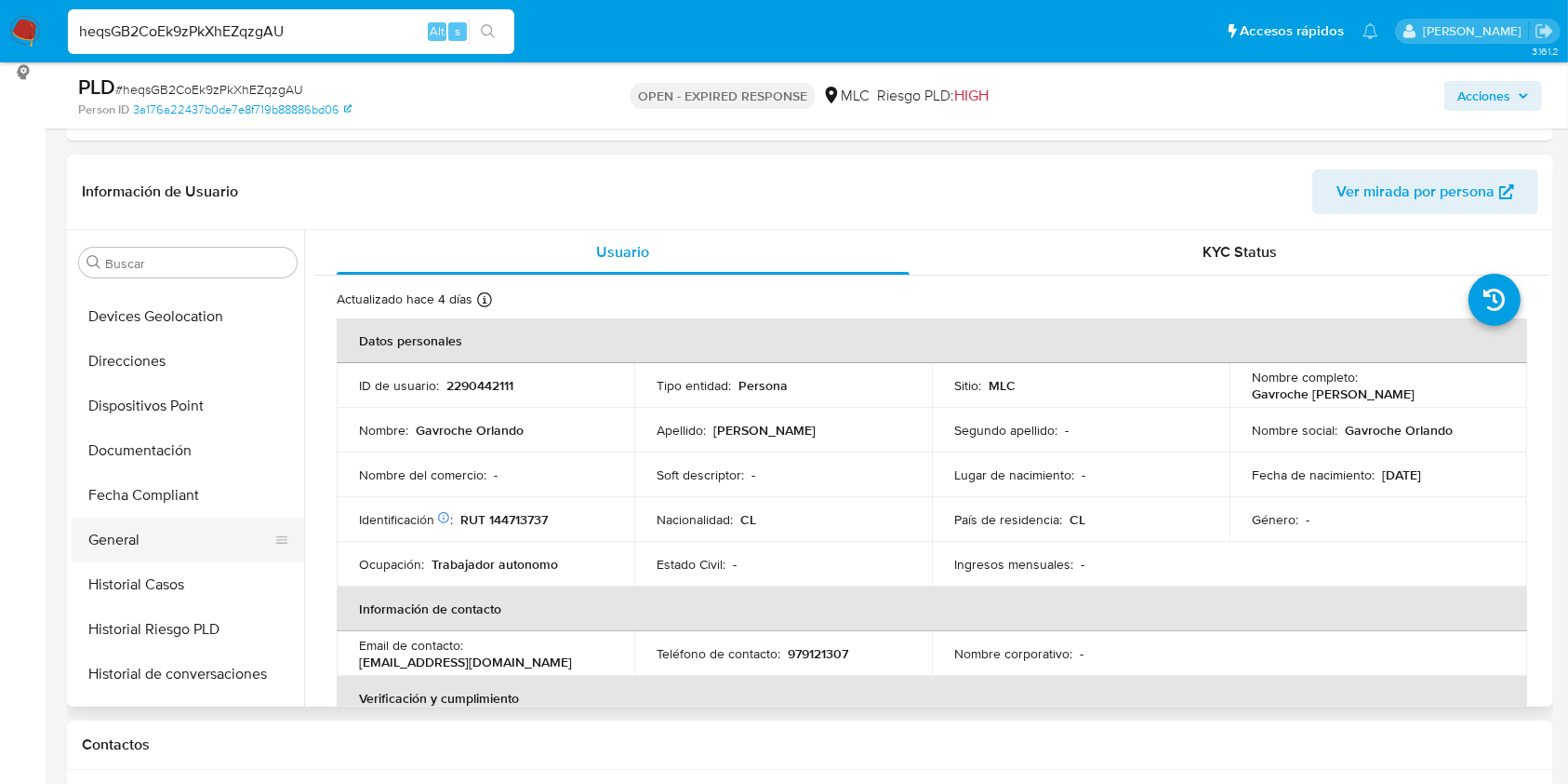
scroll to position [393, 0]
click at [182, 585] on button "Historial Casos" at bounding box center [181, 583] width 218 height 45
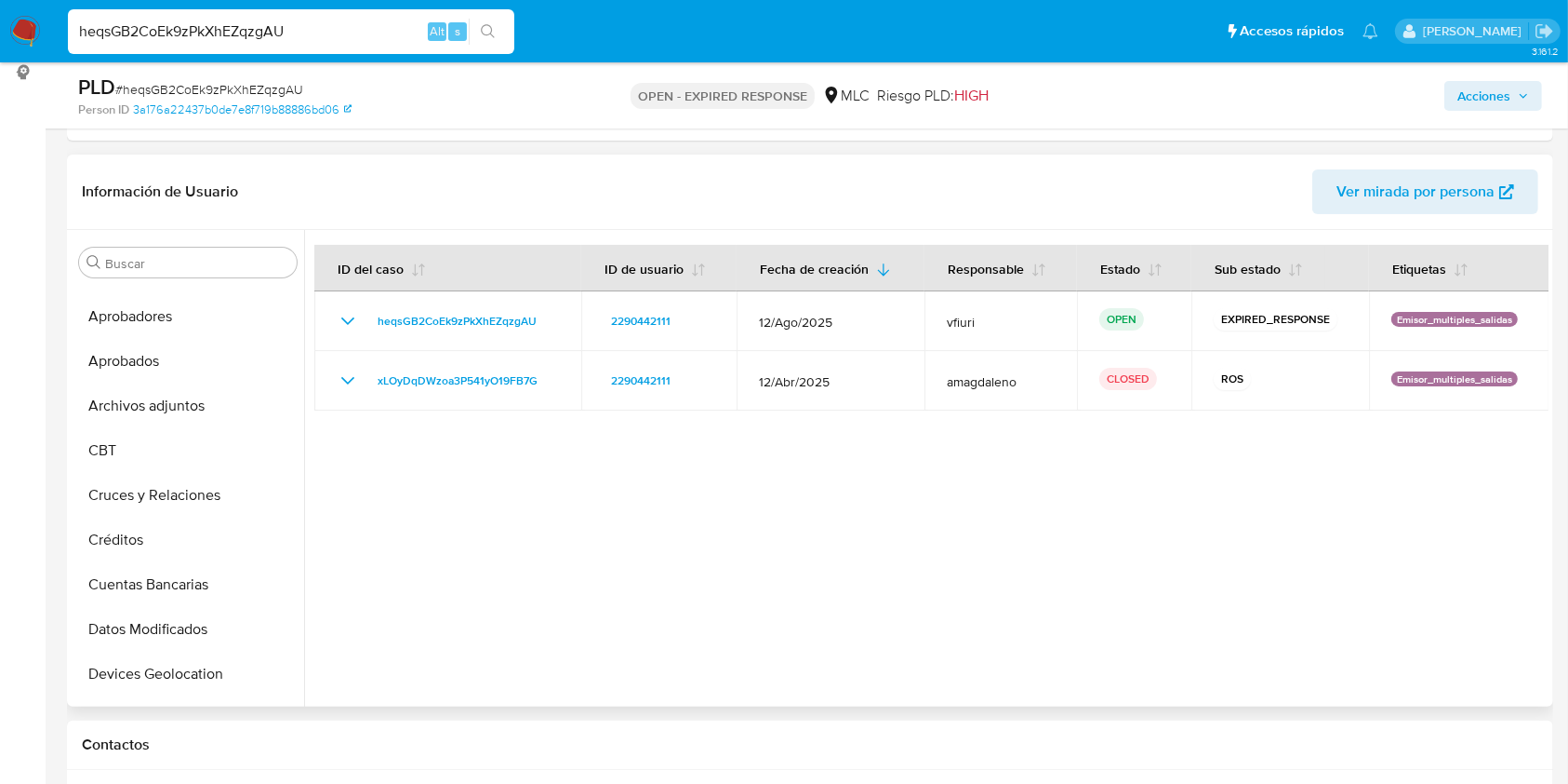
scroll to position [0, 0]
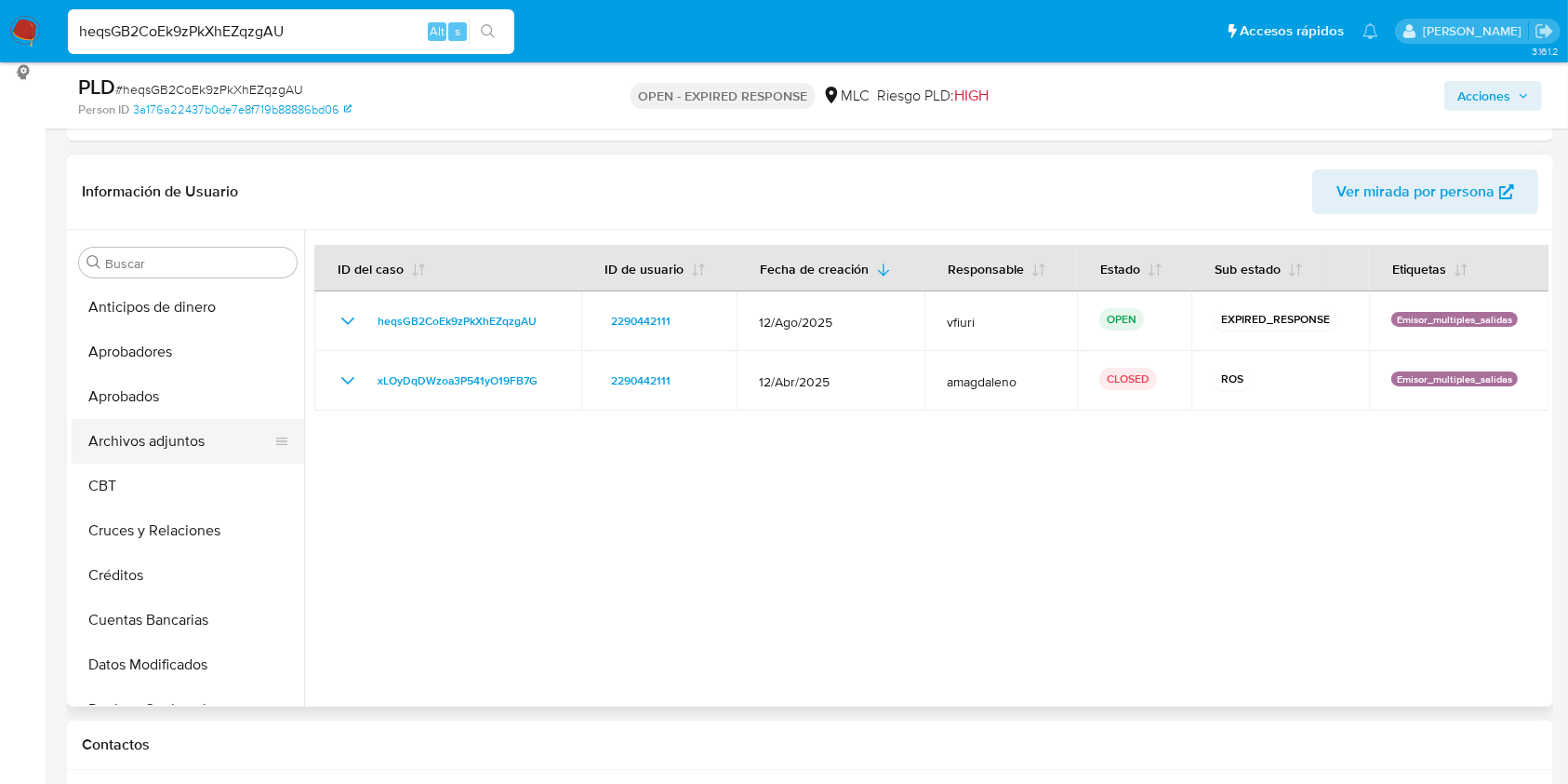
click at [215, 447] on button "Archivos adjuntos" at bounding box center [181, 441] width 218 height 45
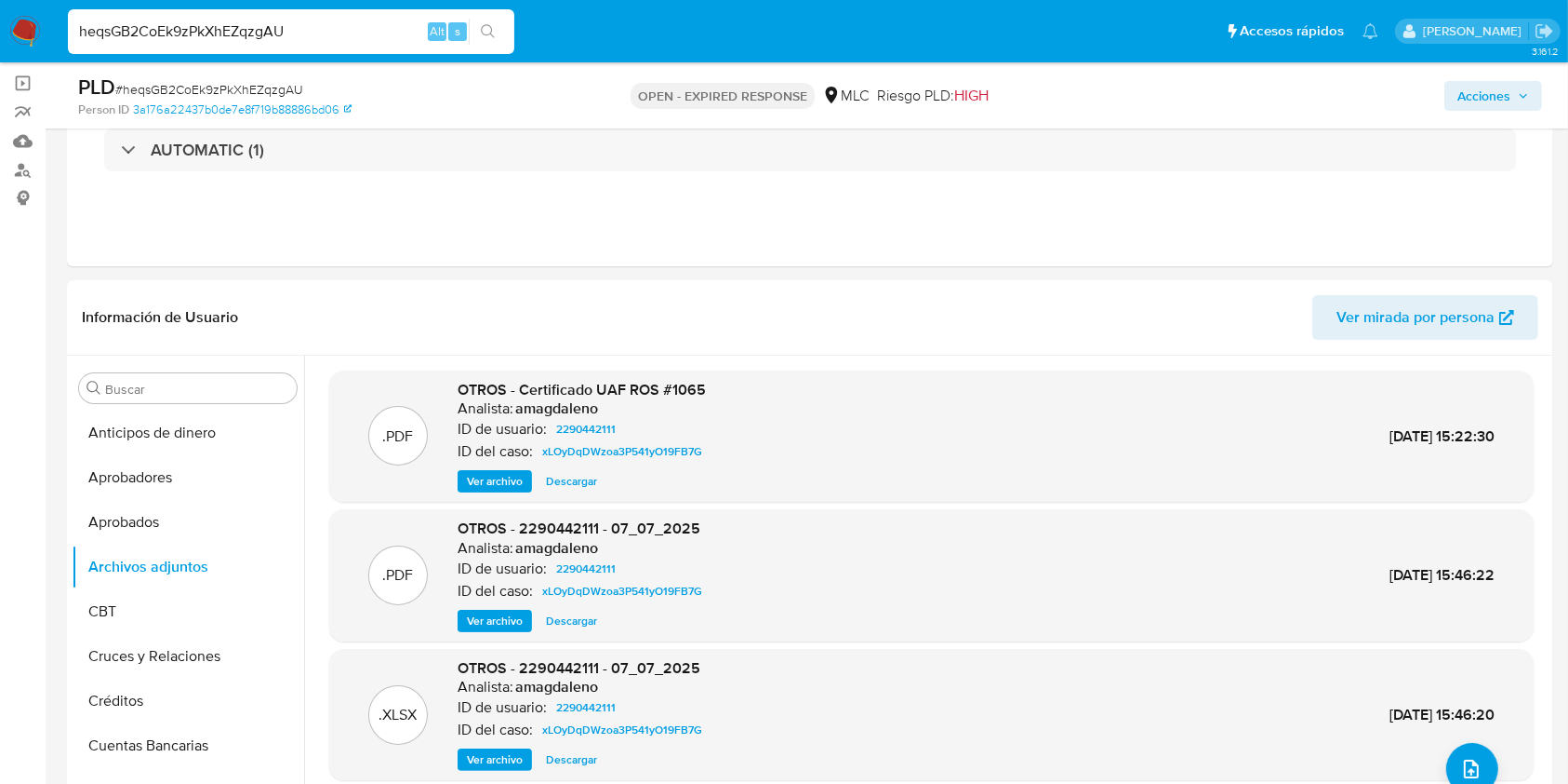
scroll to position [116, 0]
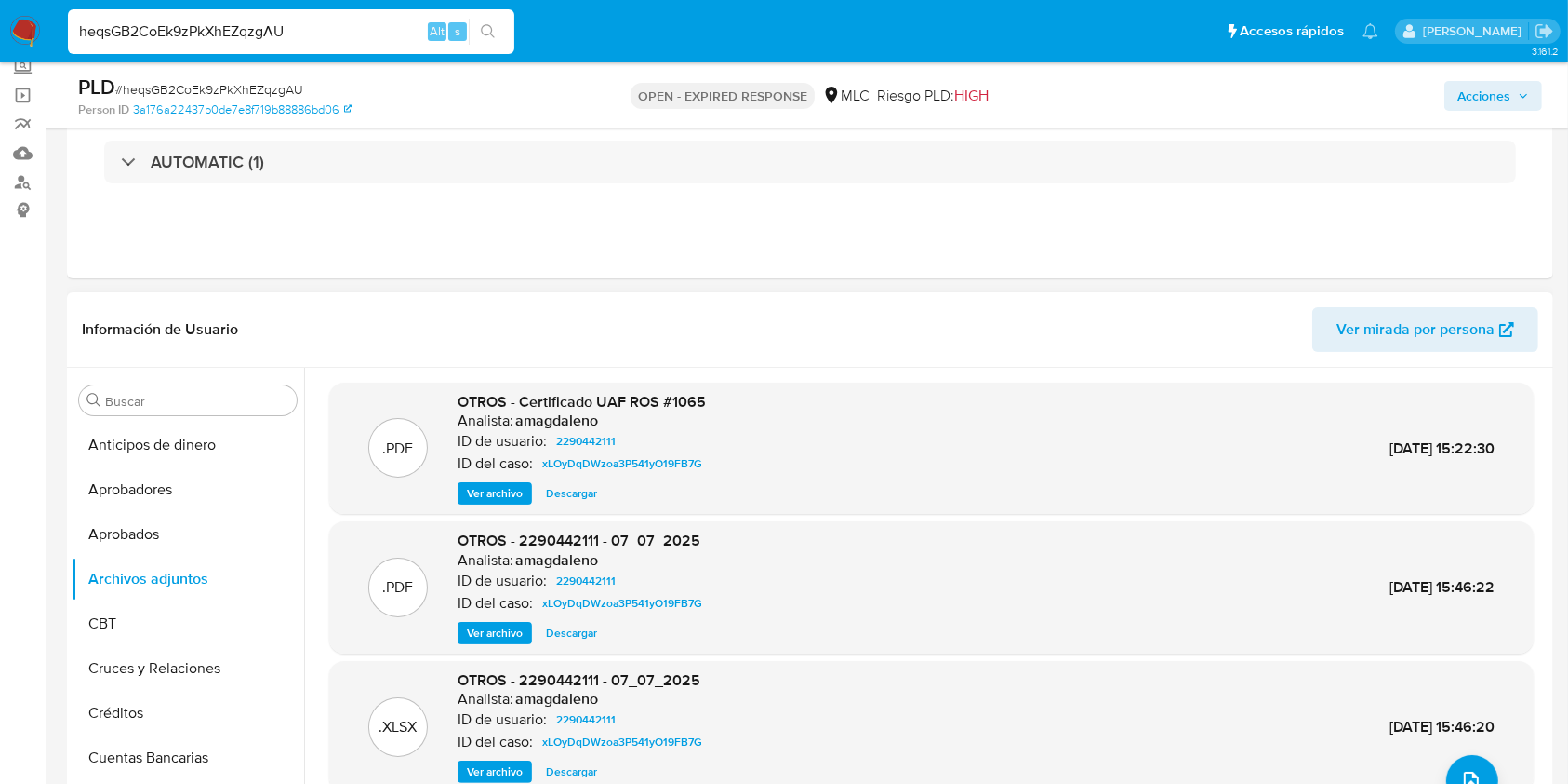
click at [504, 631] on span "Ver archivo" at bounding box center [494, 632] width 55 height 19
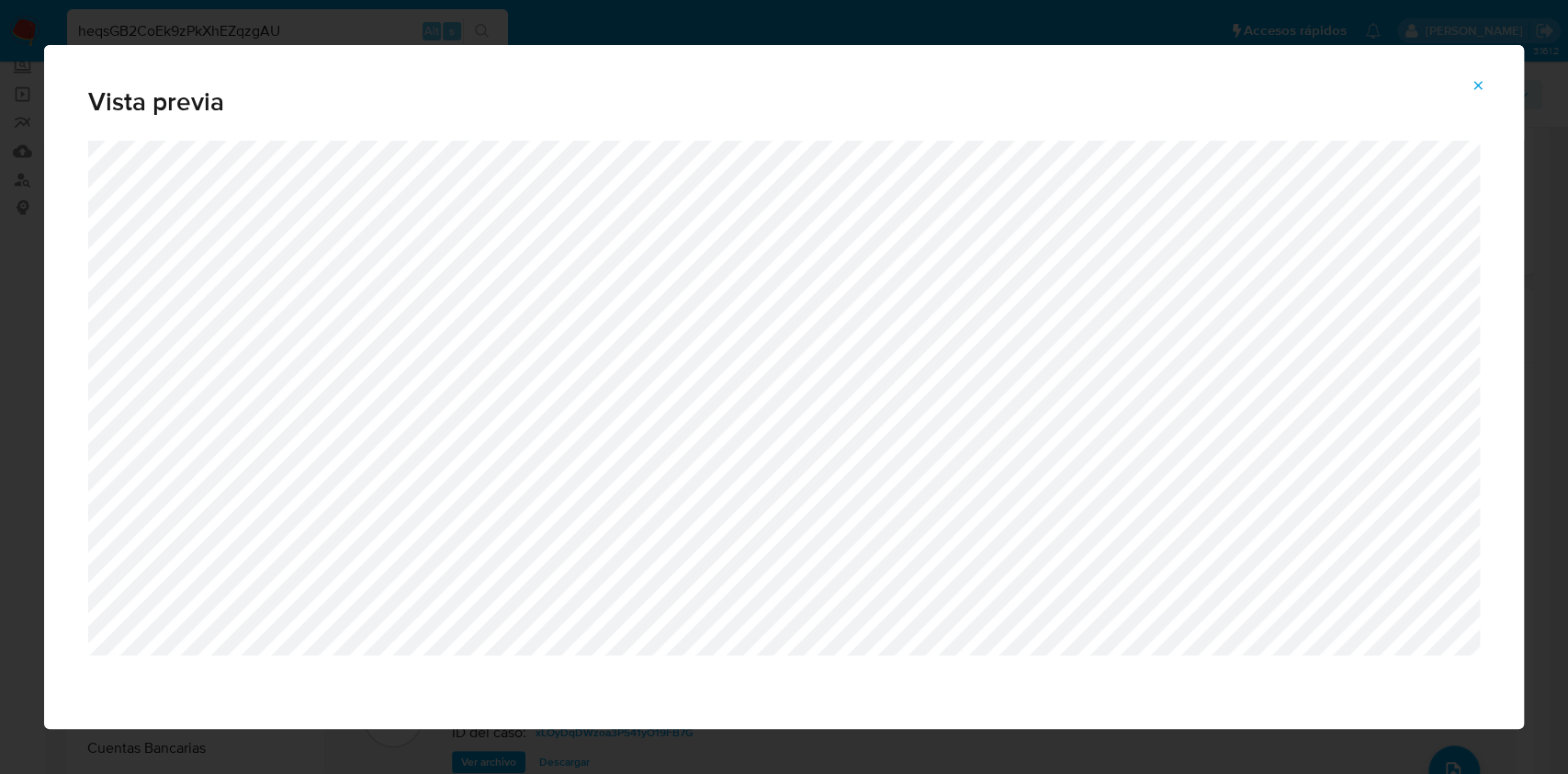
click at [1476, 81] on icon "Attachment preview" at bounding box center [1478, 85] width 14 height 14
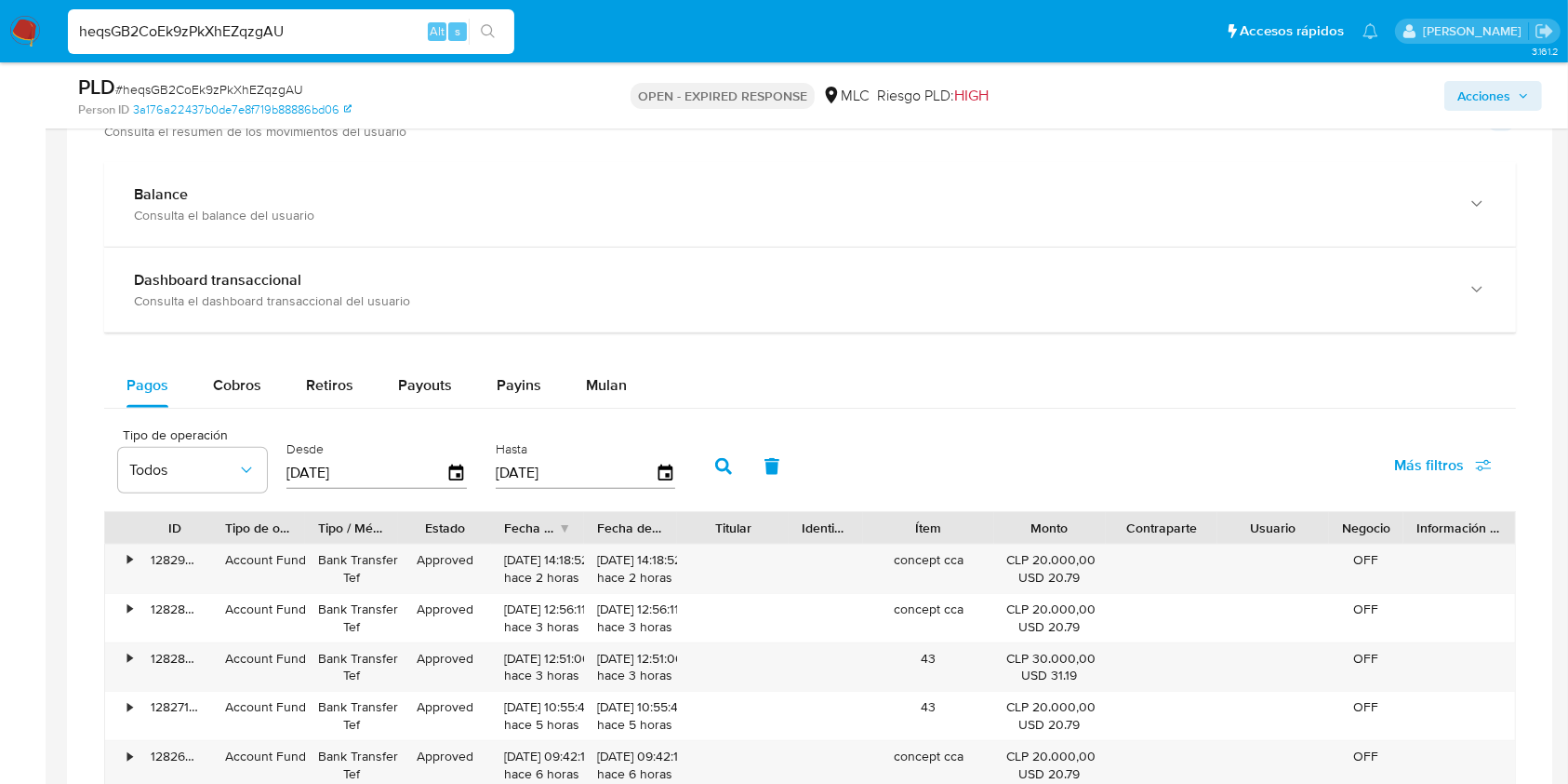
scroll to position [1295, 0]
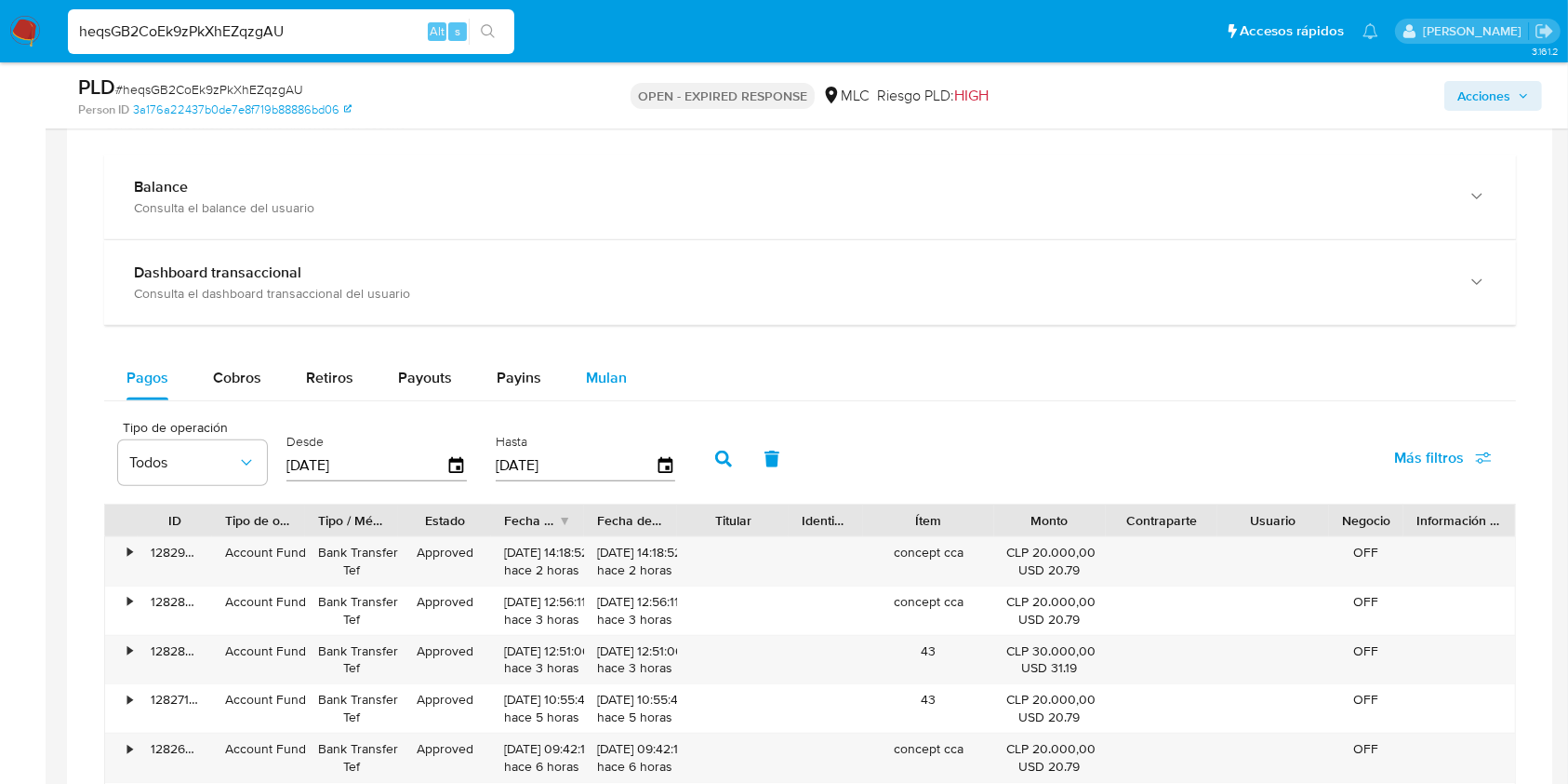
click at [591, 374] on span "Mulan" at bounding box center [606, 378] width 41 height 21
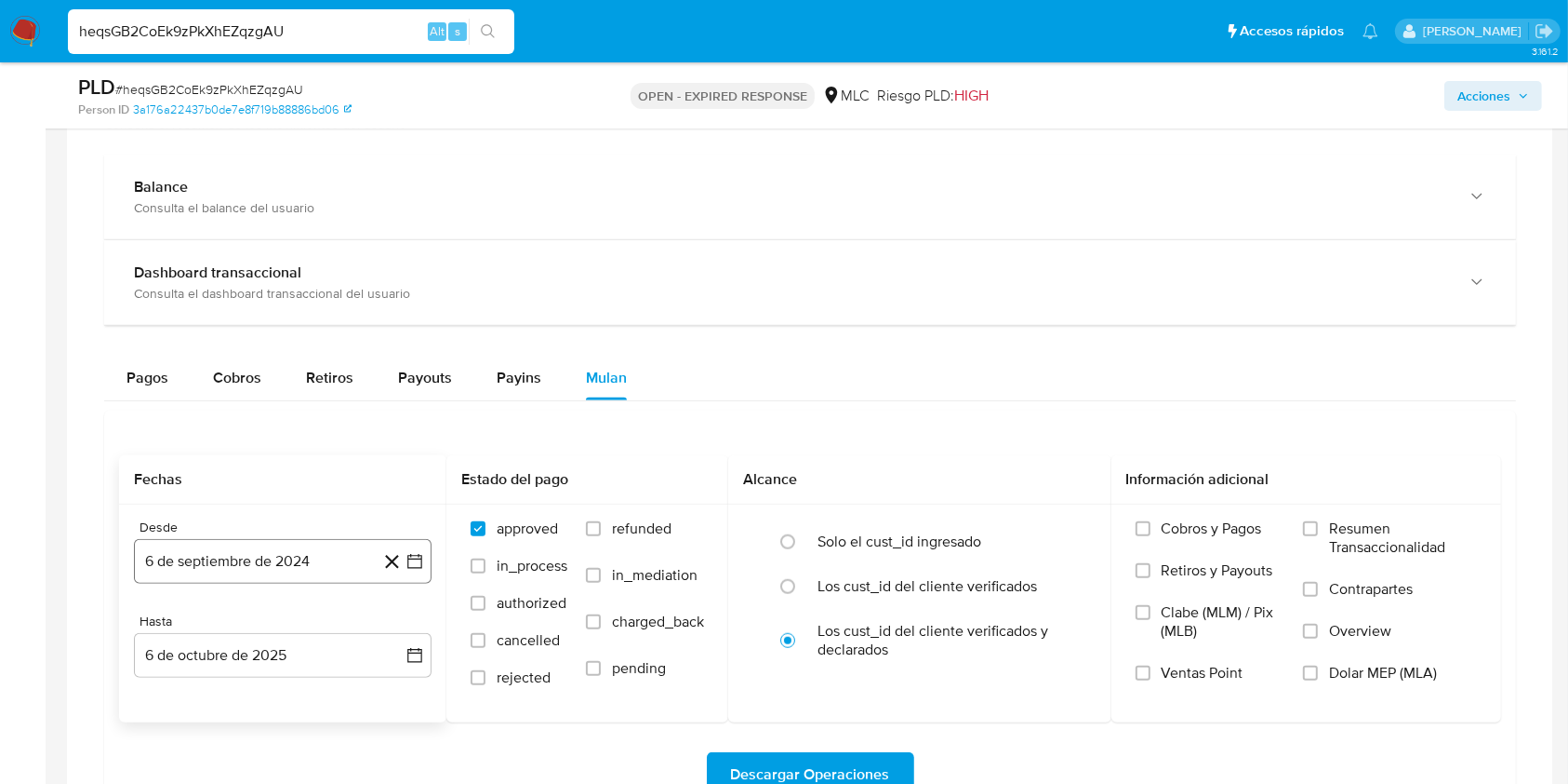
click at [418, 570] on icon "button" at bounding box center [415, 561] width 18 height 19
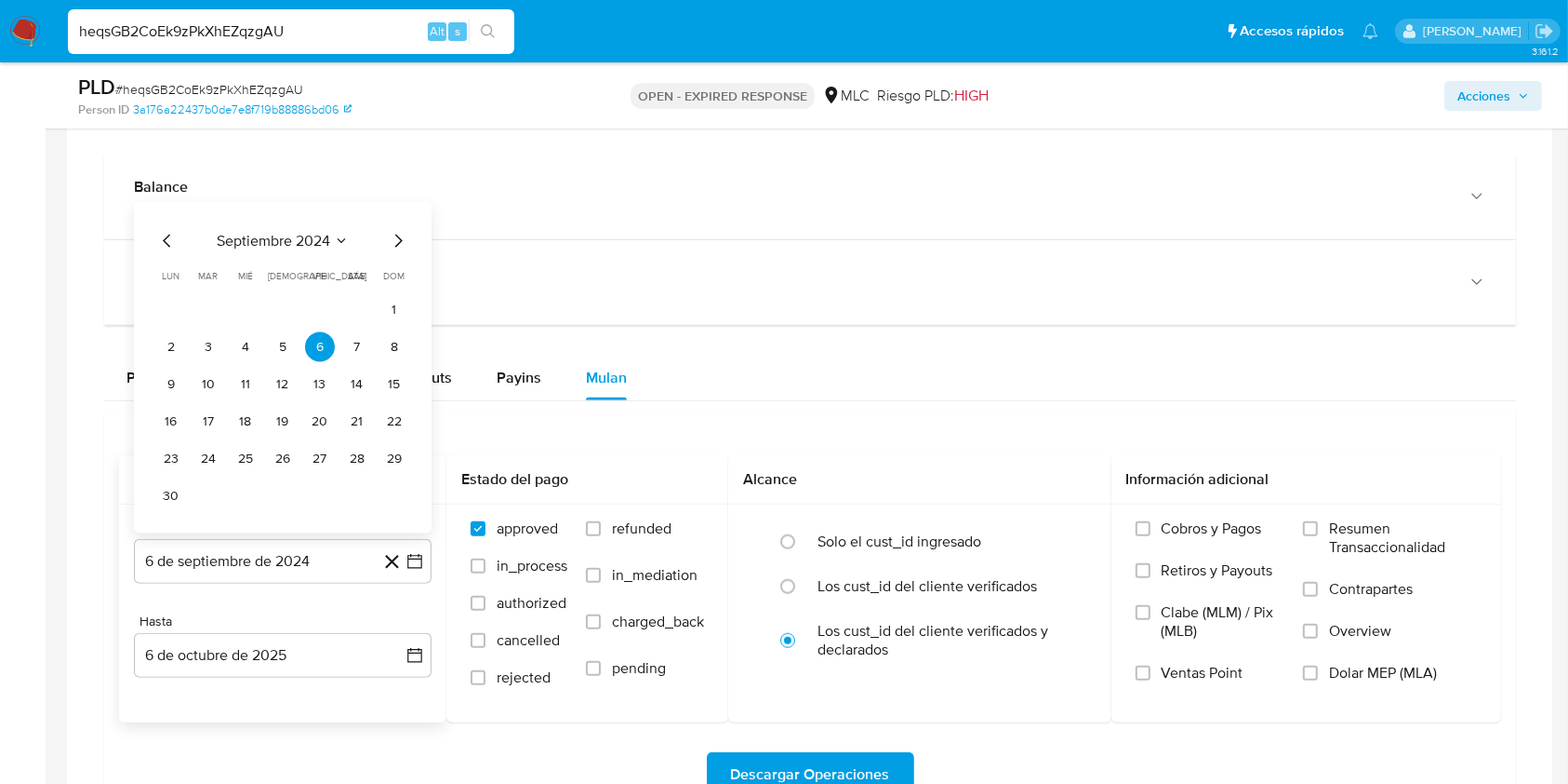
click at [398, 234] on icon "Mes siguiente" at bounding box center [398, 241] width 22 height 22
click at [398, 234] on div "Balance Consulta el balance del usuario" at bounding box center [810, 197] width 1412 height 85
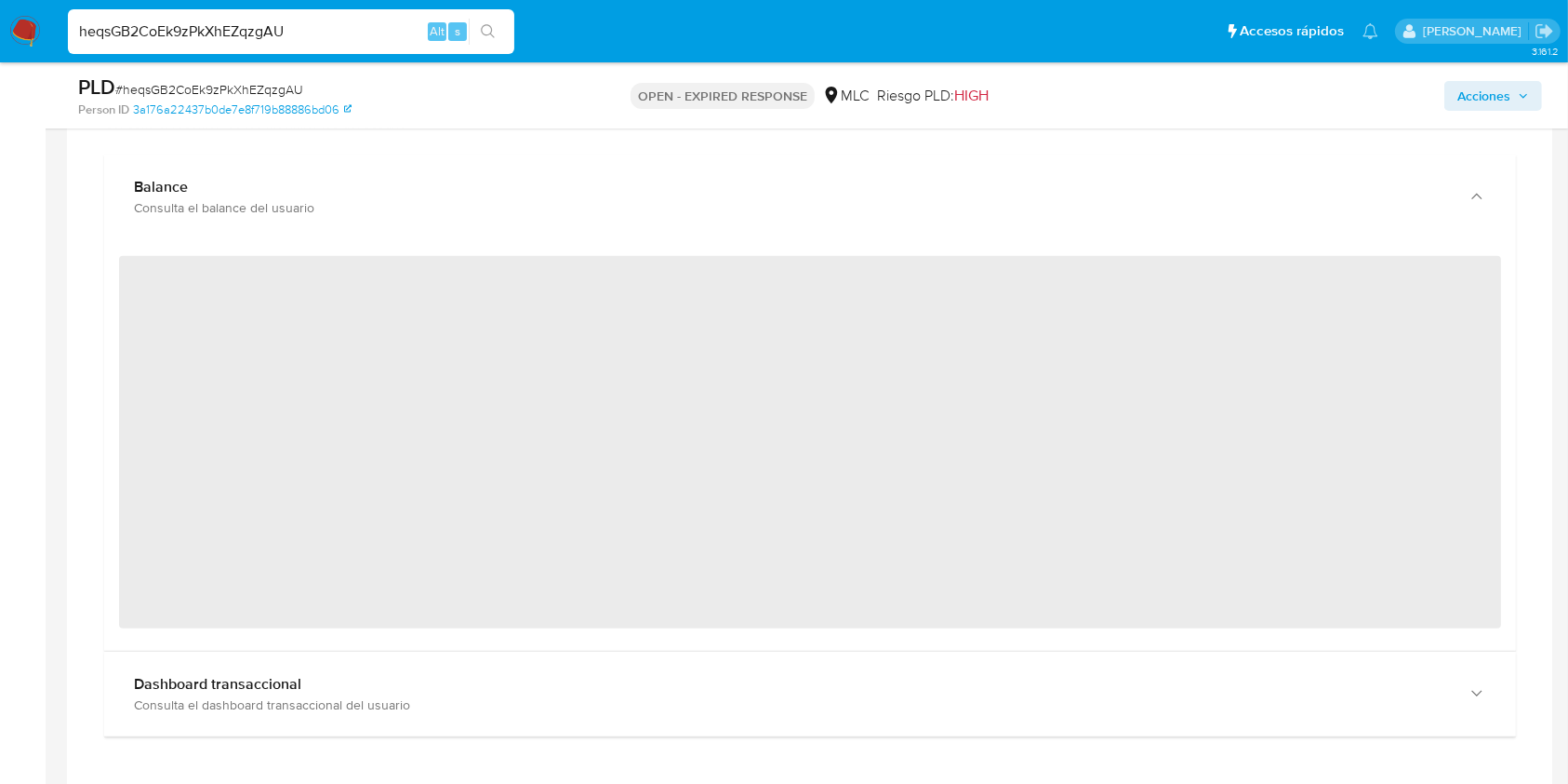
click at [398, 234] on div "Balance Consulta el balance del usuario" at bounding box center [810, 197] width 1412 height 85
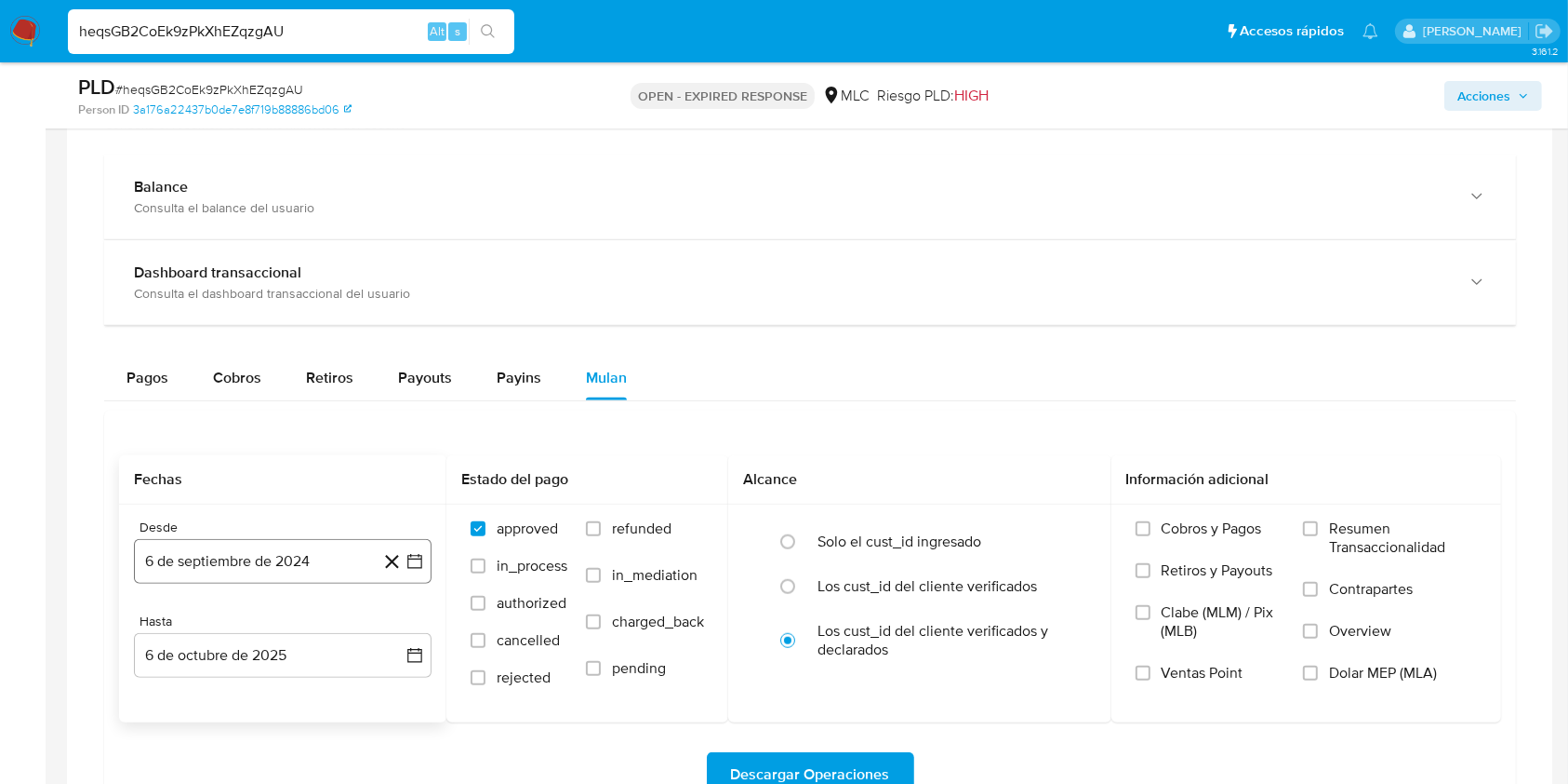
click at [426, 565] on button "6 de septiembre de 2024" at bounding box center [283, 561] width 298 height 45
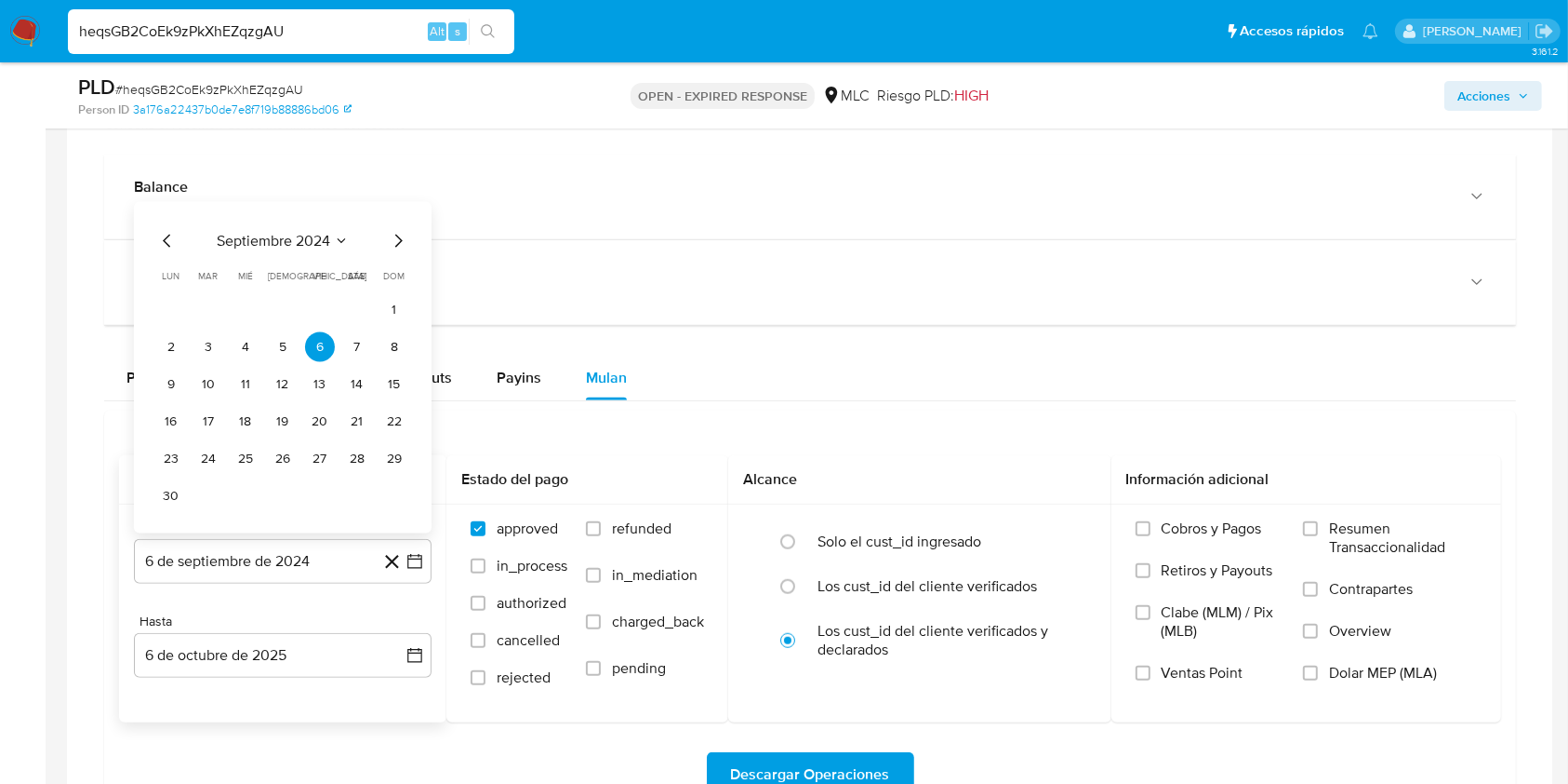
click at [336, 241] on icon "Seleccionar mes y año" at bounding box center [341, 241] width 15 height 15
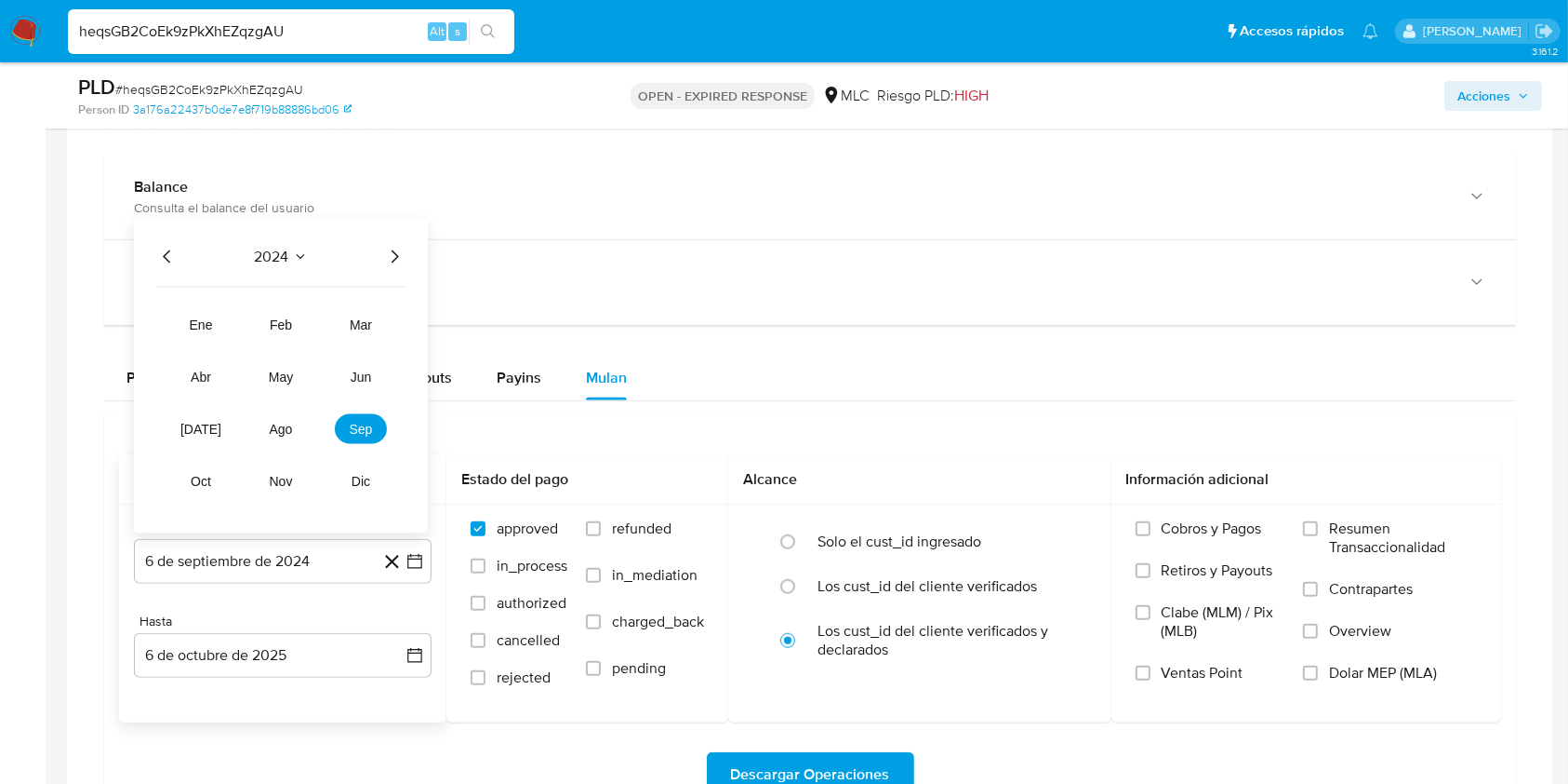
click at [391, 256] on icon "Año siguiente" at bounding box center [394, 256] width 22 height 22
click at [356, 379] on span "jun" at bounding box center [361, 376] width 21 height 15
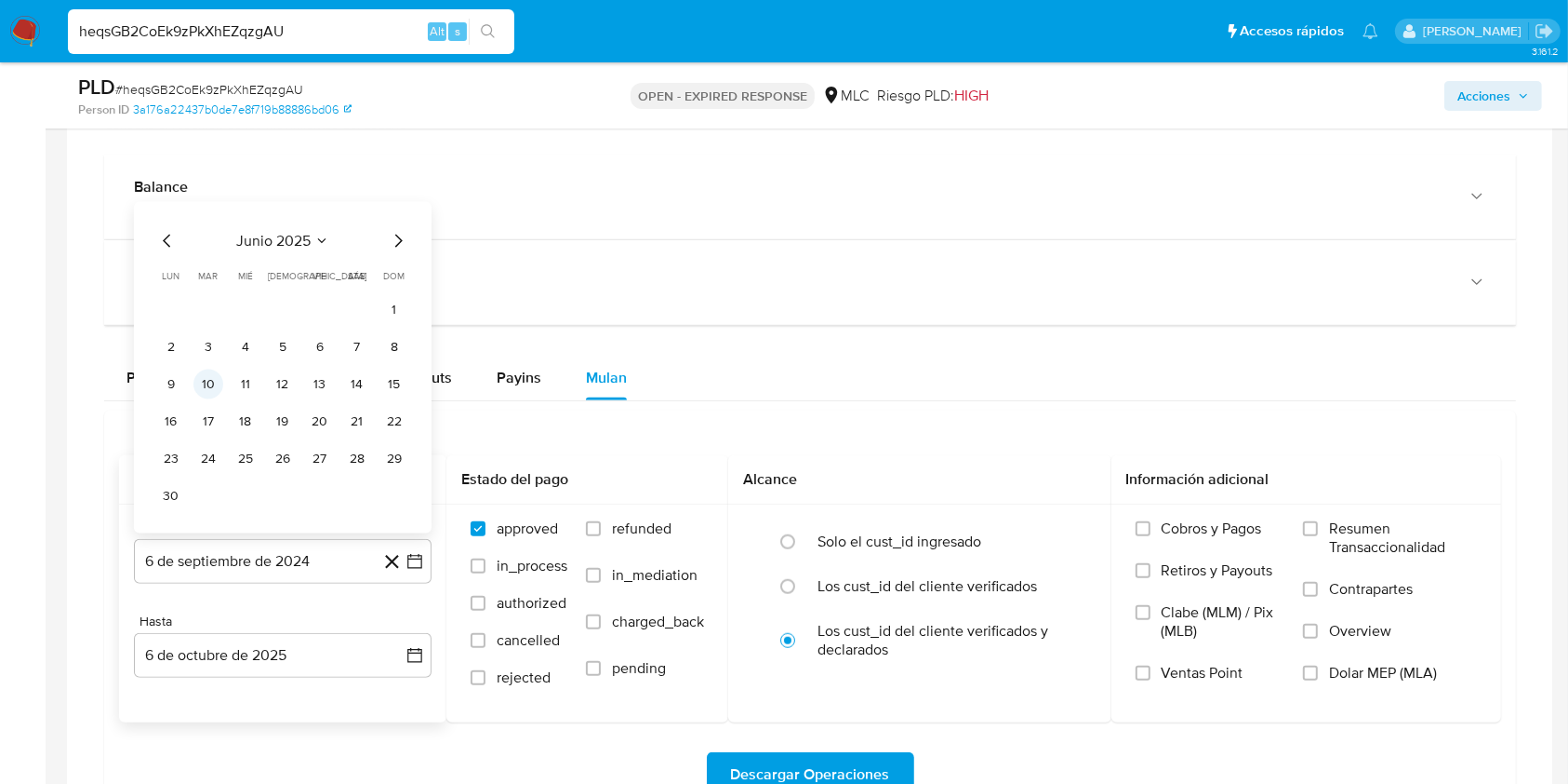
click at [207, 381] on button "10" at bounding box center [208, 384] width 30 height 30
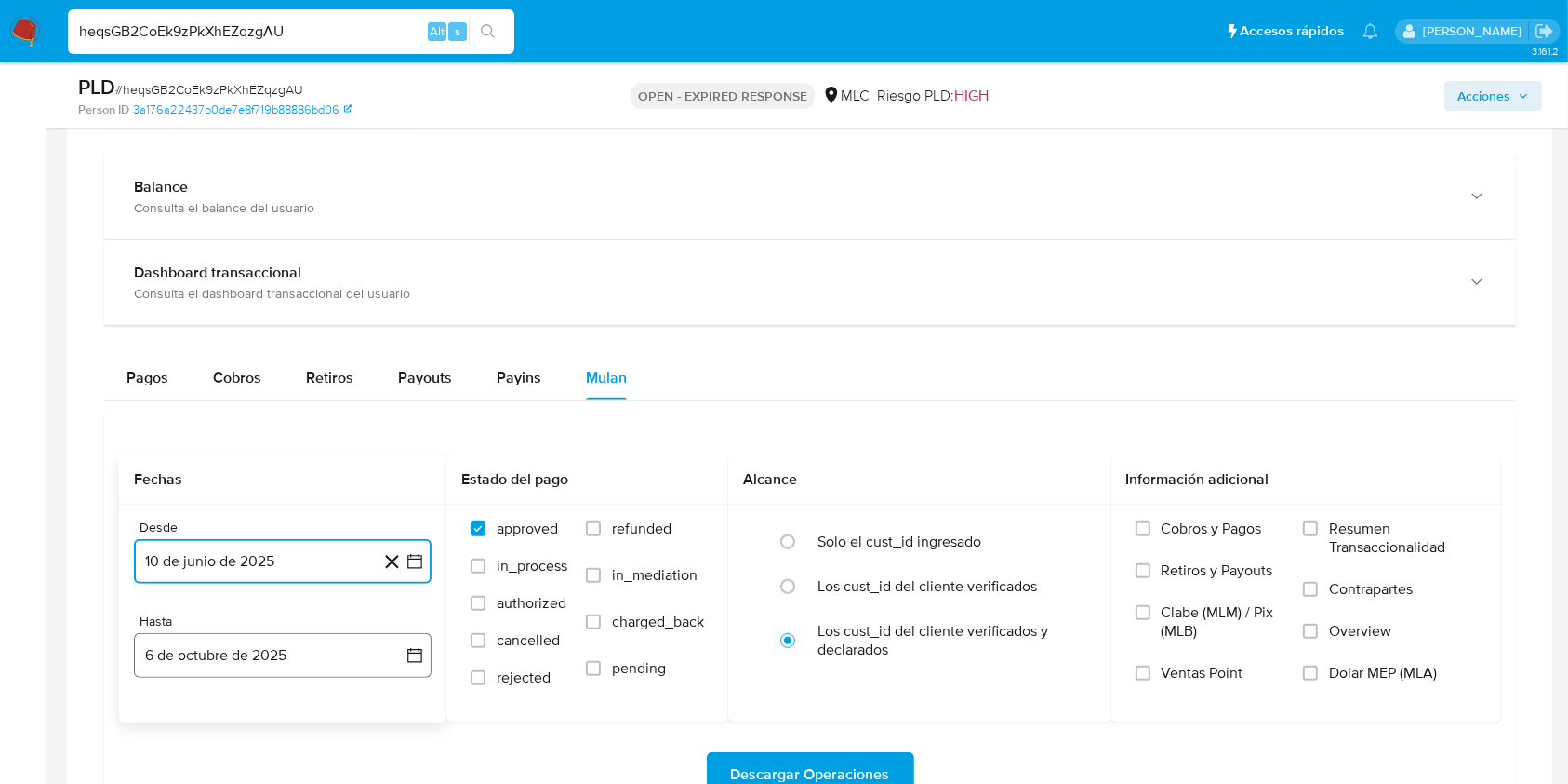
click at [409, 650] on icon "button" at bounding box center [415, 654] width 18 height 19
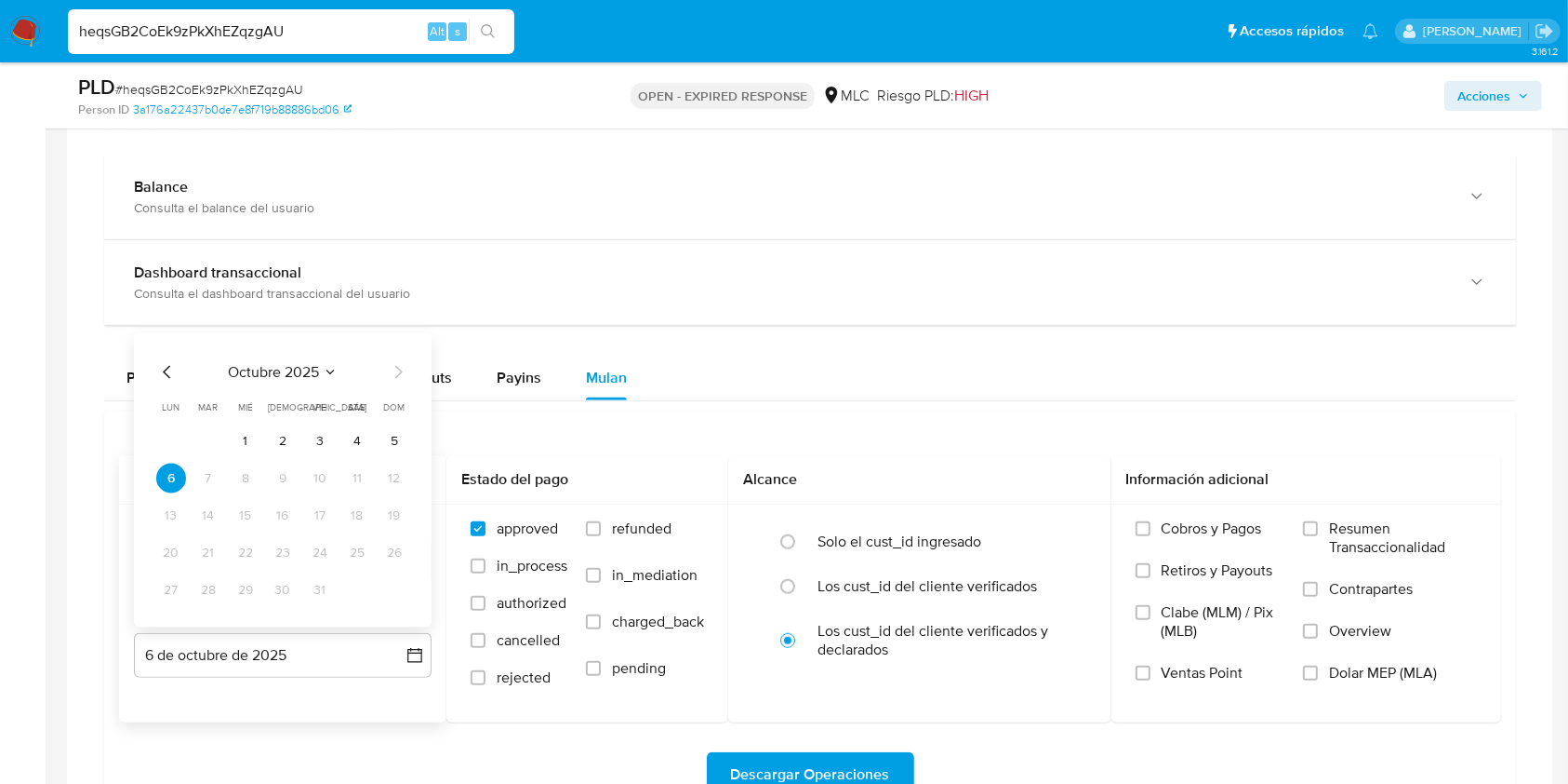
click at [164, 367] on icon "Mes anterior" at bounding box center [167, 372] width 22 height 22
click at [245, 550] on button "24" at bounding box center [245, 552] width 30 height 30
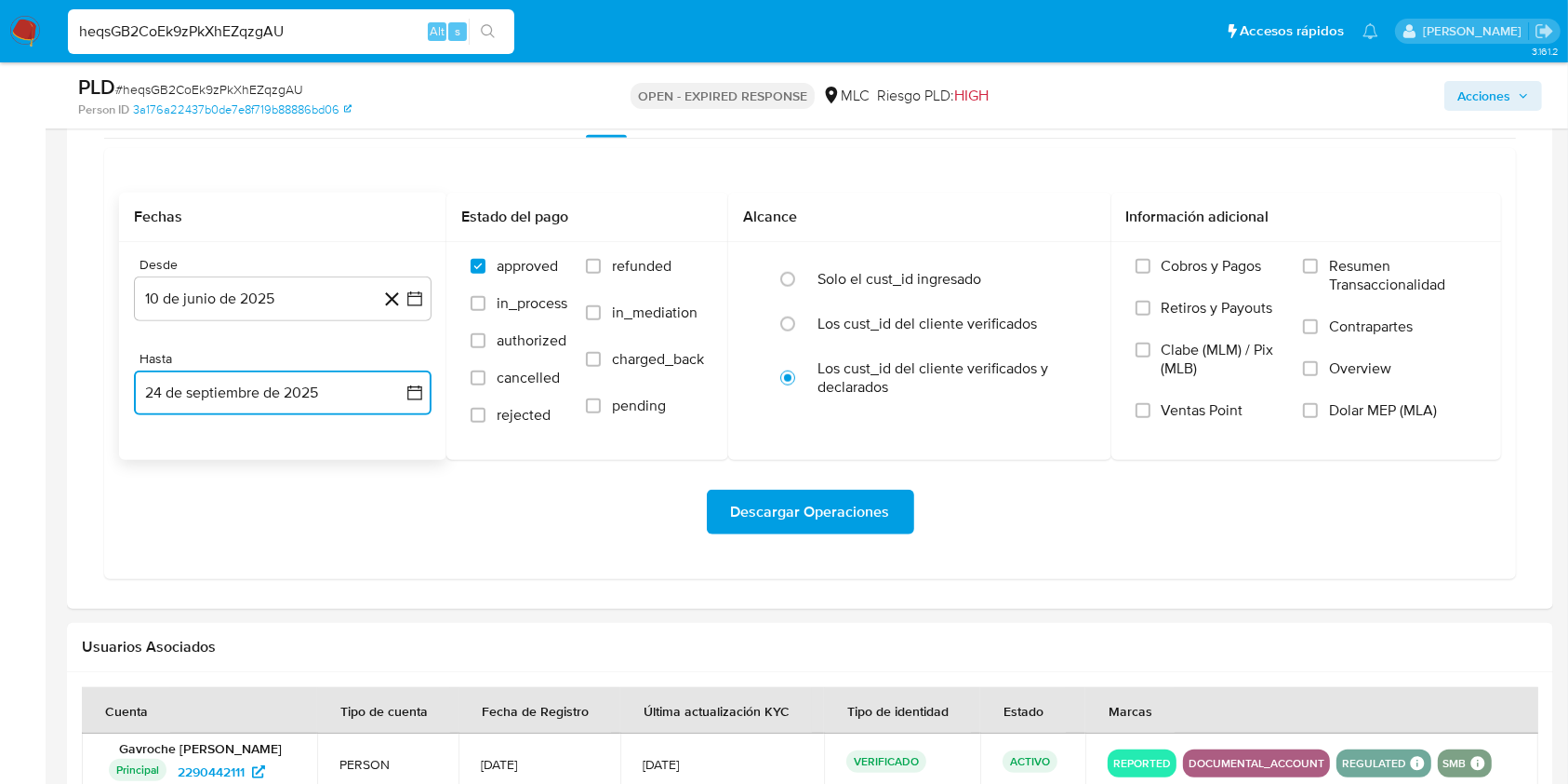
scroll to position [1585, 0]
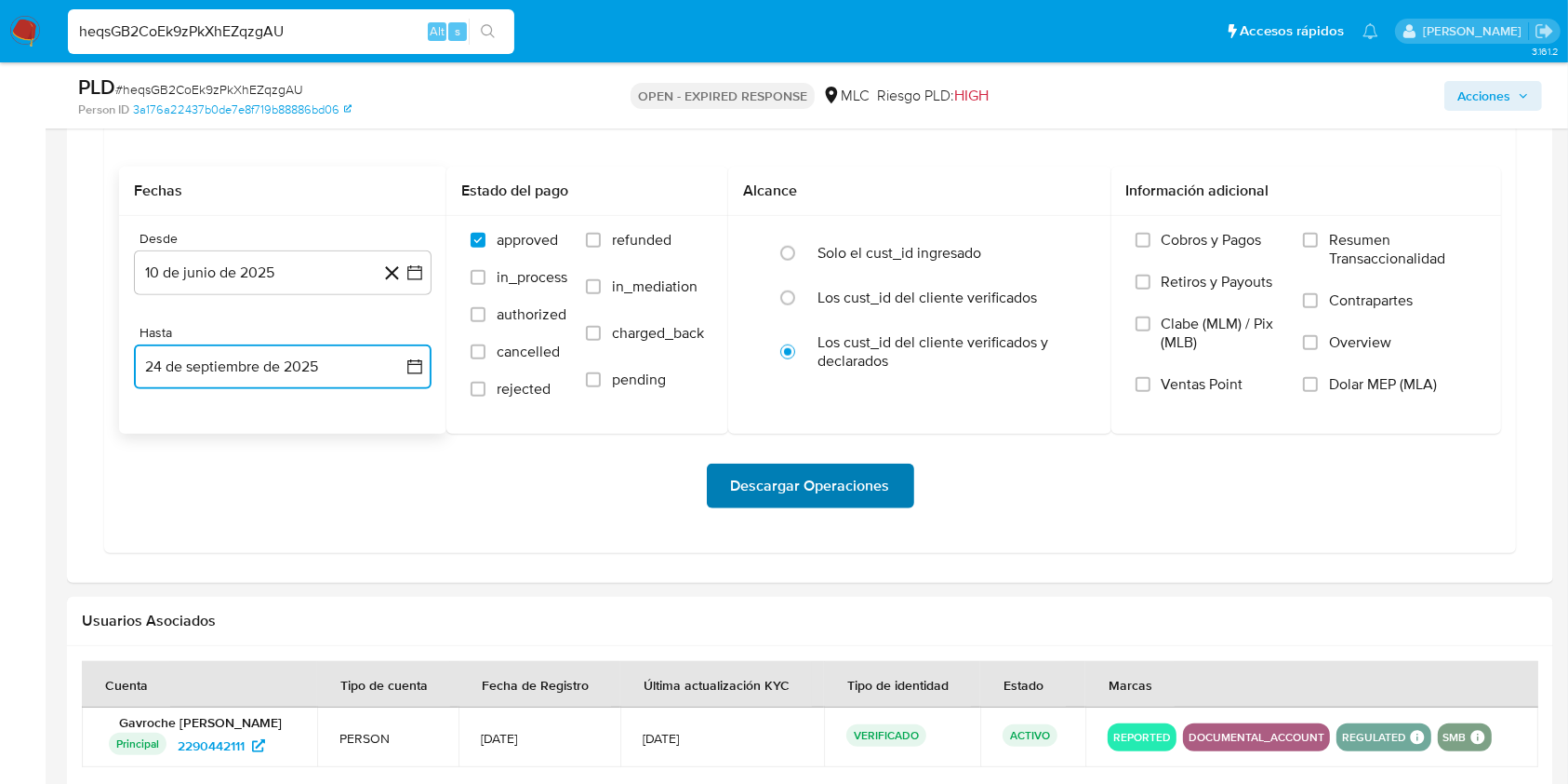
click at [865, 484] on span "Descargar Operaciones" at bounding box center [810, 486] width 159 height 41
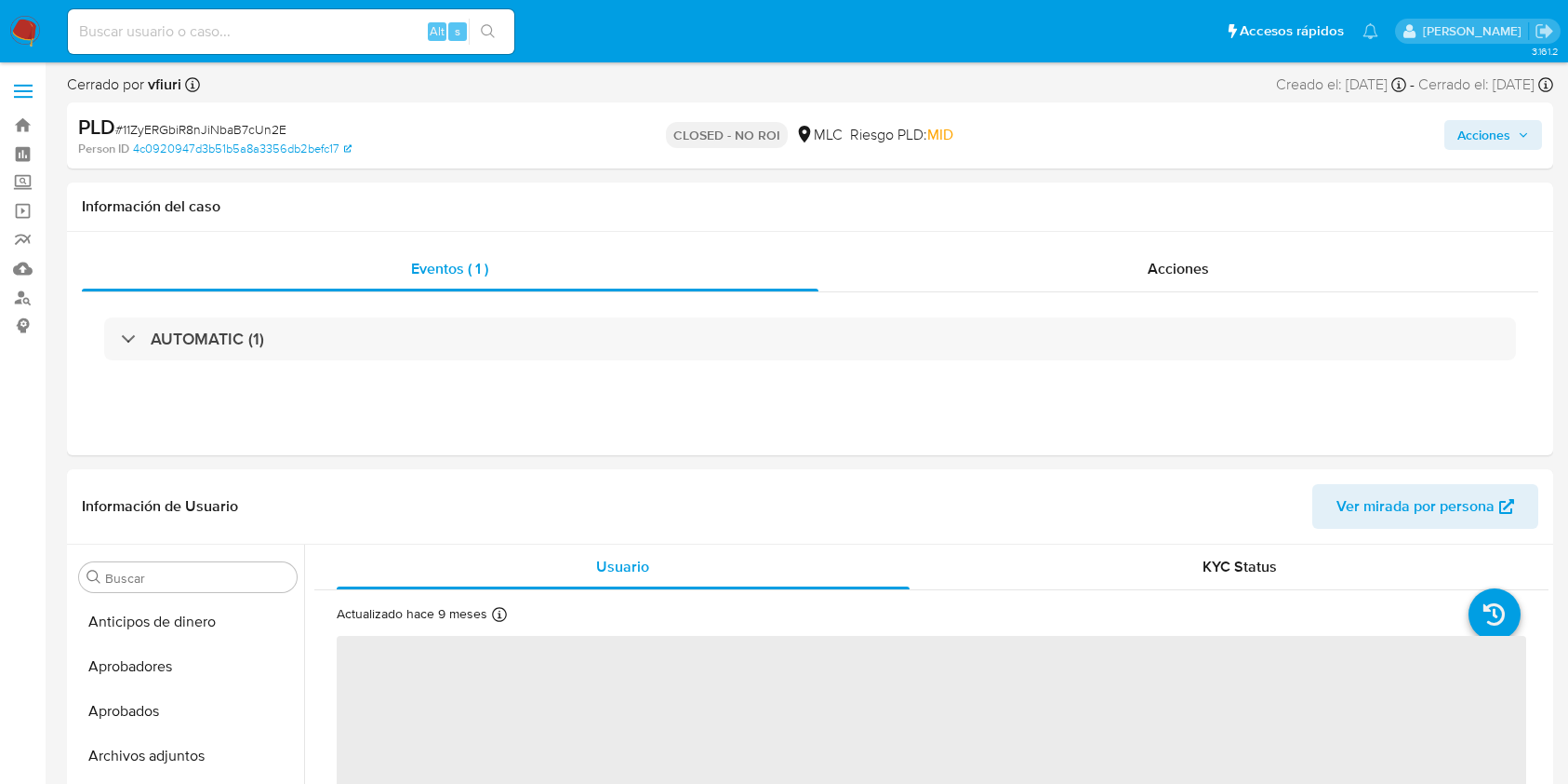
select select "10"
